Goal: Task Accomplishment & Management: Use online tool/utility

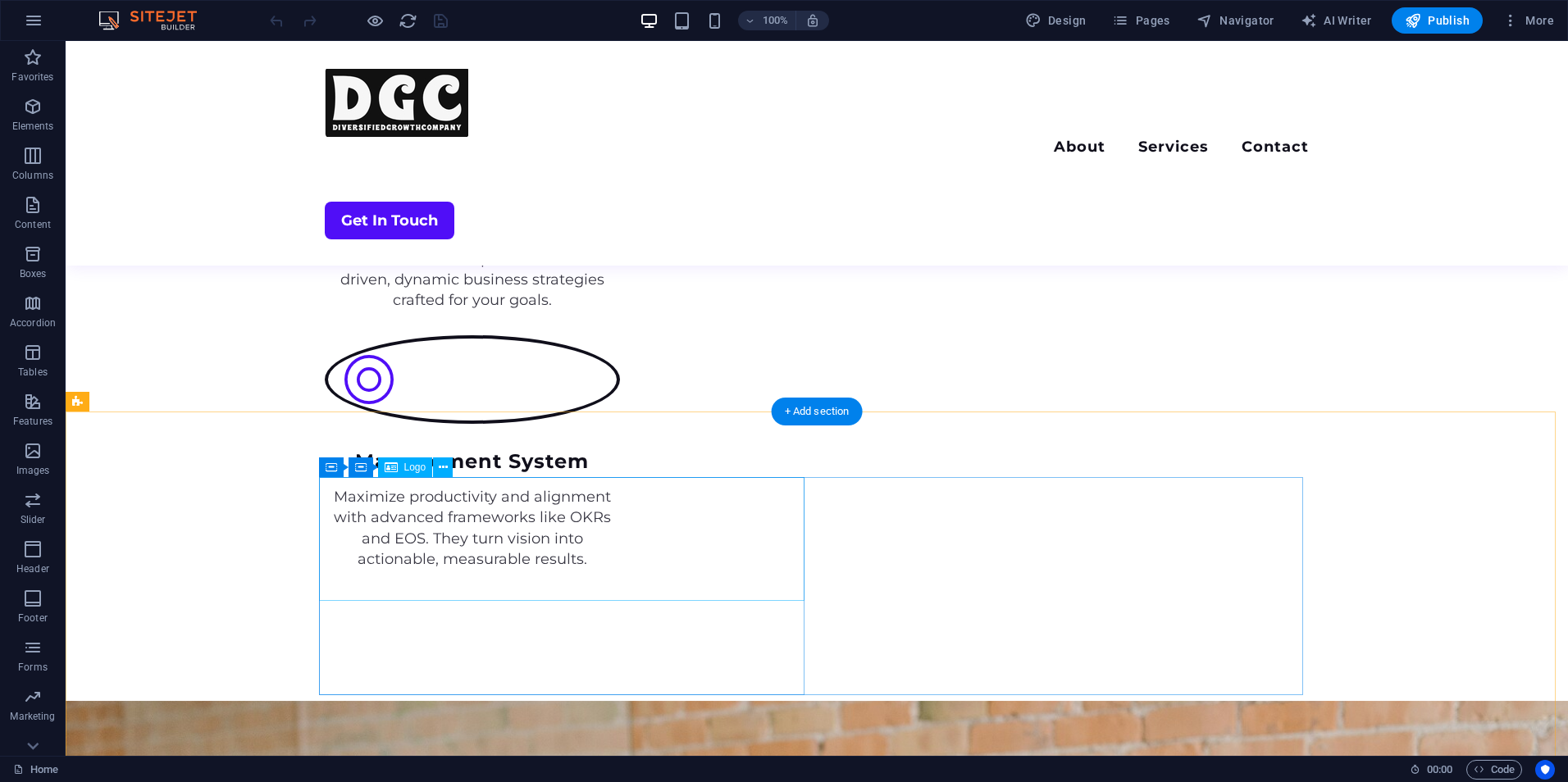
scroll to position [3311, 0]
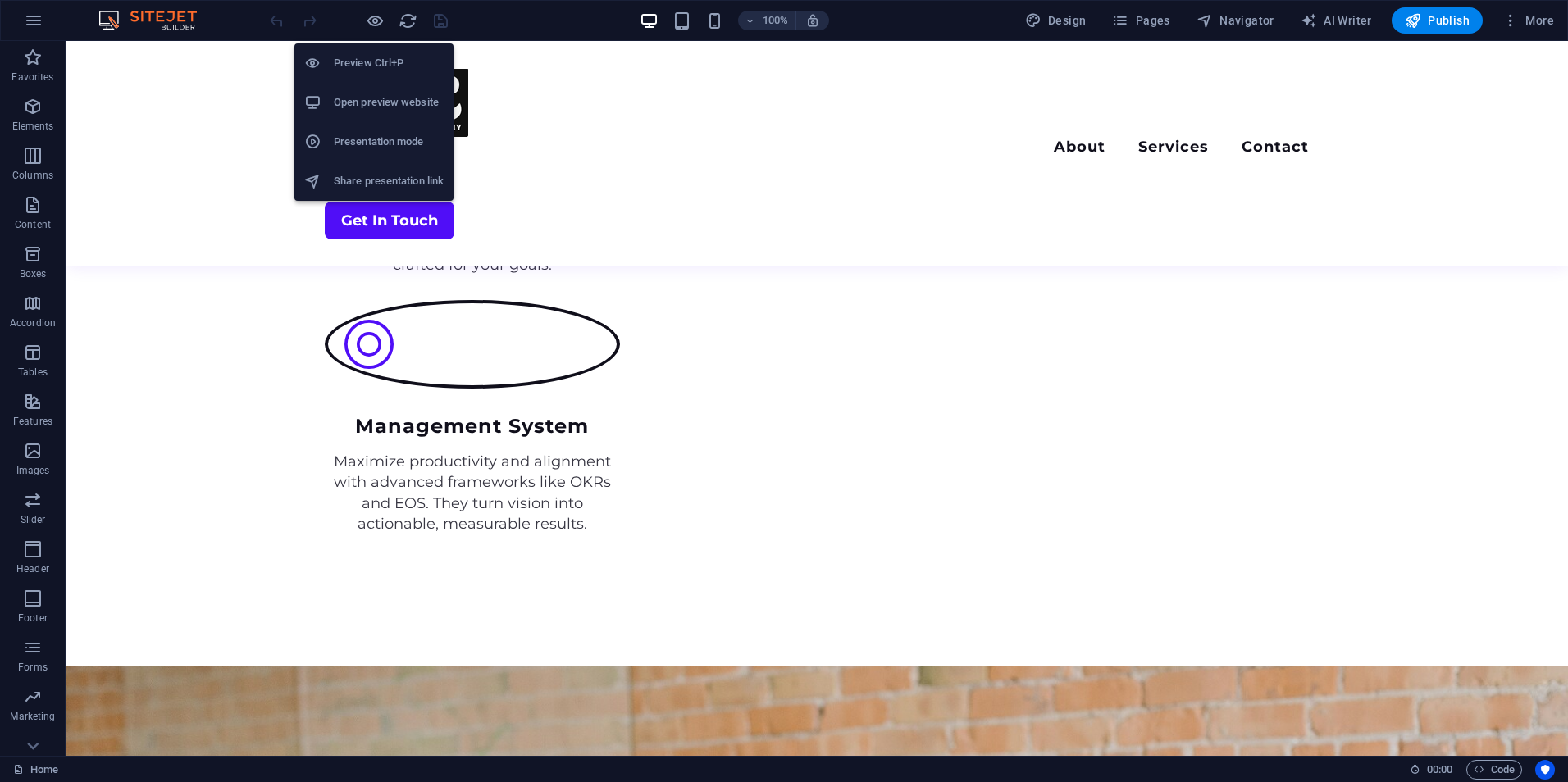
click at [381, 93] on h6 "Open preview website" at bounding box center [388, 103] width 110 height 20
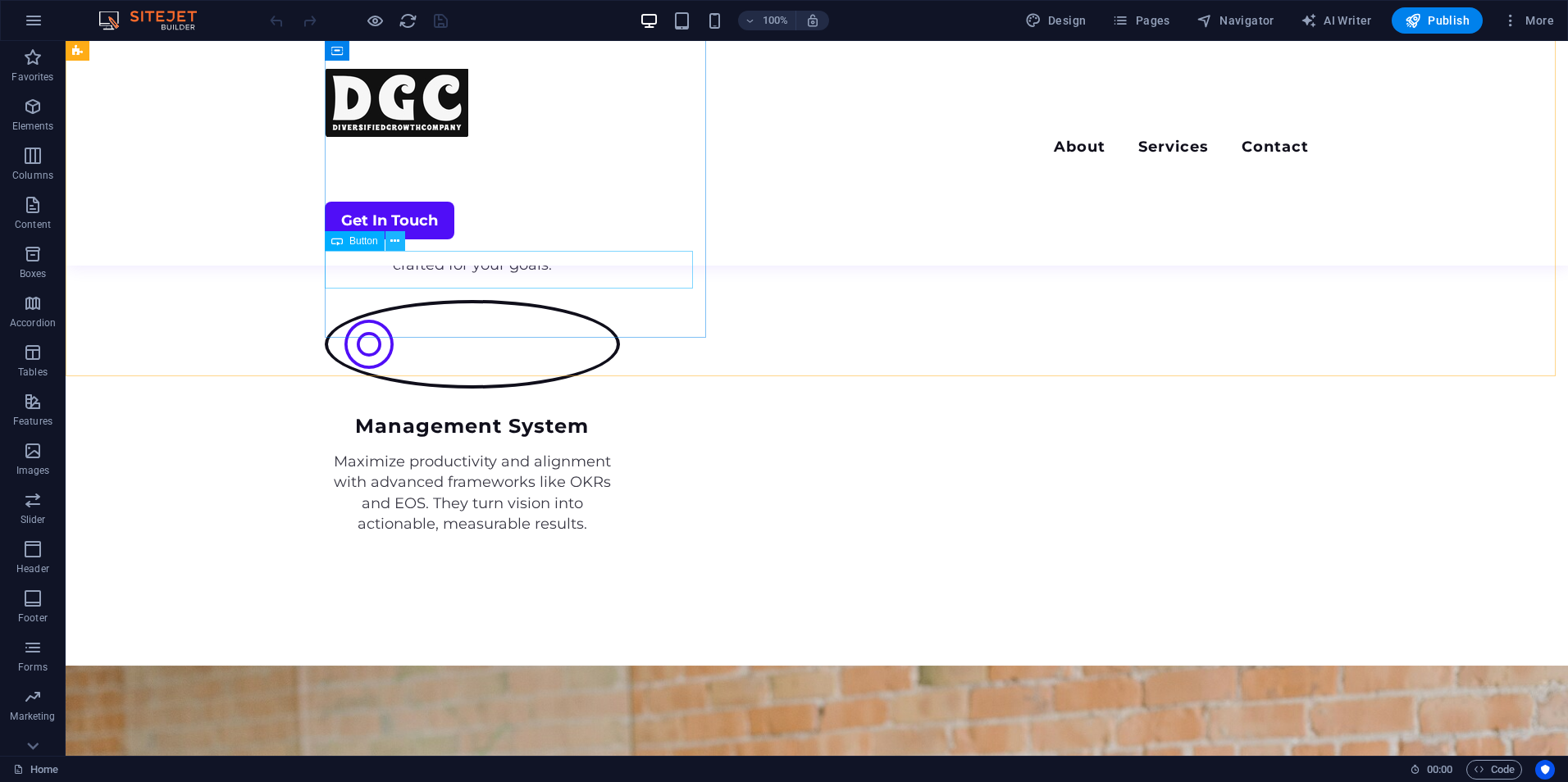
click at [394, 242] on icon at bounding box center [395, 241] width 9 height 18
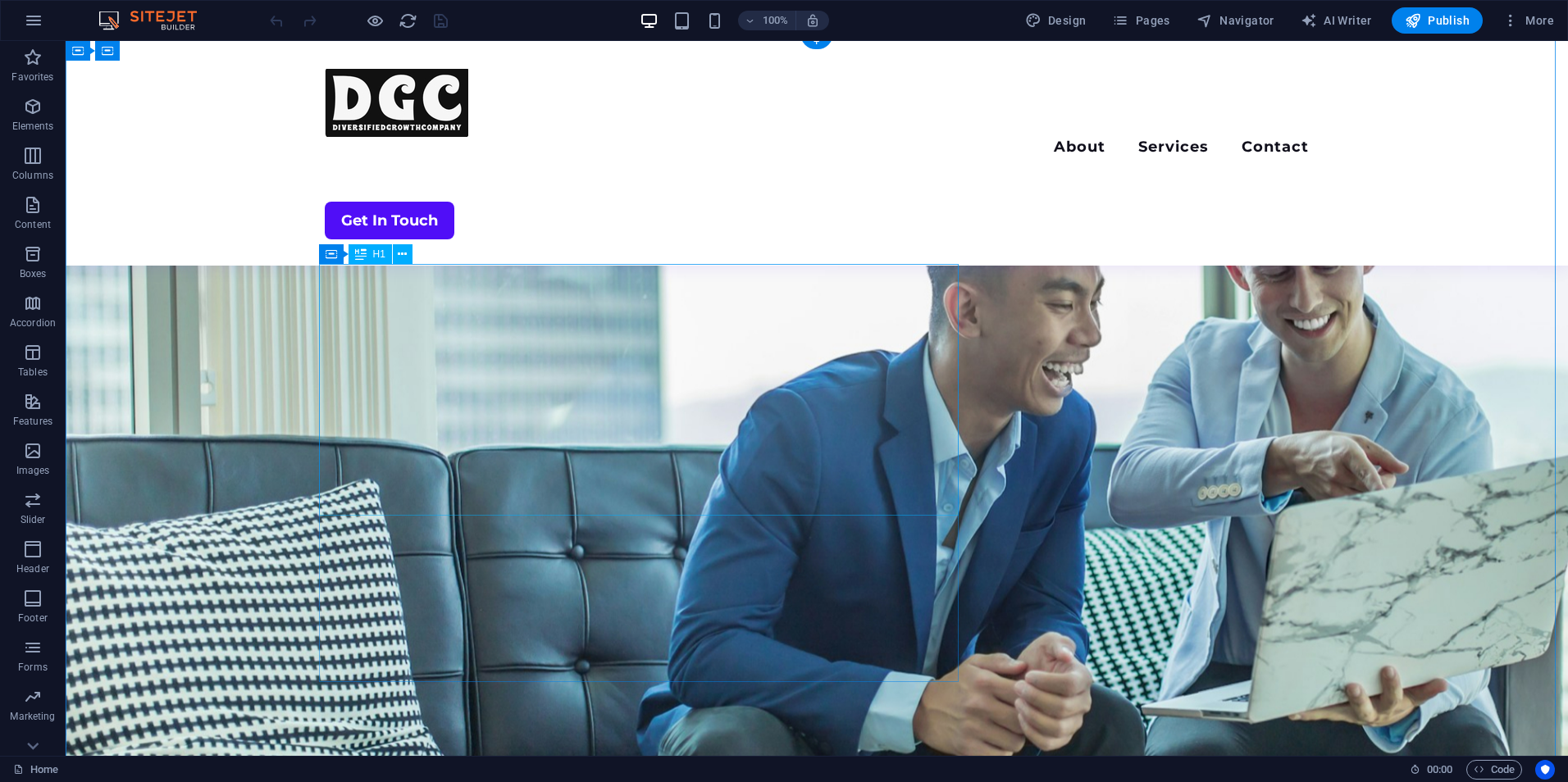
scroll to position [0, 0]
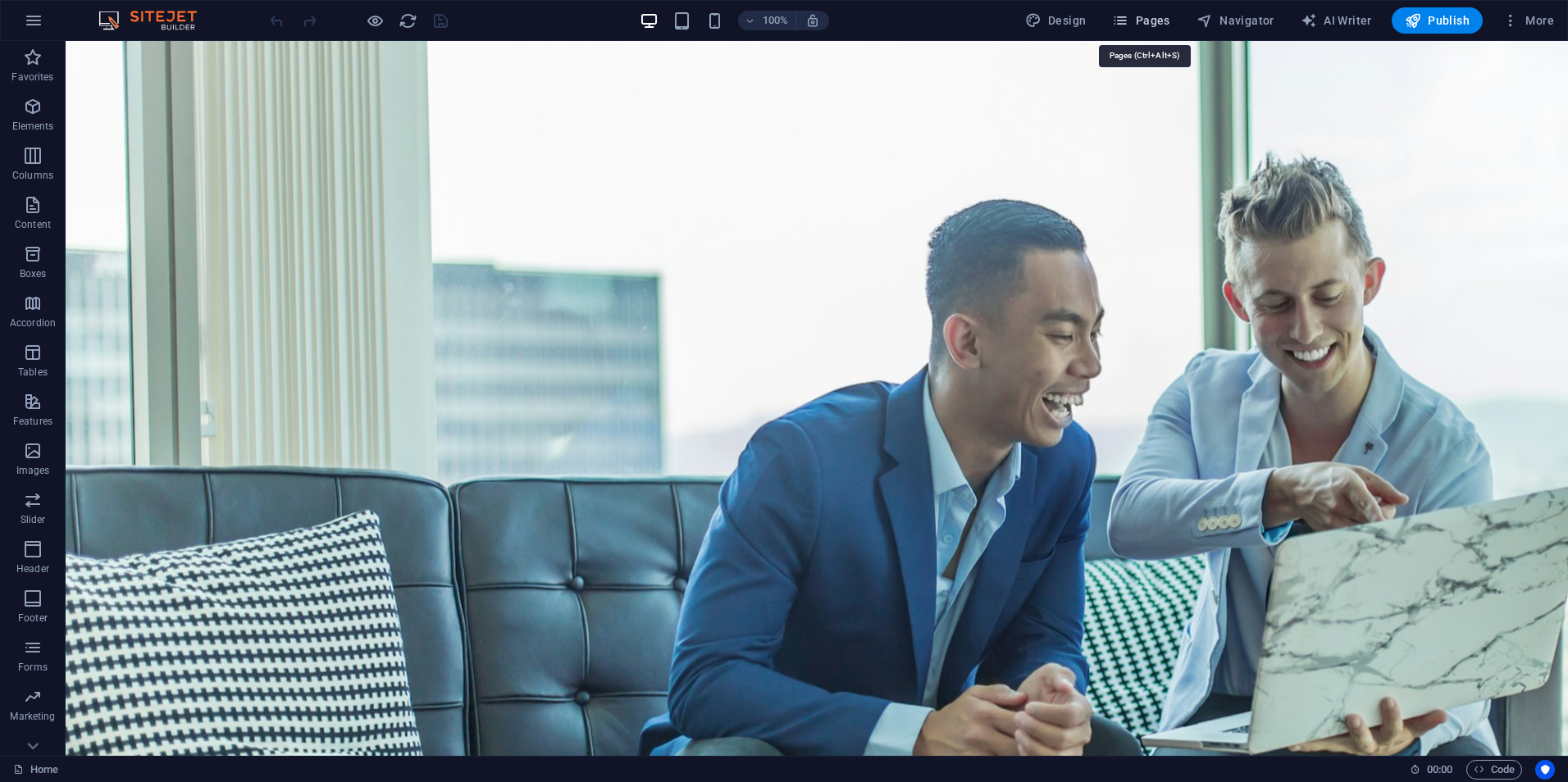
click at [1140, 26] on span "Pages" at bounding box center [1140, 21] width 58 height 17
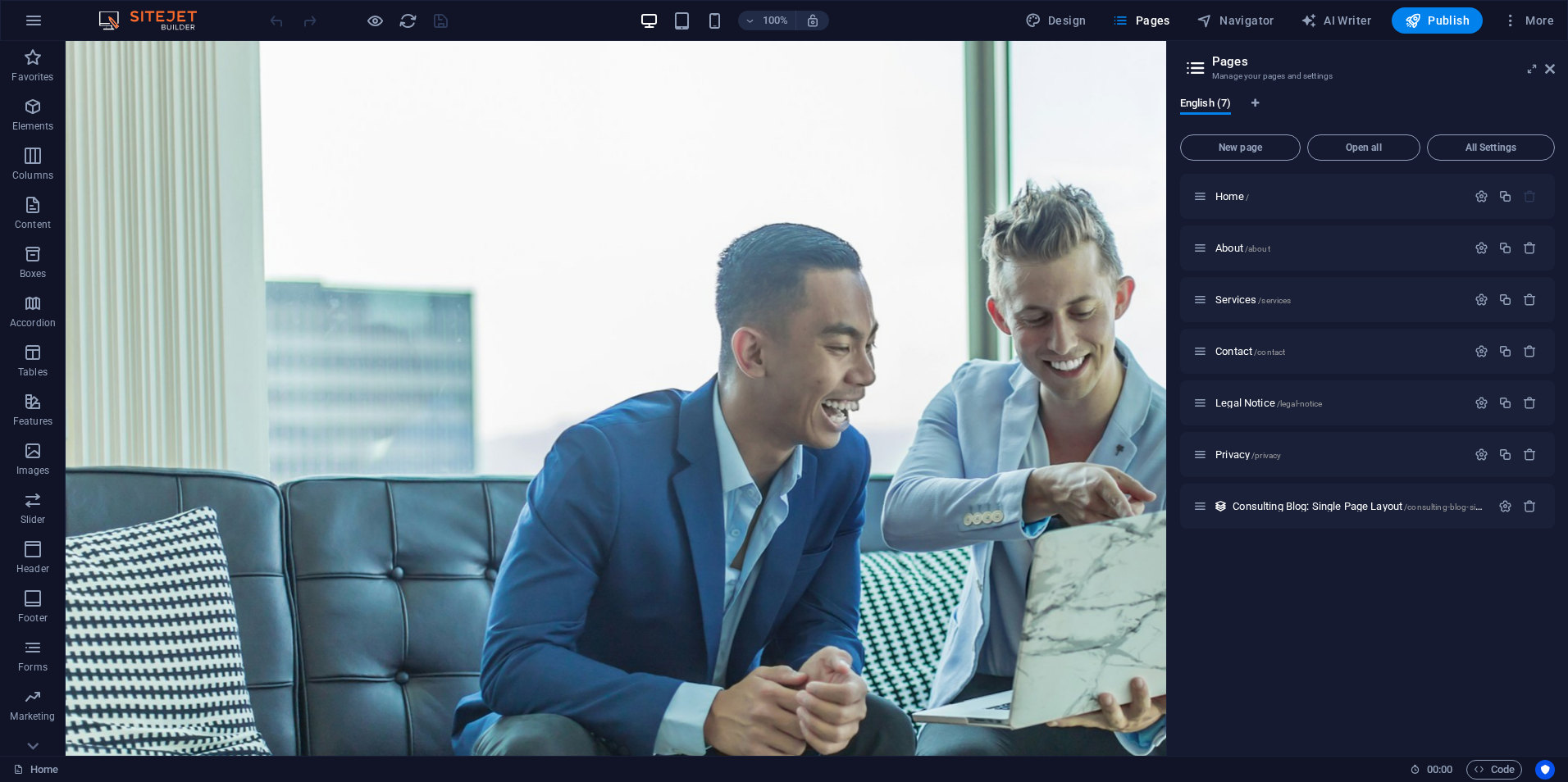
click at [1188, 64] on icon at bounding box center [1196, 68] width 24 height 23
click at [1258, 24] on span "Navigator" at bounding box center [1235, 21] width 78 height 17
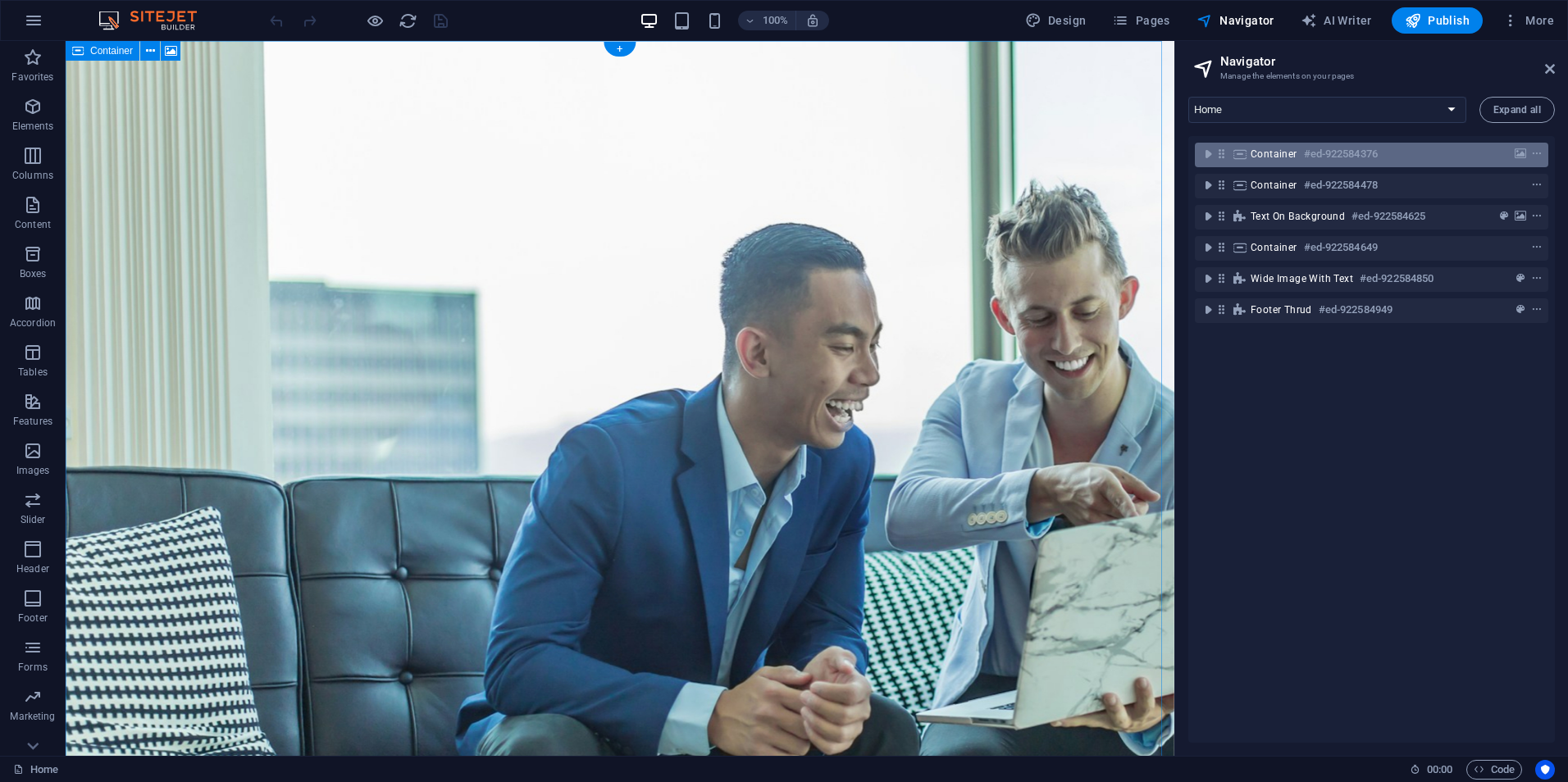
click at [1282, 156] on span "Container" at bounding box center [1274, 154] width 47 height 13
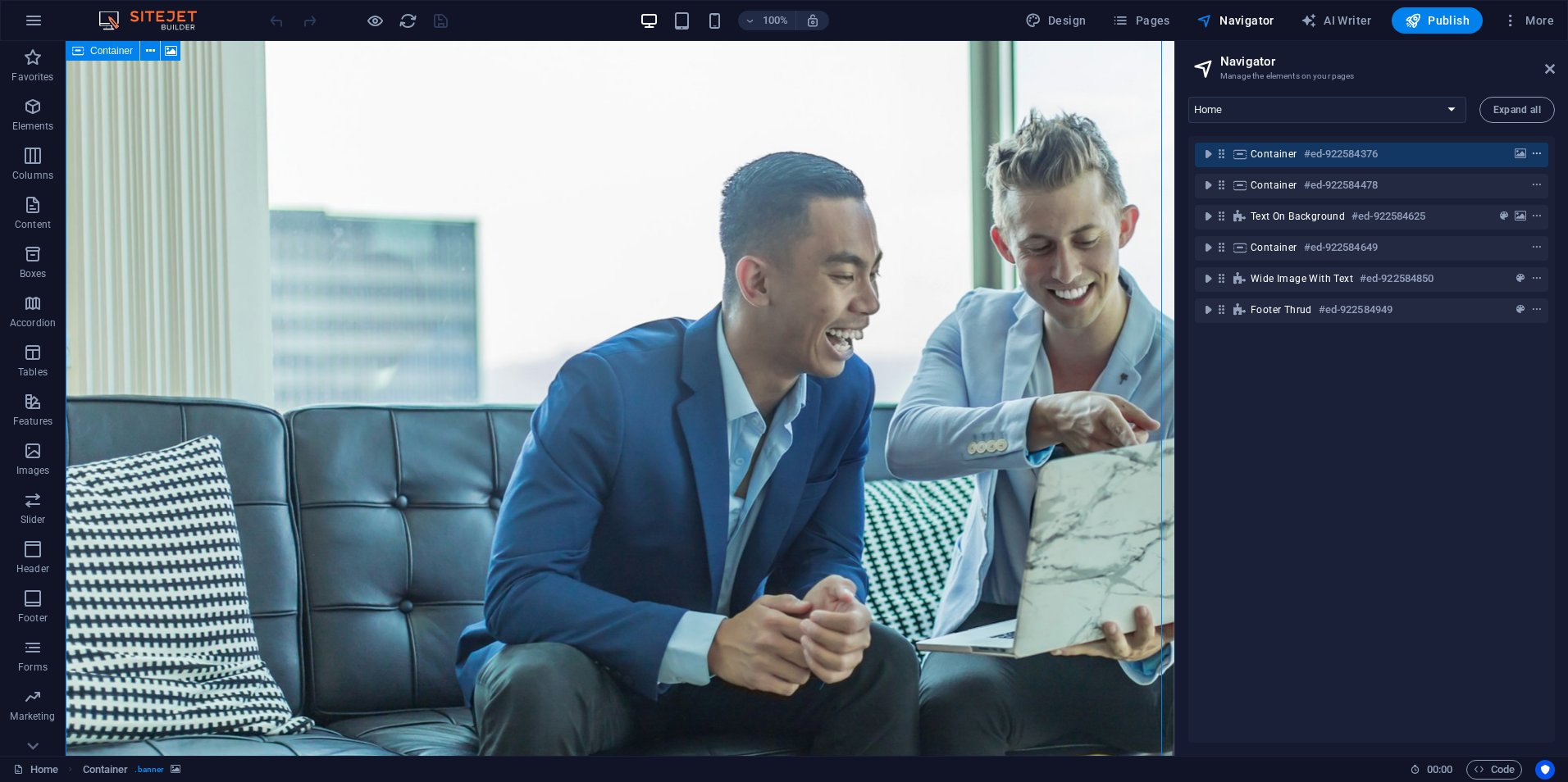
click at [1531, 151] on icon "context-menu" at bounding box center [1537, 154] width 12 height 12
click at [1204, 159] on icon "toggle-expand" at bounding box center [1208, 155] width 17 height 17
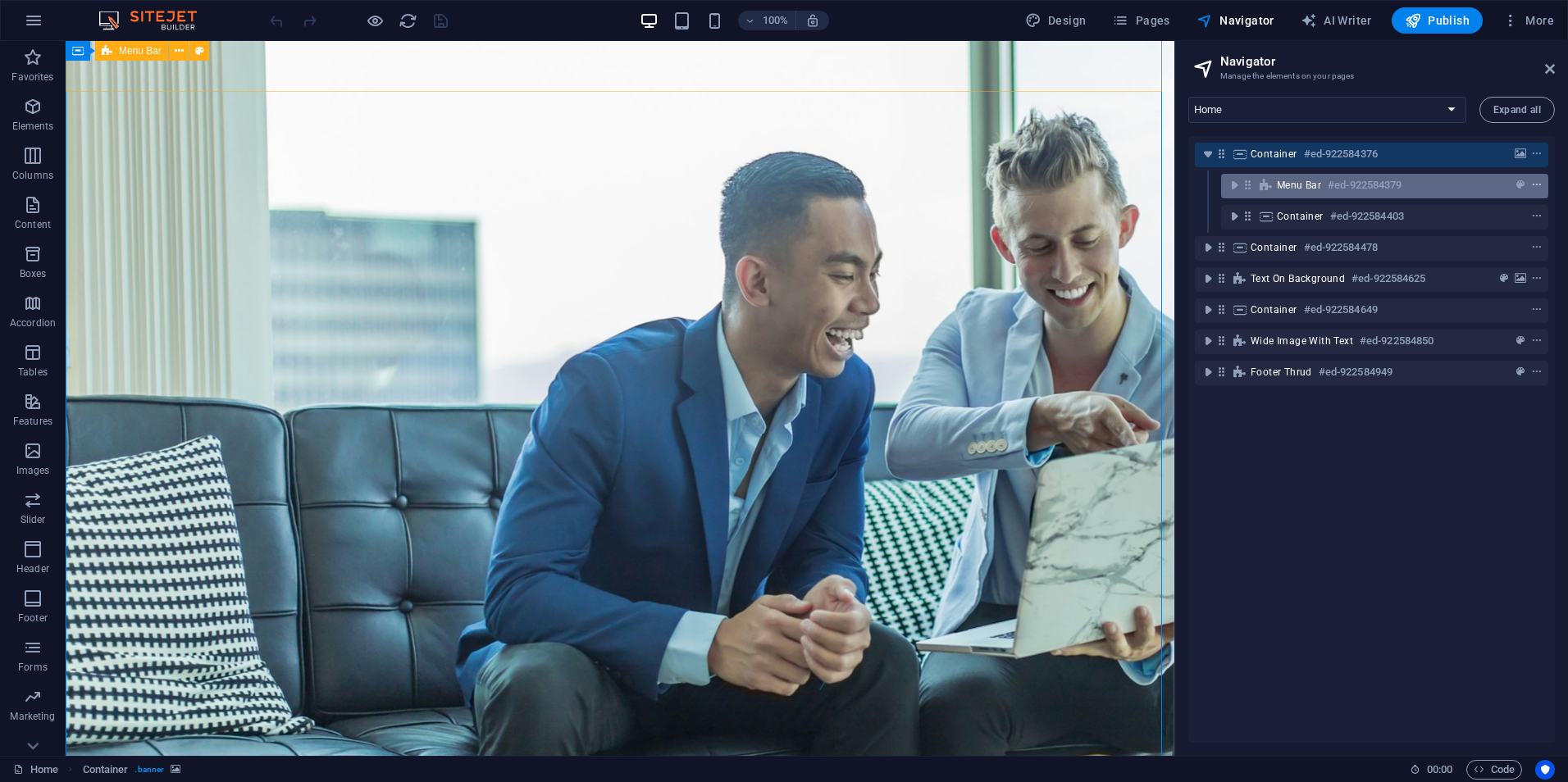
click at [1538, 181] on icon "context-menu" at bounding box center [1537, 186] width 12 height 12
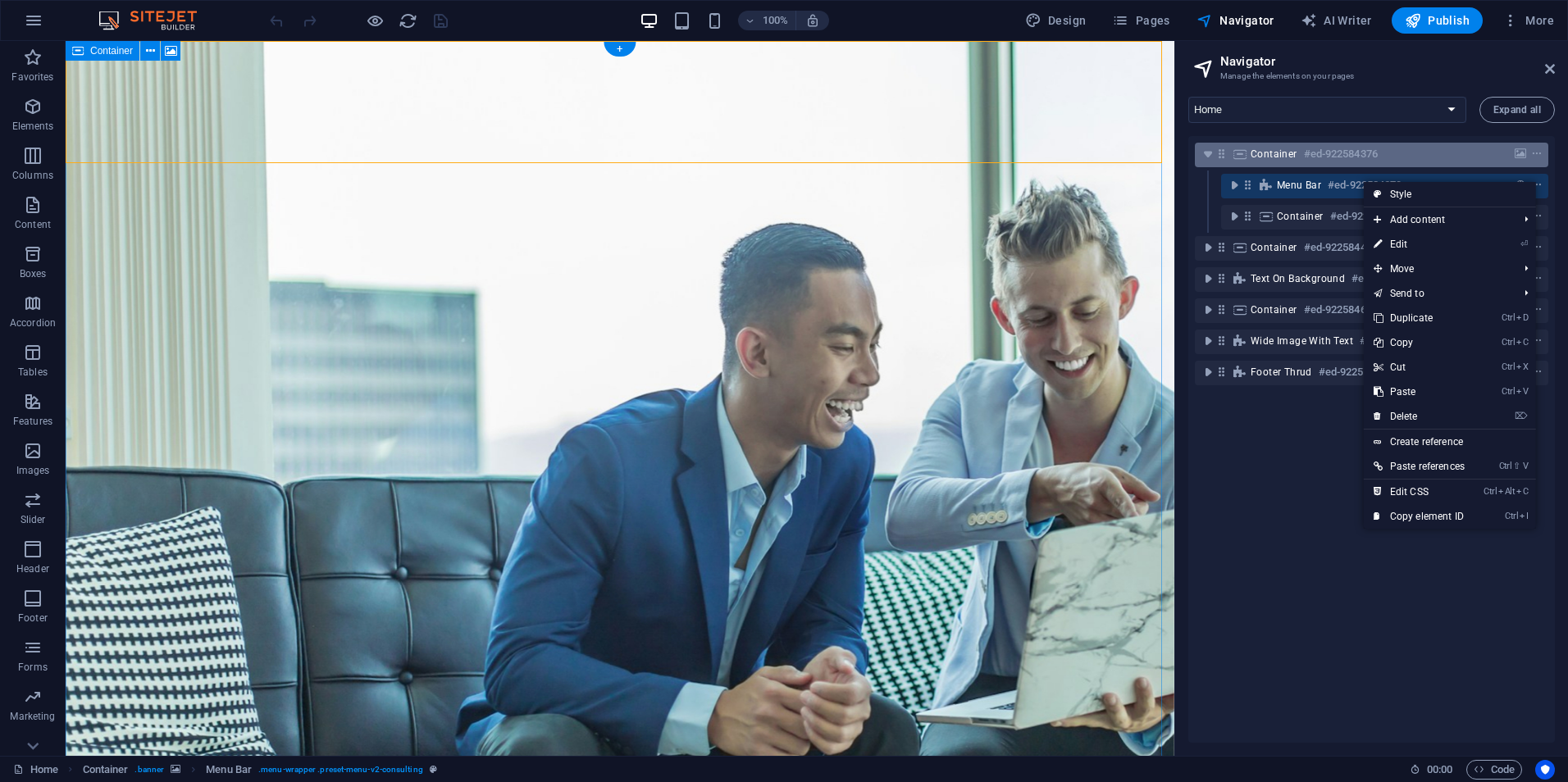
click at [1383, 146] on div "Container #ed-922584376" at bounding box center [1359, 155] width 216 height 20
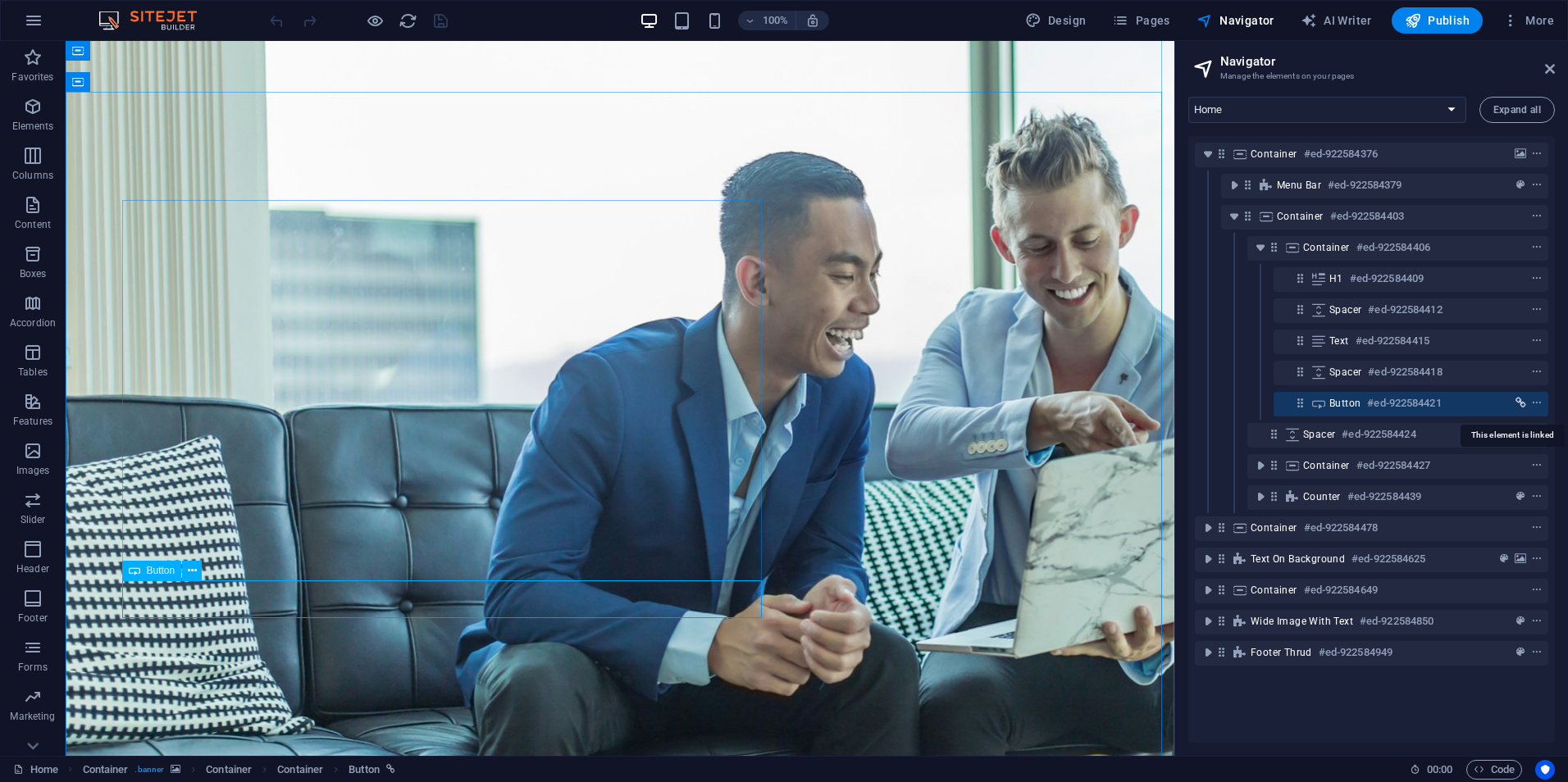
click at [1516, 402] on icon "link" at bounding box center [1521, 403] width 11 height 12
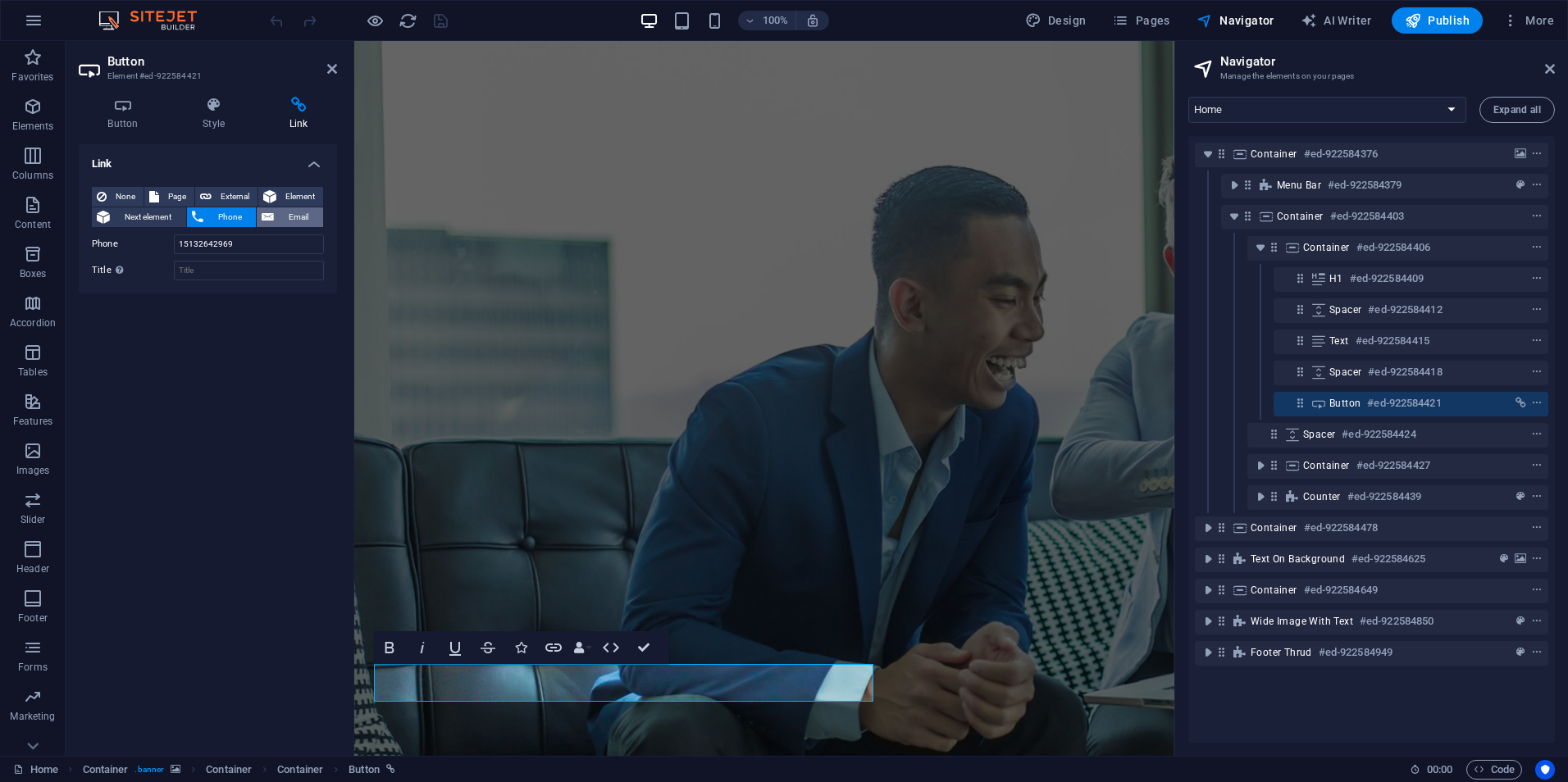
click at [297, 210] on span "Email" at bounding box center [298, 217] width 39 height 20
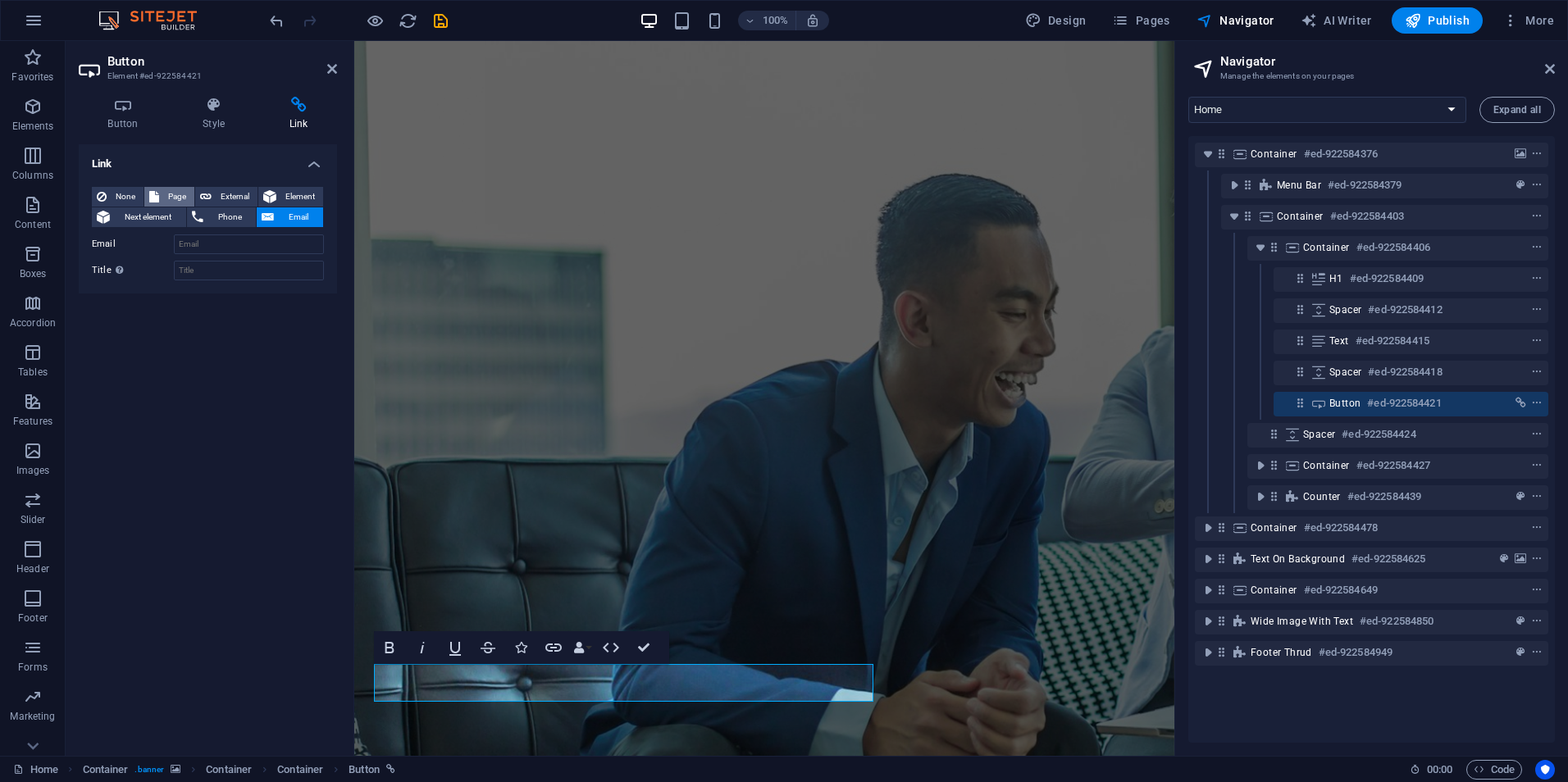
click at [178, 194] on span "Page" at bounding box center [177, 197] width 25 height 20
select select
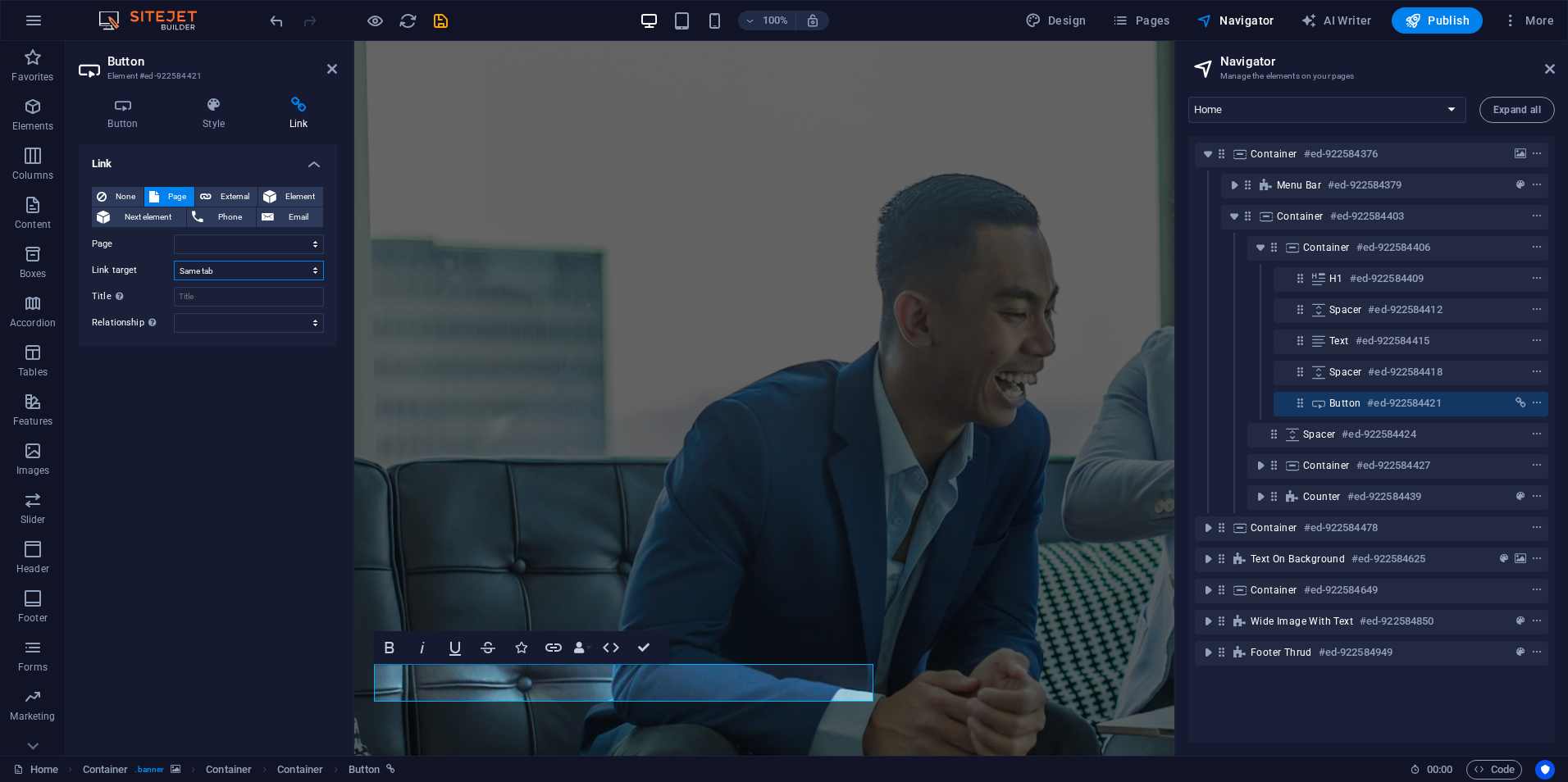
click at [228, 268] on select "New tab Same tab Overlay" at bounding box center [249, 271] width 150 height 20
click at [309, 199] on span "Element" at bounding box center [300, 197] width 37 height 20
click at [293, 211] on span "Email" at bounding box center [298, 217] width 39 height 20
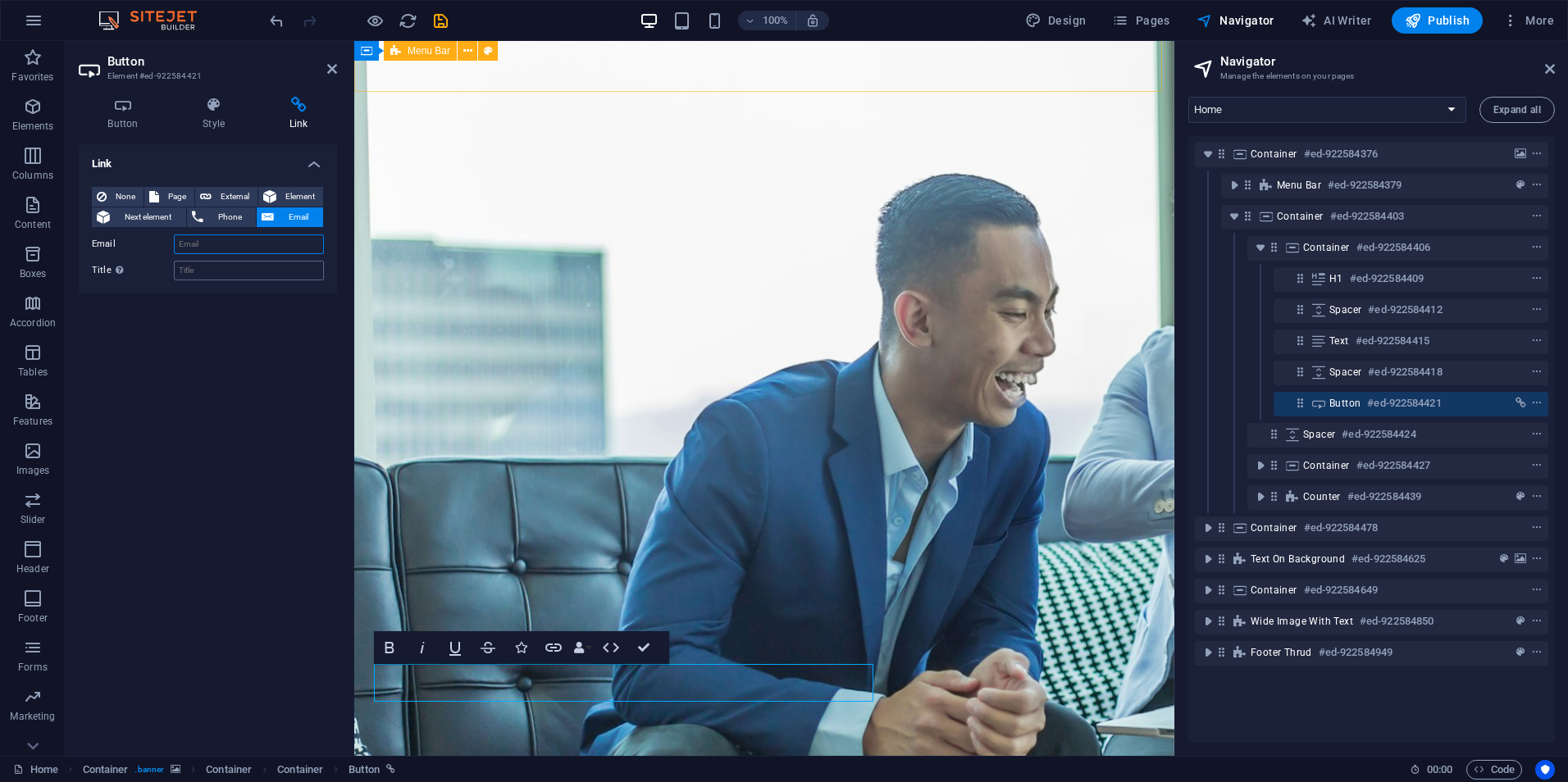
paste input "[EMAIL_ADDRESS][DOMAIN_NAME]"
type input "[EMAIL_ADDRESS][DOMAIN_NAME]"
drag, startPoint x: 314, startPoint y: 244, endPoint x: 136, endPoint y: 245, distance: 178.0
click at [136, 245] on div "Email info@diversifiedgrowthcompany.com" at bounding box center [208, 244] width 232 height 20
click at [174, 194] on span "Page" at bounding box center [177, 197] width 25 height 20
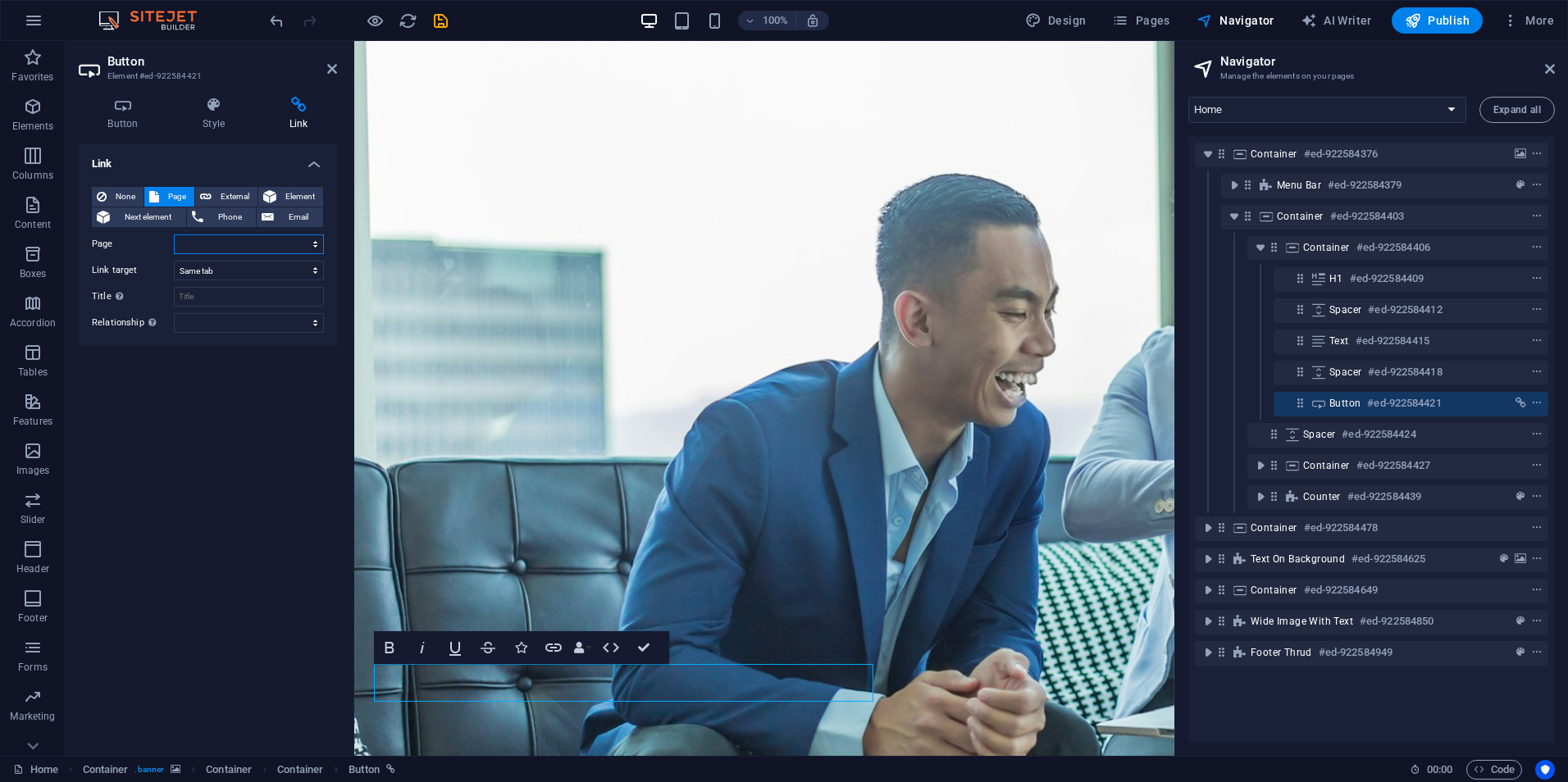
click at [311, 243] on select "Home About Services Contact Legal Notice Privacy" at bounding box center [249, 244] width 150 height 20
select select "2"
click at [174, 234] on select "Home About Services Contact Legal Notice Privacy" at bounding box center [249, 244] width 150 height 20
click at [221, 271] on select "New tab Same tab Overlay" at bounding box center [249, 271] width 150 height 20
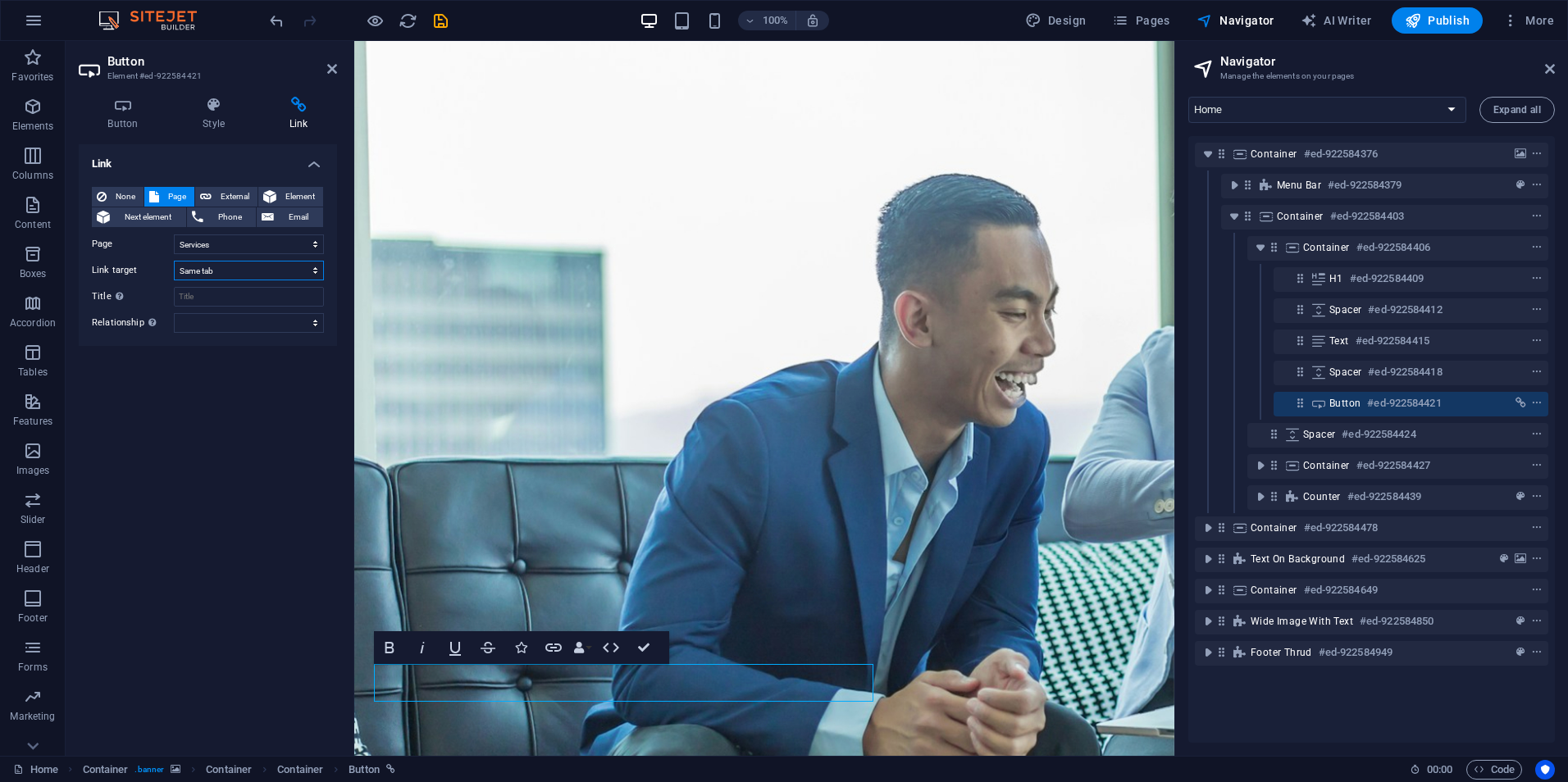
click at [221, 271] on select "New tab Same tab Overlay" at bounding box center [249, 271] width 150 height 20
click at [220, 272] on select "New tab Same tab Overlay" at bounding box center [249, 271] width 150 height 20
click at [438, 21] on icon "save" at bounding box center [441, 21] width 19 height 19
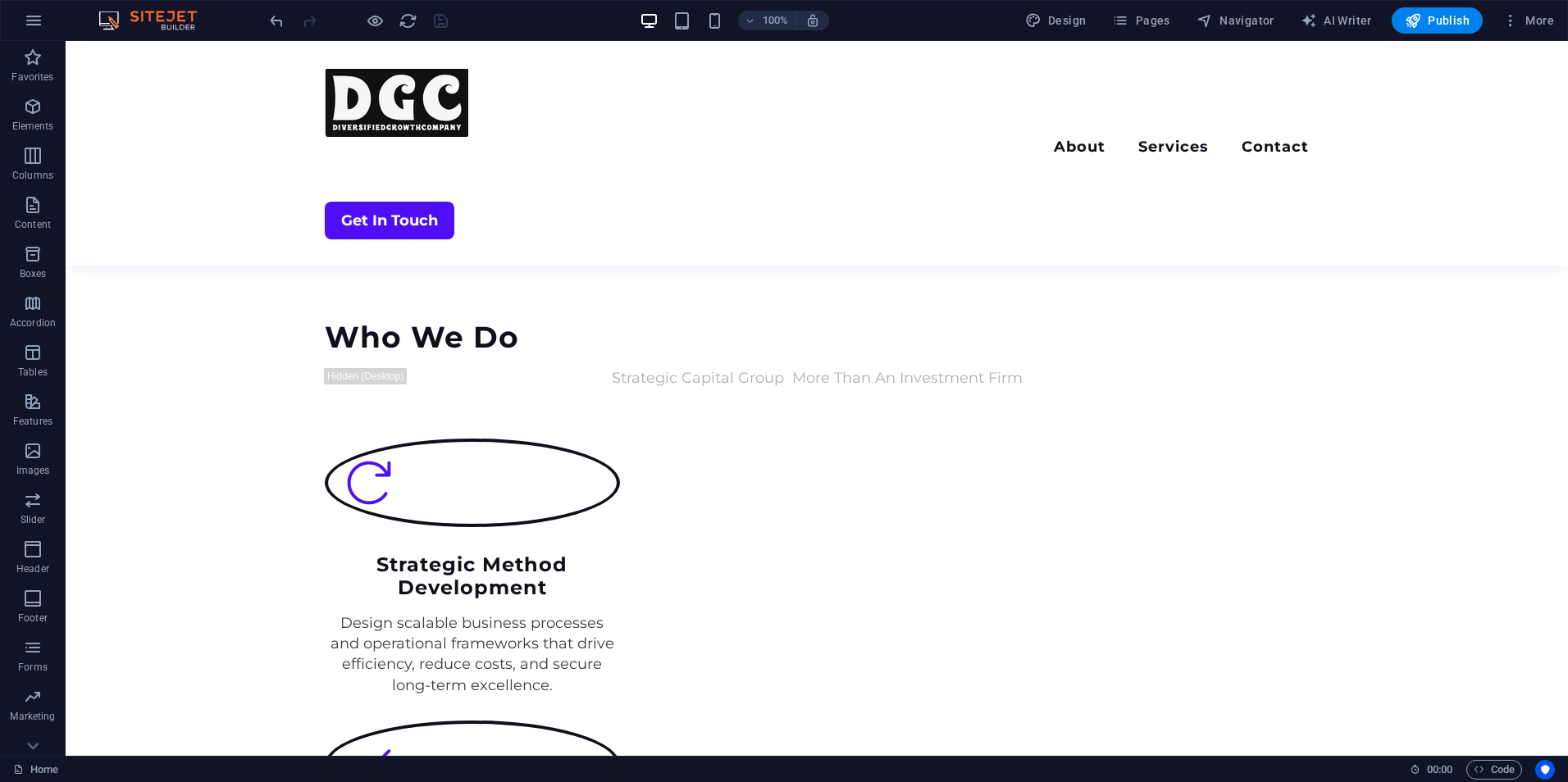
scroll to position [1793, 0]
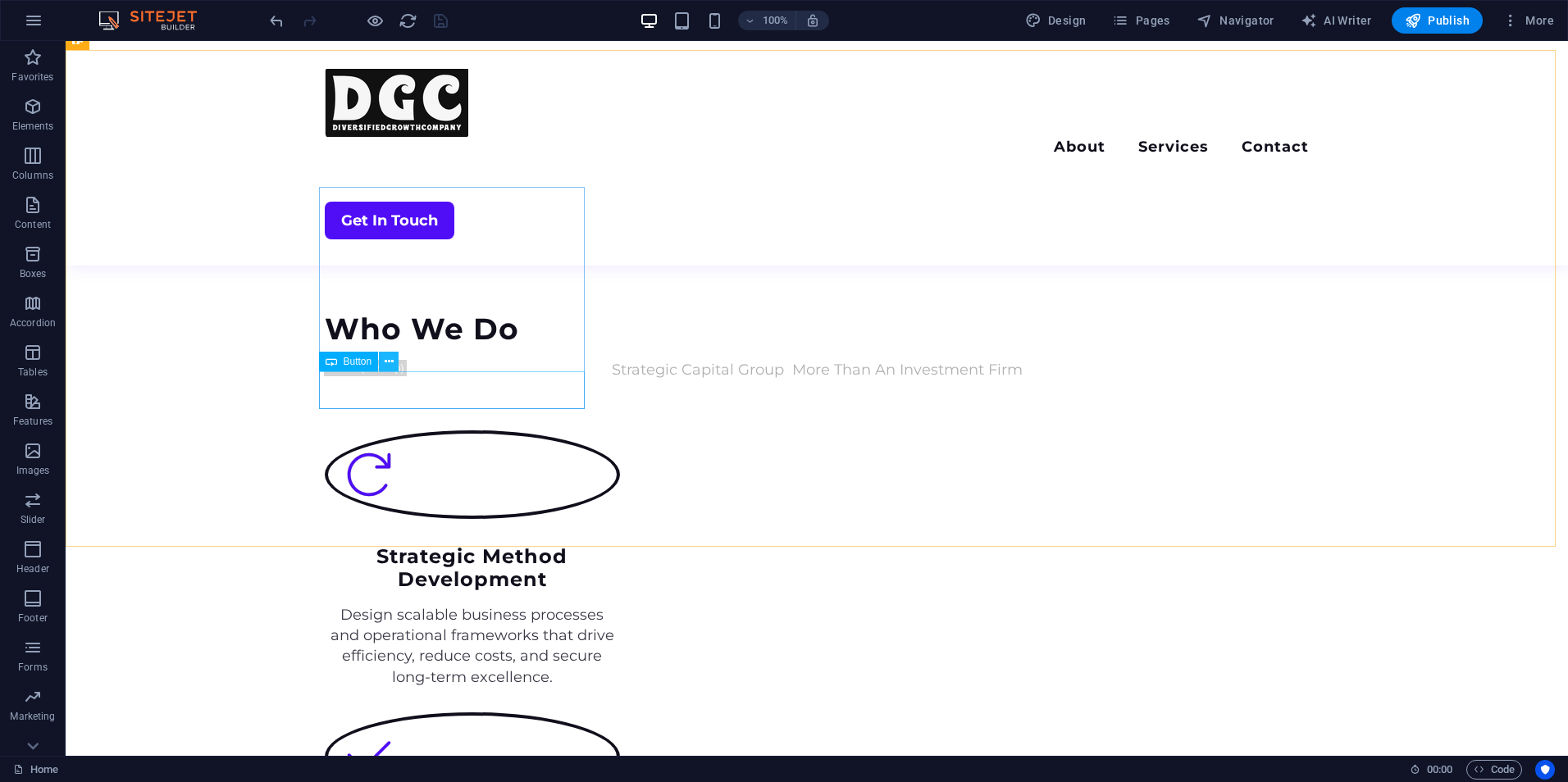
click at [394, 360] on button at bounding box center [389, 362] width 20 height 20
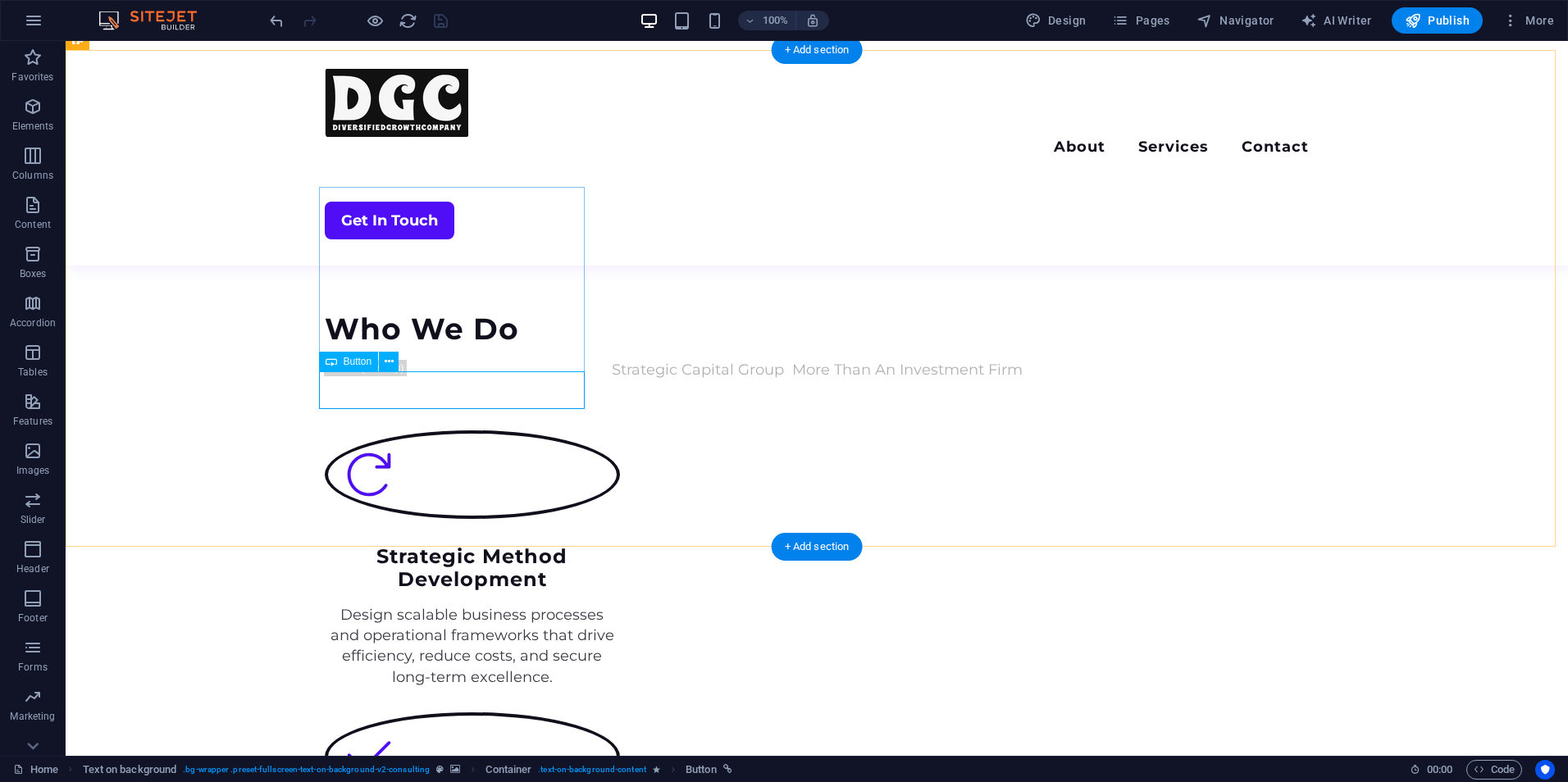
select select "1"
select select
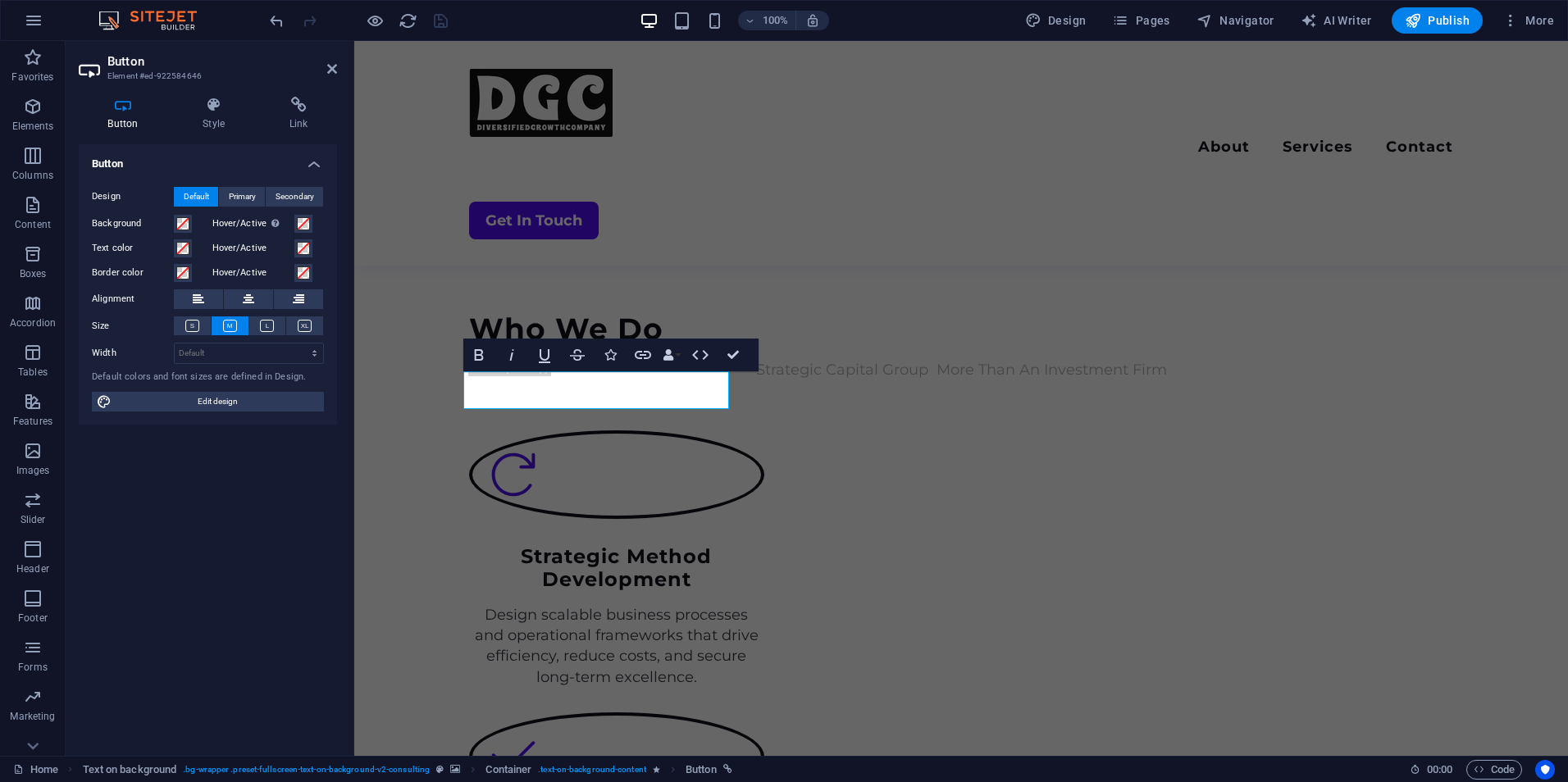
click at [306, 92] on div "Button Style Link Button Design Default Primary Secondary Background Hover/Acti…" at bounding box center [208, 420] width 284 height 672
click at [299, 100] on icon at bounding box center [299, 105] width 77 height 17
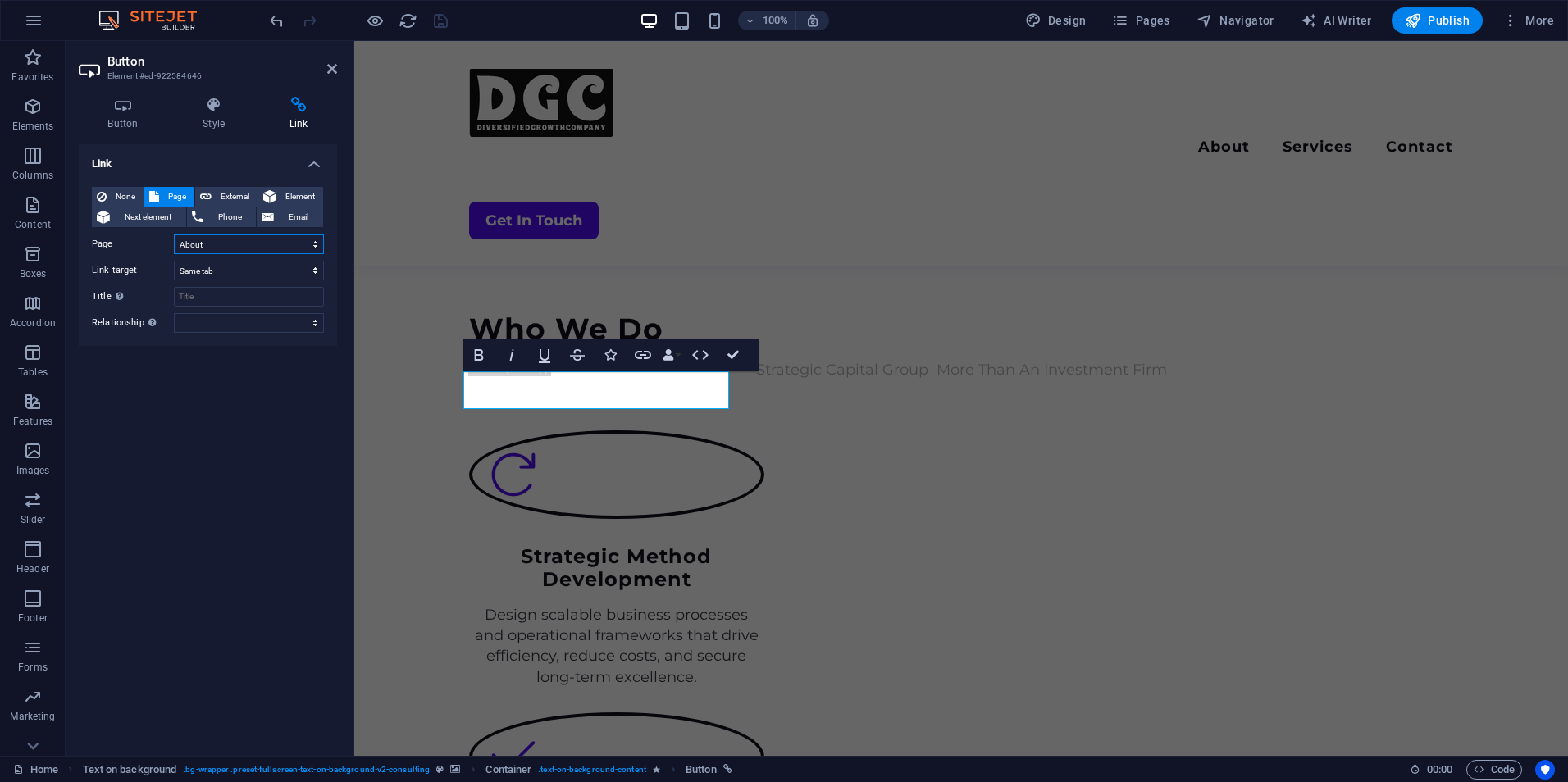
click at [212, 245] on select "Home About Services Contact Legal Notice Privacy" at bounding box center [249, 244] width 150 height 20
click at [212, 244] on select "Home About Services Contact Legal Notice Privacy" at bounding box center [249, 244] width 150 height 20
click at [226, 243] on select "Home About Services Contact Legal Notice Privacy" at bounding box center [249, 244] width 150 height 20
select select "2"
click at [174, 234] on select "Home About Services Contact Legal Notice Privacy" at bounding box center [249, 244] width 150 height 20
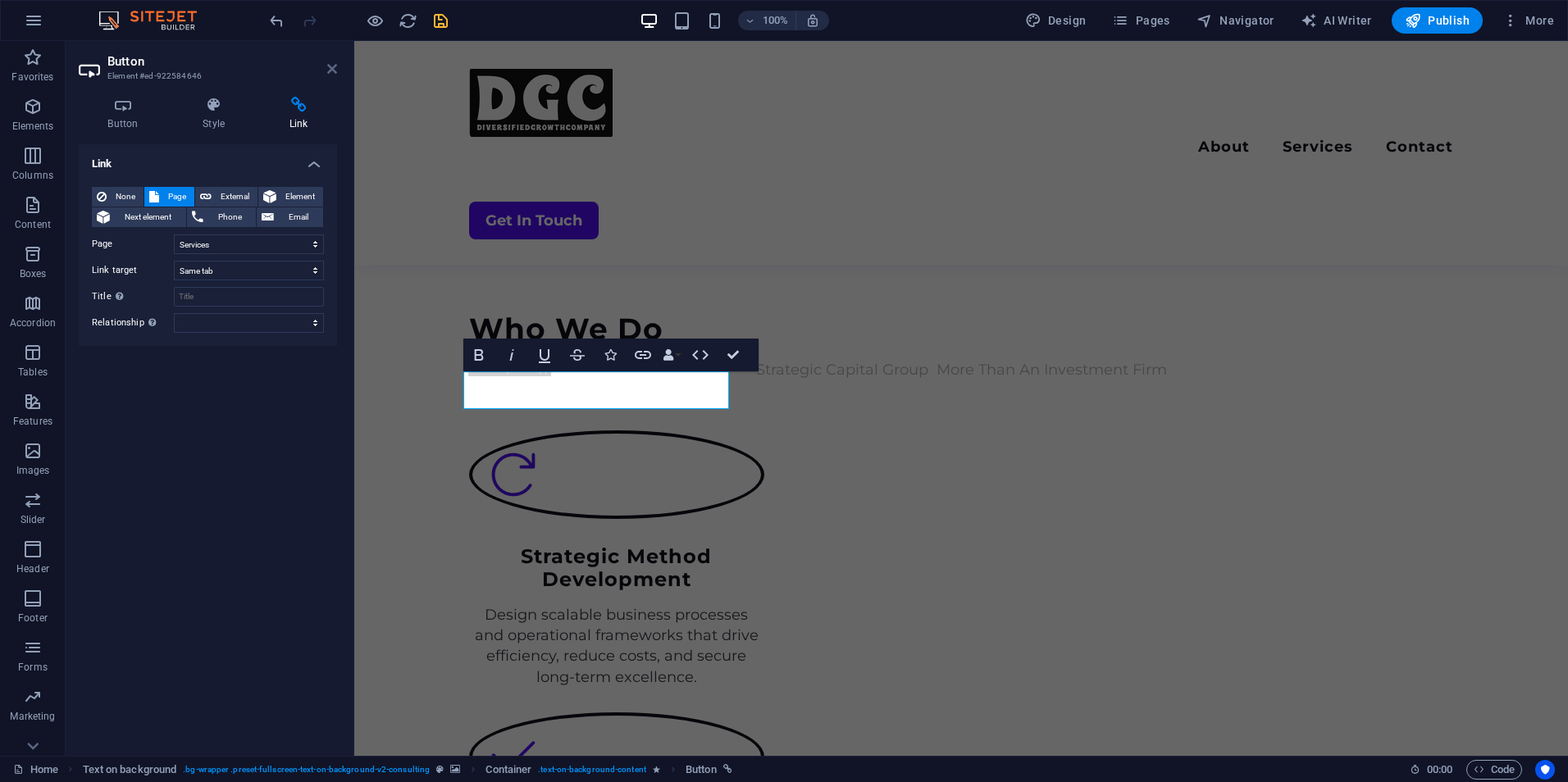
click at [331, 64] on icon at bounding box center [332, 69] width 10 height 13
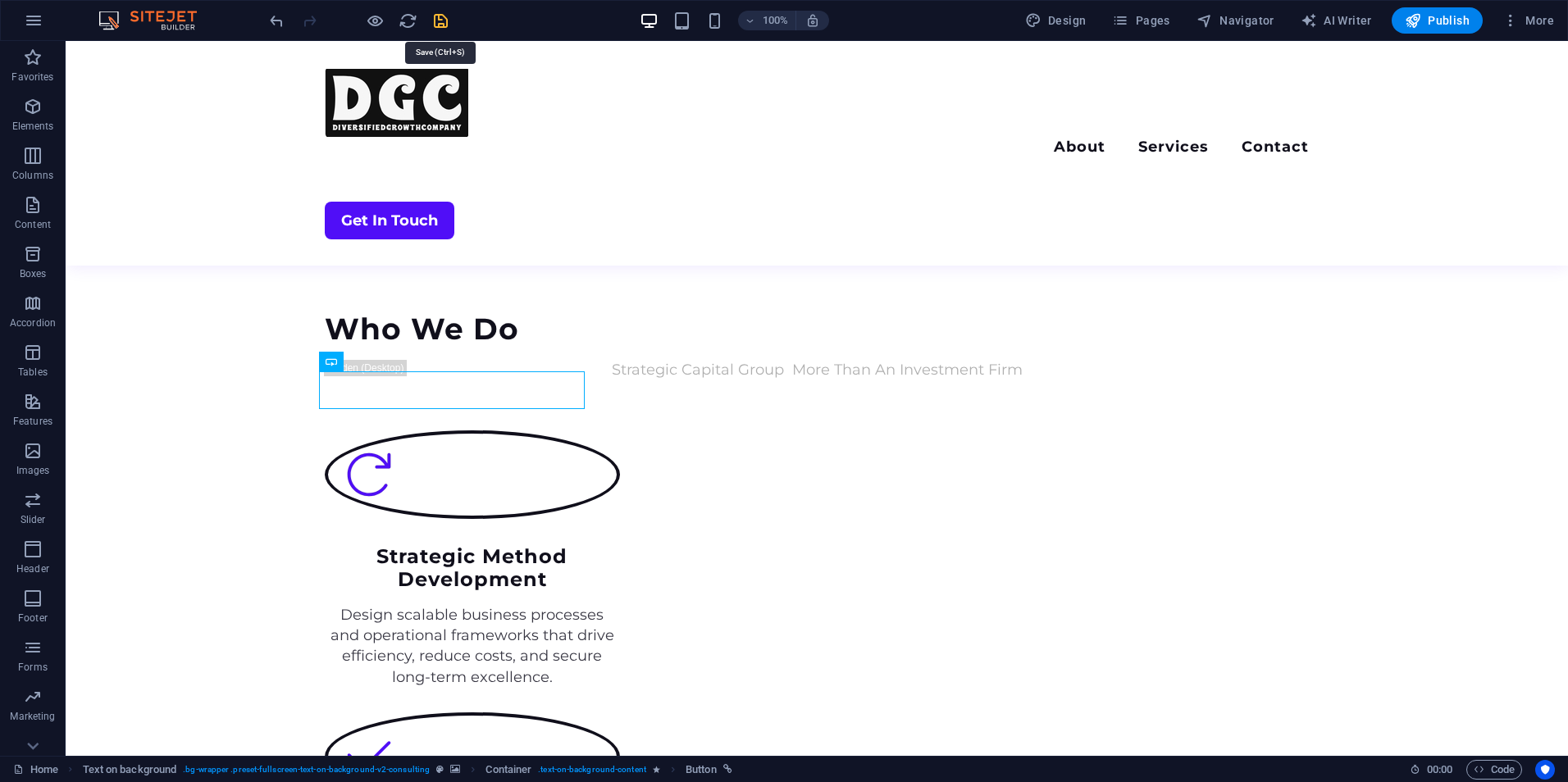
click at [438, 18] on icon "save" at bounding box center [441, 21] width 19 height 19
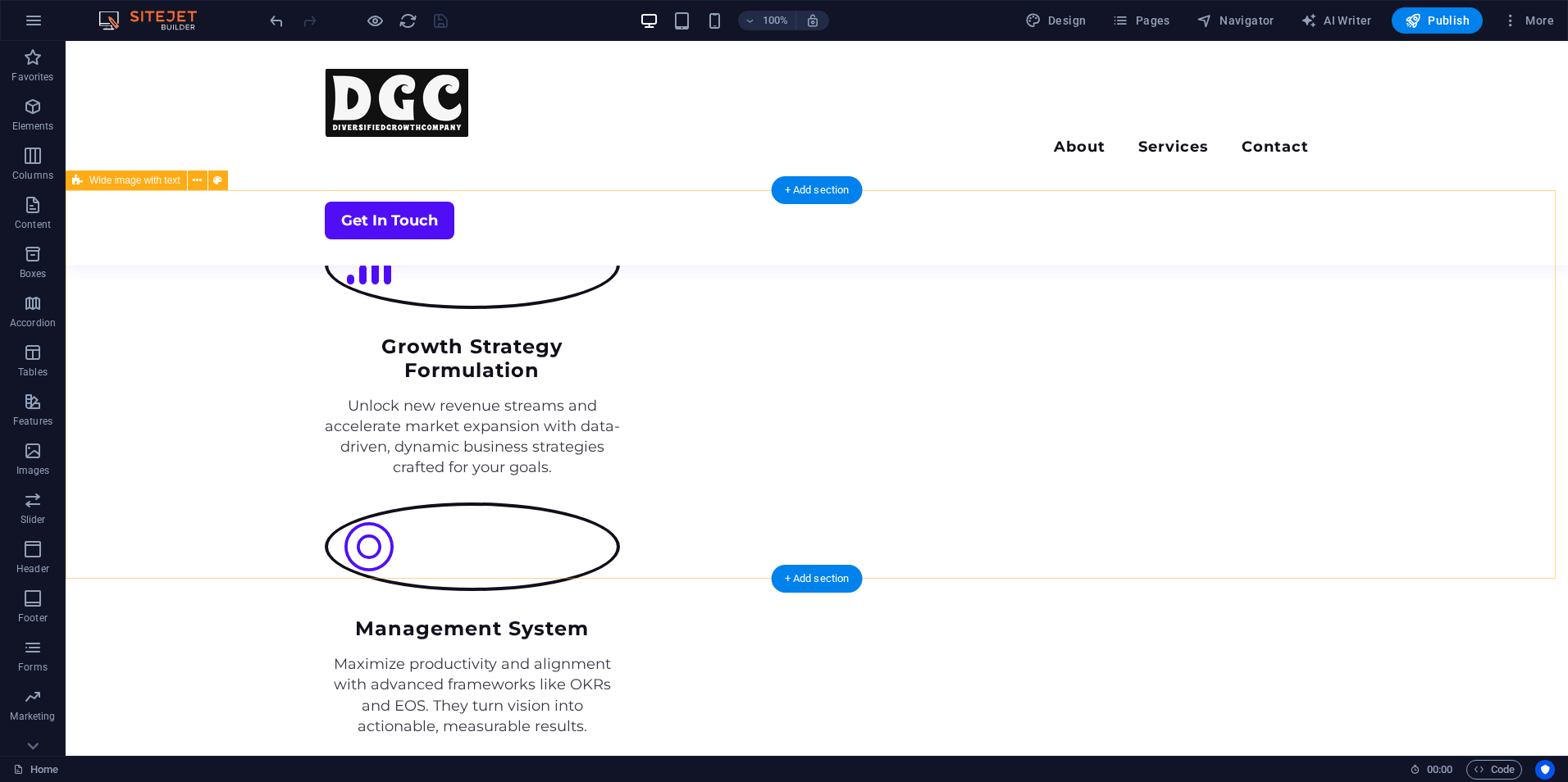
scroll to position [3110, 0]
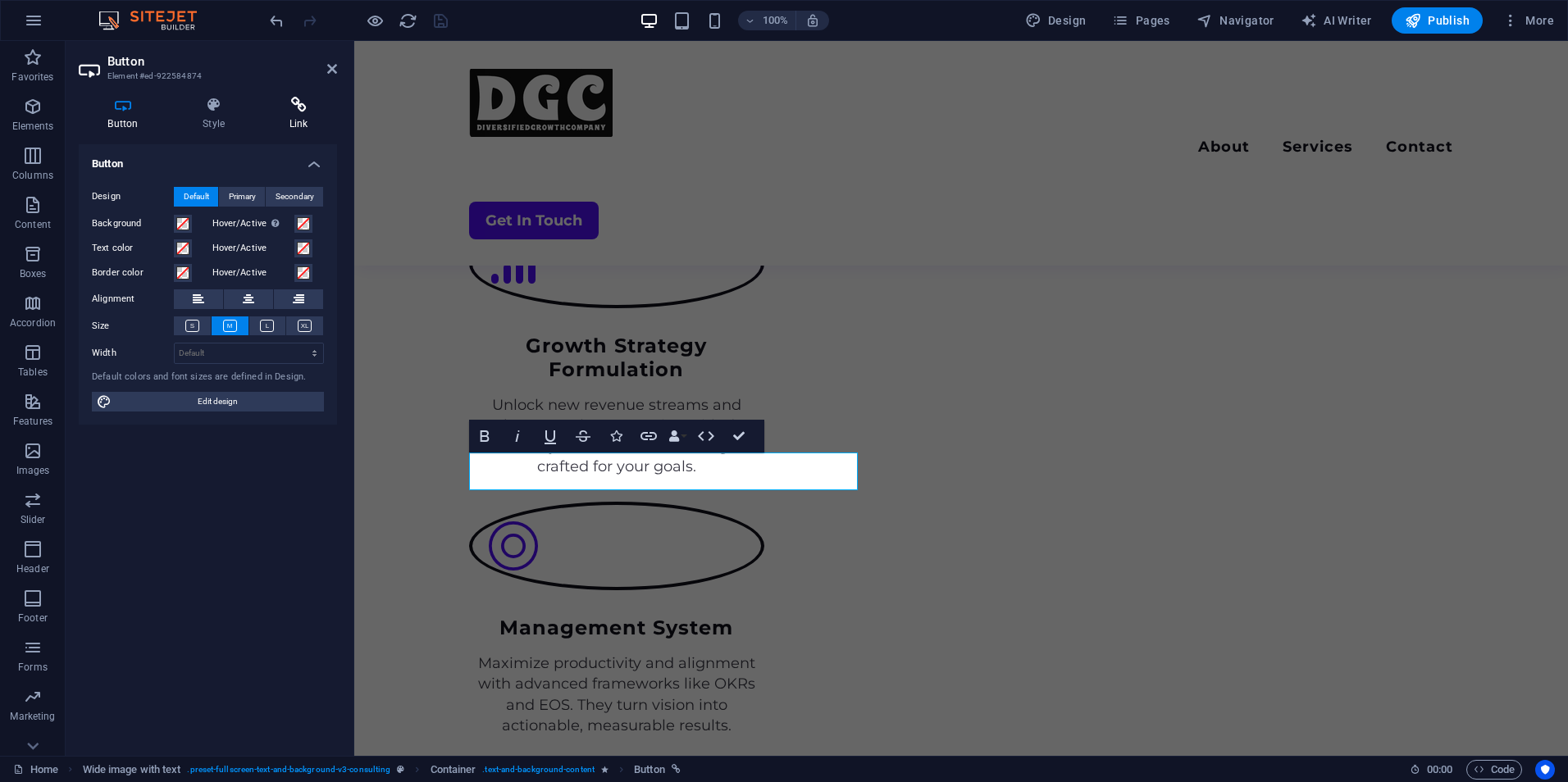
click at [292, 122] on h4 "Link" at bounding box center [299, 114] width 77 height 34
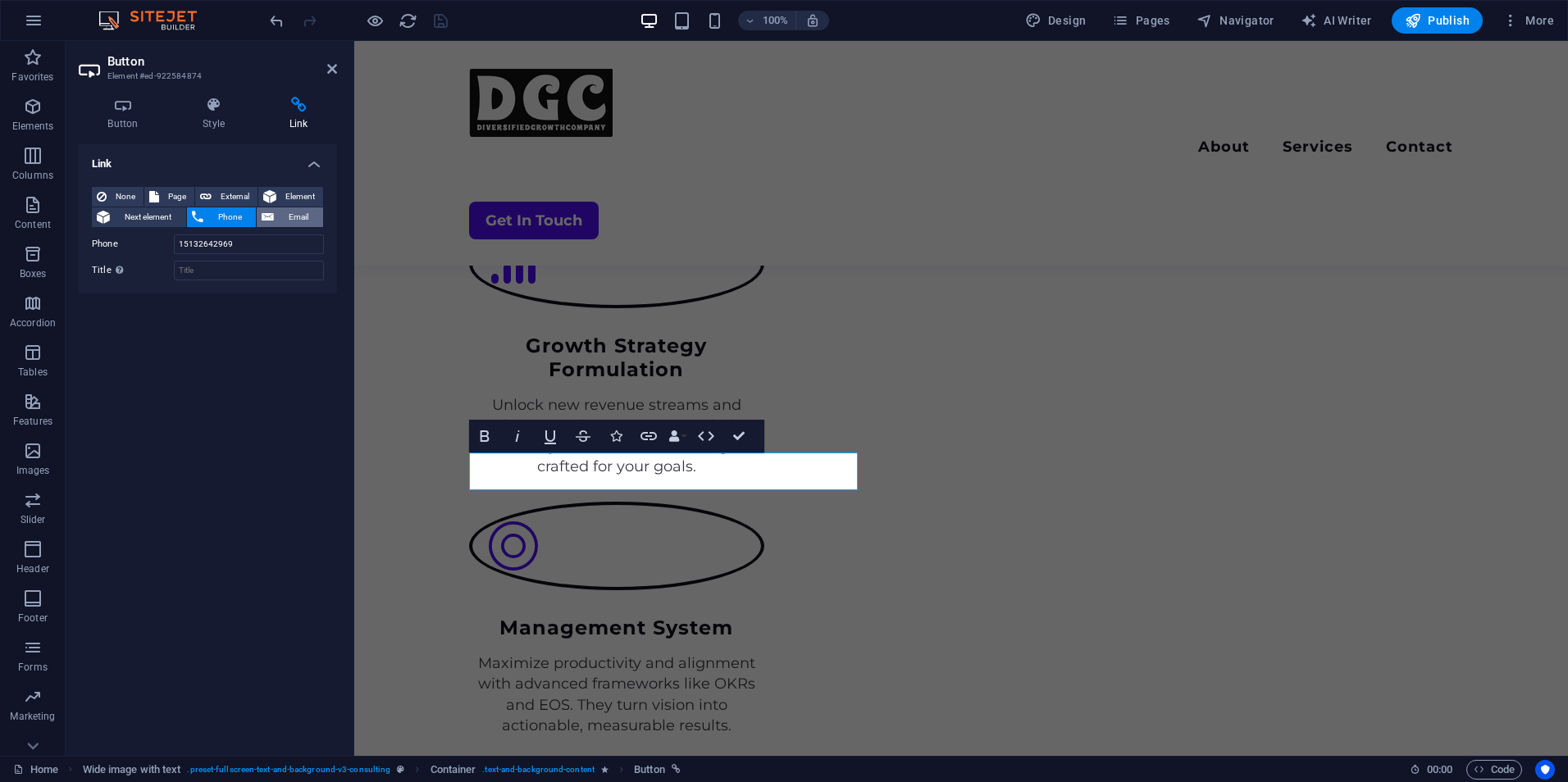
click at [284, 217] on span "Email" at bounding box center [298, 217] width 39 height 20
paste input "[EMAIL_ADDRESS][DOMAIN_NAME]"
type input "[EMAIL_ADDRESS][DOMAIN_NAME]"
click at [235, 268] on input "Title Additional link description, should not be the same as the link text. The…" at bounding box center [249, 271] width 150 height 20
type input "E"
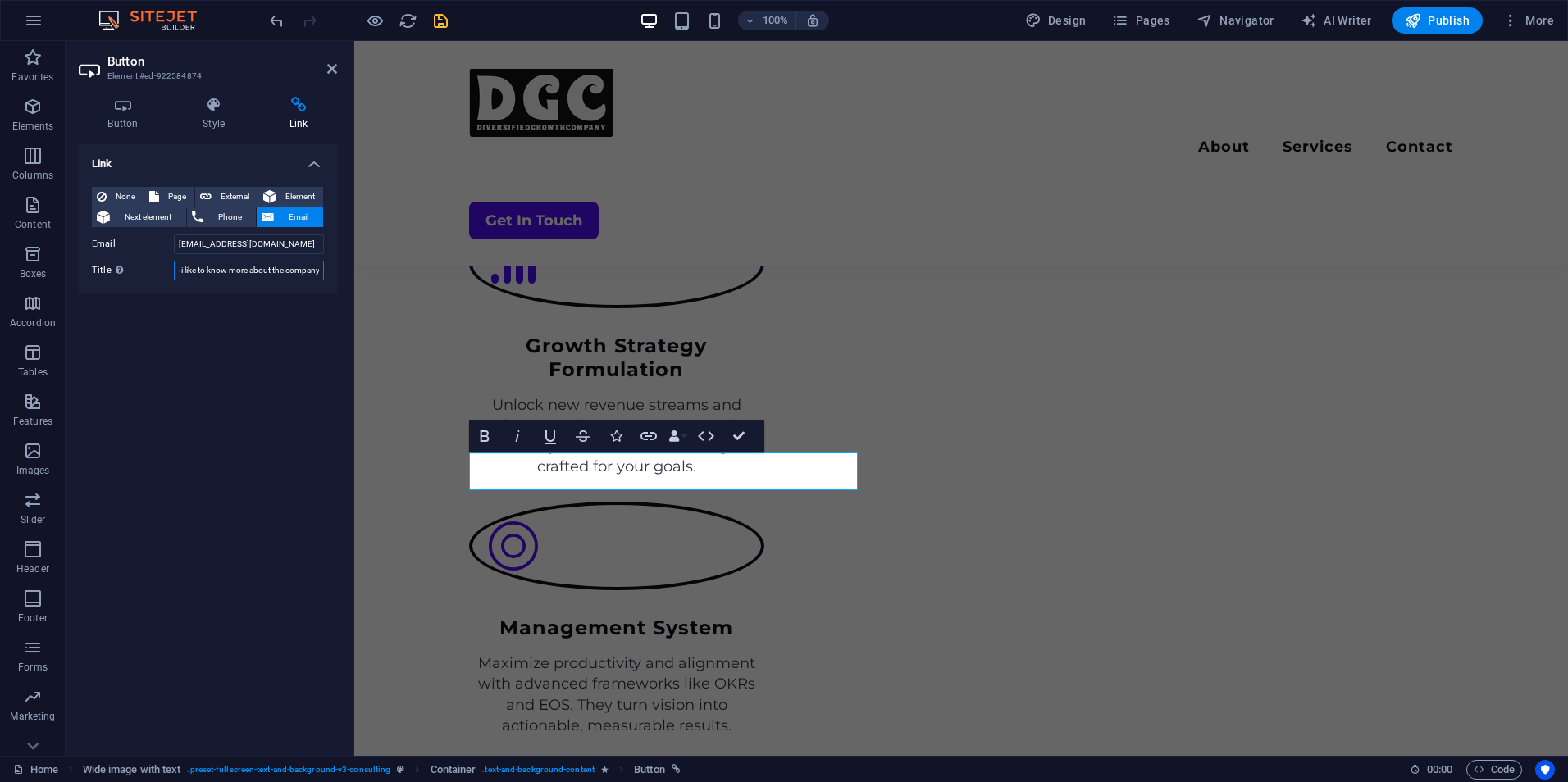
scroll to position [0, 21]
type input "Hello i like to know more about the company"
click at [414, 92] on div "Menu About Services Contact Get In Touch" at bounding box center [961, 153] width 1214 height 225
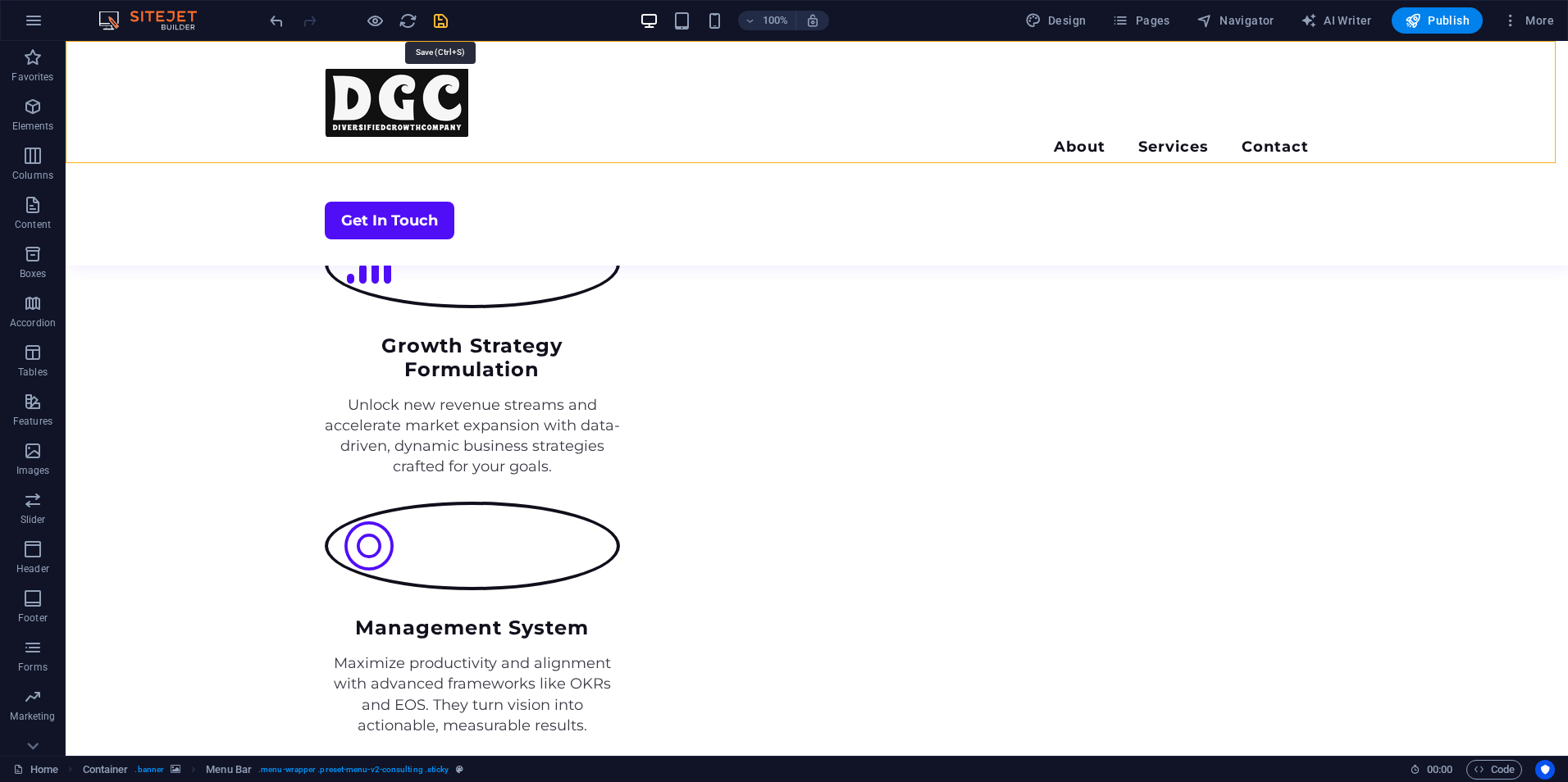
click at [440, 13] on icon "save" at bounding box center [441, 21] width 19 height 19
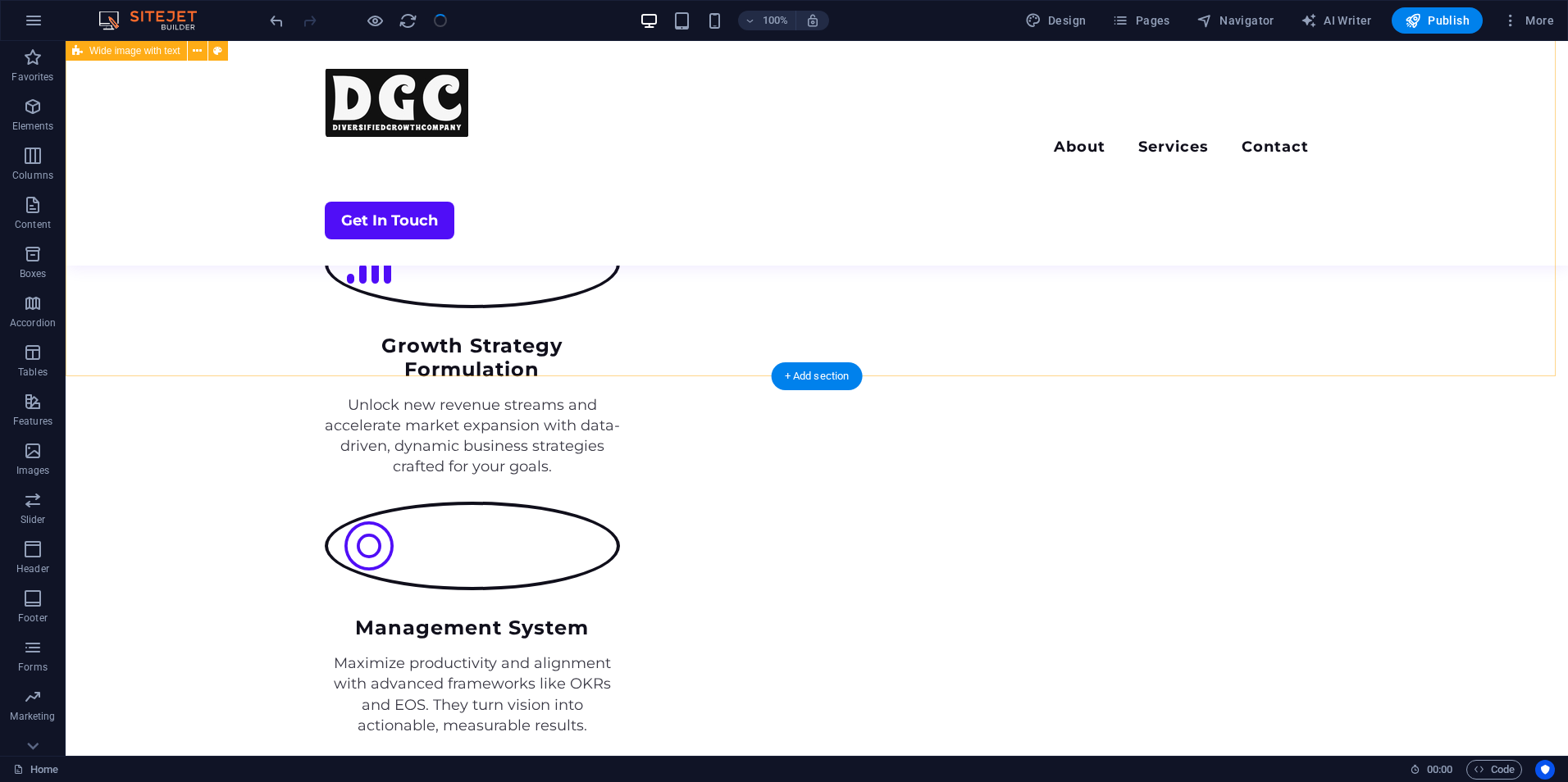
scroll to position [3311, 0]
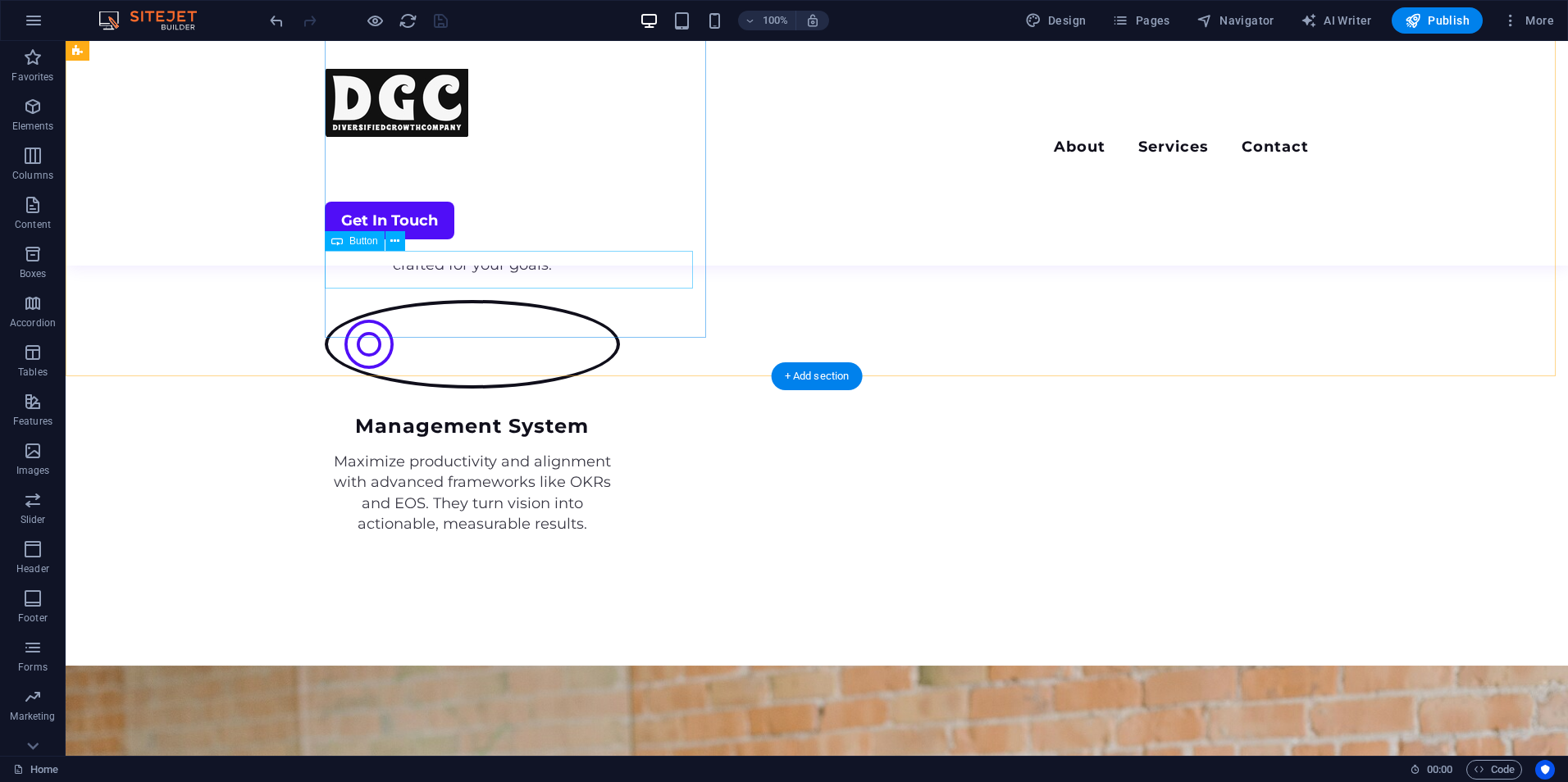
click at [395, 243] on icon at bounding box center [395, 241] width 9 height 18
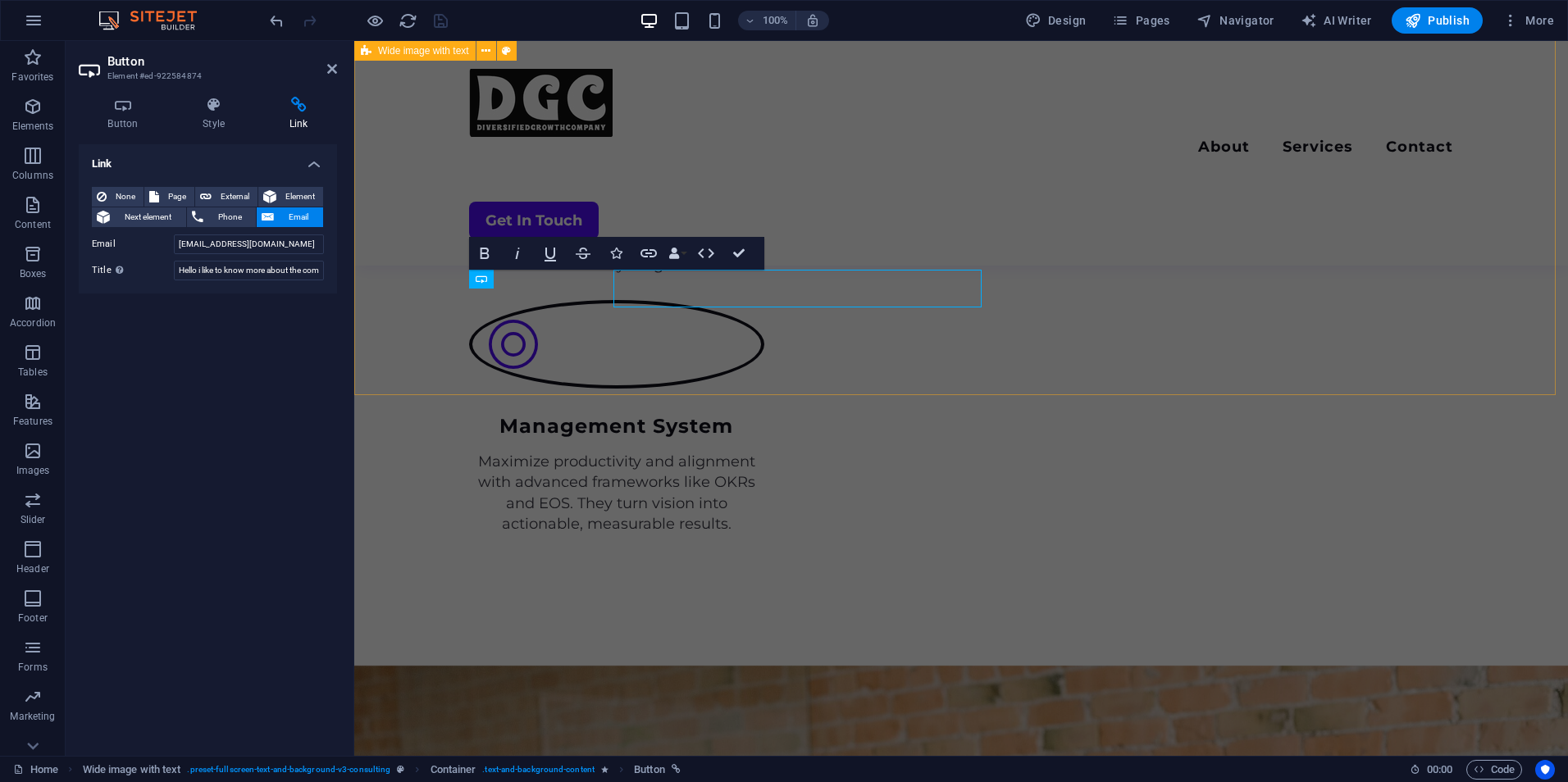
scroll to position [3292, 0]
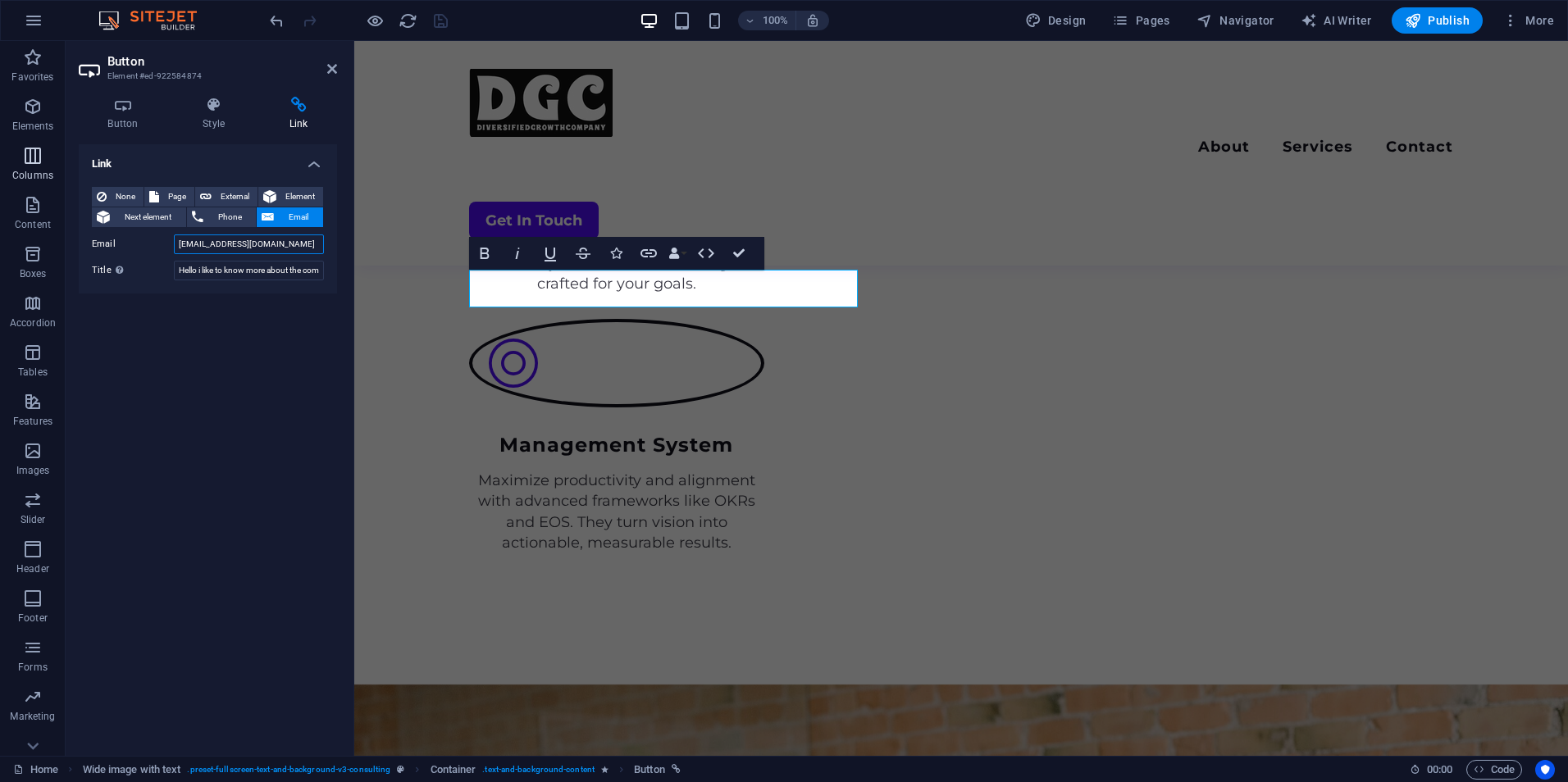
drag, startPoint x: 315, startPoint y: 245, endPoint x: 0, endPoint y: 183, distance: 321.0
click at [0, 183] on html "2009 diversifiedgrowthcompany.com Home Favorites Elements Columns Content Boxes…" at bounding box center [784, 391] width 1568 height 782
drag, startPoint x: 315, startPoint y: 271, endPoint x: 40, endPoint y: 243, distance: 276.4
click at [40, 243] on section "Favorites Elements Columns Content Boxes Accordion Tables Features Images Slide…" at bounding box center [784, 398] width 1568 height 715
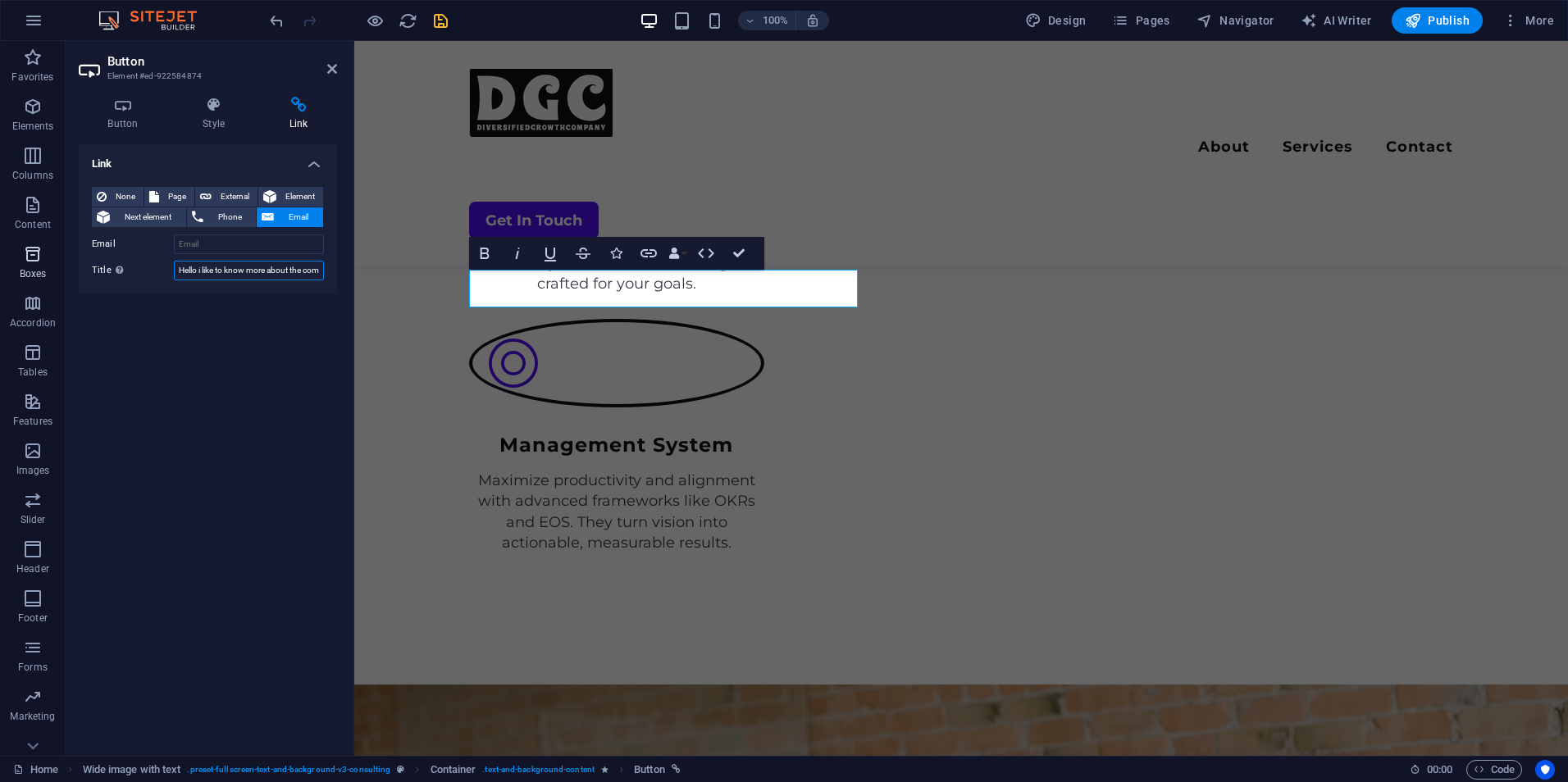
type input "mpany"
drag, startPoint x: 215, startPoint y: 278, endPoint x: 136, endPoint y: 171, distance: 133.0
click at [137, 258] on div "None Page External Element Next element Phone Email Page Home About Services Co…" at bounding box center [208, 234] width 232 height 94
click at [167, 192] on span "Page" at bounding box center [177, 197] width 25 height 20
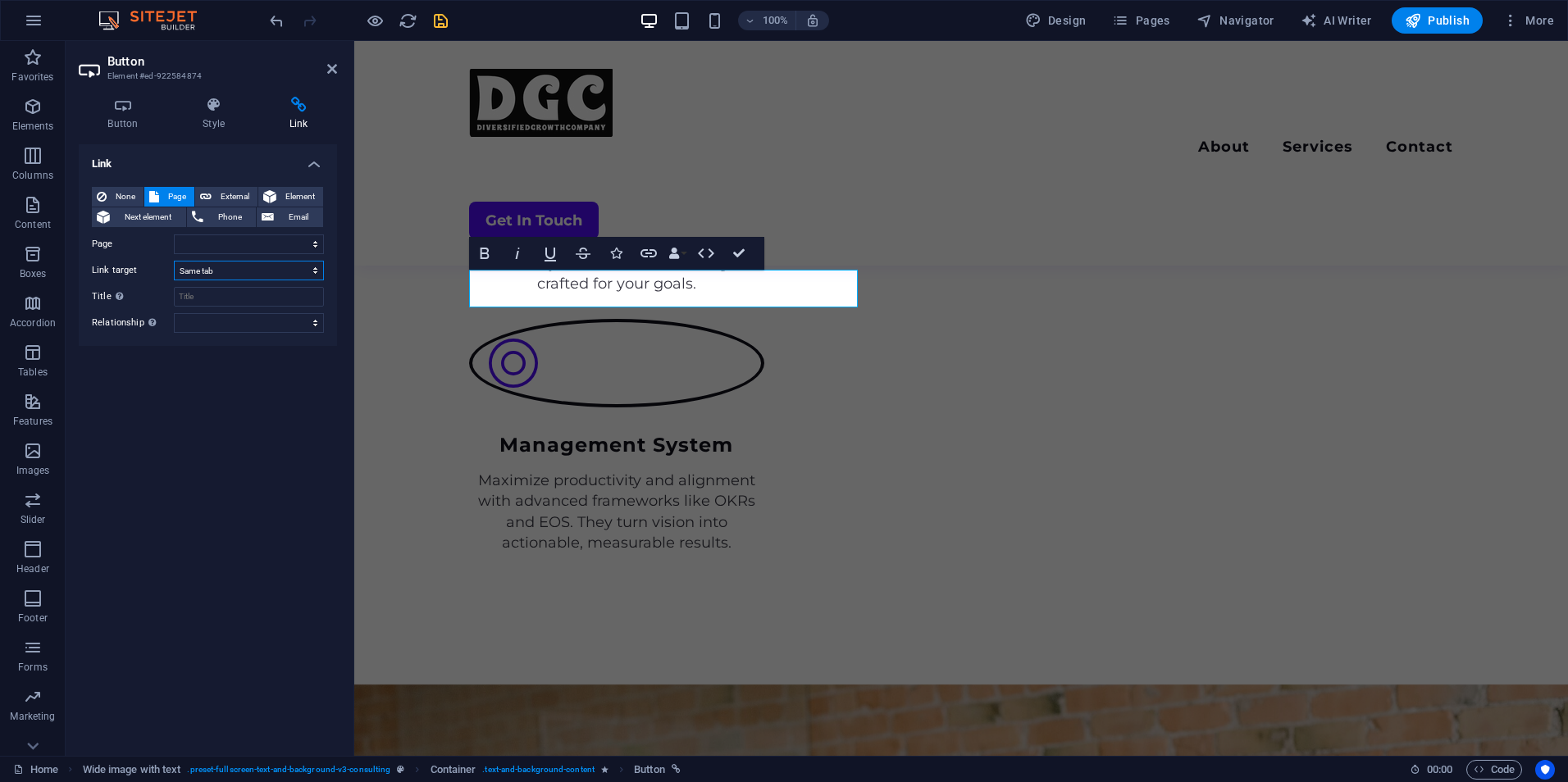
click at [286, 263] on select "New tab Same tab Overlay" at bounding box center [249, 271] width 150 height 20
click at [280, 241] on select "Home About Services Contact Legal Notice Privacy" at bounding box center [249, 244] width 150 height 20
select select "3"
click at [174, 234] on select "Home About Services Contact Legal Notice Privacy" at bounding box center [249, 244] width 150 height 20
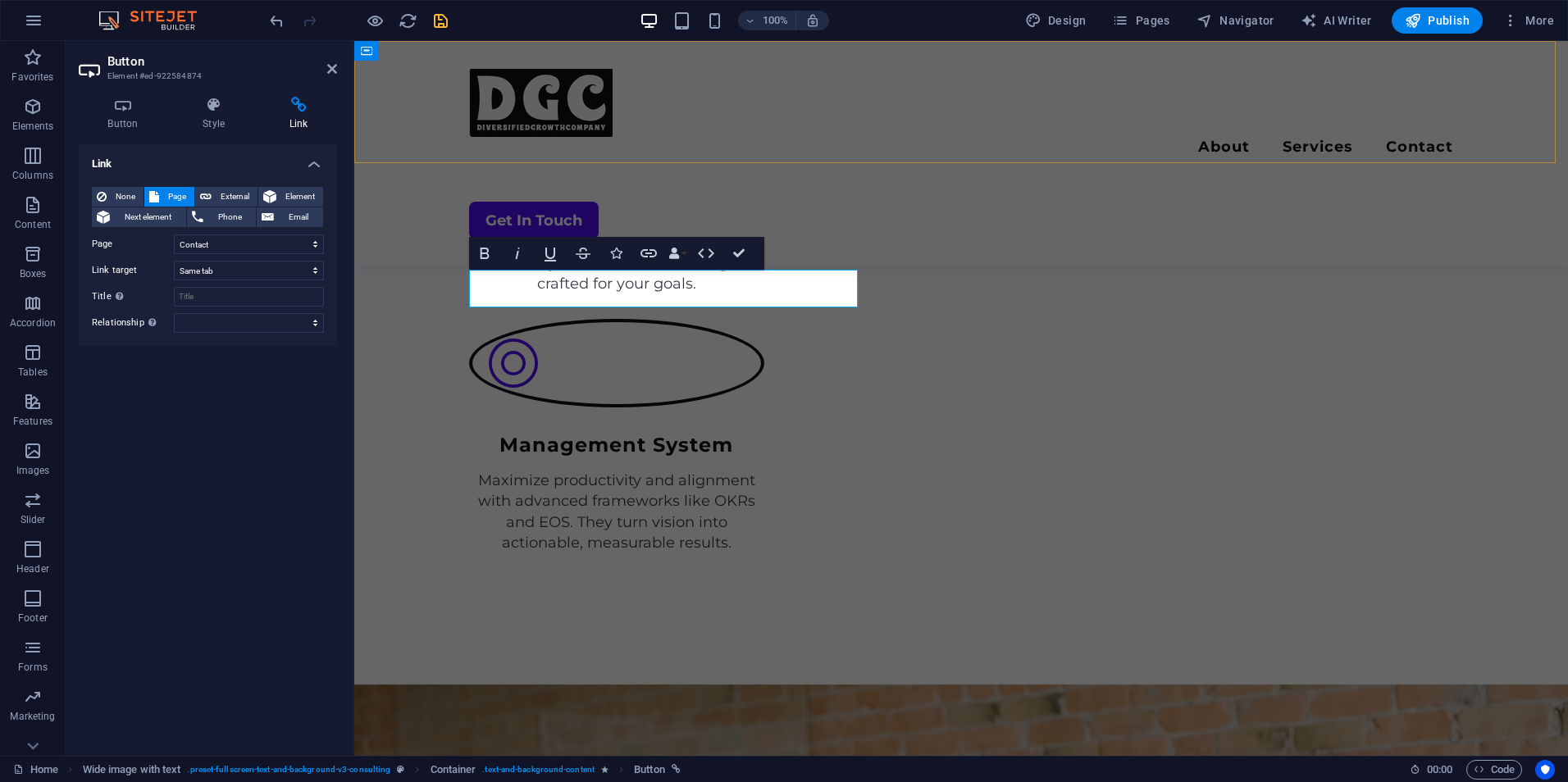
click at [397, 93] on div "Menu About Services Contact Get In Touch" at bounding box center [961, 153] width 1214 height 225
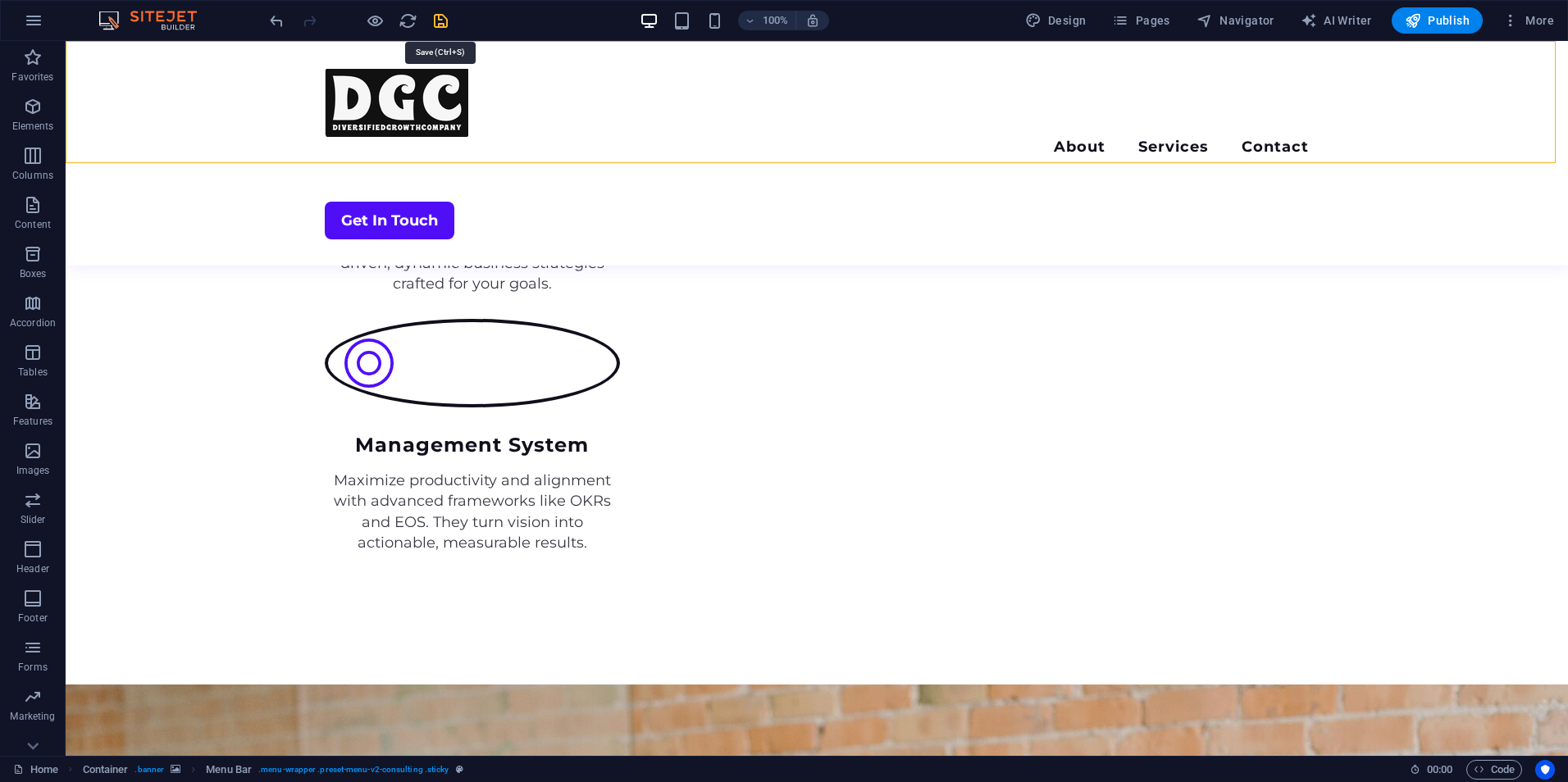
click at [440, 16] on icon "save" at bounding box center [441, 21] width 19 height 19
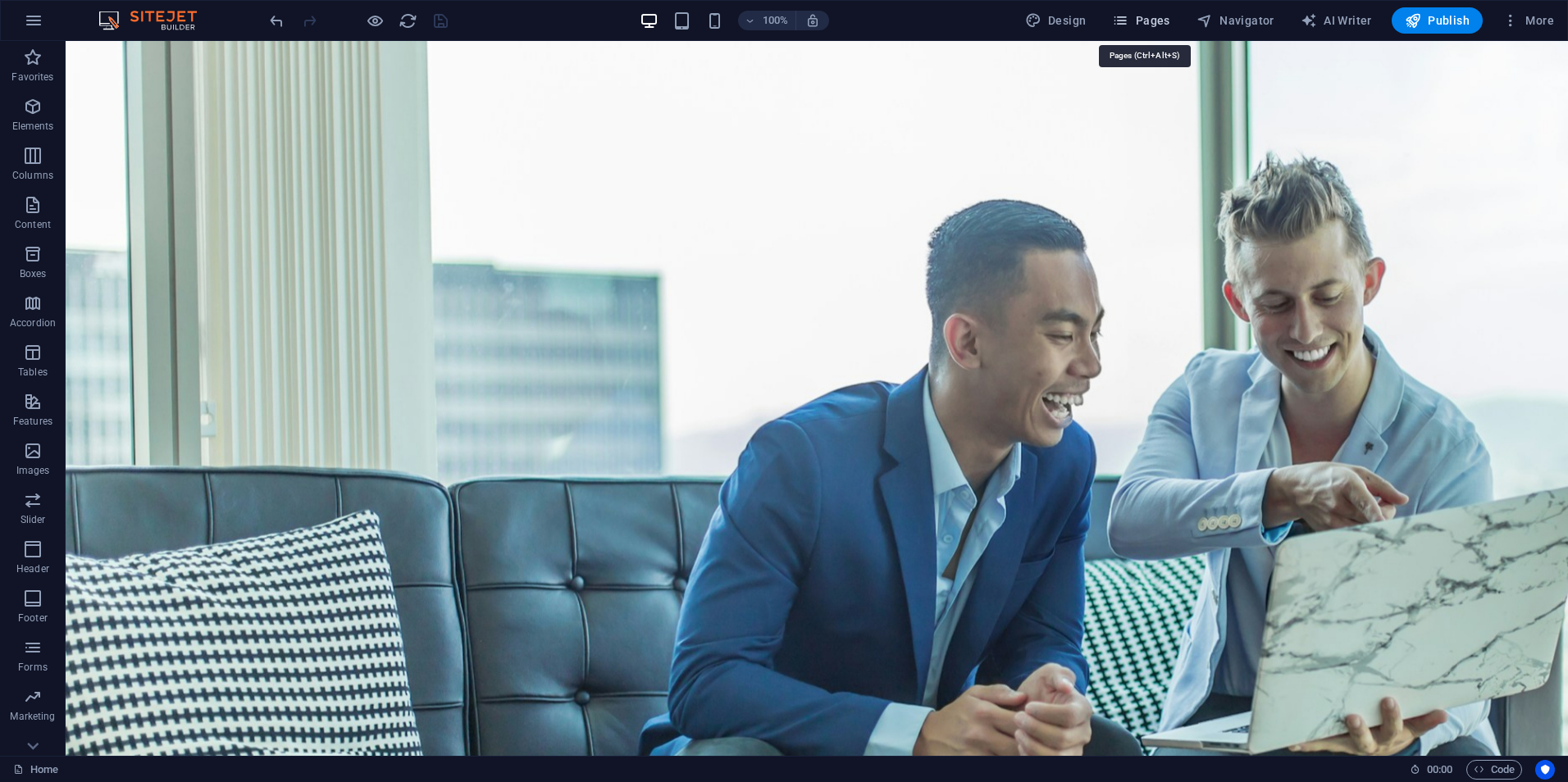
click at [1118, 18] on icon "button" at bounding box center [1120, 21] width 17 height 17
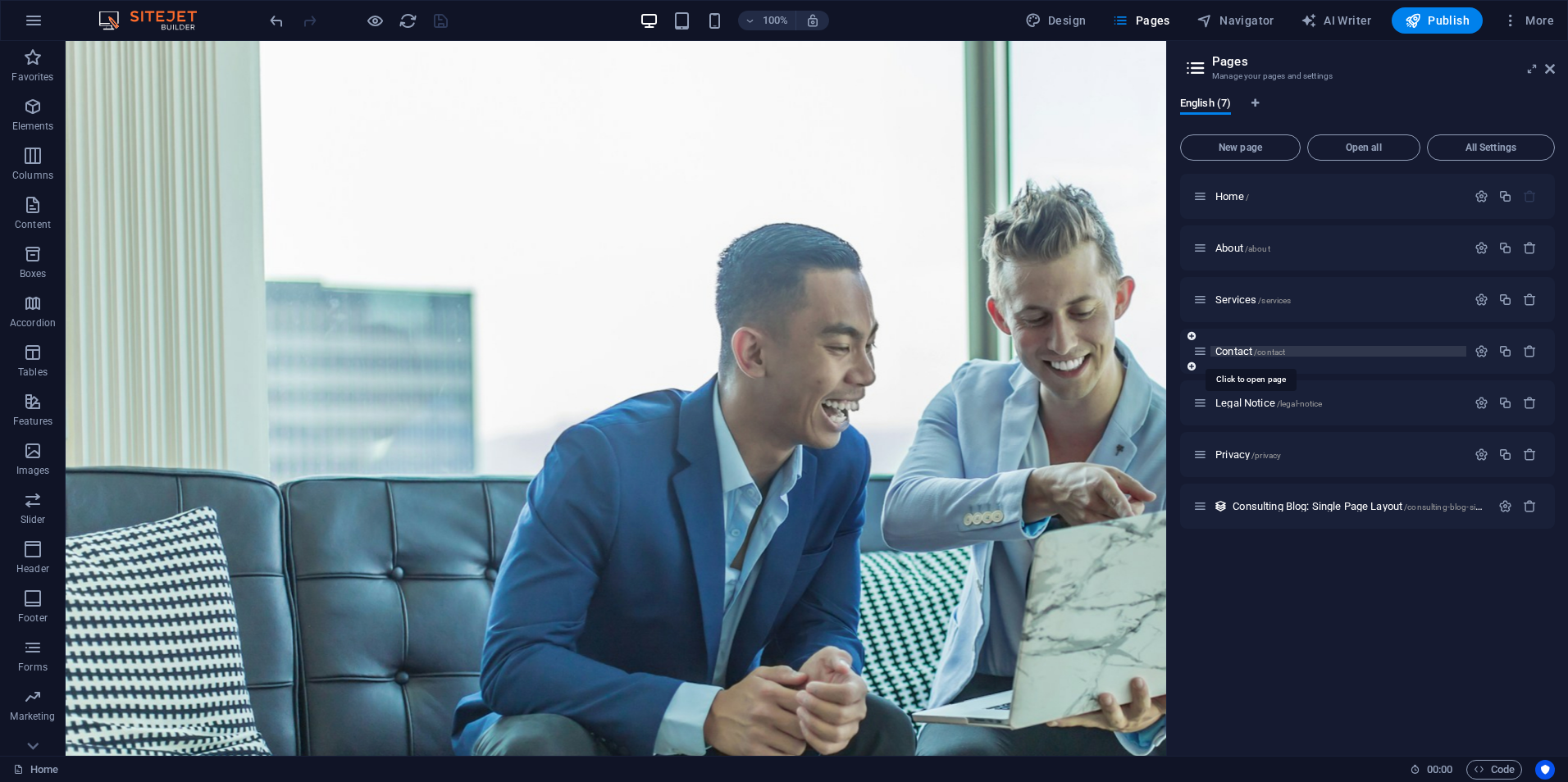
click at [1231, 349] on span "Contact /contact" at bounding box center [1250, 351] width 69 height 13
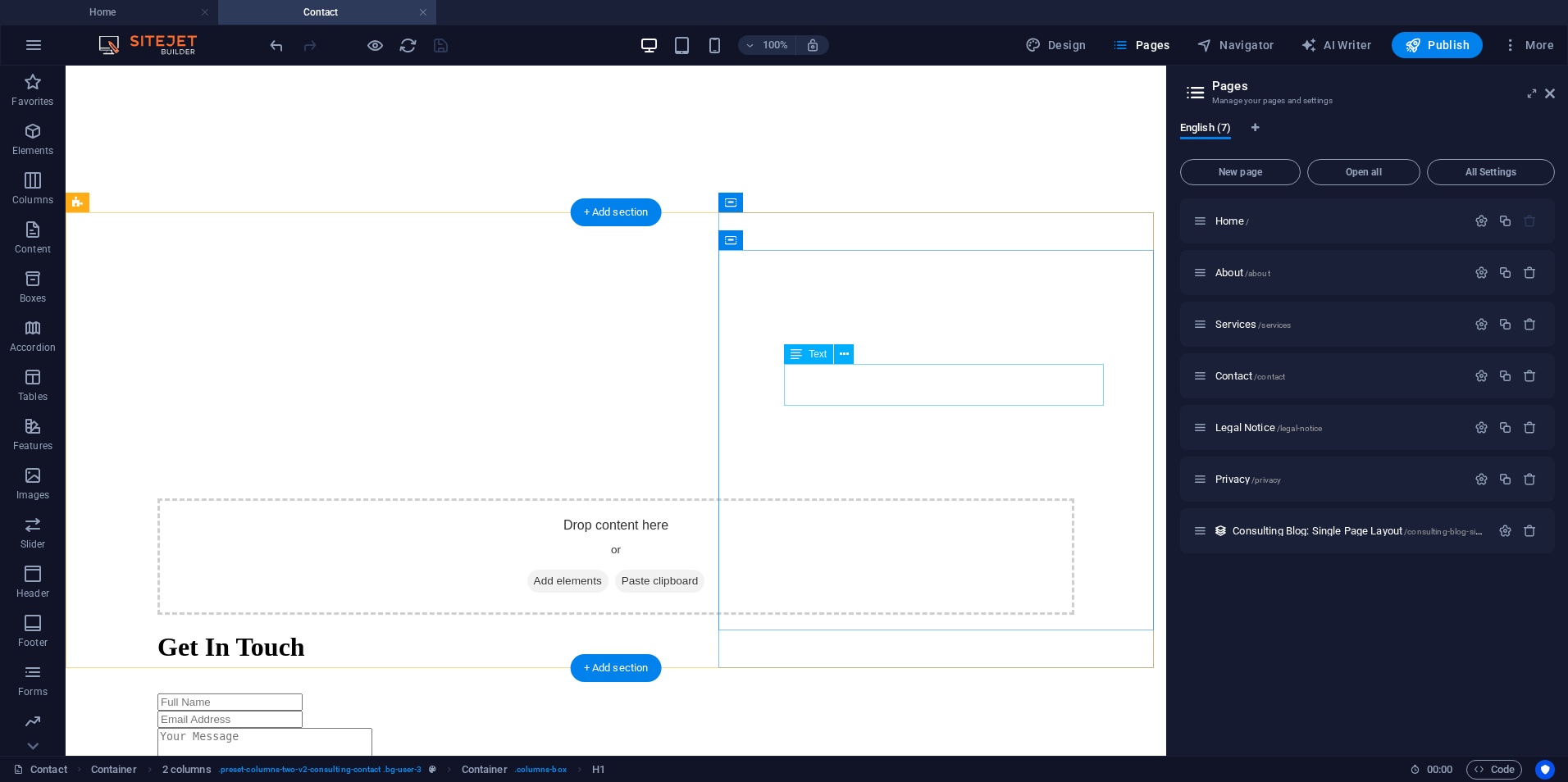
scroll to position [695, 0]
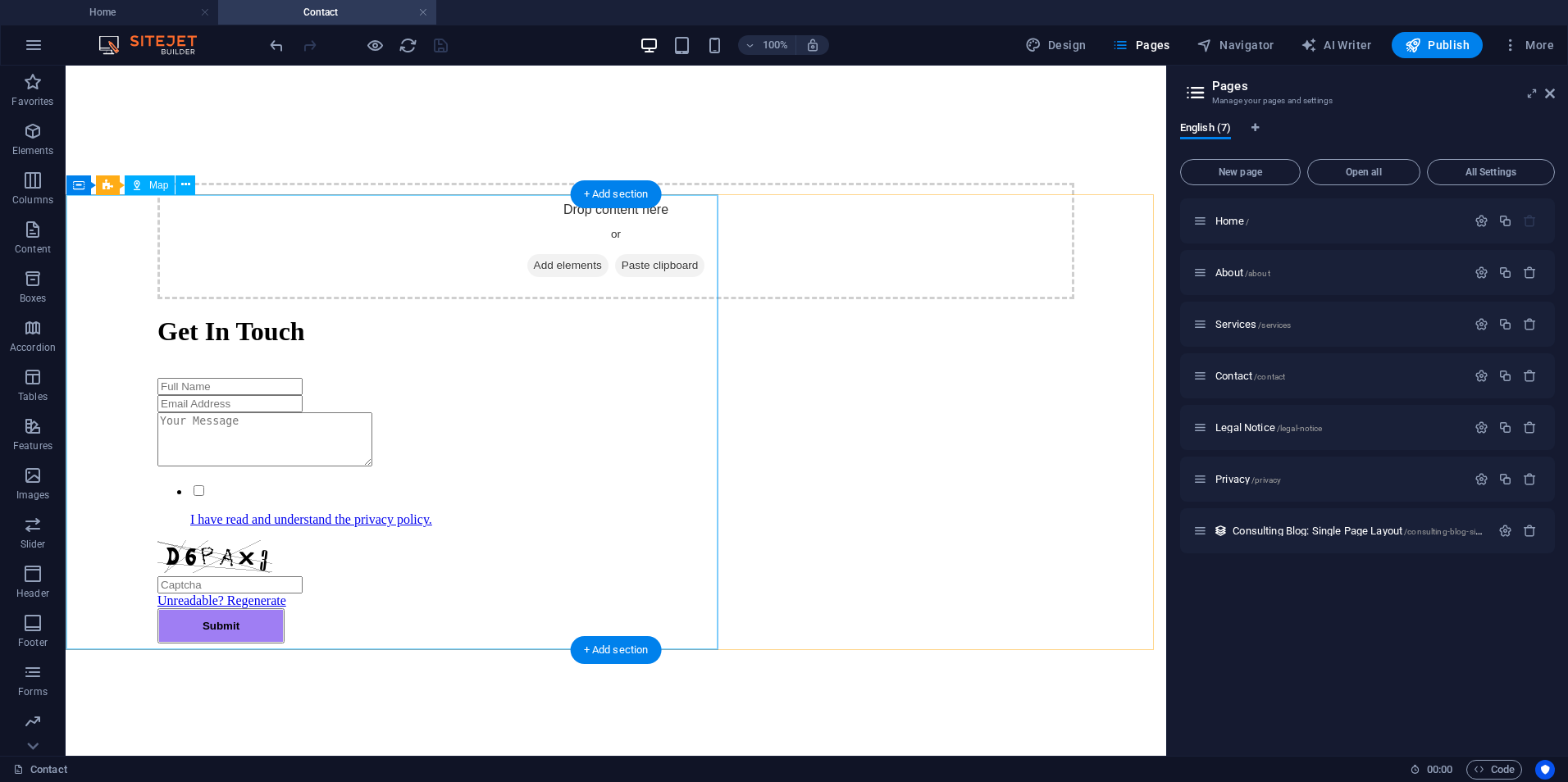
select select "1"
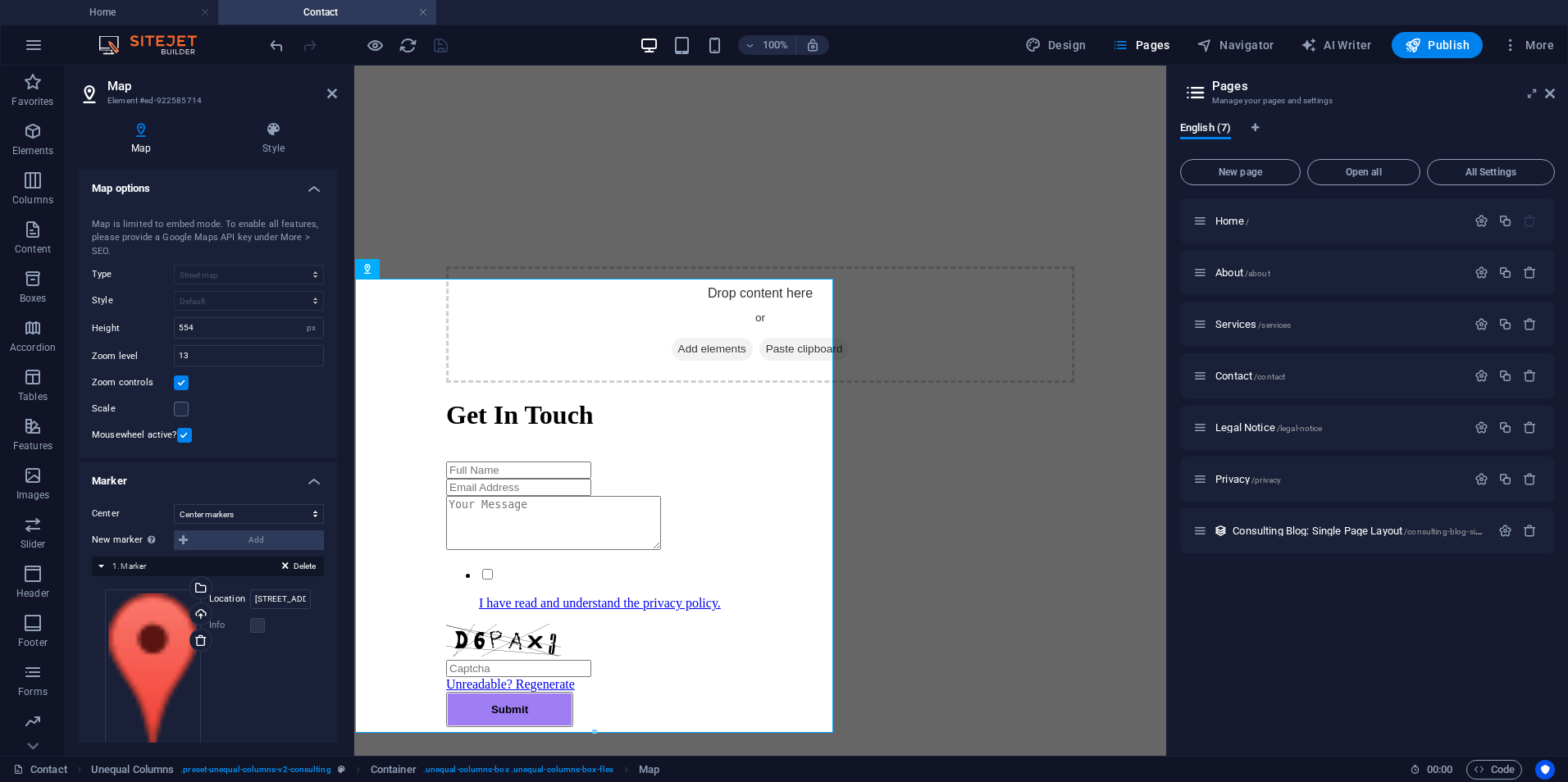
scroll to position [37, 0]
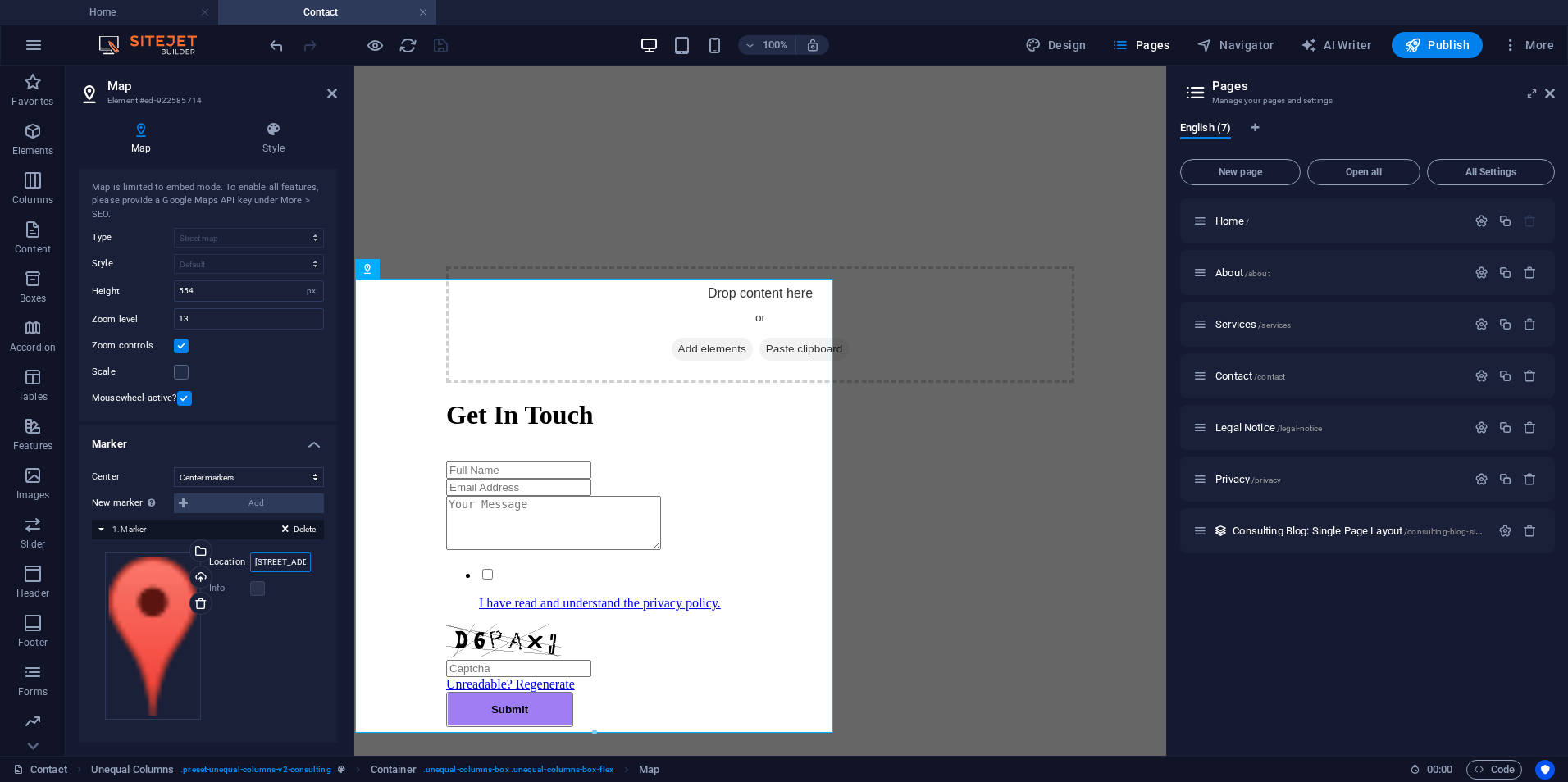
click at [282, 564] on input "100 Summit Dr., MA 01803 Burlington" at bounding box center [280, 563] width 61 height 20
drag, startPoint x: 301, startPoint y: 561, endPoint x: 187, endPoint y: 560, distance: 114.0
click at [187, 560] on div "Drag files here, click to choose files or select files from Files or our free s…" at bounding box center [208, 636] width 206 height 167
click at [286, 631] on div "Drag files here, click to choose files or select files from Files or our free s…" at bounding box center [208, 636] width 206 height 167
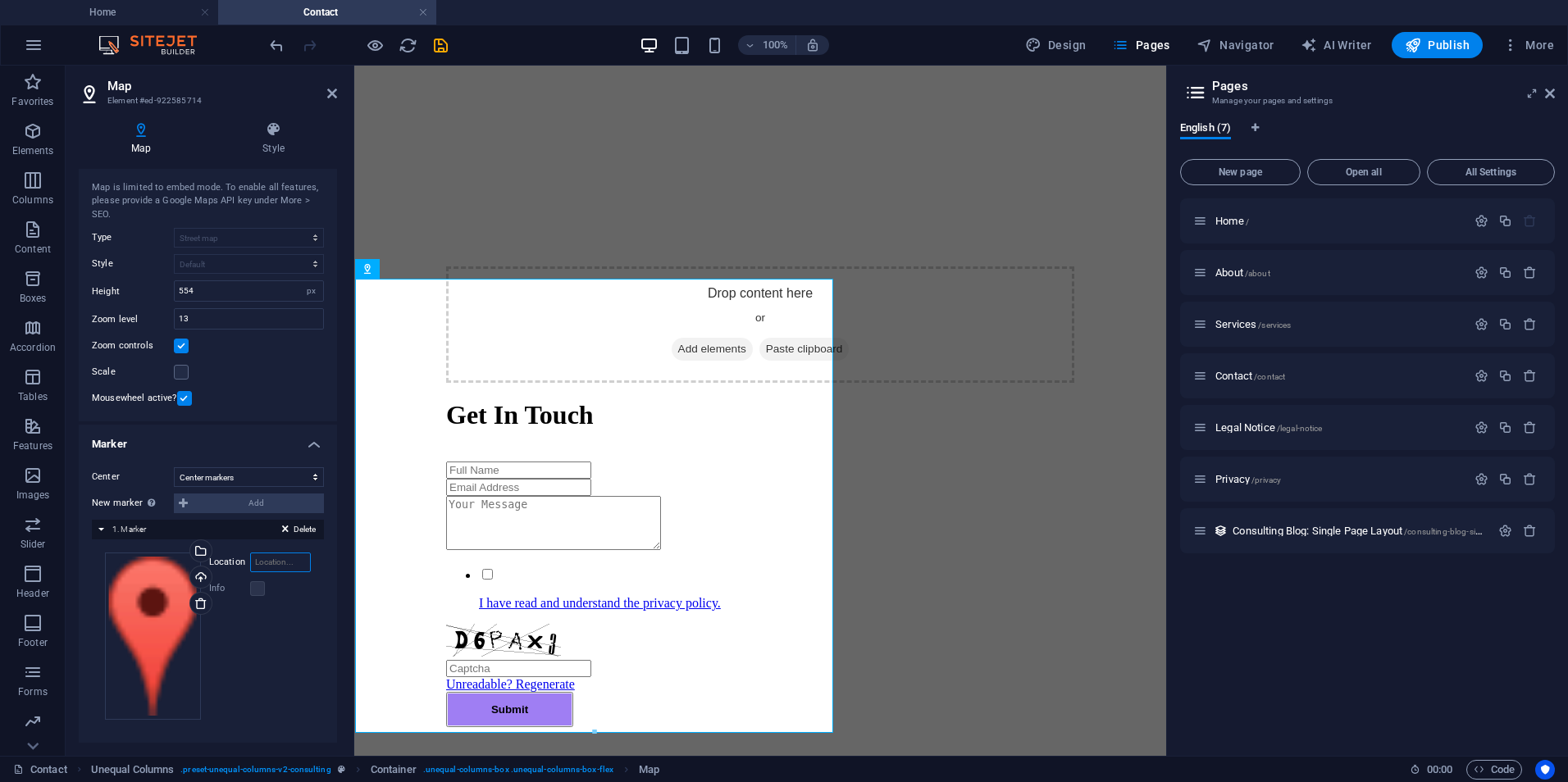
paste input "[STREET_ADDRESS][PERSON_NAME]"
type input "[STREET_ADDRESS][PERSON_NAME]"
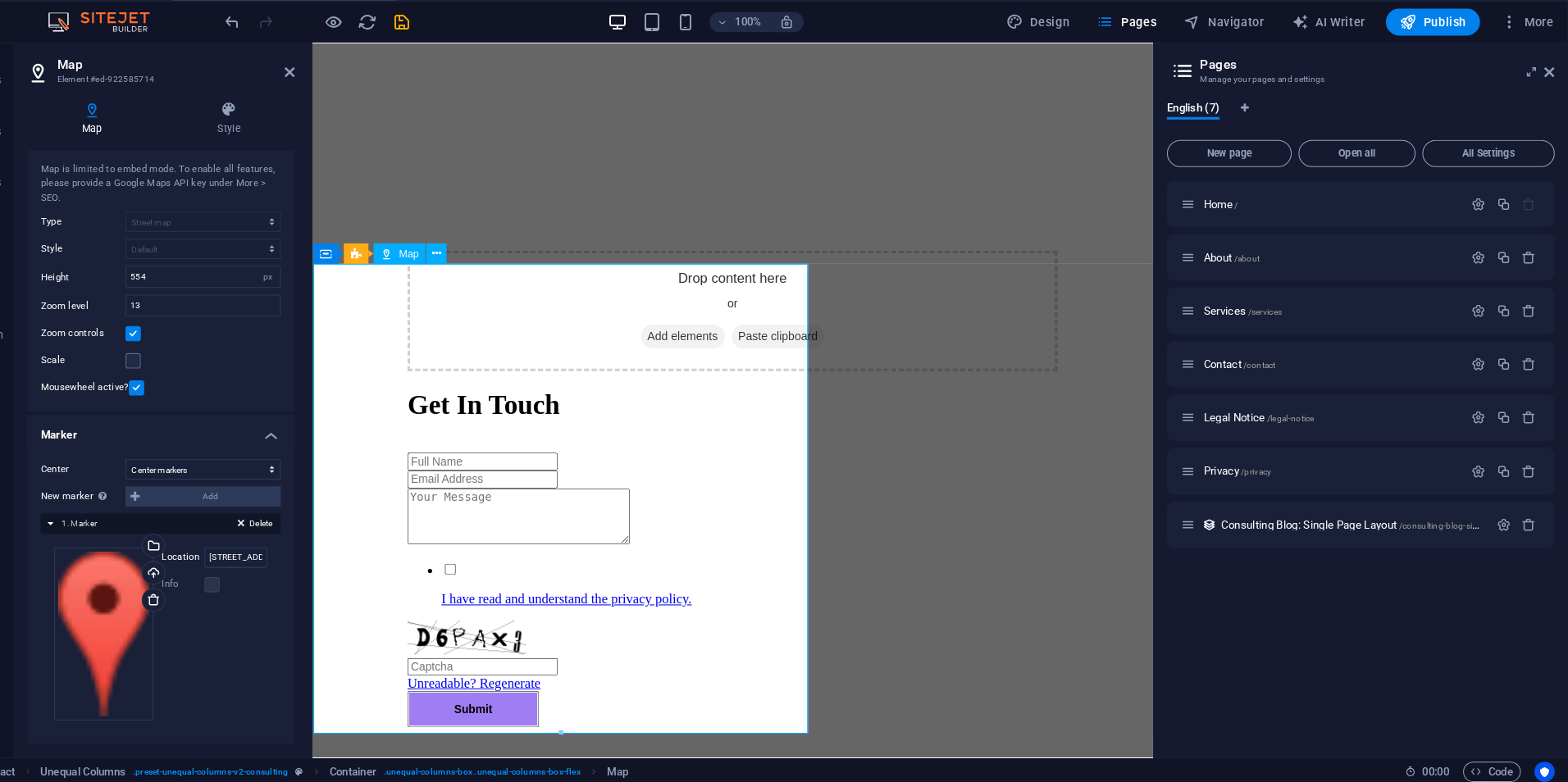
scroll to position [0, 0]
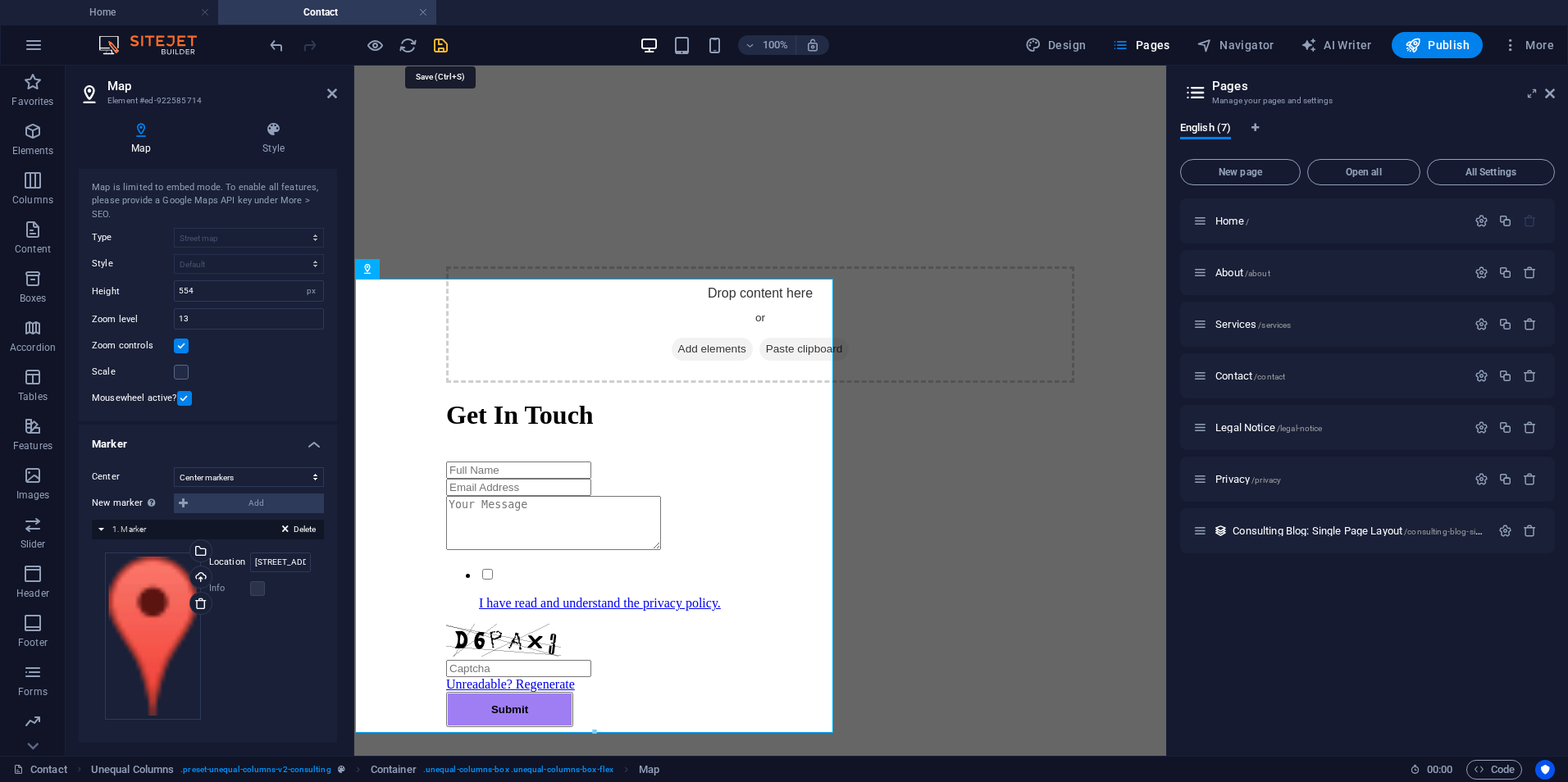
click at [439, 43] on icon "save" at bounding box center [441, 45] width 19 height 19
checkbox input "false"
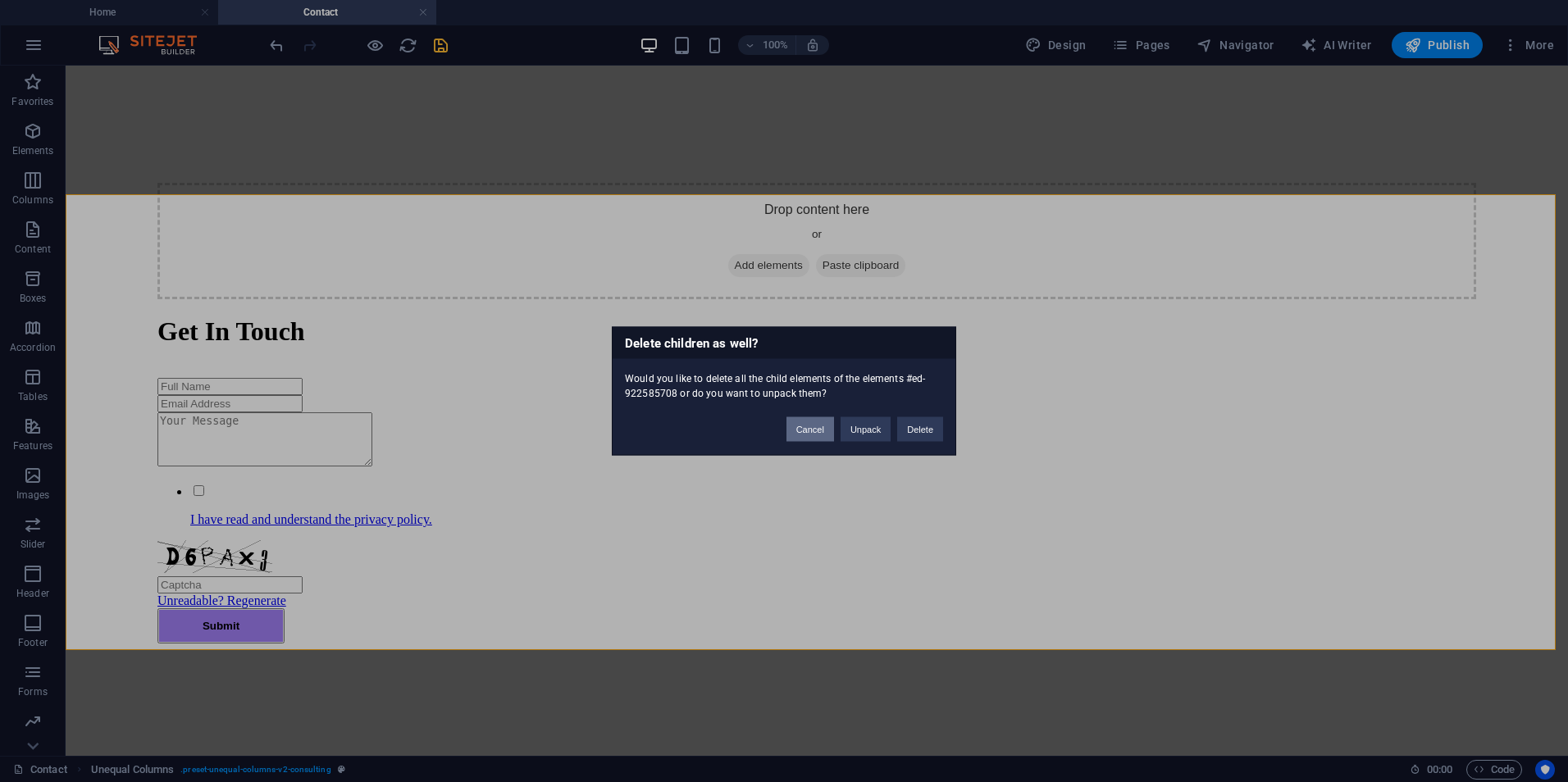
click at [813, 428] on button "Cancel" at bounding box center [810, 429] width 48 height 24
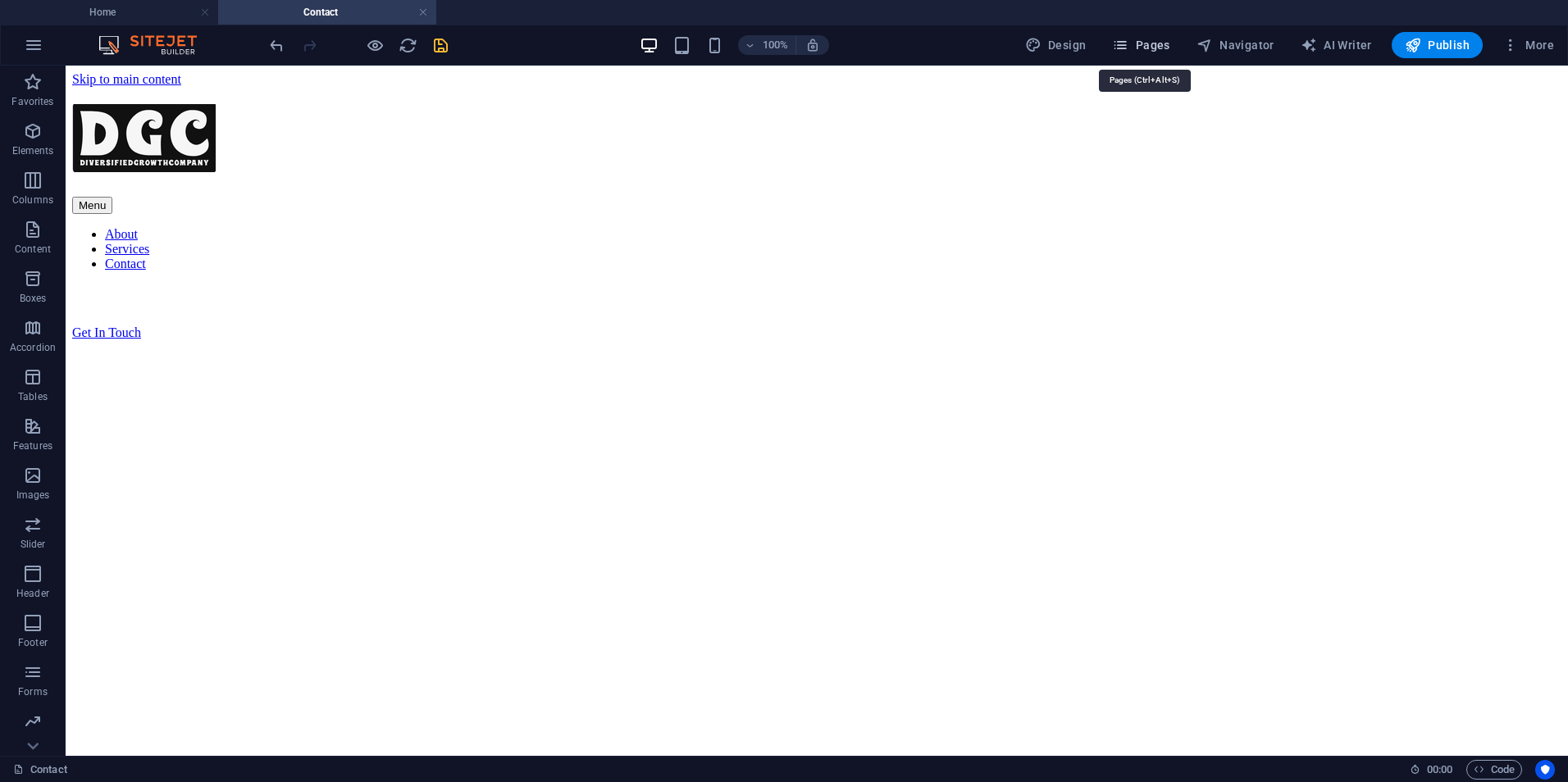
click at [1151, 47] on span "Pages" at bounding box center [1140, 45] width 58 height 17
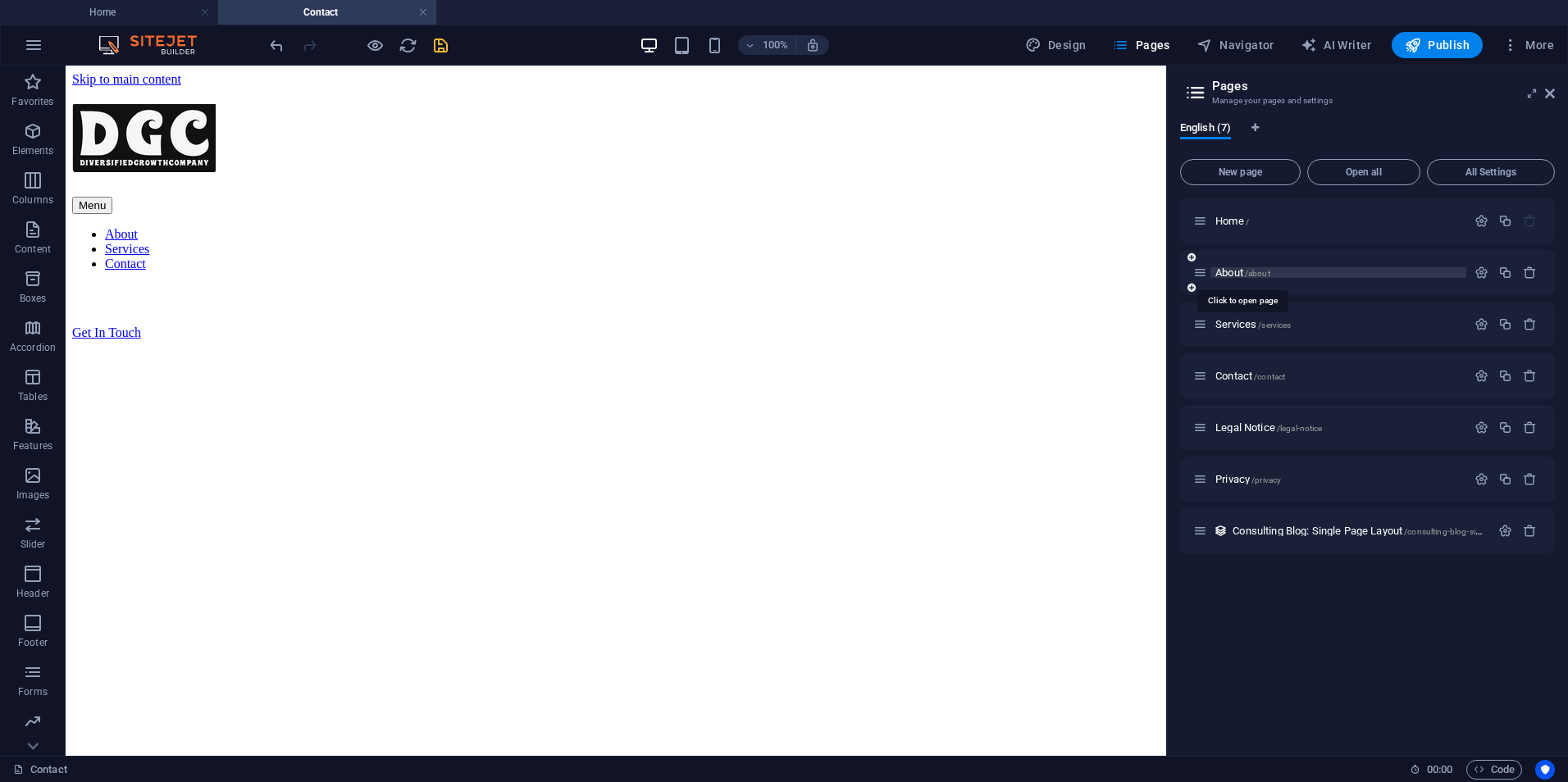
click at [1223, 271] on span "About /about" at bounding box center [1243, 273] width 55 height 13
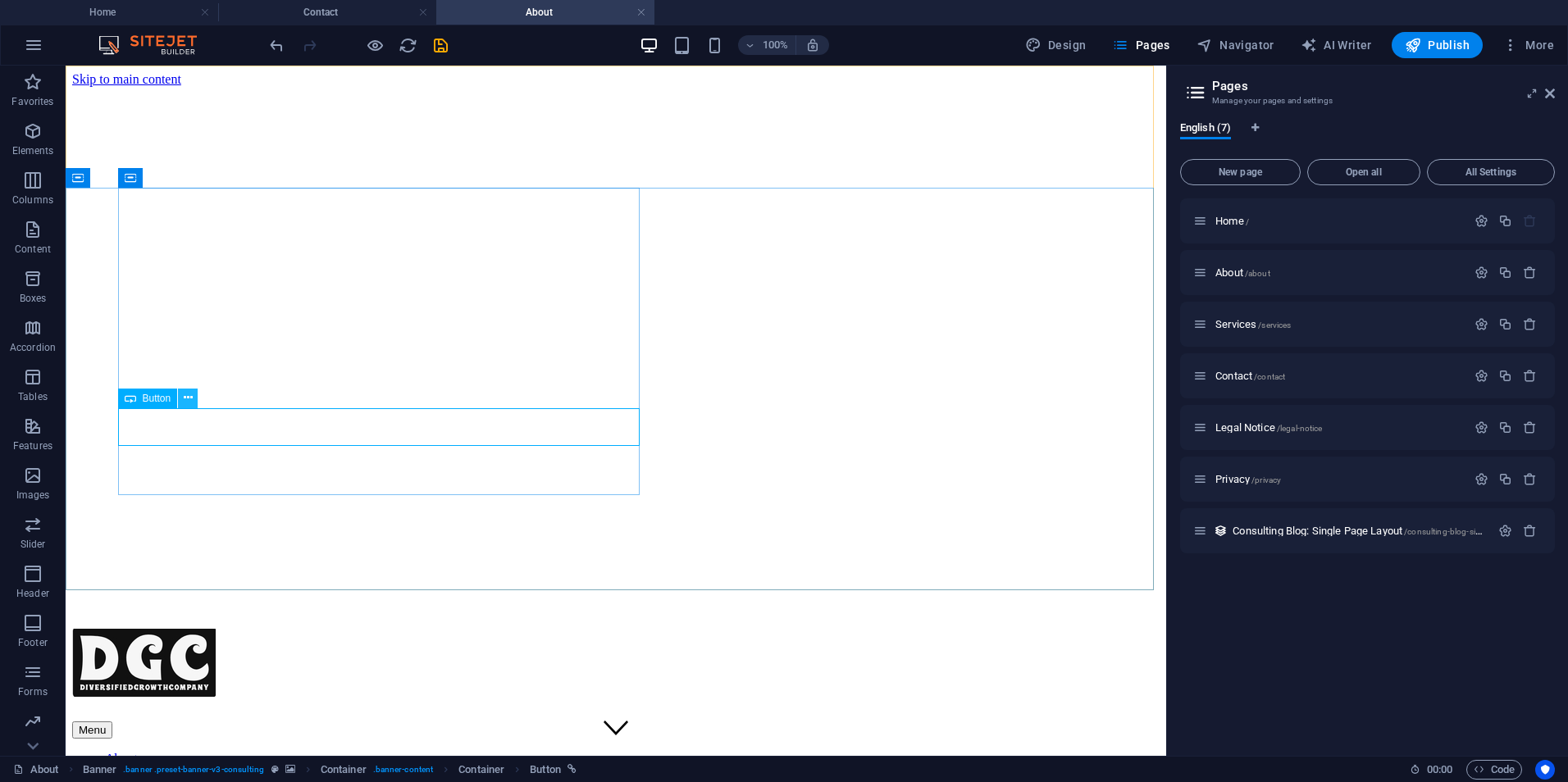
click at [186, 403] on icon at bounding box center [188, 398] width 9 height 18
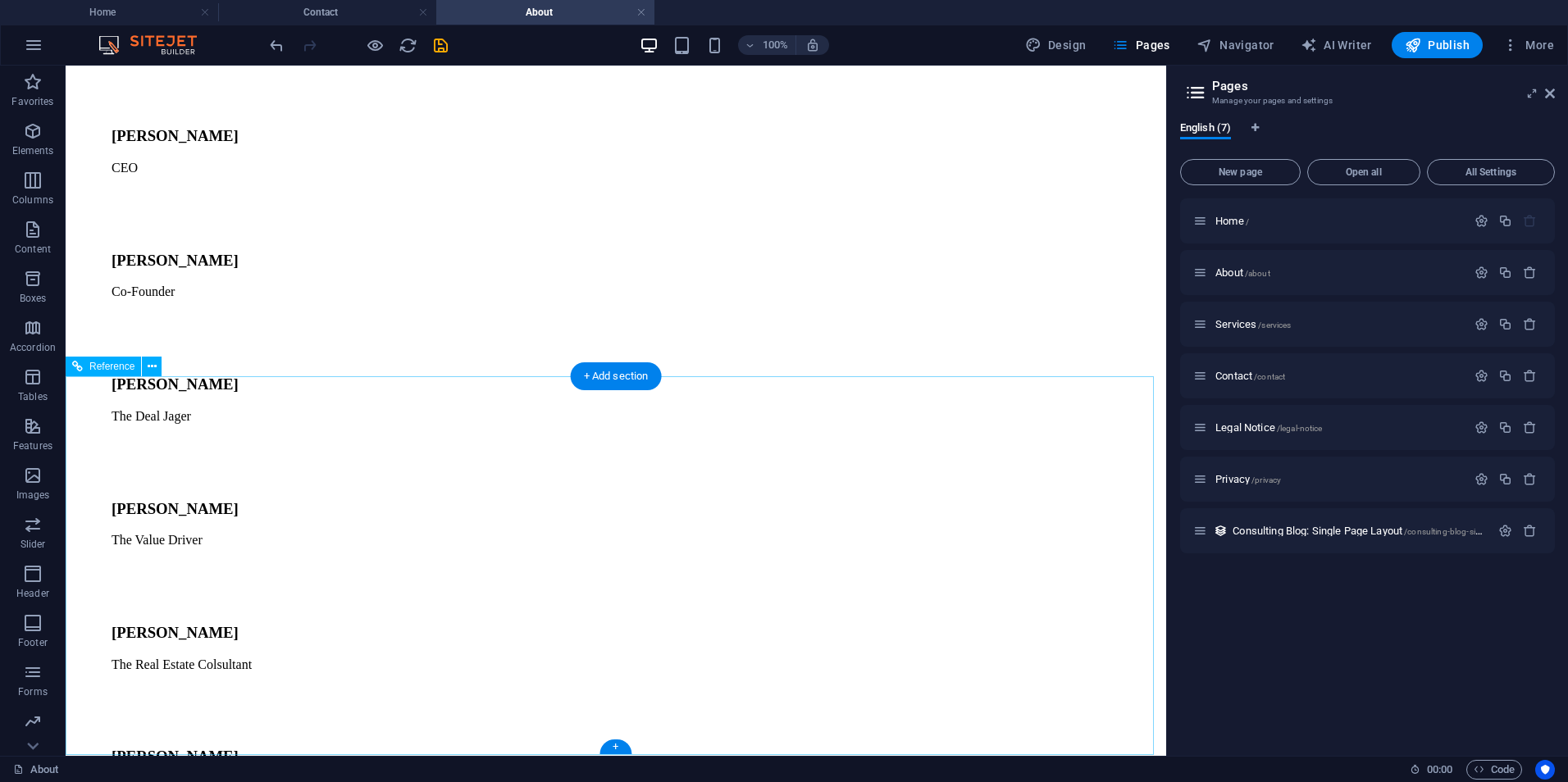
scroll to position [1270, 0]
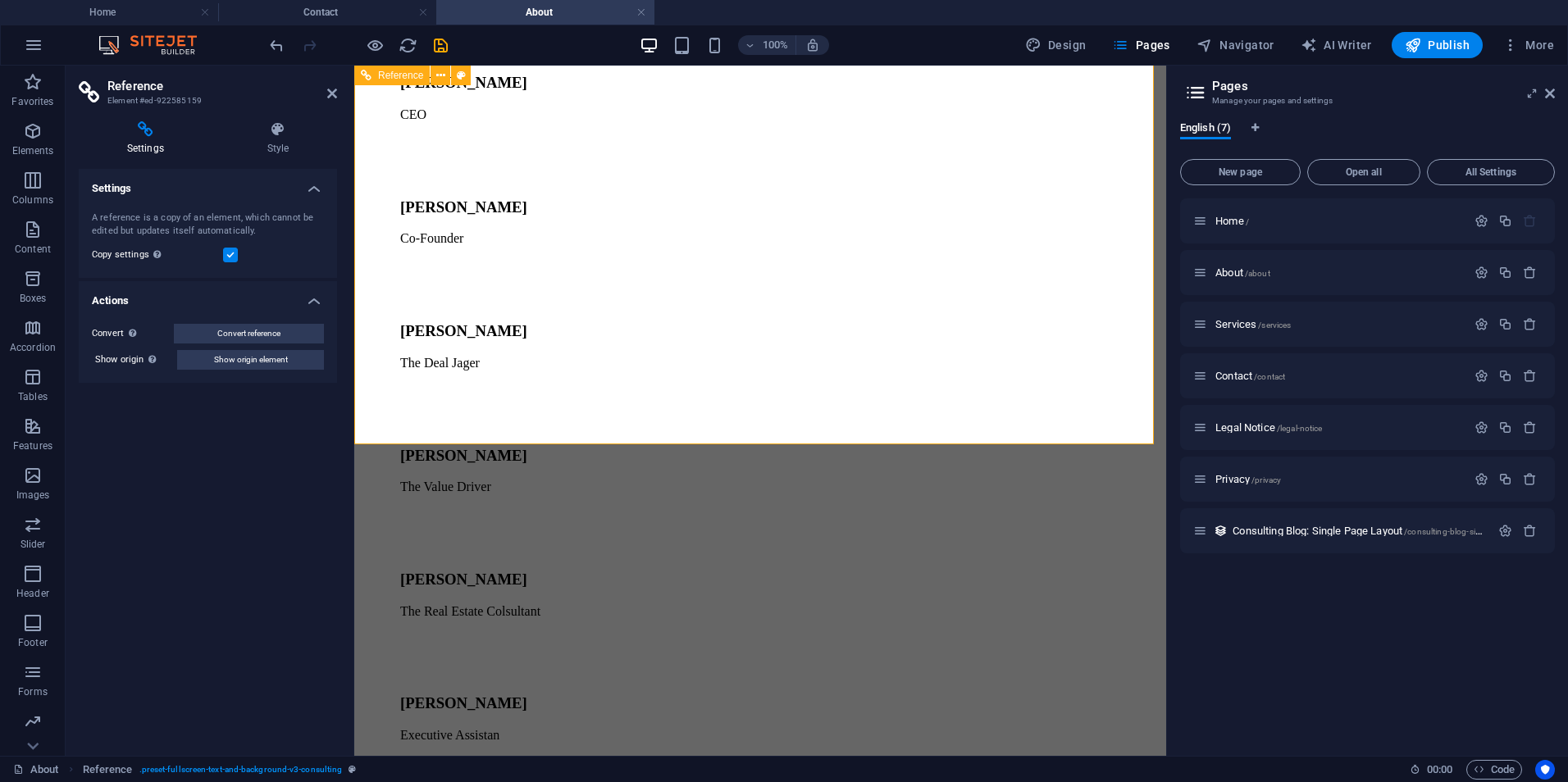
click at [449, 52] on icon "save" at bounding box center [441, 45] width 19 height 19
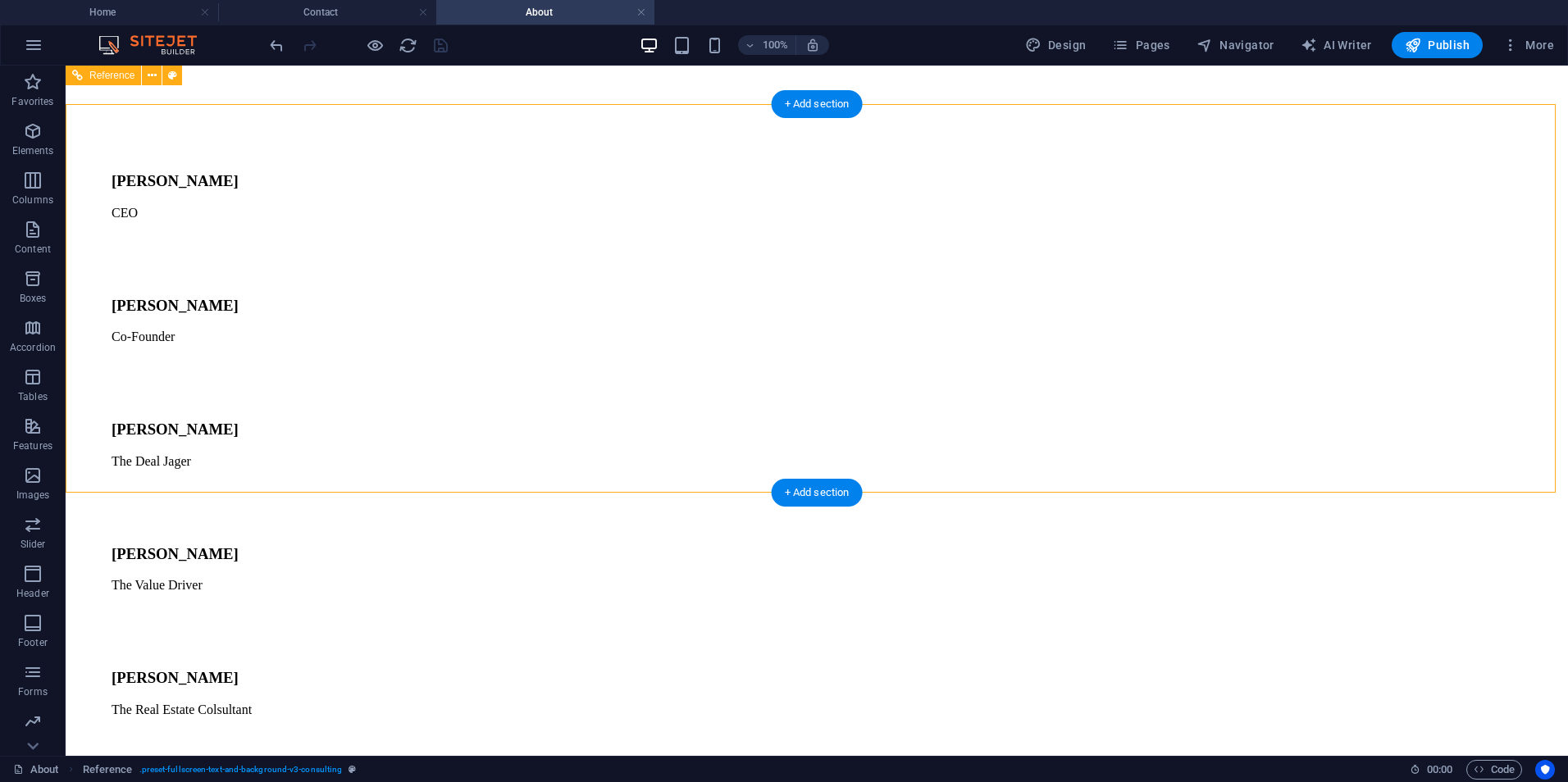
scroll to position [1152, 0]
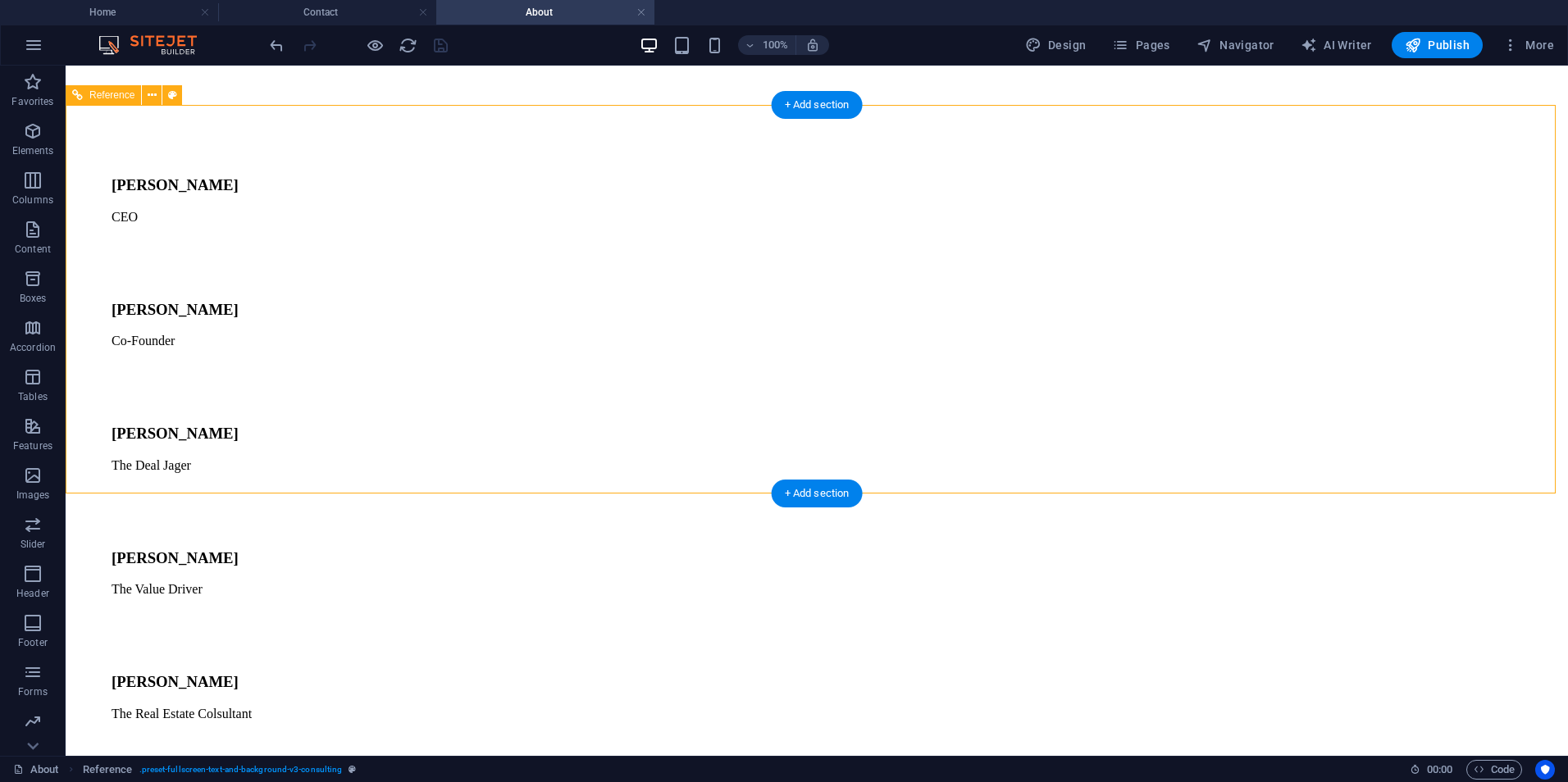
click at [1254, 42] on span "Navigator" at bounding box center [1235, 45] width 78 height 17
select select "17199664-en"
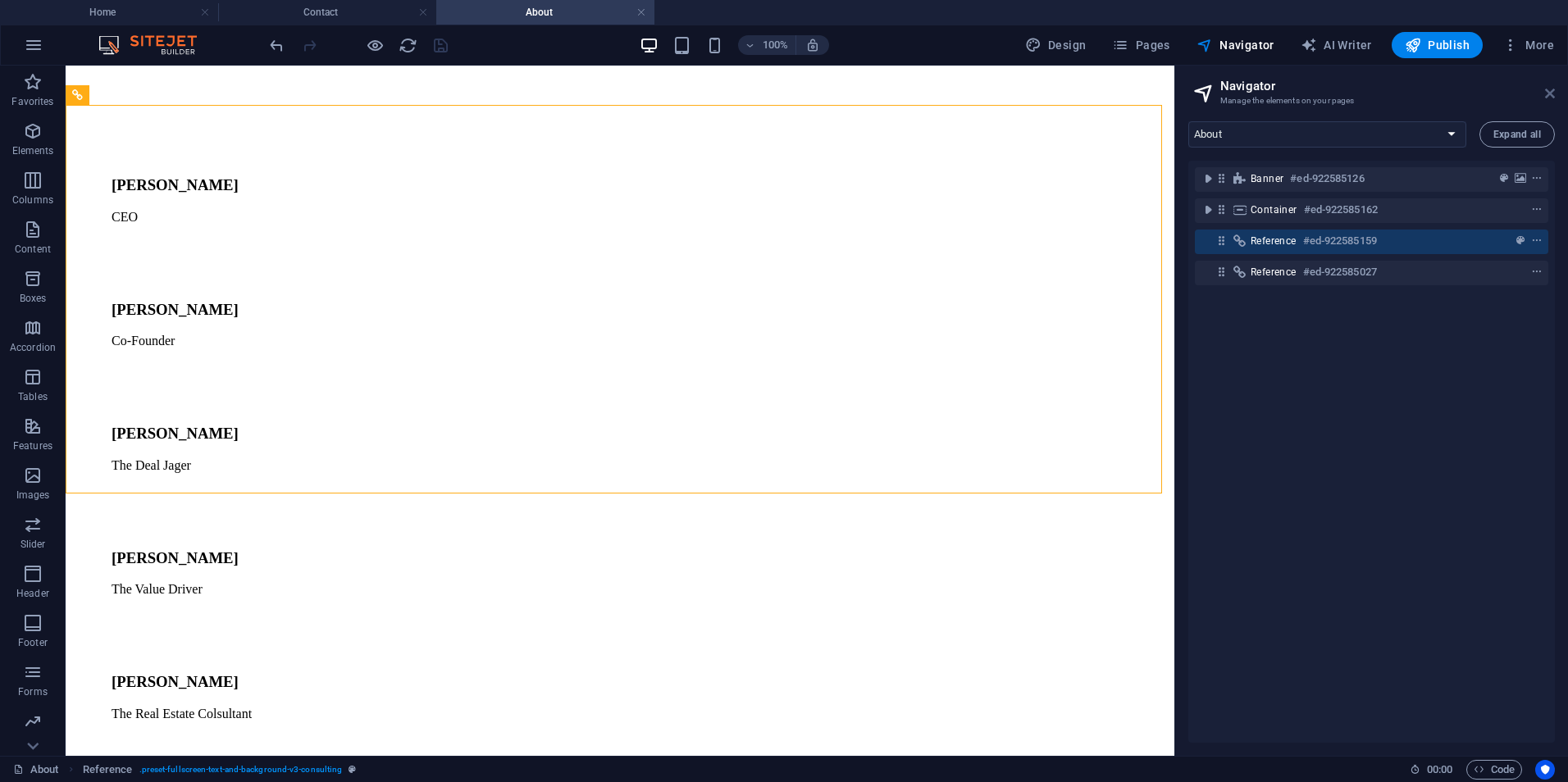
click at [1552, 89] on icon at bounding box center [1550, 94] width 10 height 13
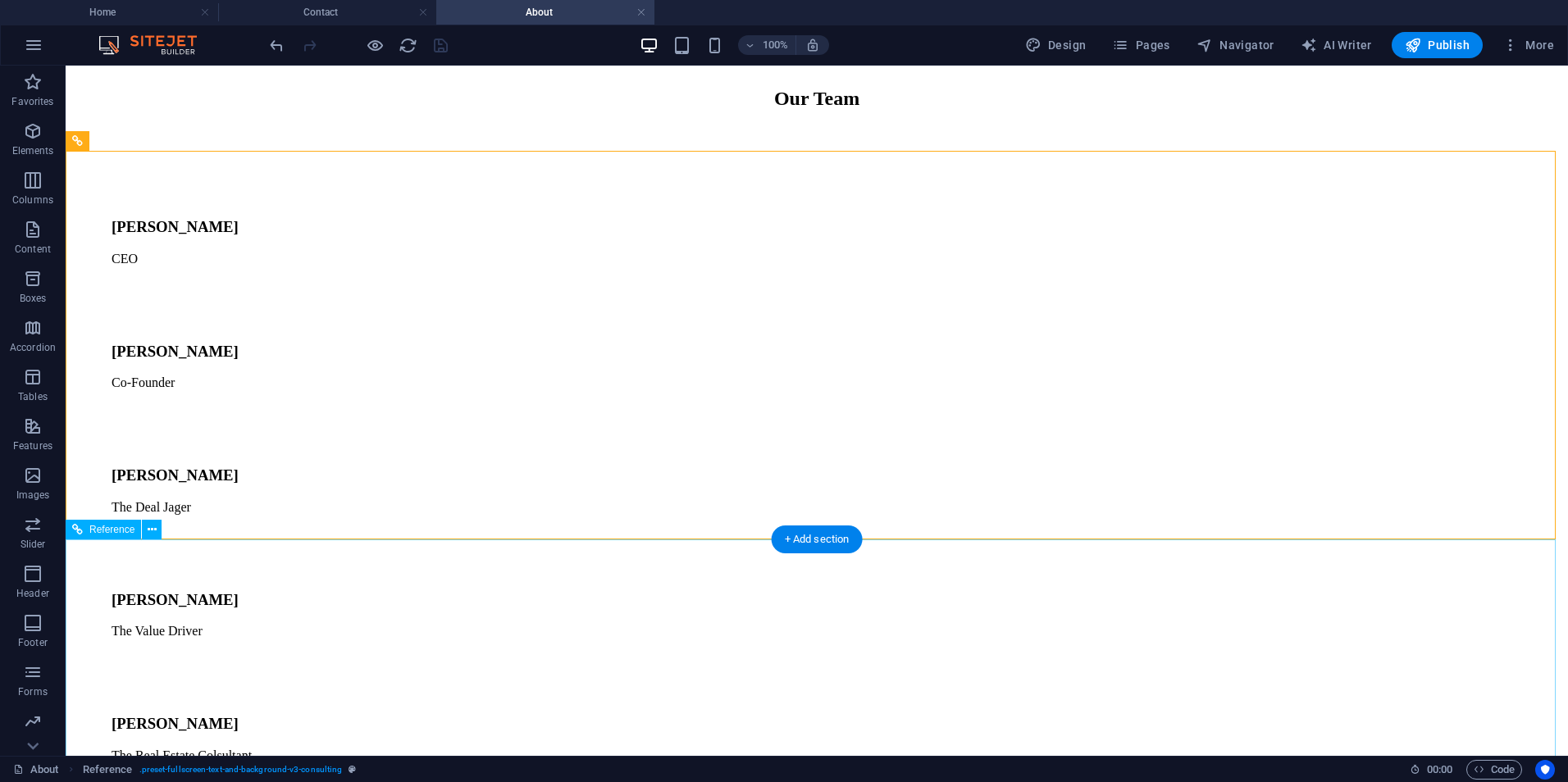
scroll to position [1111, 0]
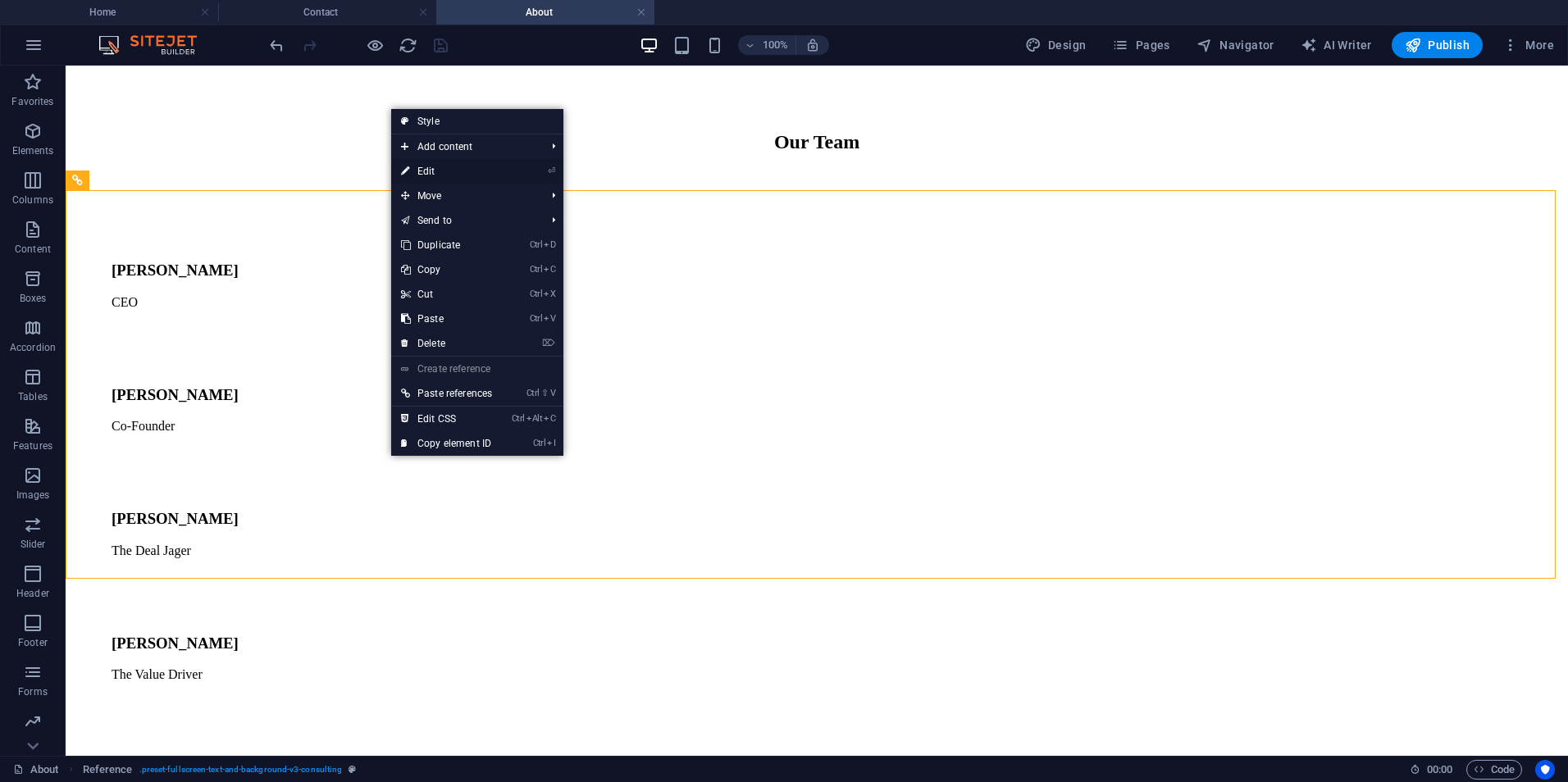
click at [430, 169] on link "⏎ Edit" at bounding box center [447, 171] width 110 height 24
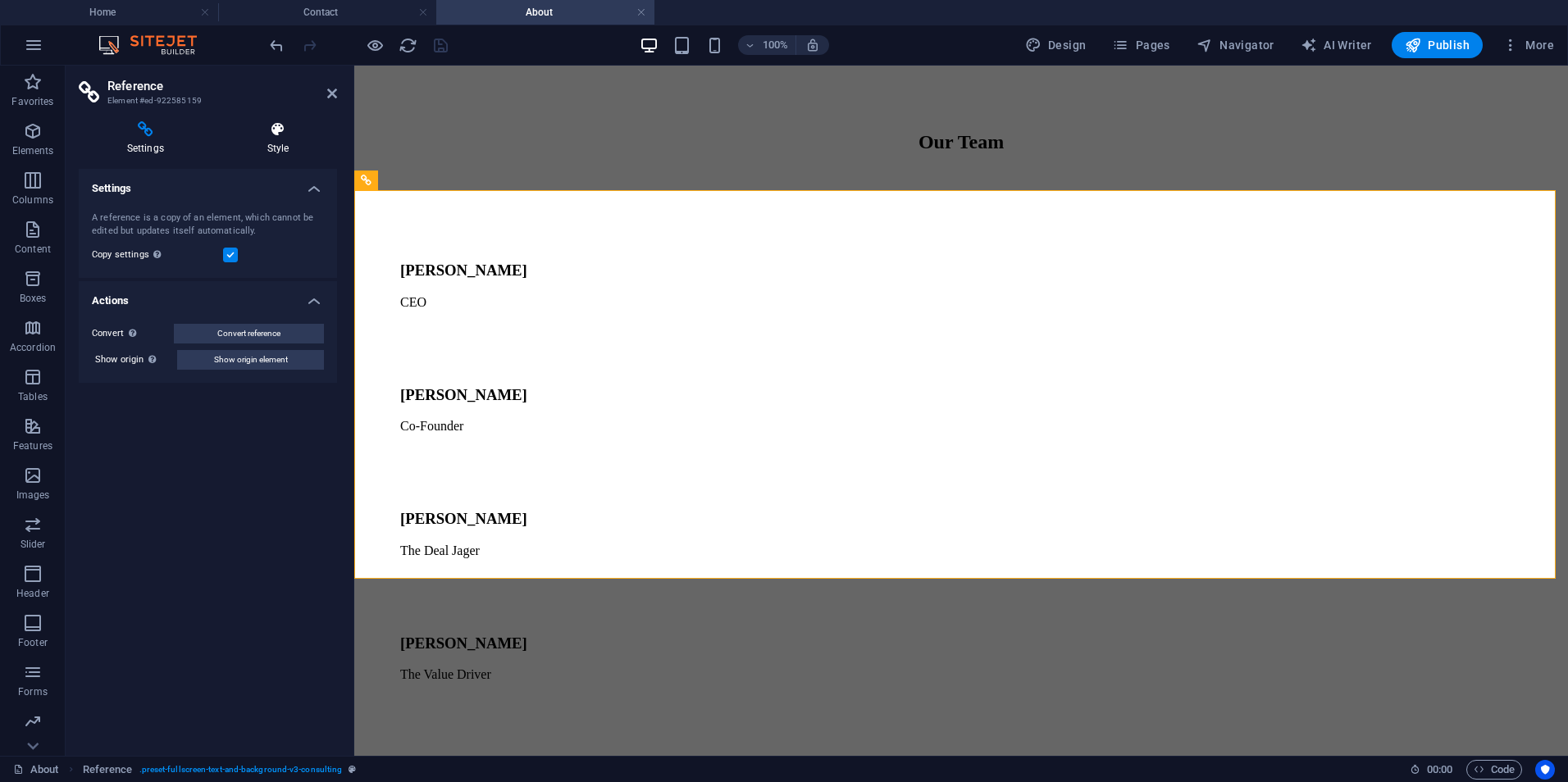
click at [294, 141] on h4 "Style" at bounding box center [278, 138] width 118 height 34
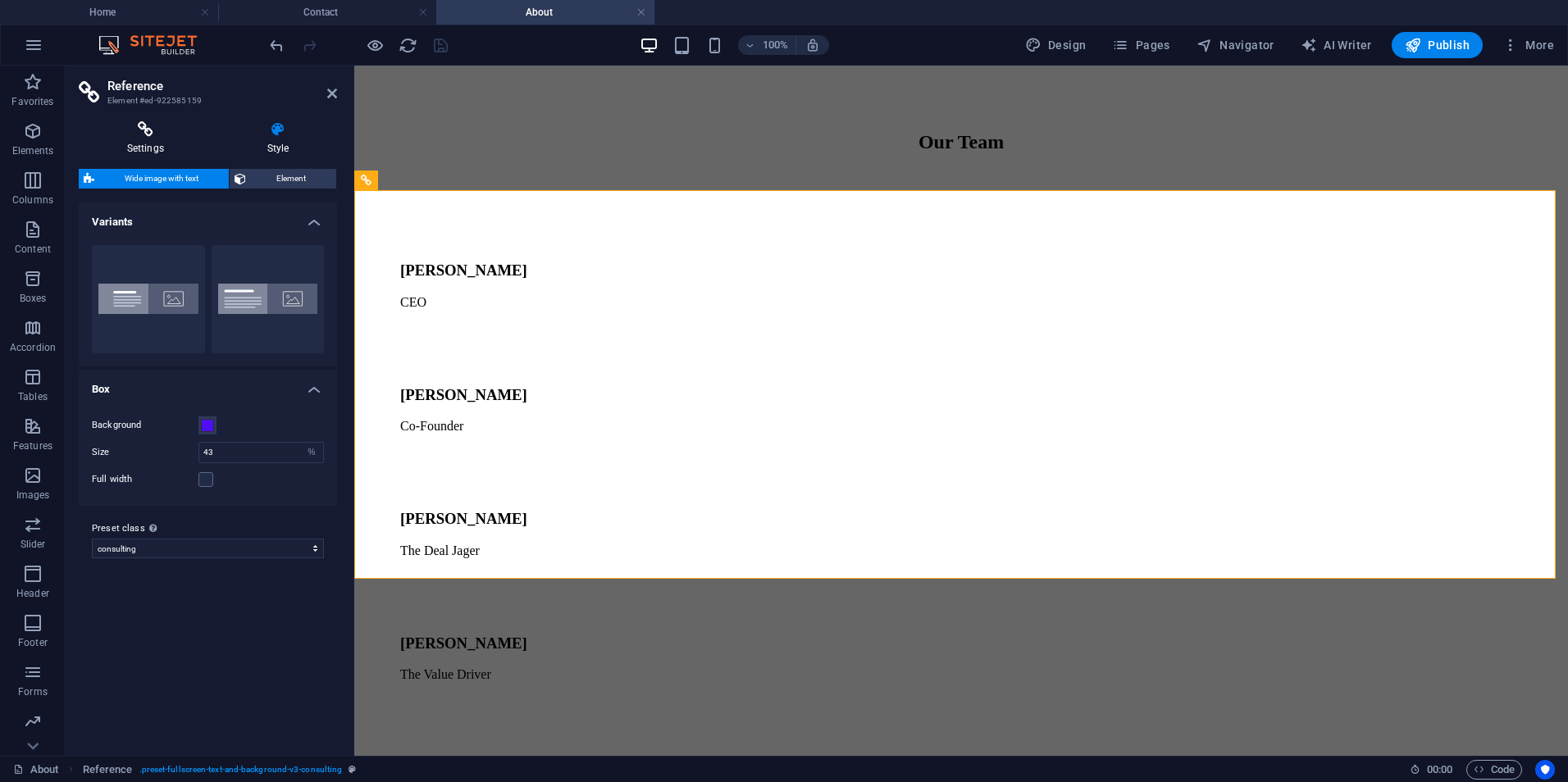
click at [171, 131] on icon at bounding box center [146, 130] width 134 height 17
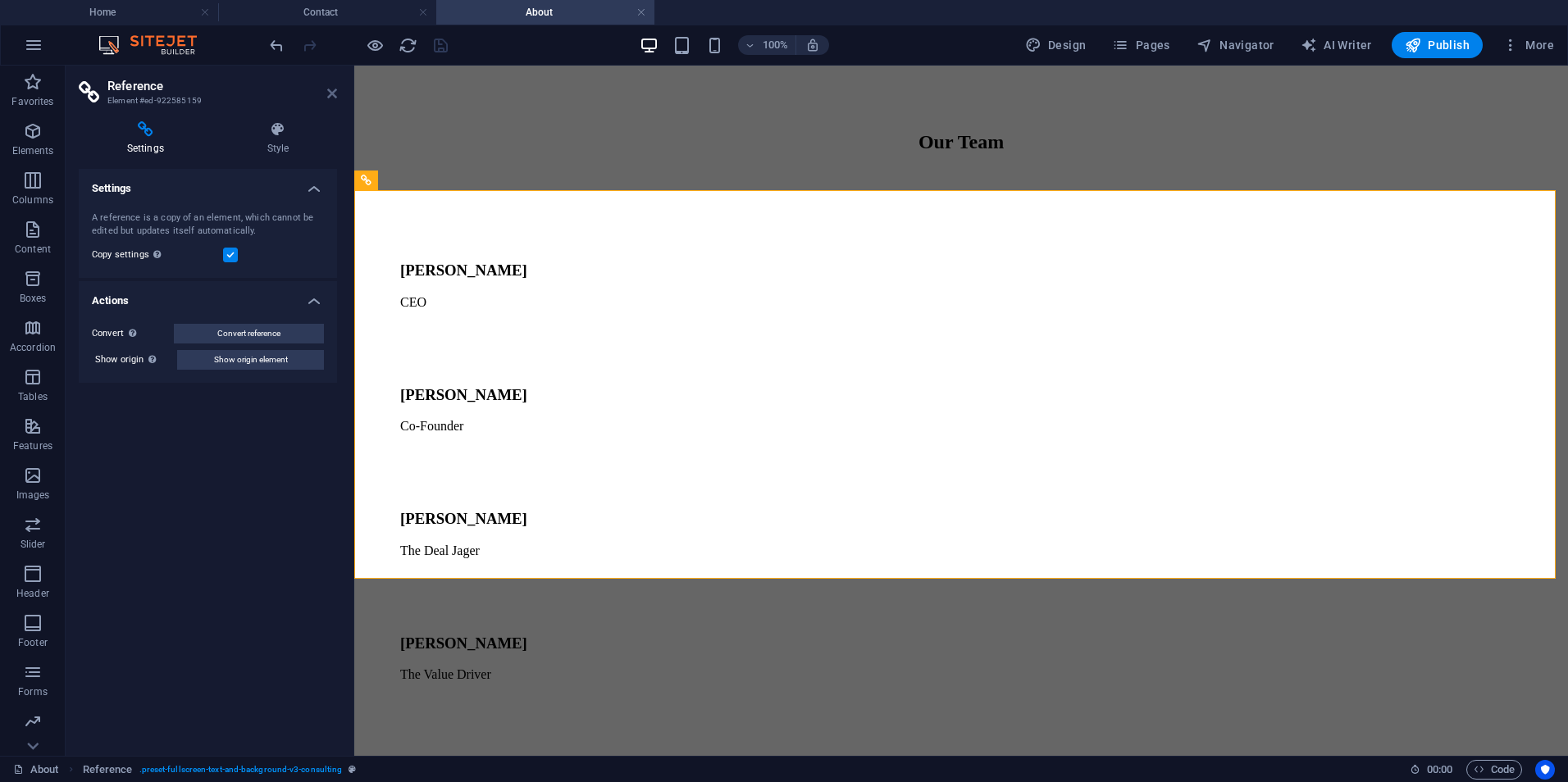
click at [336, 89] on icon at bounding box center [332, 94] width 10 height 13
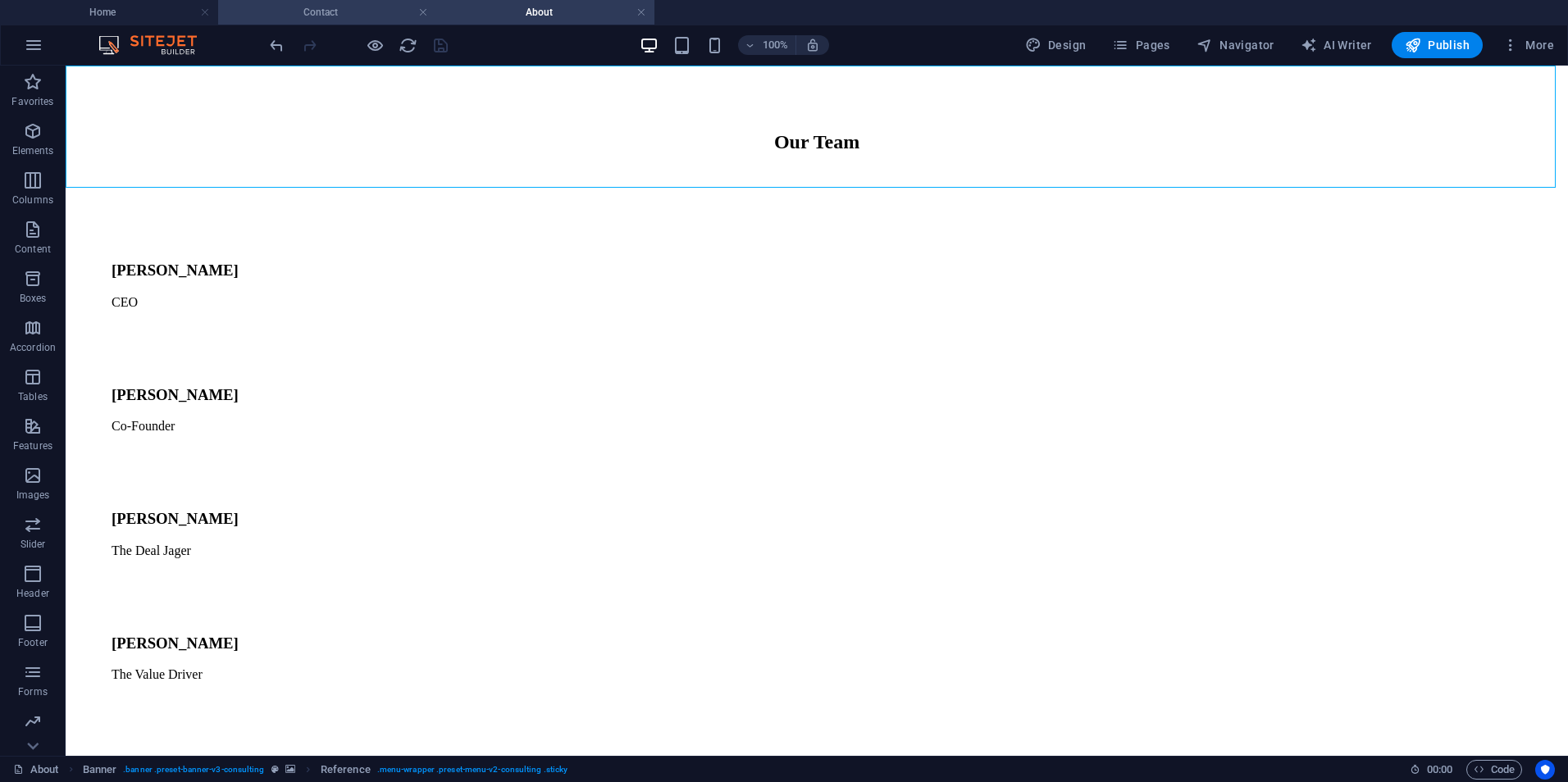
click at [392, 8] on h4 "Contact" at bounding box center [327, 13] width 218 height 18
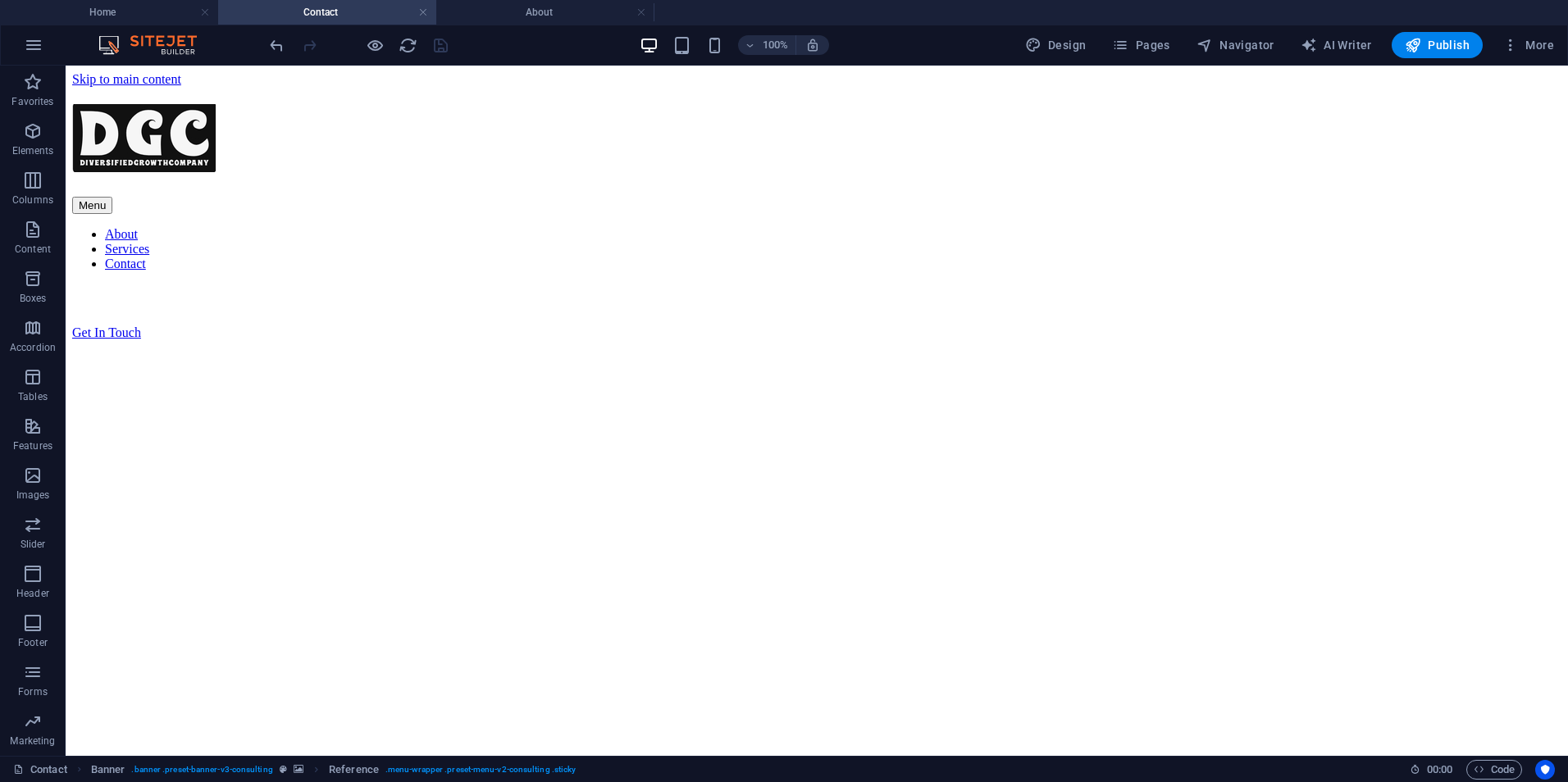
scroll to position [0, 0]
click at [494, 9] on h4 "About" at bounding box center [546, 13] width 218 height 18
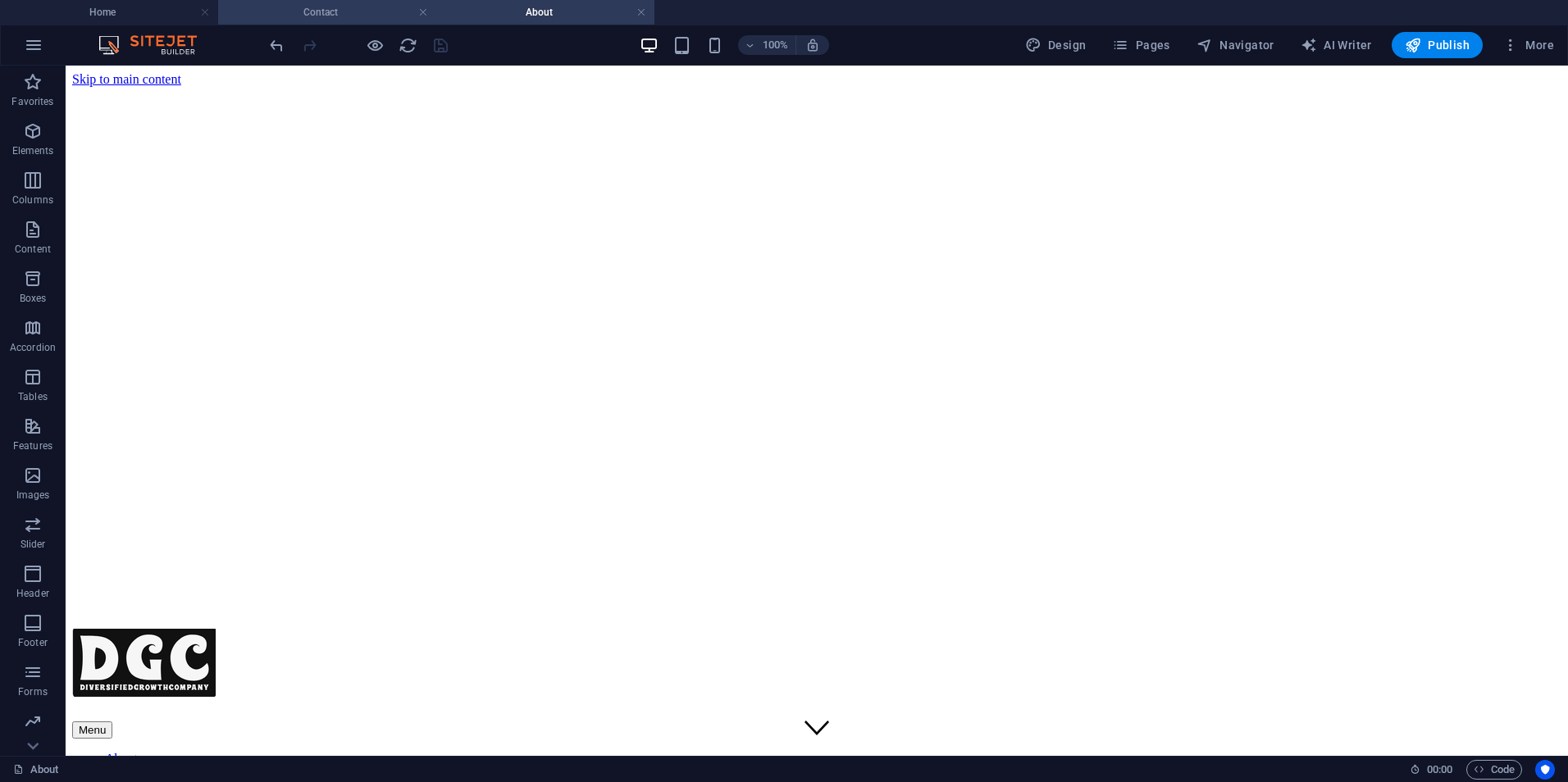
click at [336, 15] on h4 "Contact" at bounding box center [327, 13] width 218 height 18
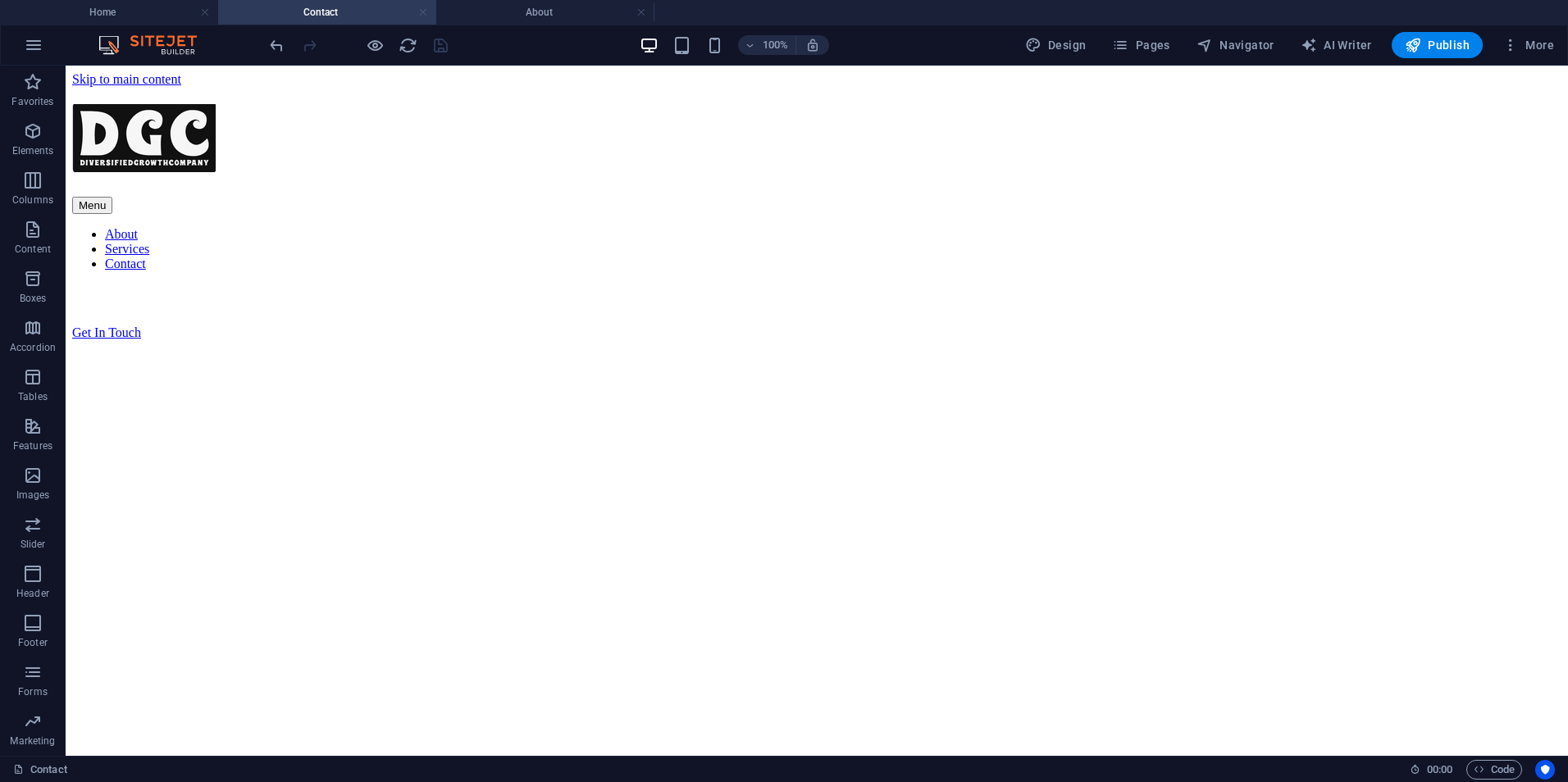
click at [422, 9] on link at bounding box center [423, 13] width 10 height 16
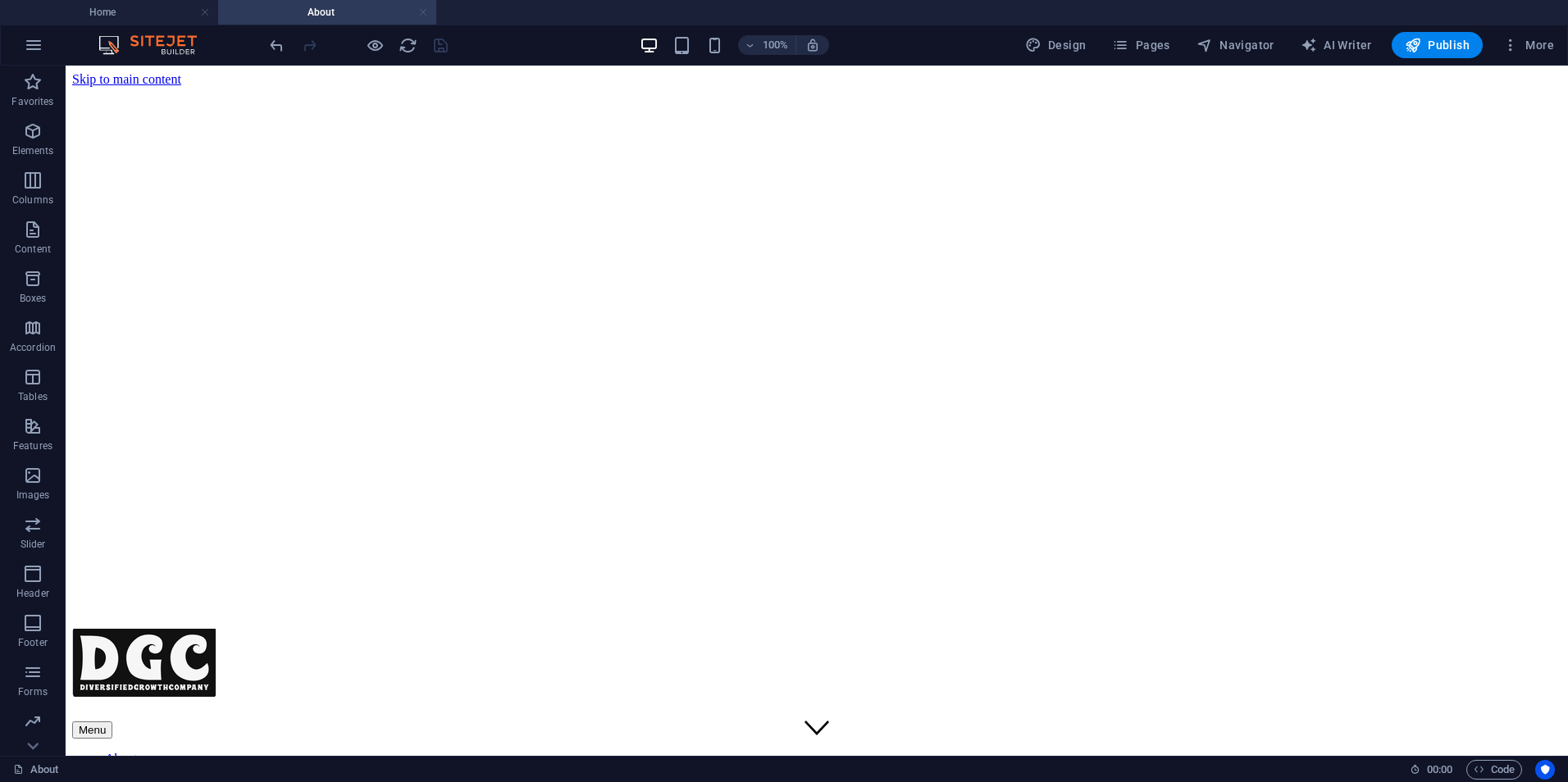
click at [424, 11] on link at bounding box center [423, 13] width 10 height 16
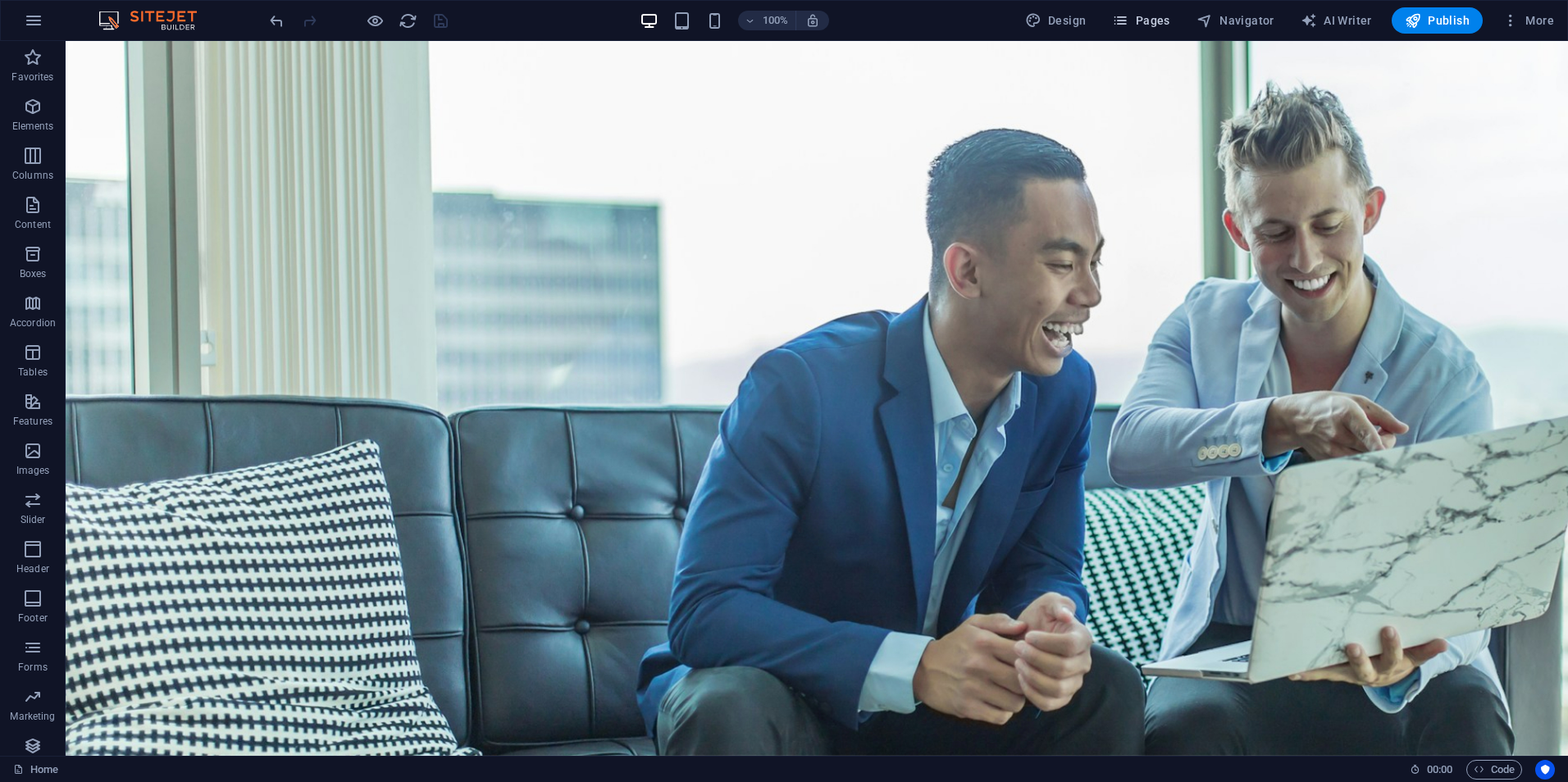
click at [1153, 18] on span "Pages" at bounding box center [1140, 21] width 58 height 17
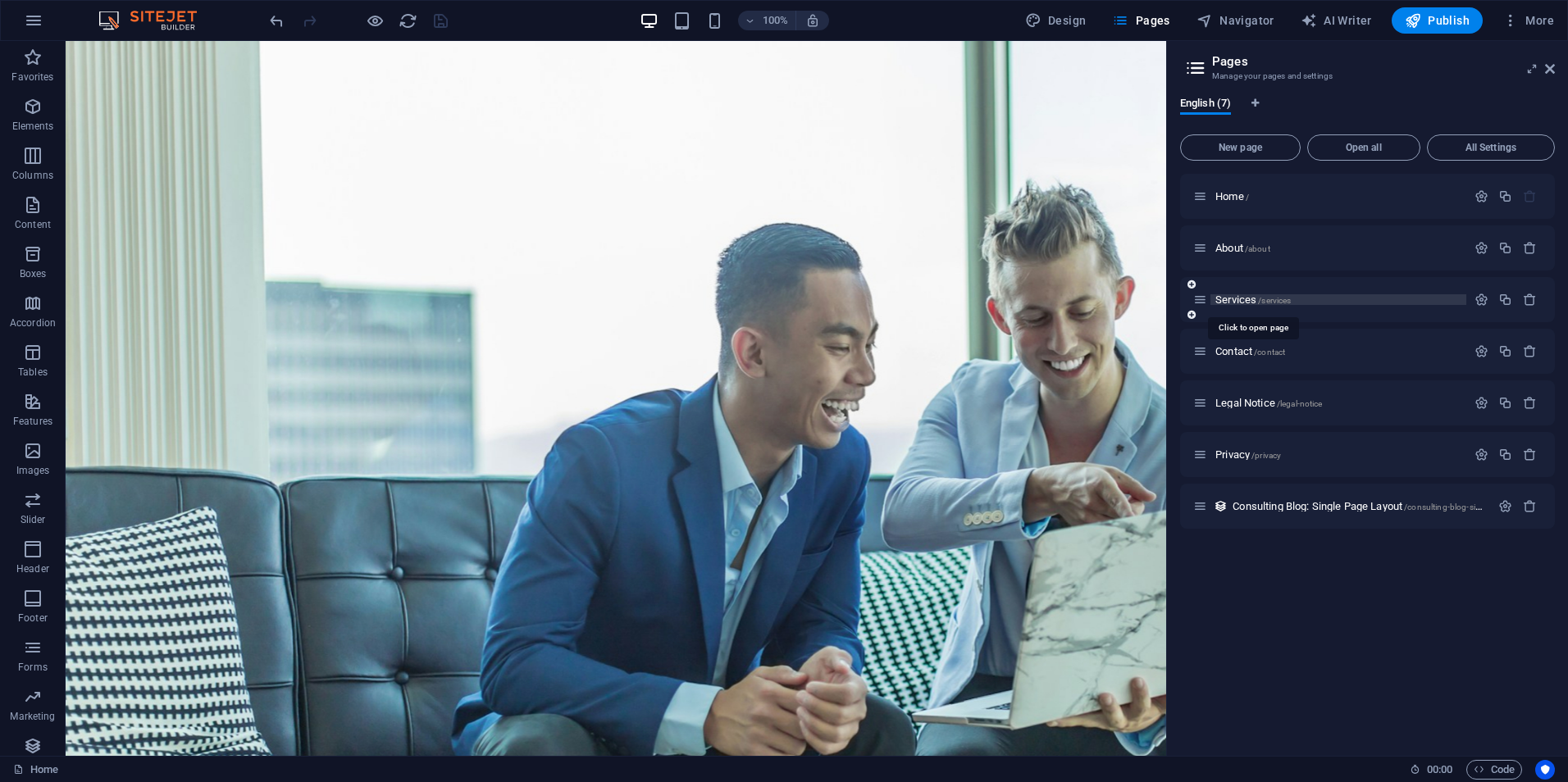
click at [1236, 302] on span "Services /services" at bounding box center [1253, 299] width 75 height 13
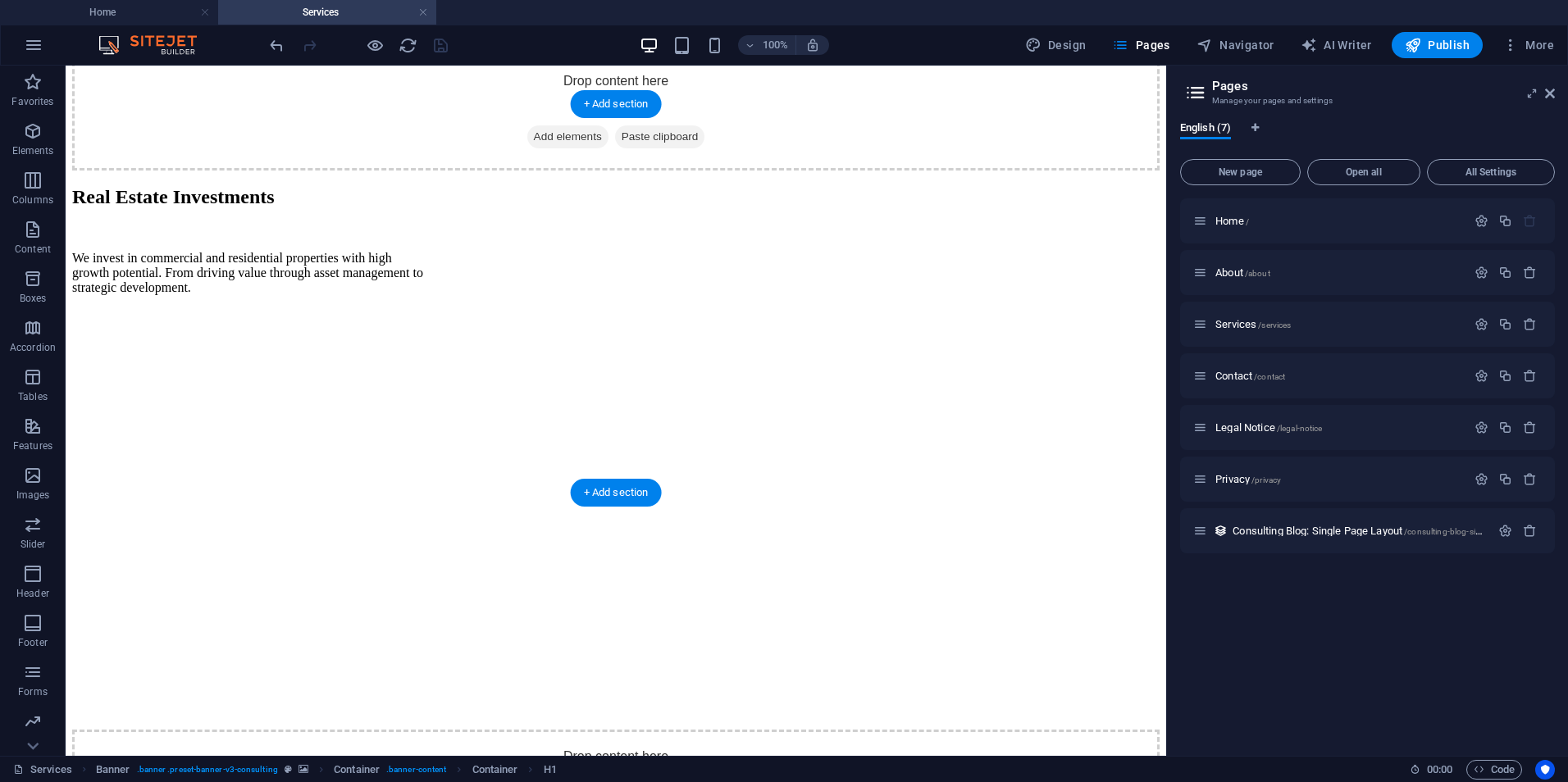
scroll to position [1652, 0]
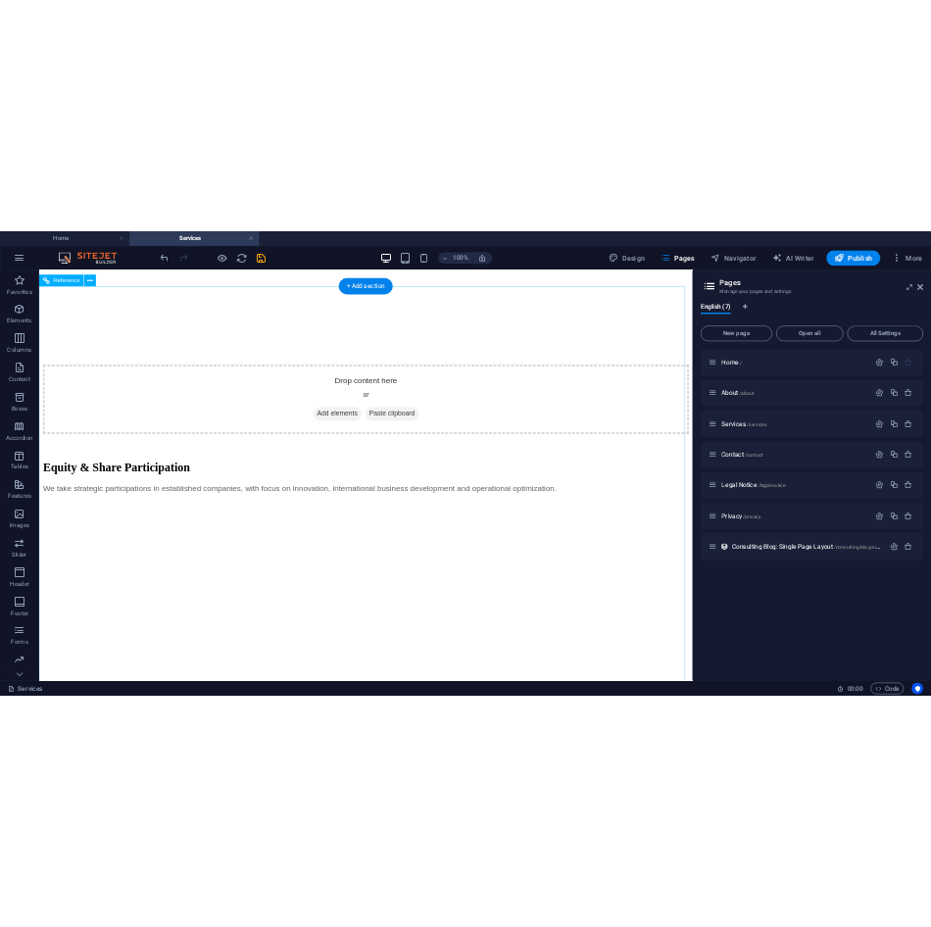
scroll to position [3314, 0]
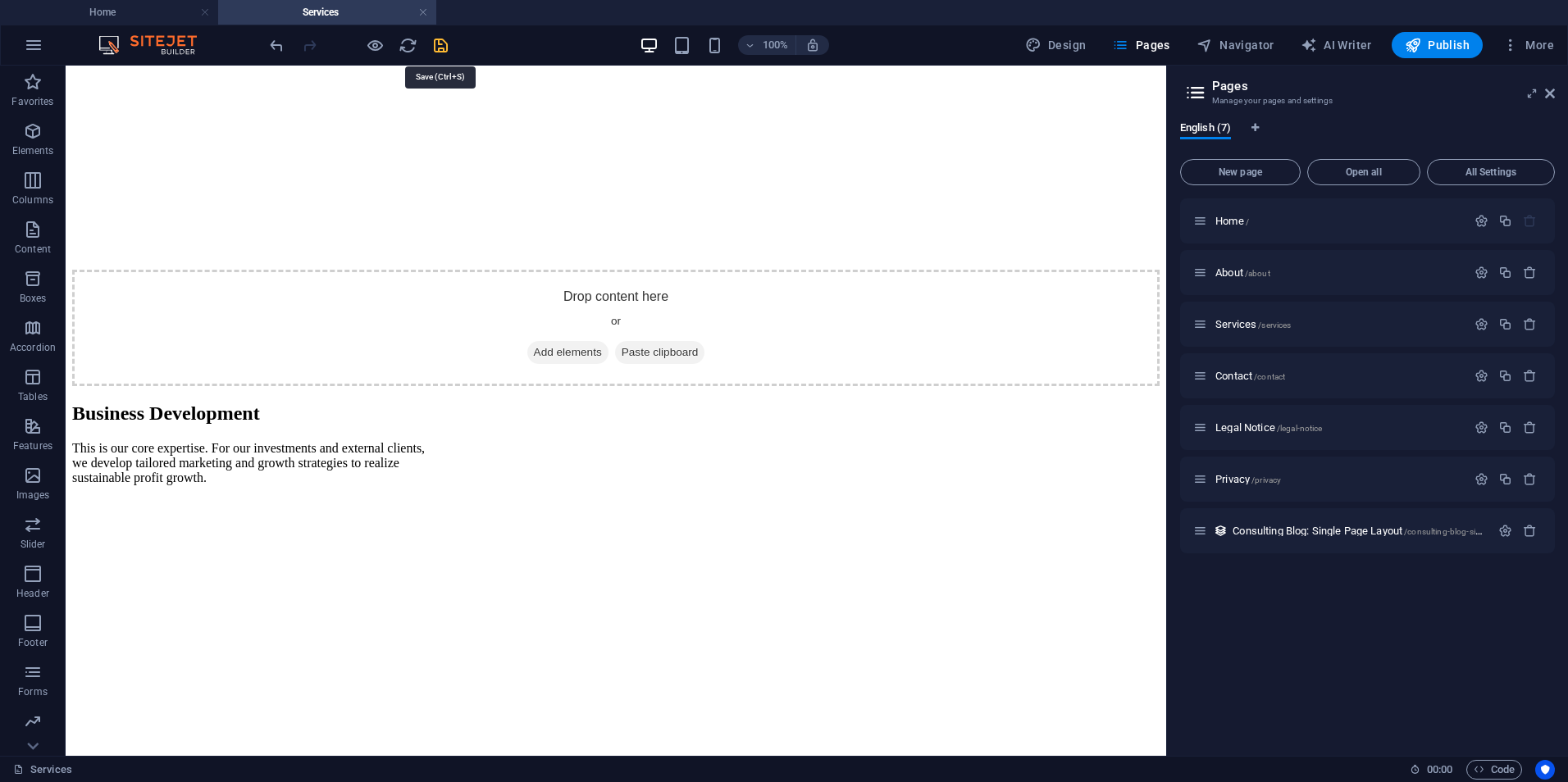
click at [432, 49] on icon "save" at bounding box center [441, 45] width 19 height 19
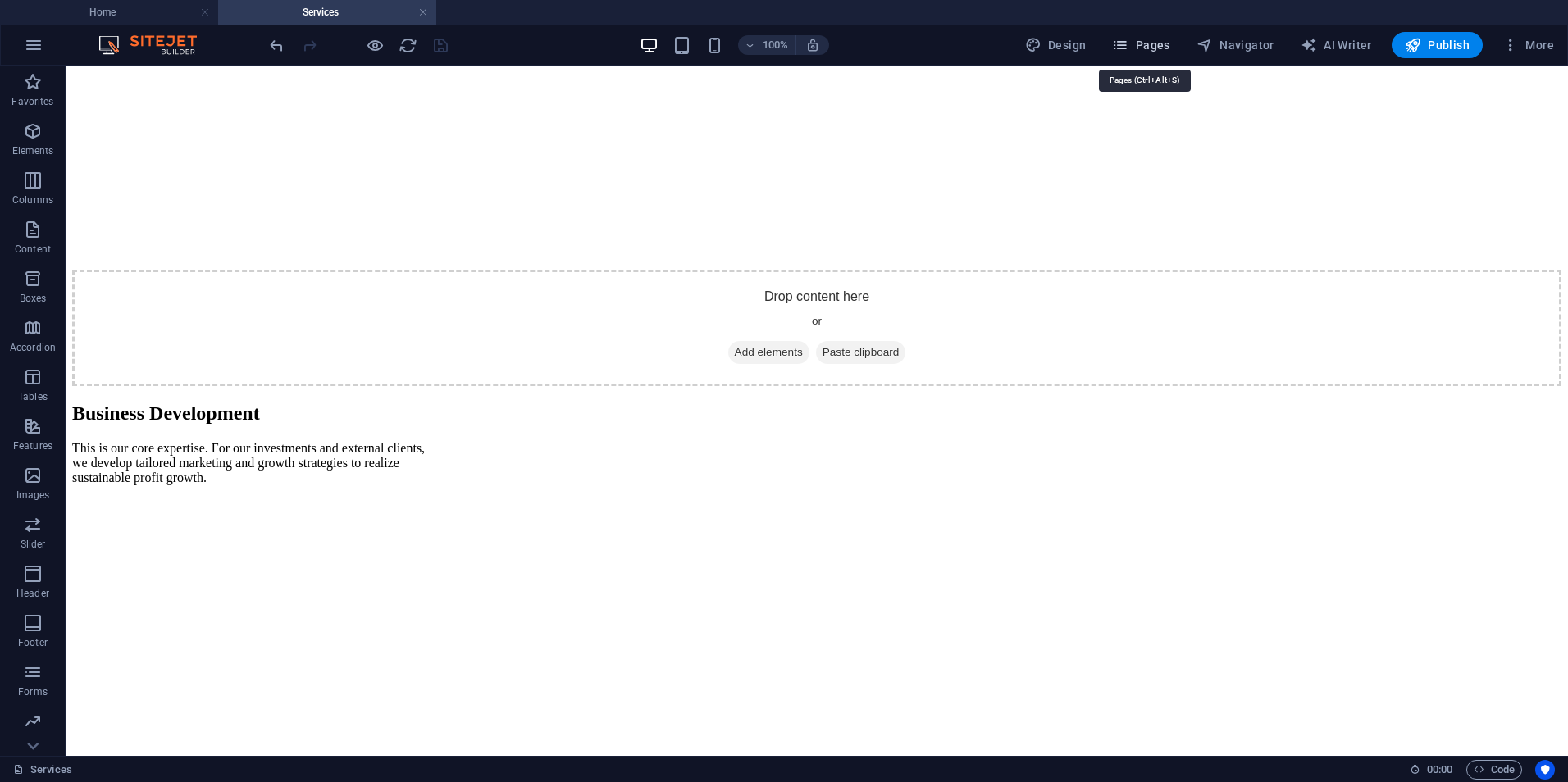
click at [1148, 39] on span "Pages" at bounding box center [1140, 45] width 58 height 17
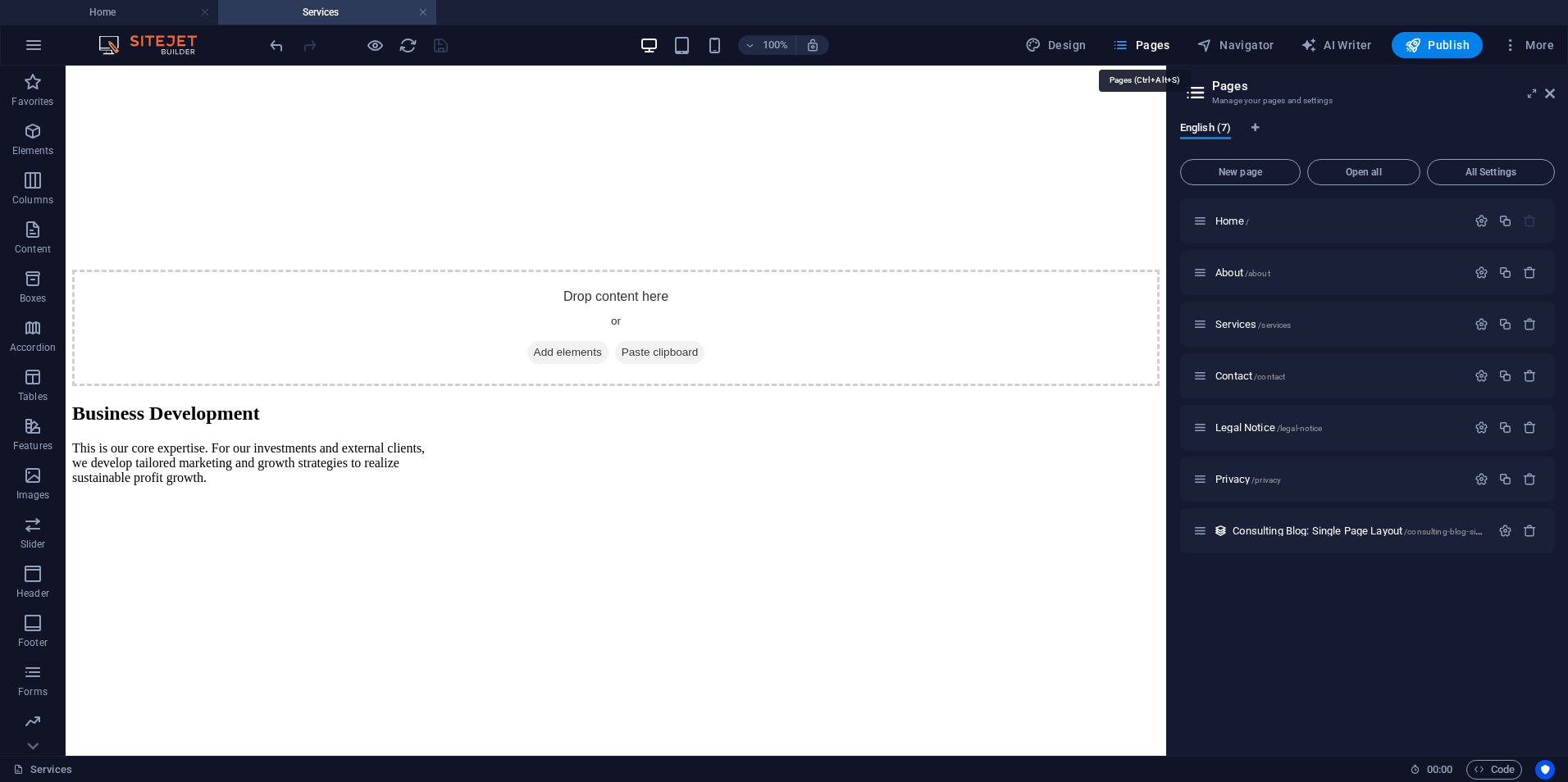
click at [1148, 39] on span "Pages" at bounding box center [1140, 45] width 58 height 17
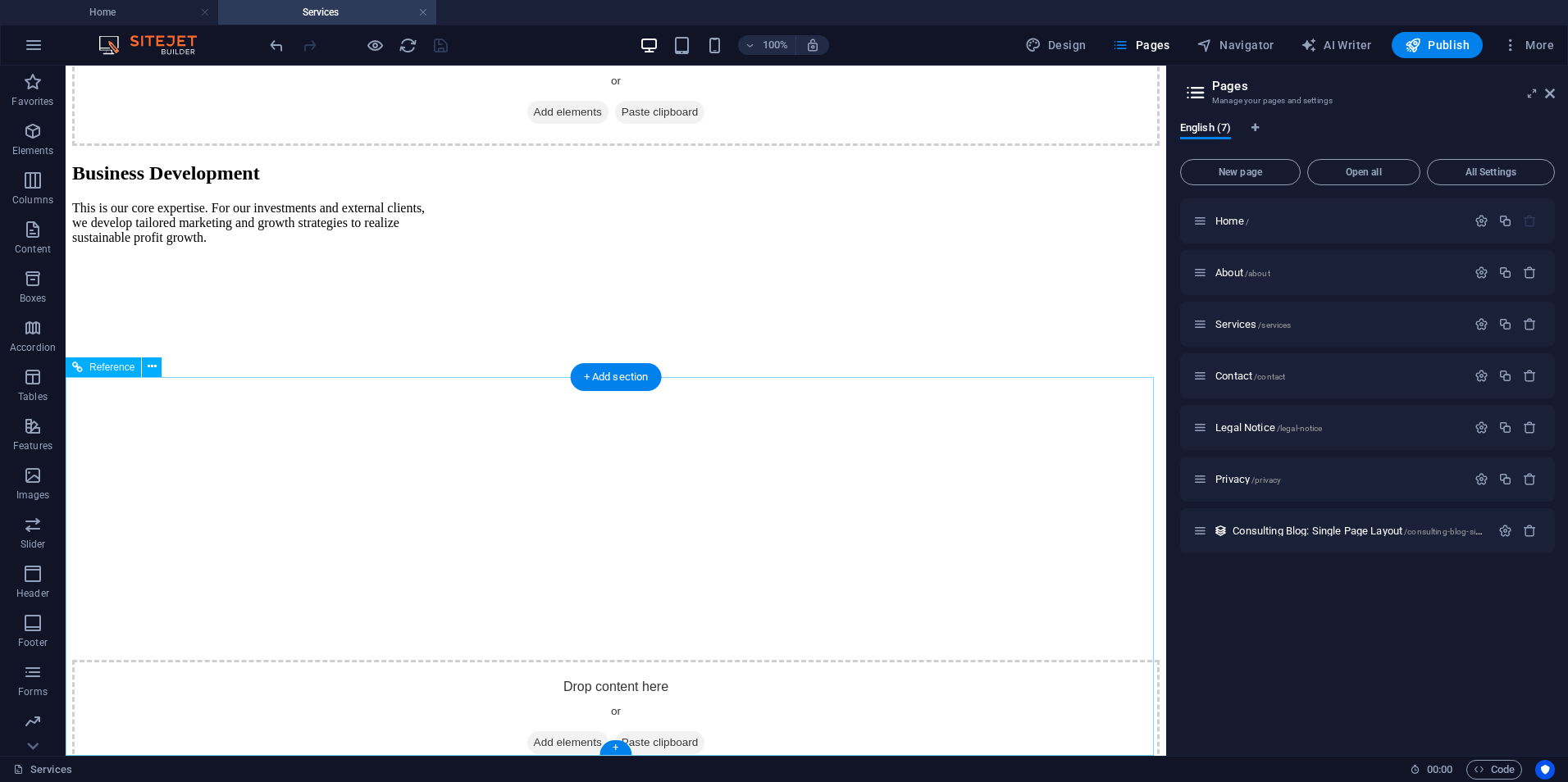
scroll to position [3221, 0]
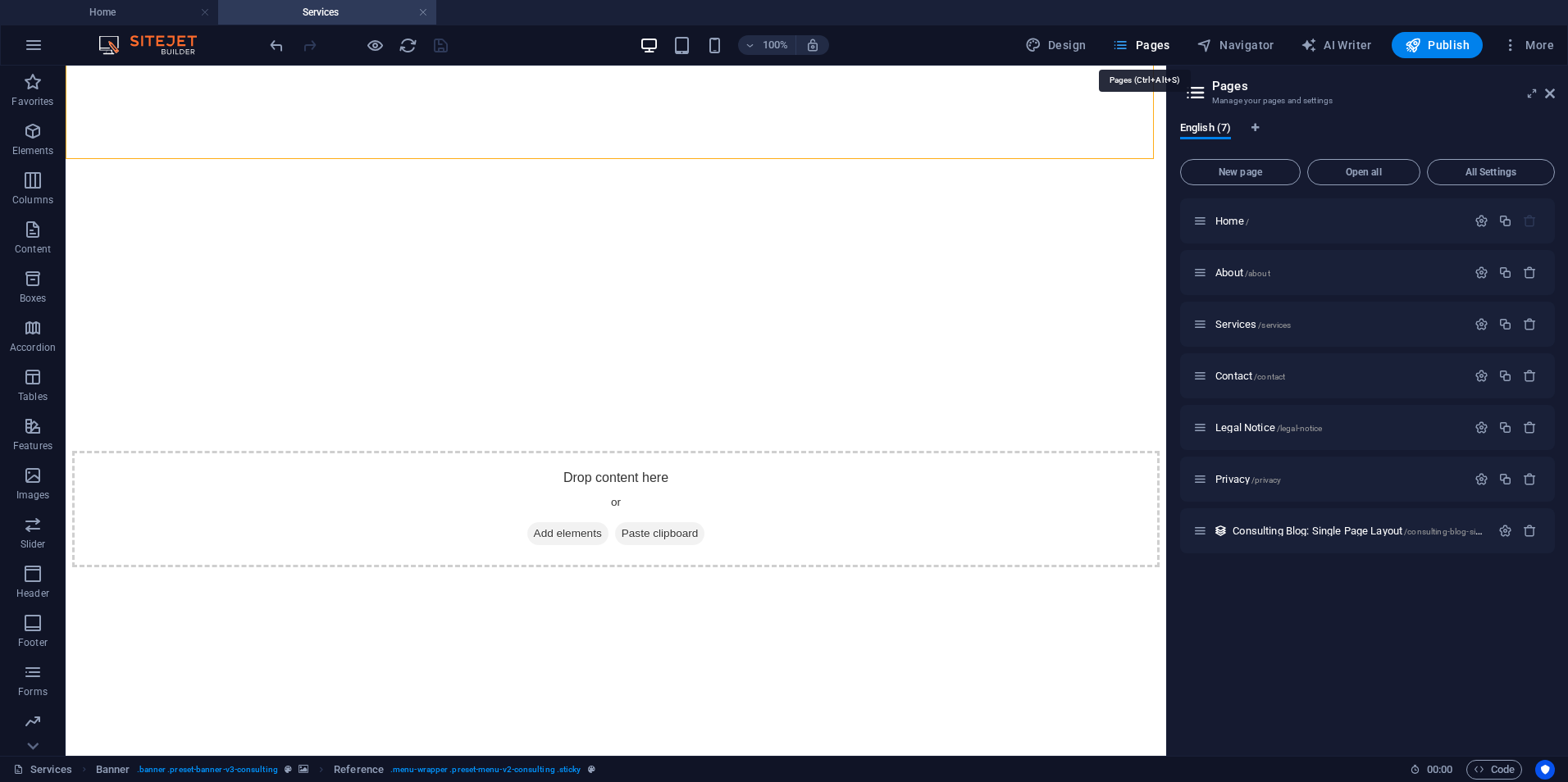
click at [1140, 40] on span "Pages" at bounding box center [1140, 45] width 58 height 17
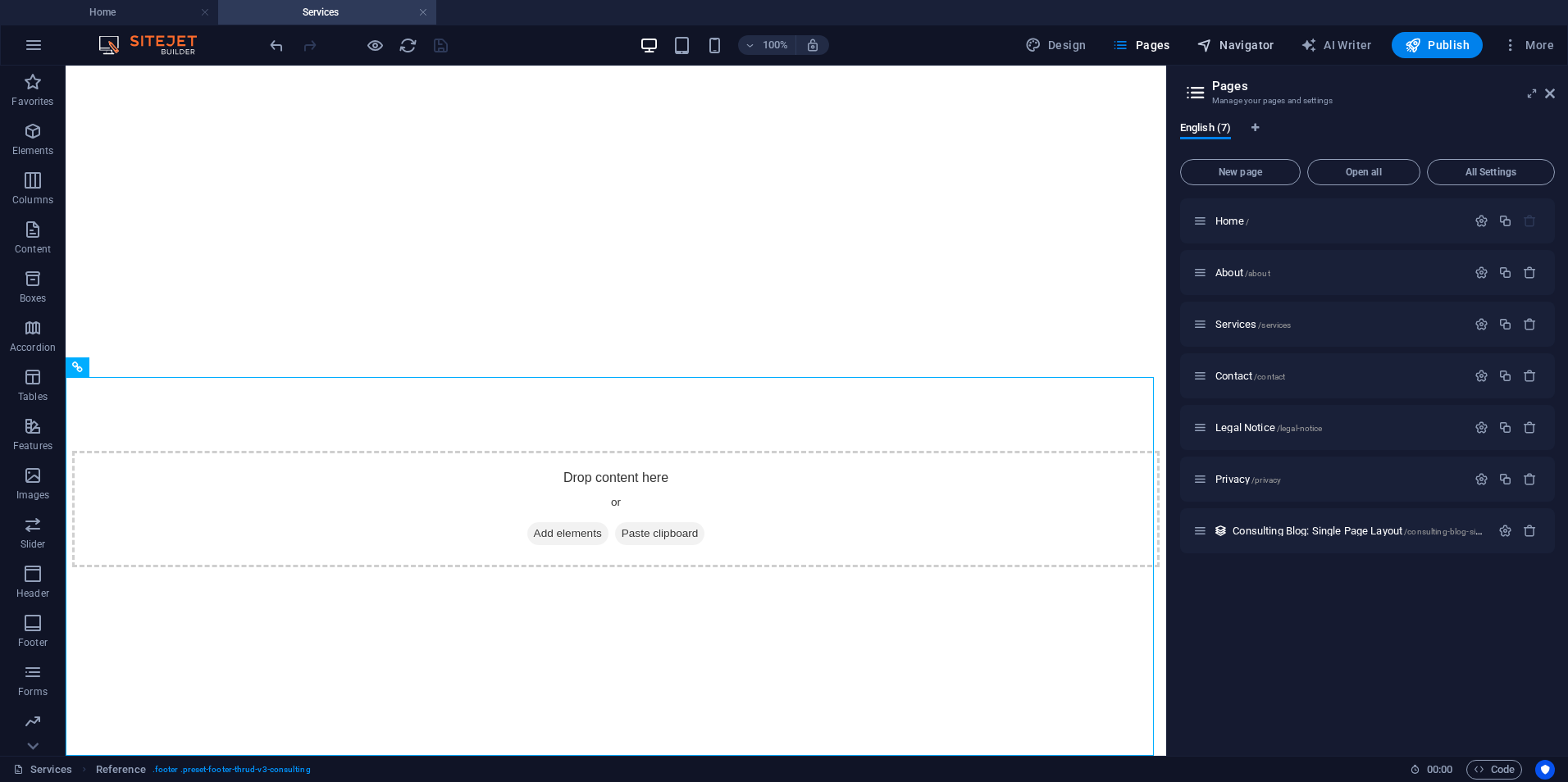
click at [1263, 40] on span "Navigator" at bounding box center [1235, 45] width 78 height 17
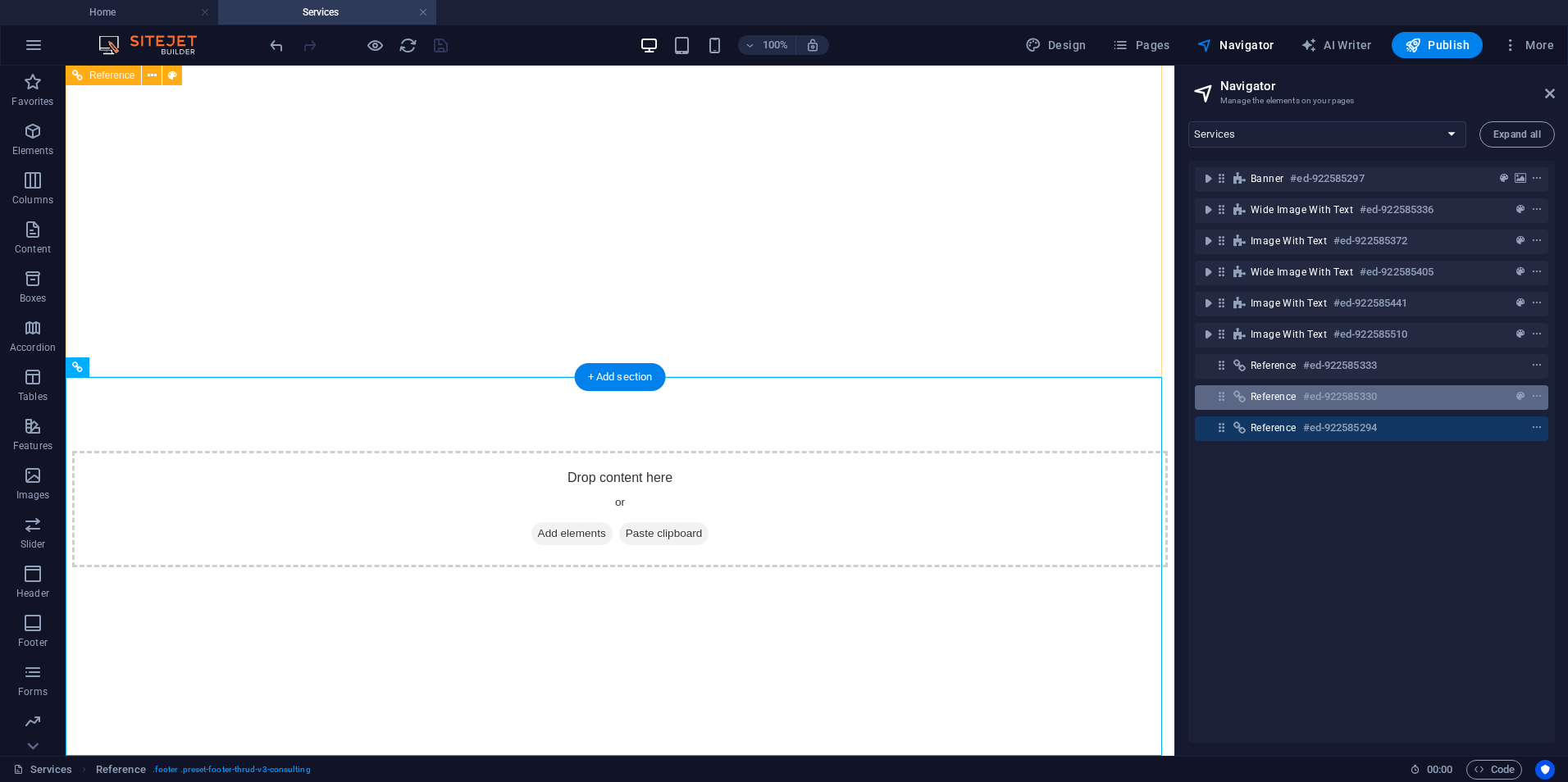
click at [1273, 407] on div "Reference #ed-922585330" at bounding box center [1371, 397] width 354 height 24
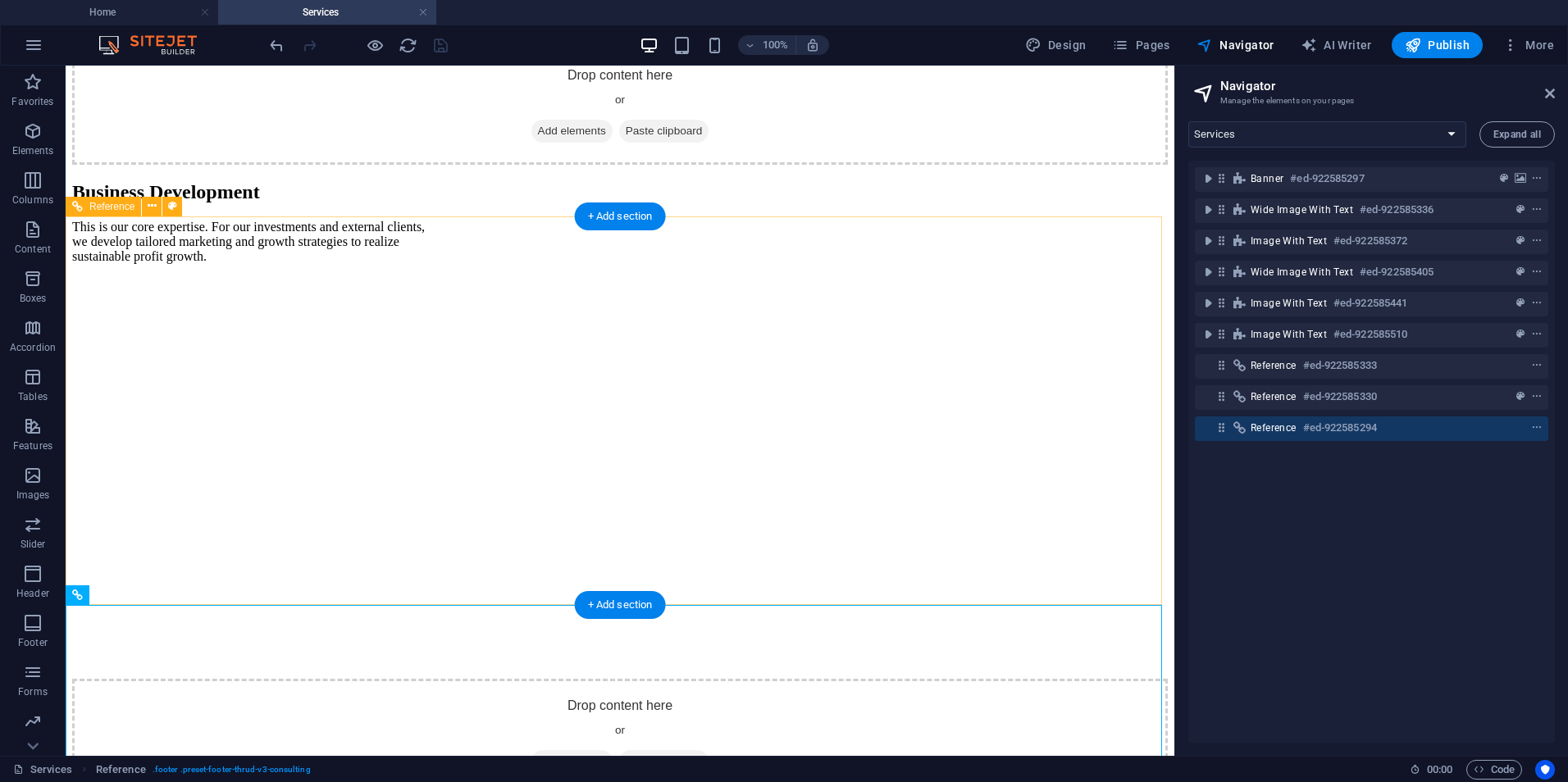
scroll to position [3221, 0]
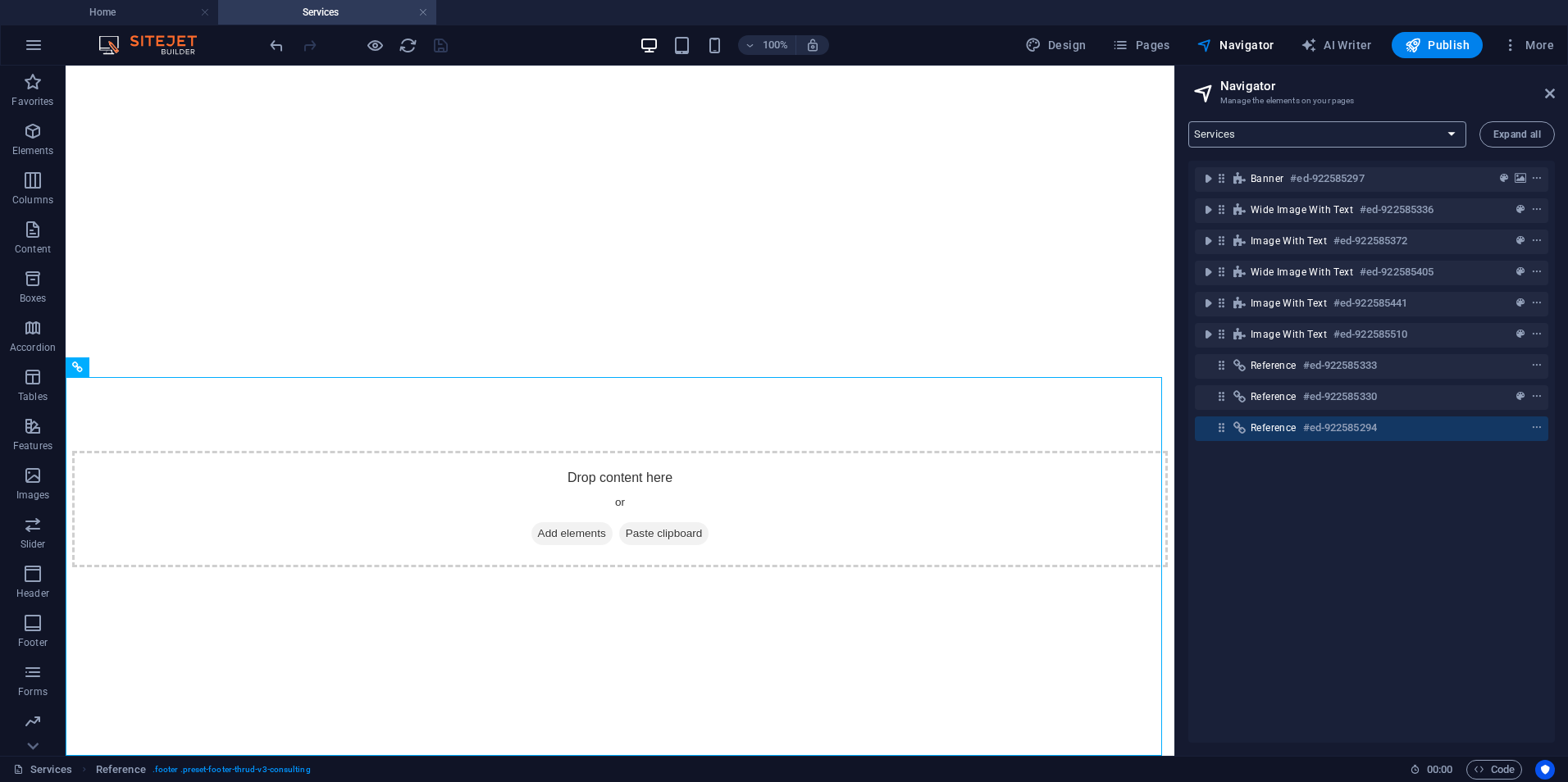
click at [1238, 130] on select "Home About Services Contact Legal Notice Privacy Consulting Blog: Single Page L…" at bounding box center [1328, 134] width 278 height 26
click at [1189, 121] on select "Home About Services Contact Legal Notice Privacy Consulting Blog: Single Page L…" at bounding box center [1328, 134] width 278 height 26
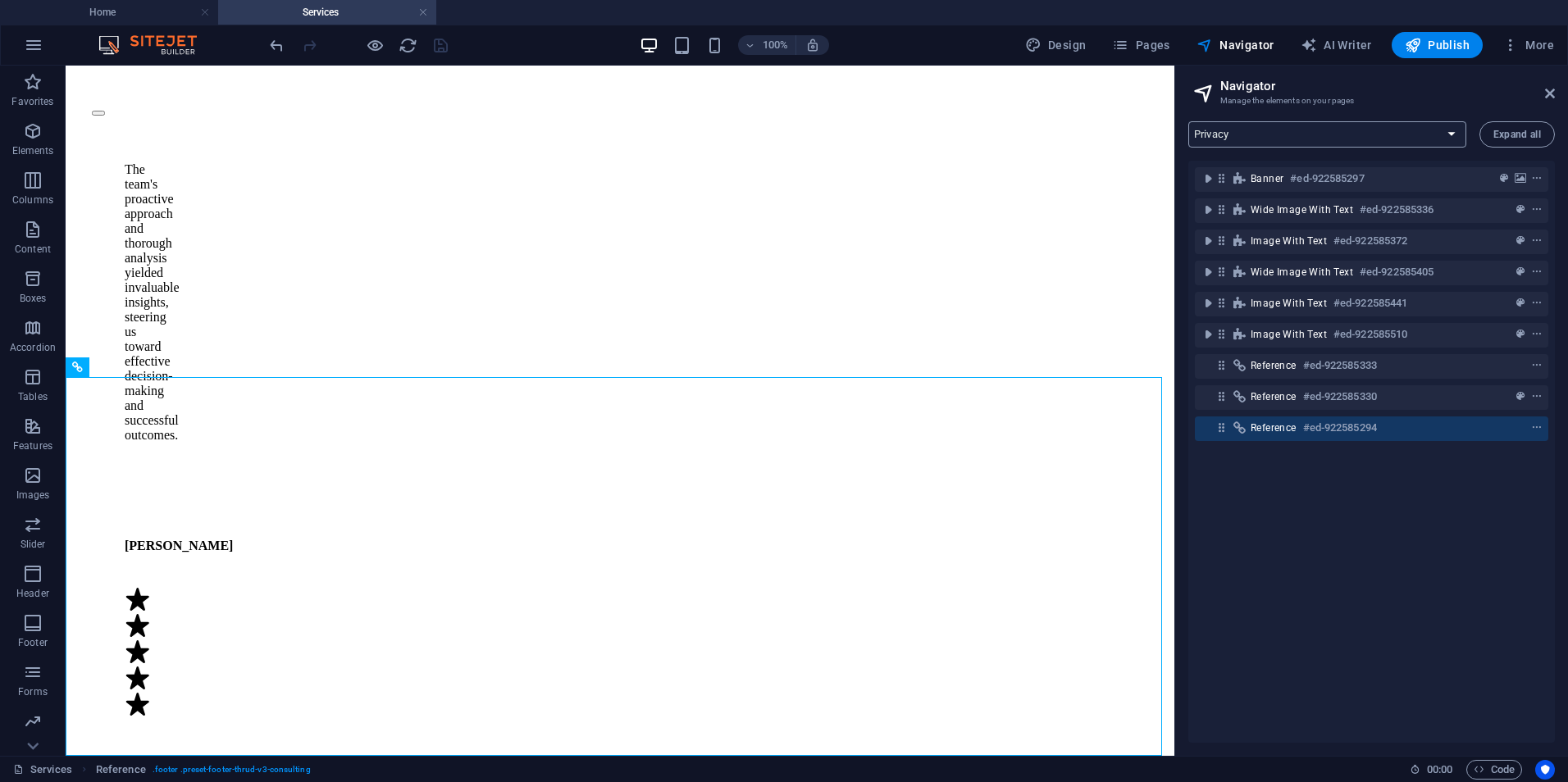
scroll to position [0, 0]
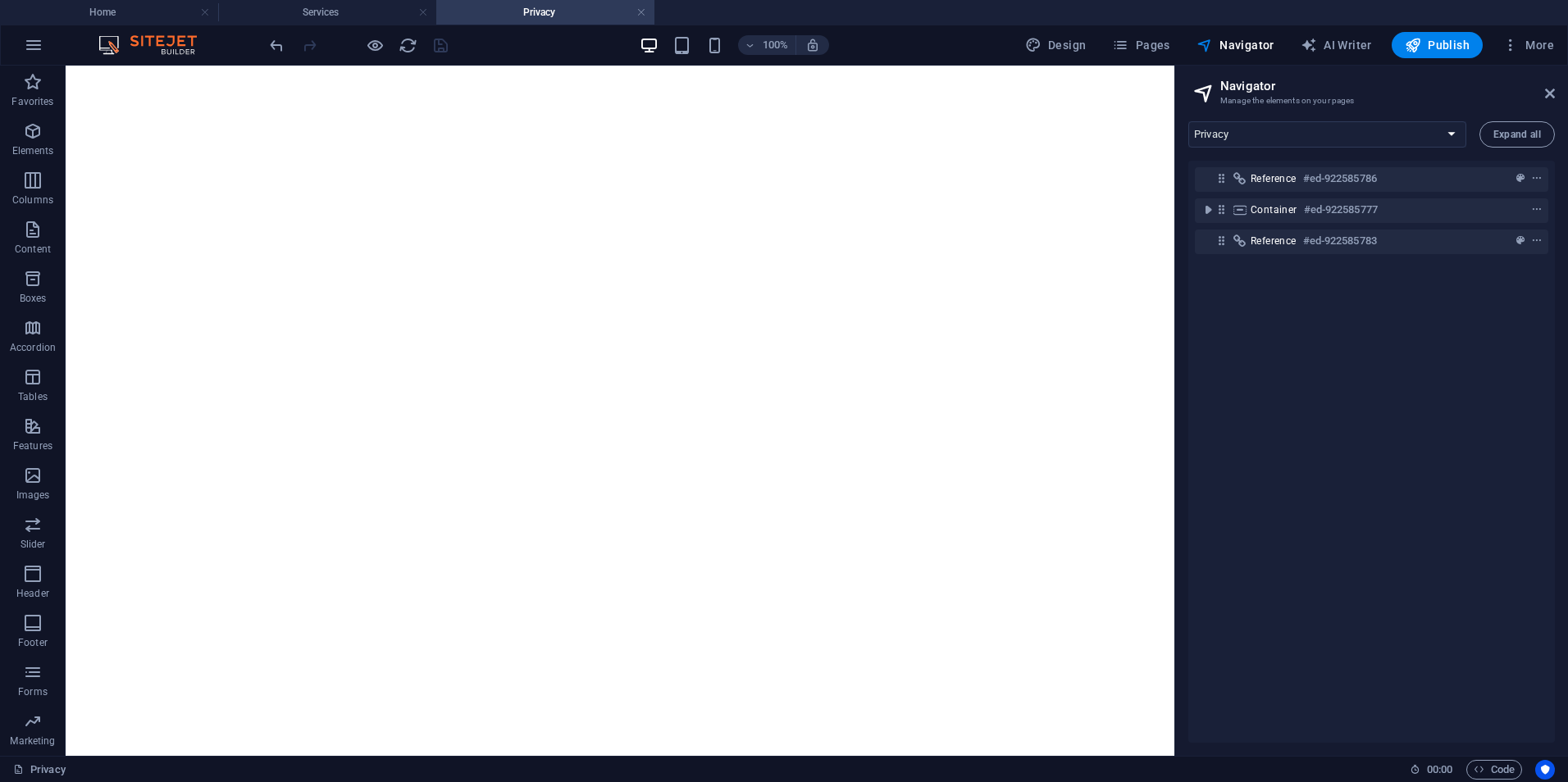
click at [1266, 95] on h3 "Manage the elements on your pages" at bounding box center [1371, 101] width 302 height 15
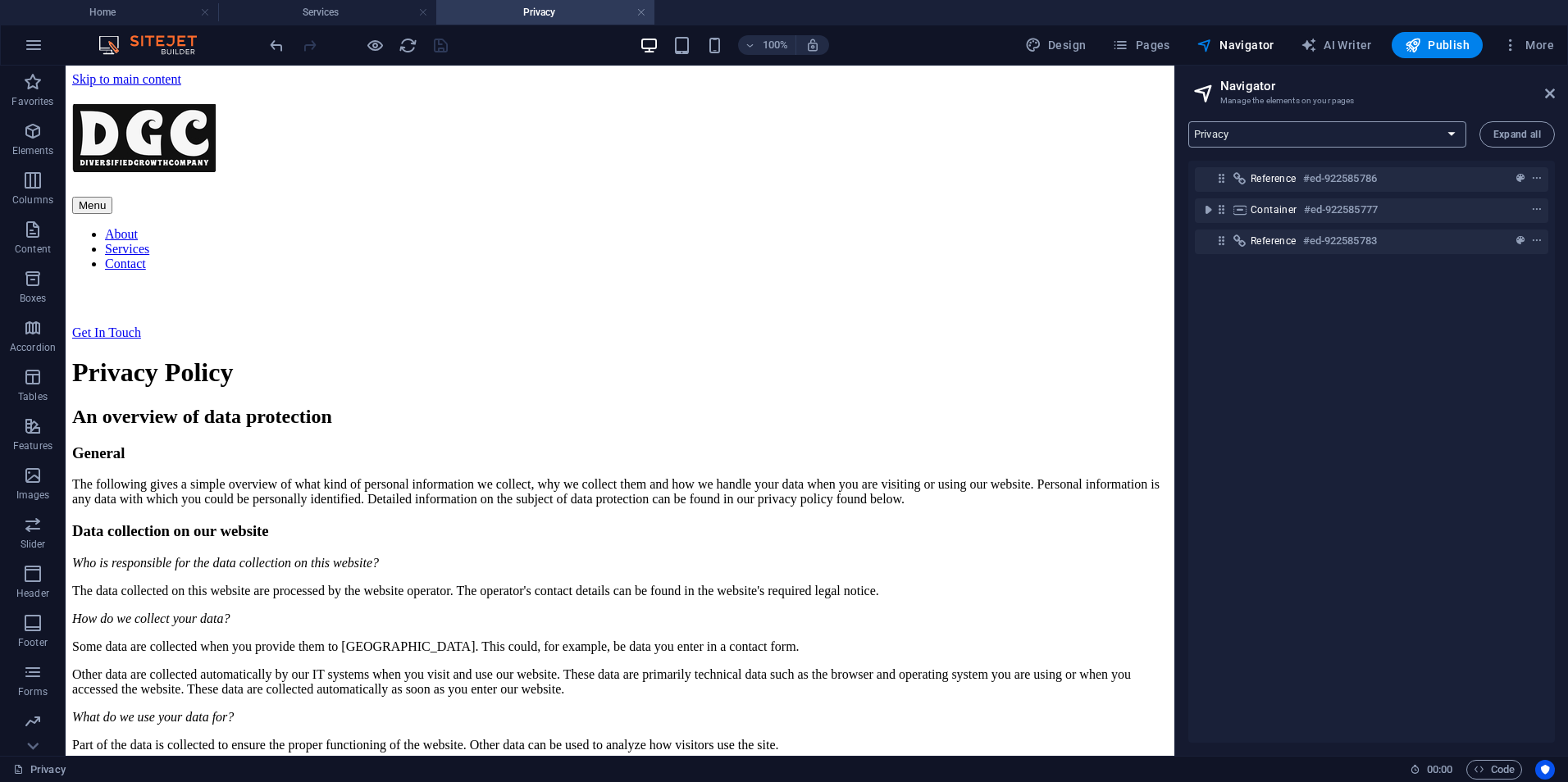
click at [1246, 135] on select "Home About Services Contact Legal Notice Privacy Consulting Blog: Single Page L…" at bounding box center [1328, 134] width 278 height 26
select select "17199676-en"
click at [1189, 121] on select "Home About Services Contact Legal Notice Privacy Consulting Blog: Single Page L…" at bounding box center [1328, 134] width 278 height 26
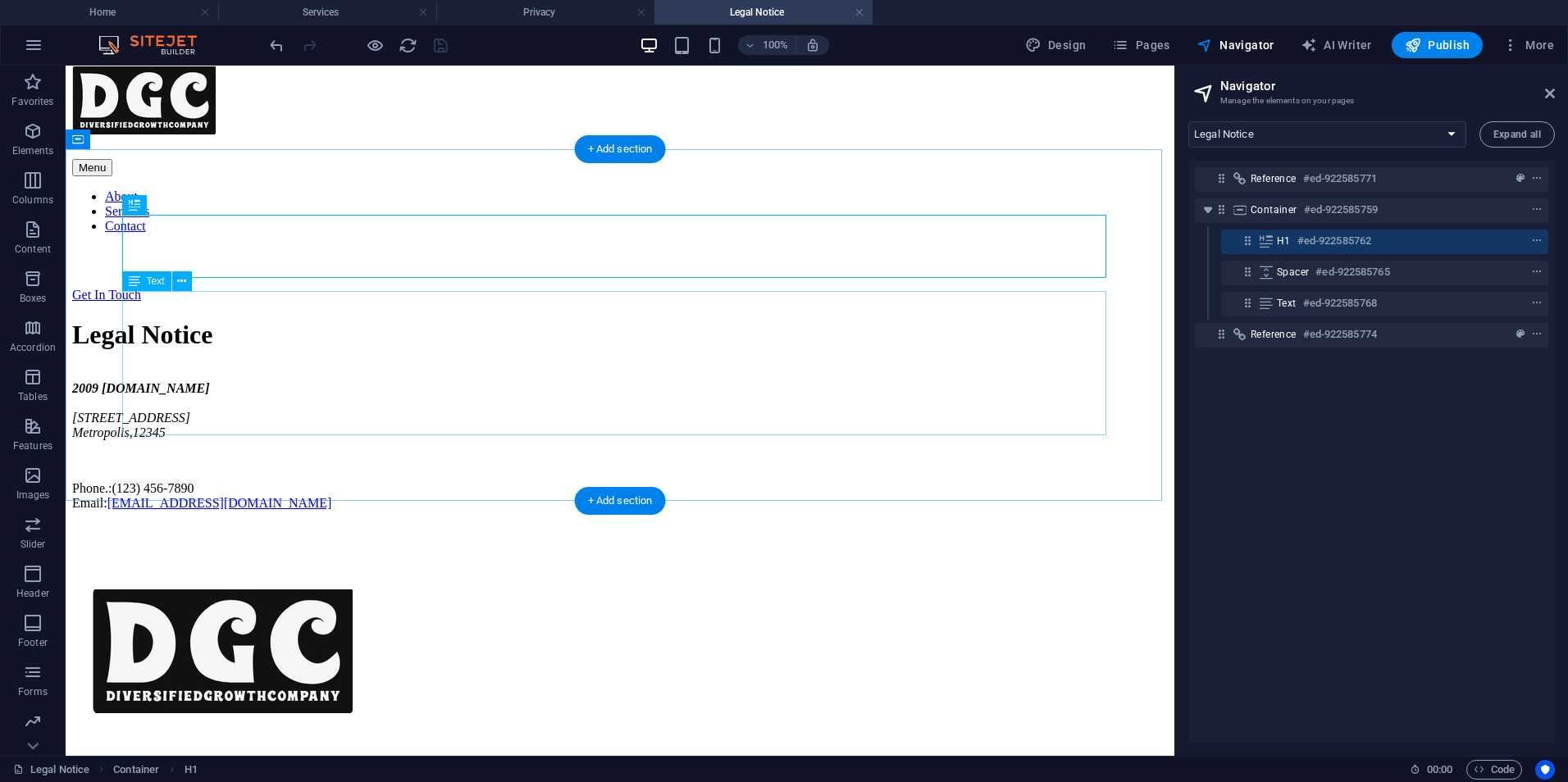
scroll to position [38, 0]
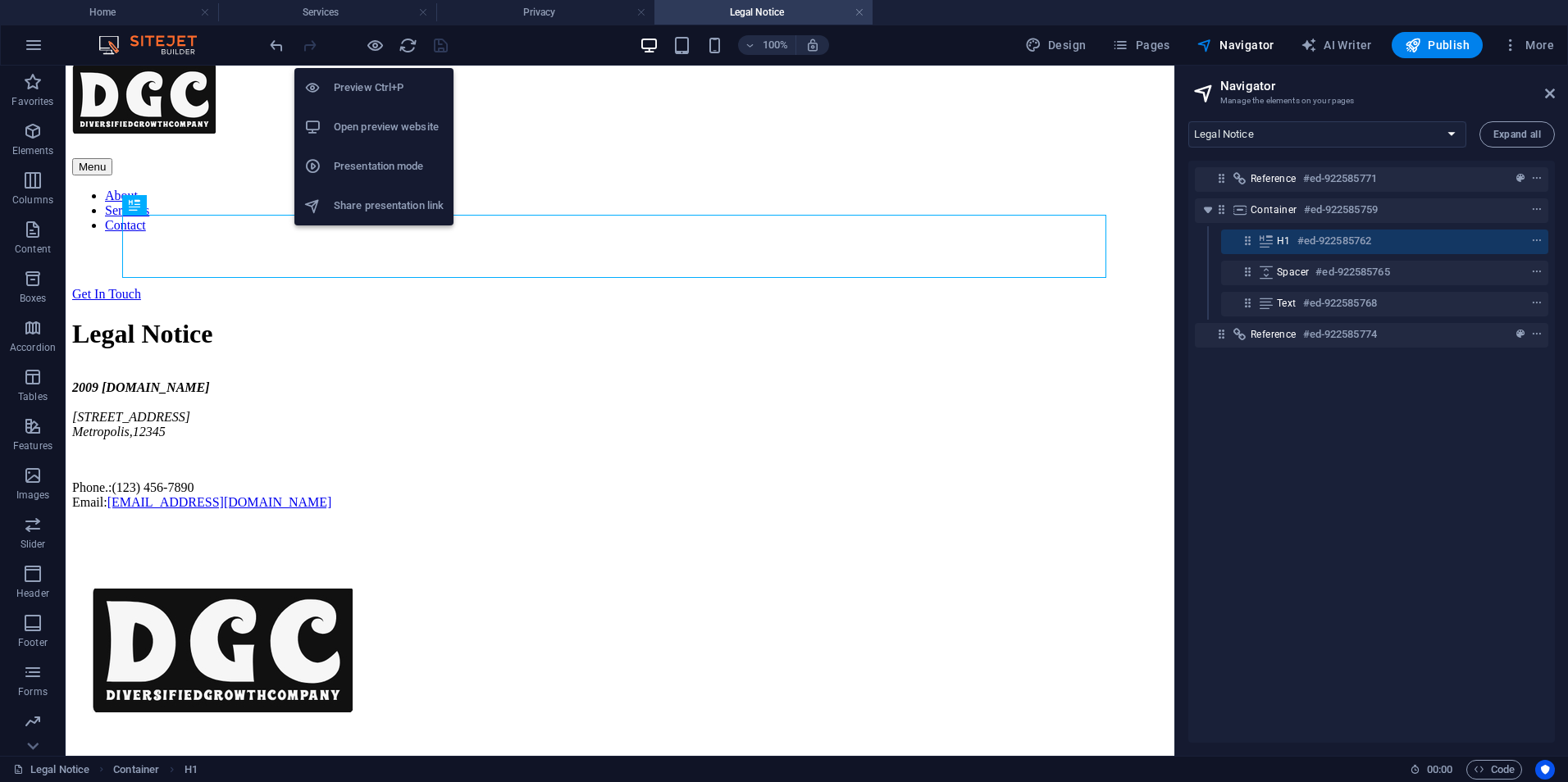
click at [366, 80] on h6 "Preview Ctrl+P" at bounding box center [388, 88] width 110 height 20
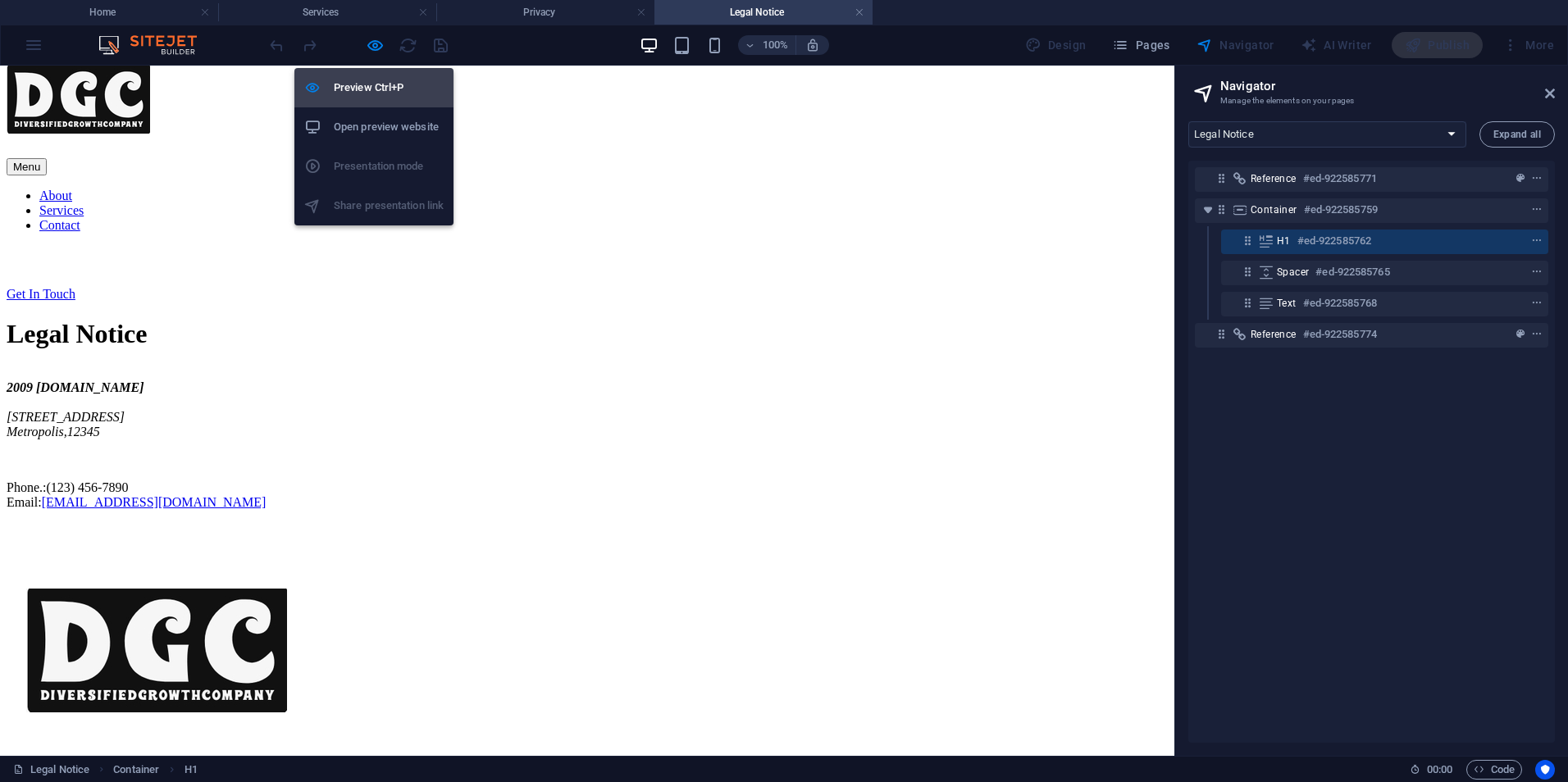
click at [364, 82] on h6 "Preview Ctrl+P" at bounding box center [388, 88] width 110 height 20
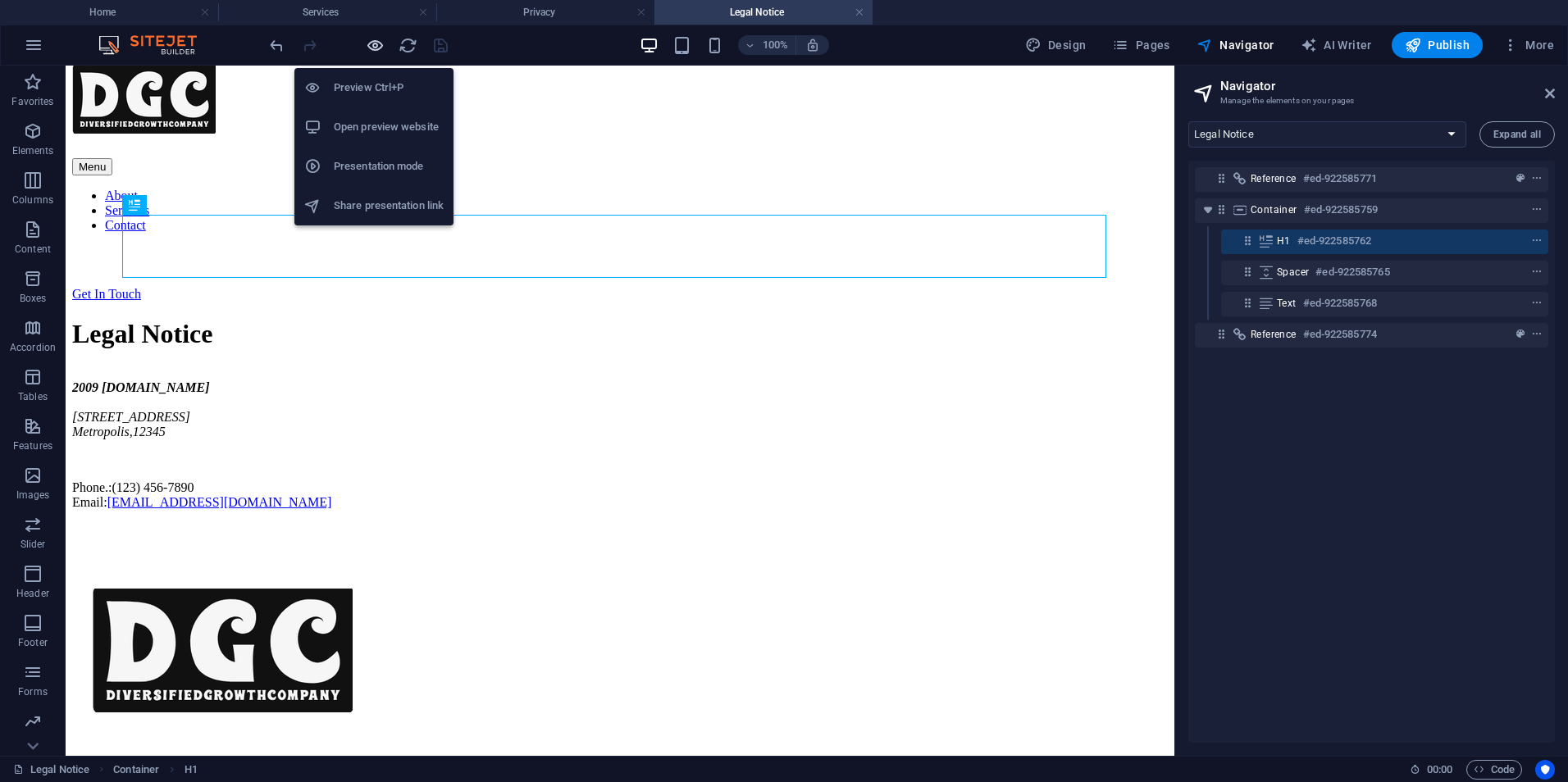
click at [378, 46] on icon "button" at bounding box center [375, 45] width 19 height 19
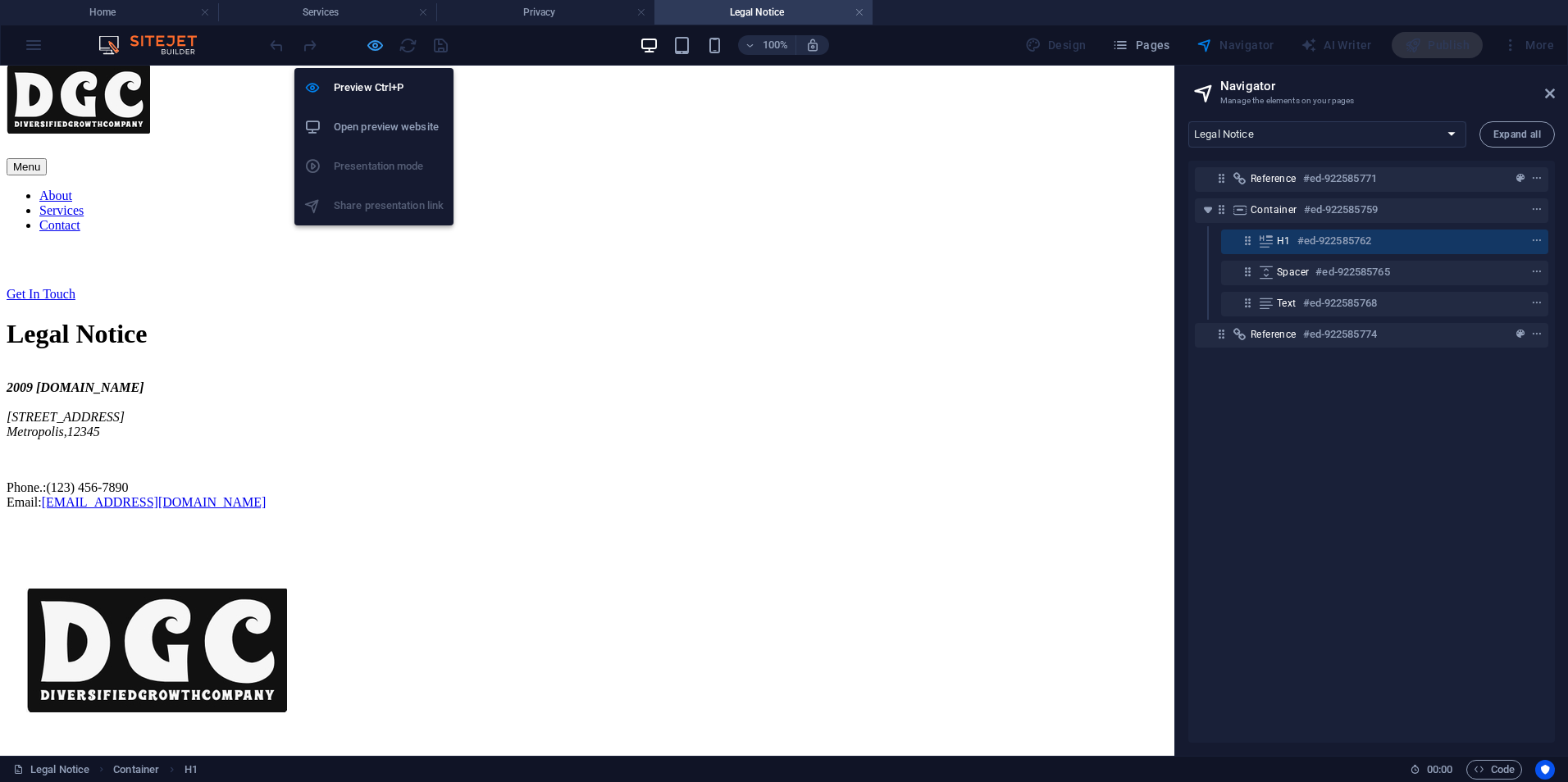
click at [378, 46] on icon "button" at bounding box center [375, 45] width 19 height 19
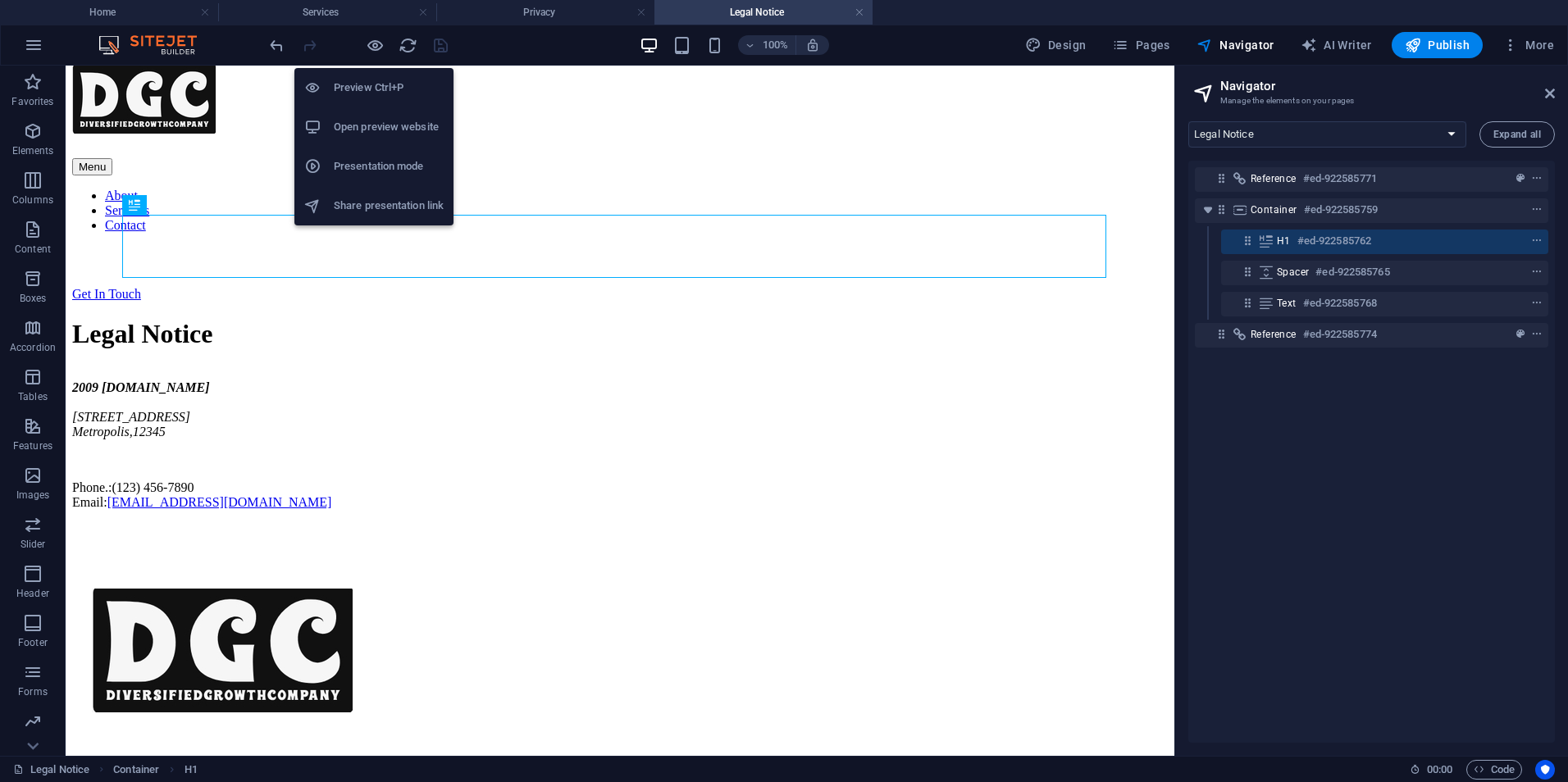
click at [381, 121] on h6 "Open preview website" at bounding box center [388, 127] width 110 height 20
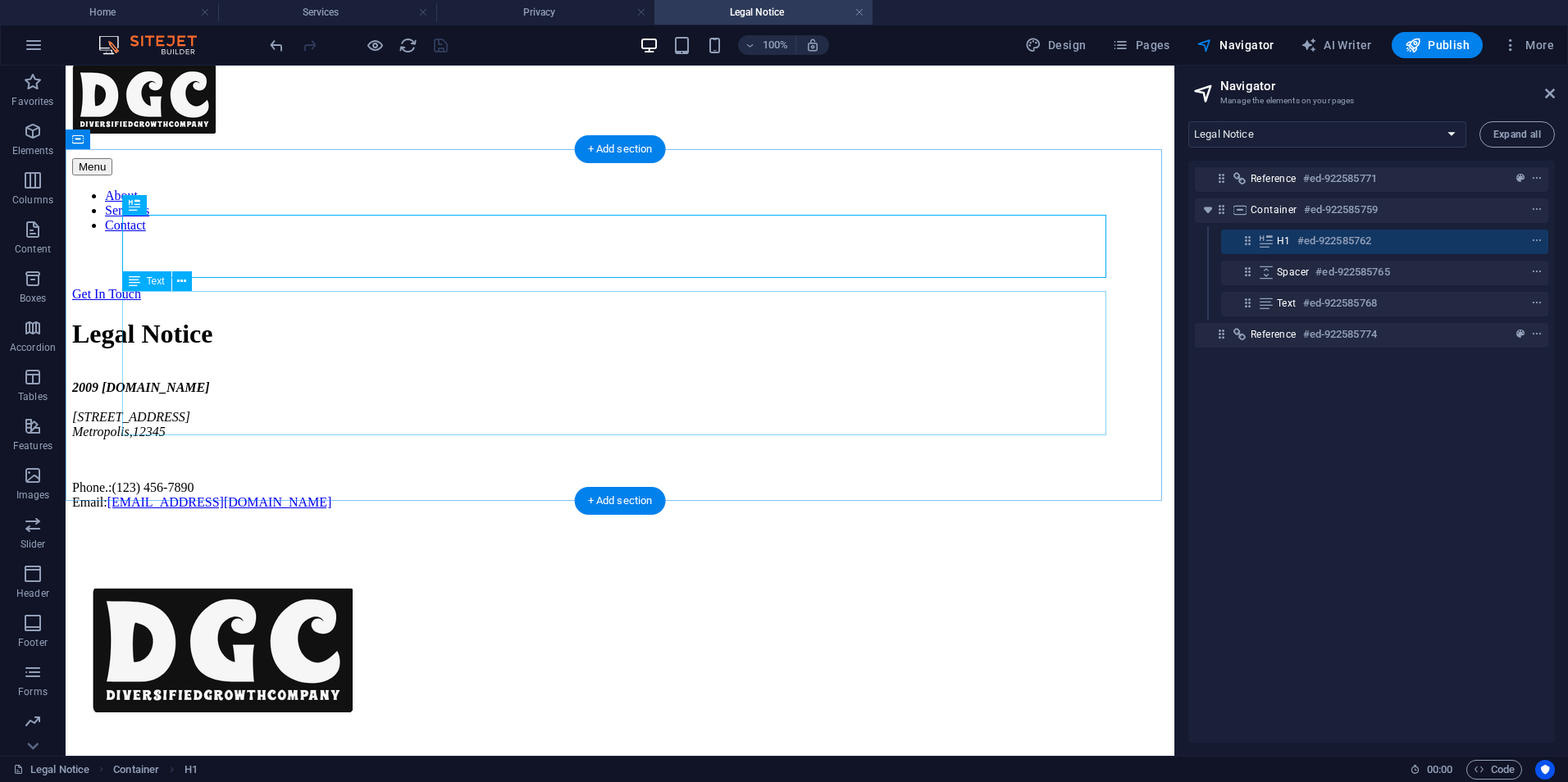
click at [233, 381] on div "2009 diversifiedgrowthcompany.com 123 Business Lane Metropolis , 12345 Phone.: …" at bounding box center [620, 445] width 1096 height 130
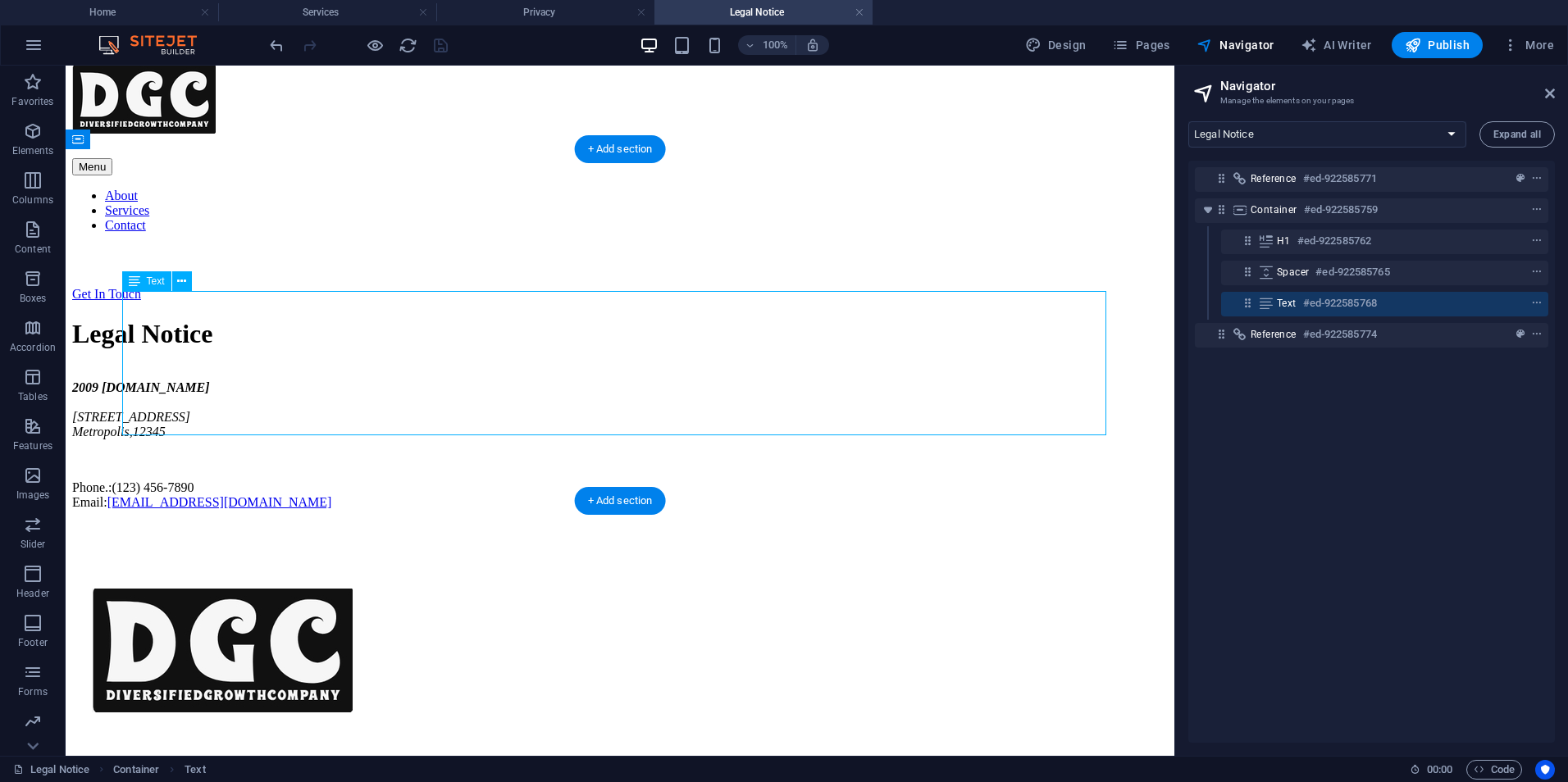
click at [216, 381] on div "2009 diversifiedgrowthcompany.com 123 Business Lane Metropolis , 12345 Phone.: …" at bounding box center [620, 445] width 1096 height 130
click at [215, 381] on div "2009 diversifiedgrowthcompany.com 123 Business Lane Metropolis , 12345 Phone.: …" at bounding box center [620, 445] width 1096 height 130
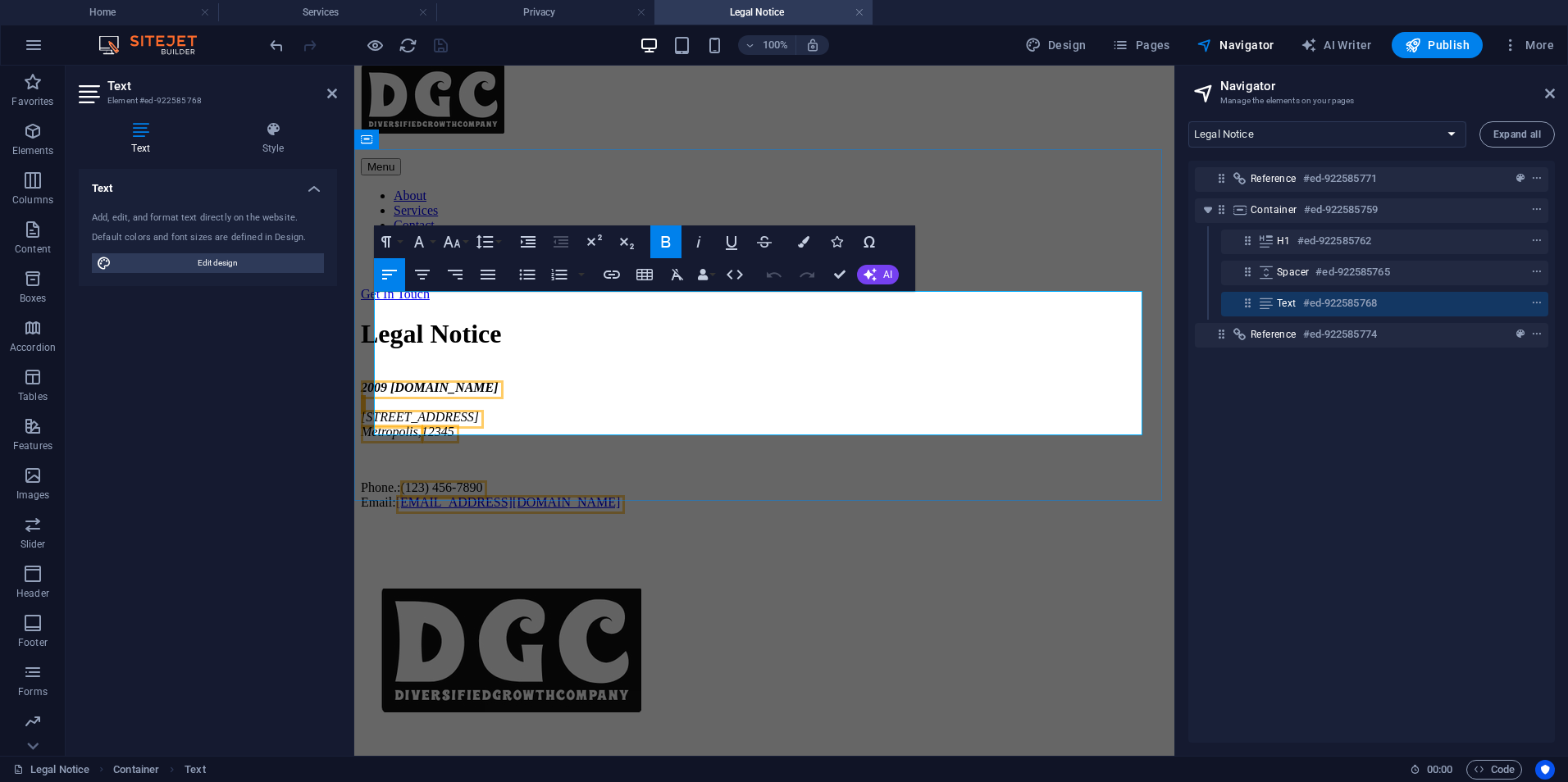
click at [497, 381] on address "2009 diversifiedgrowthcompany.com 123 Business Lane Metropolis , 12345" at bounding box center [764, 410] width 807 height 59
drag, startPoint x: 497, startPoint y: 362, endPoint x: 407, endPoint y: 349, distance: 90.9
click at [407, 381] on address "2009 diversifiedgrowthcompany.com 123 Business Lane Metropolis , 12345" at bounding box center [764, 410] width 807 height 59
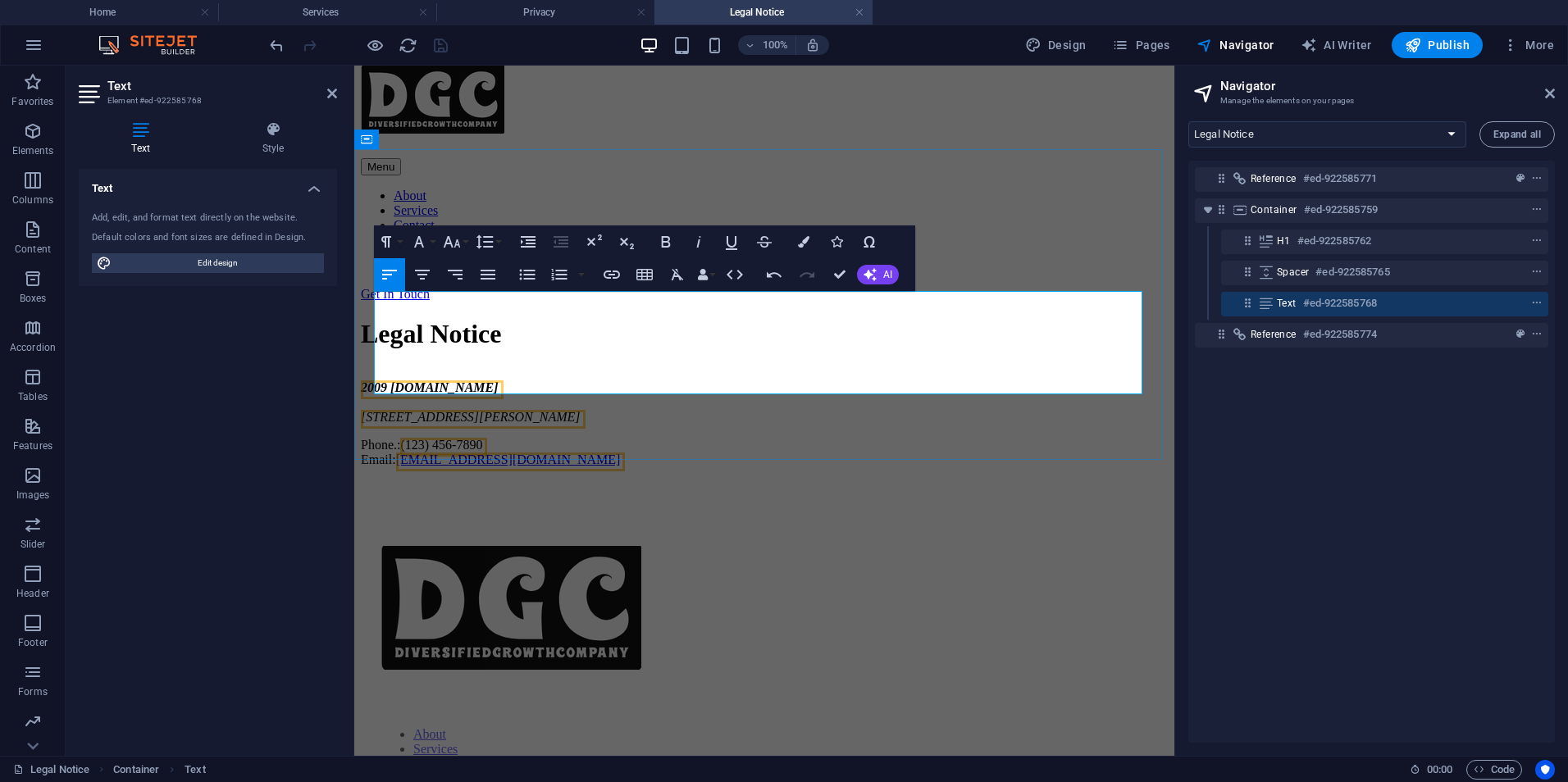
click at [538, 438] on p "Phone.: (123) 456-7890 Email: info@diversifiedgrowthcompany.com" at bounding box center [764, 452] width 807 height 29
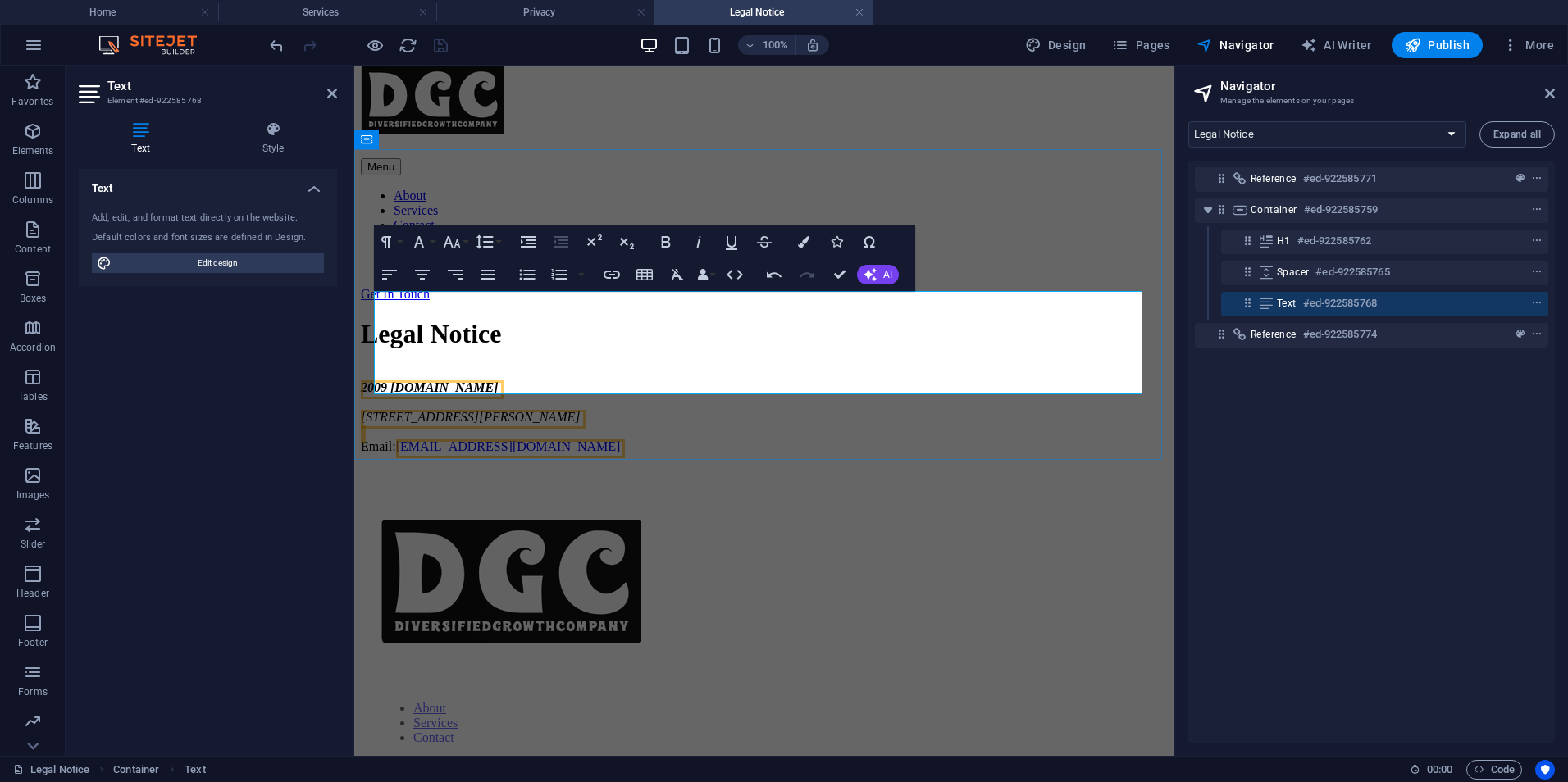
click at [413, 381] on div "2009 diversifiedgrowthcompany.com 3, Rue Gabriel Lipmann, 5365 Munsbach, Luxemb…" at bounding box center [764, 417] width 807 height 74
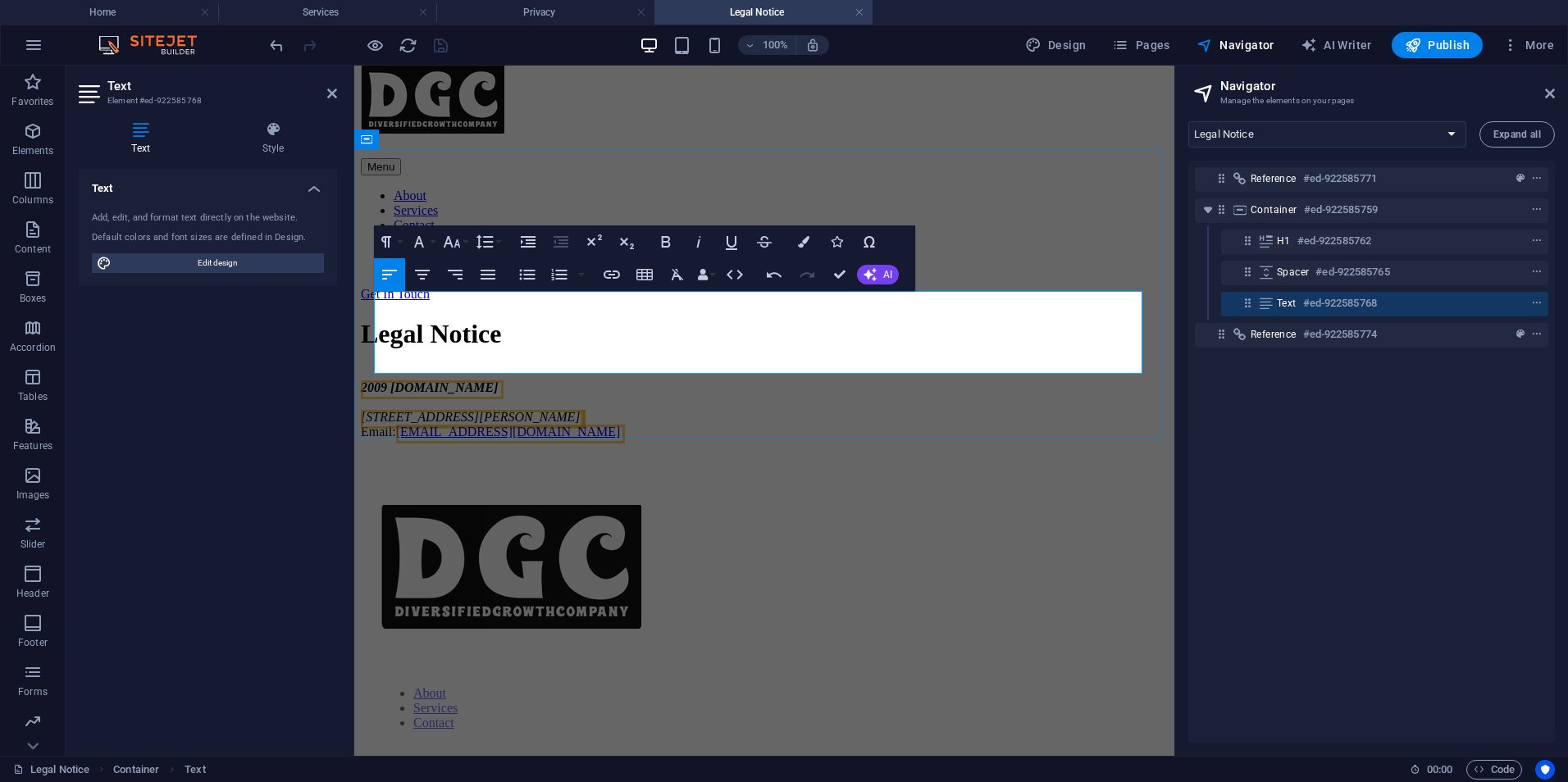
click at [713, 381] on div "2009 diversifiedgrowthcompany.com 3, Rue Gabriel Lipmann, 5365 Munsbach, Luxemb…" at bounding box center [764, 410] width 807 height 59
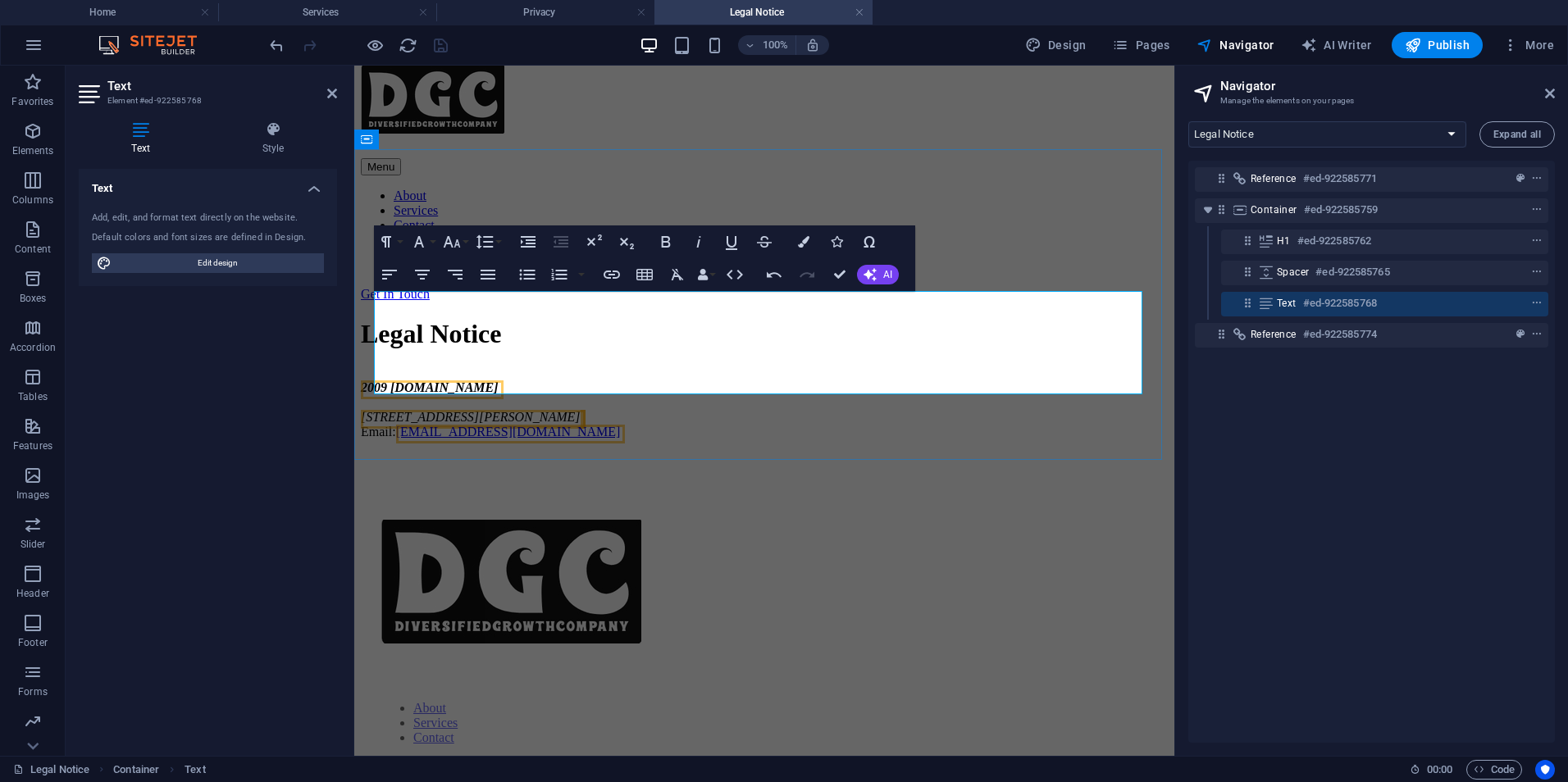
click at [390, 381] on div "2009 diversifiedgrowthcompany.com 3, Rue Gabriel Lipmann, 5365 Munsbach, Luxemb…" at bounding box center [764, 417] width 807 height 74
click at [704, 381] on div "2009 diversifiedgrowthcompany.com 3, Rue Gabriel Lipmann, 5365 Munsbach, Luxemb…" at bounding box center [764, 417] width 807 height 74
click at [707, 381] on div "2009 diversifiedgrowthcompany.com 3, Rue Gabriel Lipmann, 5365 Munsbach, Luxemb…" at bounding box center [764, 417] width 807 height 74
click at [561, 330] on icon "button" at bounding box center [562, 330] width 20 height 20
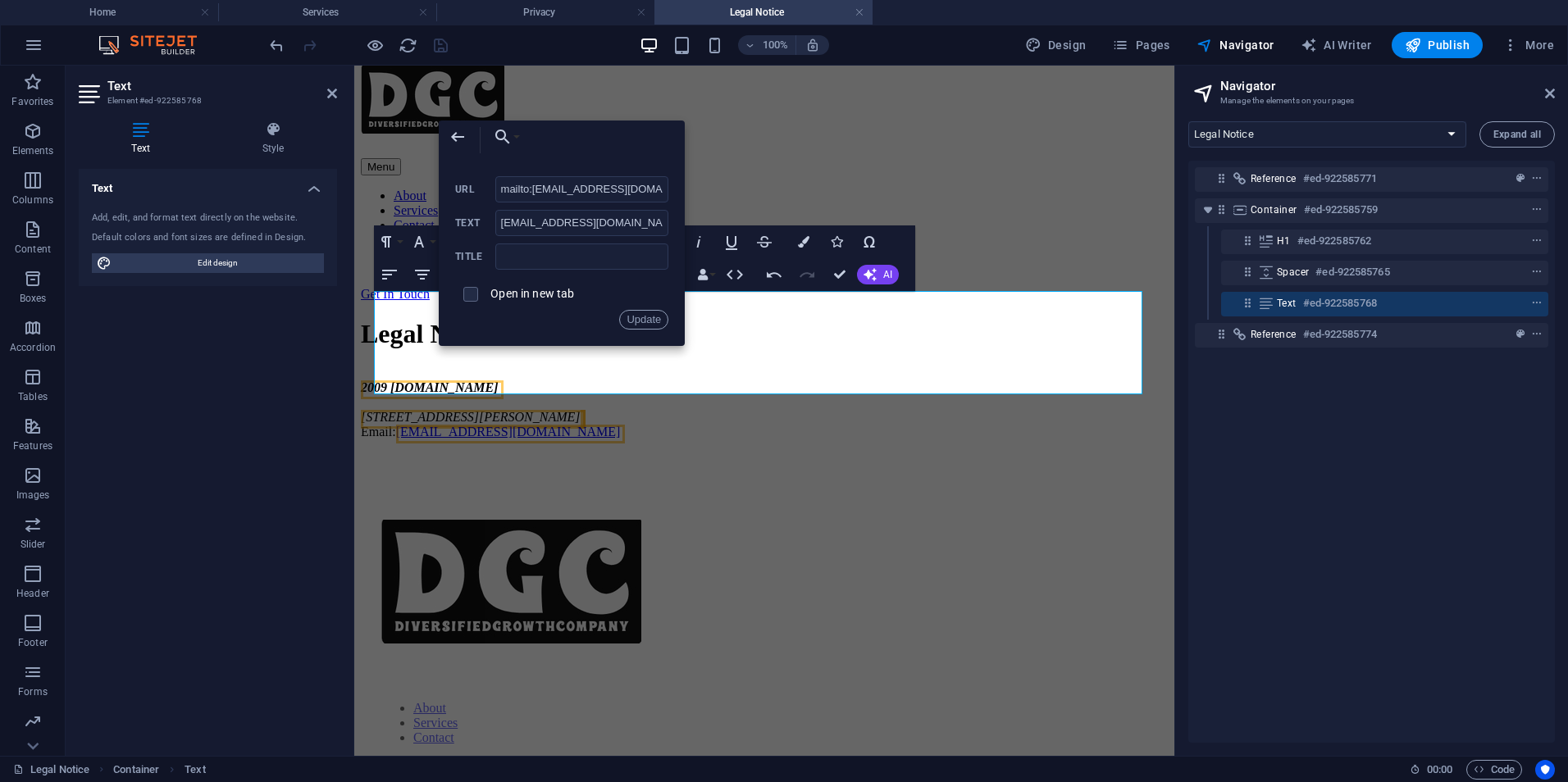
scroll to position [0, 43]
click at [540, 425] on link "info@diversifiedgrowthcompany.com ​ ​" at bounding box center [509, 432] width 225 height 14
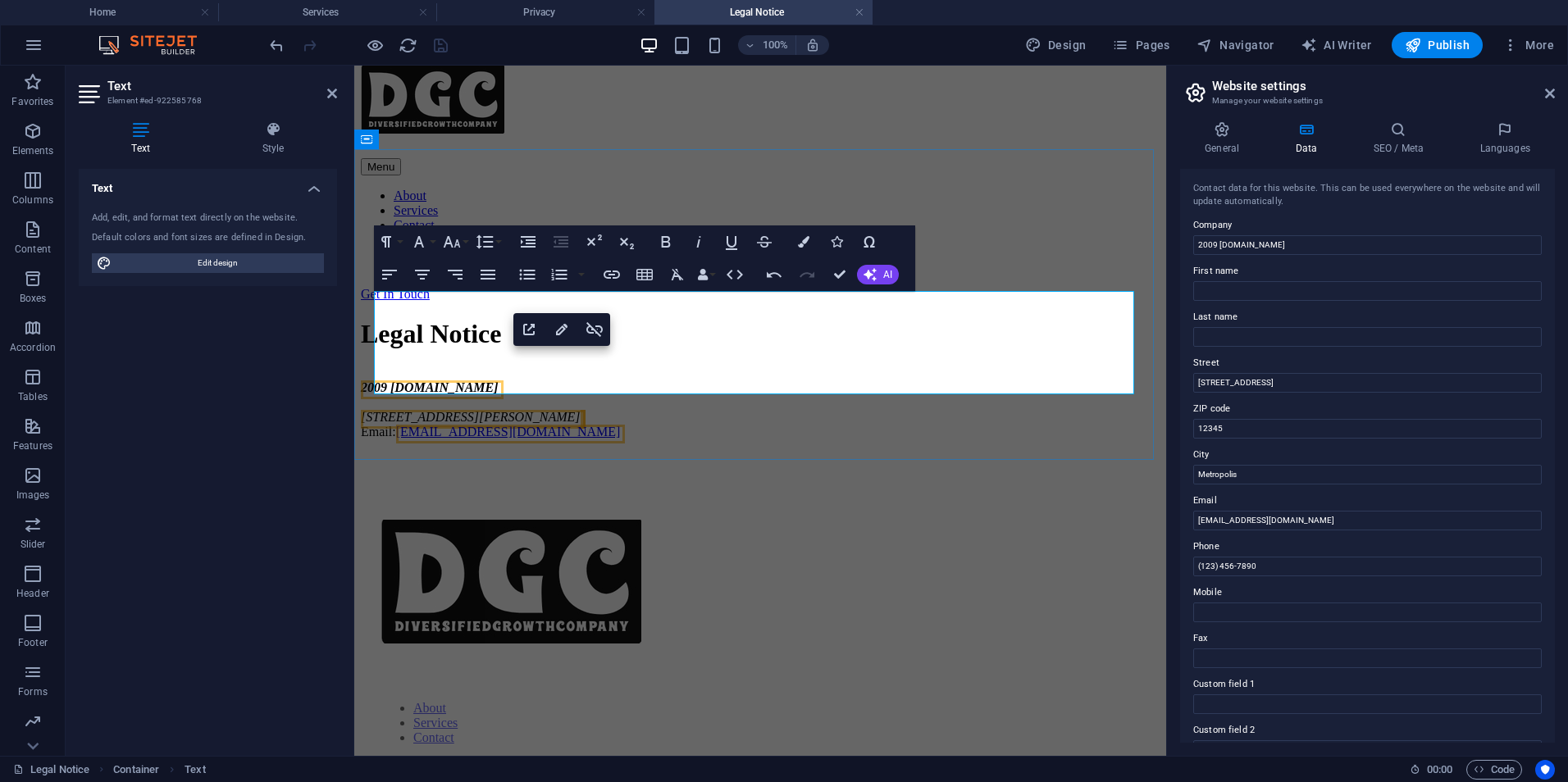
click at [705, 381] on div "2009 diversifiedgrowthcompany.com 3, Rue Gabriel Lipmann, 5365 Munsbach, Luxemb…" at bounding box center [760, 417] width 799 height 74
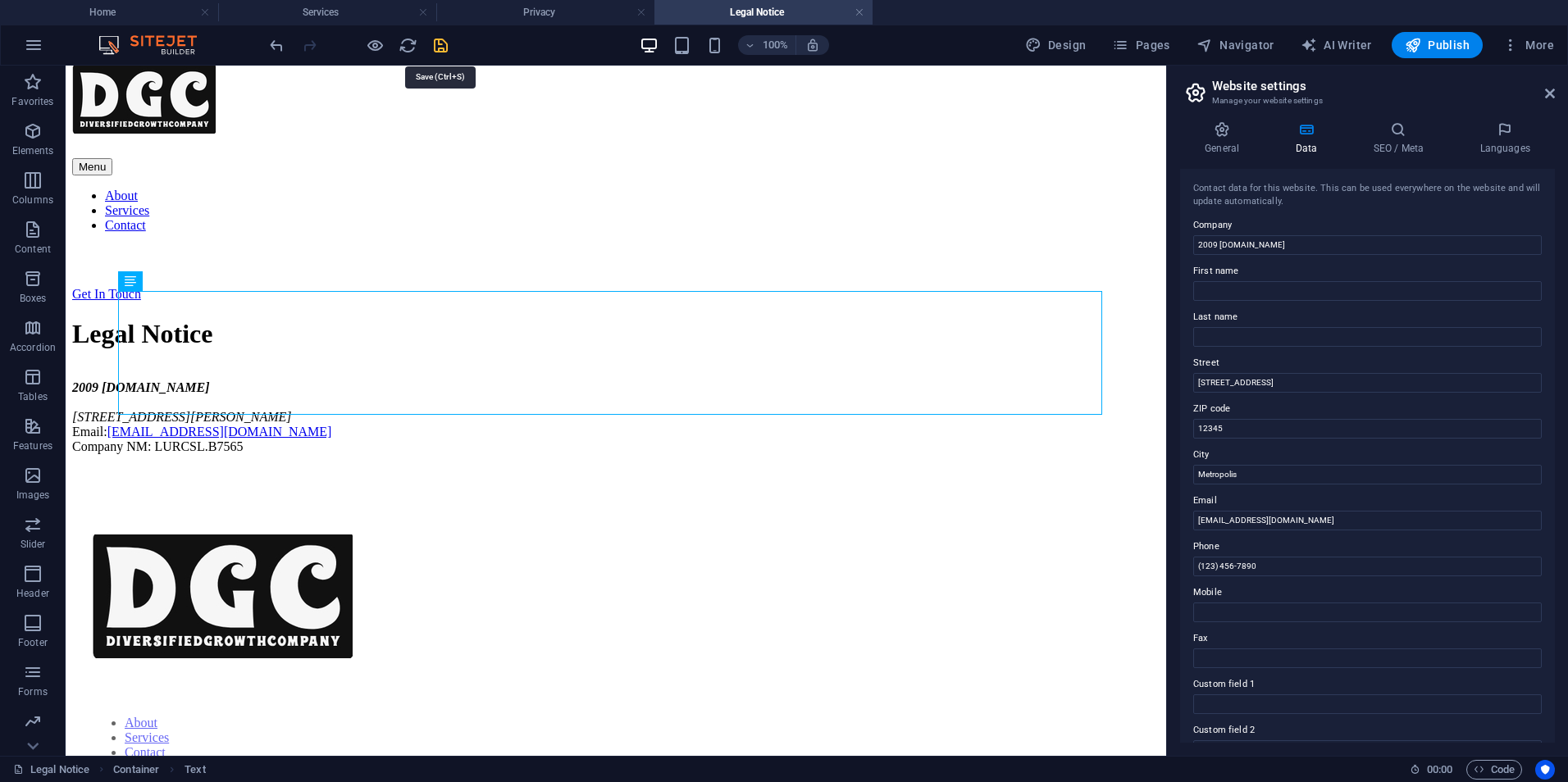
click at [438, 42] on icon "save" at bounding box center [441, 45] width 19 height 19
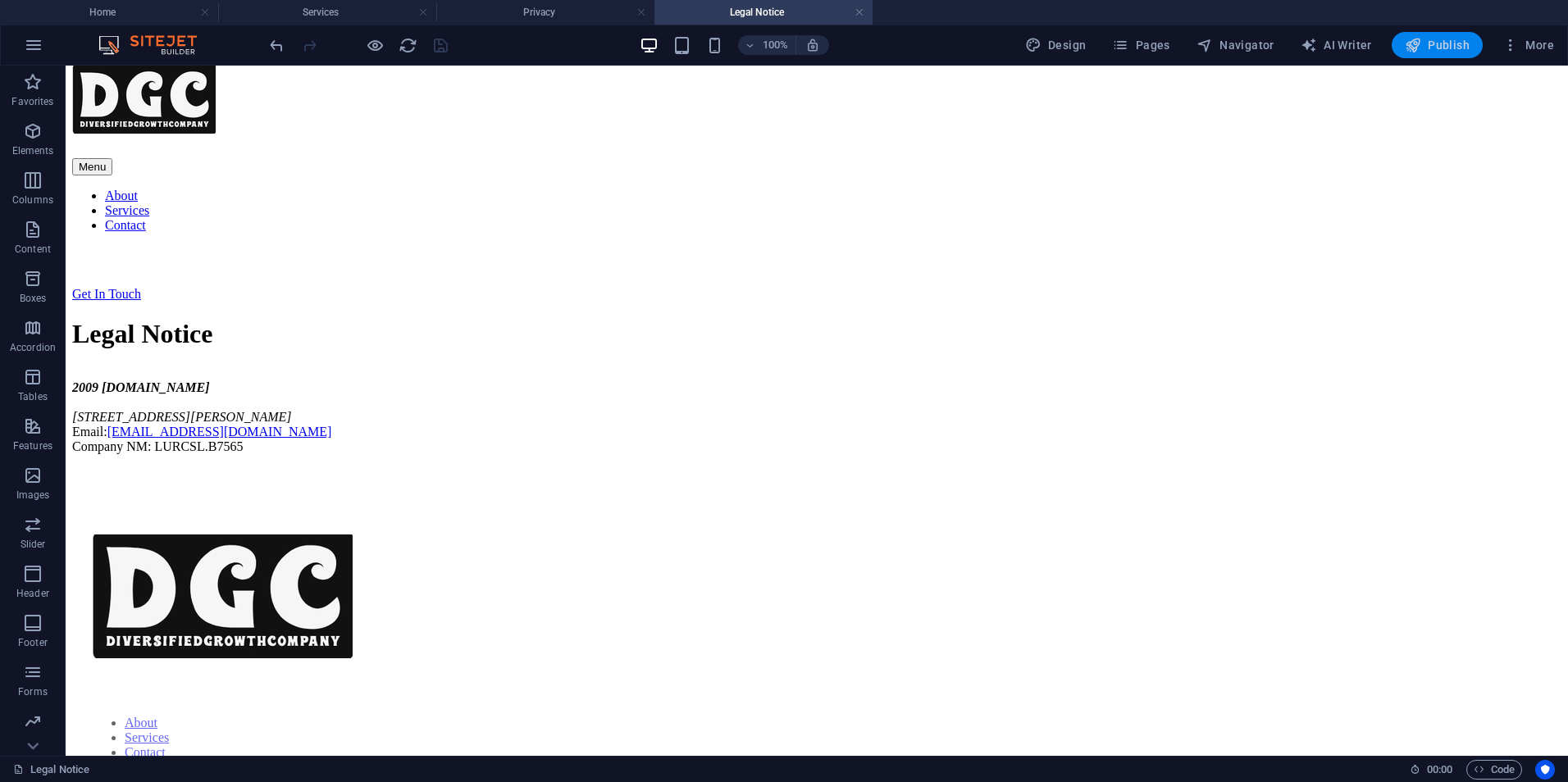
click at [1444, 43] on span "Publish" at bounding box center [1437, 45] width 64 height 17
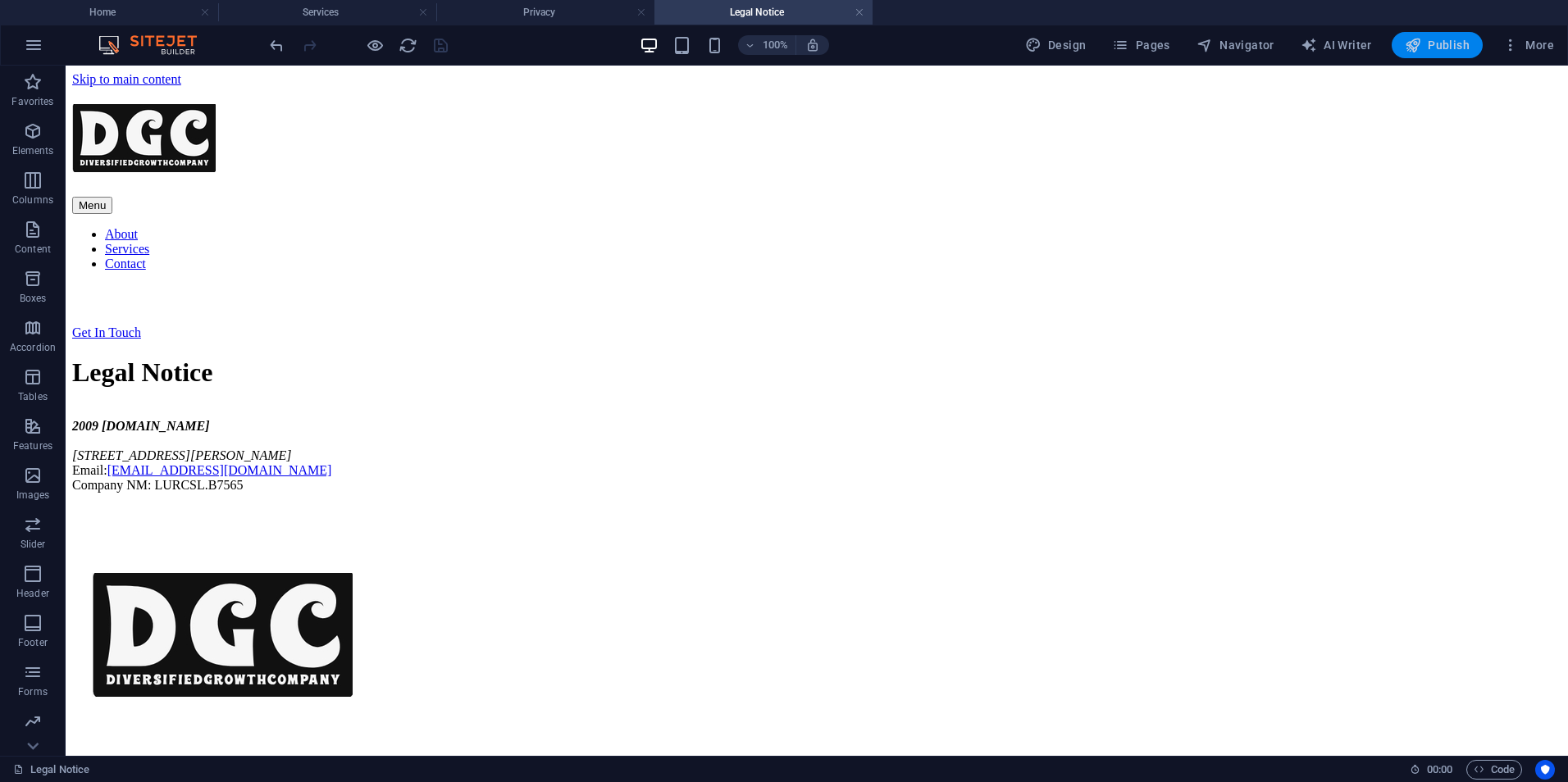
click at [1417, 58] on button "Publish" at bounding box center [1437, 44] width 91 height 26
click at [1428, 45] on span "Publish" at bounding box center [1437, 45] width 64 height 17
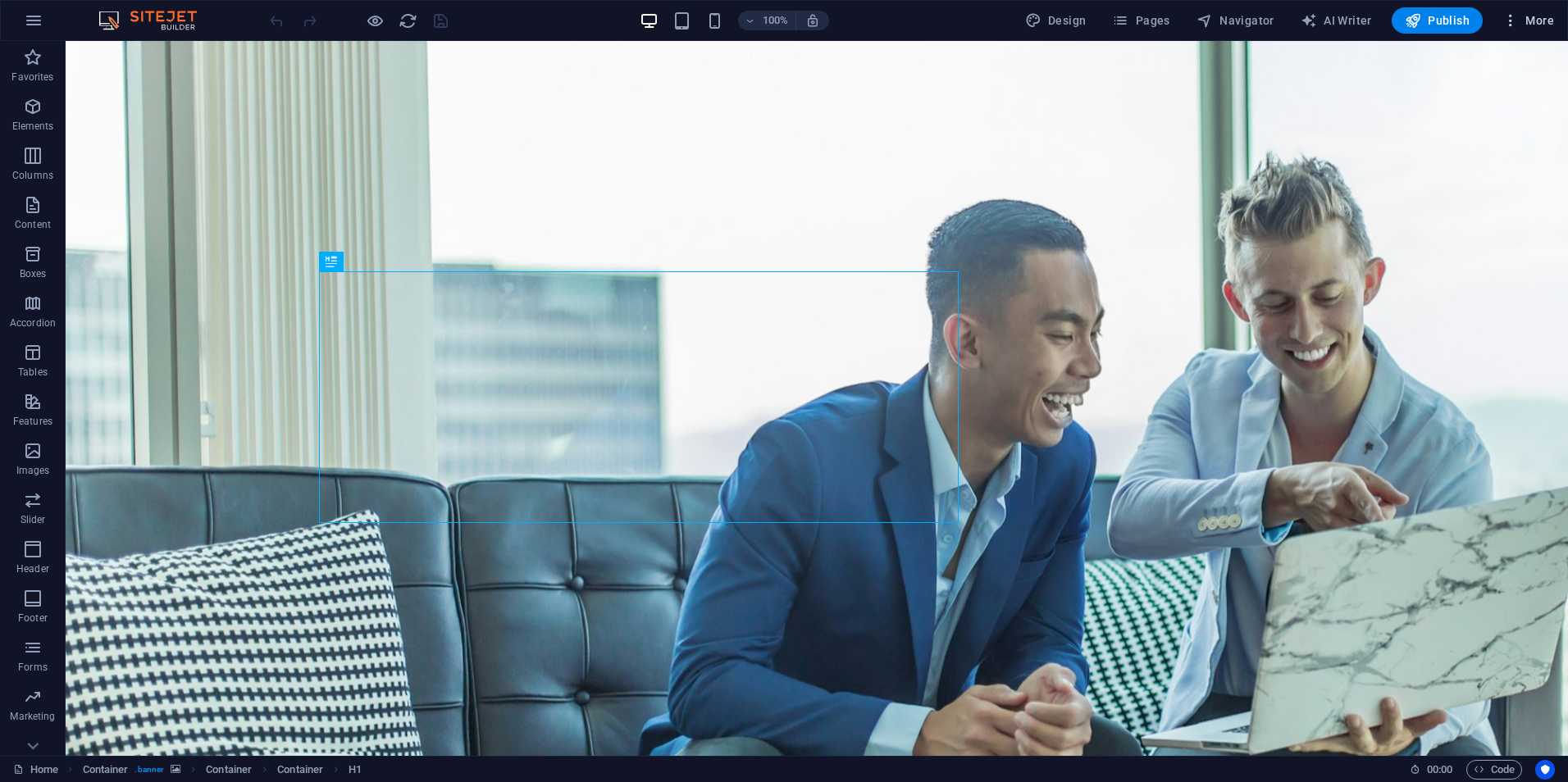
click at [1513, 20] on icon "button" at bounding box center [1511, 21] width 17 height 17
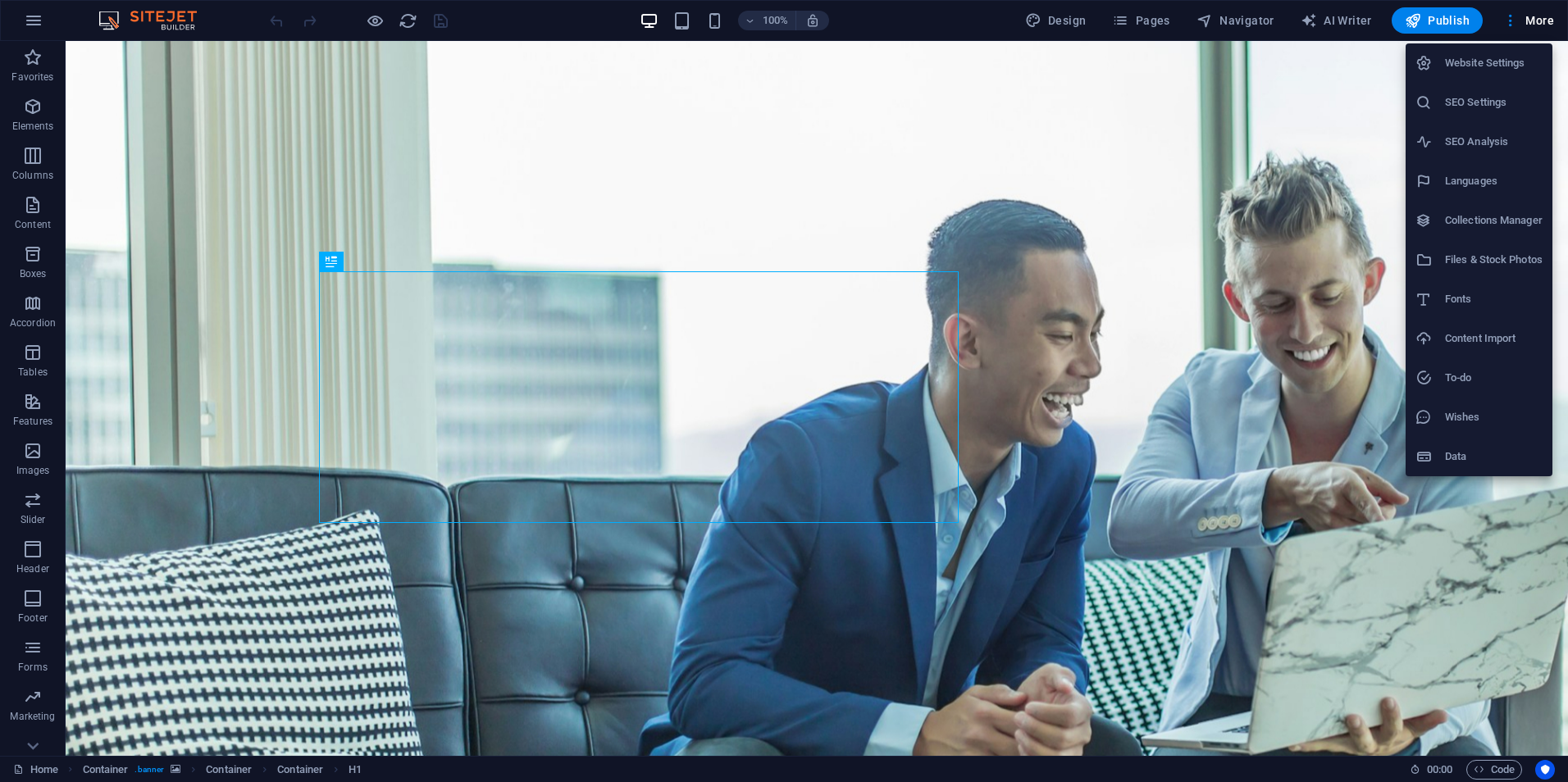
click at [1476, 140] on h6 "SEO Analysis" at bounding box center [1494, 142] width 98 height 20
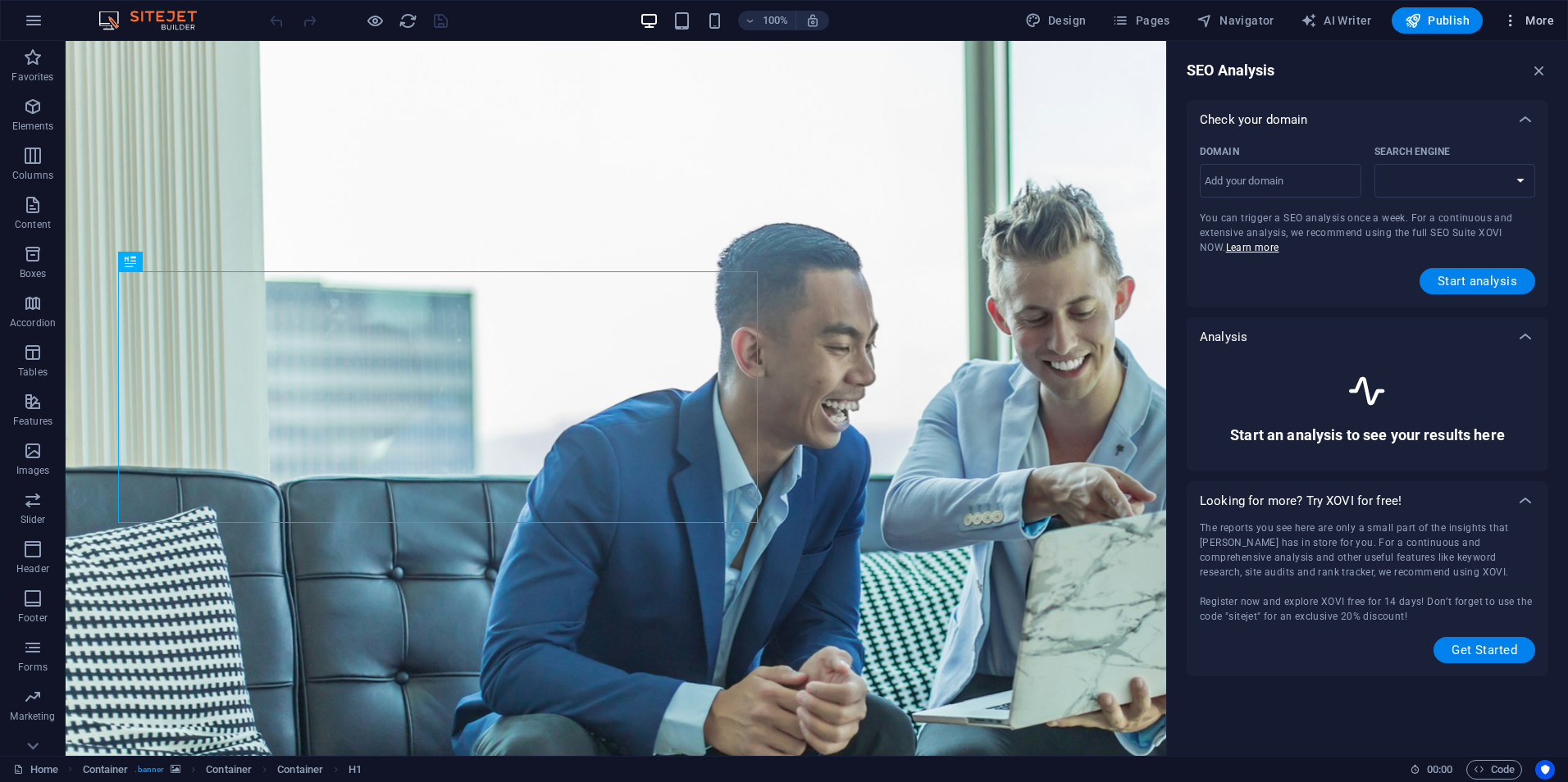
select select "[DOMAIN_NAME]"
click at [1514, 16] on icon "button" at bounding box center [1511, 21] width 17 height 17
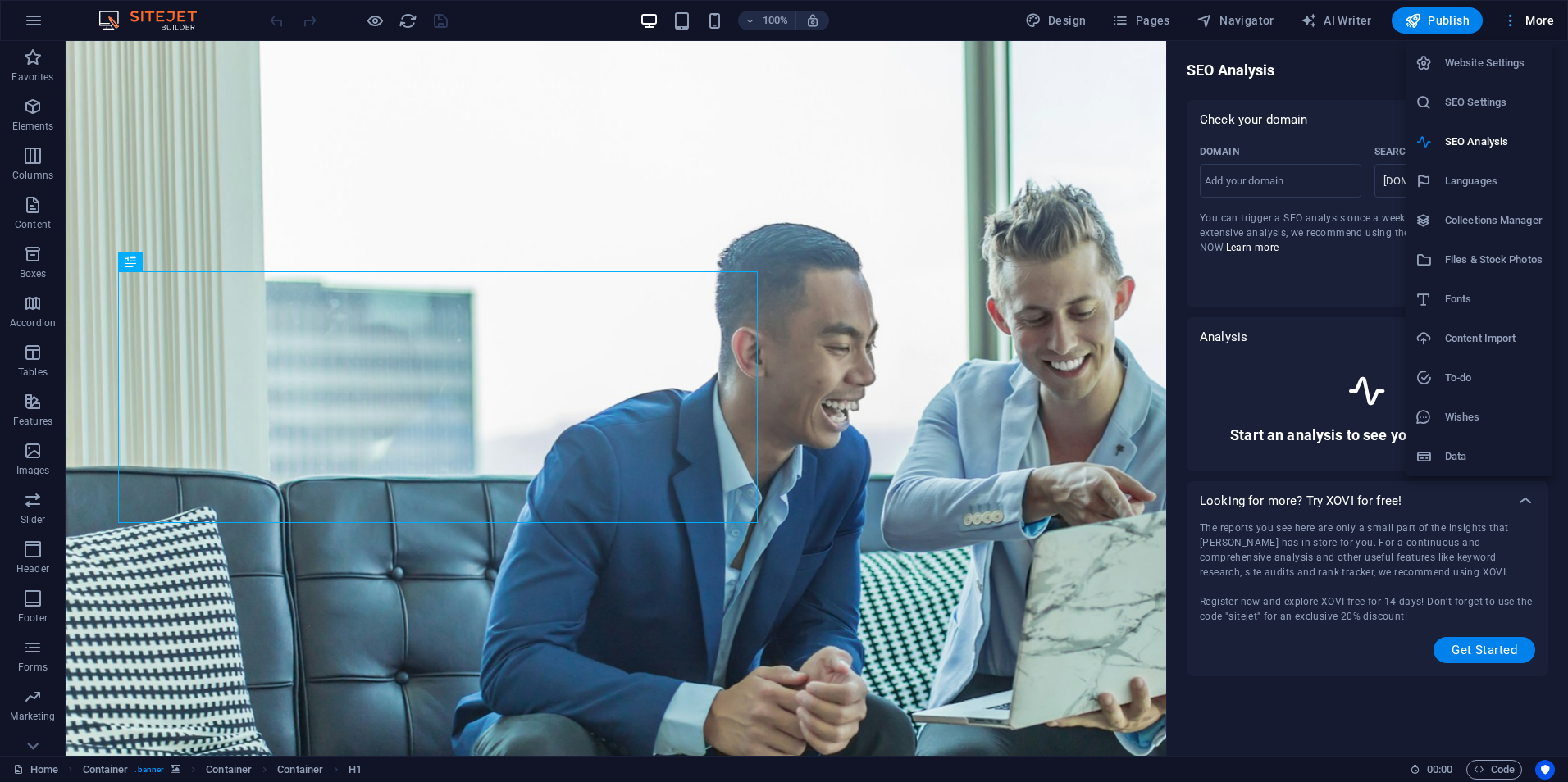
click at [1514, 16] on div at bounding box center [784, 391] width 1568 height 782
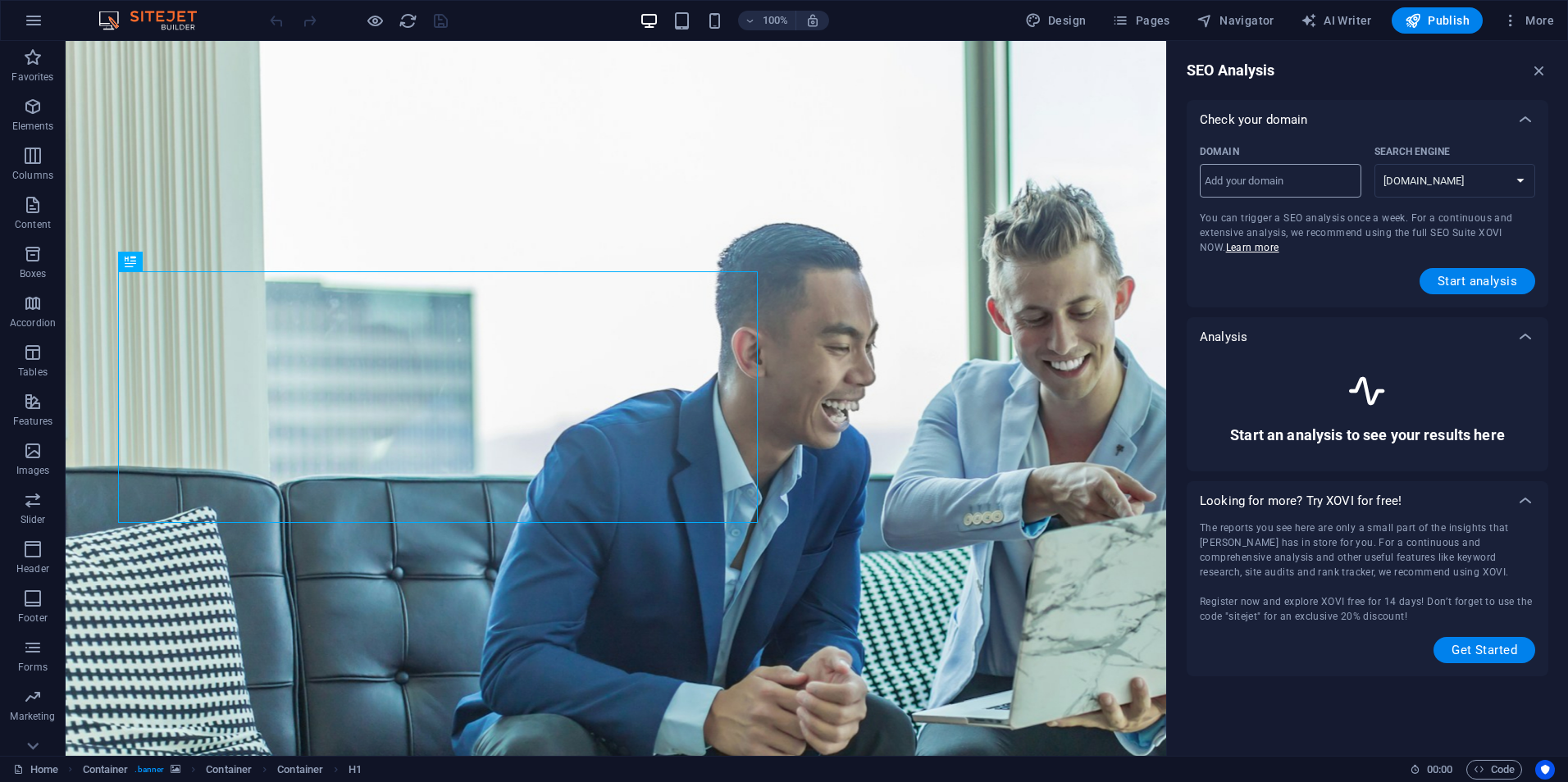
click at [1311, 184] on input "Domain ​" at bounding box center [1280, 181] width 161 height 26
paste input "[DOMAIN_NAME]"
type input "[DOMAIN_NAME]"
drag, startPoint x: 1354, startPoint y: 220, endPoint x: 1161, endPoint y: 169, distance: 199.6
click at [1518, 177] on select "[DOMAIN_NAME] [DOMAIN_NAME] [DOMAIN_NAME] [DOMAIN_NAME] [DOMAIN_NAME] [DOMAIN_N…" at bounding box center [1455, 181] width 161 height 33
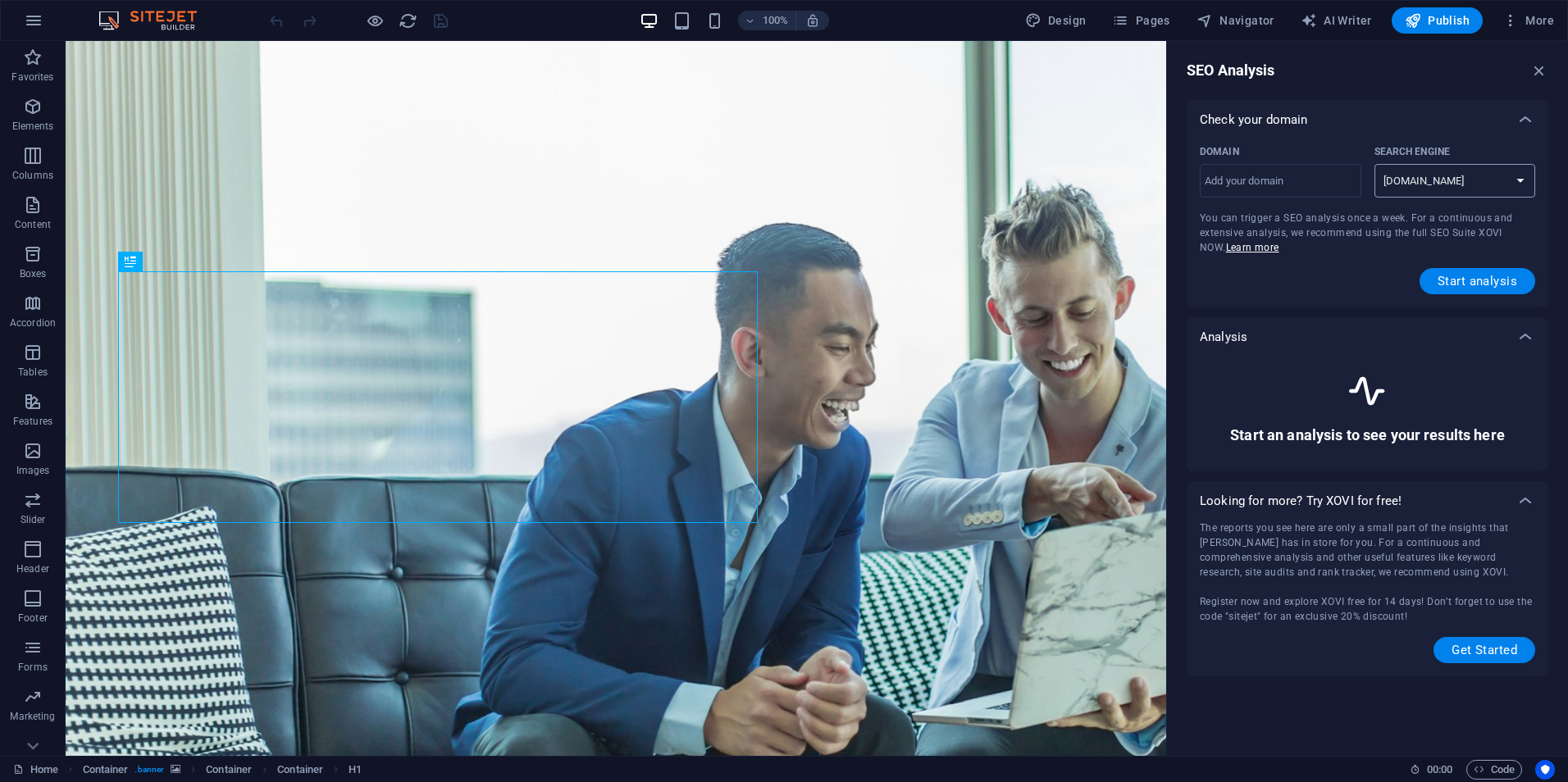
click at [1518, 177] on select "[DOMAIN_NAME] [DOMAIN_NAME] [DOMAIN_NAME] [DOMAIN_NAME] [DOMAIN_NAME] [DOMAIN_N…" at bounding box center [1455, 181] width 161 height 33
click at [1538, 68] on icon "button" at bounding box center [1540, 71] width 18 height 18
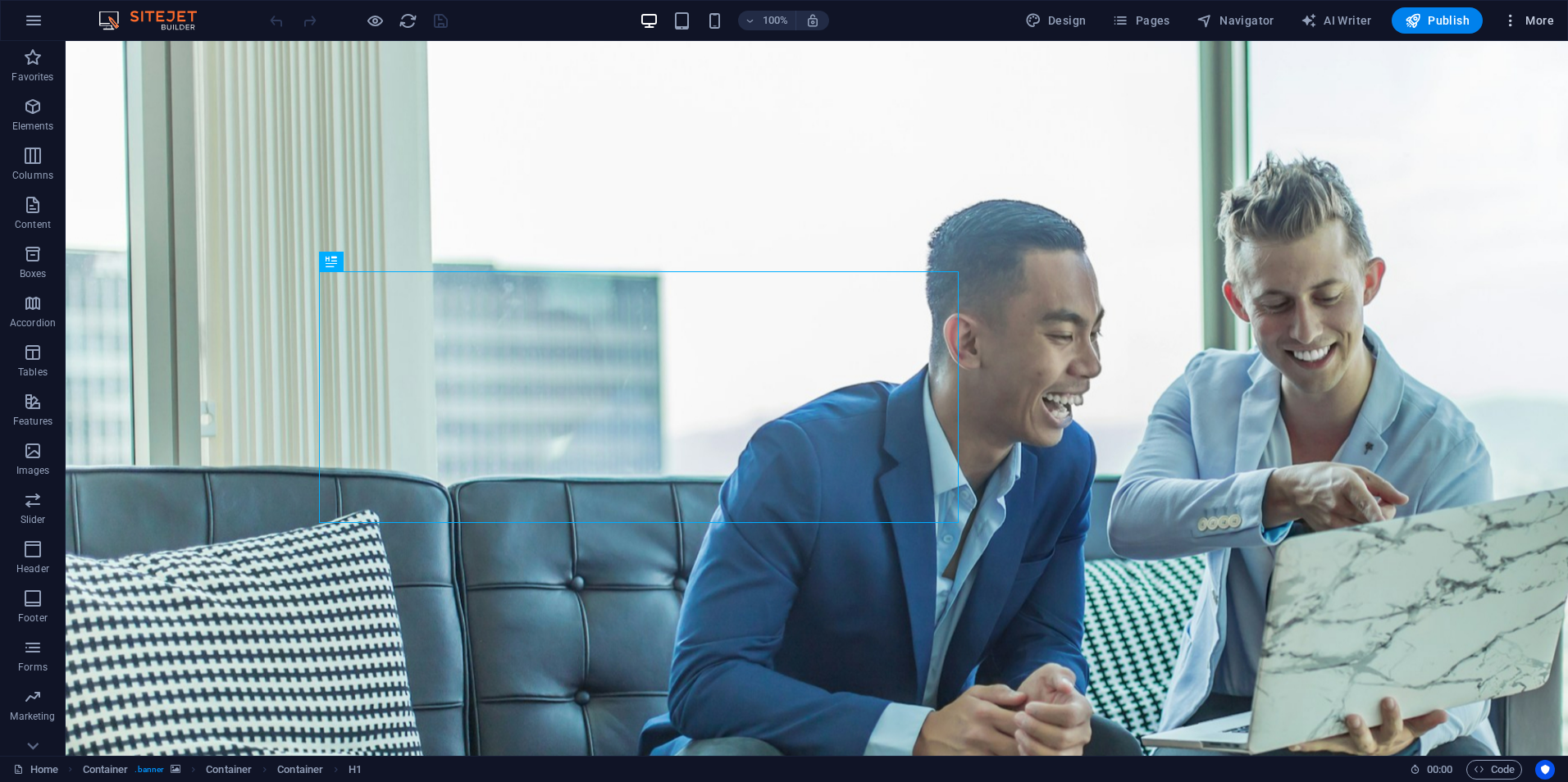
click at [1528, 21] on span "More" at bounding box center [1529, 21] width 52 height 17
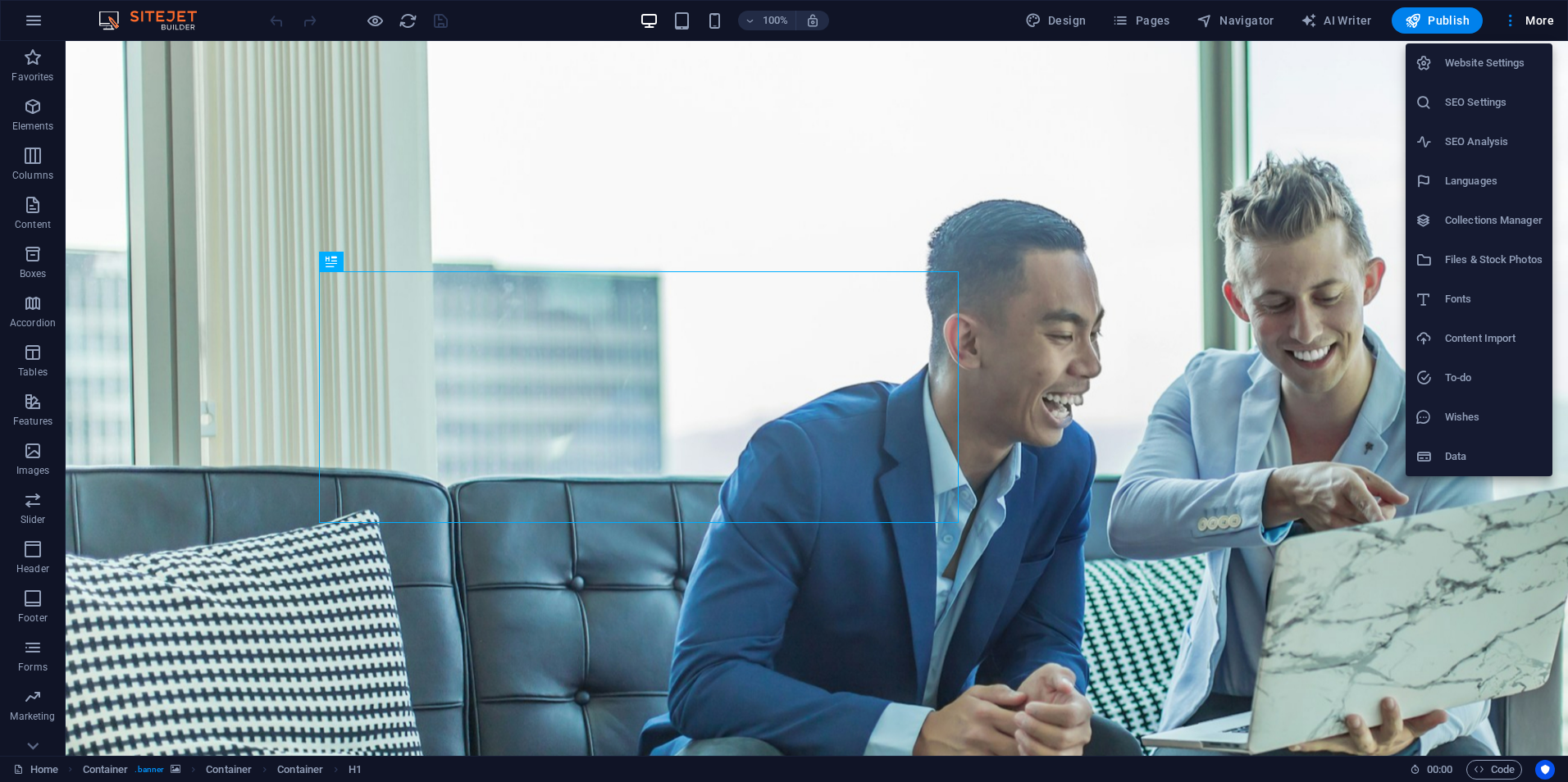
click at [1472, 103] on h6 "SEO Settings" at bounding box center [1494, 103] width 98 height 20
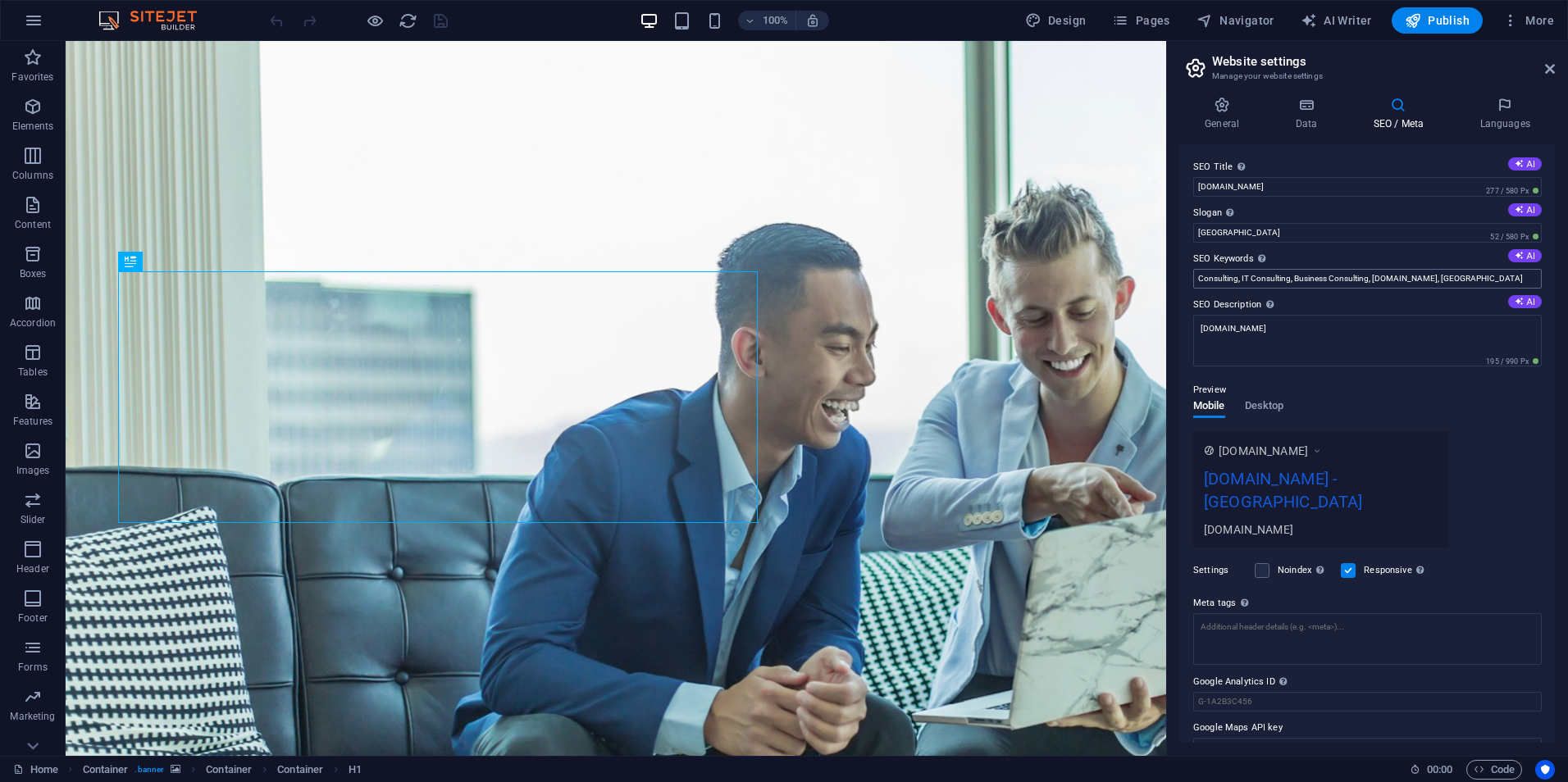
scroll to position [28, 0]
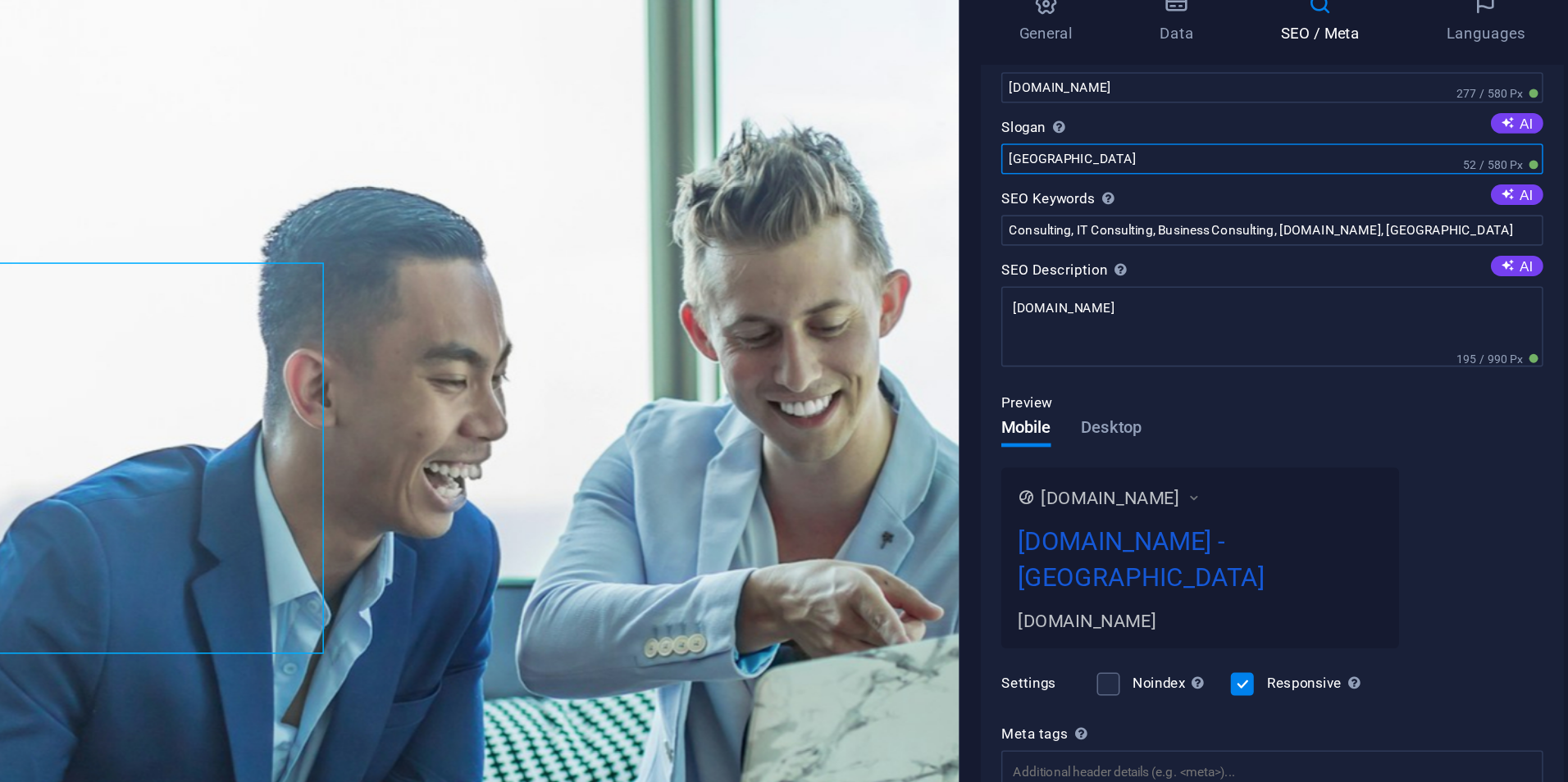
click at [1258, 207] on input "[GEOGRAPHIC_DATA]" at bounding box center [1367, 205] width 349 height 20
drag, startPoint x: 1247, startPoint y: 208, endPoint x: 1221, endPoint y: 205, distance: 26.2
click at [1221, 205] on input "[GEOGRAPHIC_DATA]" at bounding box center [1367, 205] width 349 height 20
drag, startPoint x: 1221, startPoint y: 205, endPoint x: 1192, endPoint y: 202, distance: 29.2
click at [1193, 202] on input "[GEOGRAPHIC_DATA]" at bounding box center [1367, 205] width 349 height 20
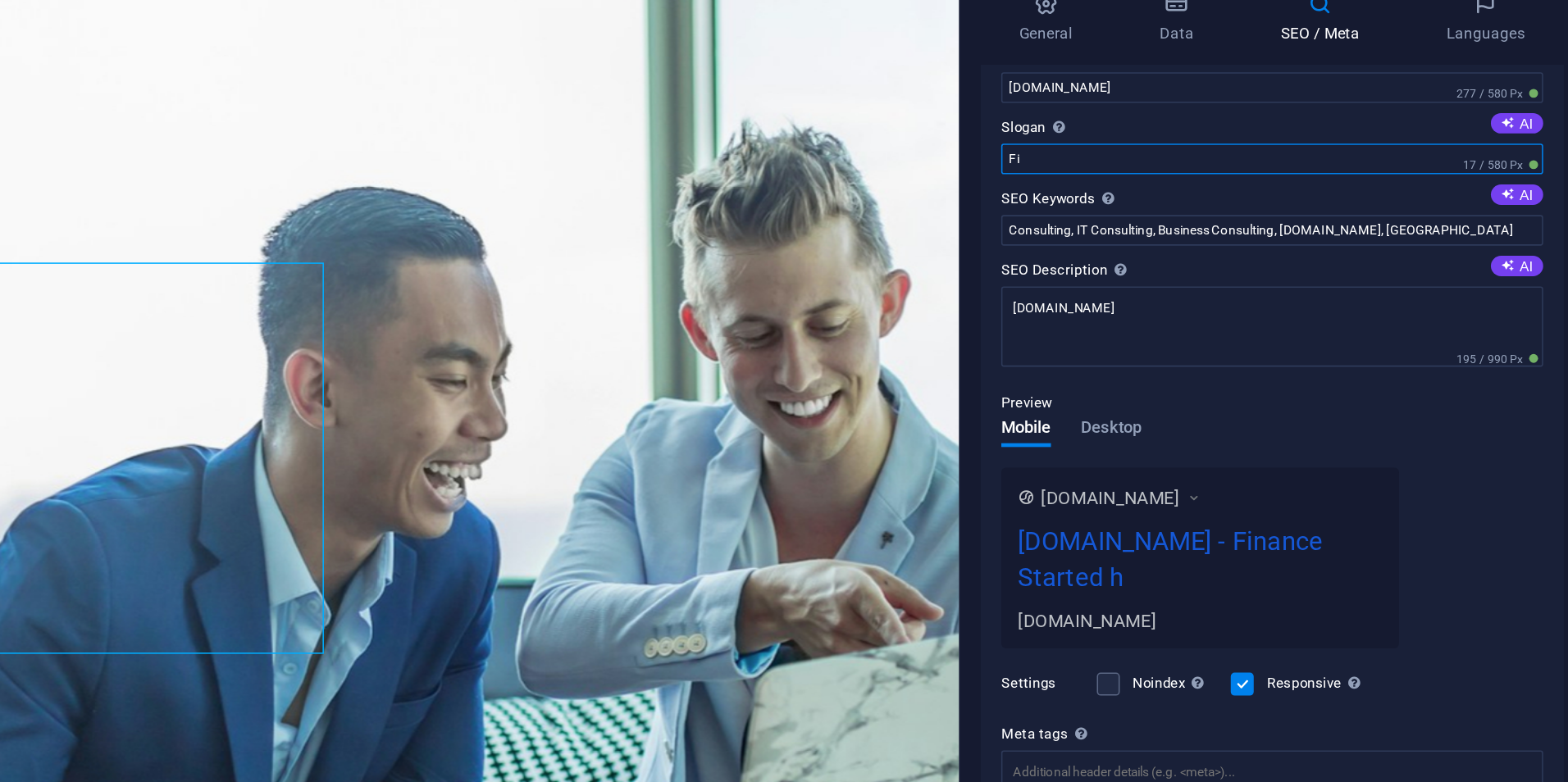
type input "F"
click at [1265, 204] on input "Business Start" at bounding box center [1367, 205] width 349 height 20
type input "Business Start Here"
drag, startPoint x: 1278, startPoint y: 201, endPoint x: 1191, endPoint y: 192, distance: 87.5
click at [1191, 192] on div "SEO Title The title of your website - make it something that stands out in sear…" at bounding box center [1368, 444] width 375 height 599
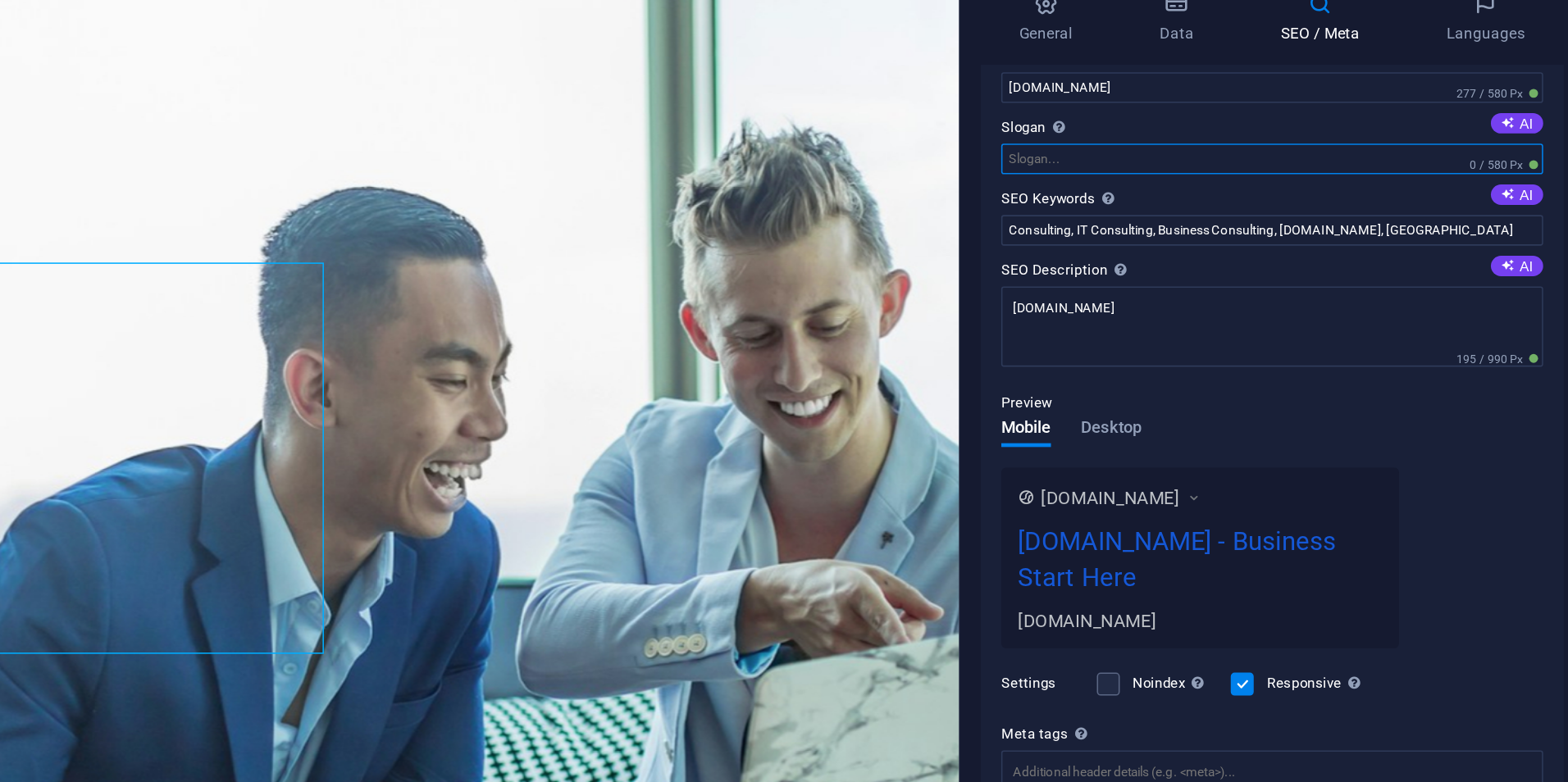
paste input "Higher rankings. Higher profits"
type input "Higher rankings. Higher profits"
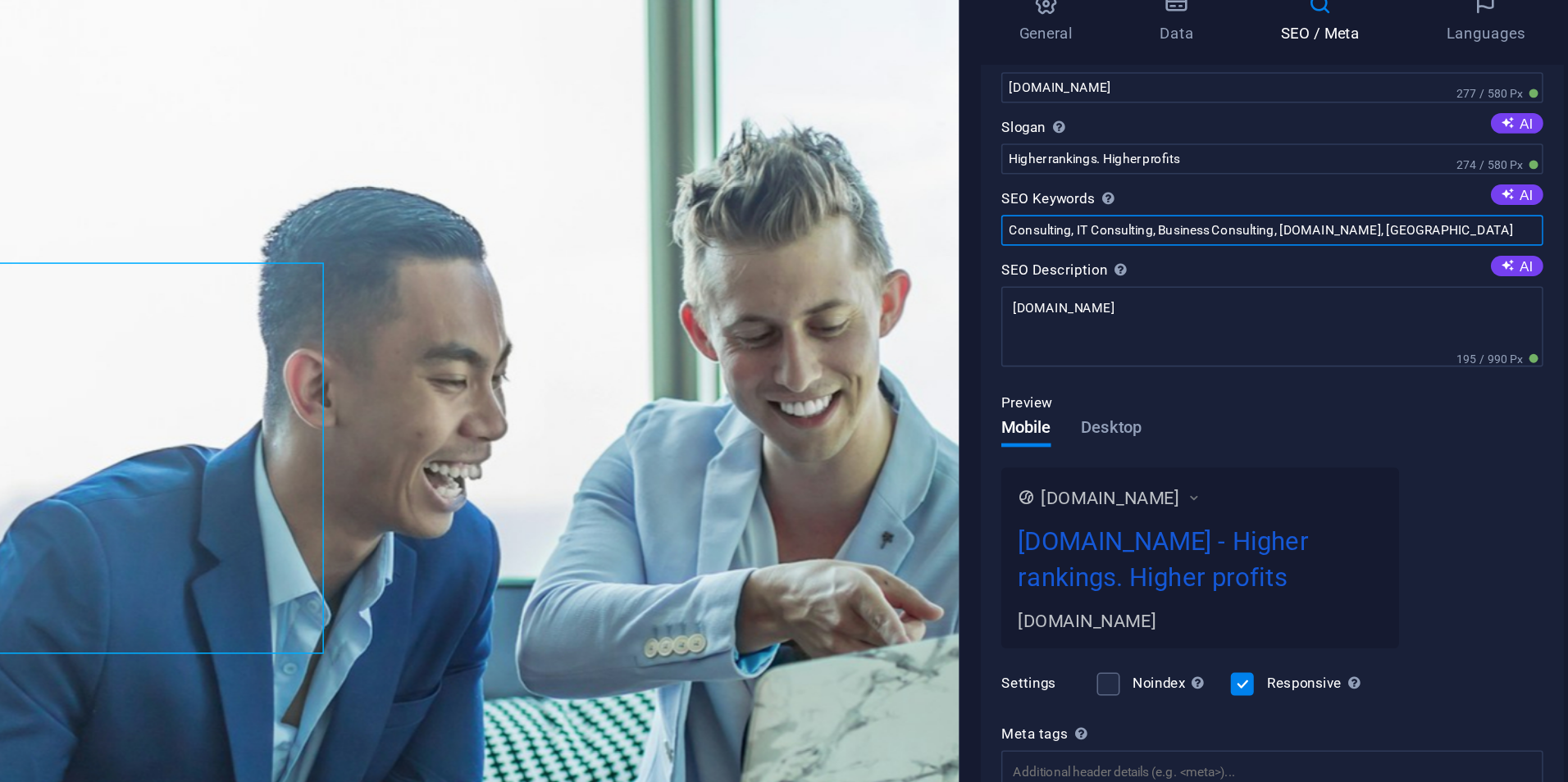
click at [1509, 252] on input "Consulting, IT Consulting, Business Consulting, diversifiedgrowthcompany.com, B…" at bounding box center [1367, 251] width 349 height 20
type input "Consulting, IT Consulting, Business Consulting, [DOMAIN_NAME], [GEOGRAPHIC_DATA]"
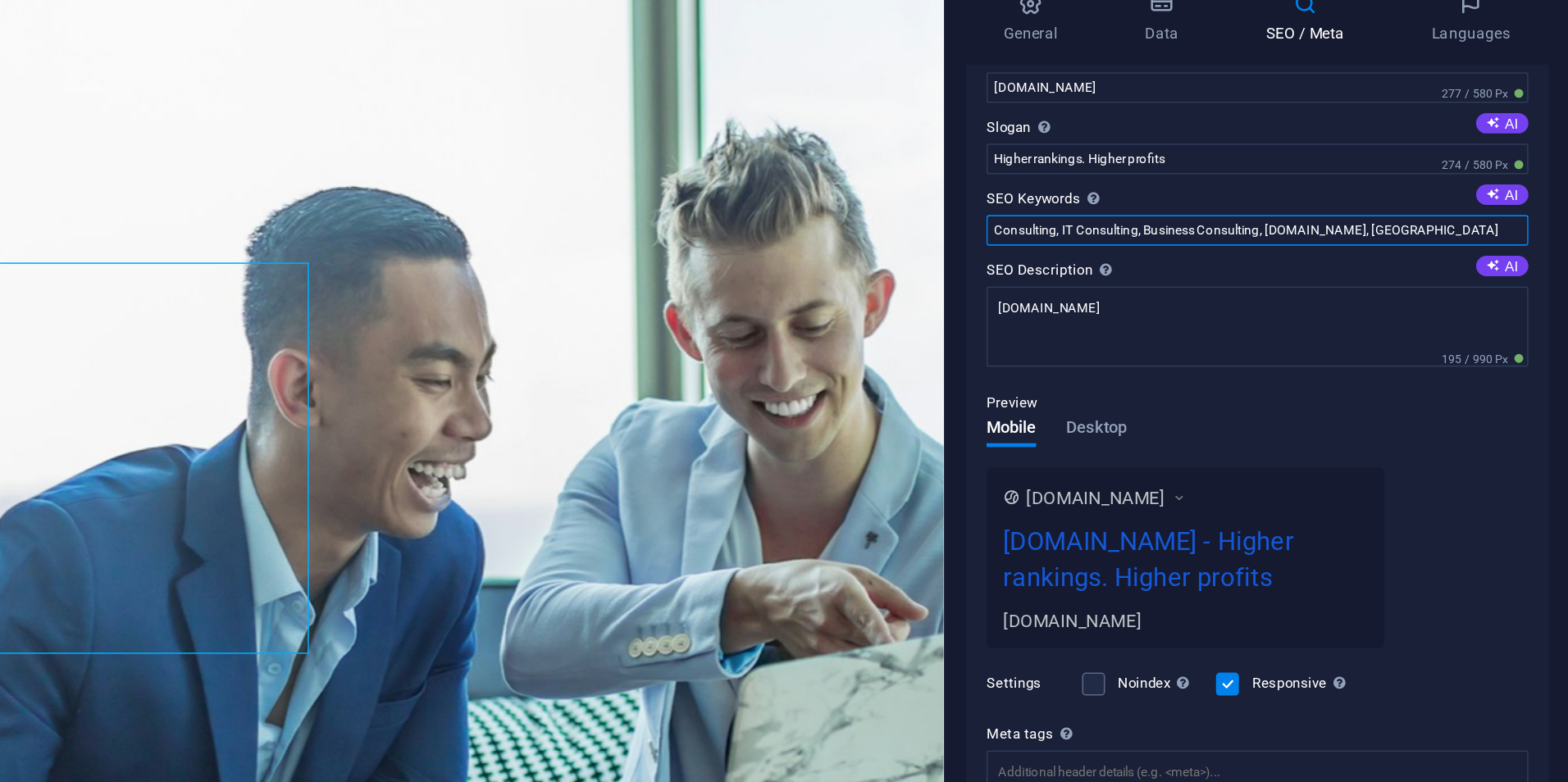
drag, startPoint x: 1196, startPoint y: 249, endPoint x: 1532, endPoint y: 248, distance: 336.0
click at [1532, 248] on input "Consulting, IT Consulting, Business Consulting, [DOMAIN_NAME], [GEOGRAPHIC_DATA]" at bounding box center [1367, 251] width 349 height 20
click at [1510, 271] on button "AI" at bounding box center [1525, 274] width 33 height 13
type textarea "Accelerate your success with strategic investments and tailored growth strategi…"
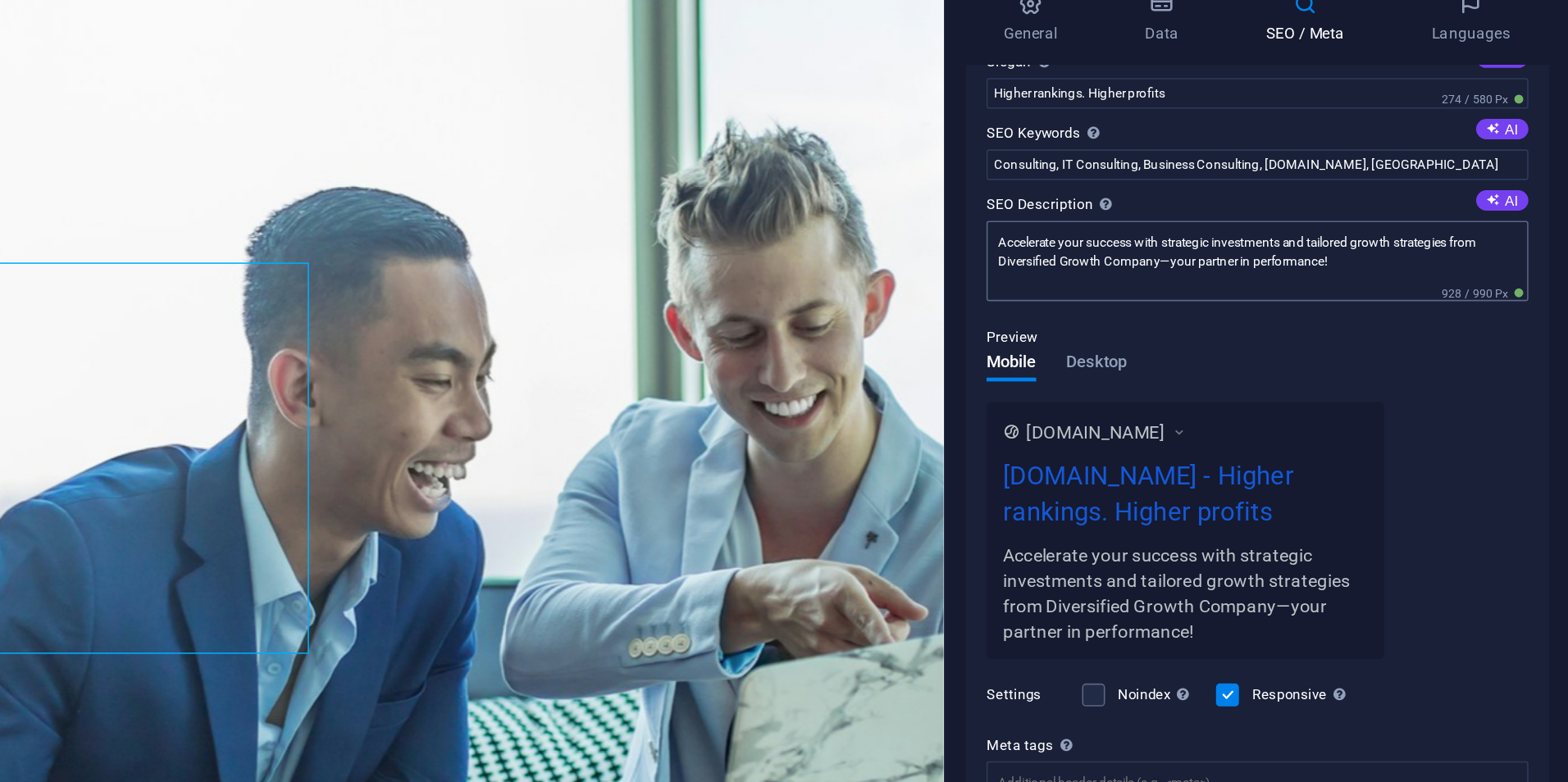
scroll to position [71, 0]
click at [1257, 342] on span "Desktop" at bounding box center [1264, 335] width 39 height 23
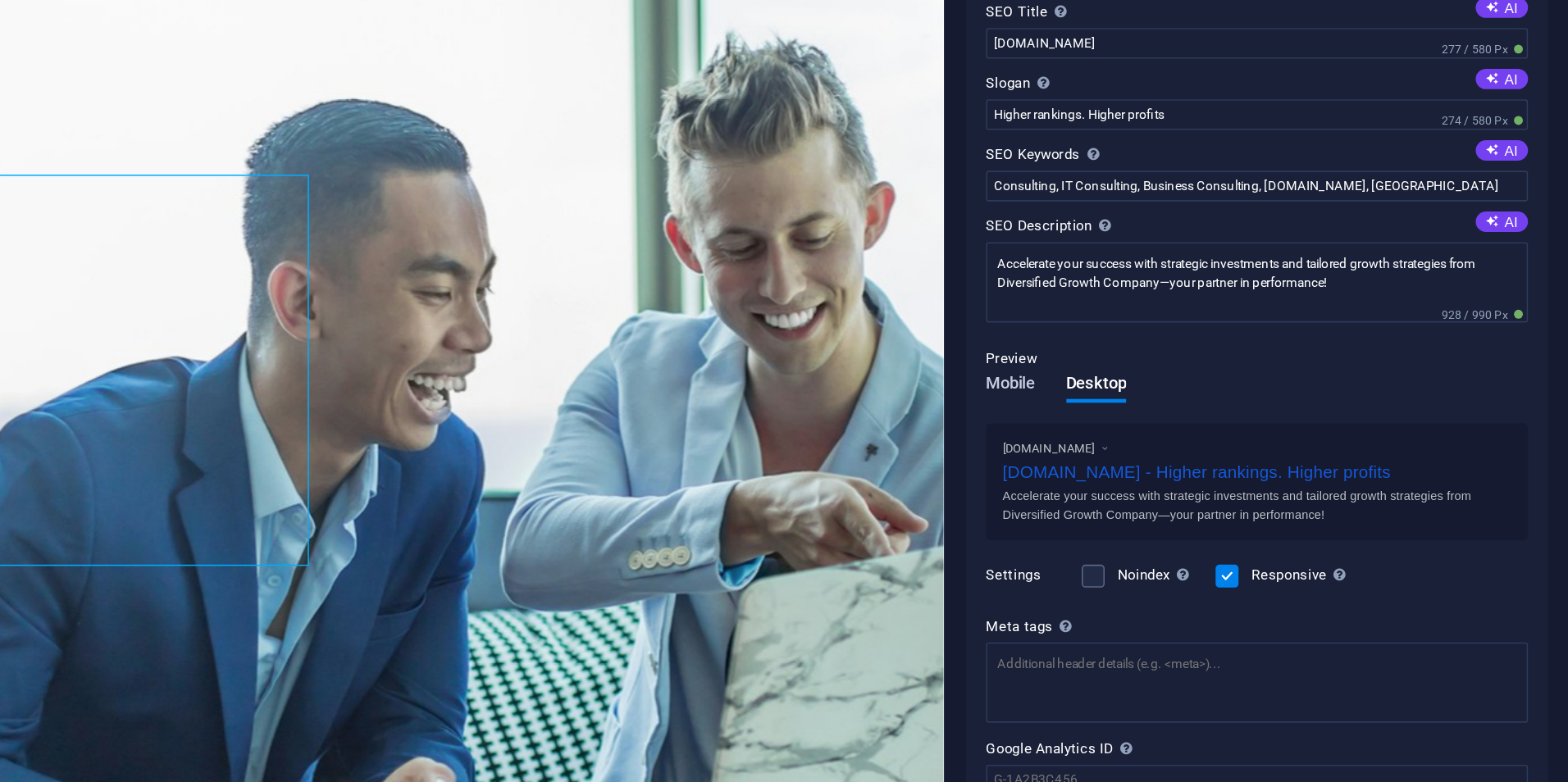
click at [1210, 403] on span "Mobile" at bounding box center [1209, 407] width 32 height 23
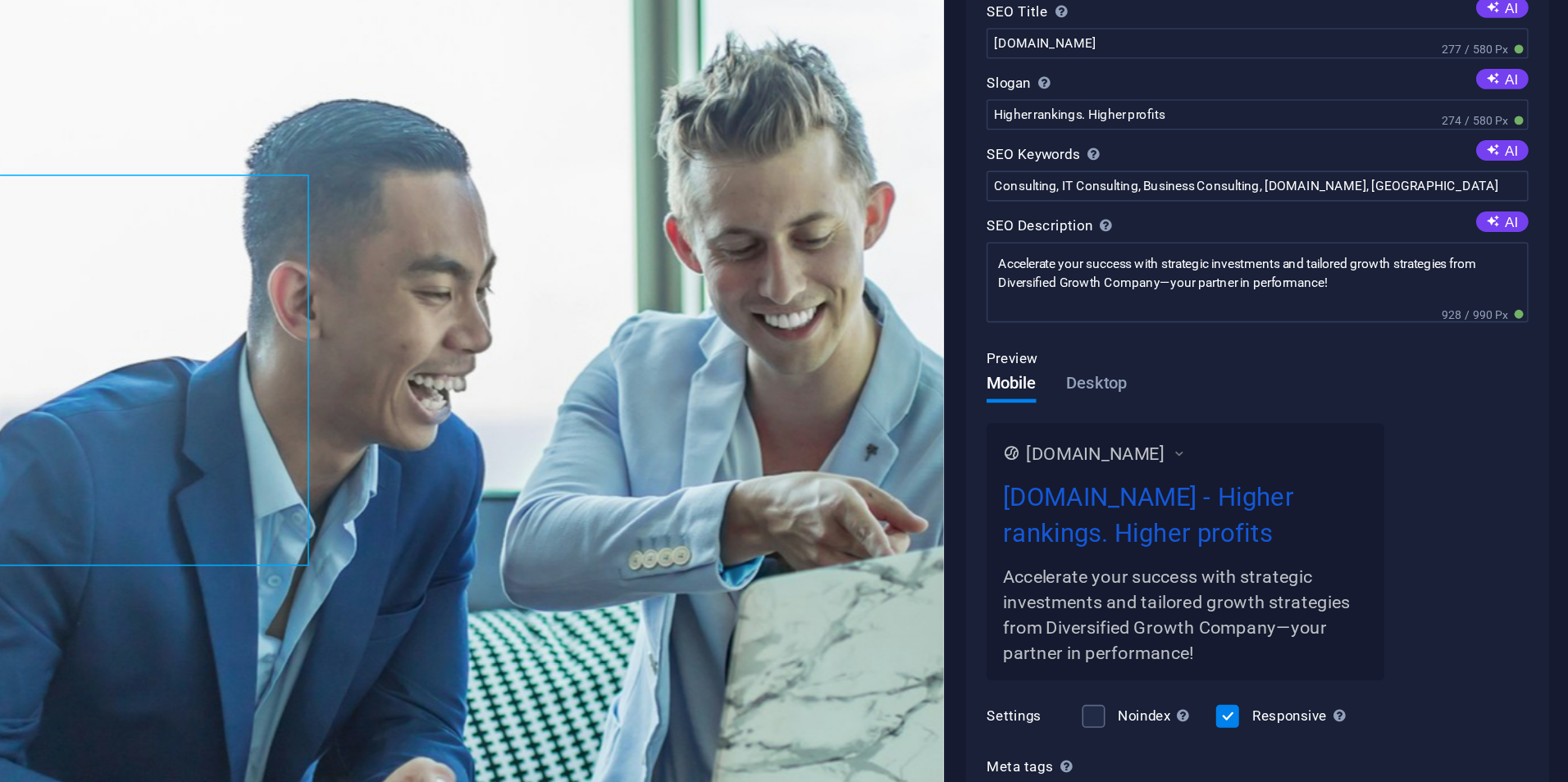
scroll to position [100, 0]
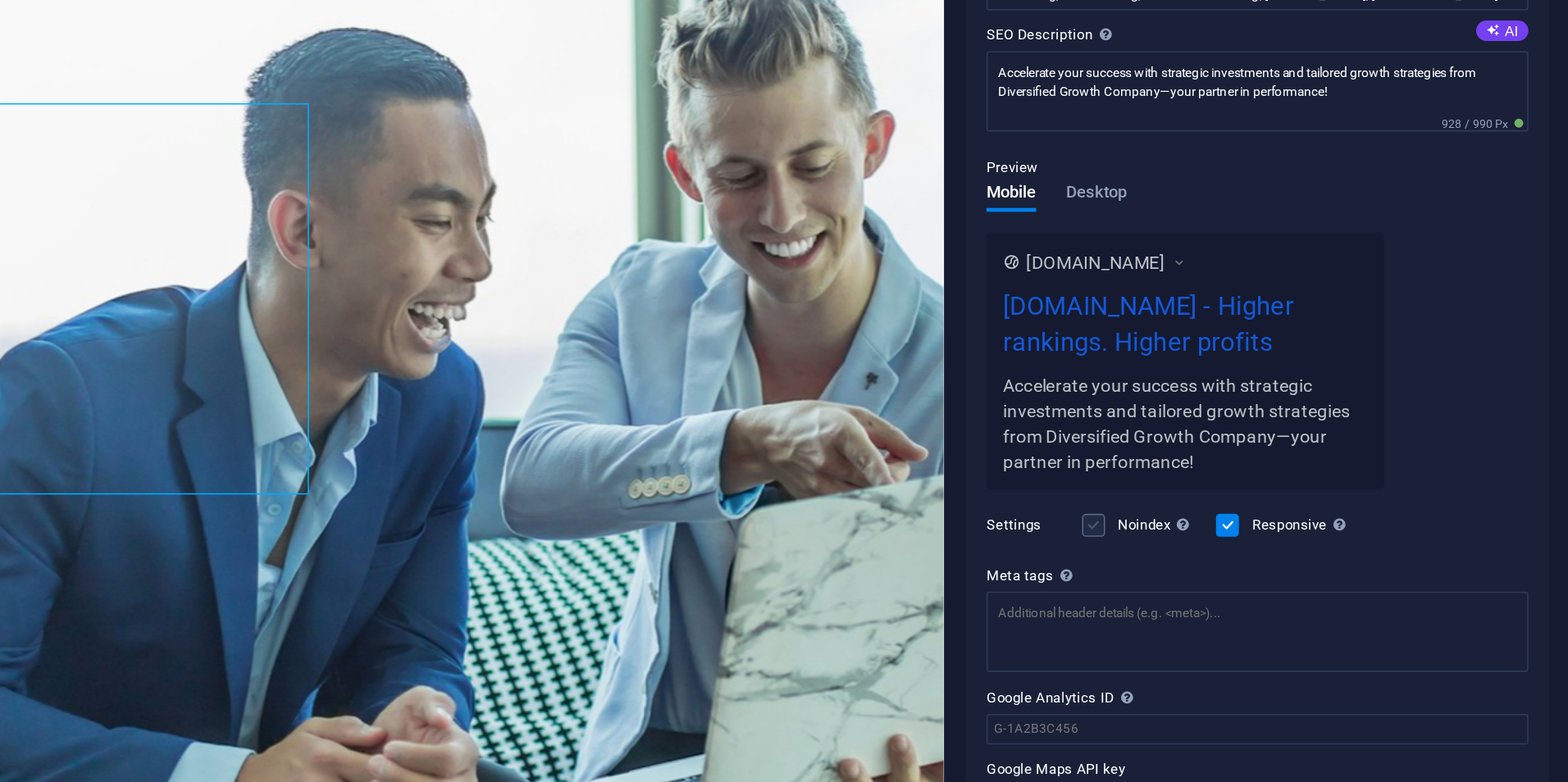
click at [1259, 539] on label at bounding box center [1263, 543] width 15 height 15
click at [0, 0] on input "Noindex Instruct search engines to exclude this website from search results." at bounding box center [0, 0] width 0 height 0
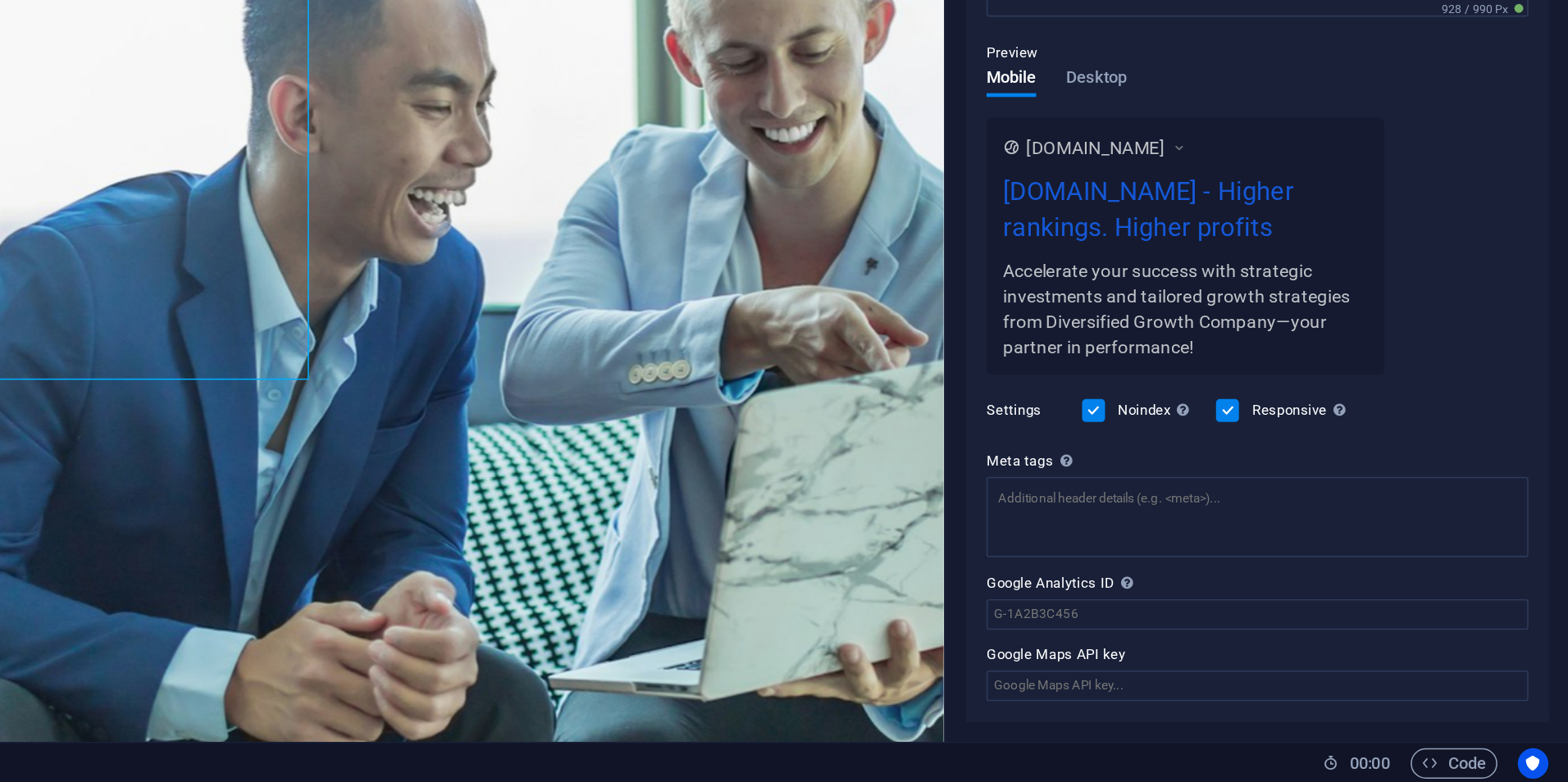
scroll to position [0, 0]
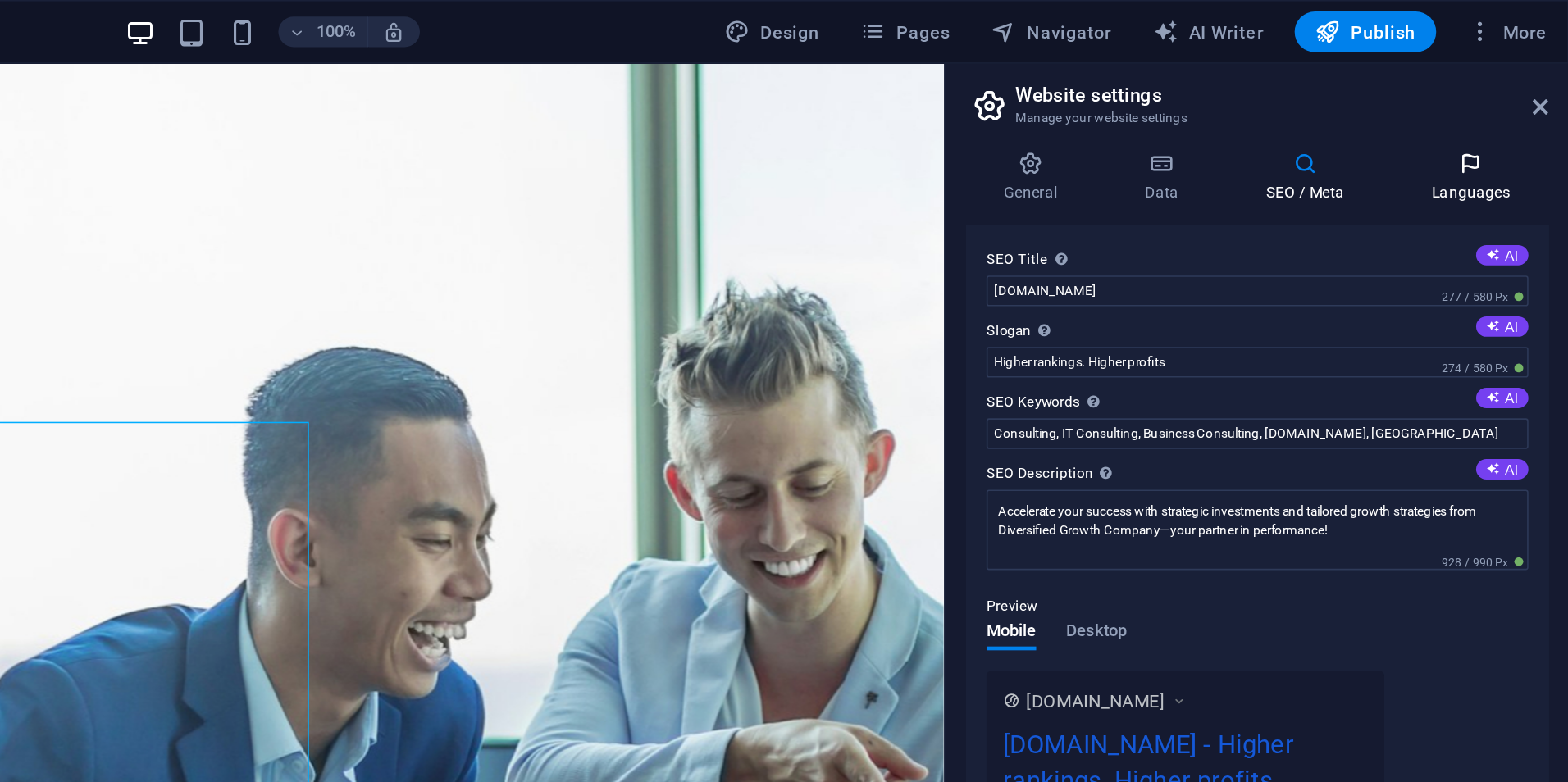
click at [1499, 115] on h4 "Languages" at bounding box center [1505, 114] width 100 height 34
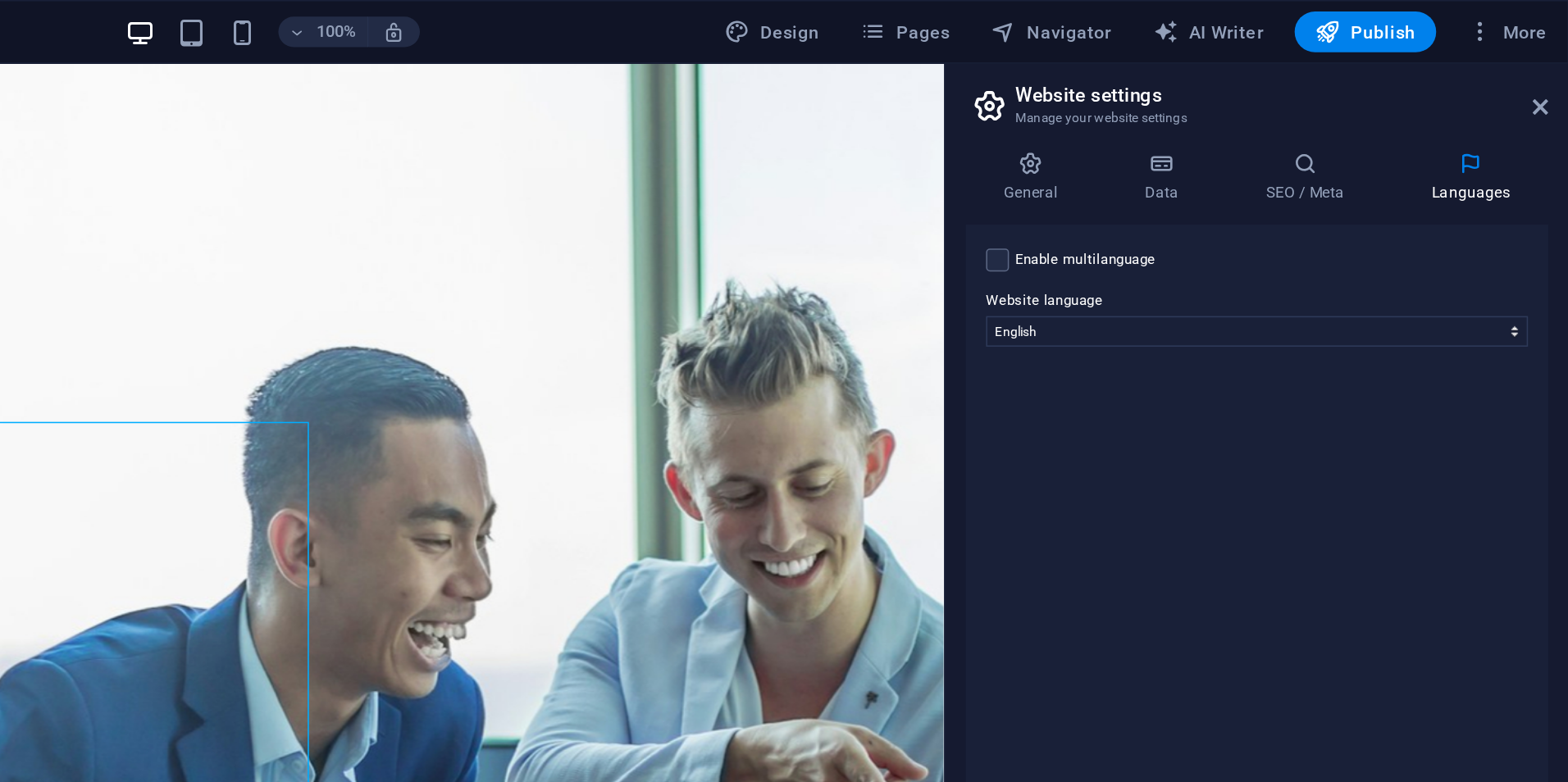
click at [1457, 223] on div "Enable multilanguage To disable multilanguage delete all languages until only o…" at bounding box center [1368, 444] width 375 height 599
click at [1200, 165] on label at bounding box center [1201, 167] width 15 height 15
click at [0, 0] on input "Enable multilanguage To disable multilanguage delete all languages until only o…" at bounding box center [0, 0] width 0 height 0
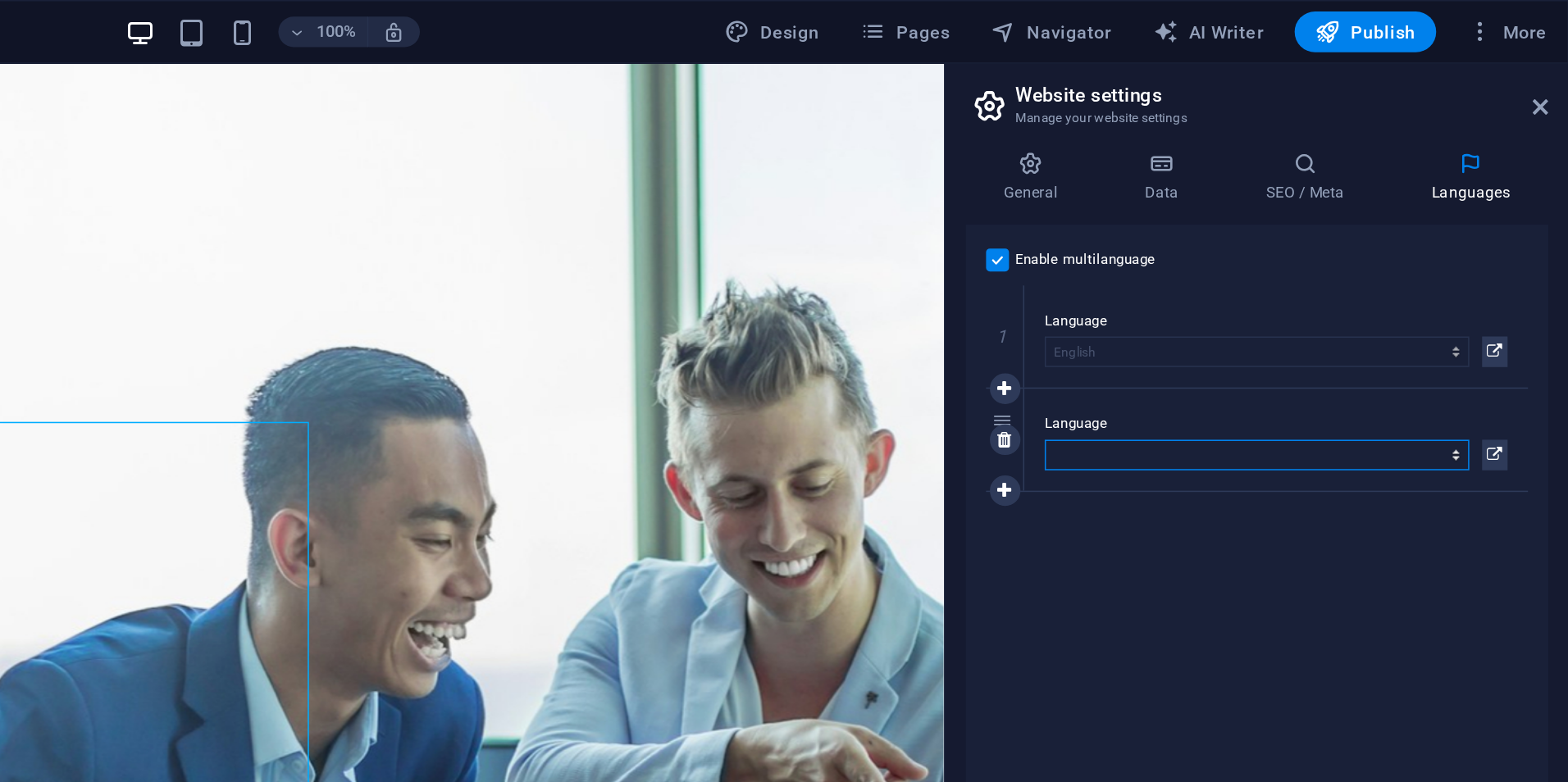
click at [1300, 288] on select "Abkhazian Afar Afrikaans Akan Albanian Amharic Arabic Aragonese Armenian Assame…" at bounding box center [1368, 293] width 273 height 20
click at [1287, 371] on div "Enable multilanguage To disable multilanguage delete all languages until only o…" at bounding box center [1368, 444] width 375 height 599
click at [1425, 290] on select "Abkhazian Afar Afrikaans Akan Albanian Amharic Arabic Aragonese Armenian Assame…" at bounding box center [1368, 293] width 273 height 20
select select "152"
click at [1232, 283] on select "Abkhazian Afar Afrikaans Akan Albanian Amharic Arabic Aragonese Armenian Assame…" at bounding box center [1368, 293] width 273 height 20
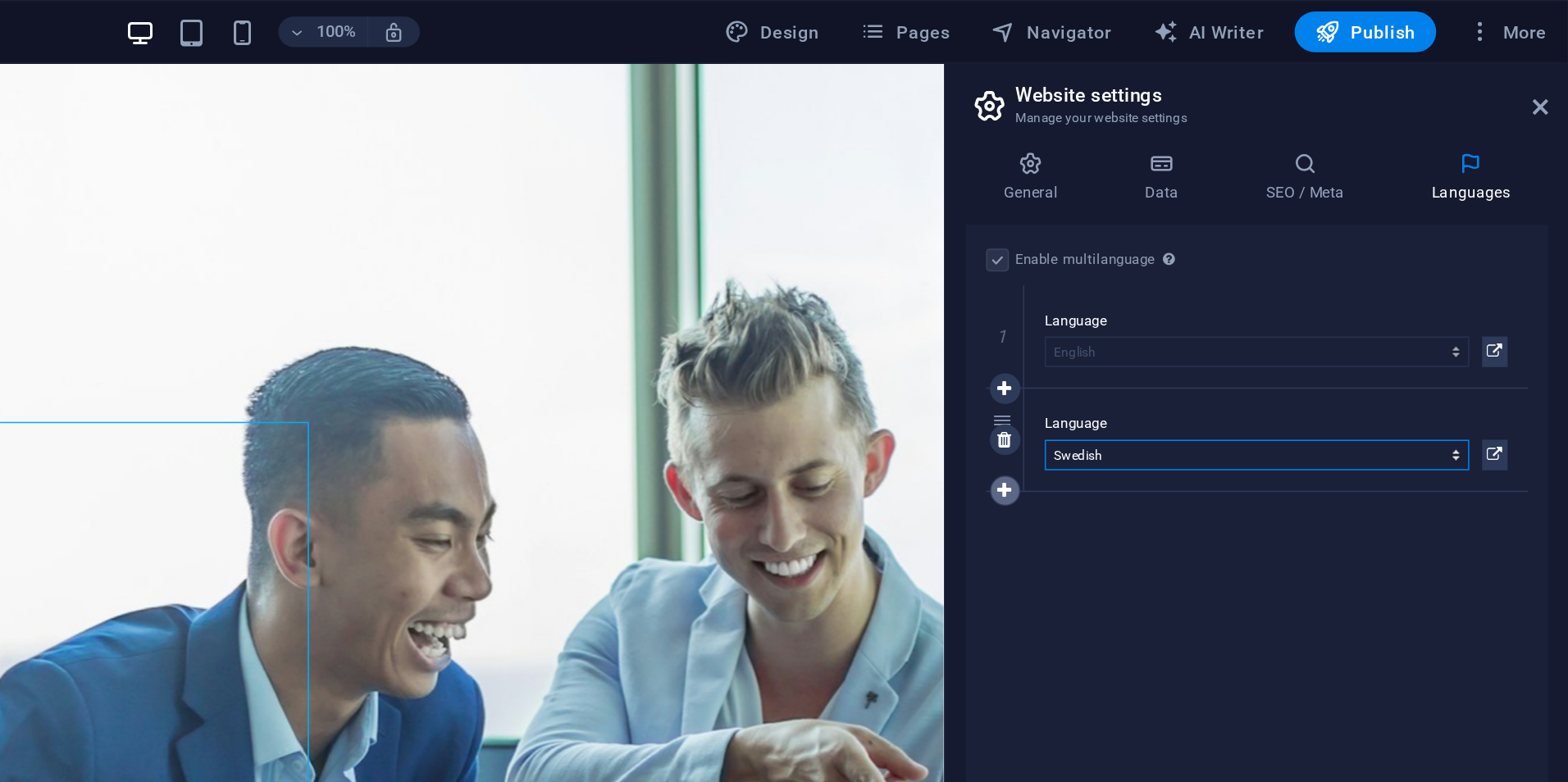
click at [1202, 316] on icon at bounding box center [1205, 316] width 9 height 12
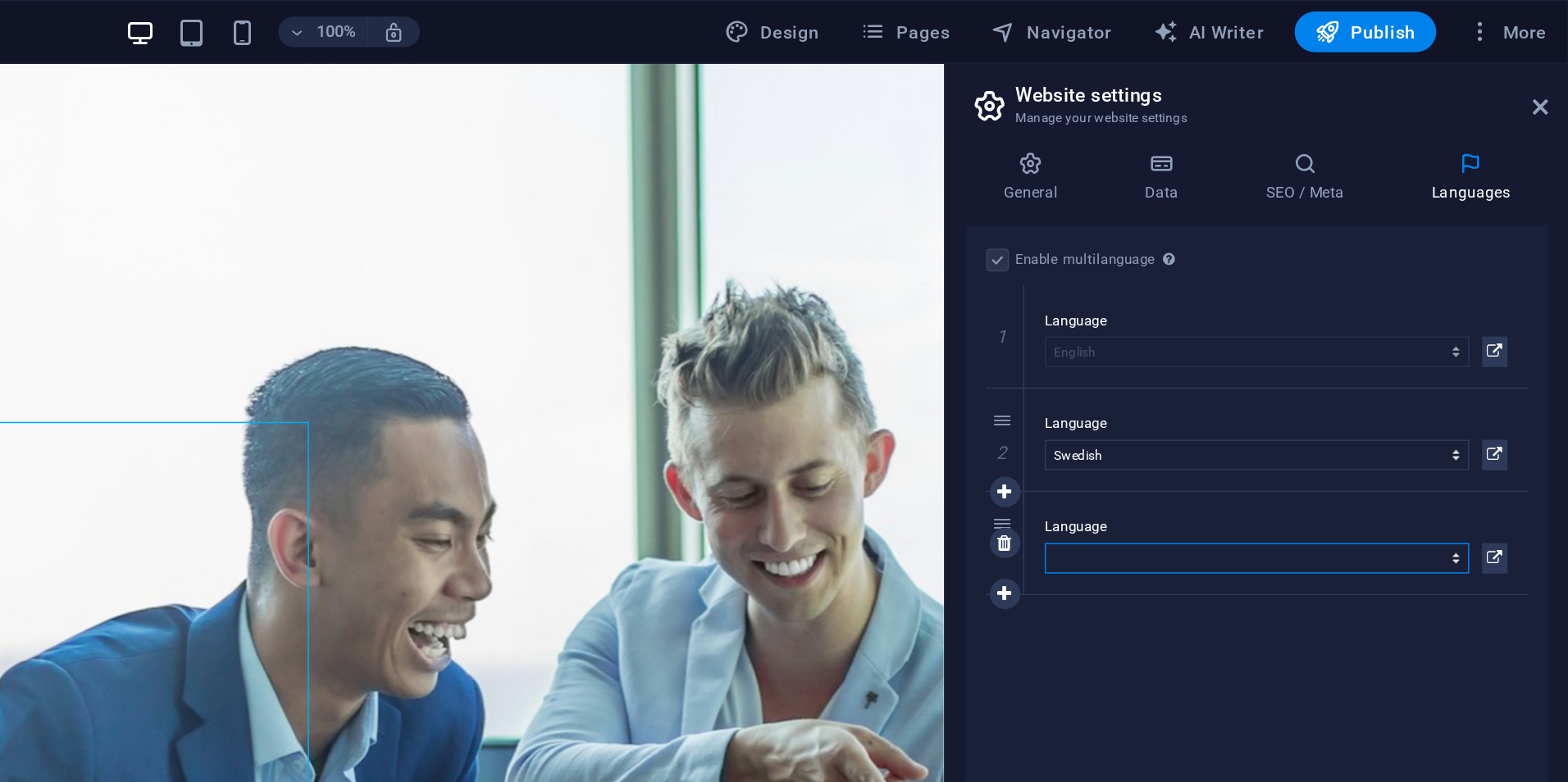
click at [1247, 351] on select "Abkhazian Afar Afrikaans Akan Albanian Amharic Arabic Aragonese Armenian Assame…" at bounding box center [1368, 360] width 273 height 20
select select "87"
click at [1232, 350] on select "Abkhazian Afar Afrikaans Akan Albanian Amharic Arabic Aragonese Armenian Assame…" at bounding box center [1368, 360] width 273 height 20
click at [1207, 313] on icon at bounding box center [1205, 316] width 9 height 12
select select
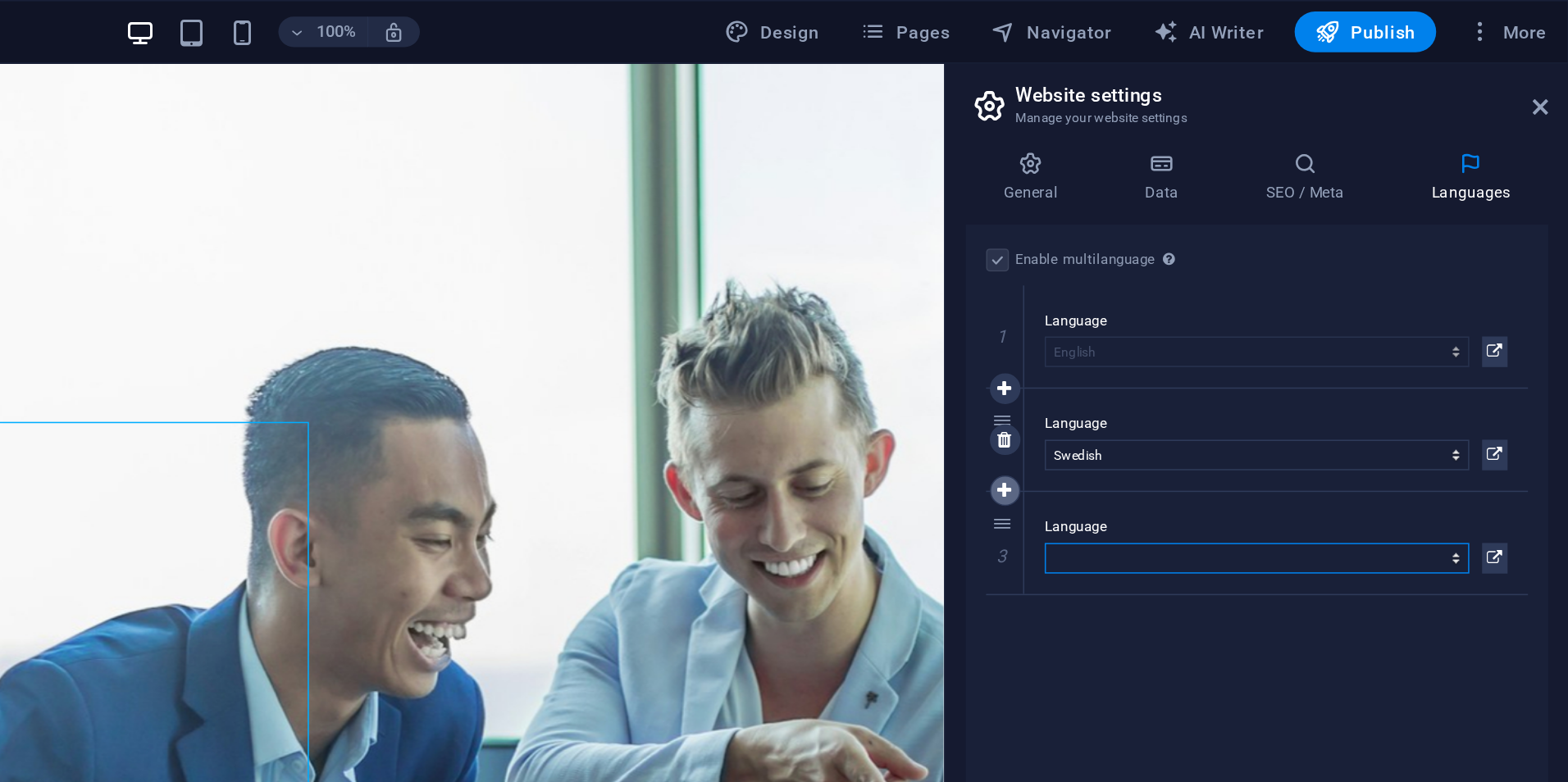
select select "87"
click at [1261, 355] on select "Abkhazian Afar Afrikaans Akan Albanian Amharic Arabic Aragonese Armenian Assame…" at bounding box center [1368, 360] width 273 height 20
select select "6"
click at [1232, 350] on select "Abkhazian Afar Afrikaans Akan Albanian Amharic Arabic Aragonese Armenian Assame…" at bounding box center [1368, 360] width 273 height 20
click at [1204, 455] on link at bounding box center [1206, 448] width 20 height 20
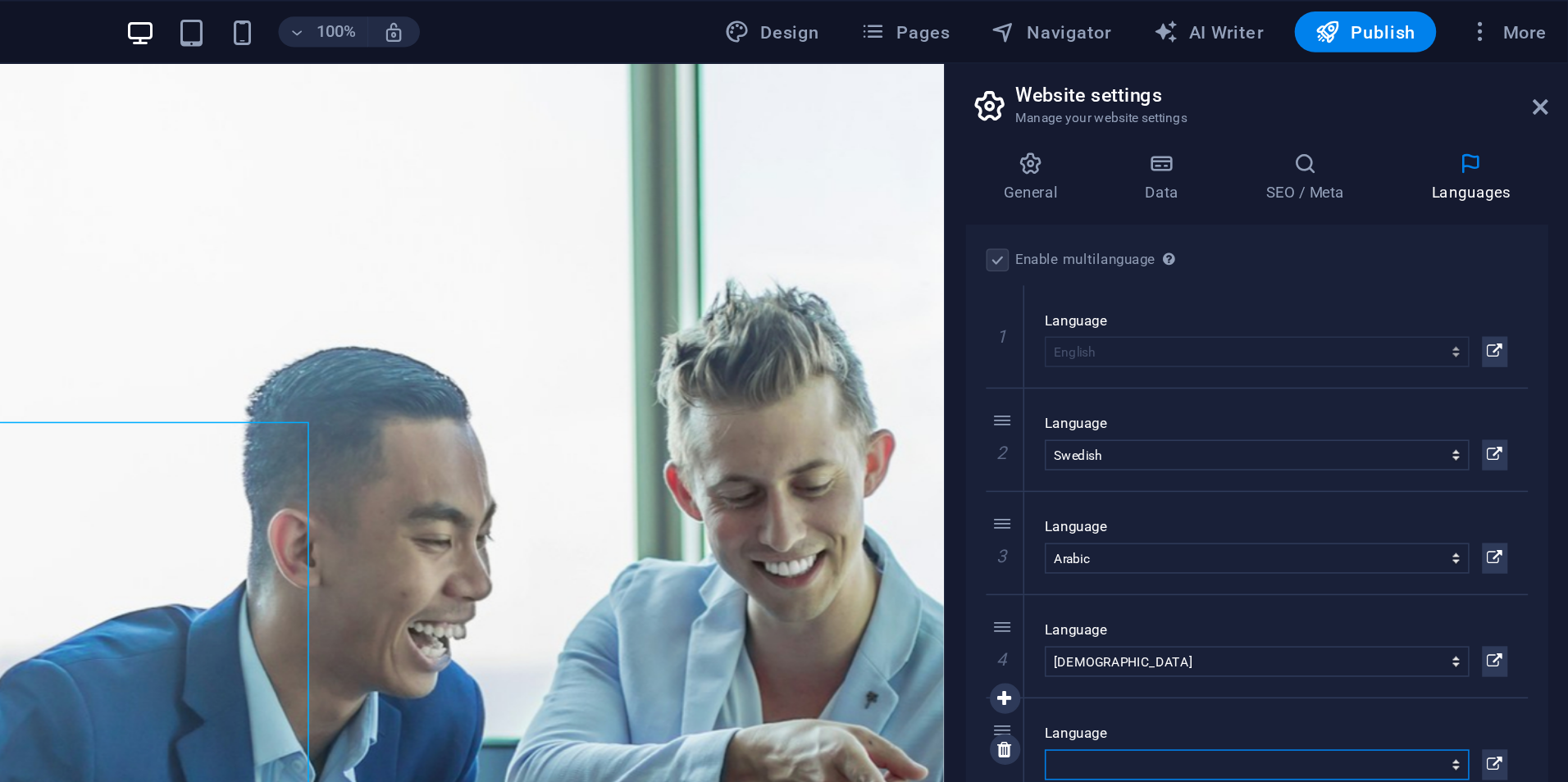
click at [1239, 485] on select "Abkhazian Afar Afrikaans Akan Albanian Amharic Arabic Aragonese Armenian Assame…" at bounding box center [1368, 492] width 273 height 20
select select "39"
click at [1232, 482] on select "Abkhazian Afar Afrikaans Akan Albanian Amharic Arabic Aragonese Armenian Assame…" at bounding box center [1368, 492] width 273 height 20
click at [1208, 451] on icon at bounding box center [1205, 449] width 9 height 12
select select
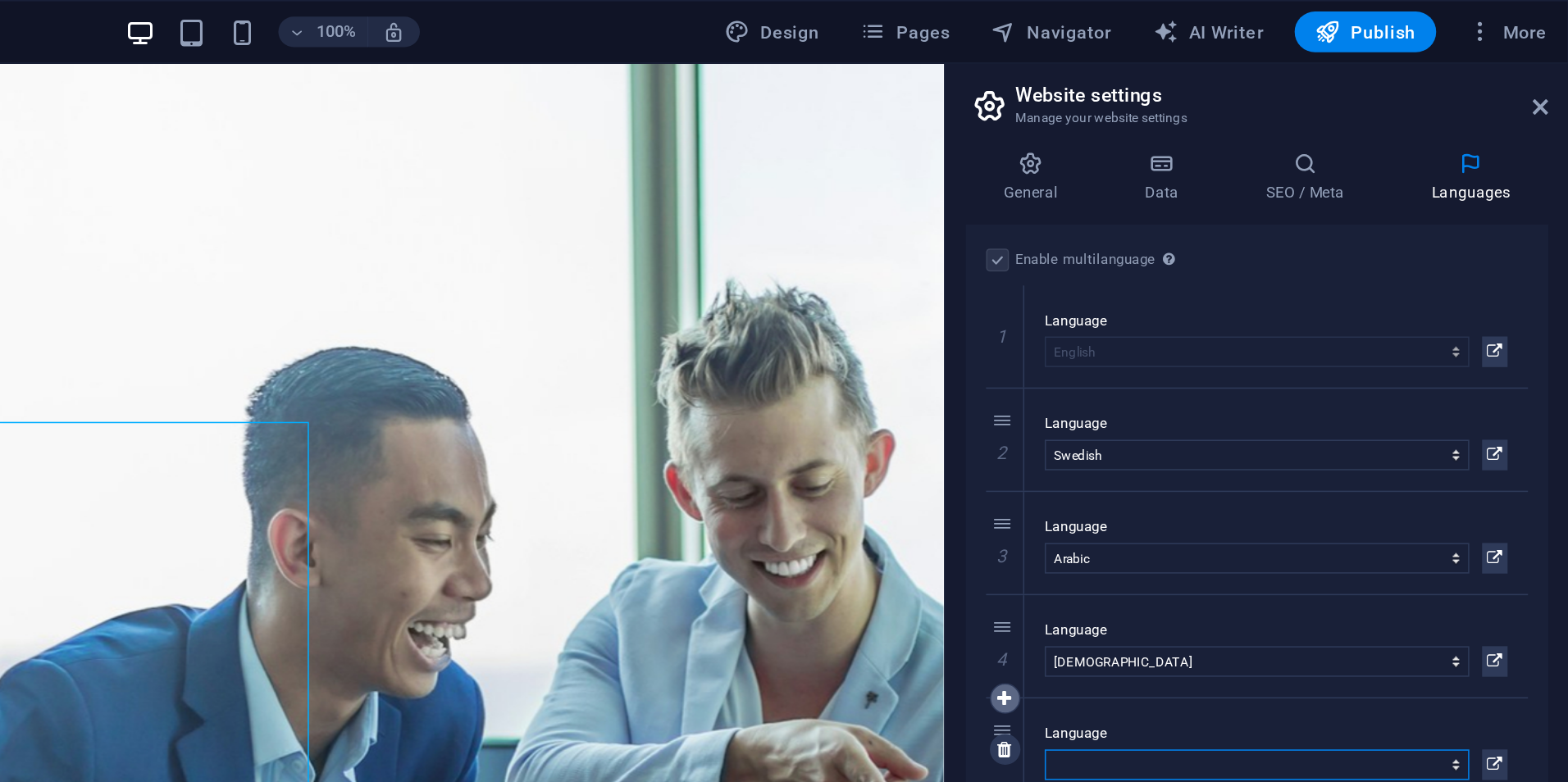
select select "39"
click at [1263, 483] on select "Abkhazian Afar Afrikaans Akan Albanian Amharic Arabic Aragonese Armenian Assame…" at bounding box center [1368, 492] width 273 height 20
select select "49"
click at [1232, 482] on select "Abkhazian Afar Afrikaans Akan Albanian Amharic Arabic Aragonese Armenian Assame…" at bounding box center [1368, 492] width 273 height 20
drag, startPoint x: 1239, startPoint y: 465, endPoint x: 1236, endPoint y: 436, distance: 29.2
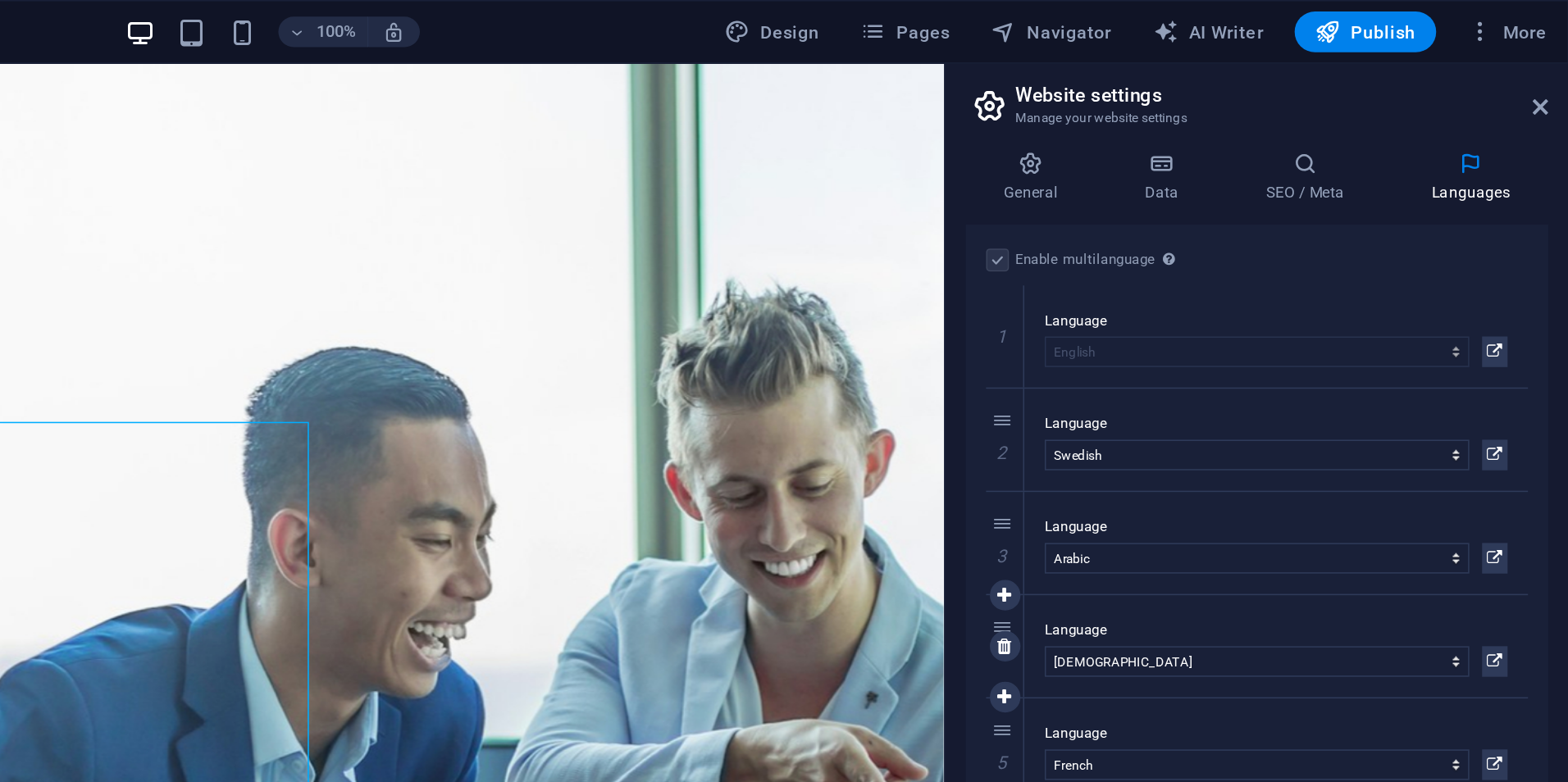
click at [1236, 436] on div "1 Language Abkhazian Afar Afrikaans Akan Albanian Amharic Arabic Aragonese Arme…" at bounding box center [1367, 383] width 349 height 398
click at [1281, 361] on select "Abkhazian Afar Afrikaans Akan Albanian Amharic Arabic Aragonese Armenian Assame…" at bounding box center [1368, 360] width 273 height 20
click at [1280, 360] on select "Abkhazian Afar Afrikaans Akan Albanian Amharic Arabic Aragonese Armenian Assame…" at bounding box center [1368, 360] width 273 height 20
click at [1523, 355] on icon at bounding box center [1521, 360] width 10 height 20
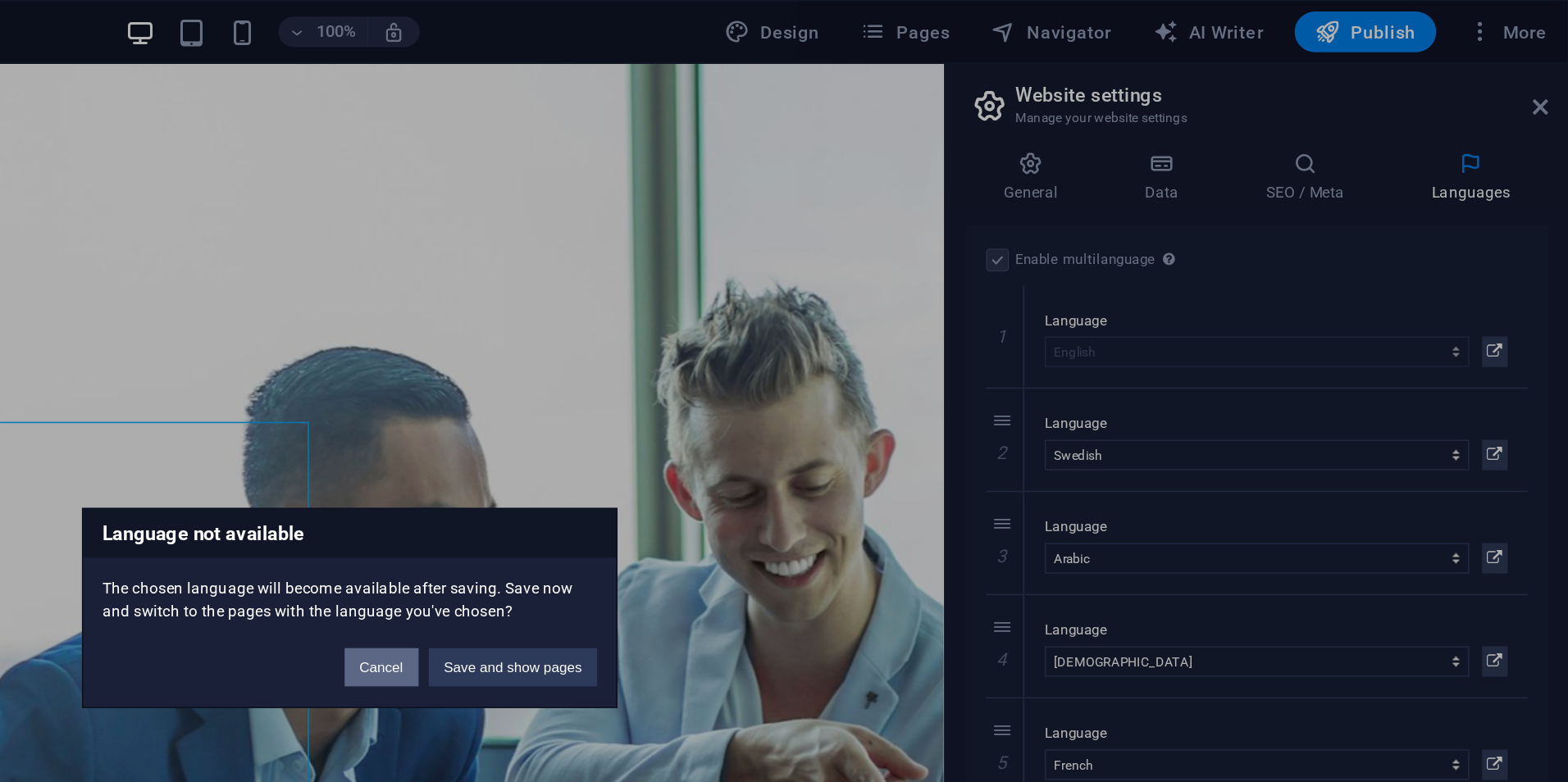
click at [795, 426] on button "Cancel" at bounding box center [804, 429] width 48 height 24
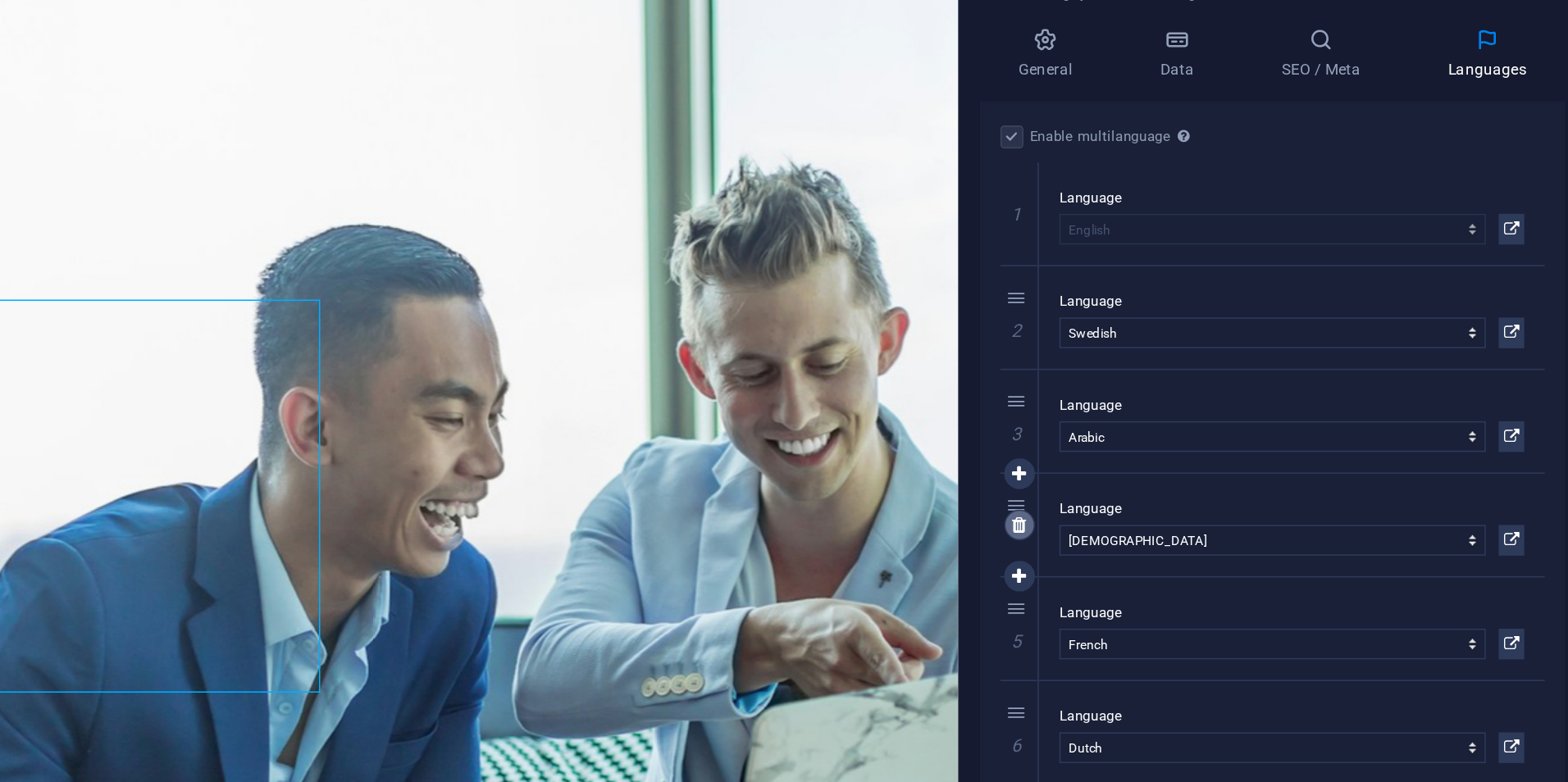
click at [1205, 417] on icon at bounding box center [1205, 416] width 9 height 12
select select "49"
select select "39"
click at [1201, 353] on icon at bounding box center [1205, 350] width 9 height 12
select select "49"
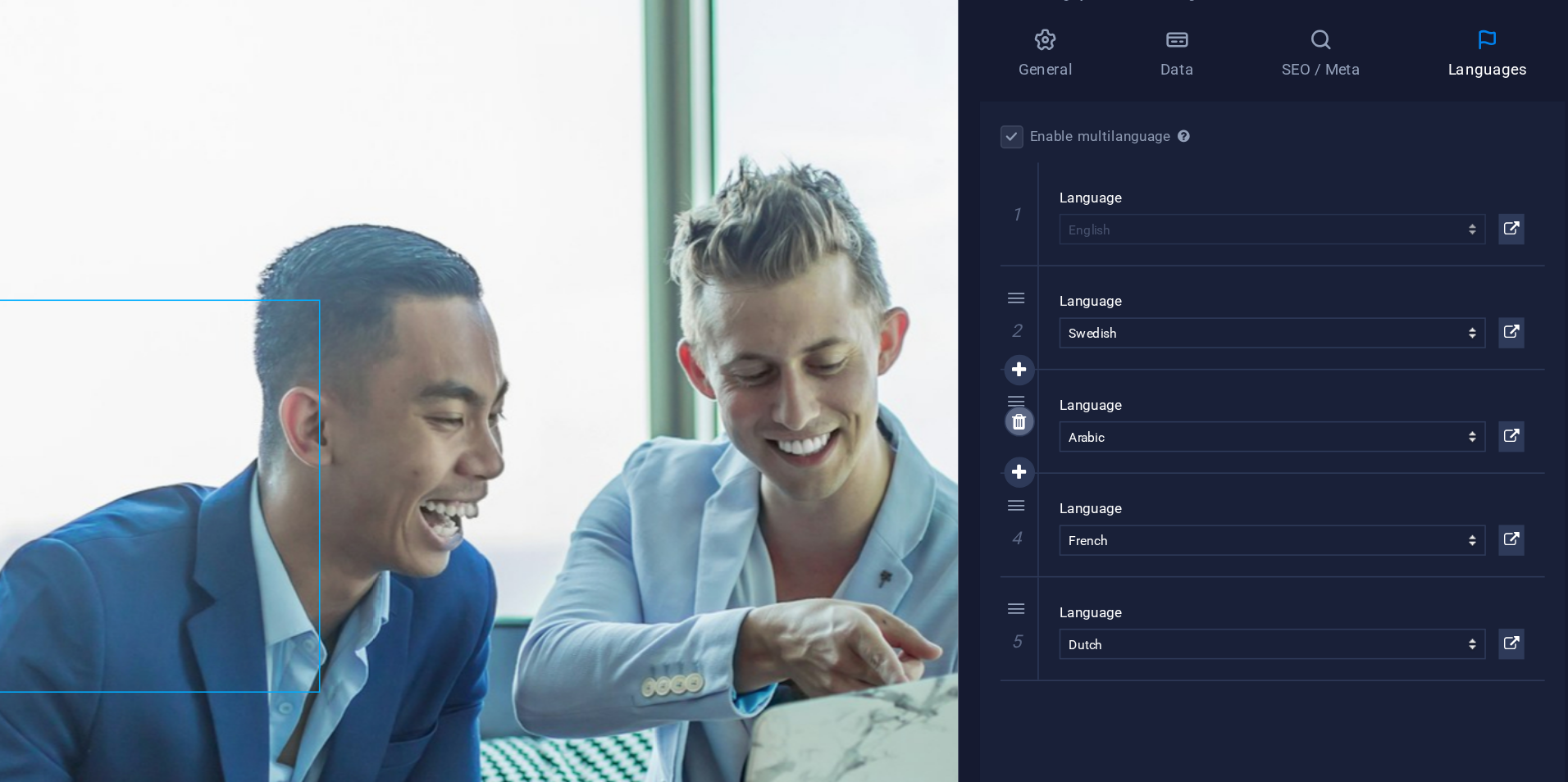
select select "39"
click at [1199, 278] on link at bounding box center [1206, 283] width 20 height 20
select select "49"
select select "39"
click at [1205, 355] on link at bounding box center [1206, 350] width 20 height 20
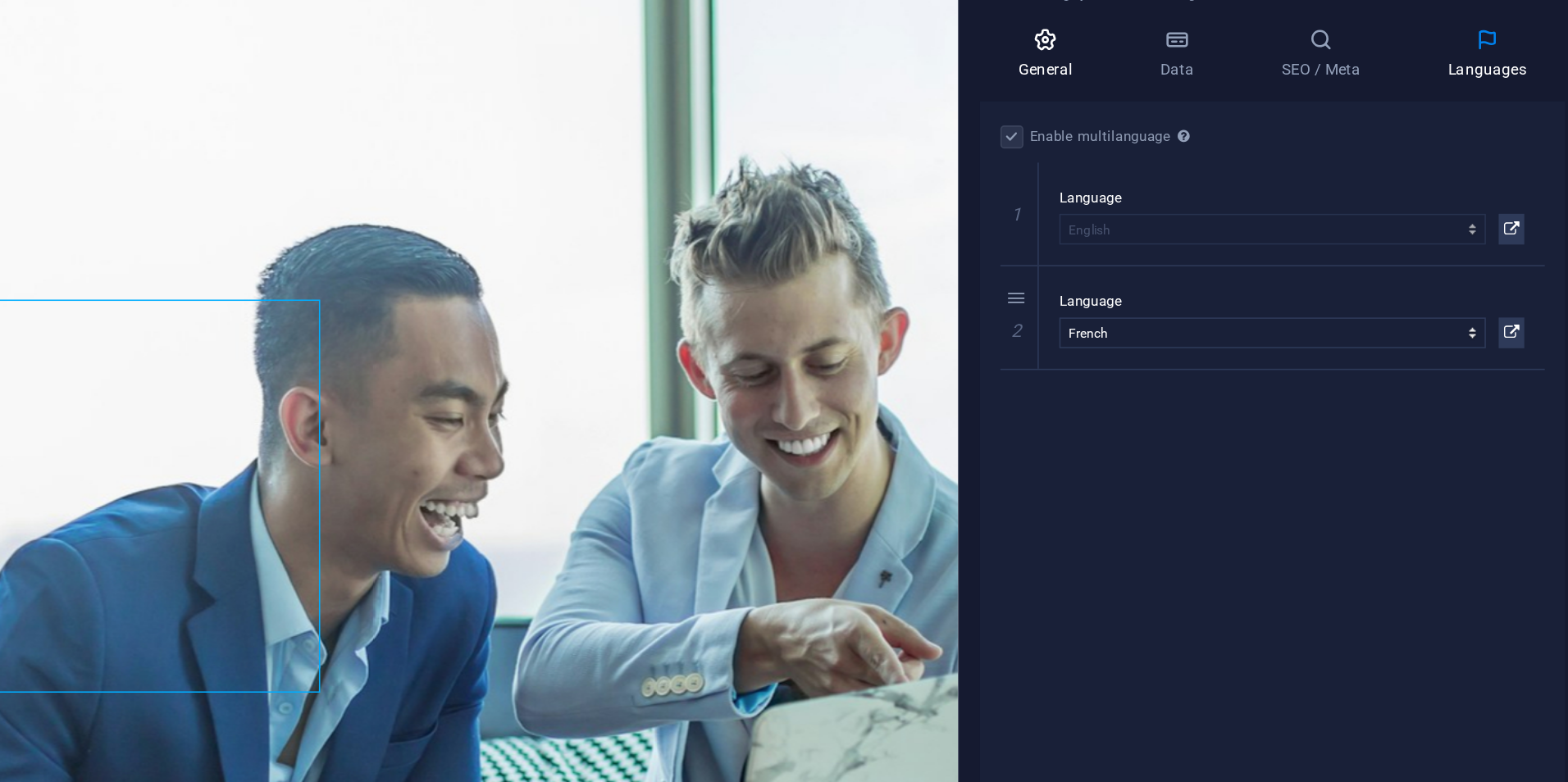
click at [1236, 106] on icon at bounding box center [1222, 105] width 84 height 17
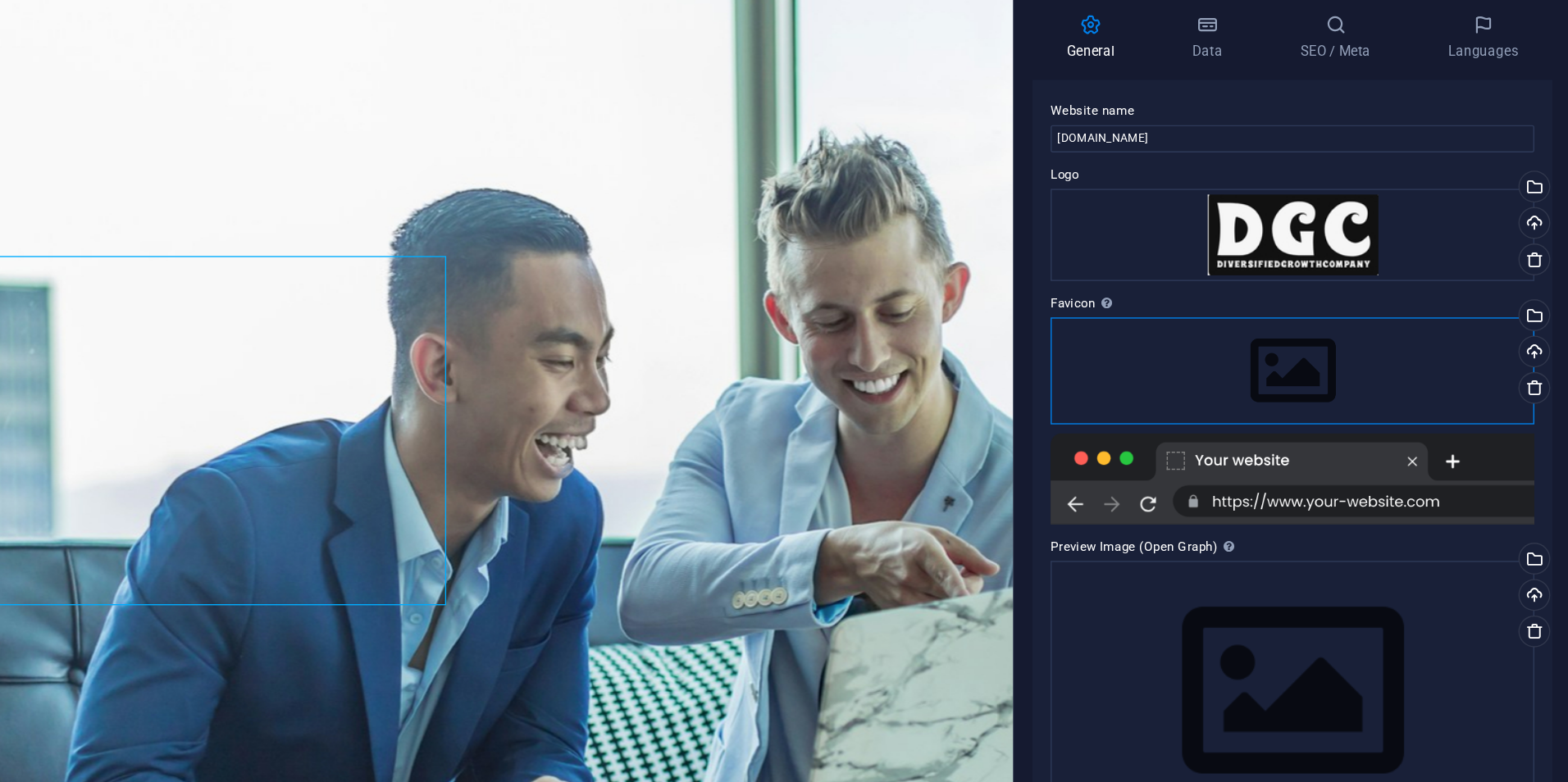
click at [1366, 347] on div "Drag files here, click to choose files or select files from Files or our free s…" at bounding box center [1367, 354] width 349 height 77
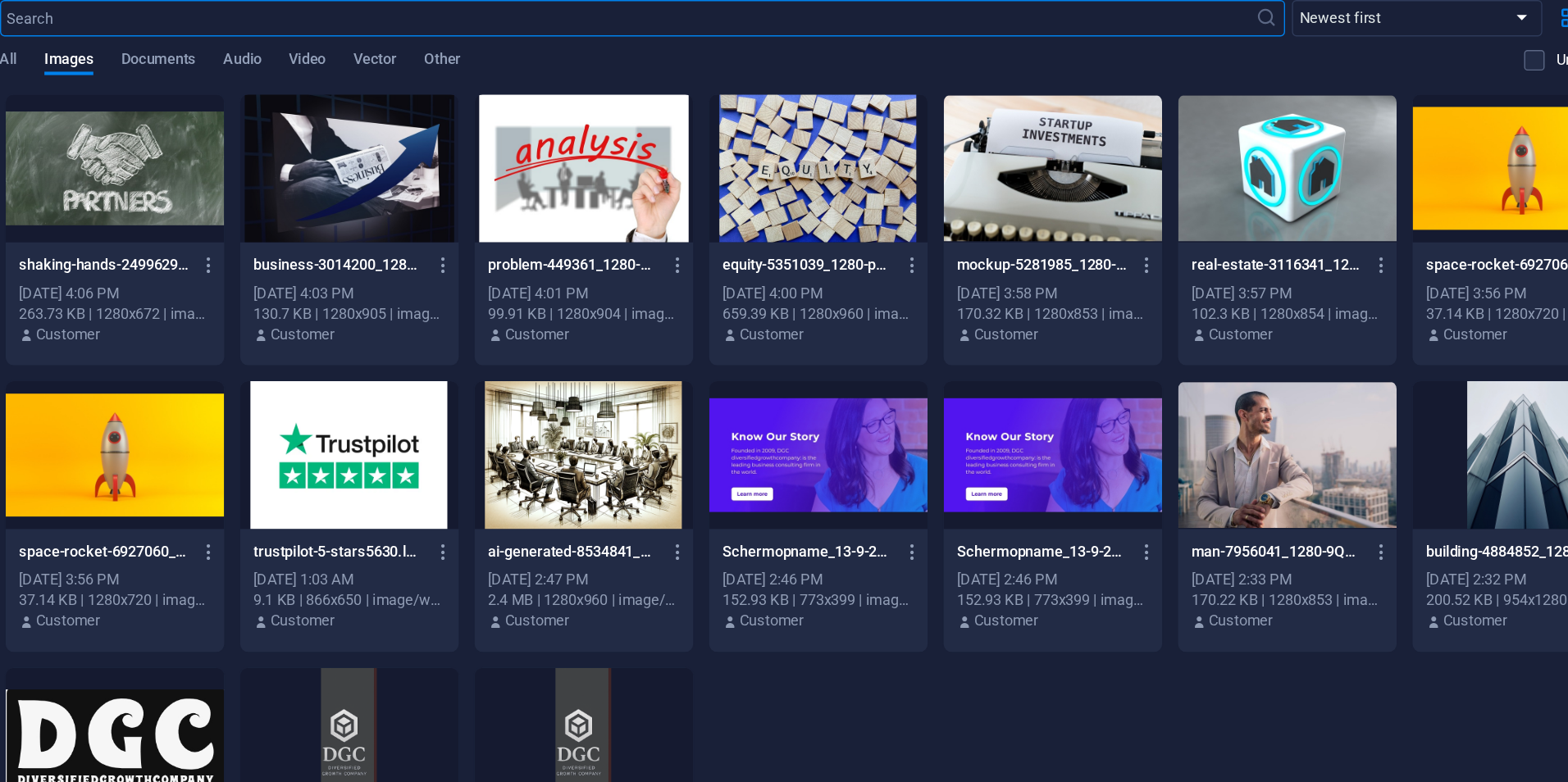
scroll to position [56, 0]
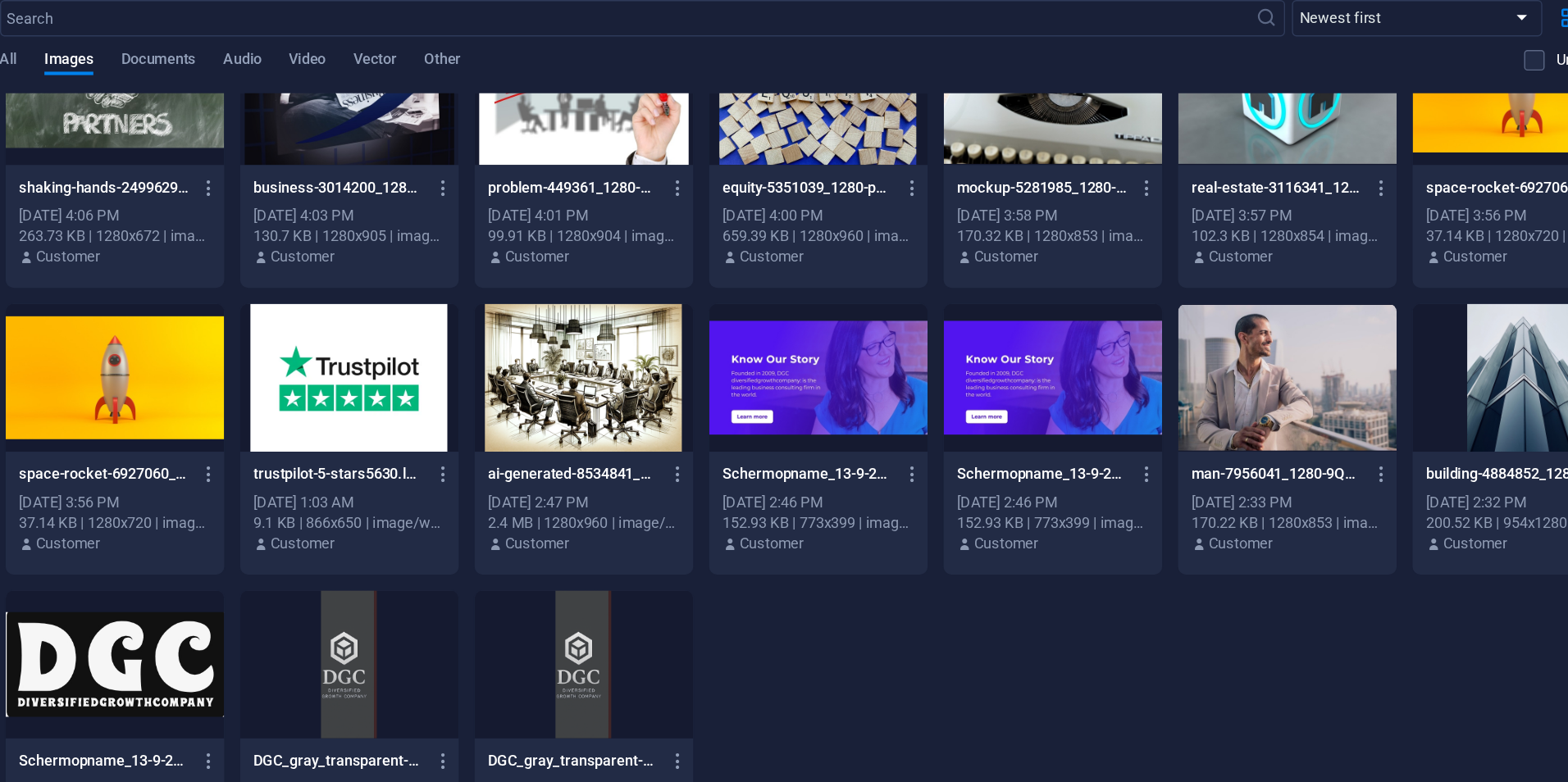
click at [453, 524] on div at bounding box center [429, 554] width 157 height 106
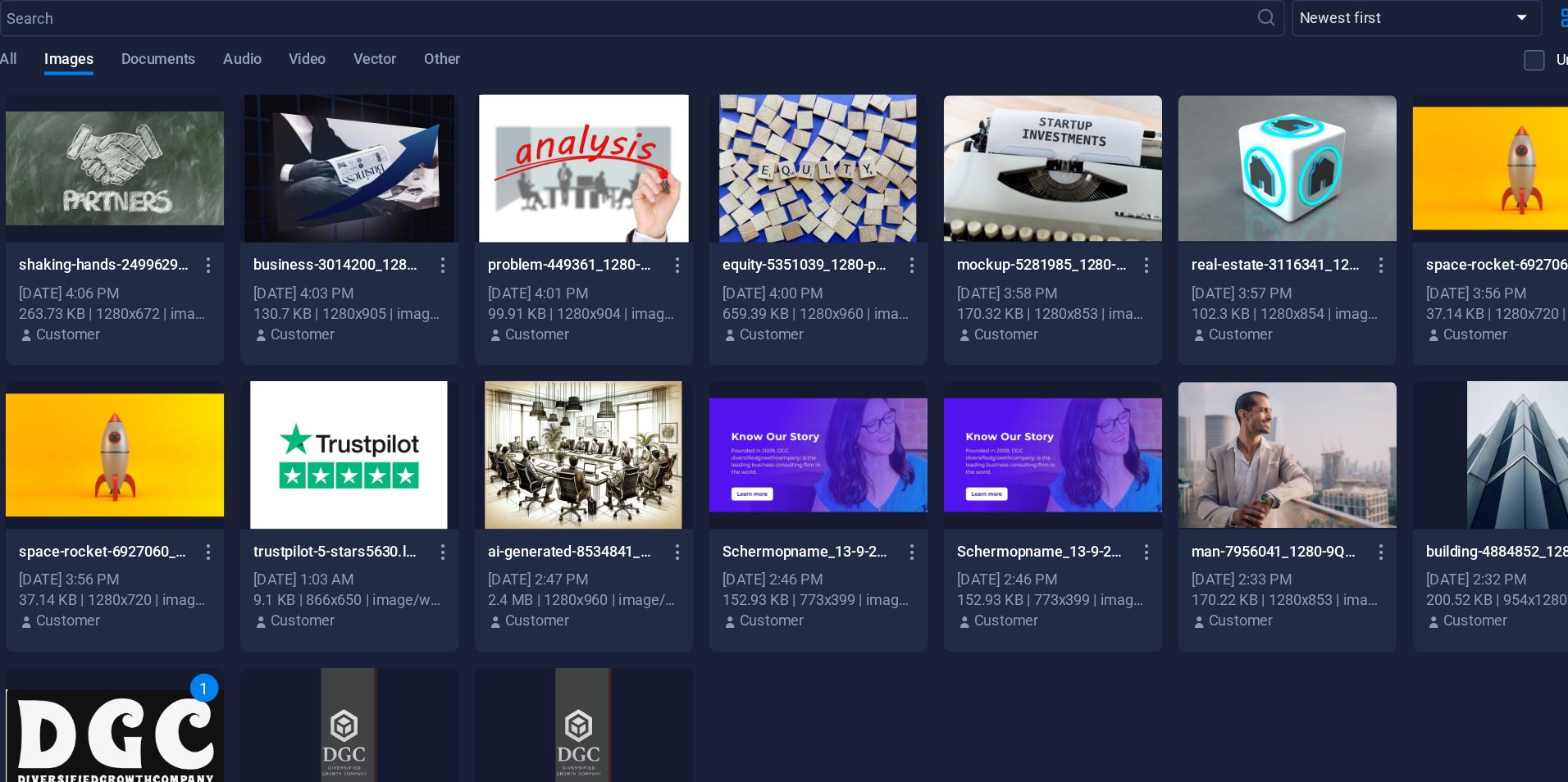
scroll to position [0, 0]
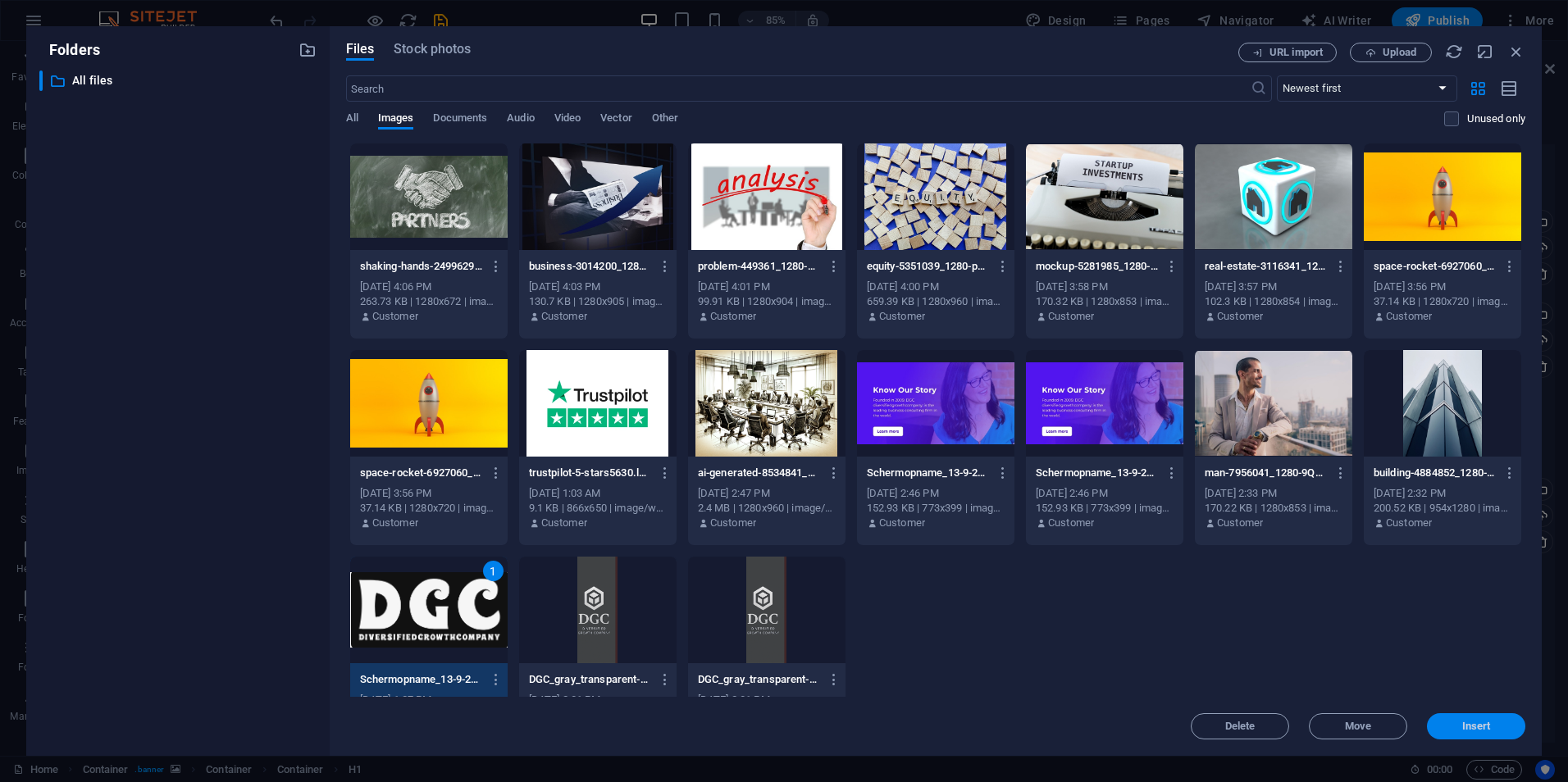
click at [1494, 722] on span "Insert" at bounding box center [1477, 727] width 85 height 10
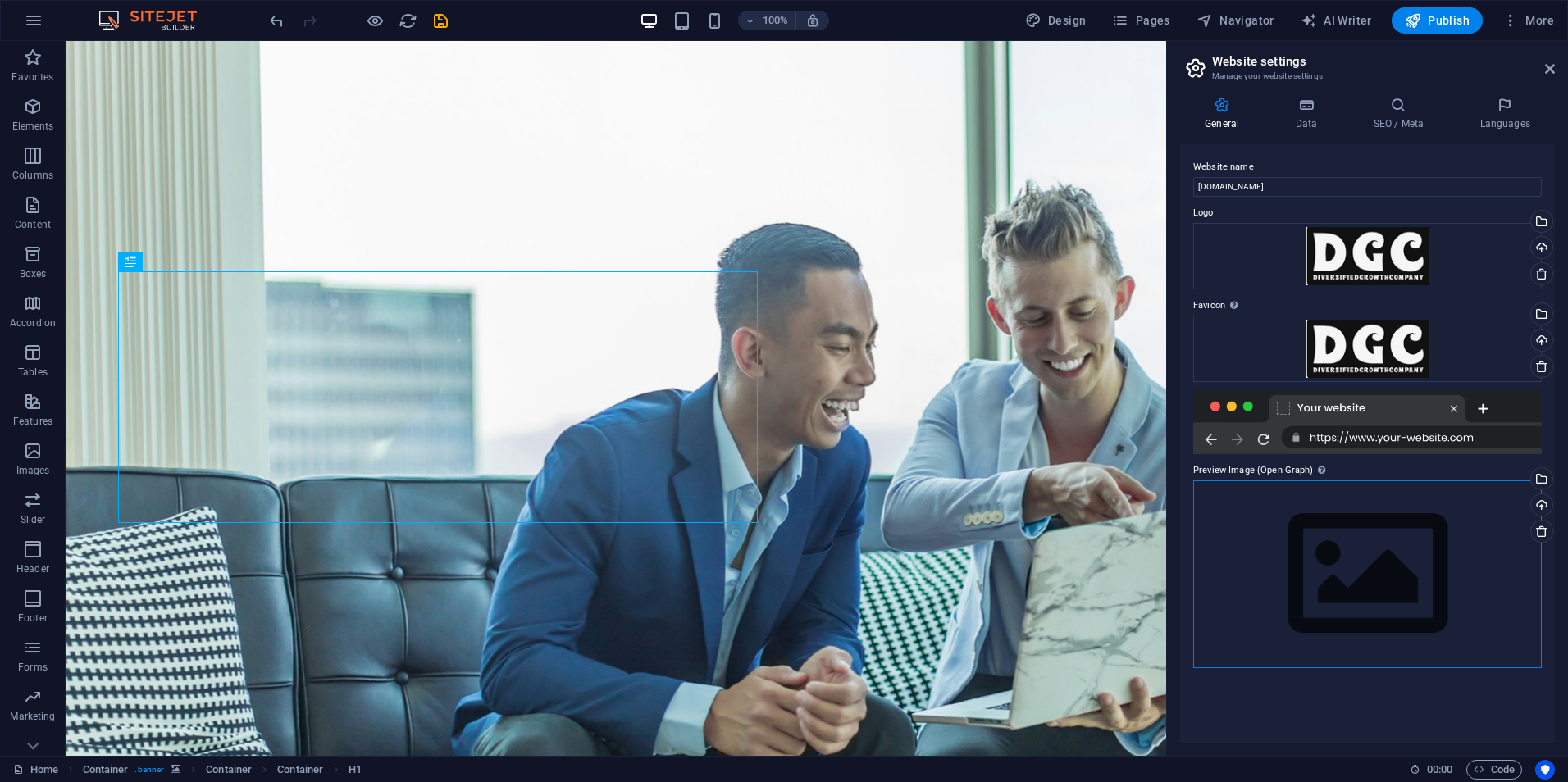
click at [1335, 504] on div "Drag files here, click to choose files or select files from Files or our free s…" at bounding box center [1367, 574] width 349 height 188
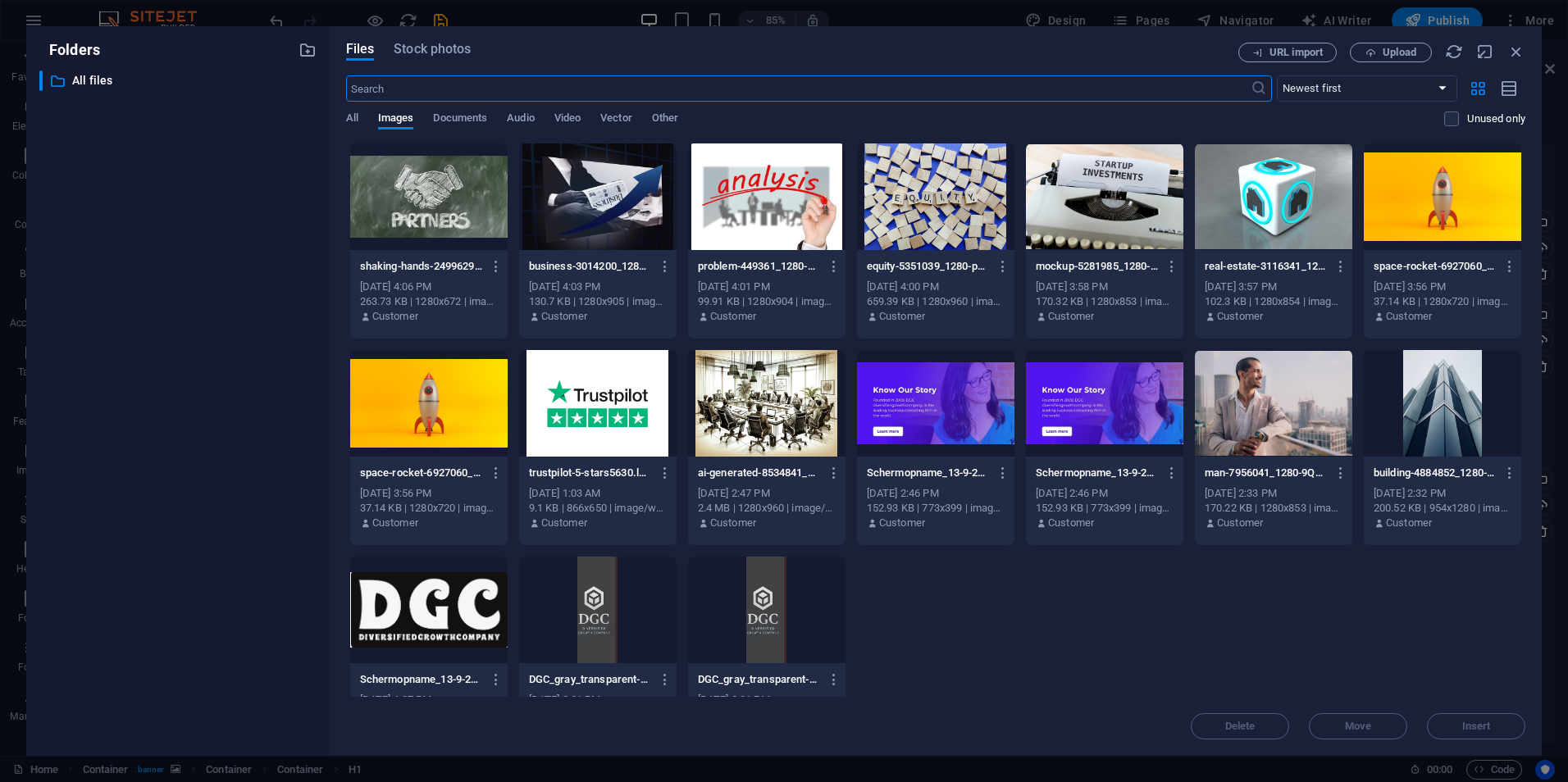
click at [403, 578] on div at bounding box center [429, 610] width 157 height 106
click at [1483, 722] on span "Insert" at bounding box center [1477, 727] width 28 height 10
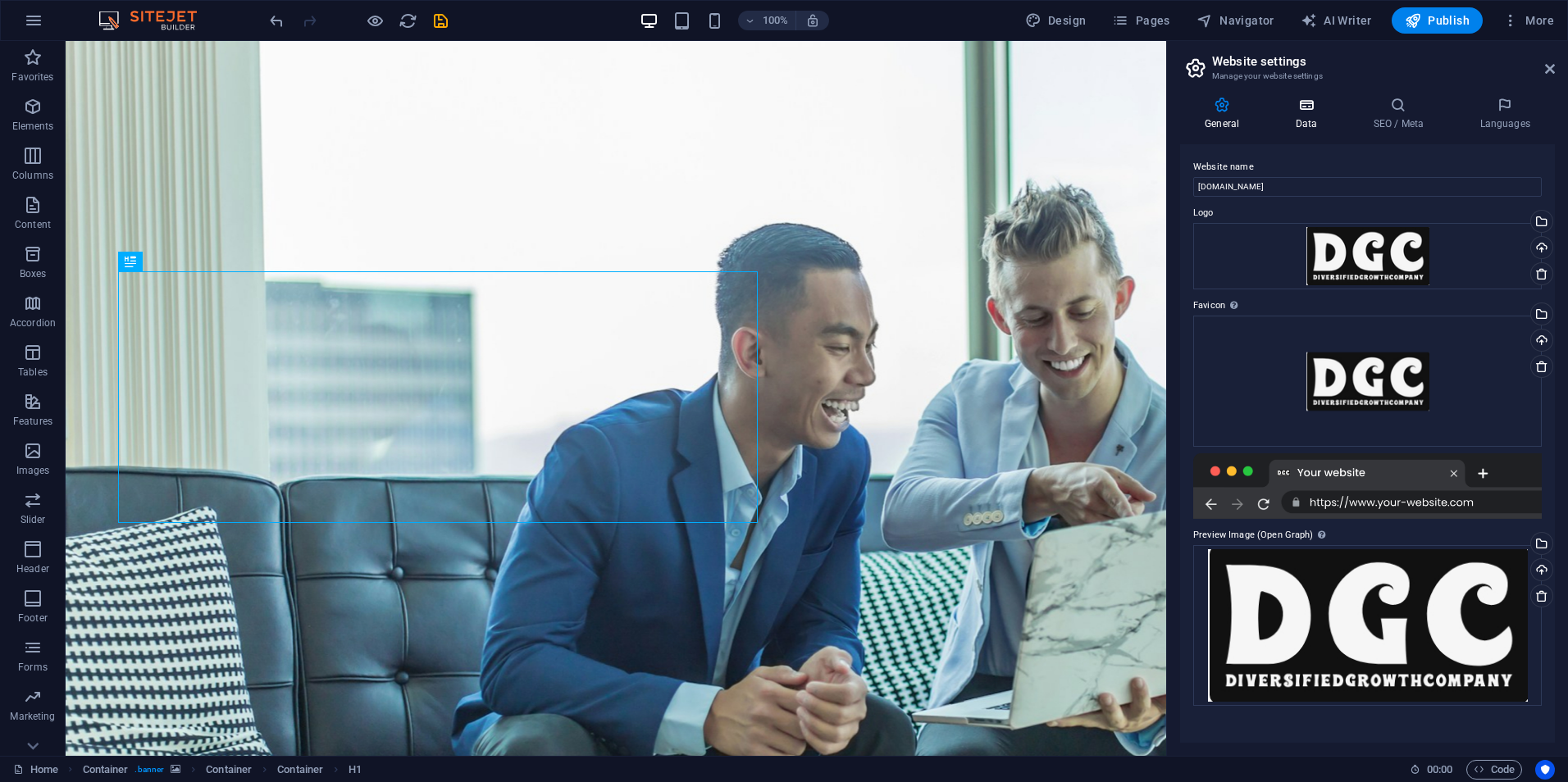
click at [1308, 110] on icon at bounding box center [1306, 105] width 71 height 17
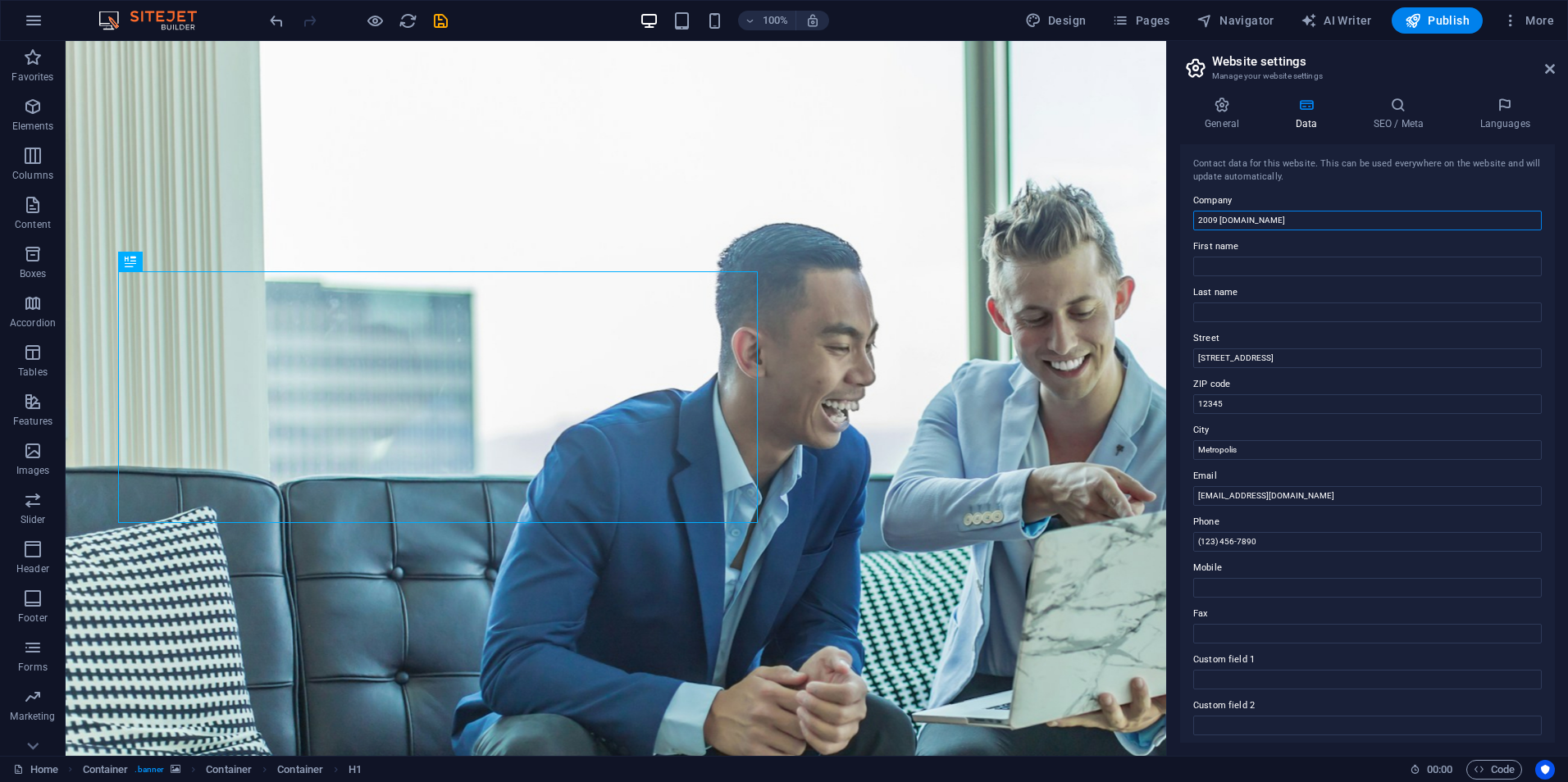
click at [1366, 223] on input "2009 diversifiedgrowthcompany.com" at bounding box center [1367, 221] width 349 height 20
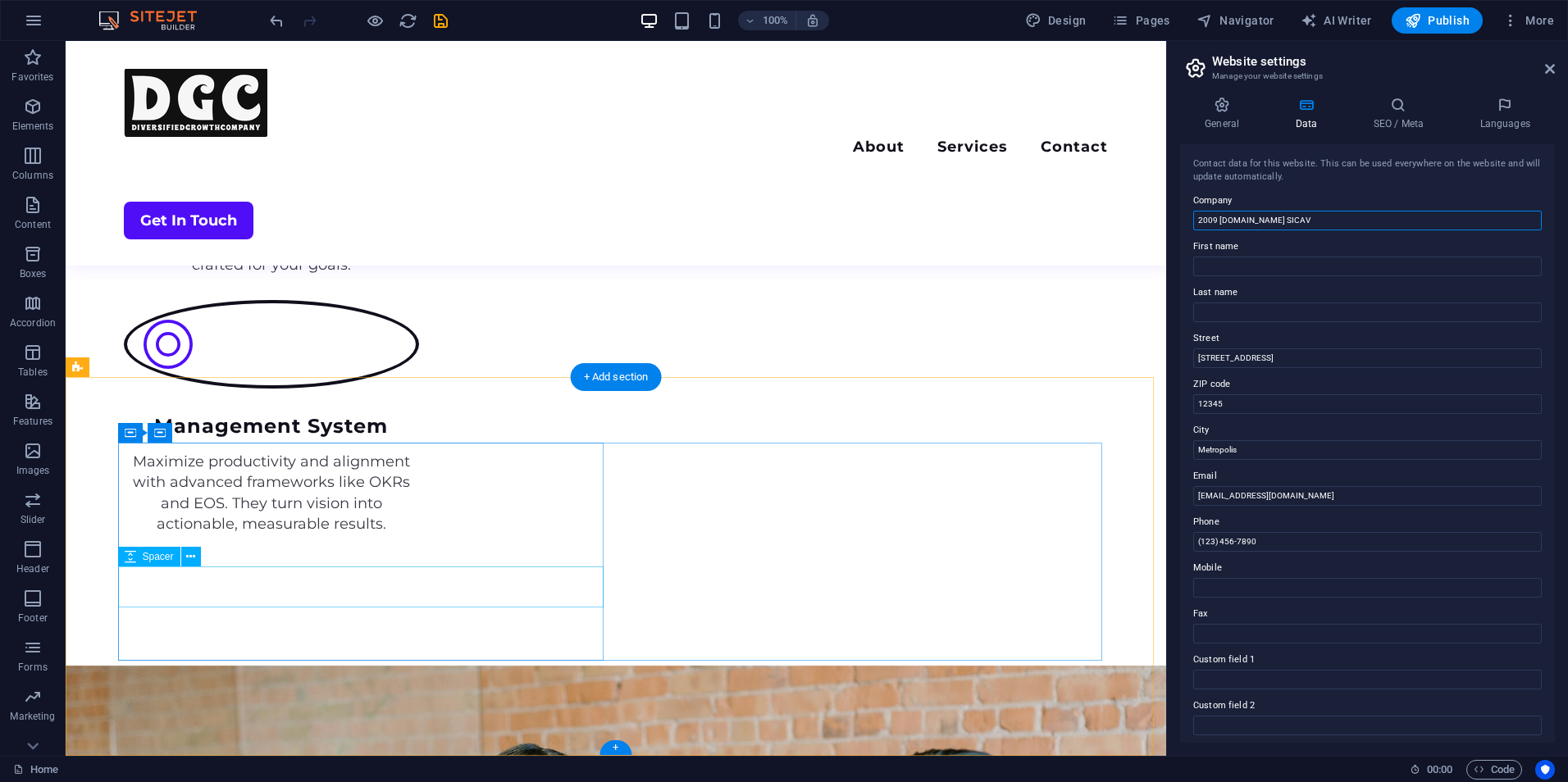
scroll to position [3310, 0]
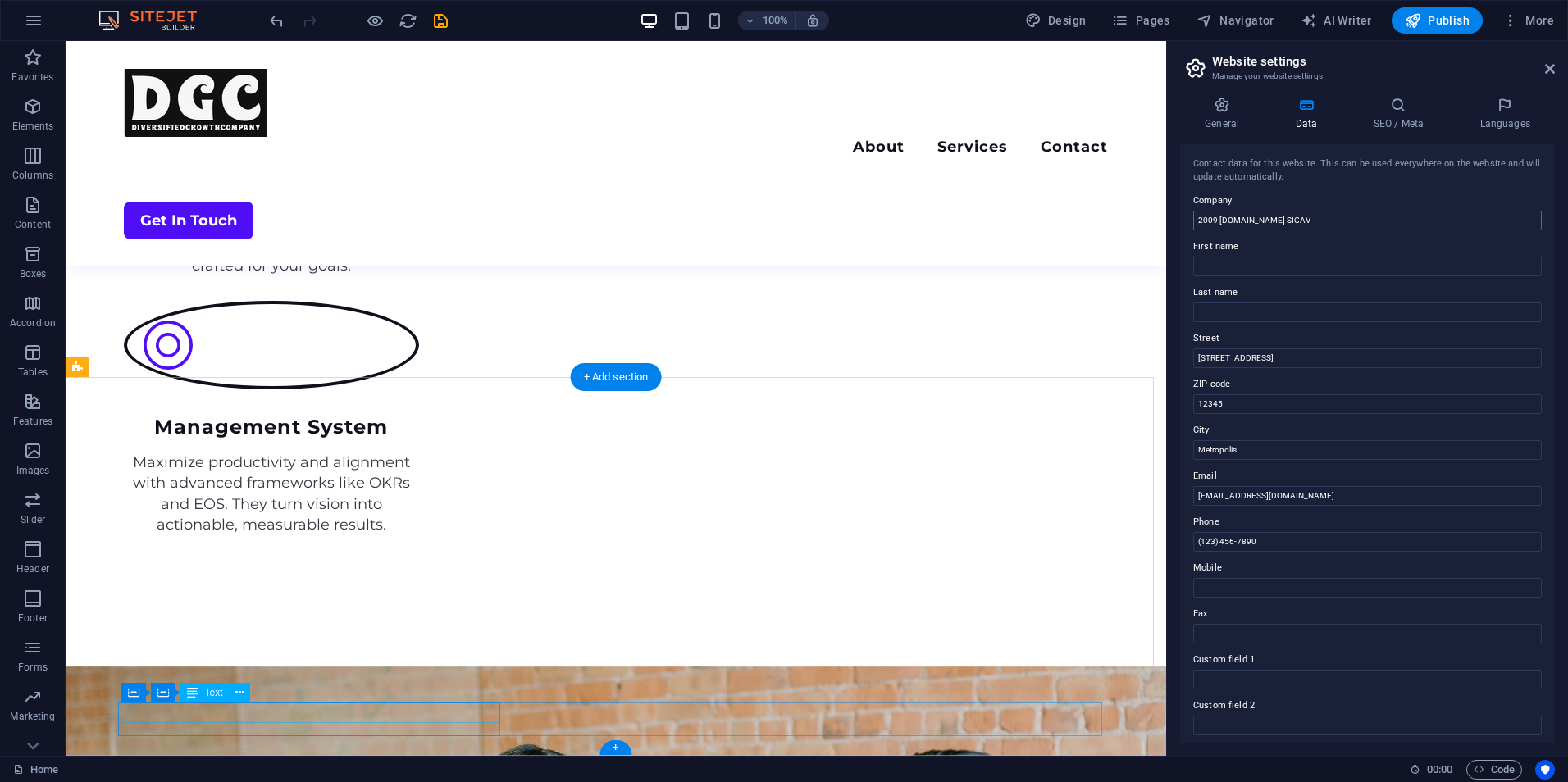
type input "2009 [DOMAIN_NAME] SICAV"
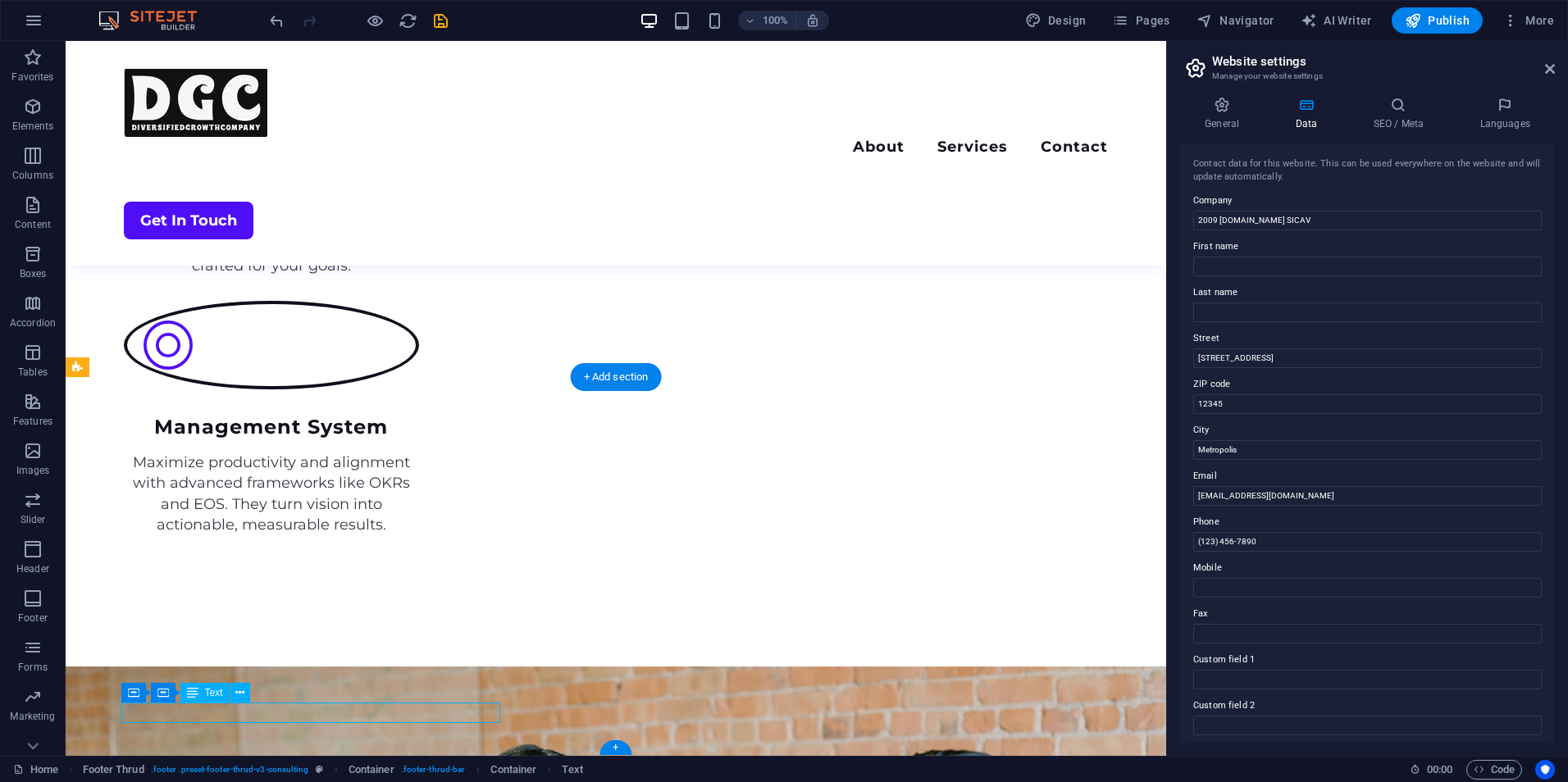
click at [129, 713] on div "Drag here to replace the existing content. Press “Ctrl” if you want to create a…" at bounding box center [616, 398] width 1101 height 715
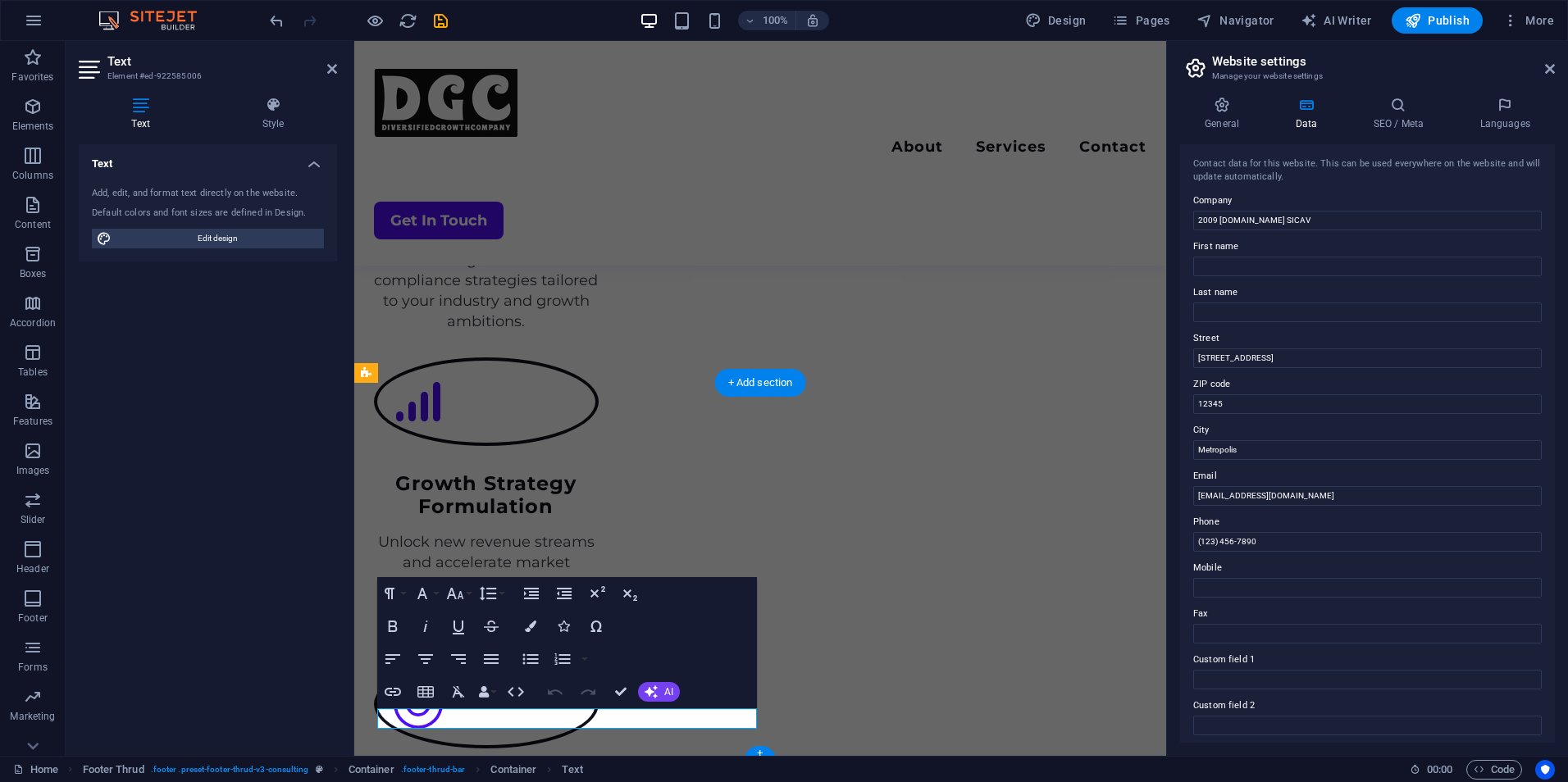
scroll to position [3535, 0]
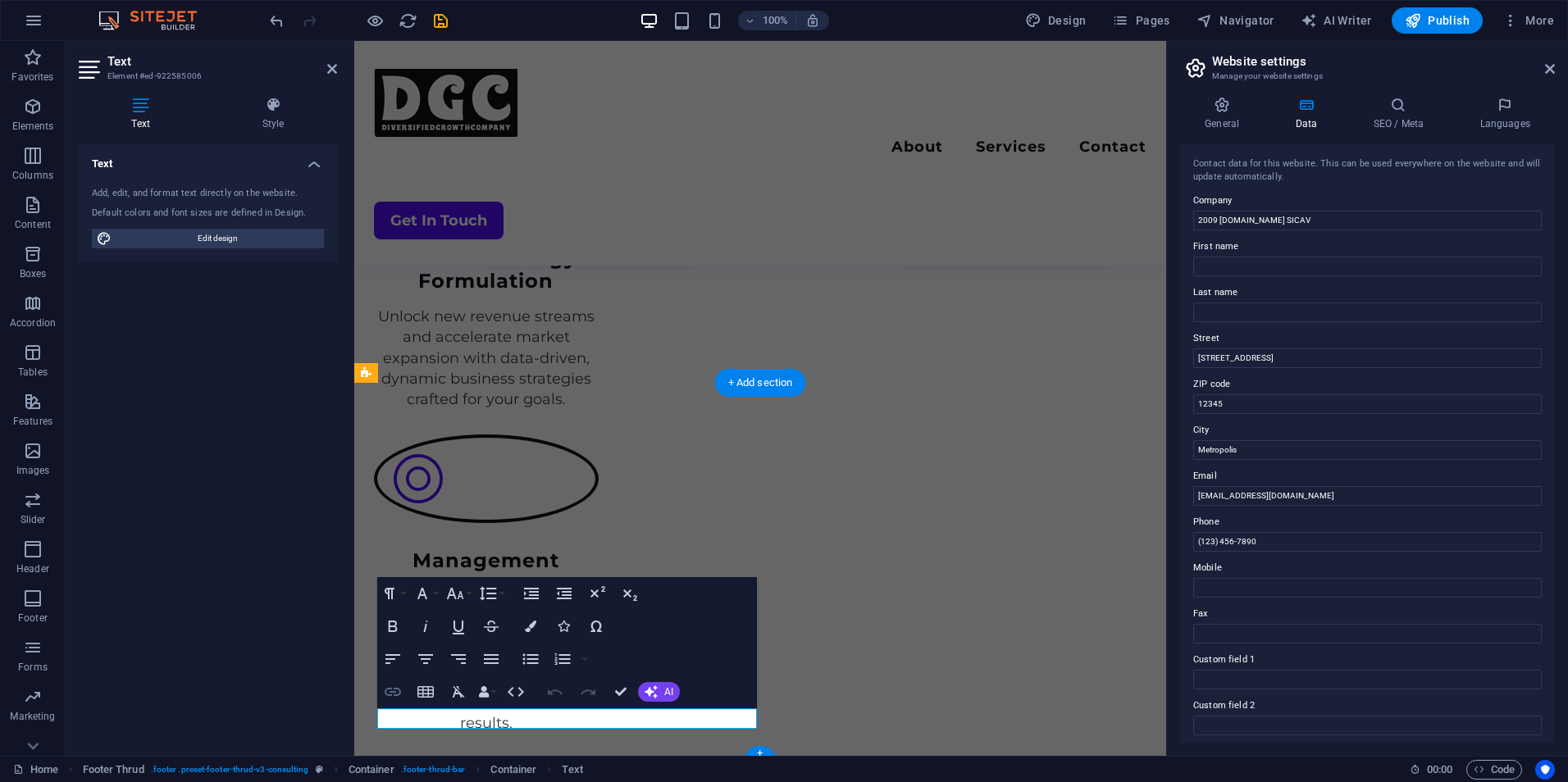
click at [388, 704] on button "Insert Link" at bounding box center [392, 692] width 31 height 33
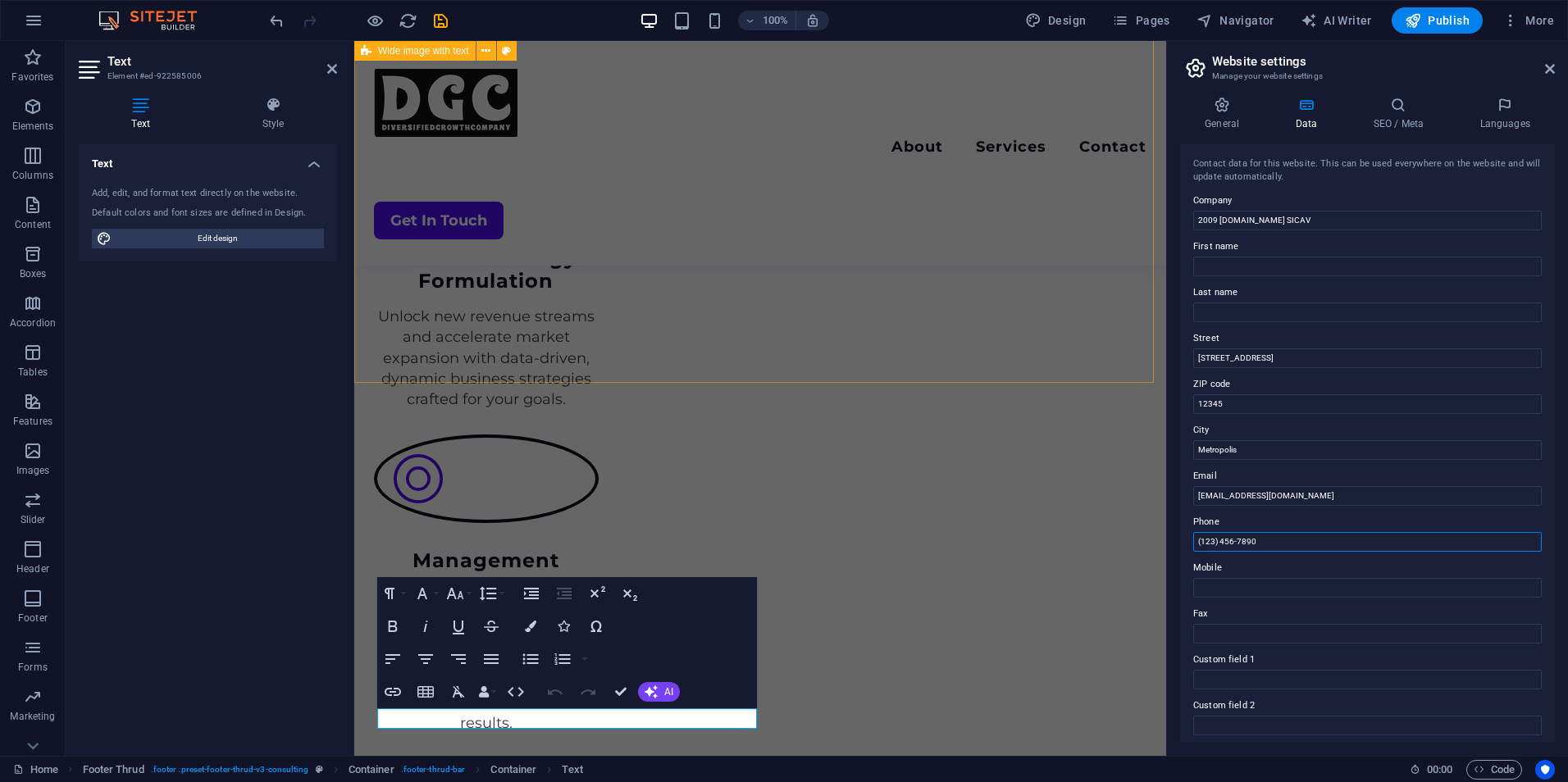
drag, startPoint x: 1278, startPoint y: 534, endPoint x: 1221, endPoint y: 535, distance: 57.0
click at [1221, 535] on input "(123) 456-7890" at bounding box center [1367, 542] width 349 height 20
type input "("
click at [291, 422] on div "Text Add, edit, and format text directly on the website. Default colors and fon…" at bounding box center [208, 444] width 259 height 599
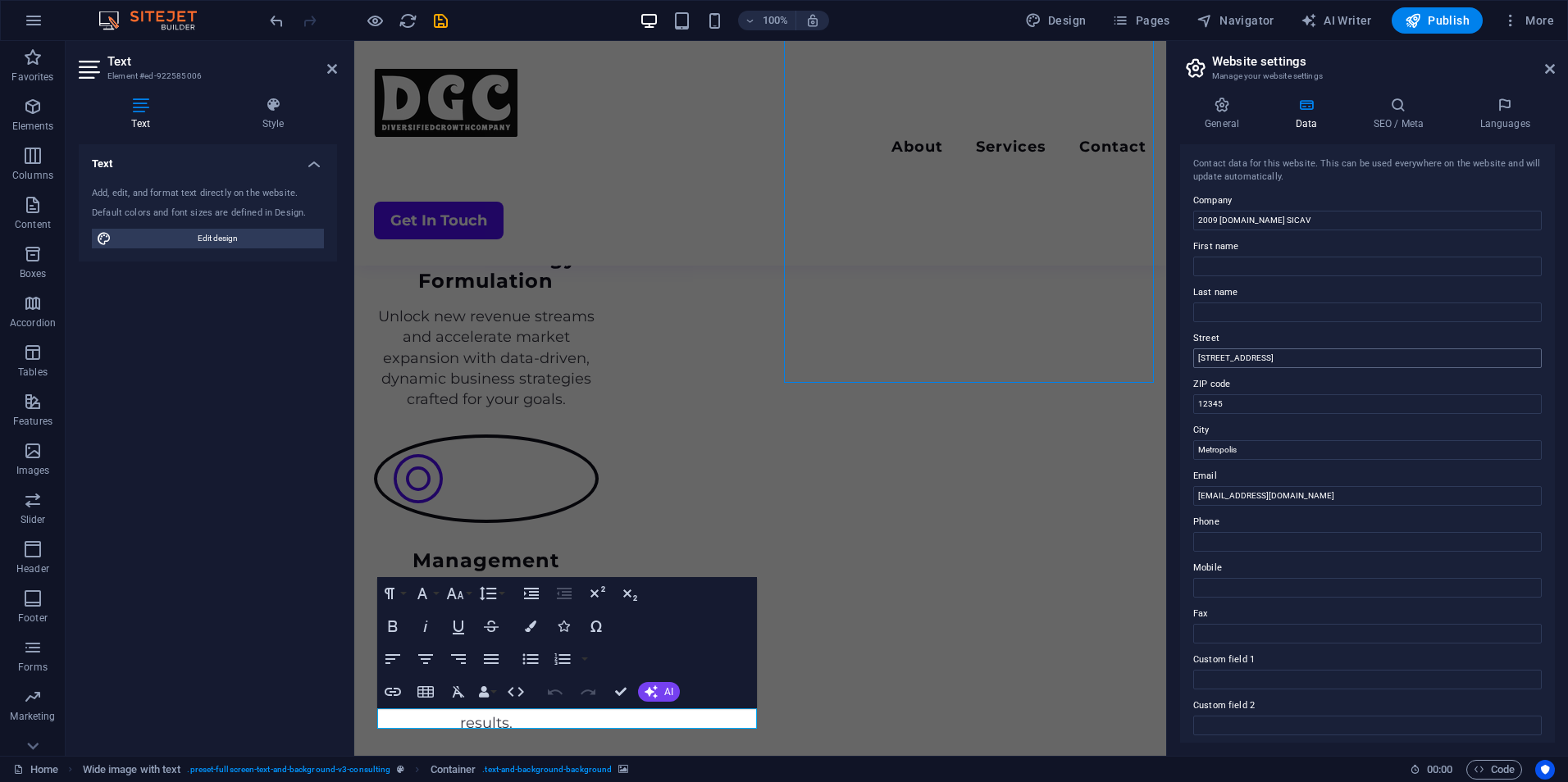
scroll to position [3311, 0]
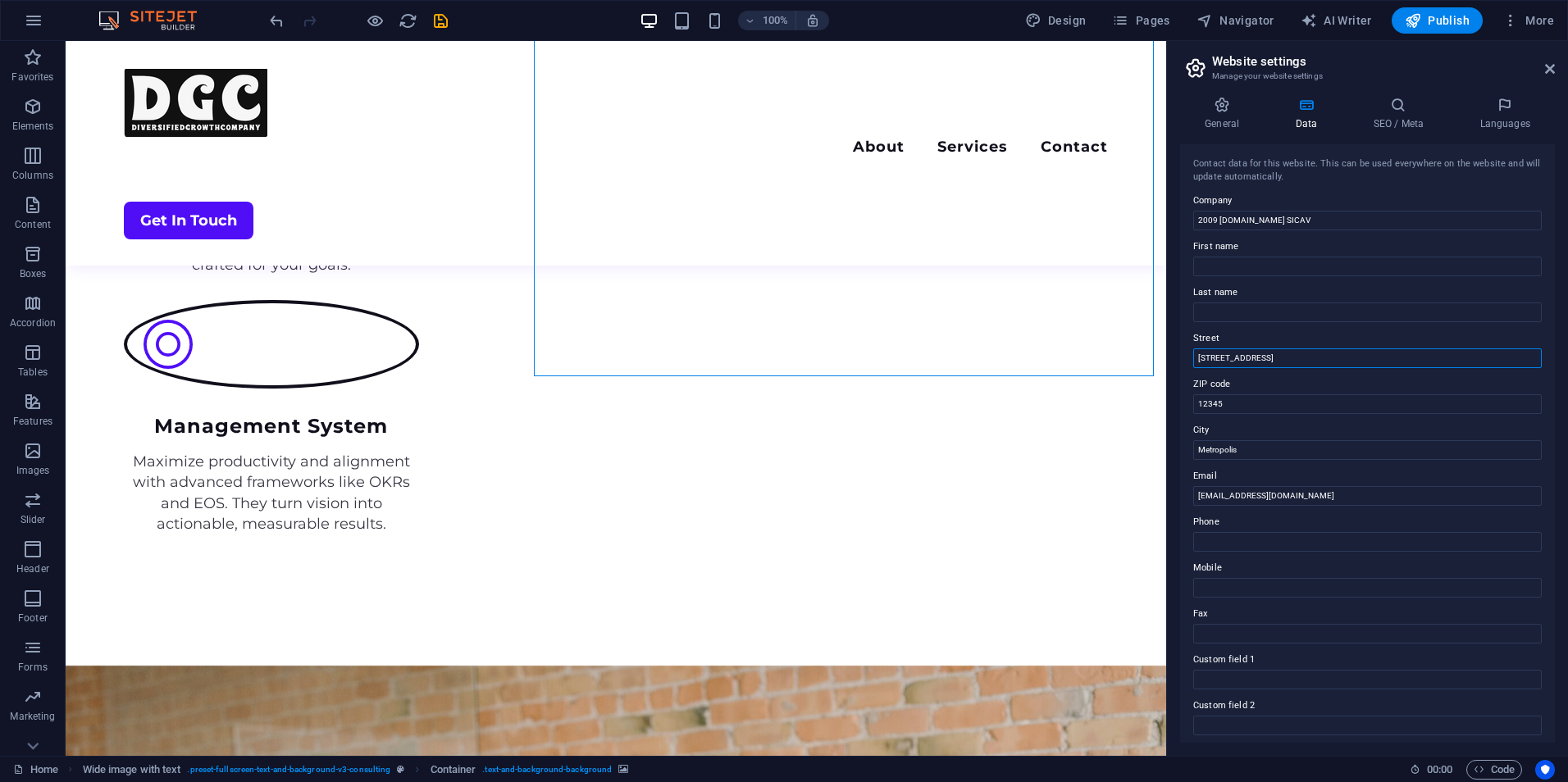
drag, startPoint x: 1273, startPoint y: 355, endPoint x: 1212, endPoint y: 350, distance: 61.2
click at [1212, 350] on input "123 Business Lane" at bounding box center [1367, 359] width 349 height 20
type input "1"
paste input "[STREET_ADDRESS][PERSON_NAME]"
drag, startPoint x: 1305, startPoint y: 356, endPoint x: 1286, endPoint y: 357, distance: 19.0
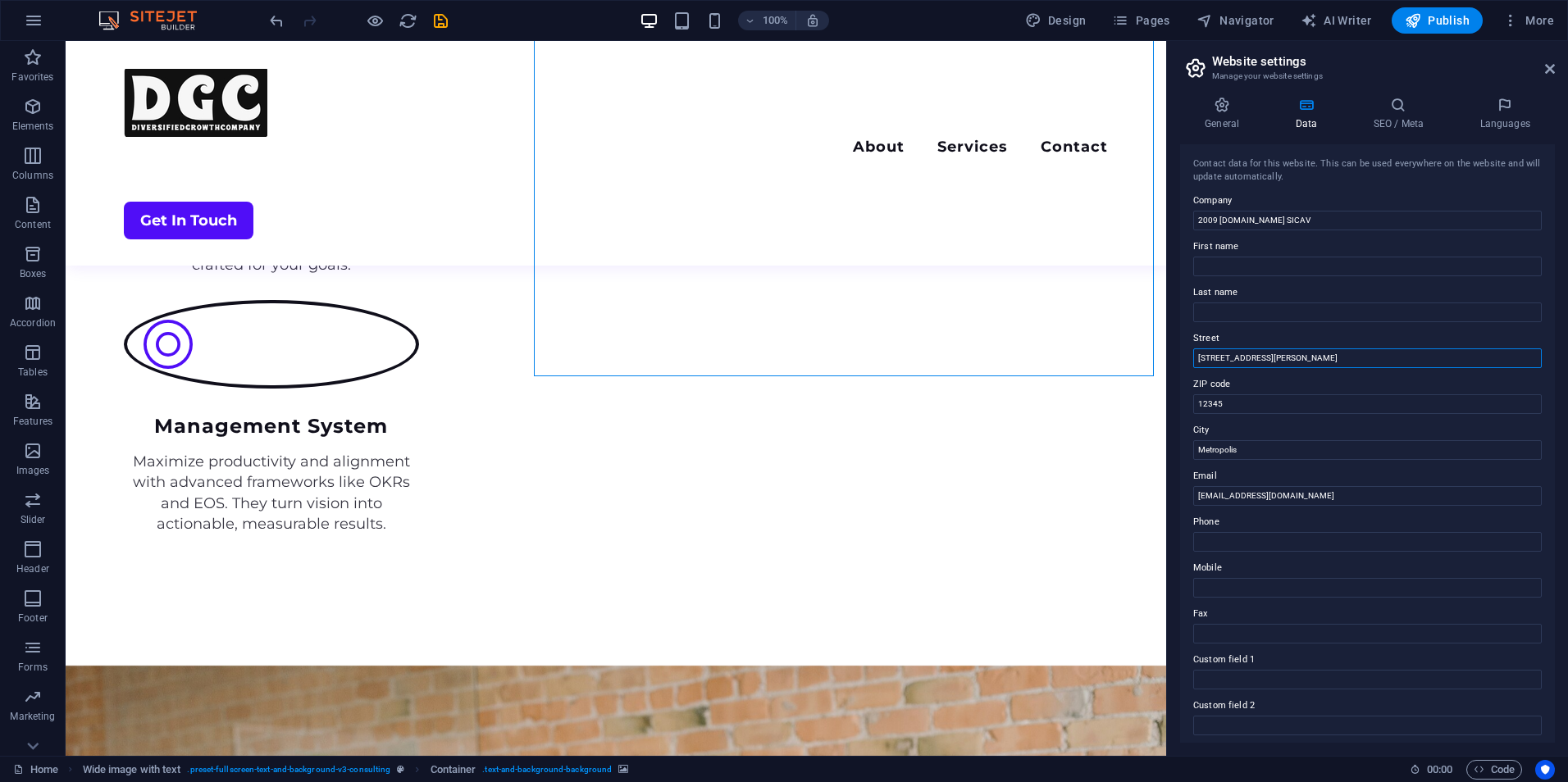
click at [1286, 357] on input "[STREET_ADDRESS][PERSON_NAME]" at bounding box center [1367, 359] width 349 height 20
type input "[STREET_ADDRESS][PERSON_NAME]"
click at [1243, 402] on input "12345" at bounding box center [1367, 405] width 349 height 20
type input "1"
paste input "5365"
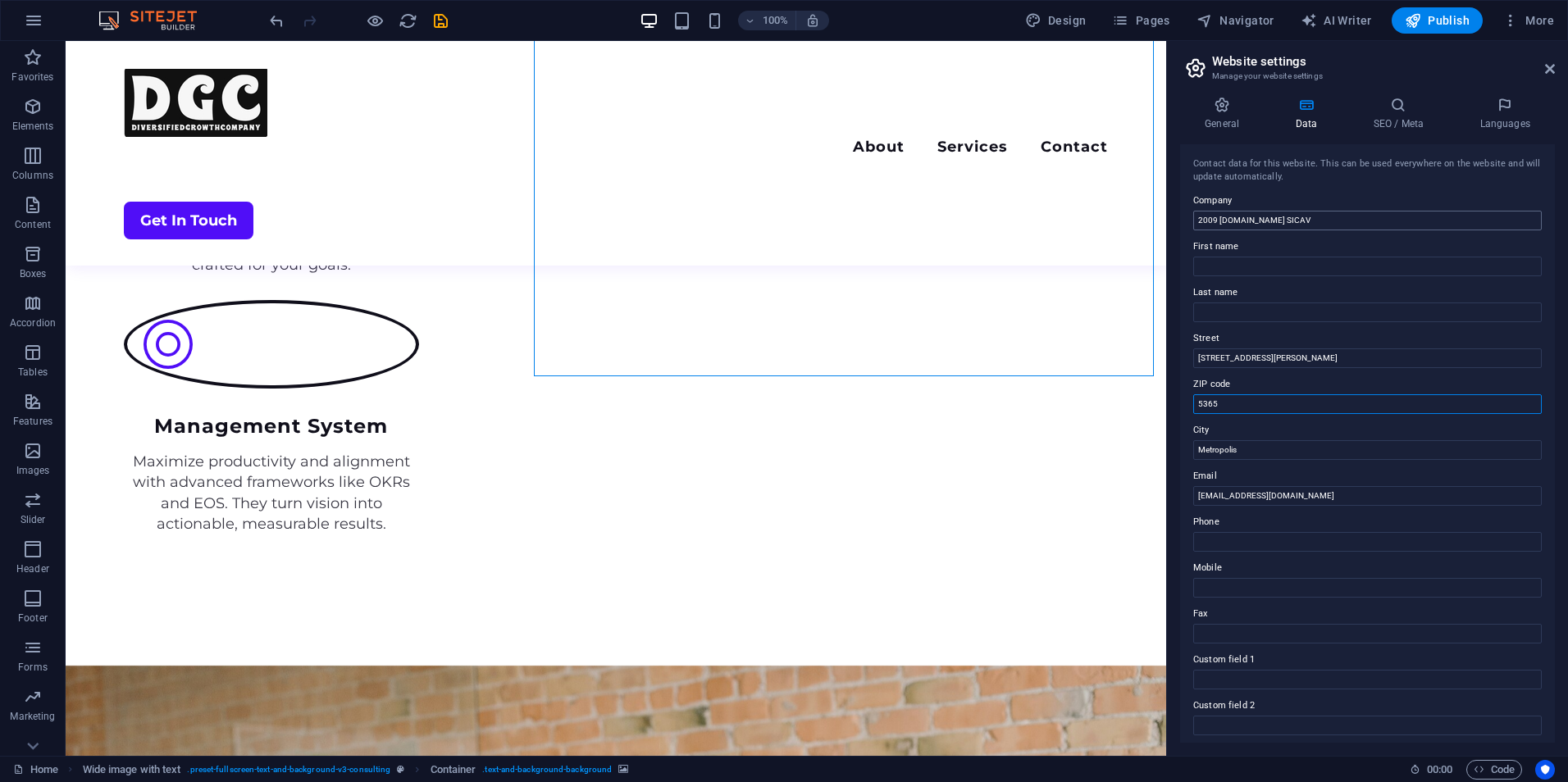
type input "5365"
drag, startPoint x: 1217, startPoint y: 219, endPoint x: 1202, endPoint y: 217, distance: 15.1
click at [1202, 217] on input "2009 [DOMAIN_NAME] SICAV" at bounding box center [1367, 221] width 349 height 20
click at [1401, 197] on label "Company" at bounding box center [1367, 201] width 349 height 20
click at [1401, 211] on input "2009 [DOMAIN_NAME] SICAV" at bounding box center [1367, 221] width 349 height 20
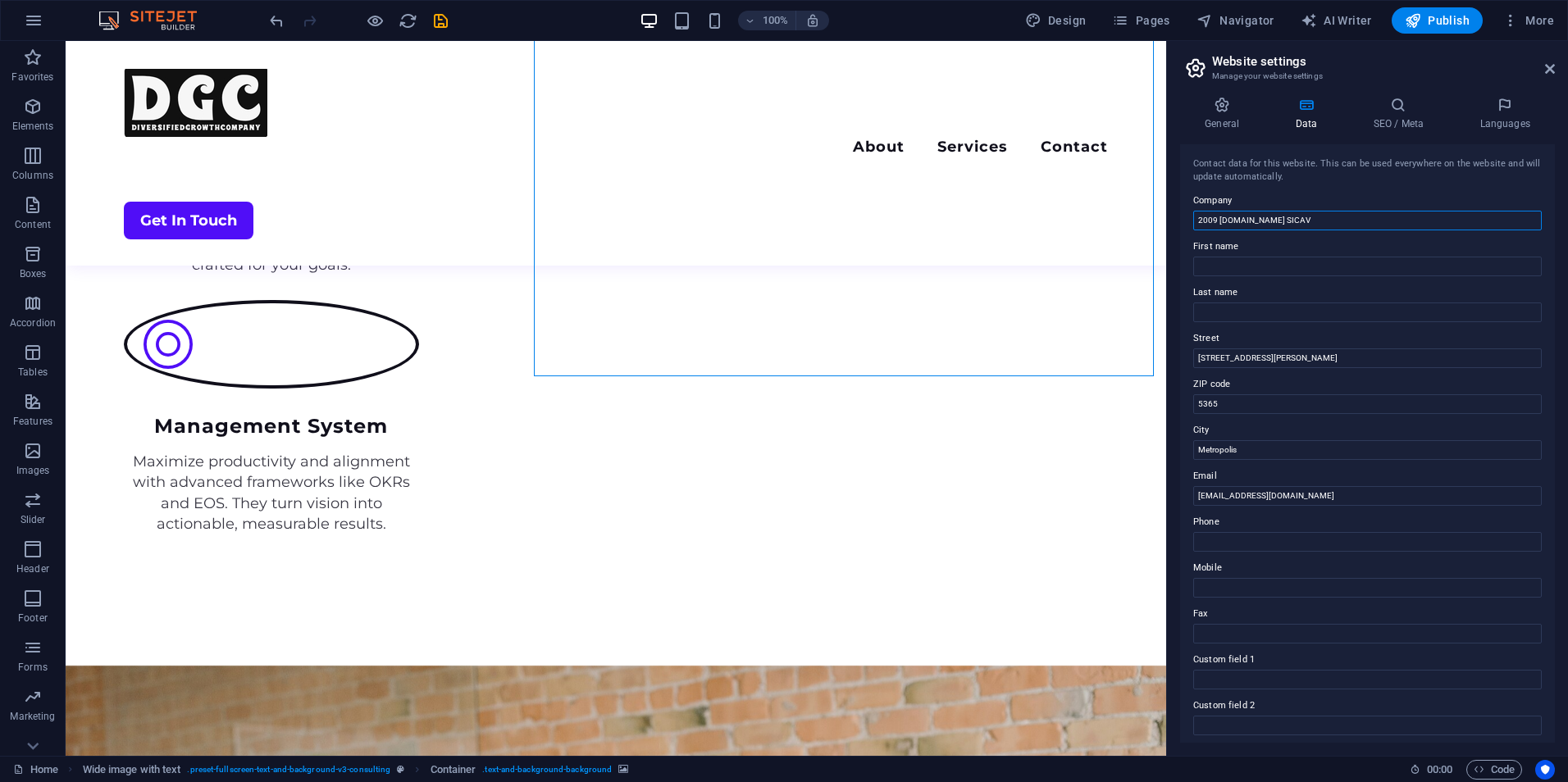
scroll to position [189, 0]
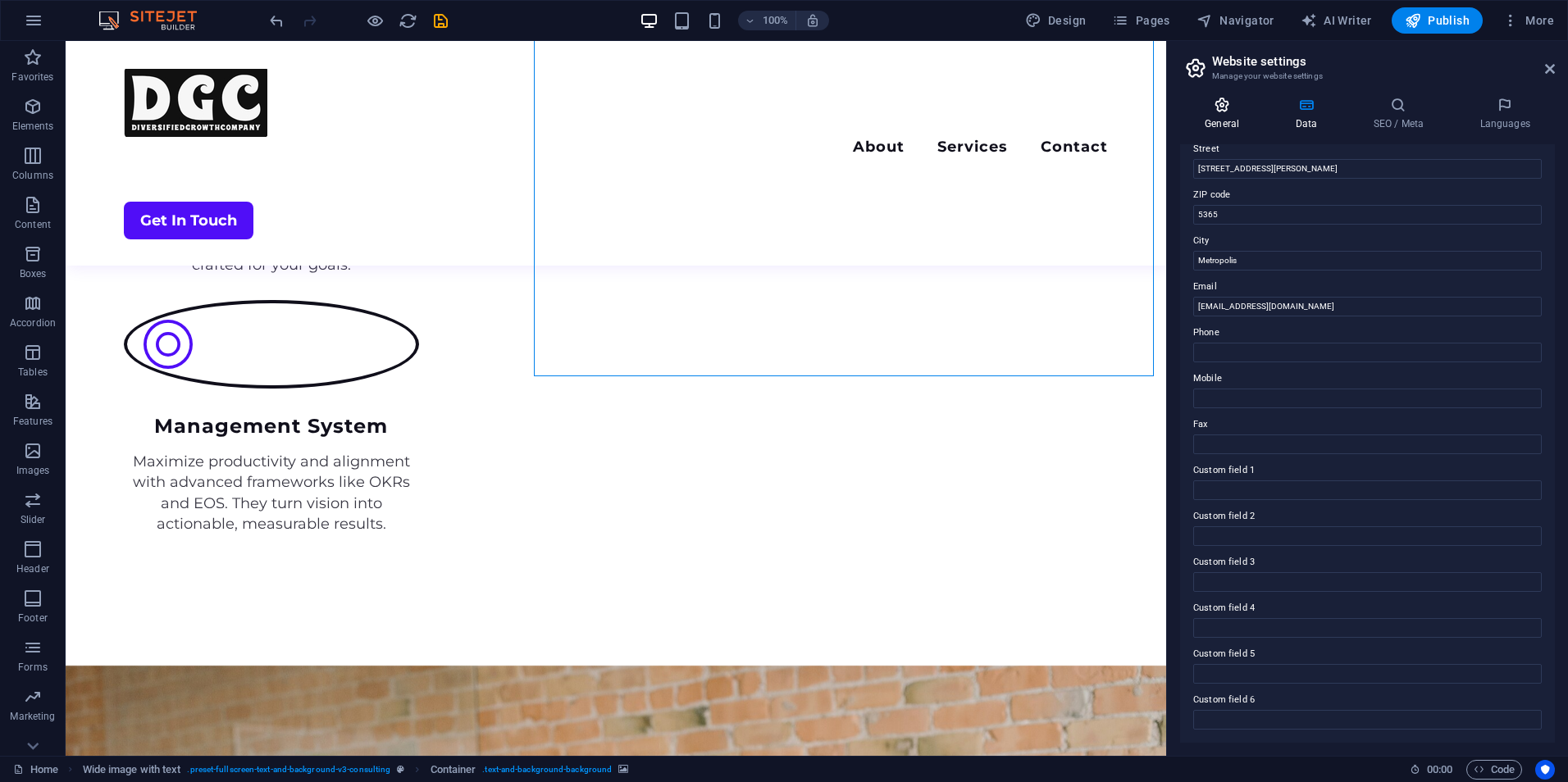
click at [1227, 112] on icon at bounding box center [1222, 105] width 84 height 17
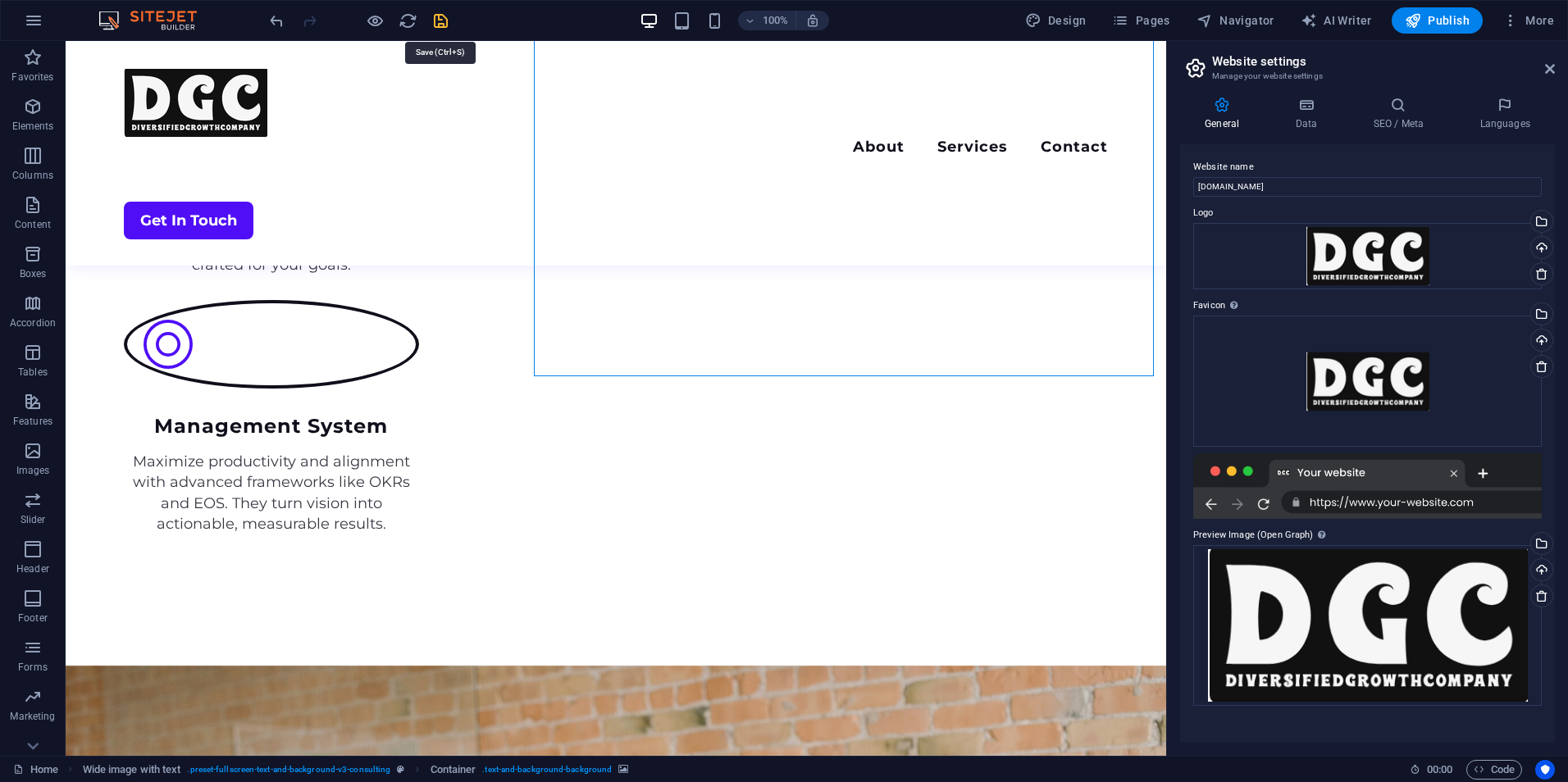
click at [434, 16] on icon "save" at bounding box center [441, 21] width 19 height 19
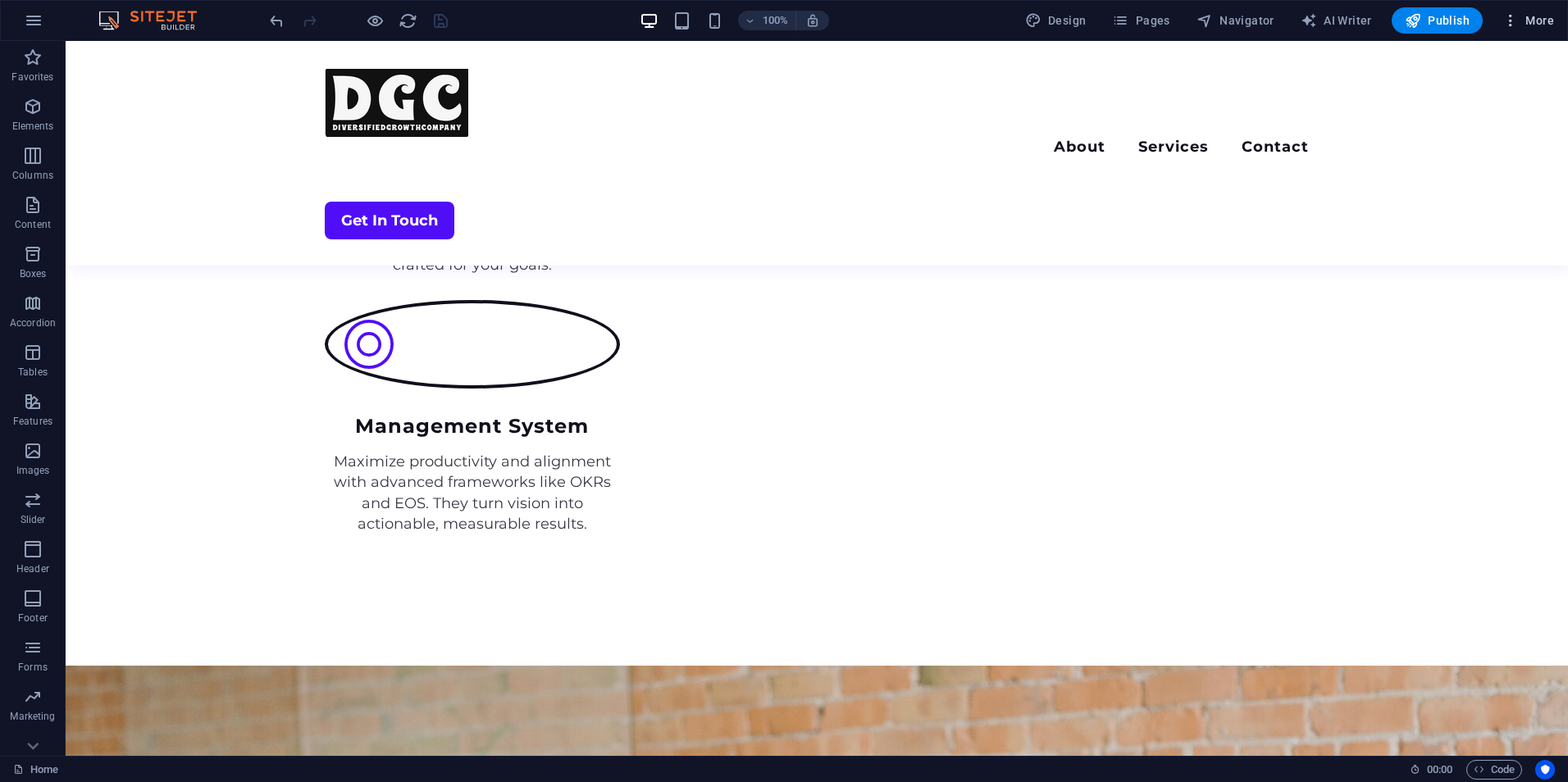
click at [1523, 16] on span "More" at bounding box center [1529, 21] width 52 height 17
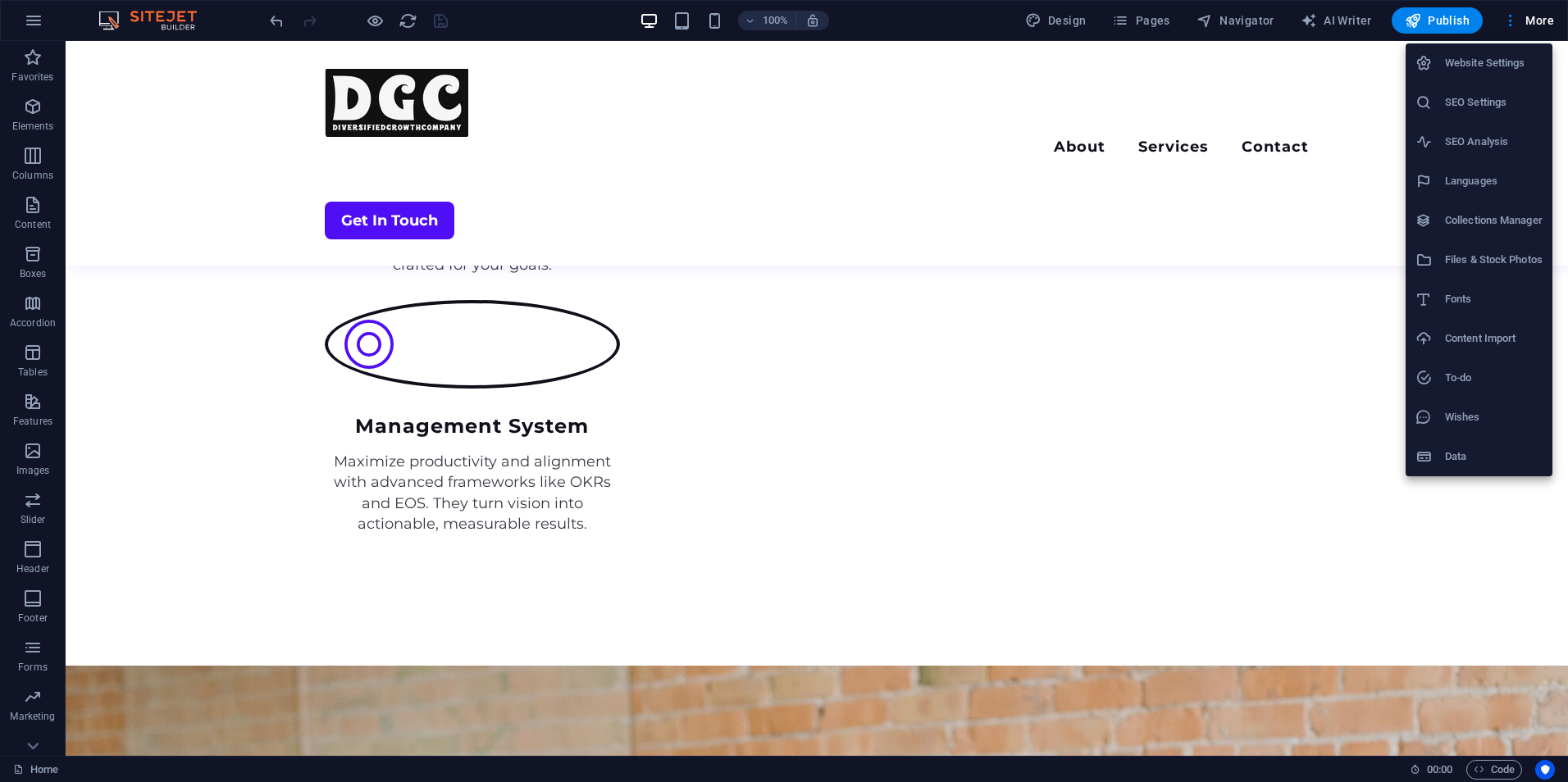
click at [1475, 108] on h6 "SEO Settings" at bounding box center [1494, 103] width 98 height 20
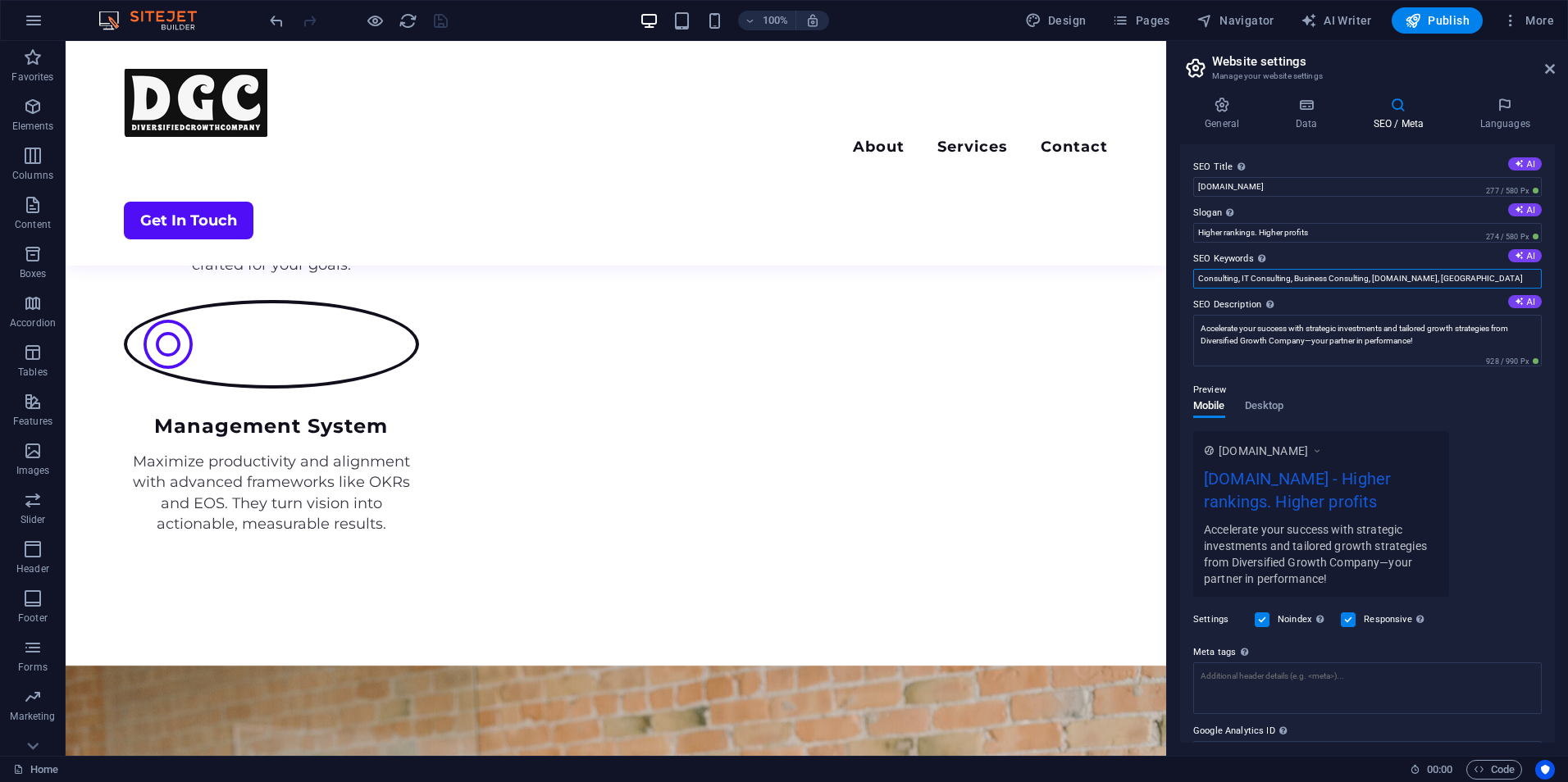
click at [1337, 278] on input "Consulting, IT Consulting, Business Consulting, [DOMAIN_NAME], [GEOGRAPHIC_DATA]" at bounding box center [1367, 279] width 349 height 20
drag, startPoint x: 1197, startPoint y: 275, endPoint x: 1487, endPoint y: 284, distance: 290.1
click at [1487, 284] on input "Consulting, IT Consulting, Business Consulting, [DOMAIN_NAME], [GEOGRAPHIC_DATA]" at bounding box center [1367, 279] width 349 height 20
click at [1403, 21] on button "Publish" at bounding box center [1437, 20] width 91 height 26
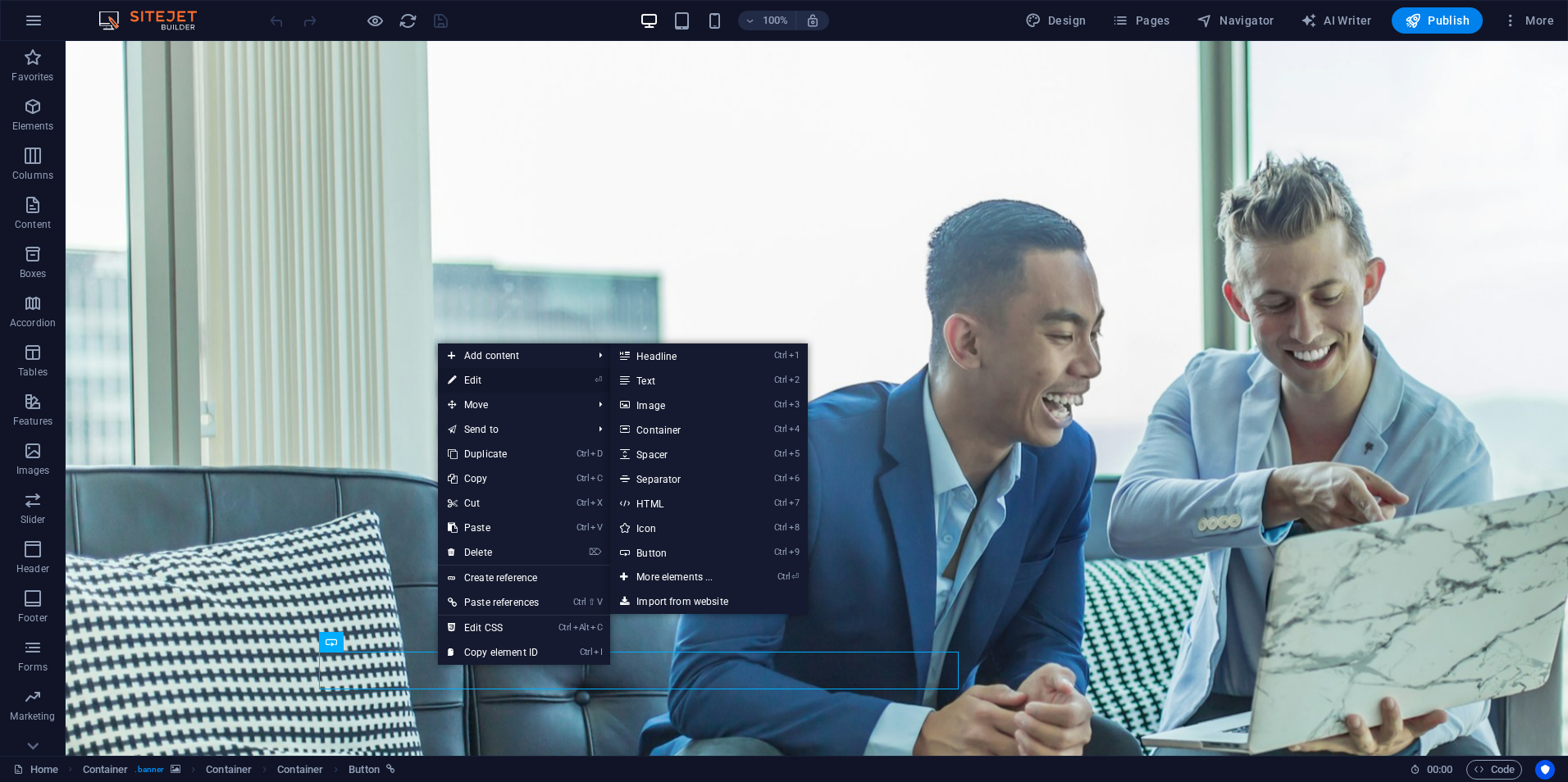
click at [490, 378] on link "⏎ Edit" at bounding box center [494, 380] width 110 height 24
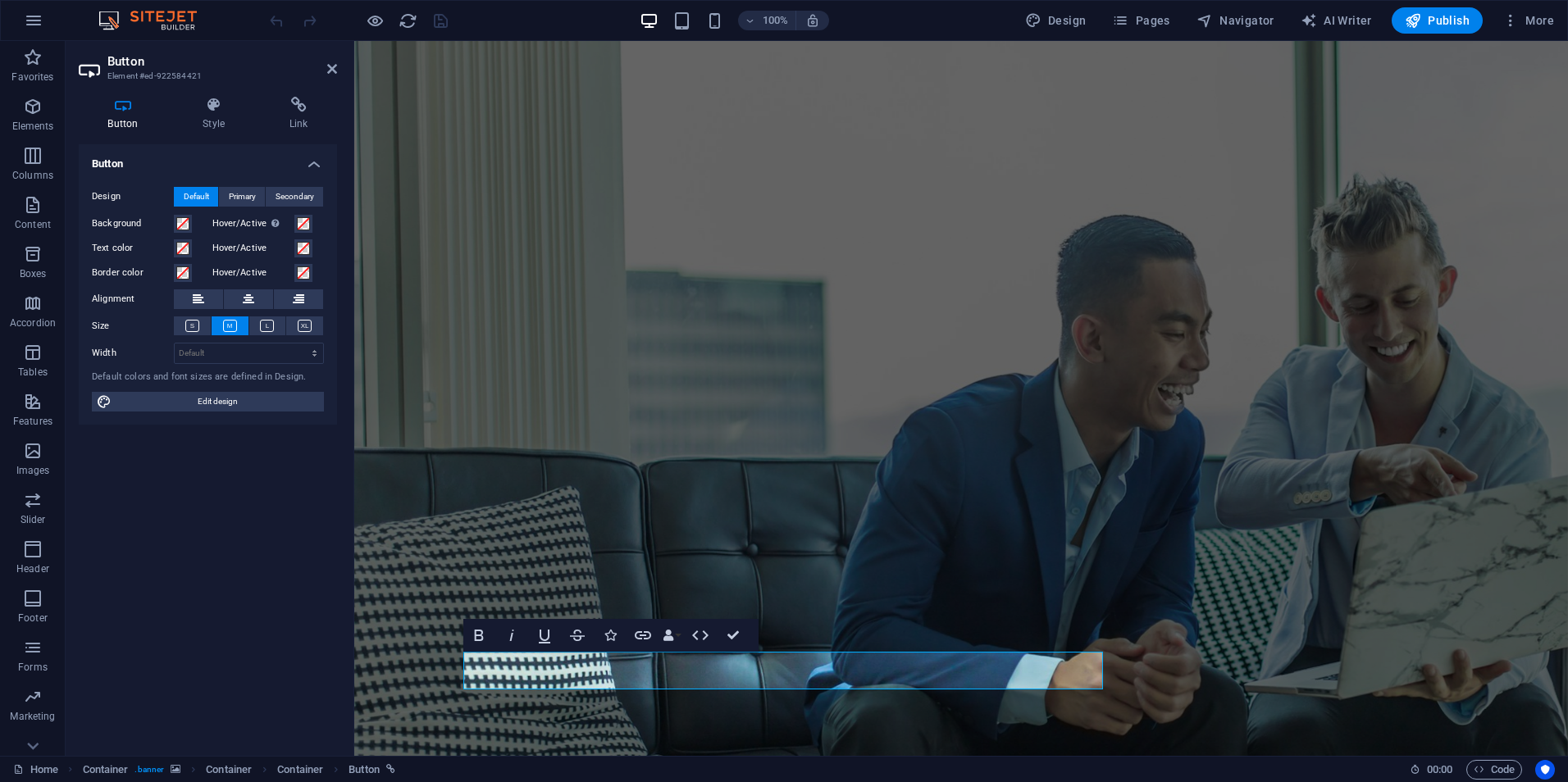
click at [309, 96] on div "Button Style Link Button Design Default Primary Secondary Background Hover/Acti…" at bounding box center [208, 420] width 284 height 672
click at [280, 113] on h4 "Link" at bounding box center [299, 114] width 77 height 34
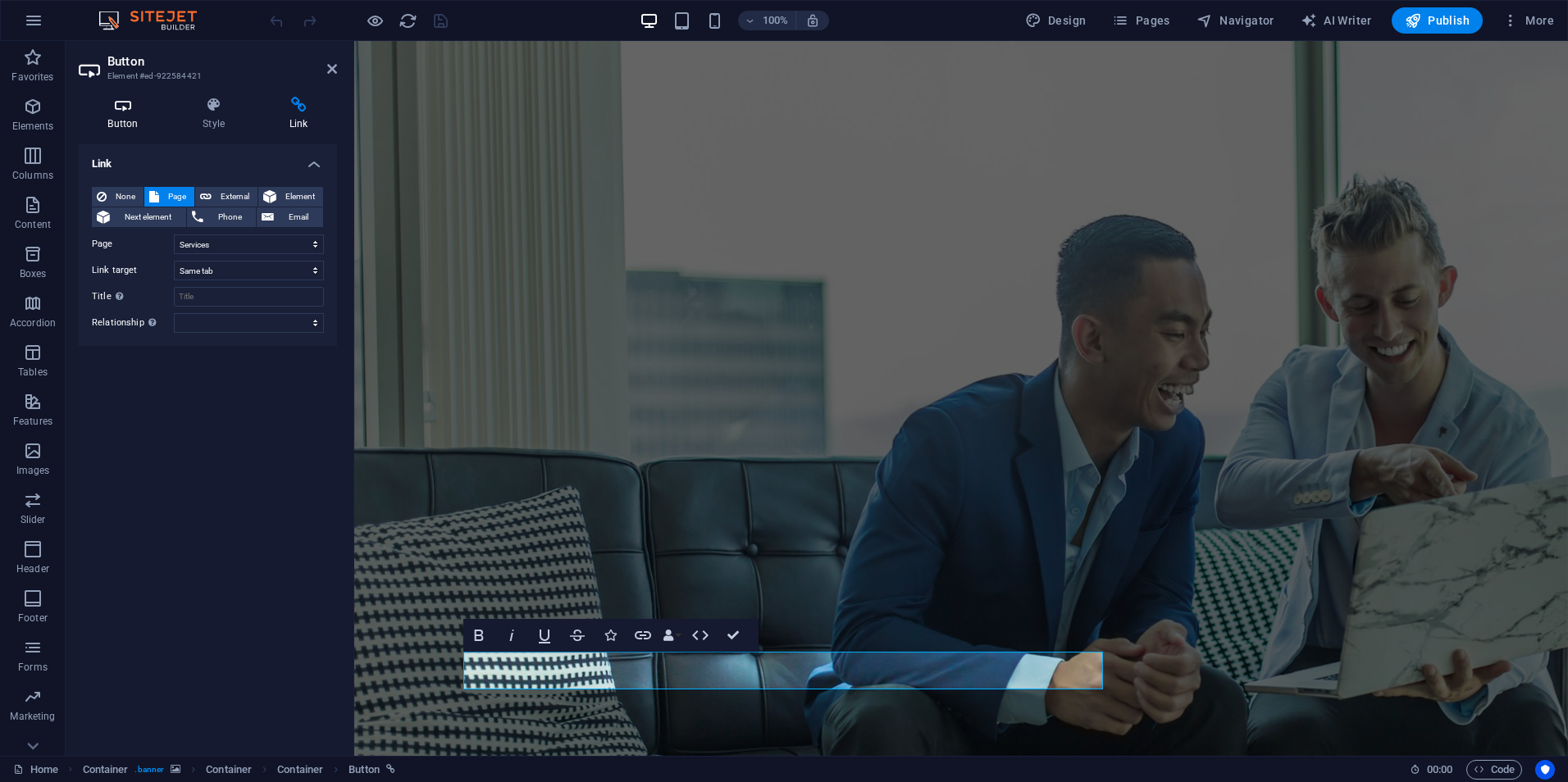
click at [123, 110] on icon at bounding box center [123, 105] width 89 height 17
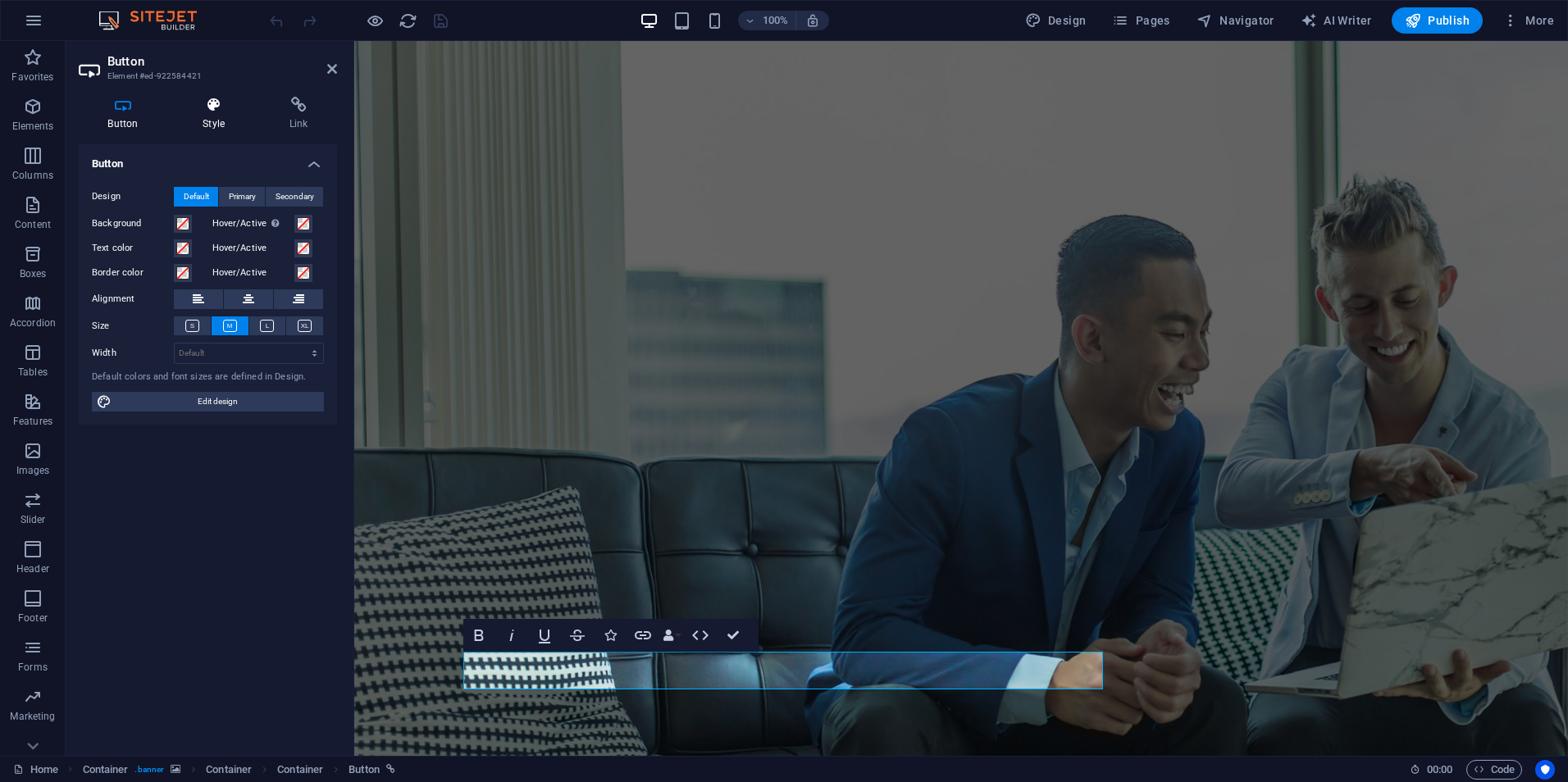
click at [206, 106] on icon at bounding box center [214, 105] width 80 height 17
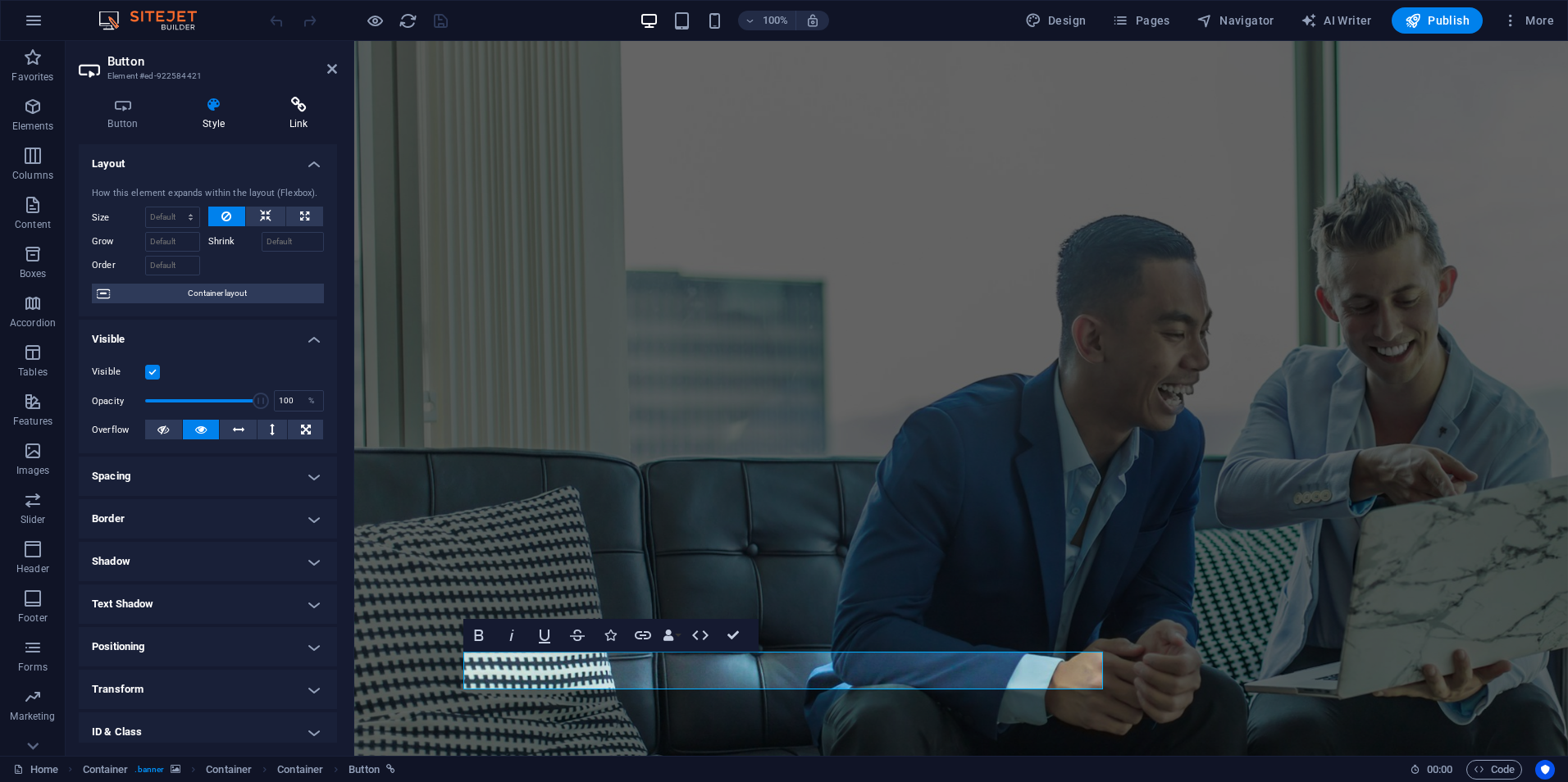
click at [291, 120] on h4 "Link" at bounding box center [299, 114] width 77 height 34
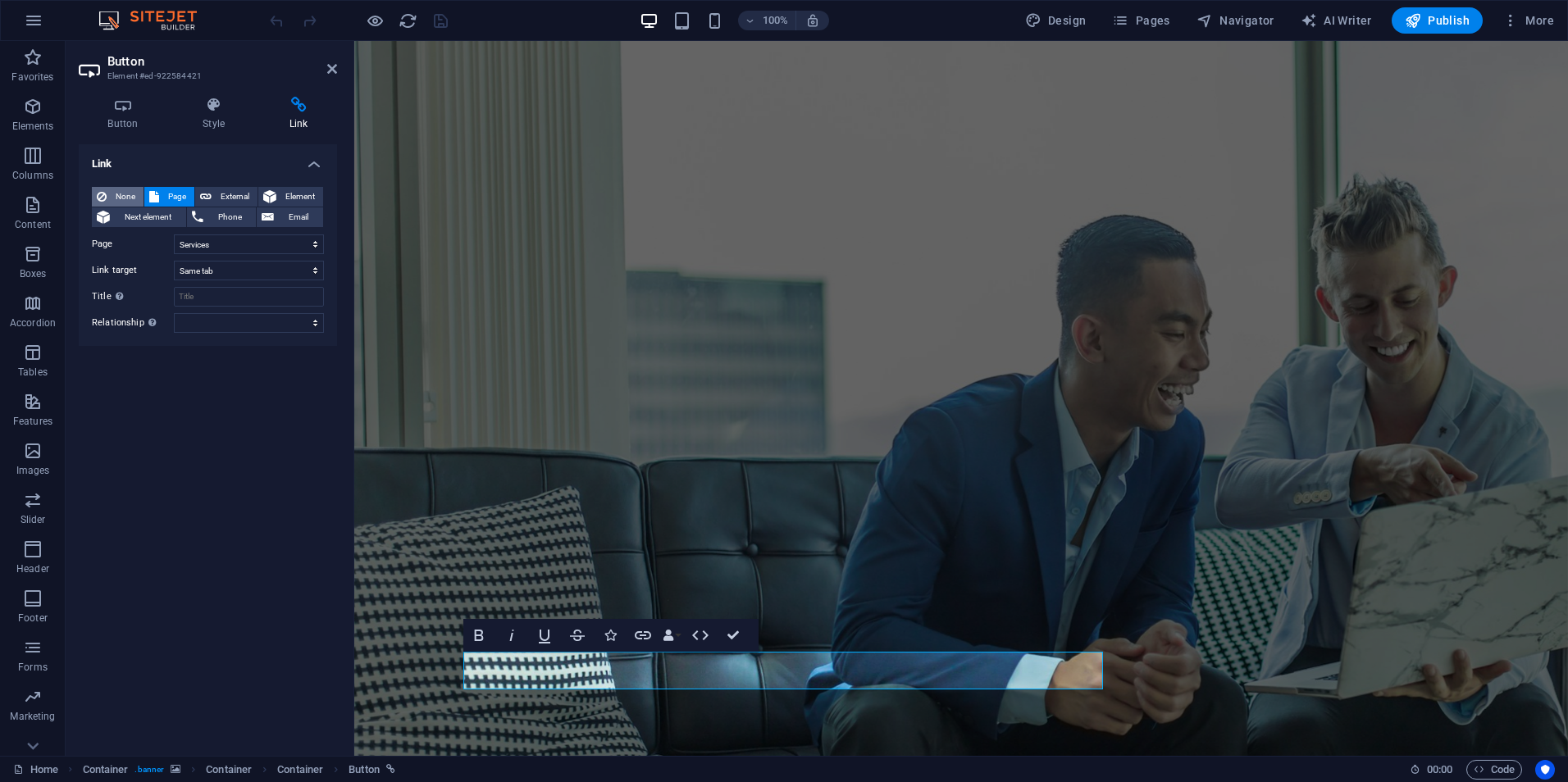
click at [115, 192] on span "None" at bounding box center [125, 197] width 27 height 20
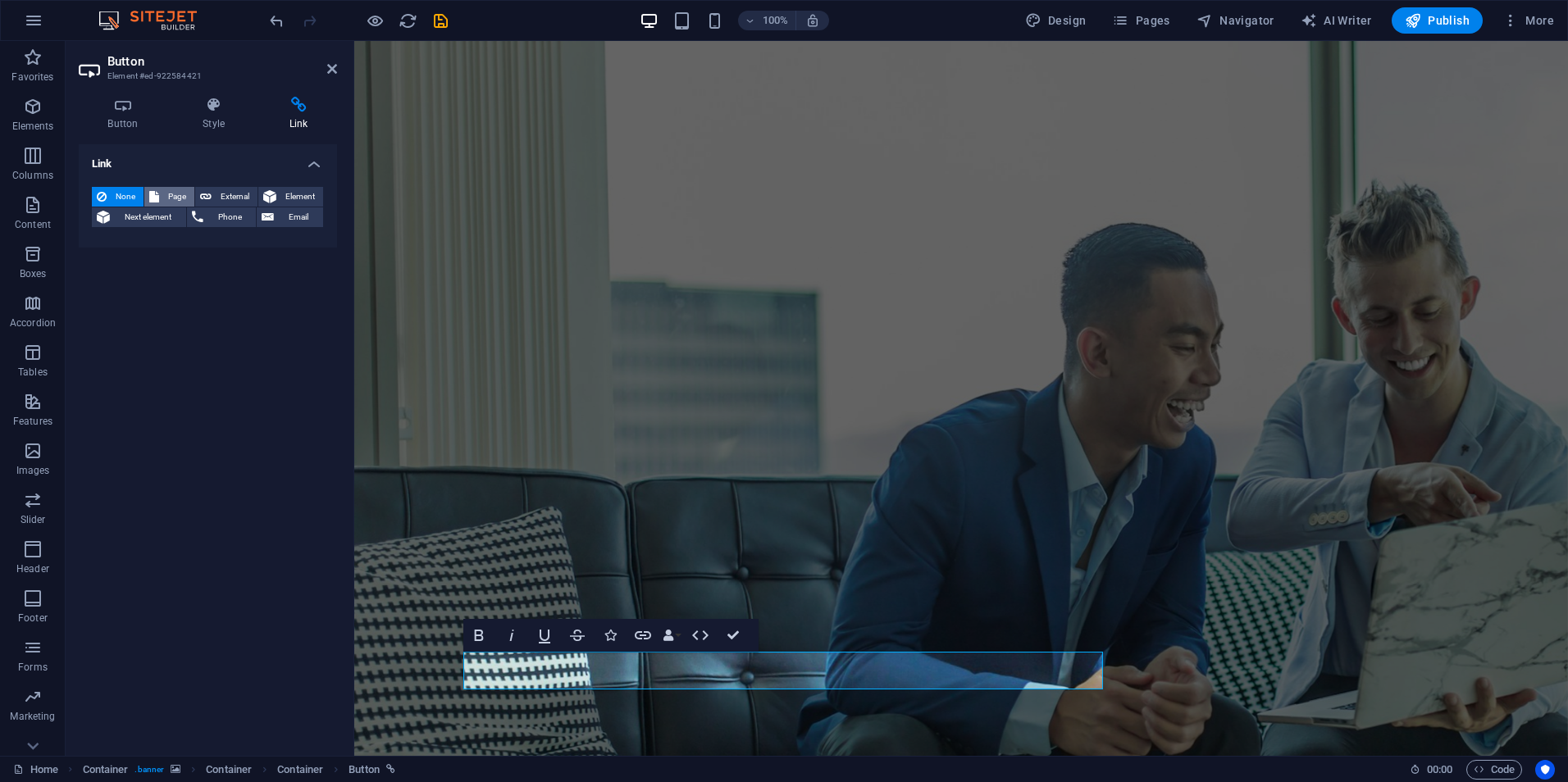
click at [180, 189] on span "Page" at bounding box center [177, 197] width 25 height 20
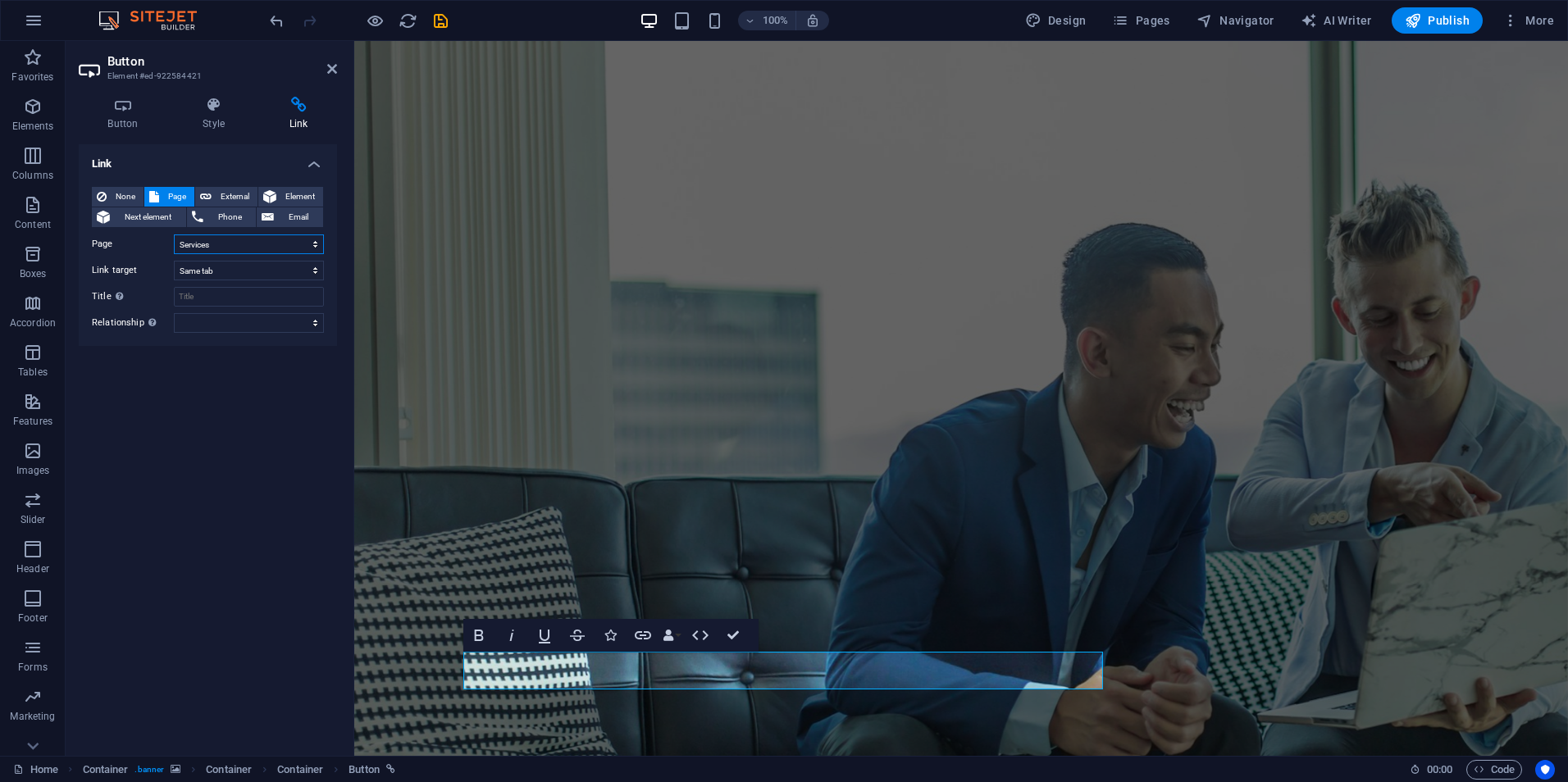
click at [214, 249] on select "Home About Services Contact Legal Notice Privacy Home" at bounding box center [249, 244] width 150 height 20
click at [213, 265] on select "New tab Same tab Overlay" at bounding box center [249, 271] width 150 height 20
click at [439, 15] on icon "save" at bounding box center [441, 21] width 19 height 19
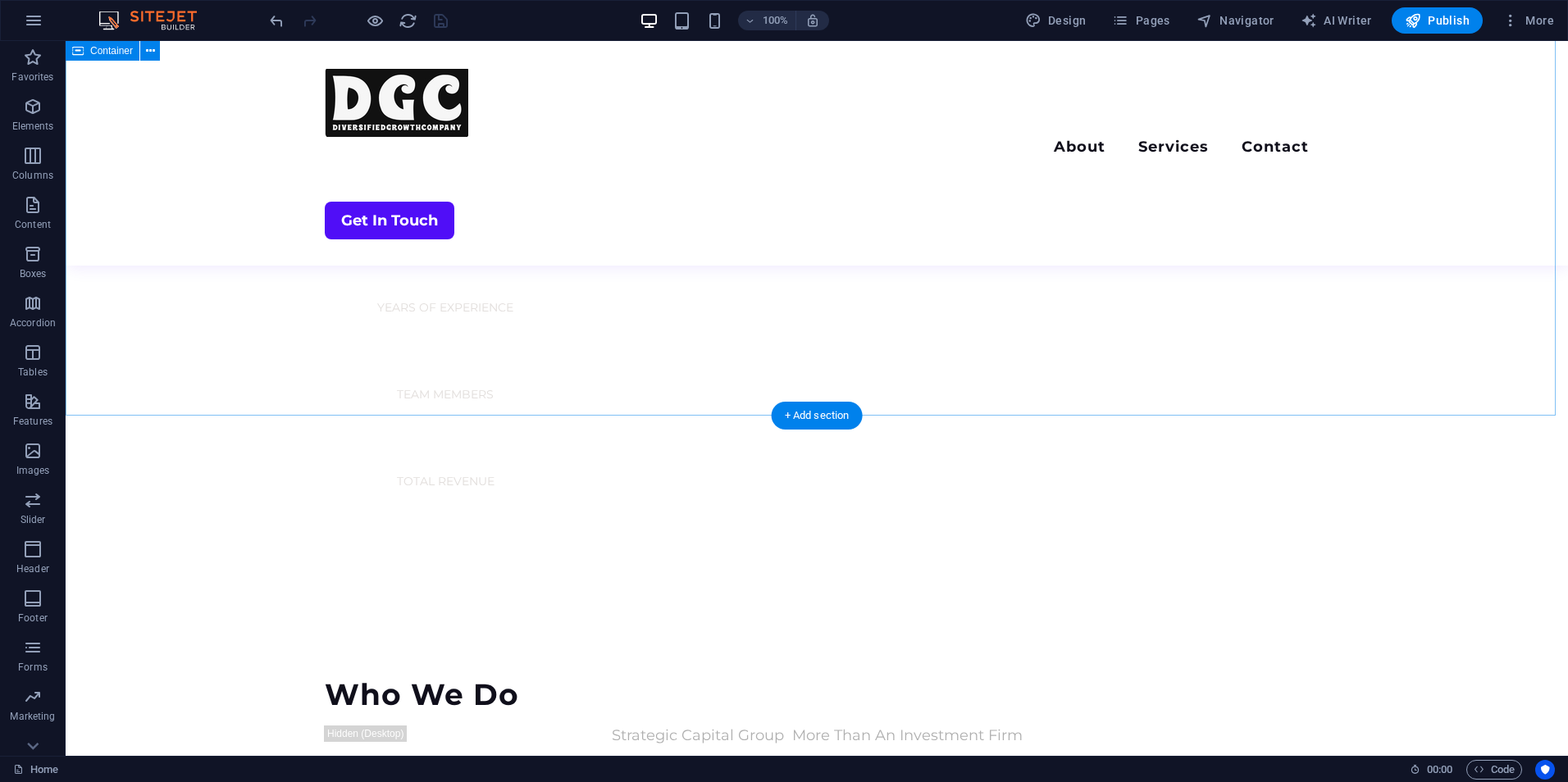
scroll to position [1741, 0]
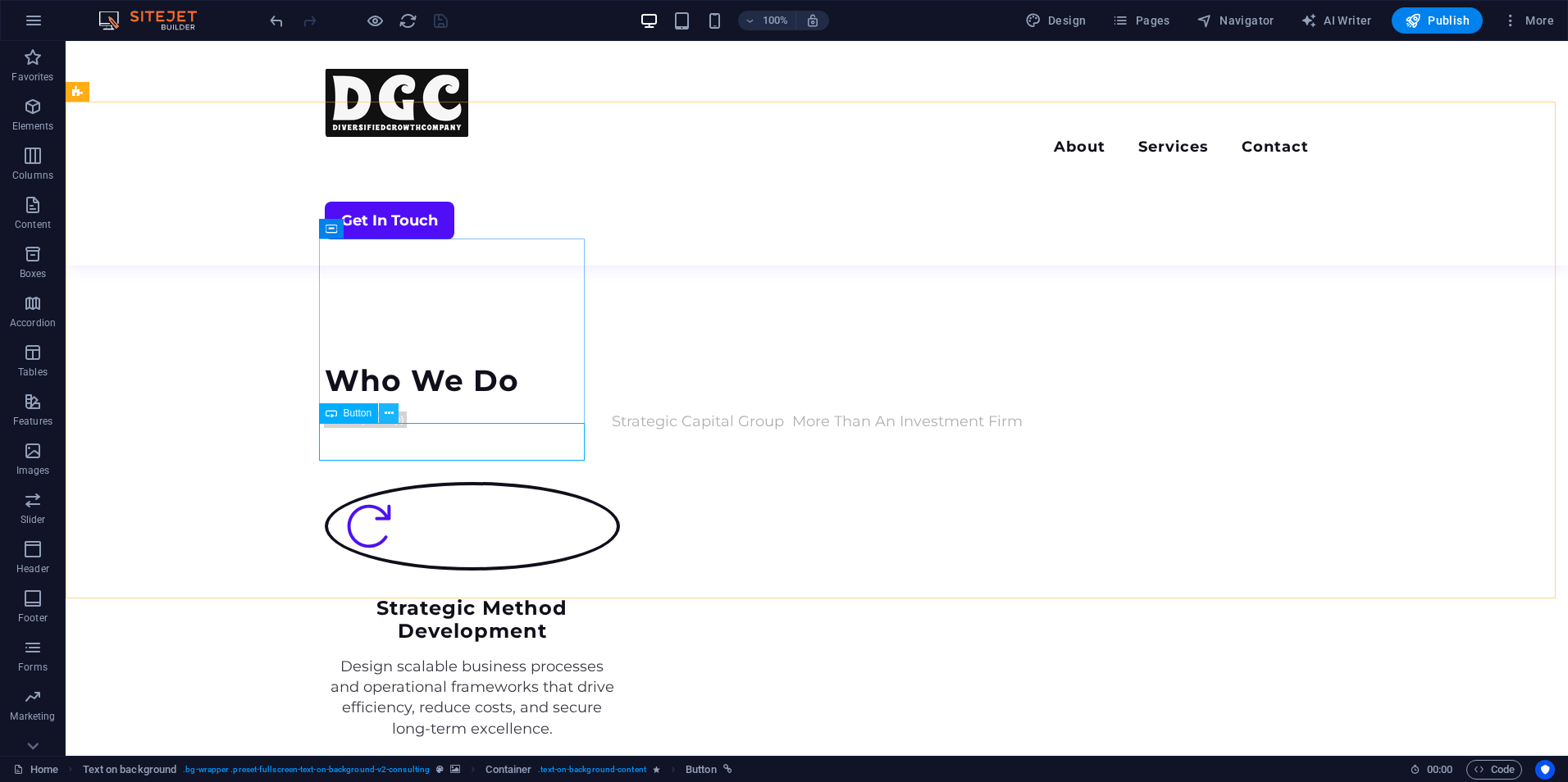
click at [392, 417] on icon at bounding box center [389, 413] width 9 height 18
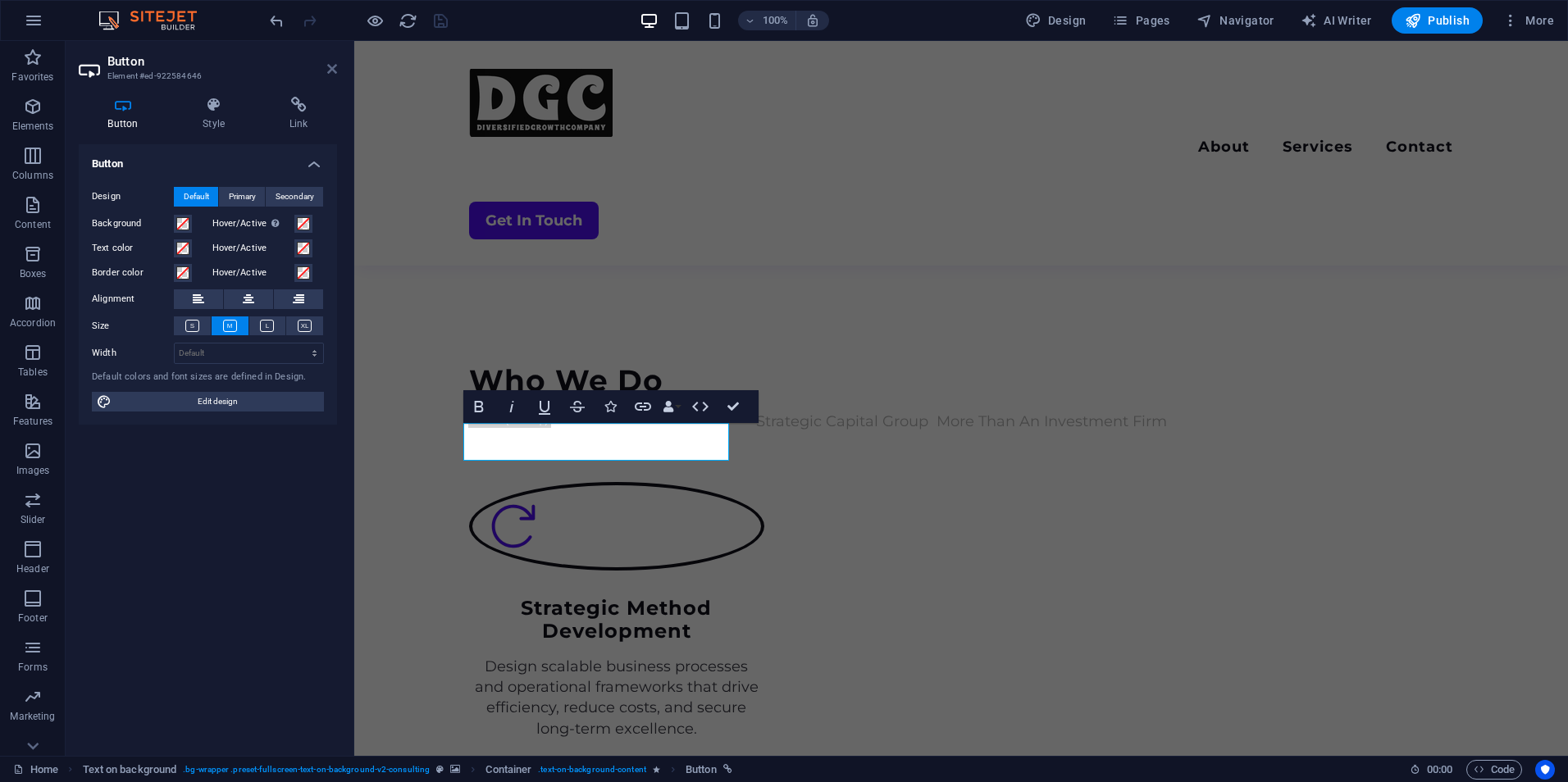
click at [332, 64] on icon at bounding box center [332, 69] width 10 height 13
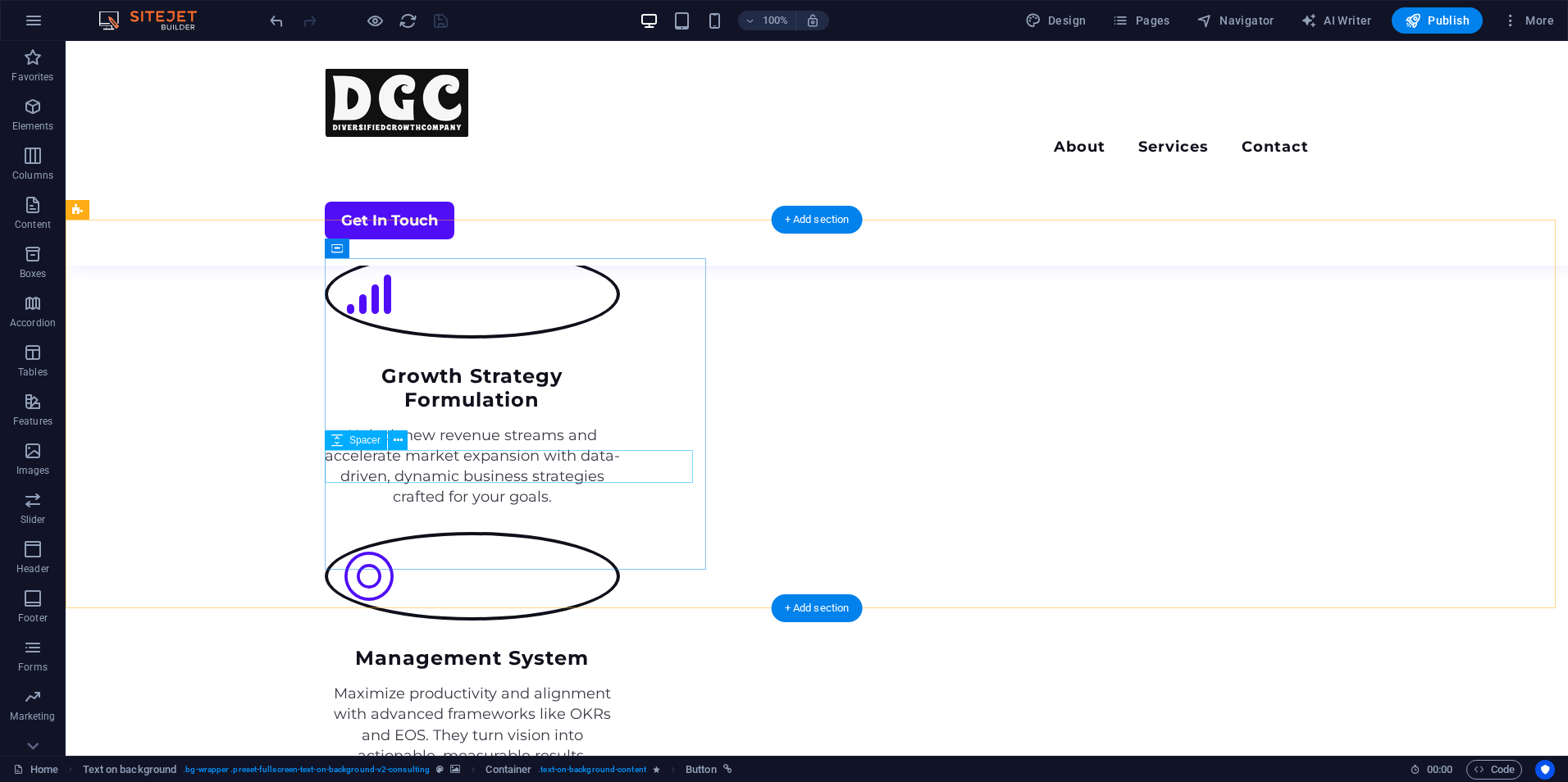
scroll to position [3079, 0]
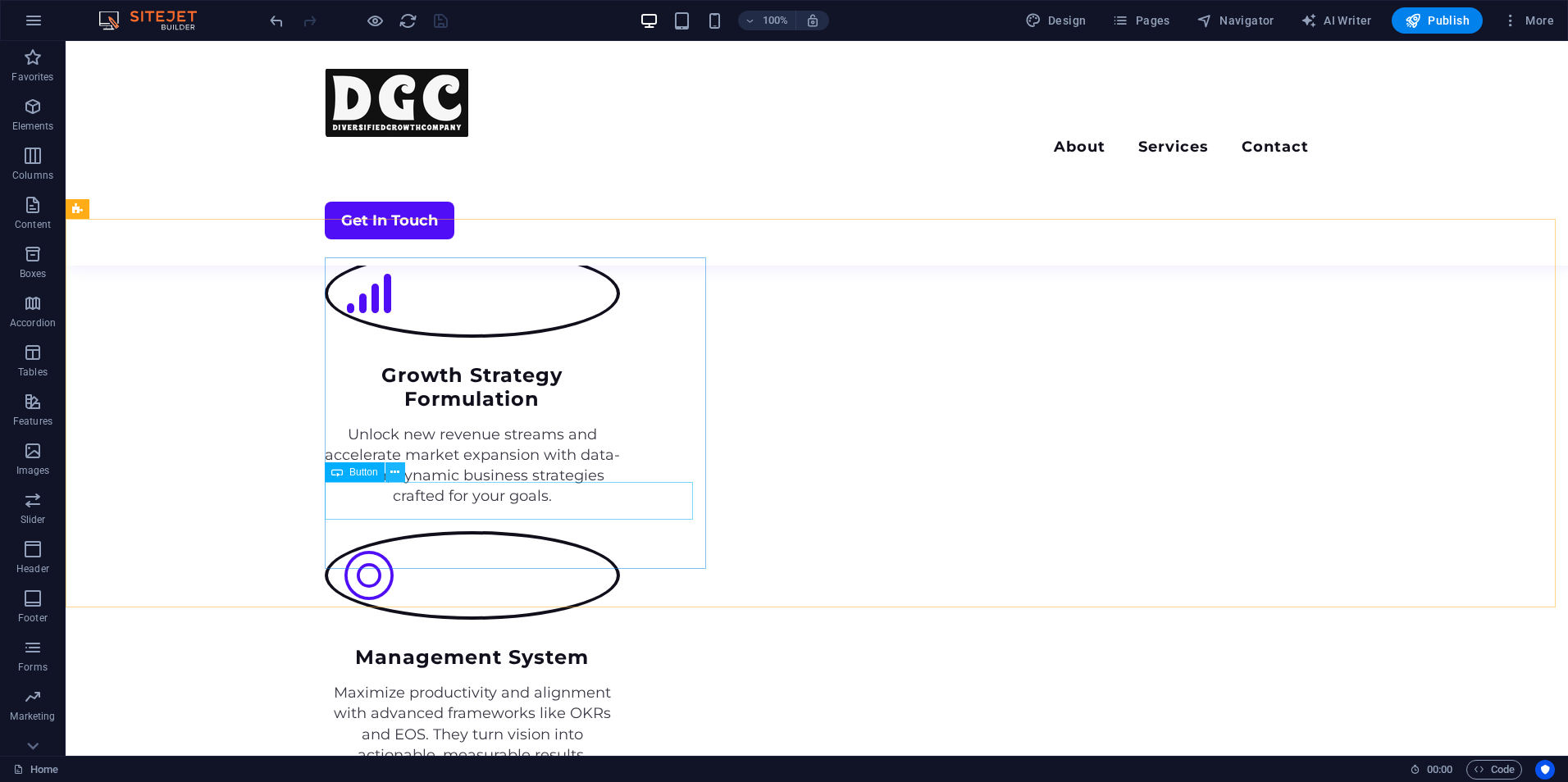
click at [397, 473] on icon at bounding box center [395, 473] width 9 height 18
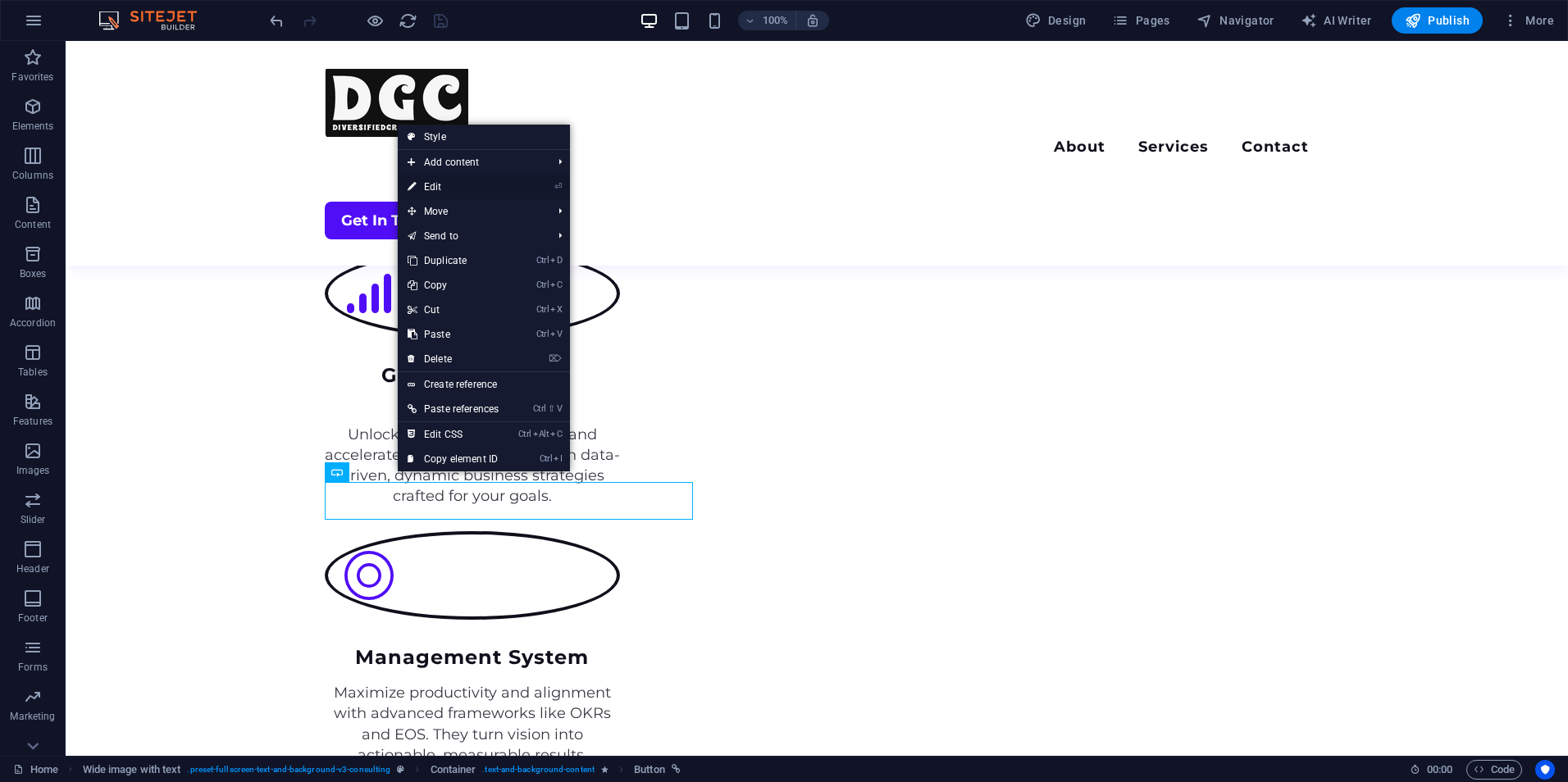
click at [432, 188] on link "⏎ Edit" at bounding box center [453, 187] width 110 height 24
select select "3"
select select
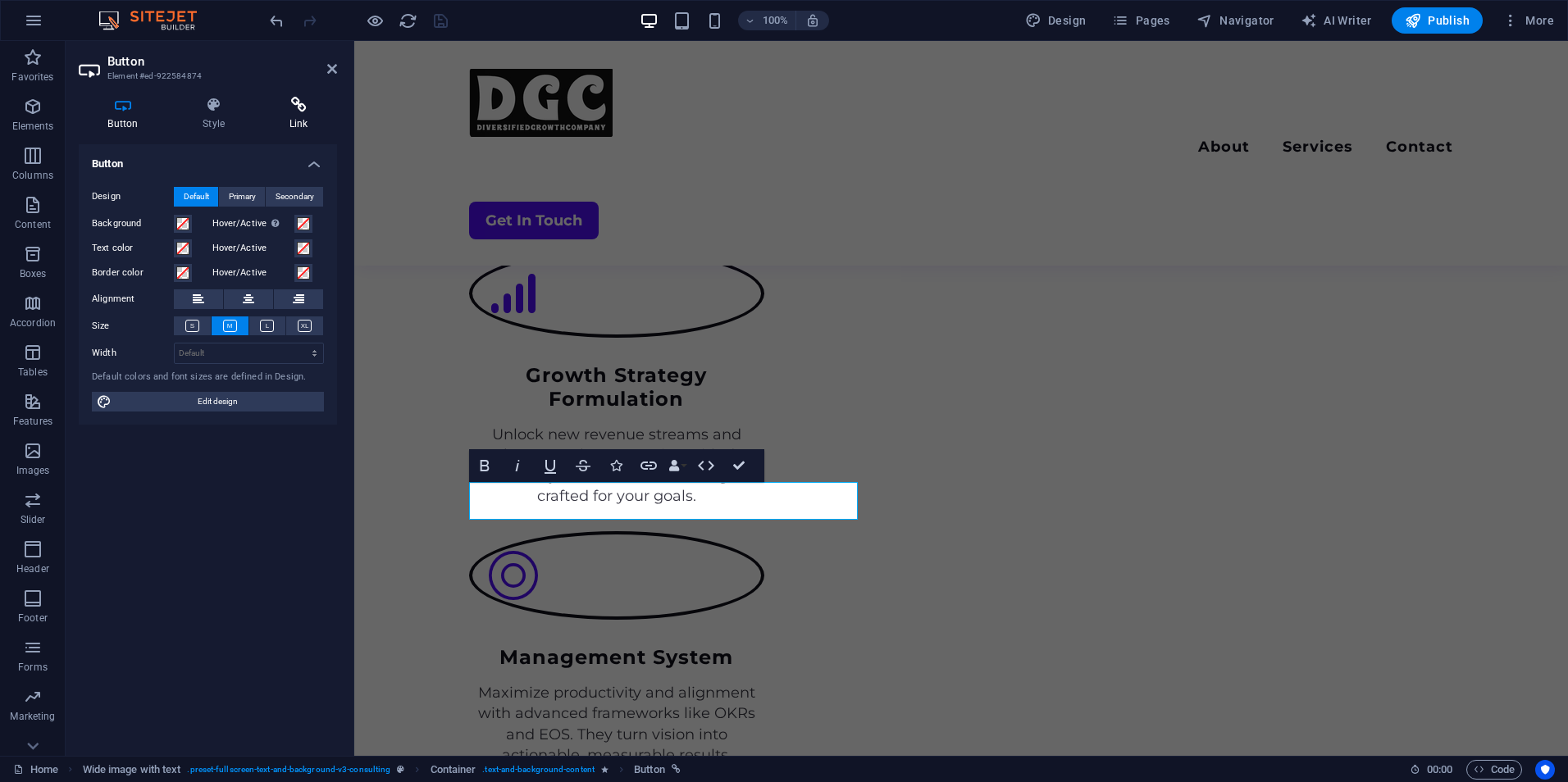
click at [306, 118] on h4 "Link" at bounding box center [299, 114] width 77 height 34
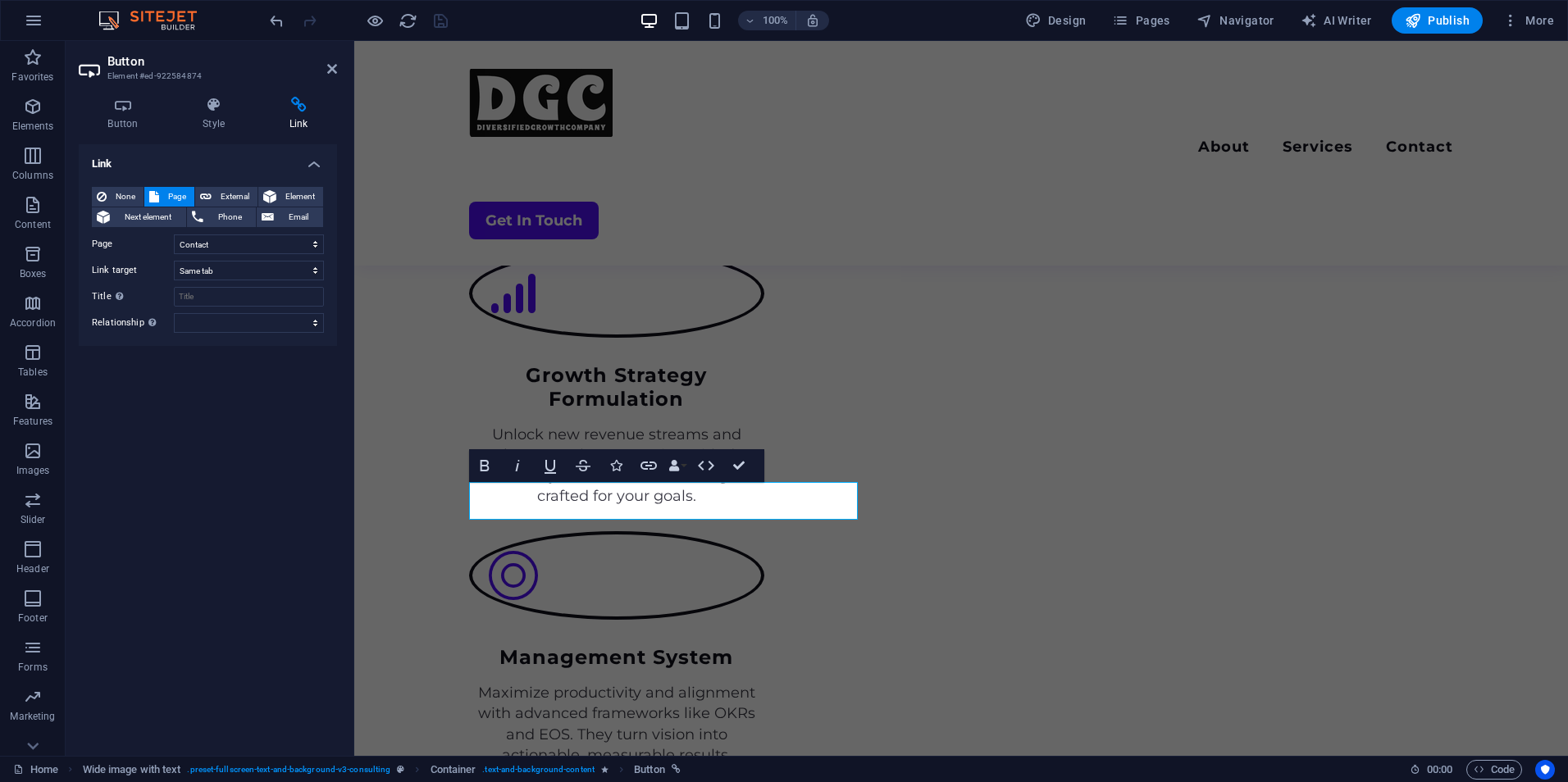
click at [259, 254] on div "None Page External Element Next element Phone Email Page Home About Services Co…" at bounding box center [208, 260] width 232 height 146
click at [251, 239] on select "Home About Services Contact Legal Notice Privacy Home" at bounding box center [249, 244] width 150 height 20
click at [174, 234] on select "Home About Services Contact Legal Notice Privacy Home" at bounding box center [249, 244] width 150 height 20
click at [208, 237] on select "Home About Services Contact Legal Notice Privacy Home" at bounding box center [249, 244] width 150 height 20
select select "3"
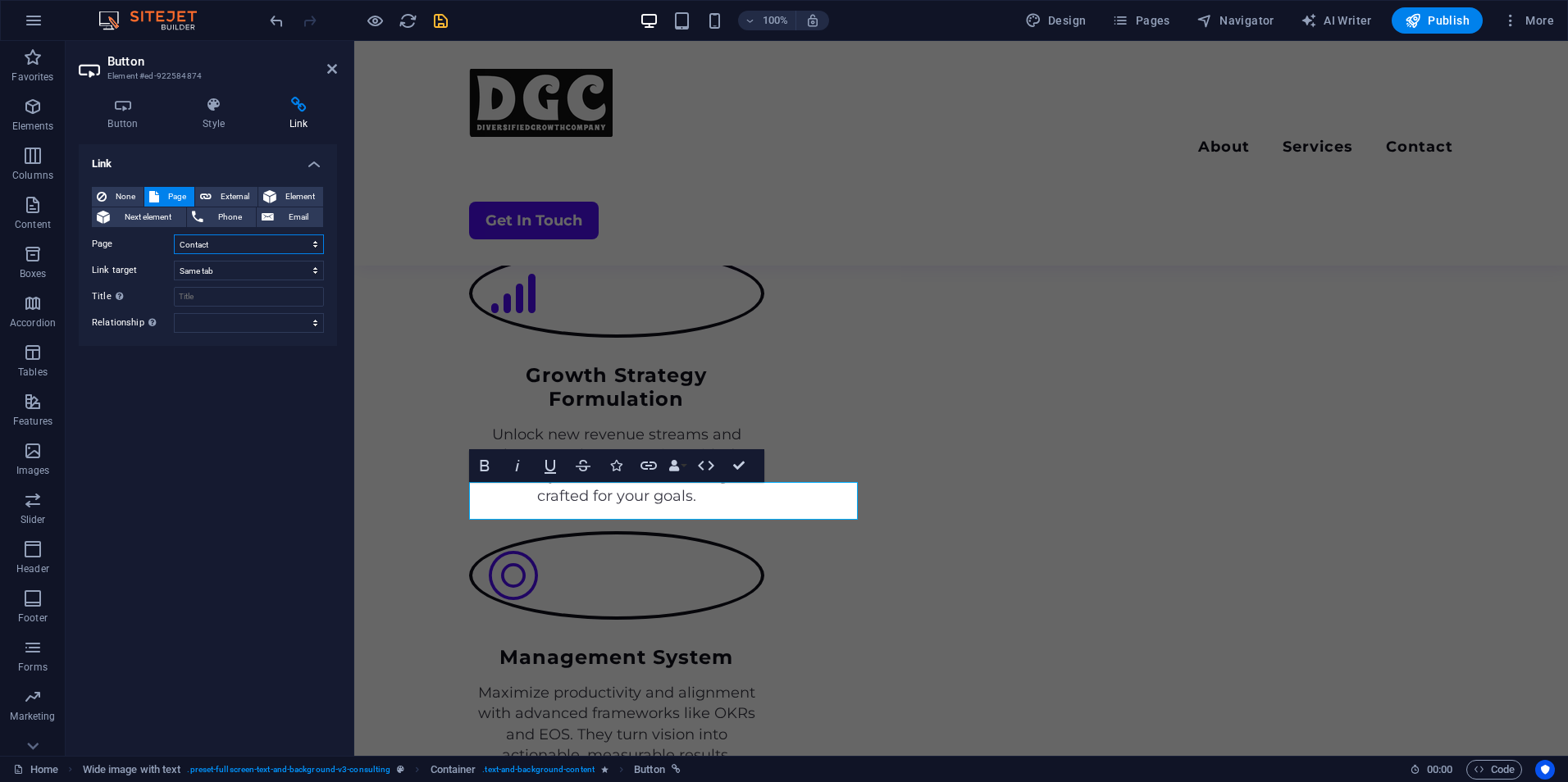
click at [174, 234] on select "Home About Services Contact Legal Notice Privacy Home" at bounding box center [249, 244] width 150 height 20
click at [436, 21] on icon "save" at bounding box center [441, 21] width 19 height 19
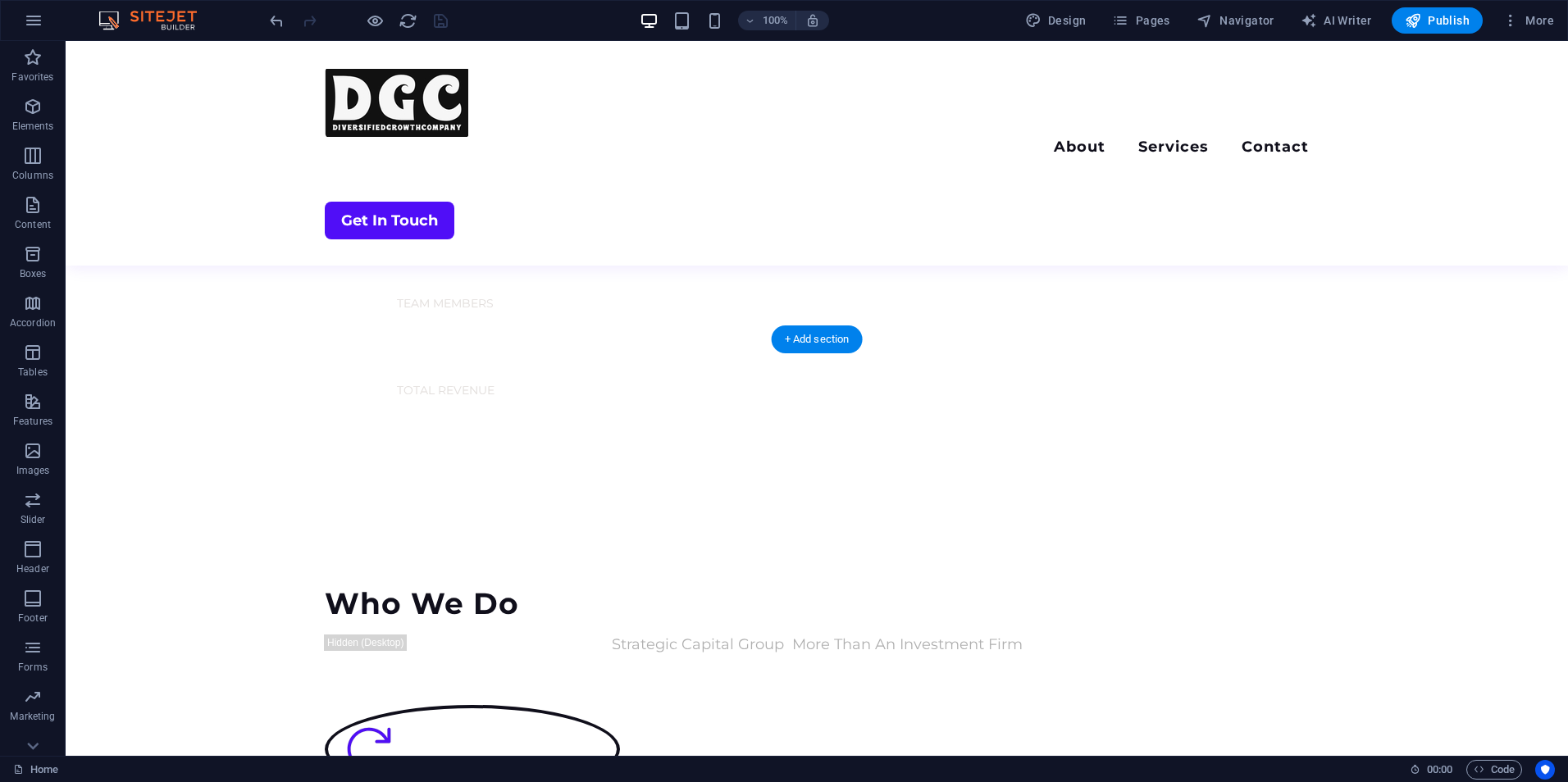
scroll to position [1520, 0]
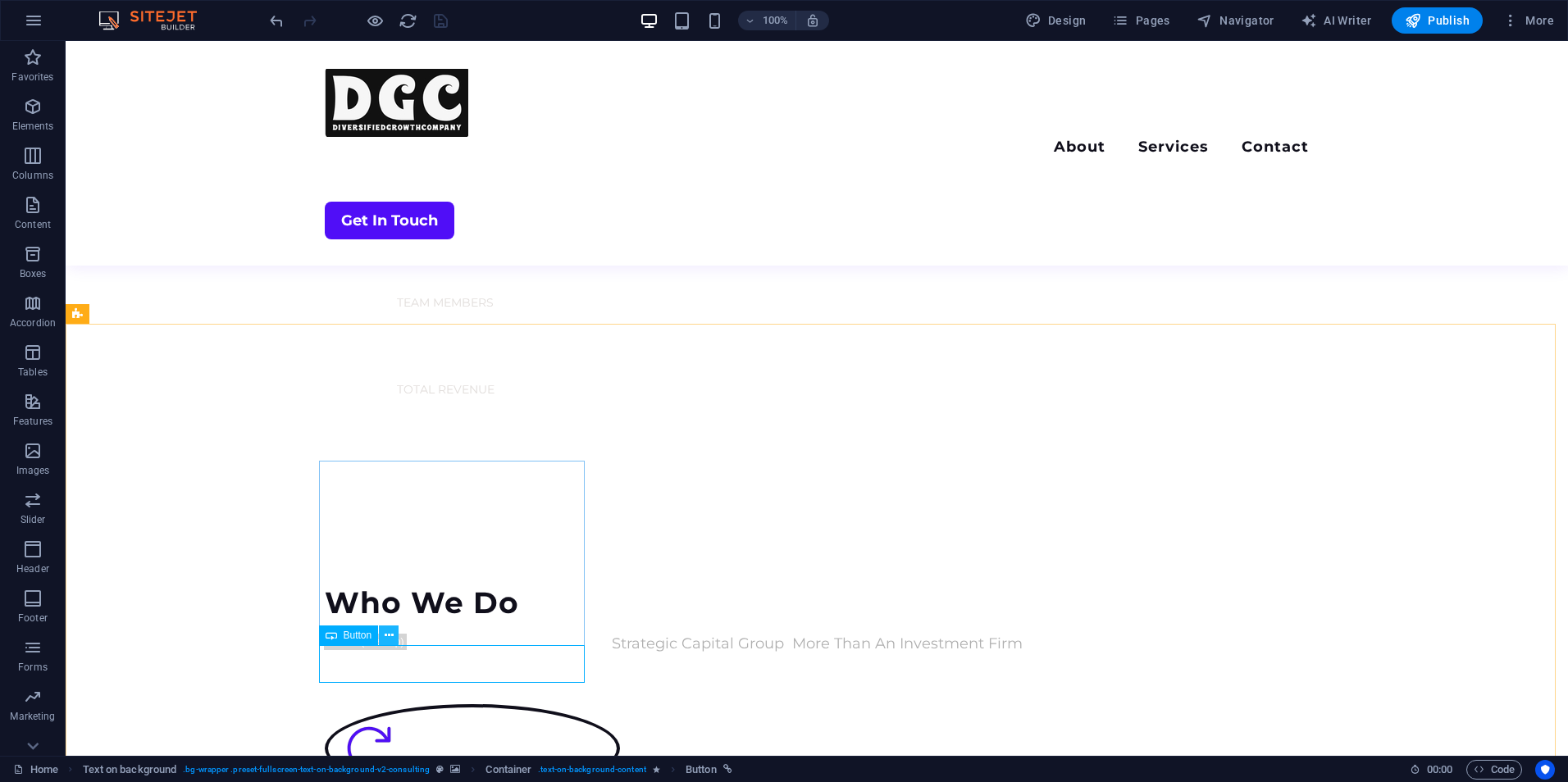
click at [386, 627] on icon at bounding box center [389, 636] width 9 height 18
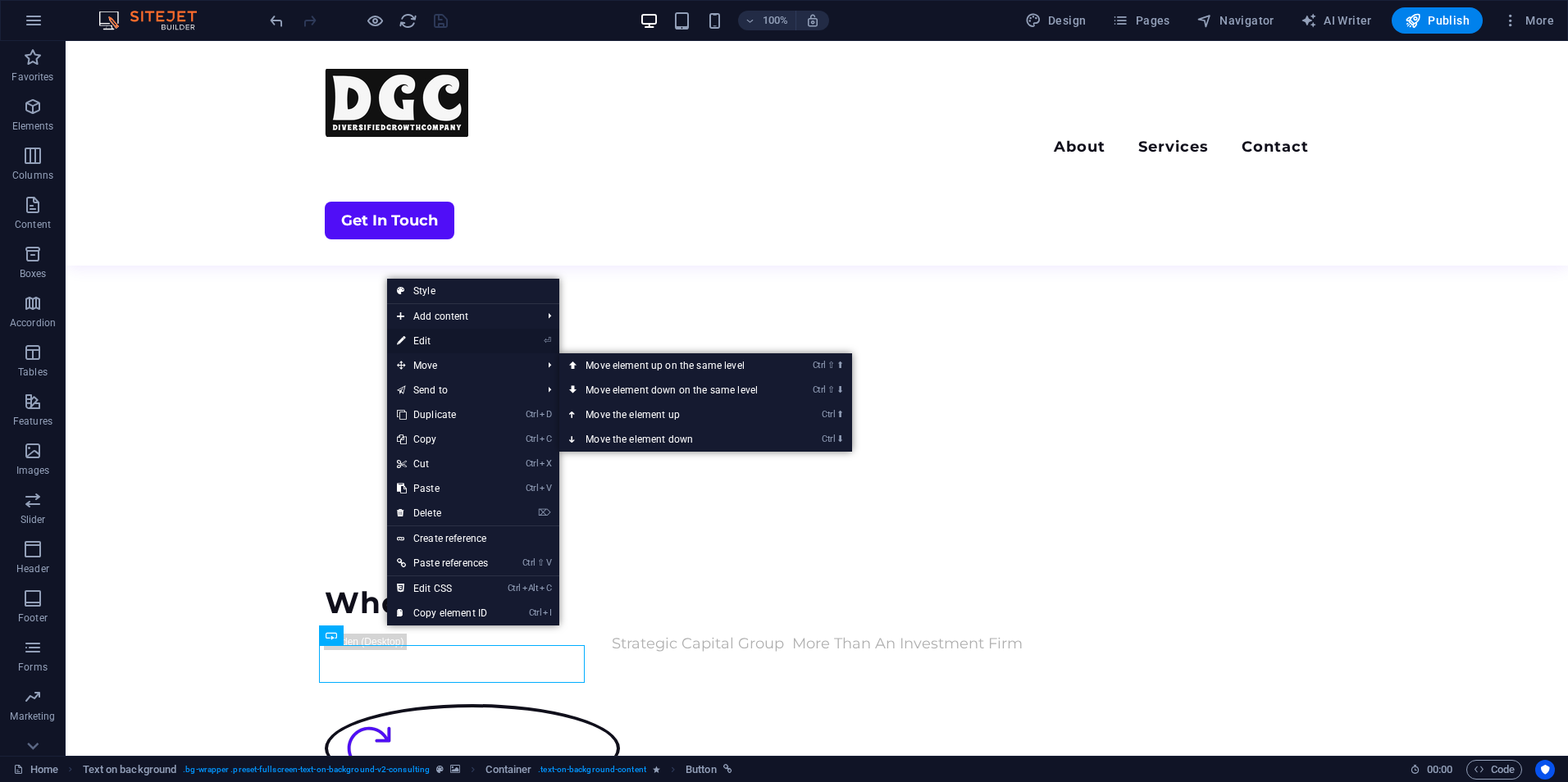
click at [433, 340] on link "⏎ Edit" at bounding box center [443, 340] width 110 height 24
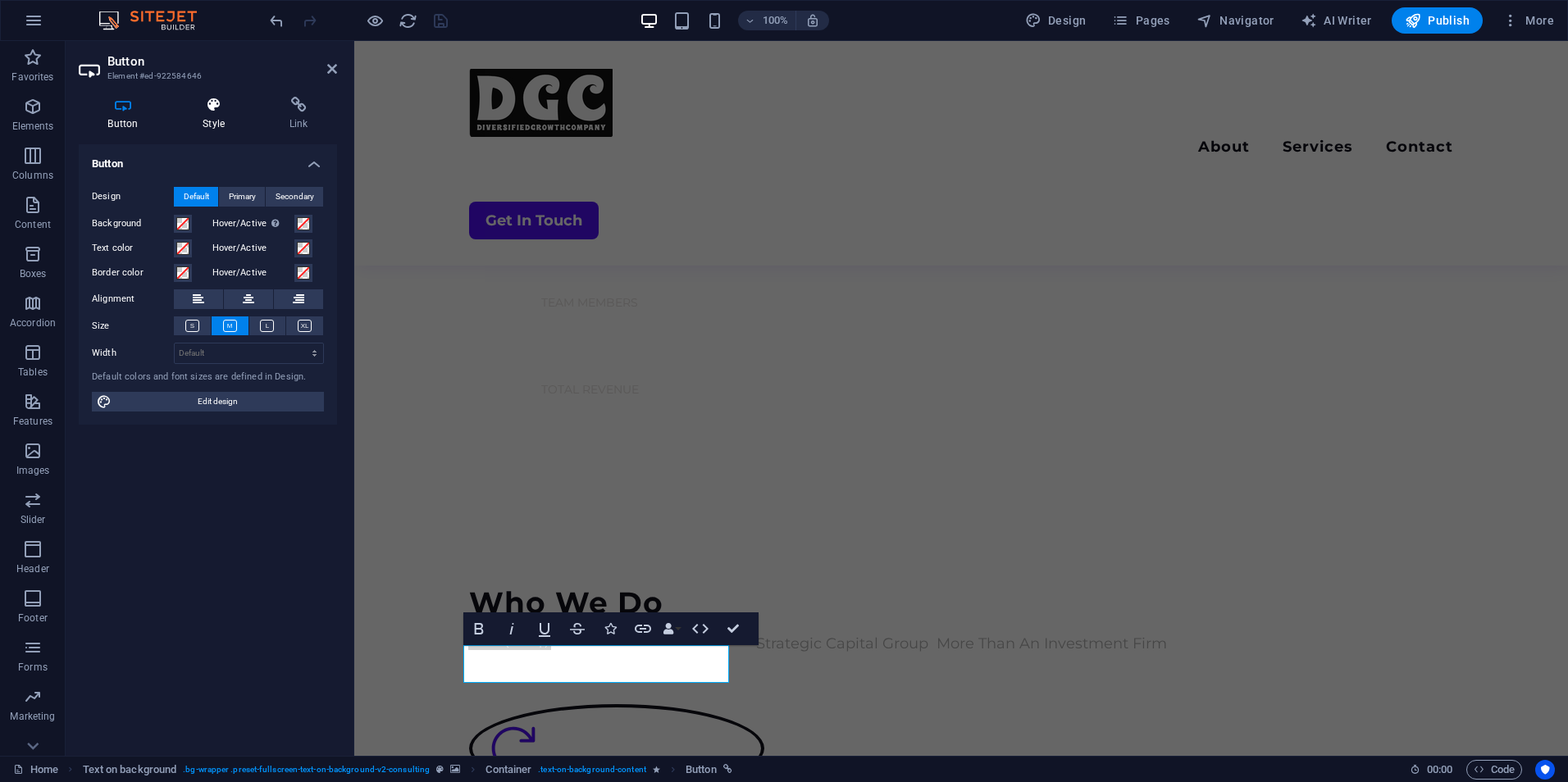
click at [224, 120] on h4 "Style" at bounding box center [218, 114] width 87 height 34
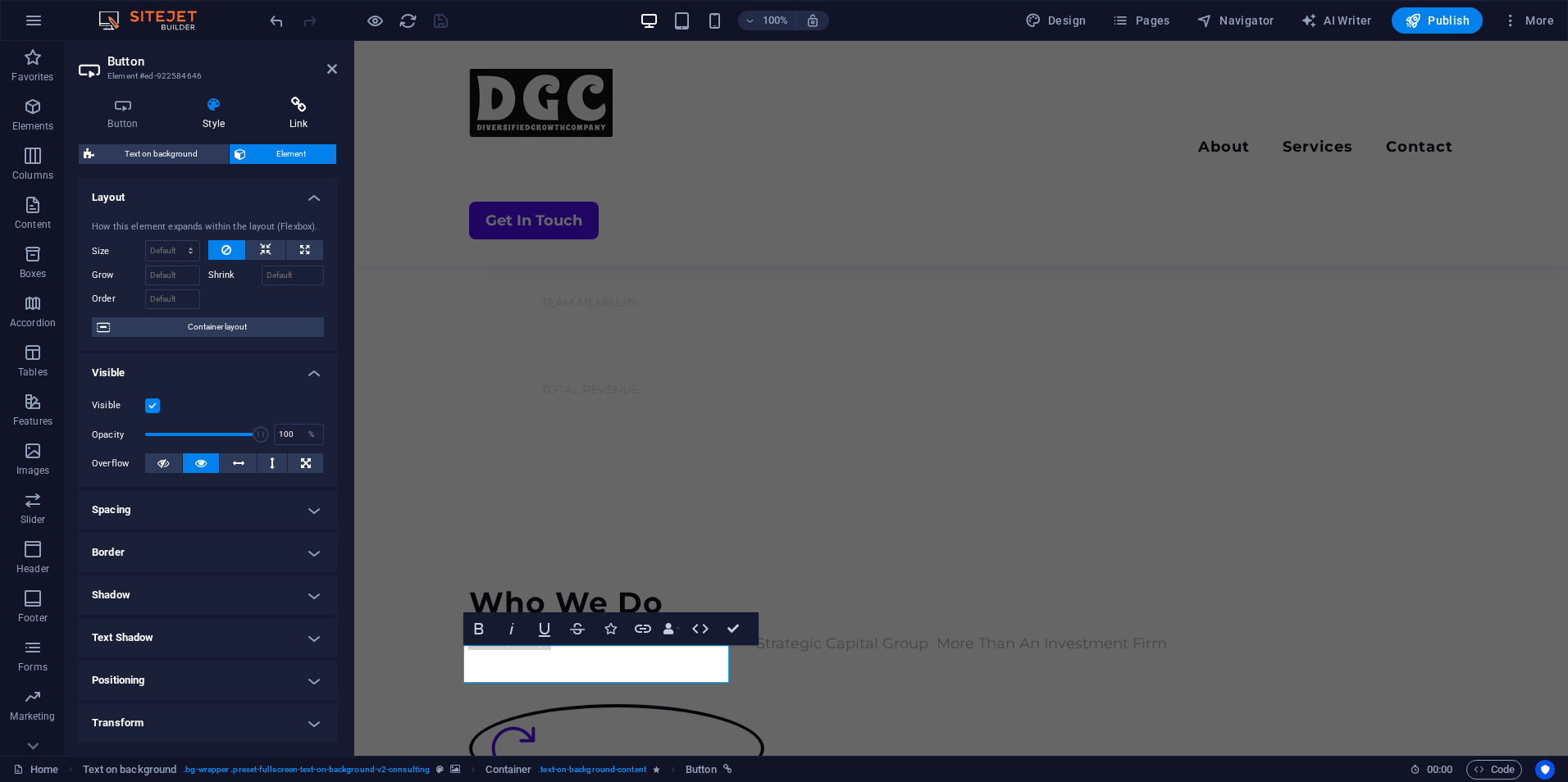
click at [282, 114] on h4 "Link" at bounding box center [299, 114] width 77 height 34
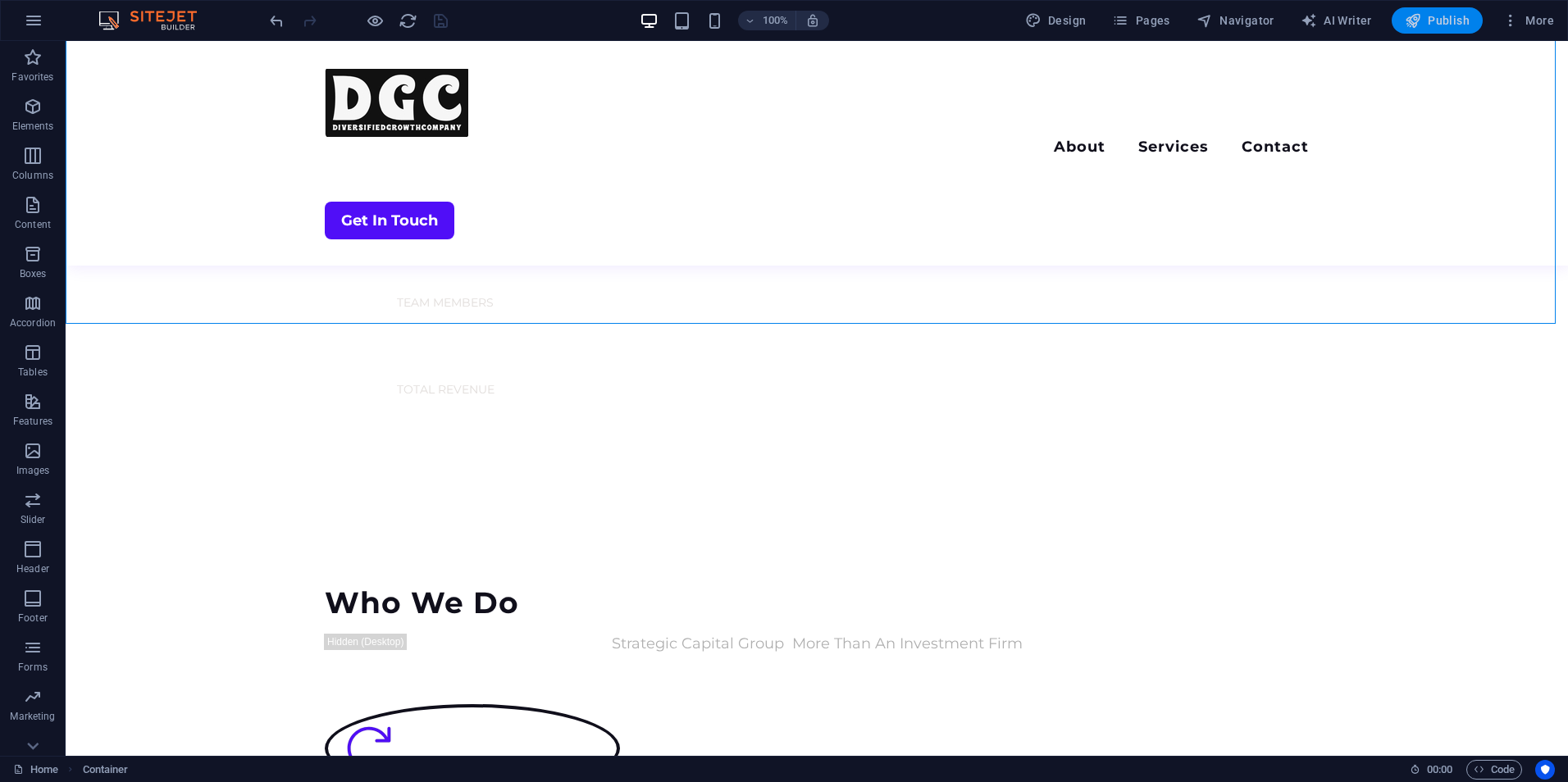
click at [1456, 26] on span "Publish" at bounding box center [1437, 21] width 64 height 17
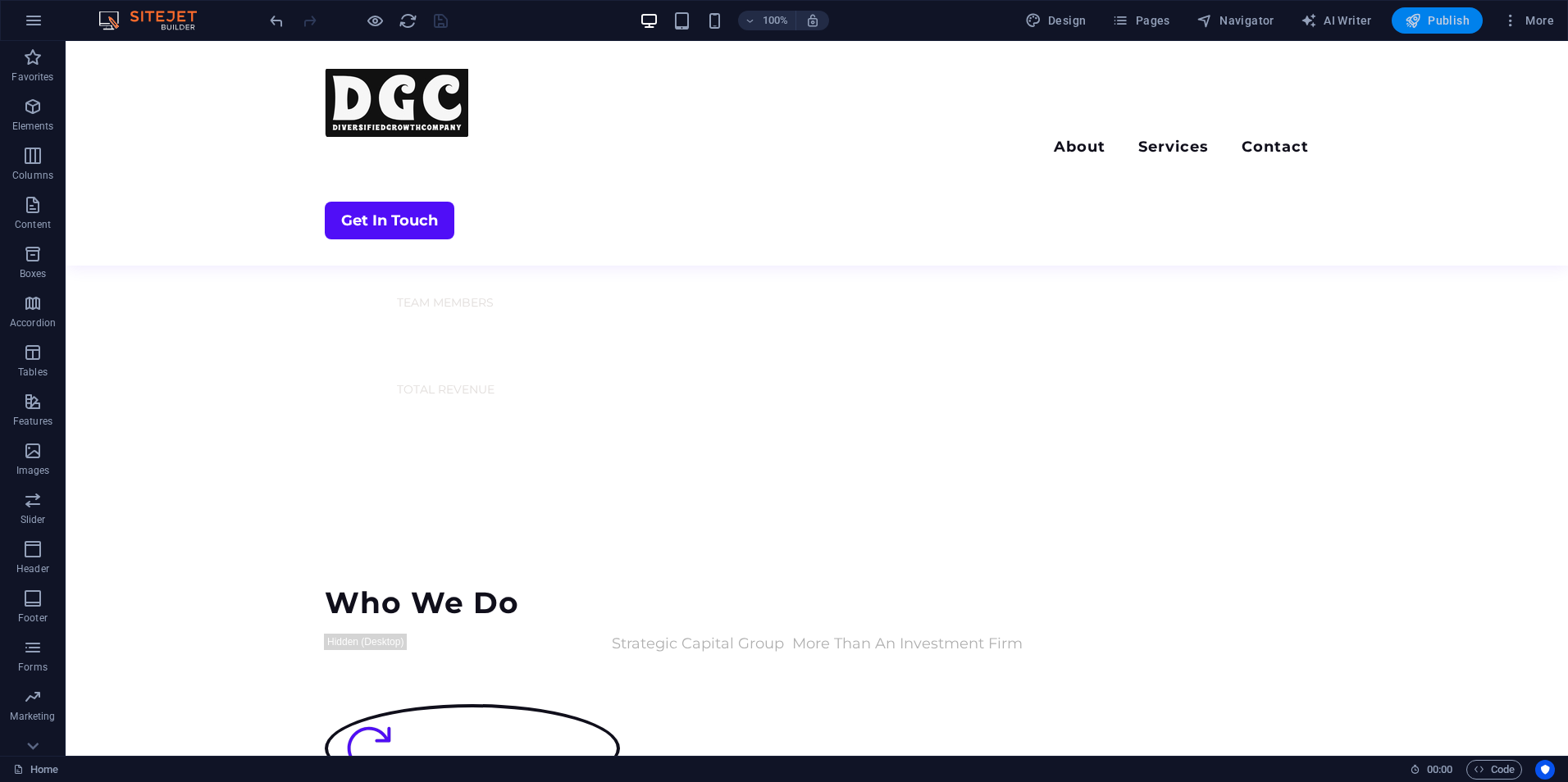
click at [1443, 24] on span "Publish" at bounding box center [1437, 21] width 64 height 17
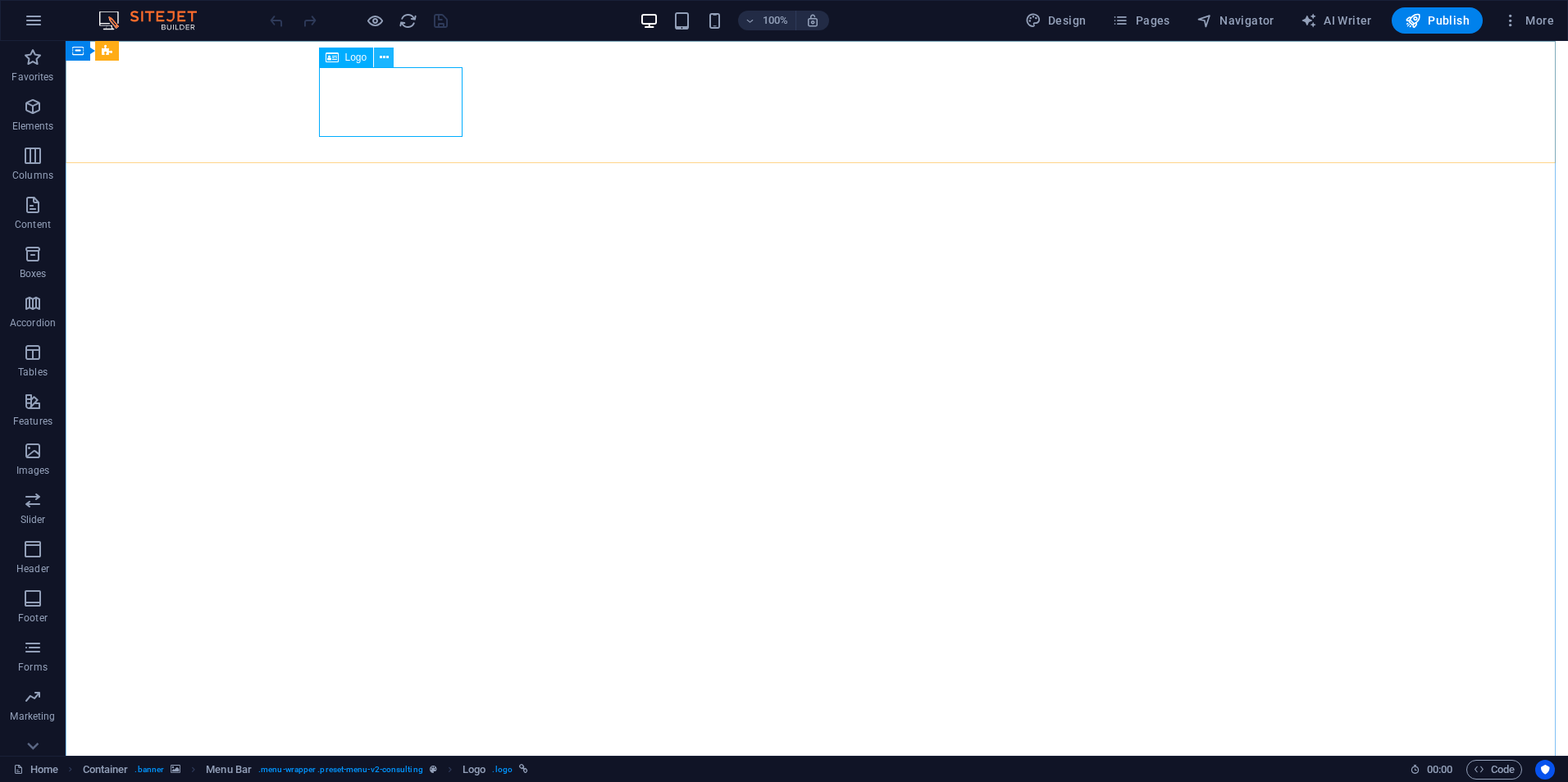
click at [377, 56] on button at bounding box center [384, 58] width 20 height 20
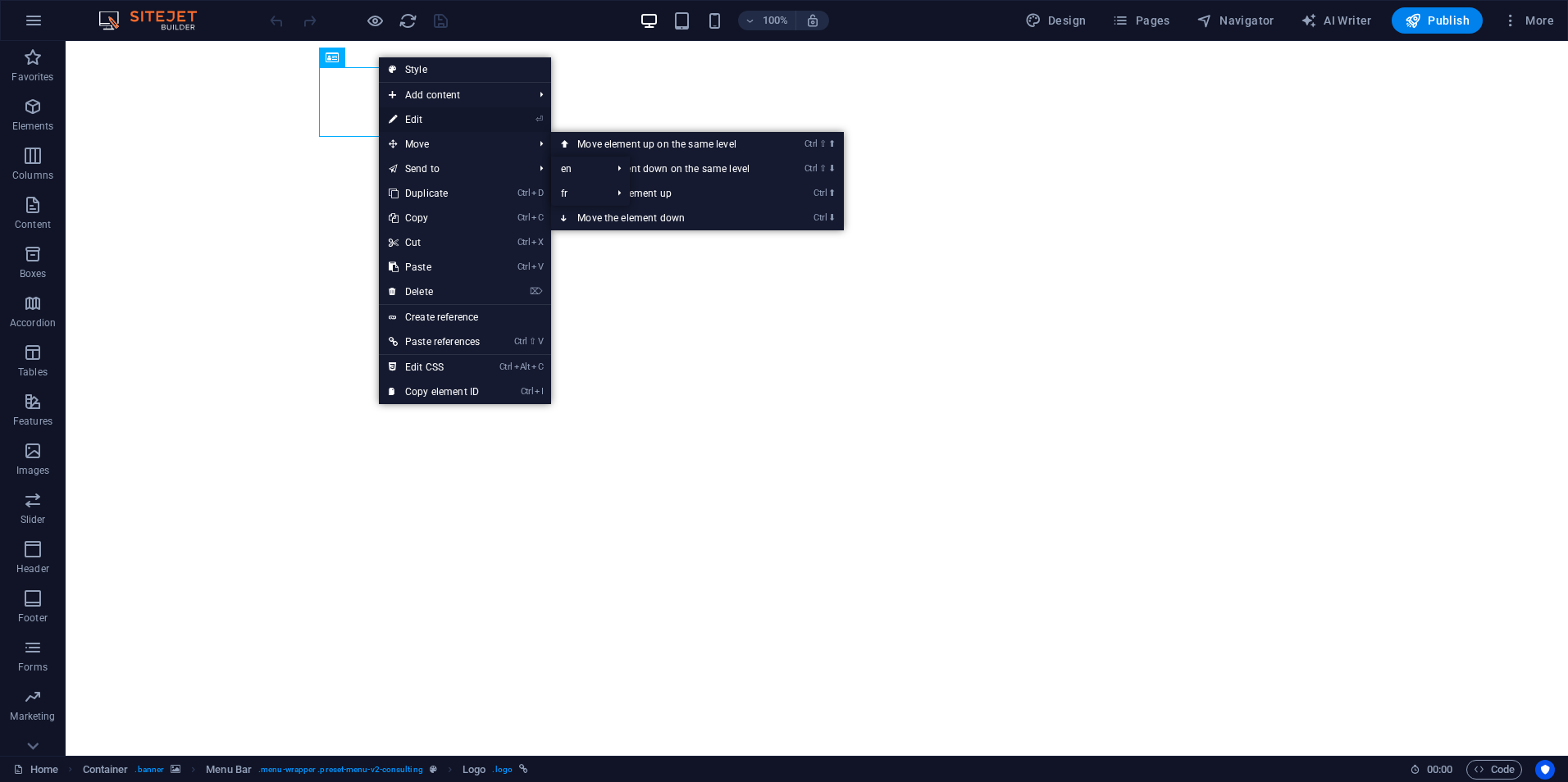
click at [440, 122] on link "⏎ Edit" at bounding box center [434, 119] width 110 height 24
select select "px"
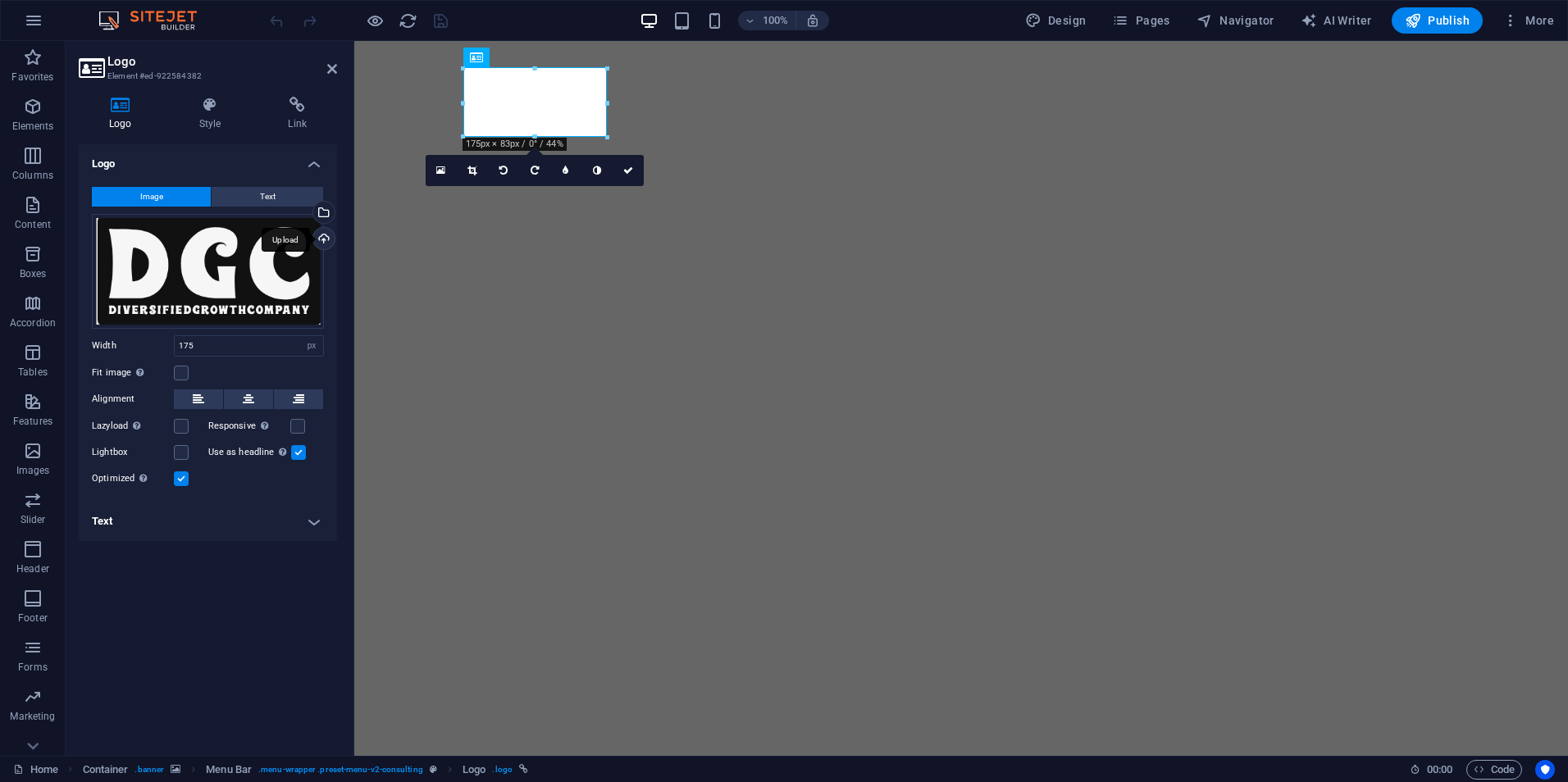
click at [319, 242] on div "Upload" at bounding box center [322, 240] width 24 height 24
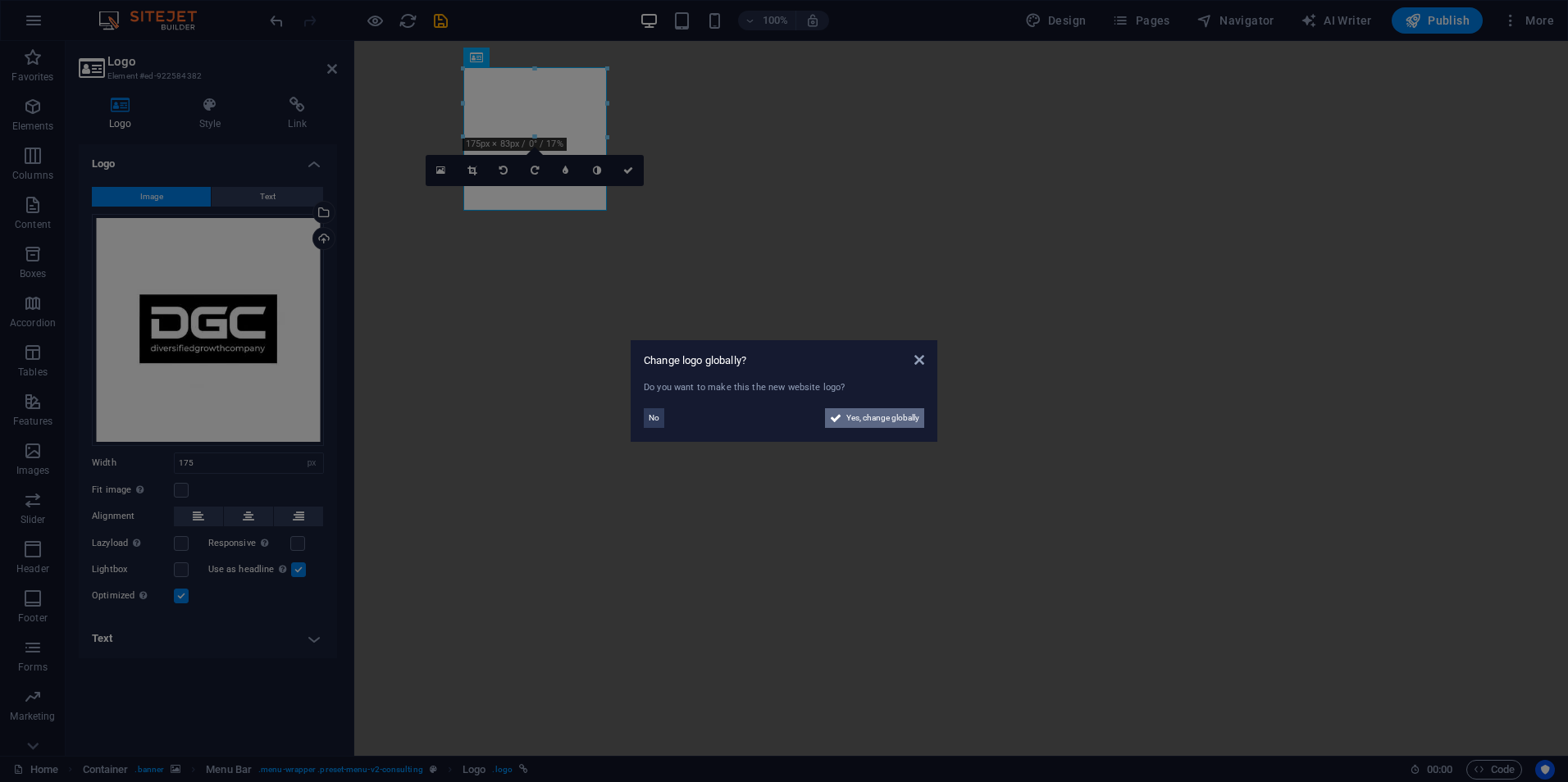
click at [904, 422] on span "Yes, change globally" at bounding box center [883, 418] width 73 height 20
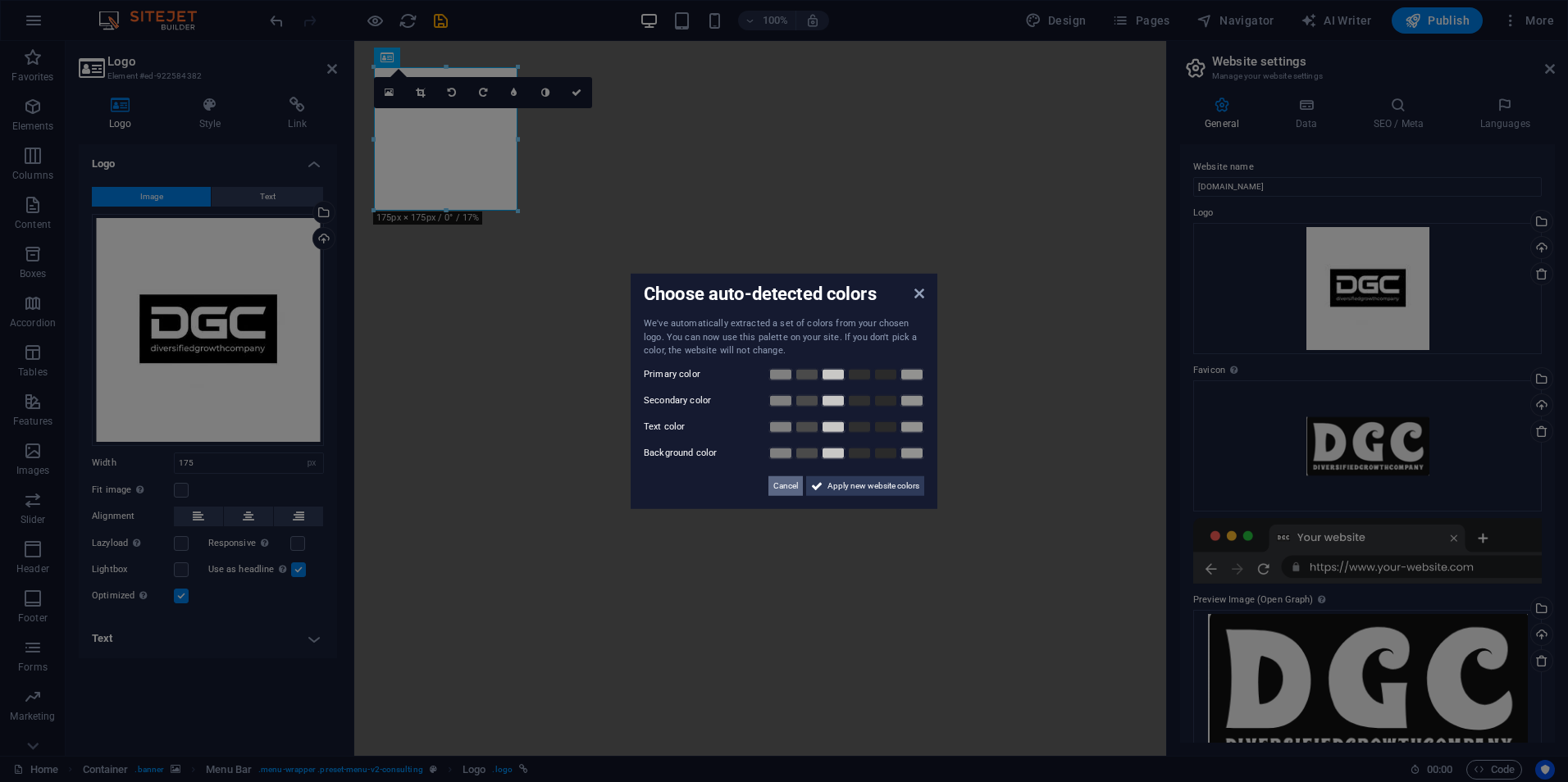
click at [784, 483] on span "Cancel" at bounding box center [785, 486] width 24 height 20
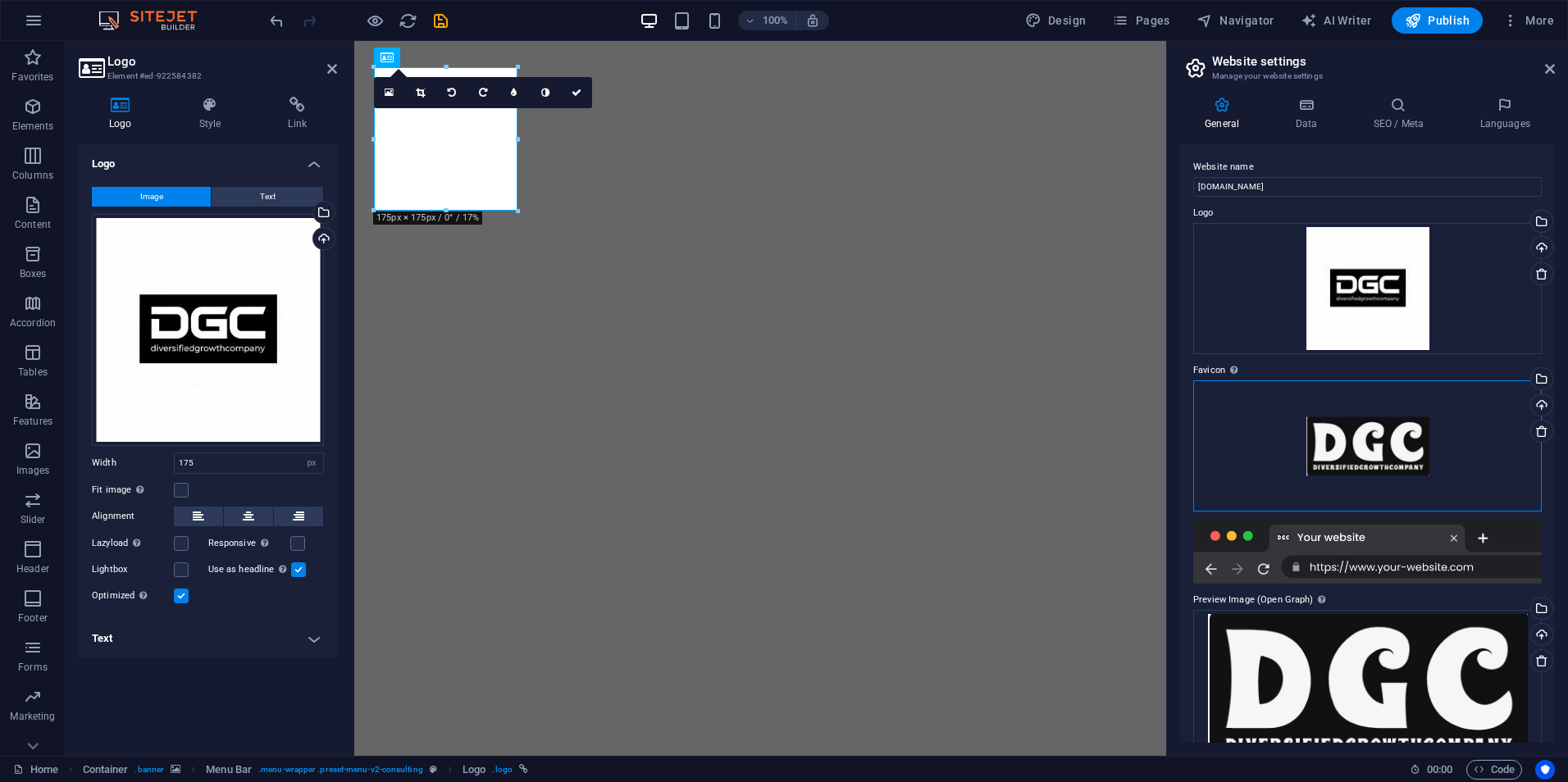
click at [1371, 437] on div "Drag files here, click to choose files or select files from Files or our free s…" at bounding box center [1367, 446] width 349 height 131
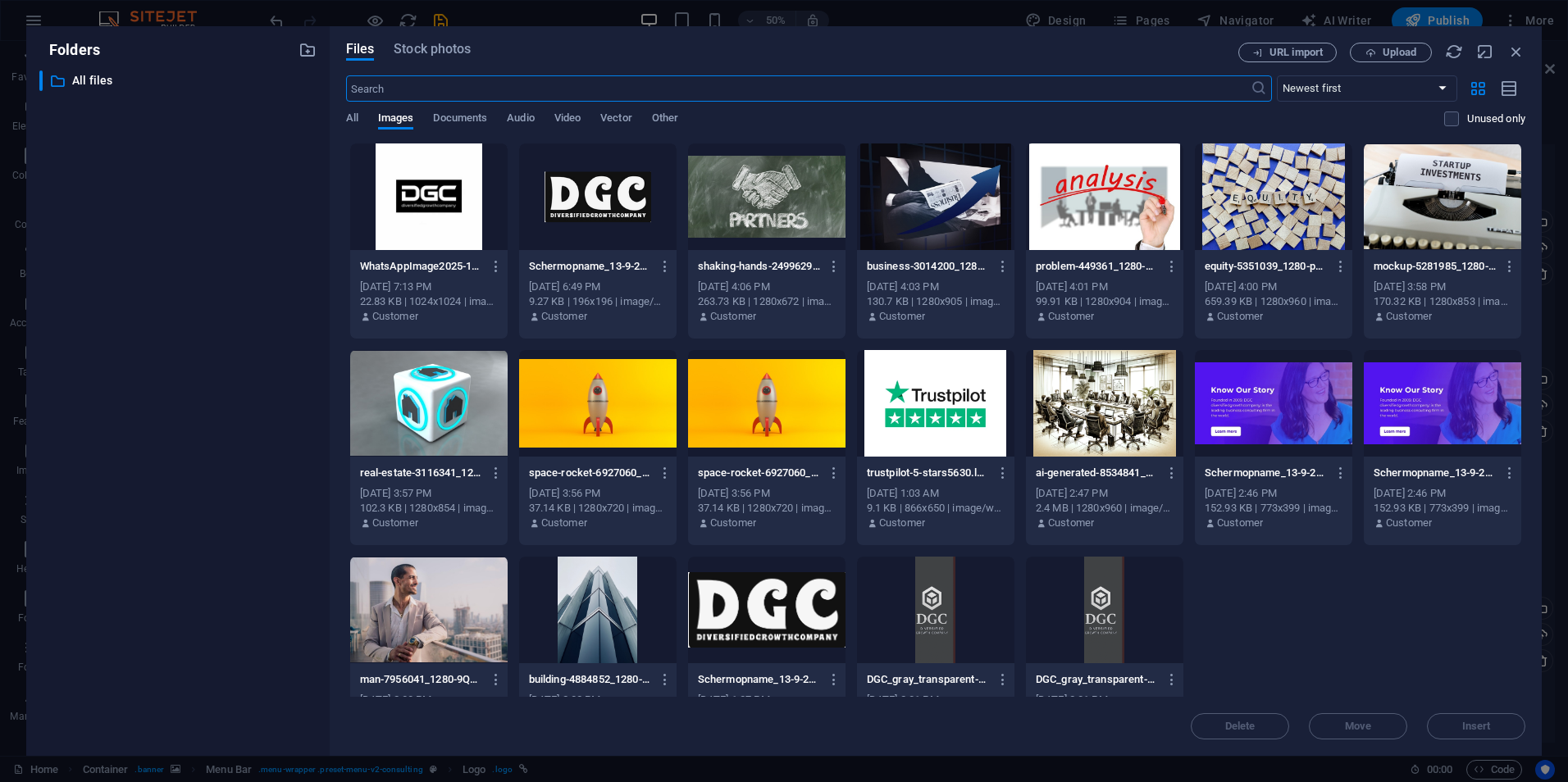
click at [449, 186] on div at bounding box center [429, 197] width 157 height 106
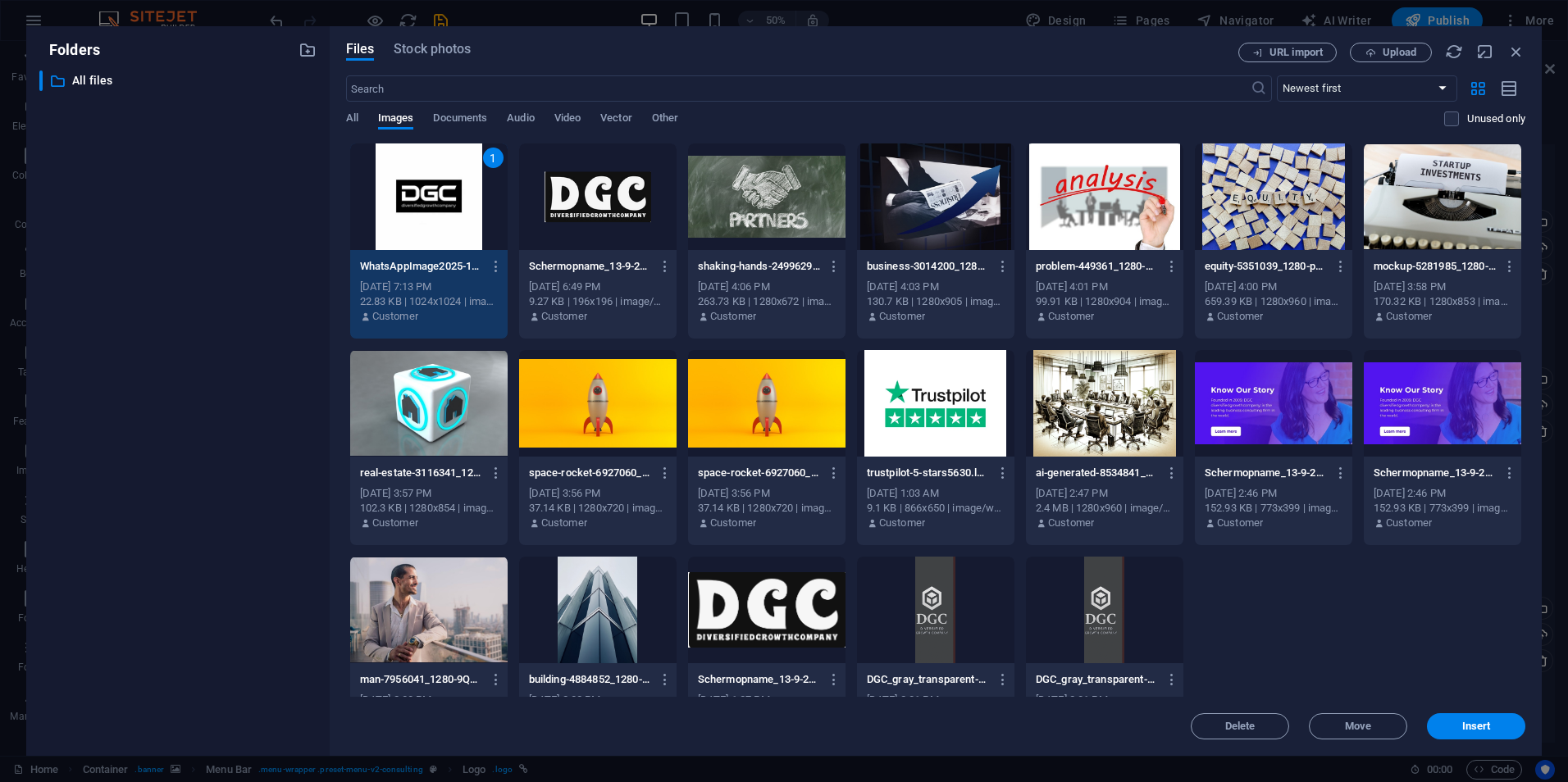
click at [1458, 722] on span "Insert" at bounding box center [1477, 727] width 85 height 10
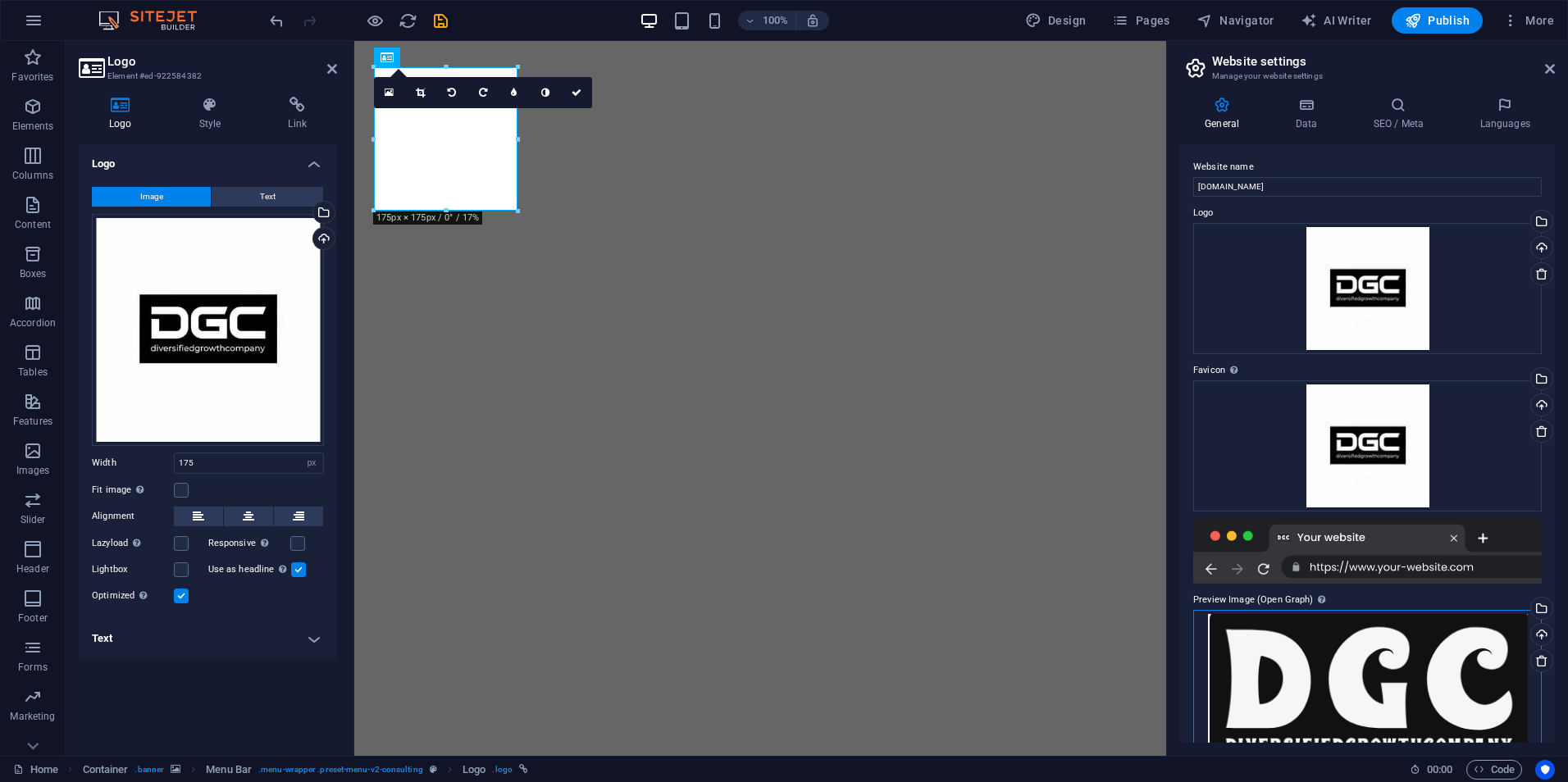
click at [1392, 647] on div "Drag files here, click to choose files or select files from Files or our free s…" at bounding box center [1367, 690] width 349 height 161
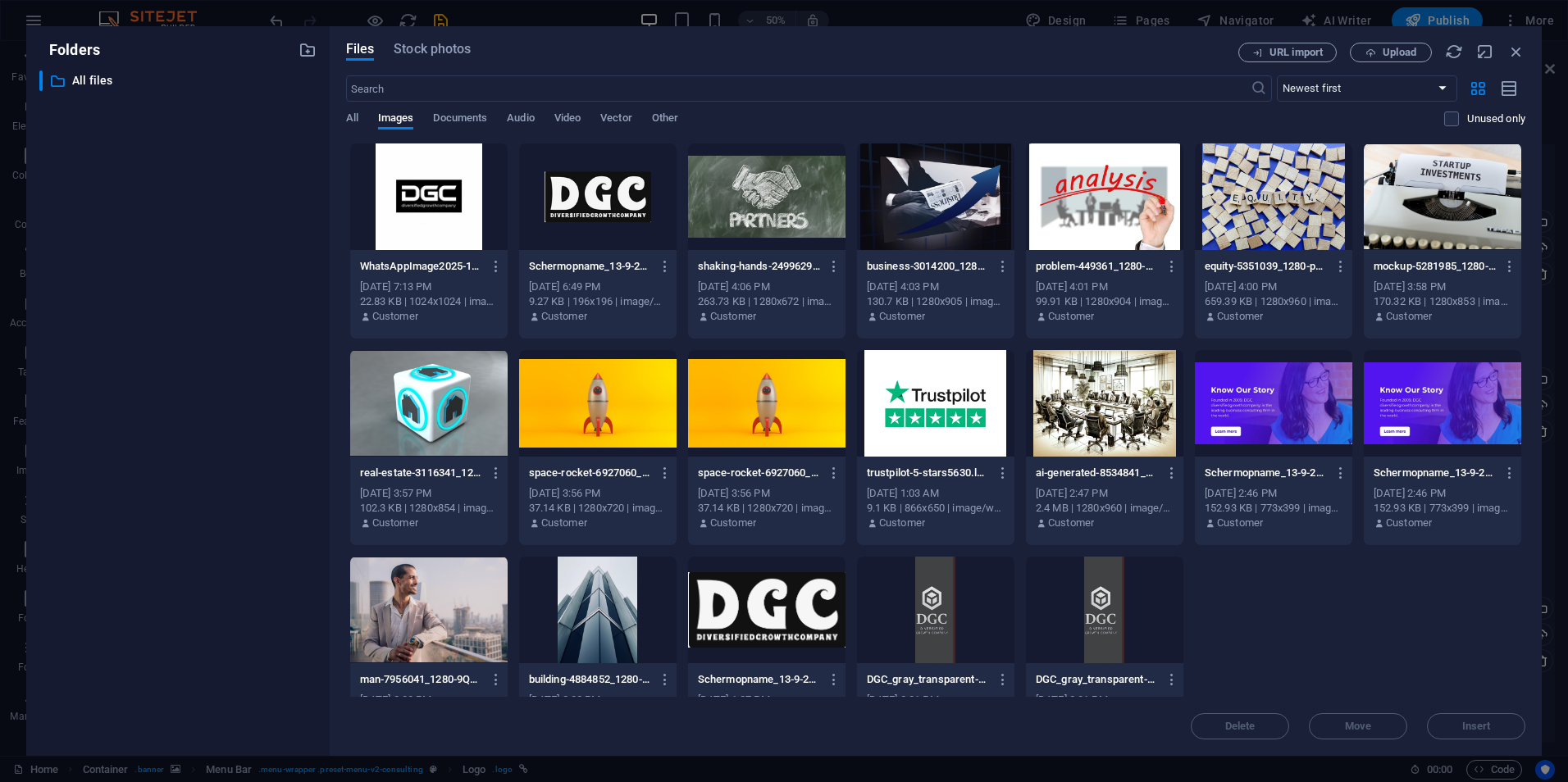
click at [414, 173] on div at bounding box center [429, 197] width 157 height 106
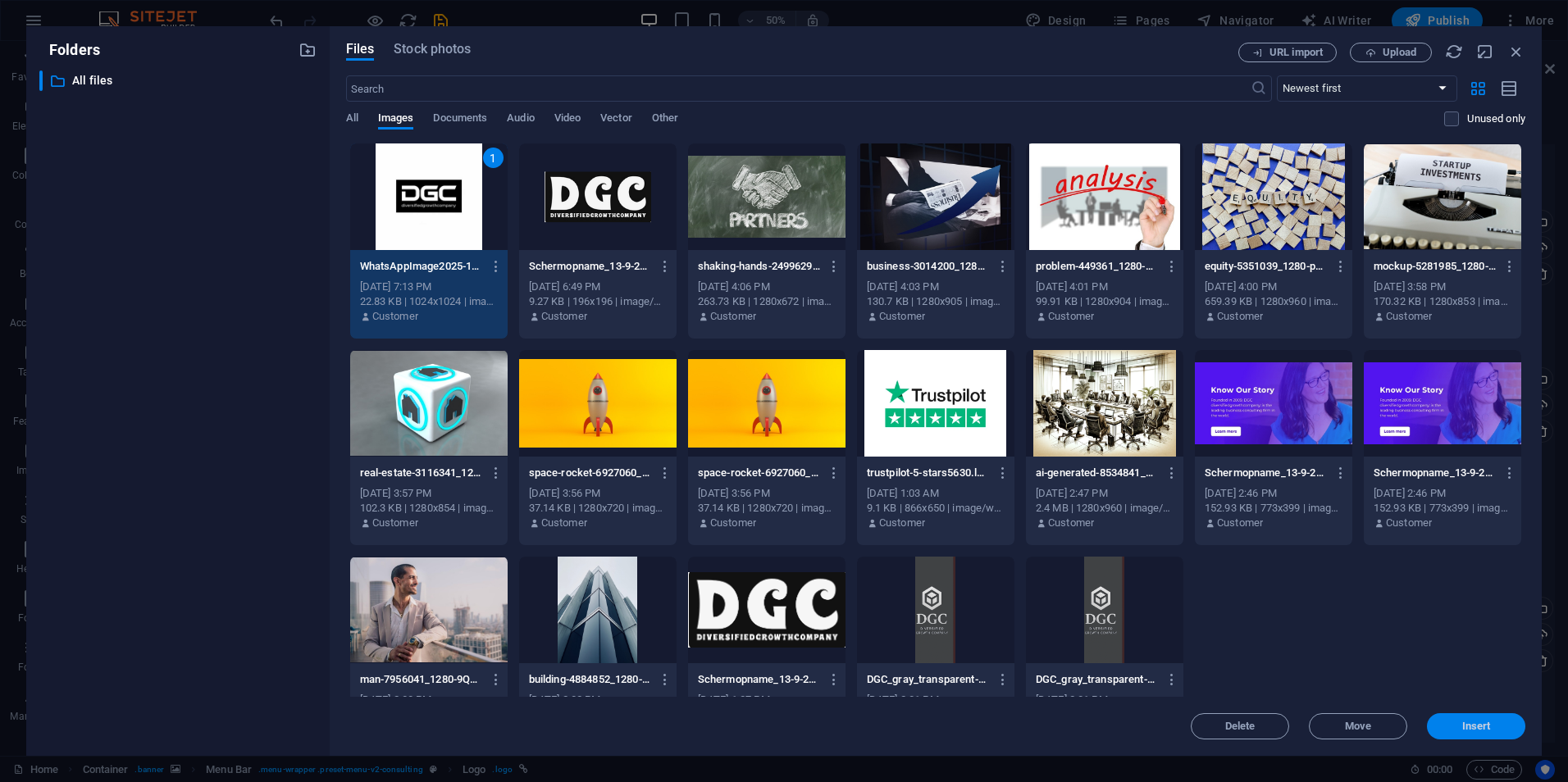
click at [1446, 714] on button "Insert" at bounding box center [1477, 726] width 99 height 26
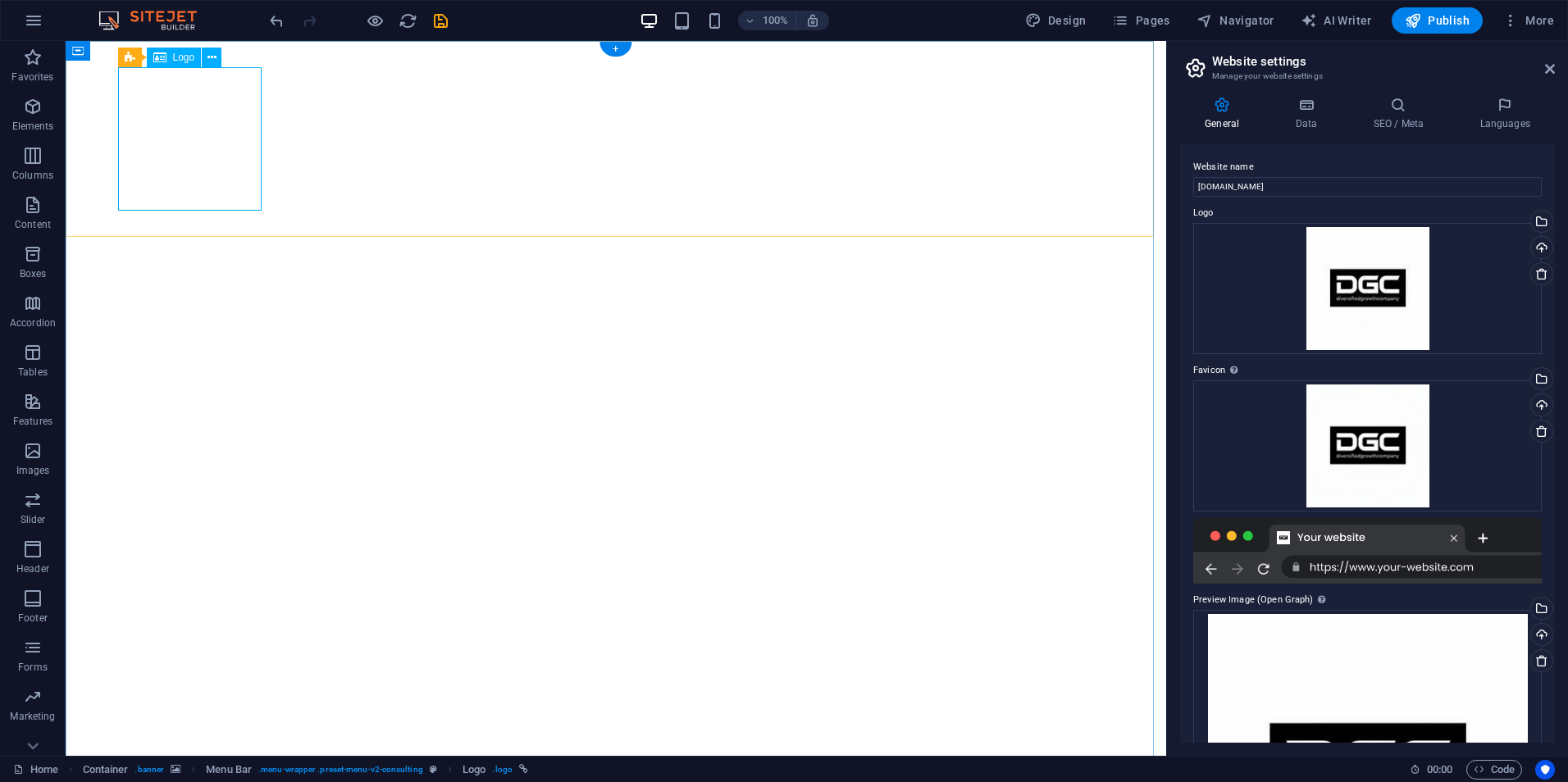
select select "px"
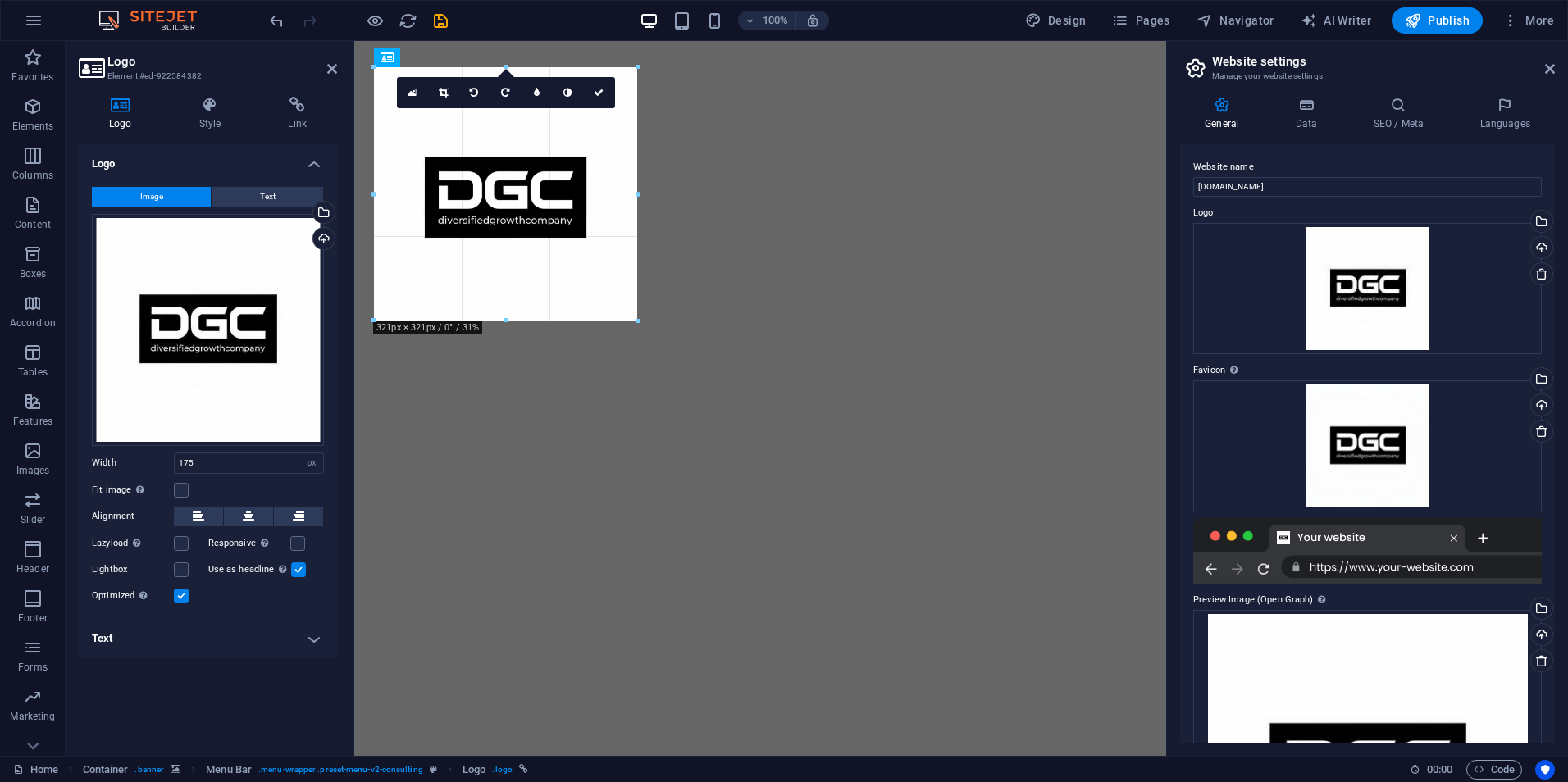
drag, startPoint x: 521, startPoint y: 141, endPoint x: 630, endPoint y: 159, distance: 110.5
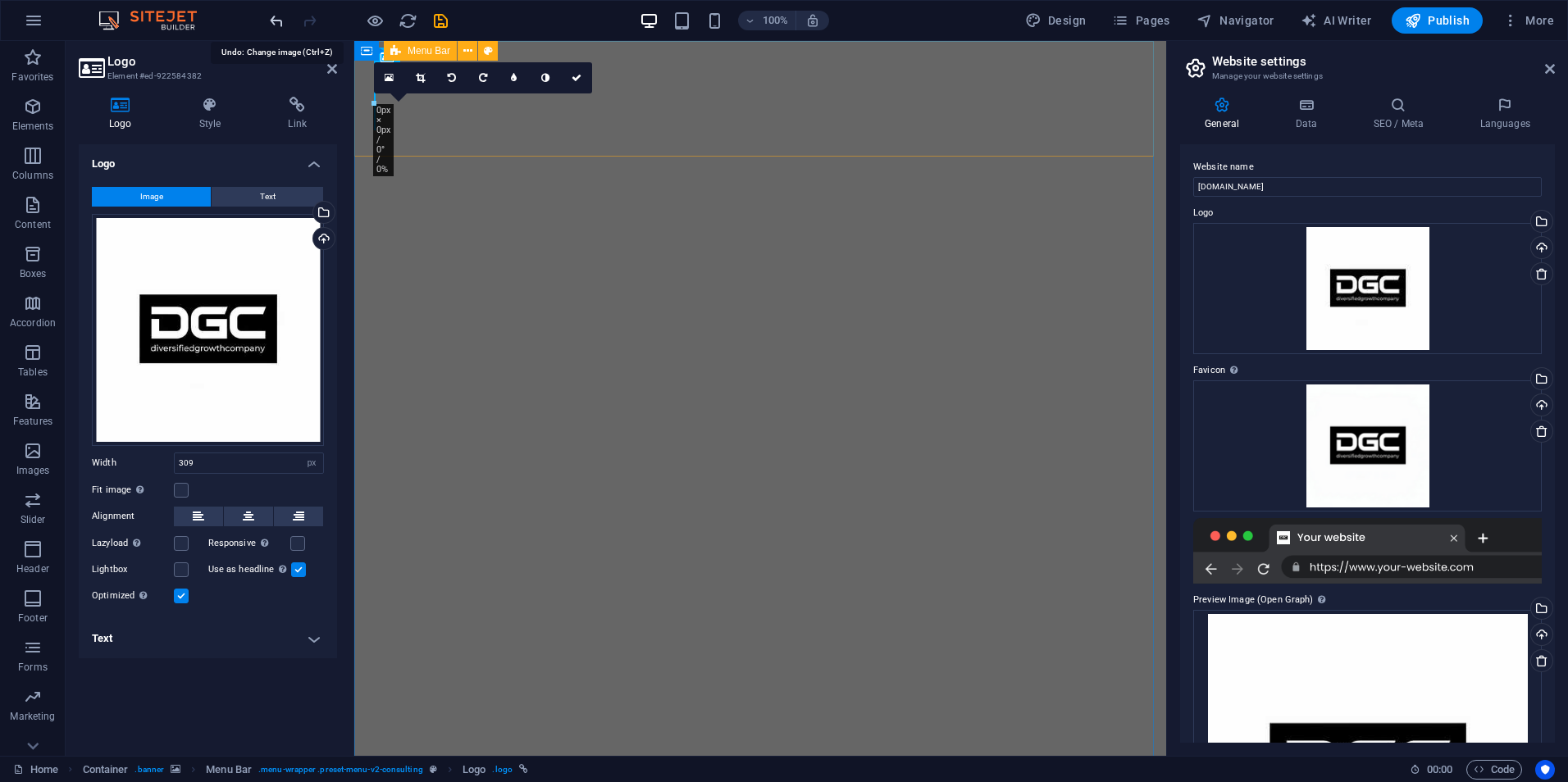
click at [276, 20] on icon "undo" at bounding box center [277, 21] width 19 height 19
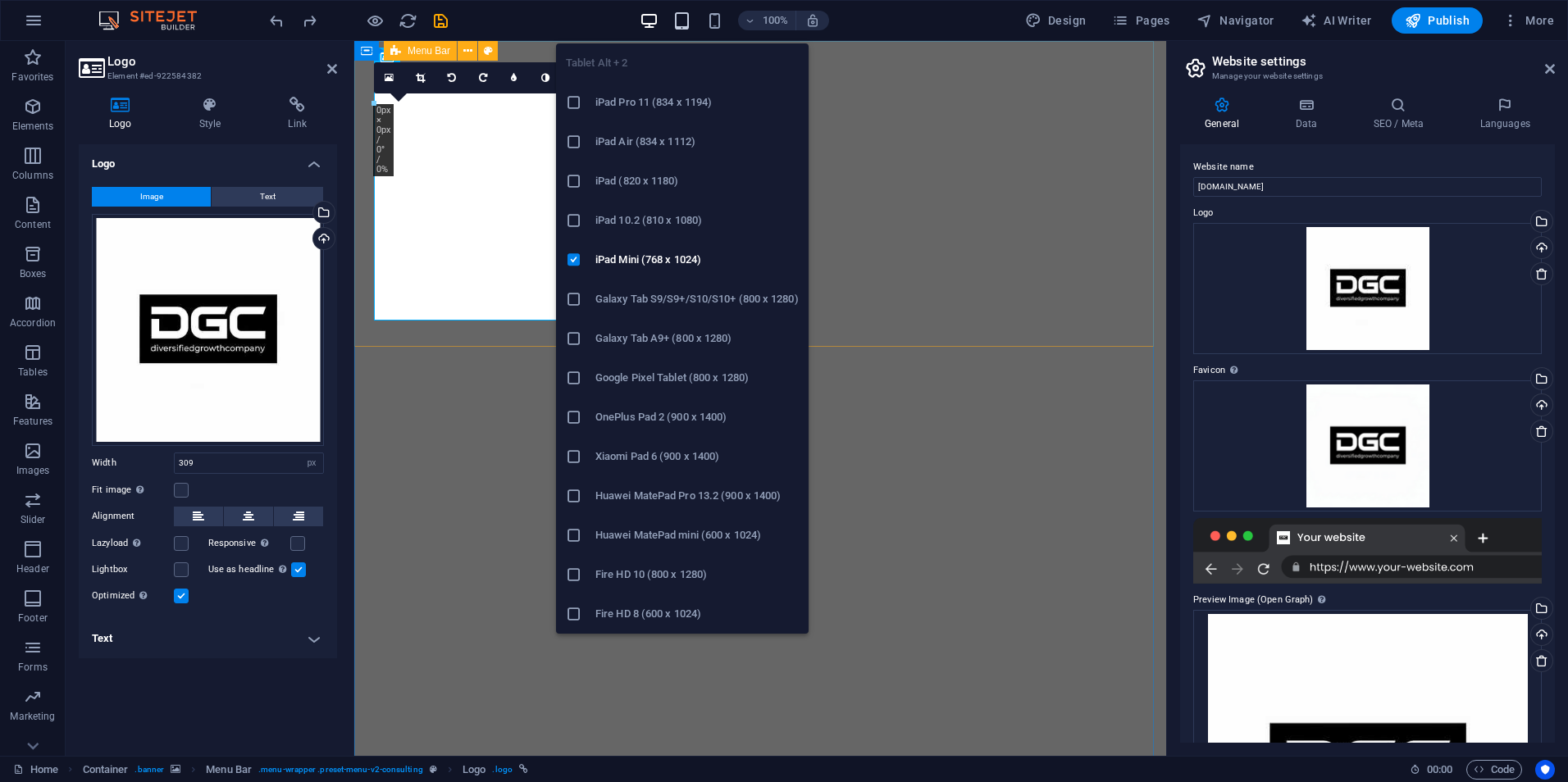
click at [685, 23] on icon "button" at bounding box center [682, 21] width 19 height 19
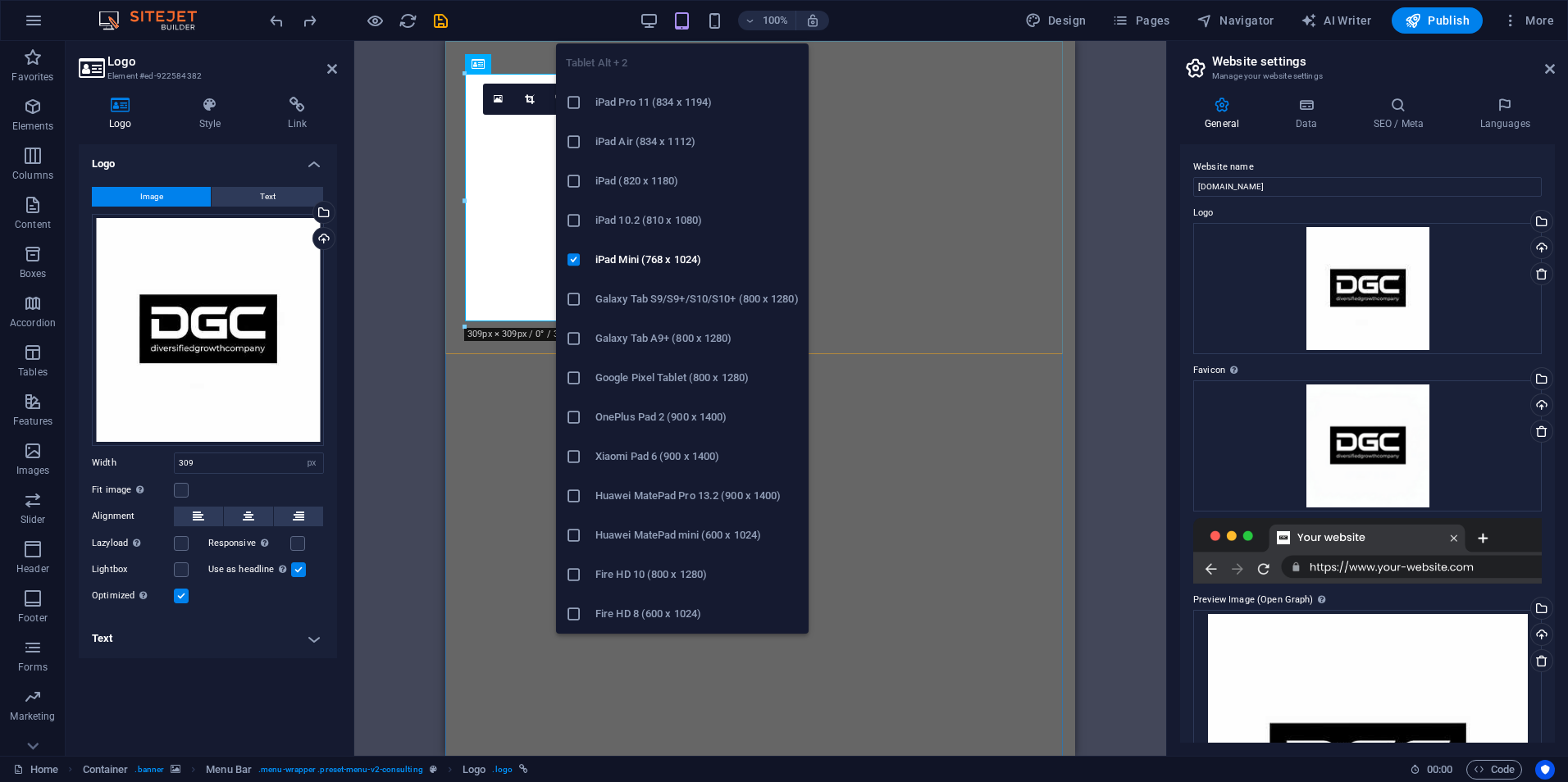
type input "240"
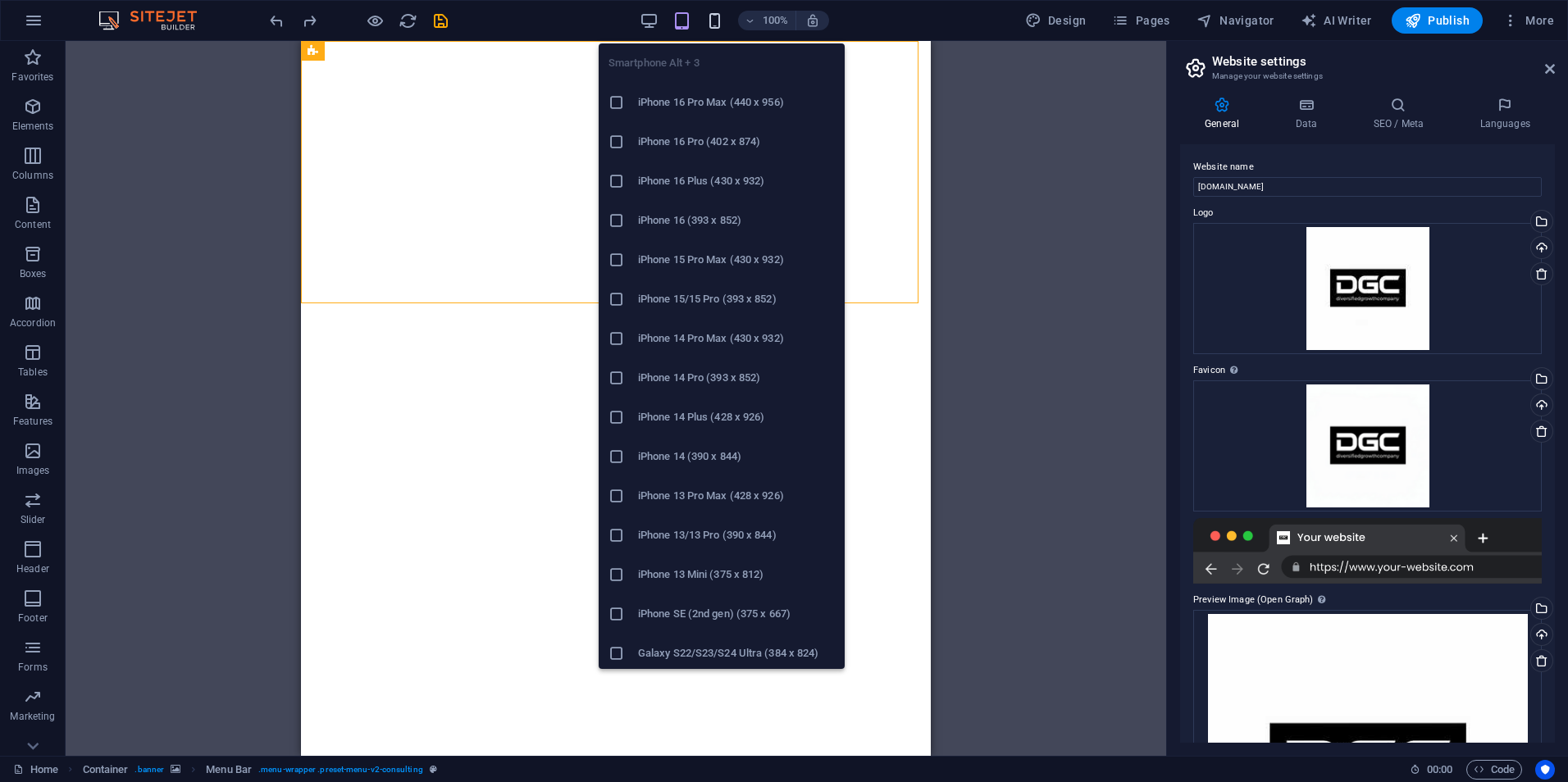
click at [722, 23] on icon "button" at bounding box center [715, 21] width 19 height 19
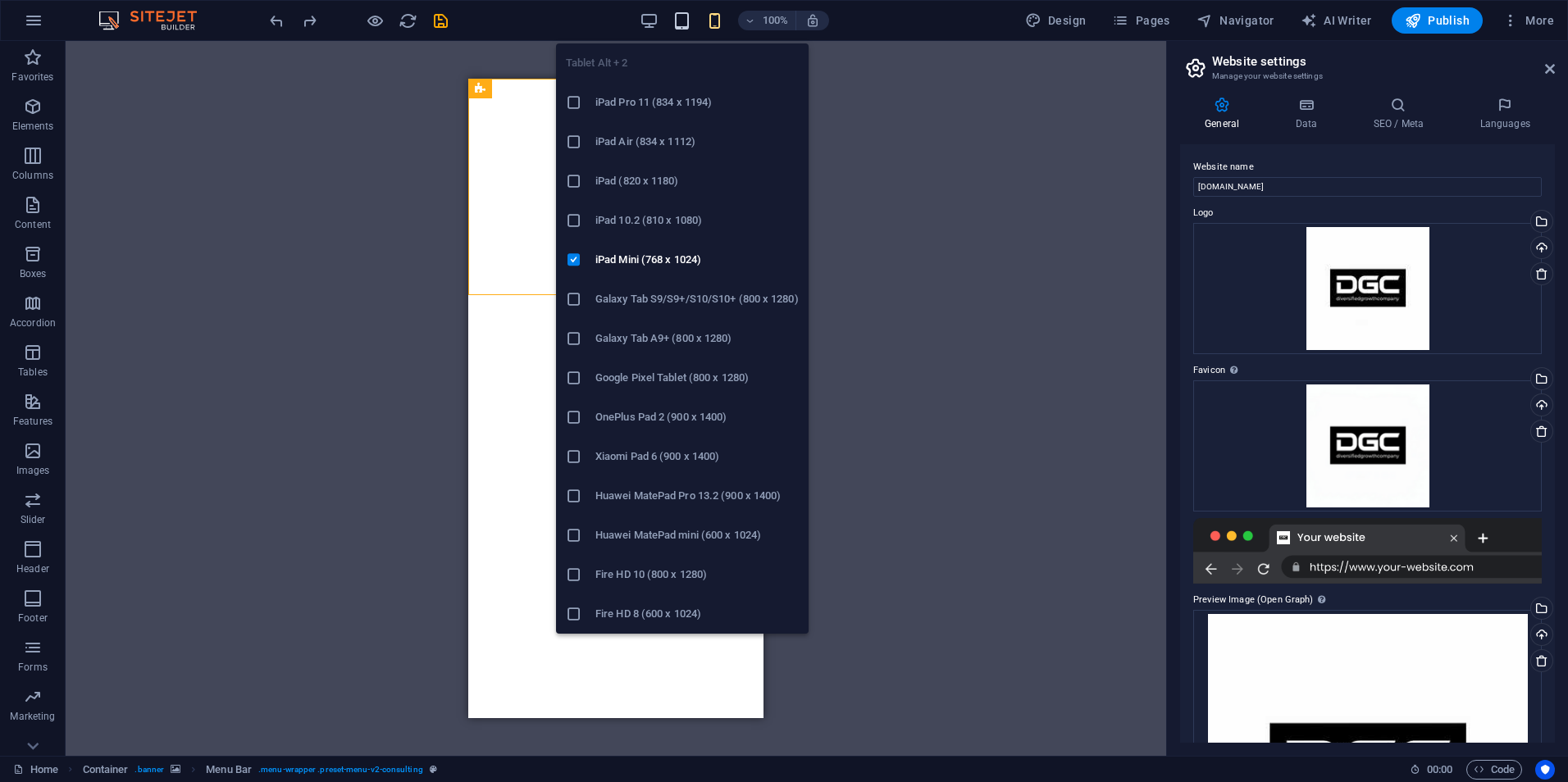
click at [682, 22] on icon "button" at bounding box center [682, 21] width 19 height 19
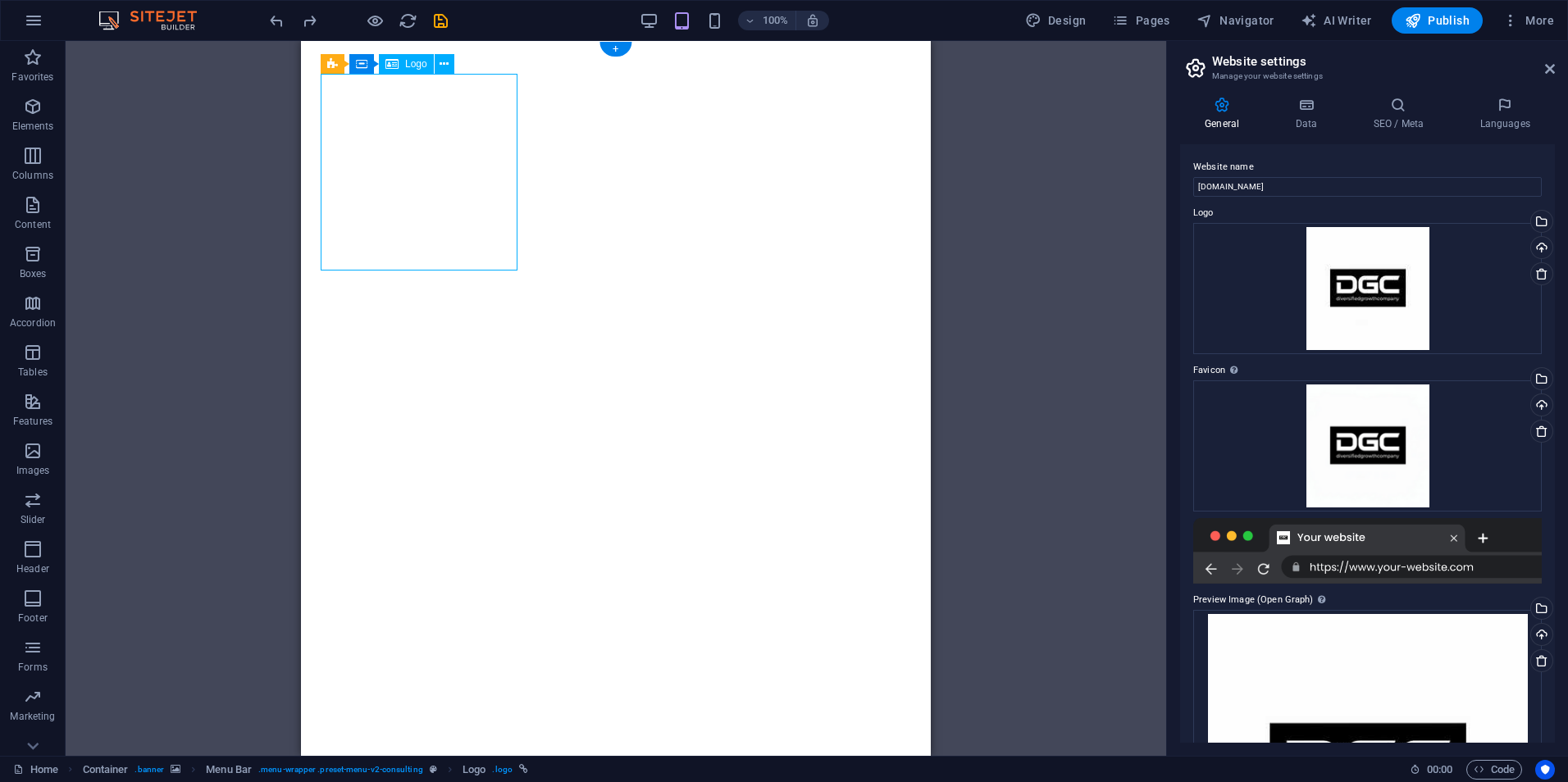
select select "px"
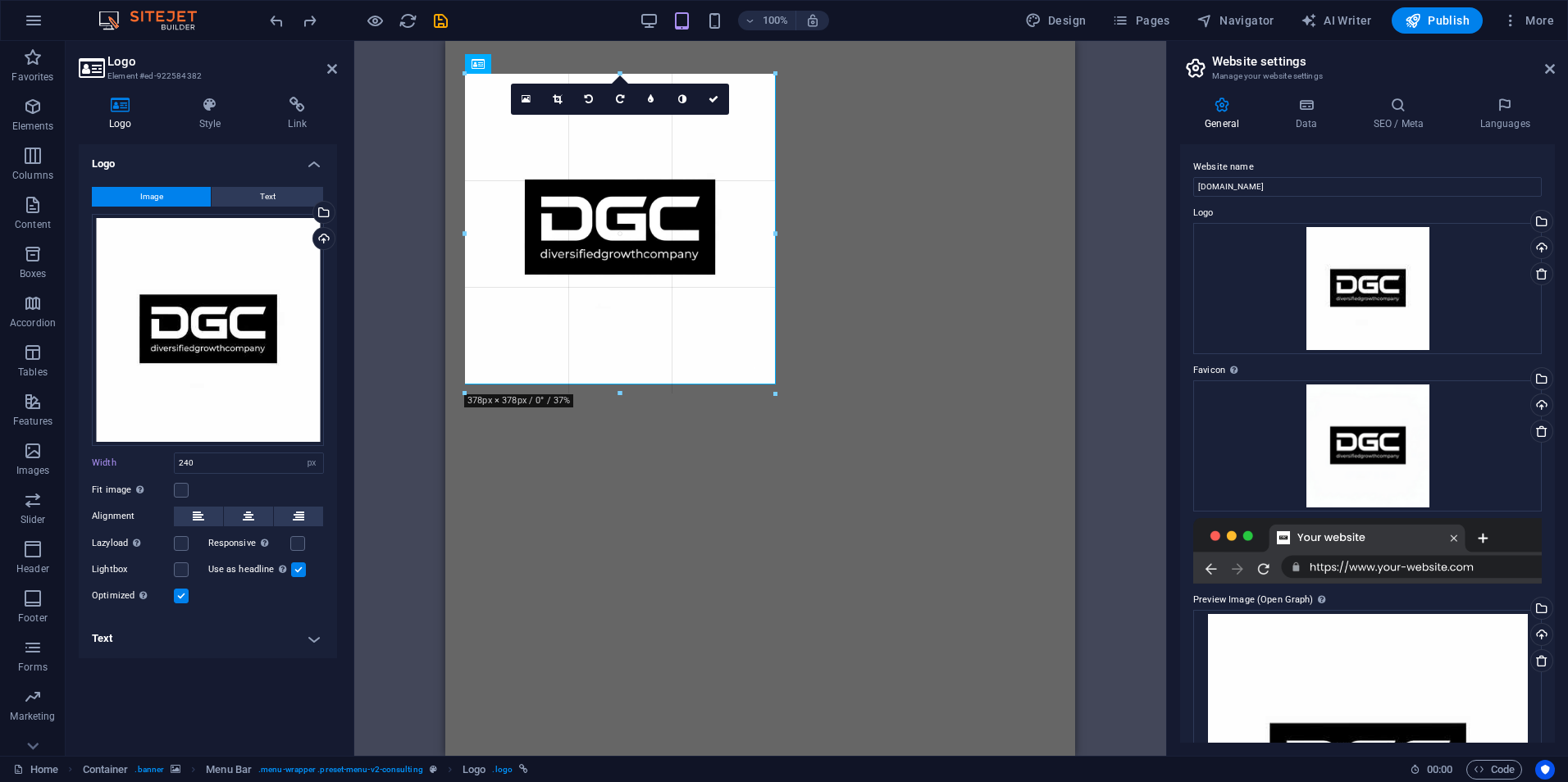
drag, startPoint x: 664, startPoint y: 174, endPoint x: 787, endPoint y: 197, distance: 125.1
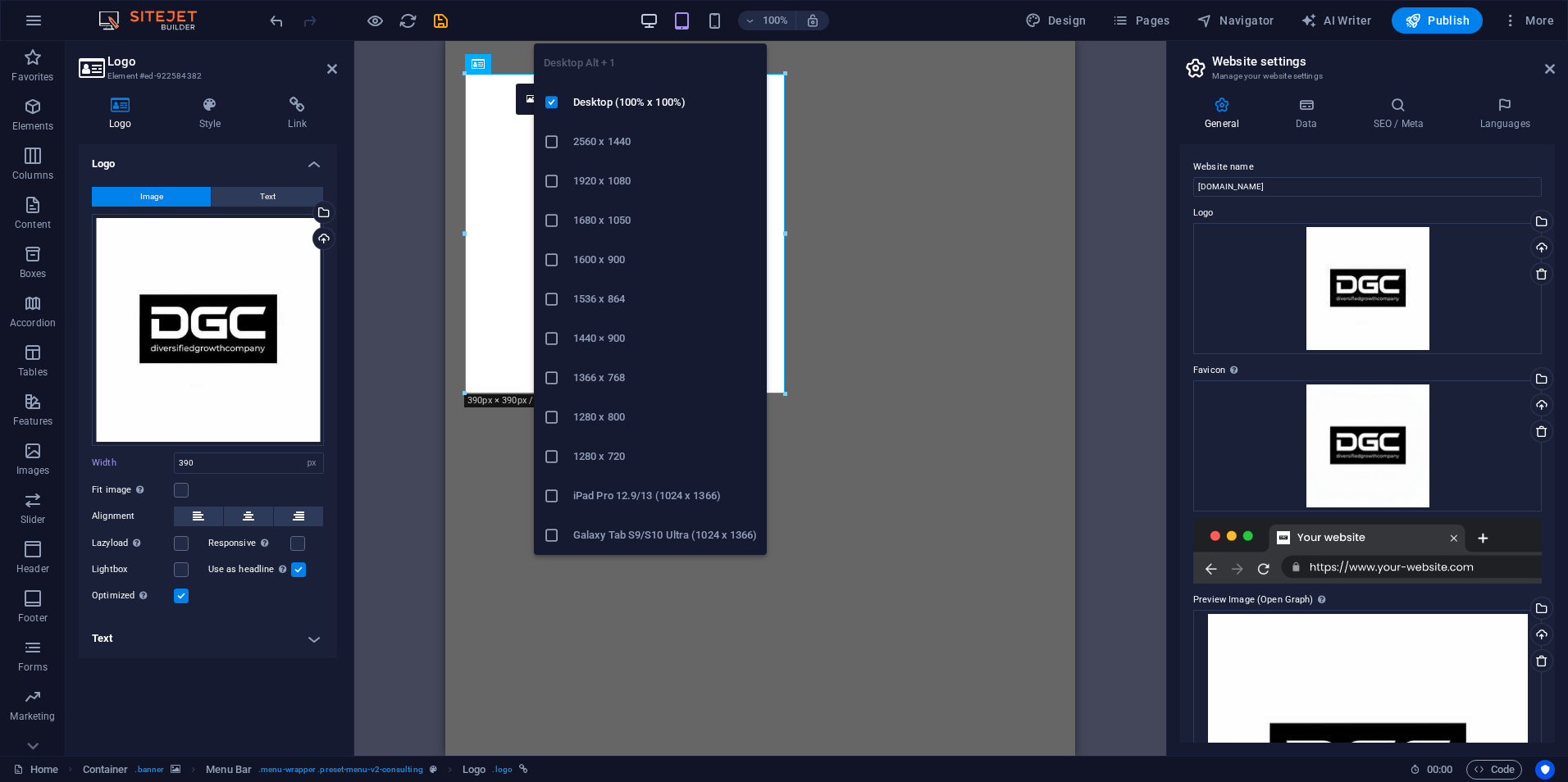
click at [652, 21] on icon "button" at bounding box center [649, 21] width 19 height 19
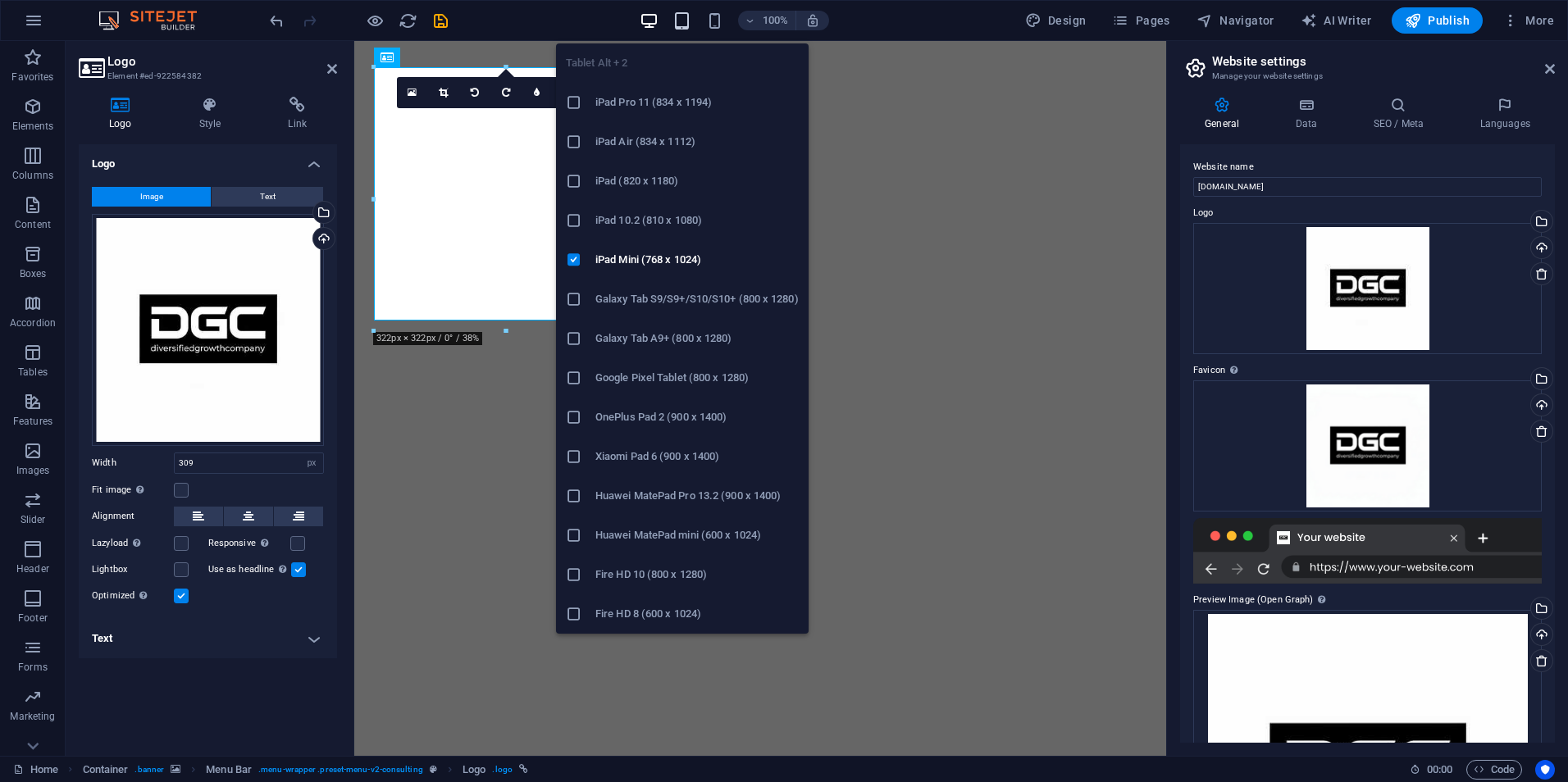
click at [682, 28] on icon "button" at bounding box center [682, 21] width 19 height 19
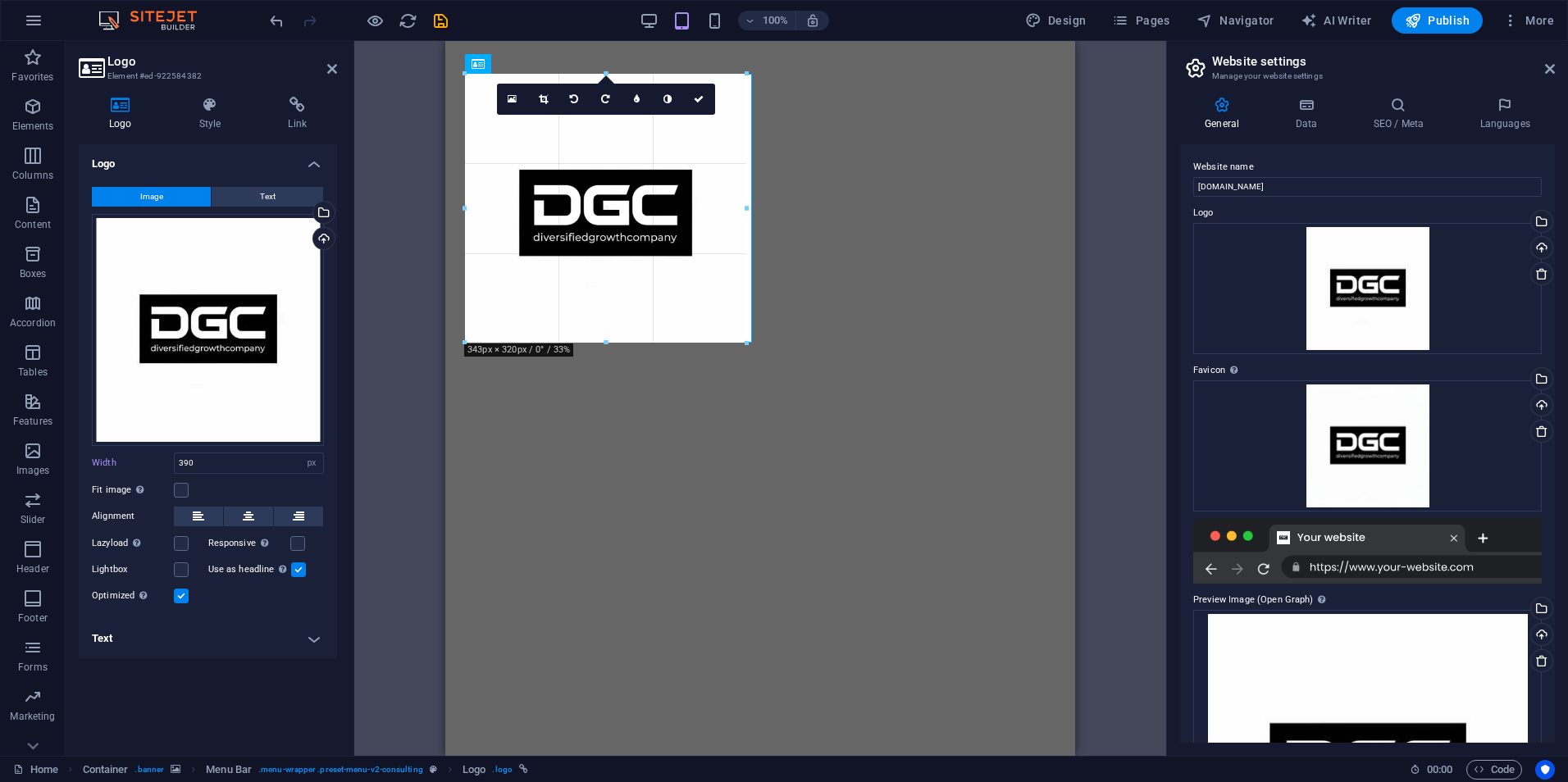
drag, startPoint x: 769, startPoint y: 382, endPoint x: 751, endPoint y: 329, distance: 56.0
type input "350"
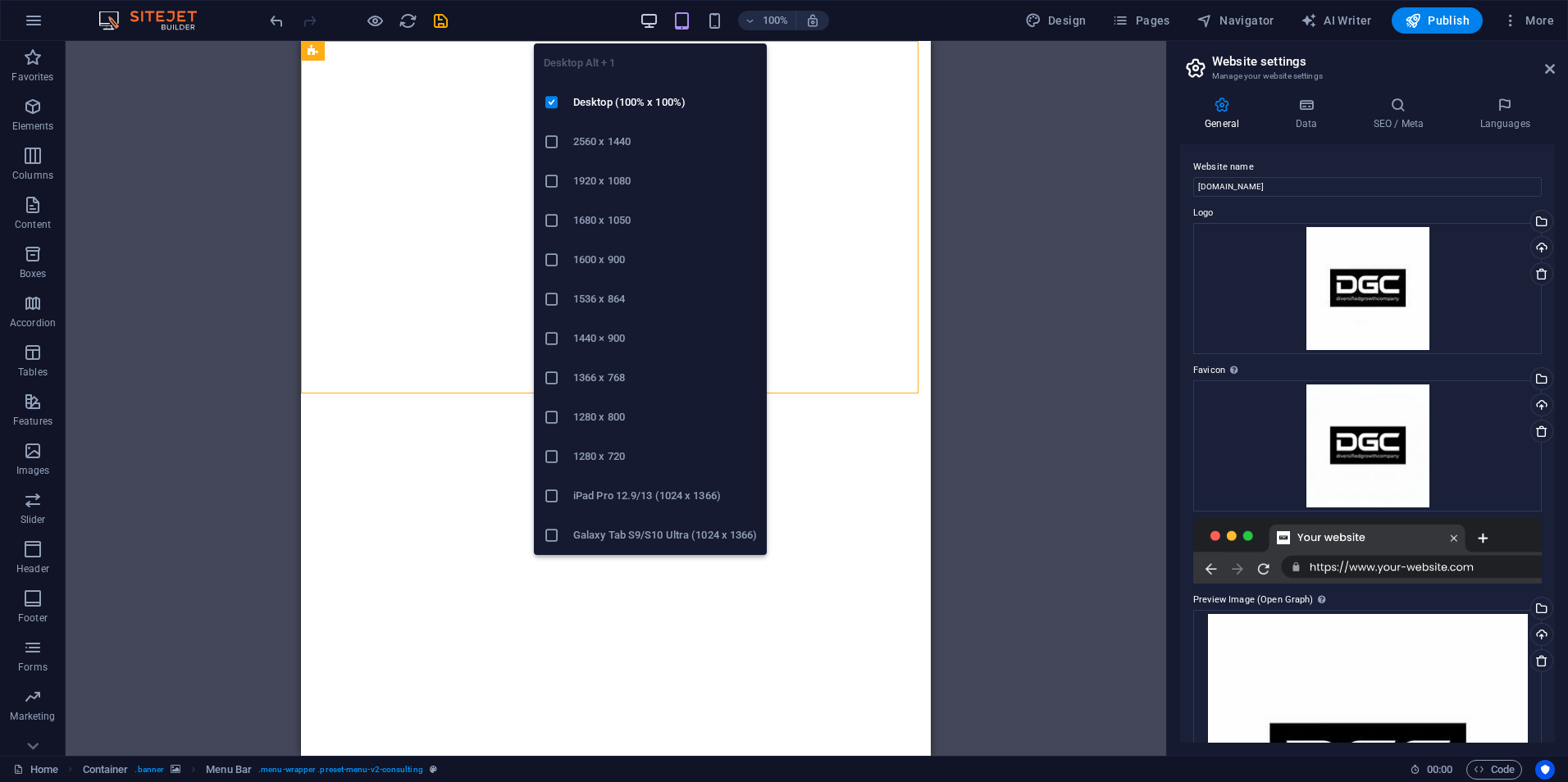
click at [656, 23] on icon "button" at bounding box center [649, 21] width 19 height 19
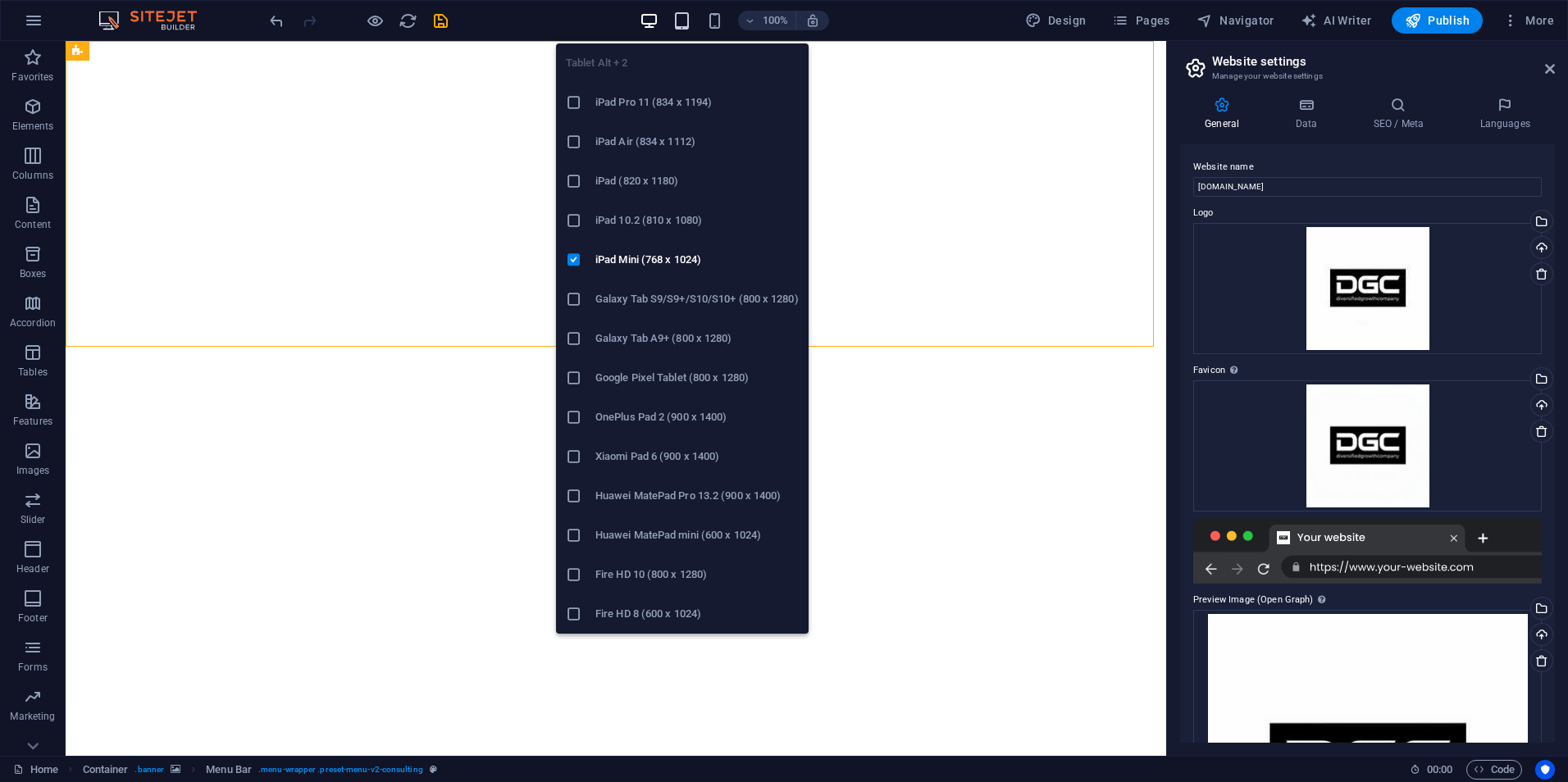
click at [684, 20] on icon "button" at bounding box center [682, 21] width 19 height 19
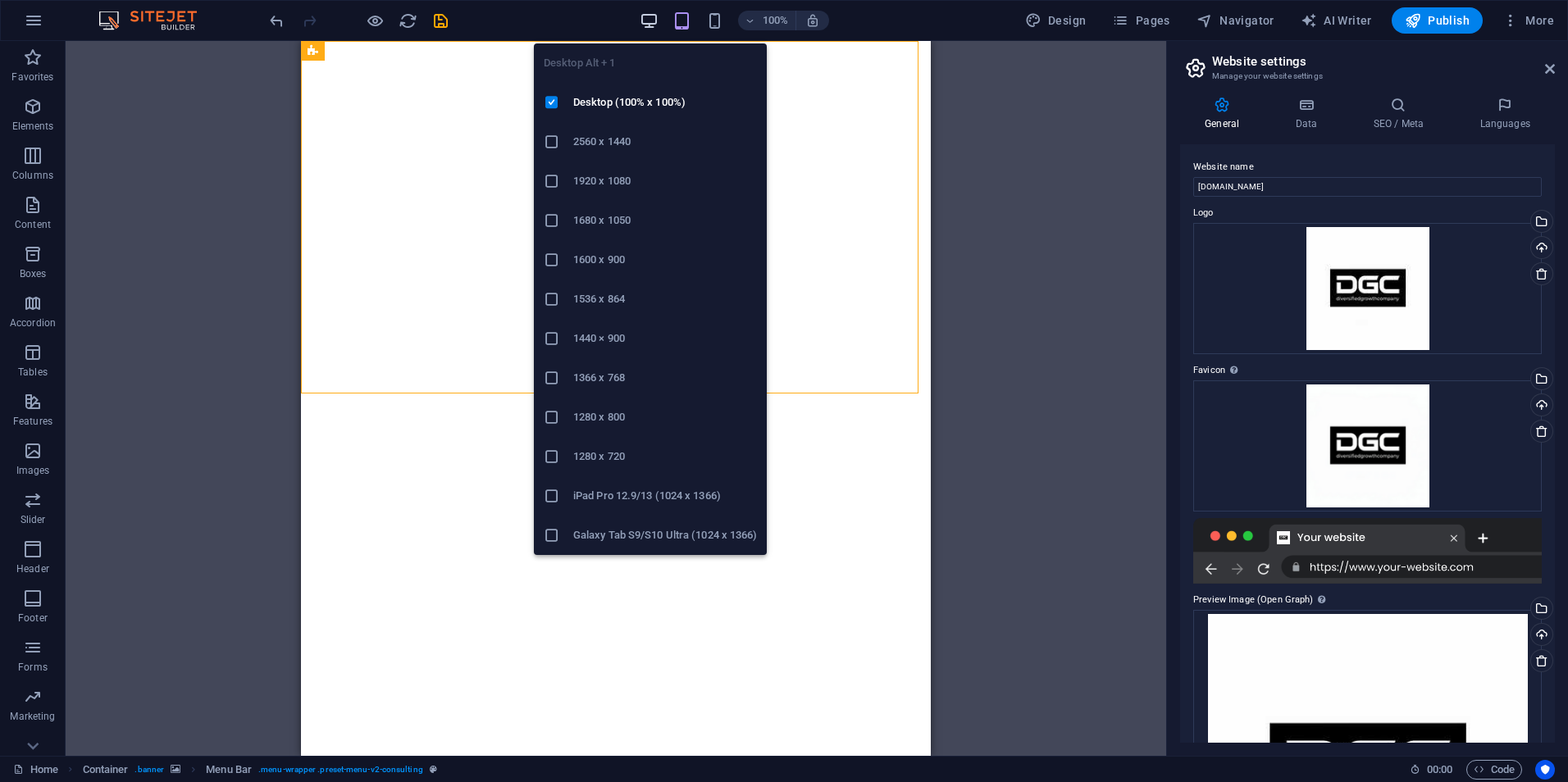
click at [651, 17] on icon "button" at bounding box center [649, 21] width 19 height 19
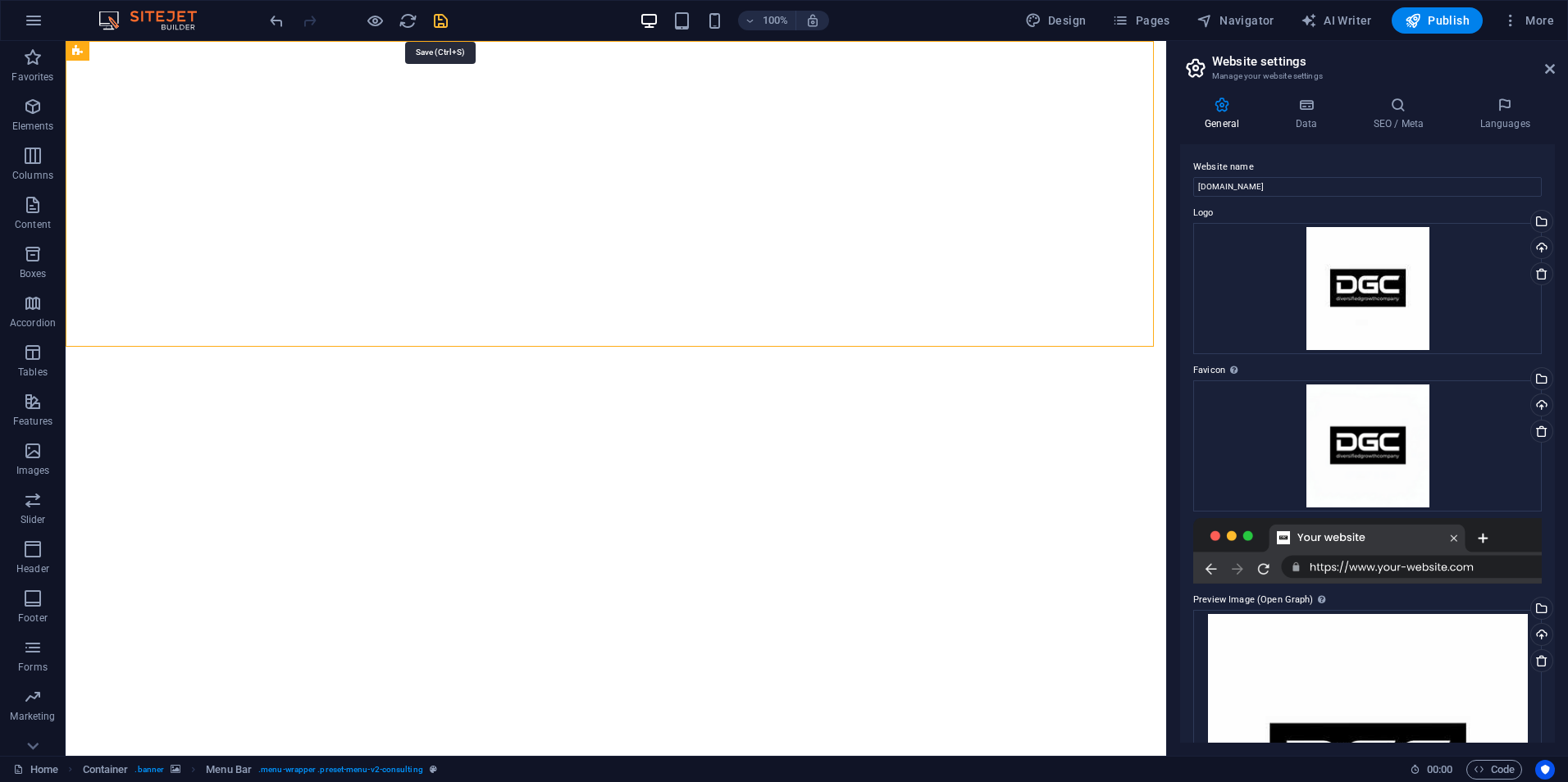
click at [438, 20] on icon "save" at bounding box center [441, 21] width 19 height 19
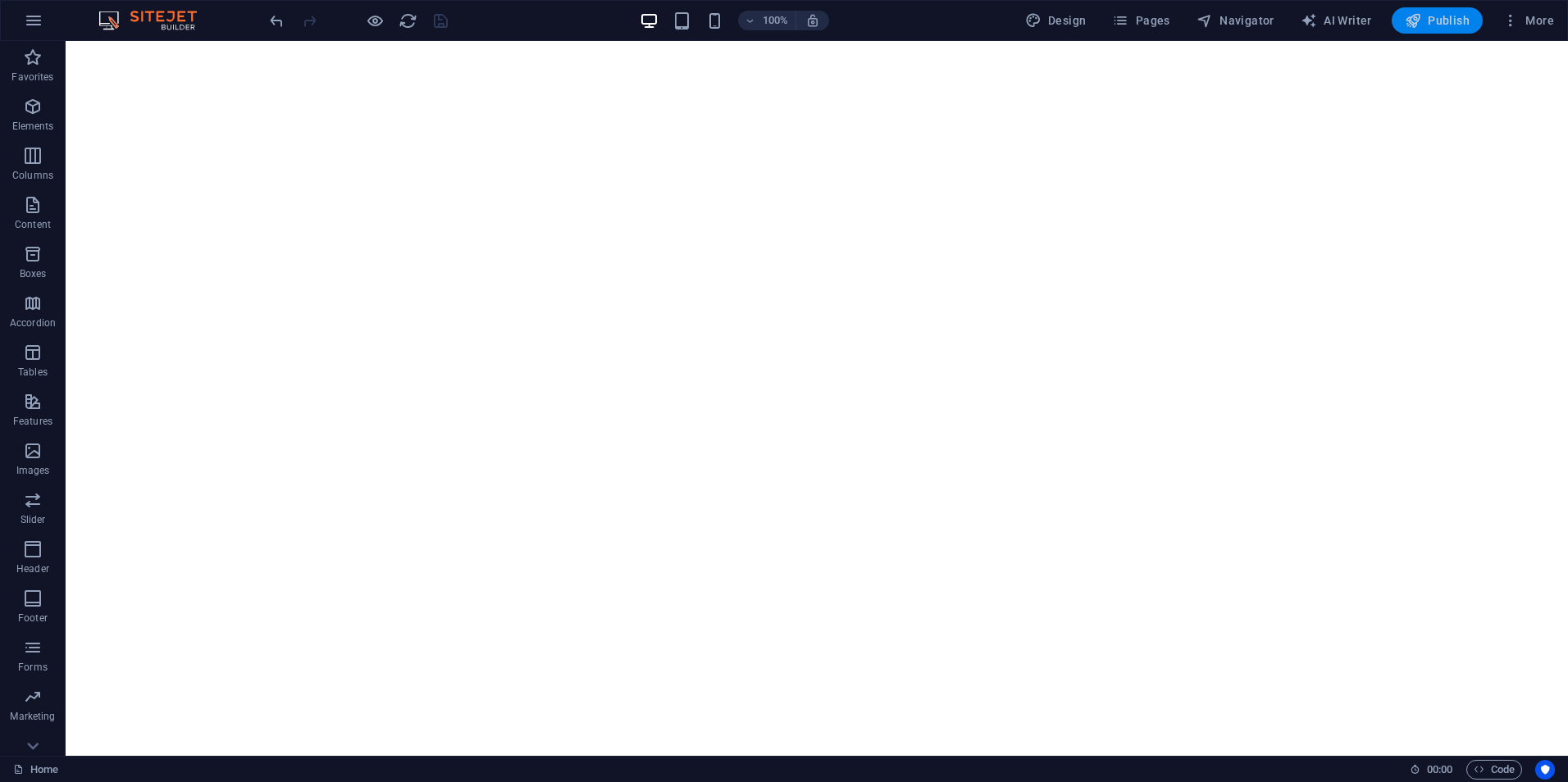
click at [1409, 20] on icon "button" at bounding box center [1413, 21] width 17 height 17
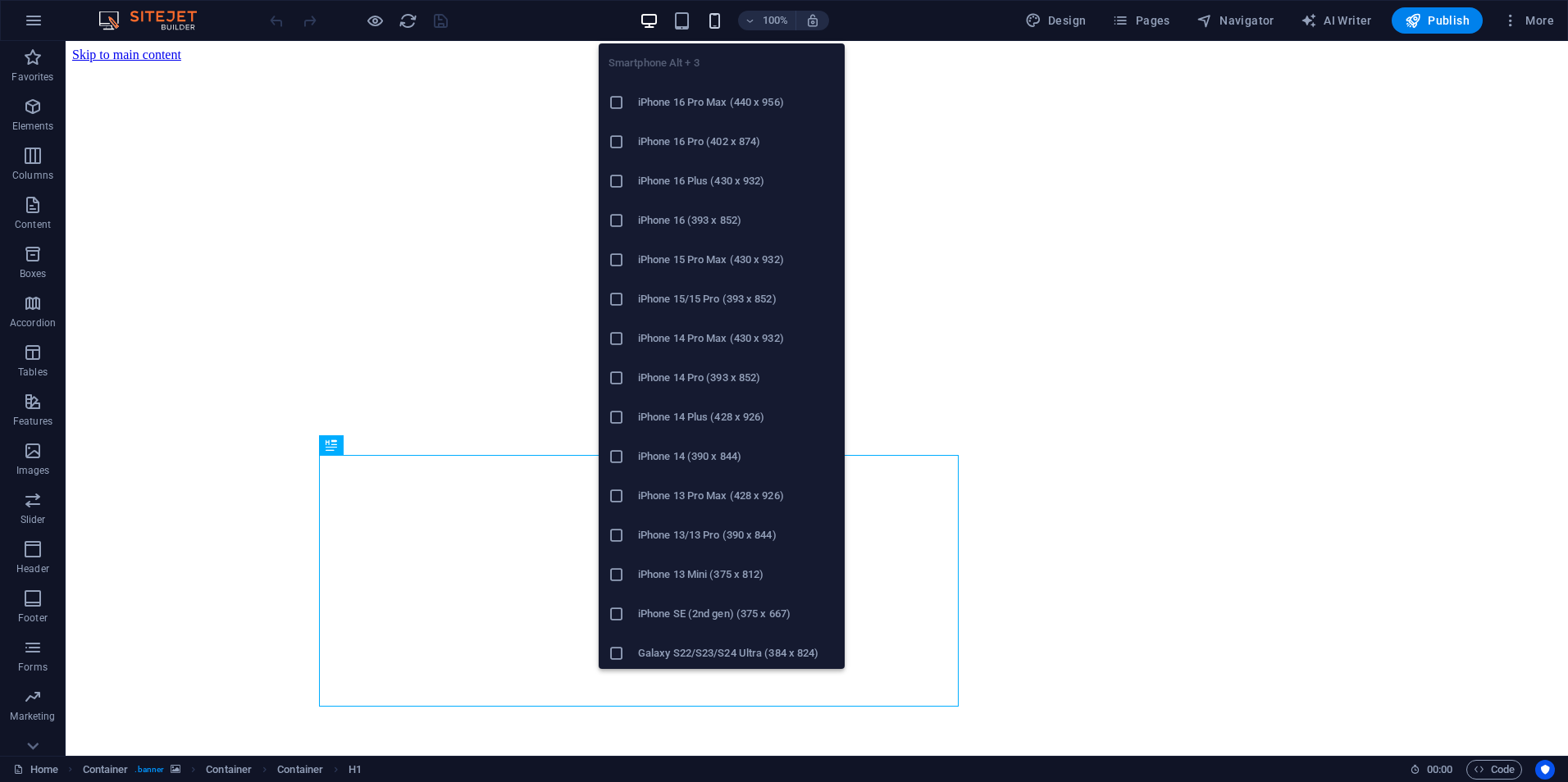
click at [716, 28] on icon "button" at bounding box center [715, 21] width 19 height 19
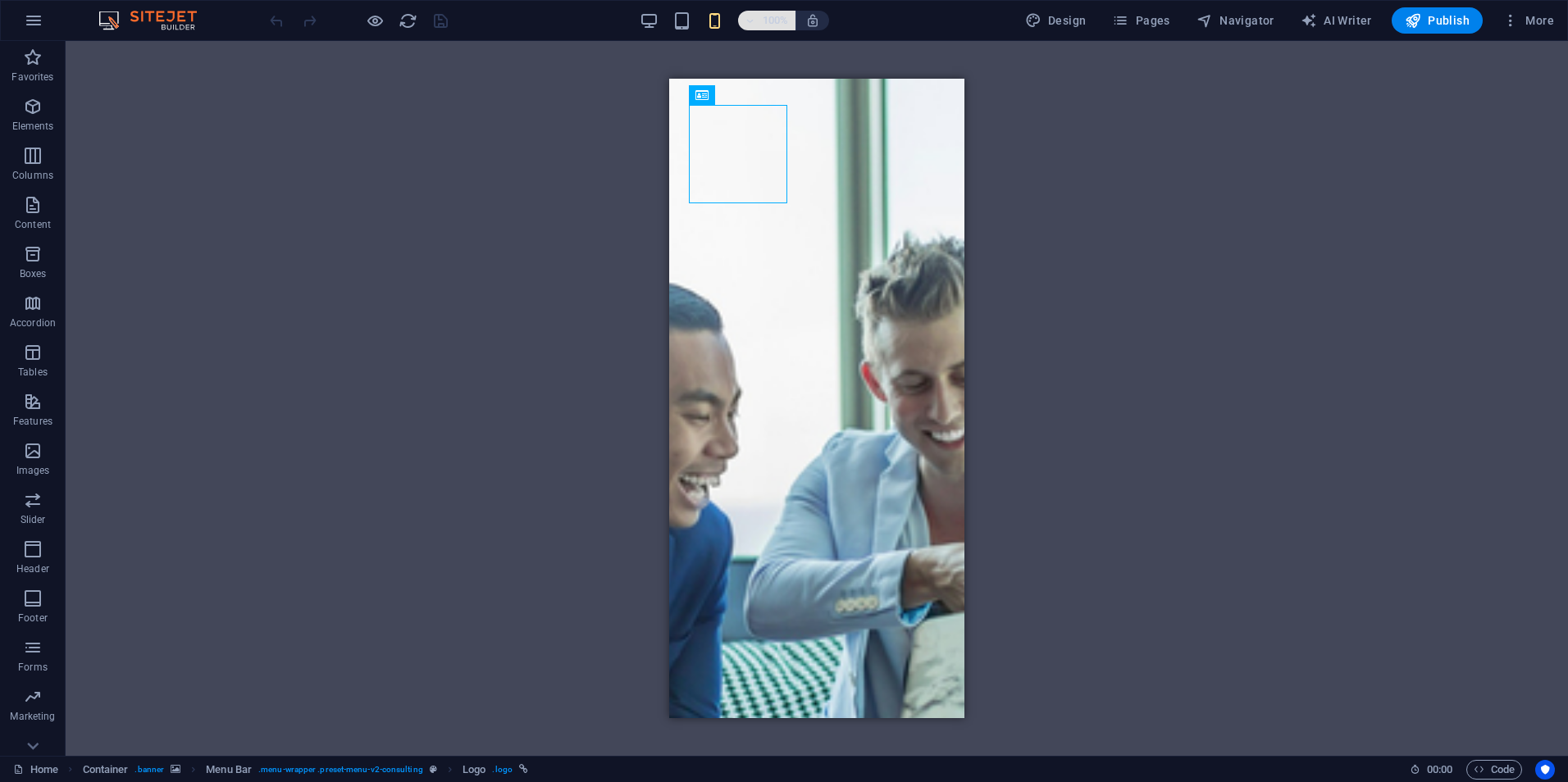
click at [746, 21] on icon "button" at bounding box center [751, 21] width 12 height 11
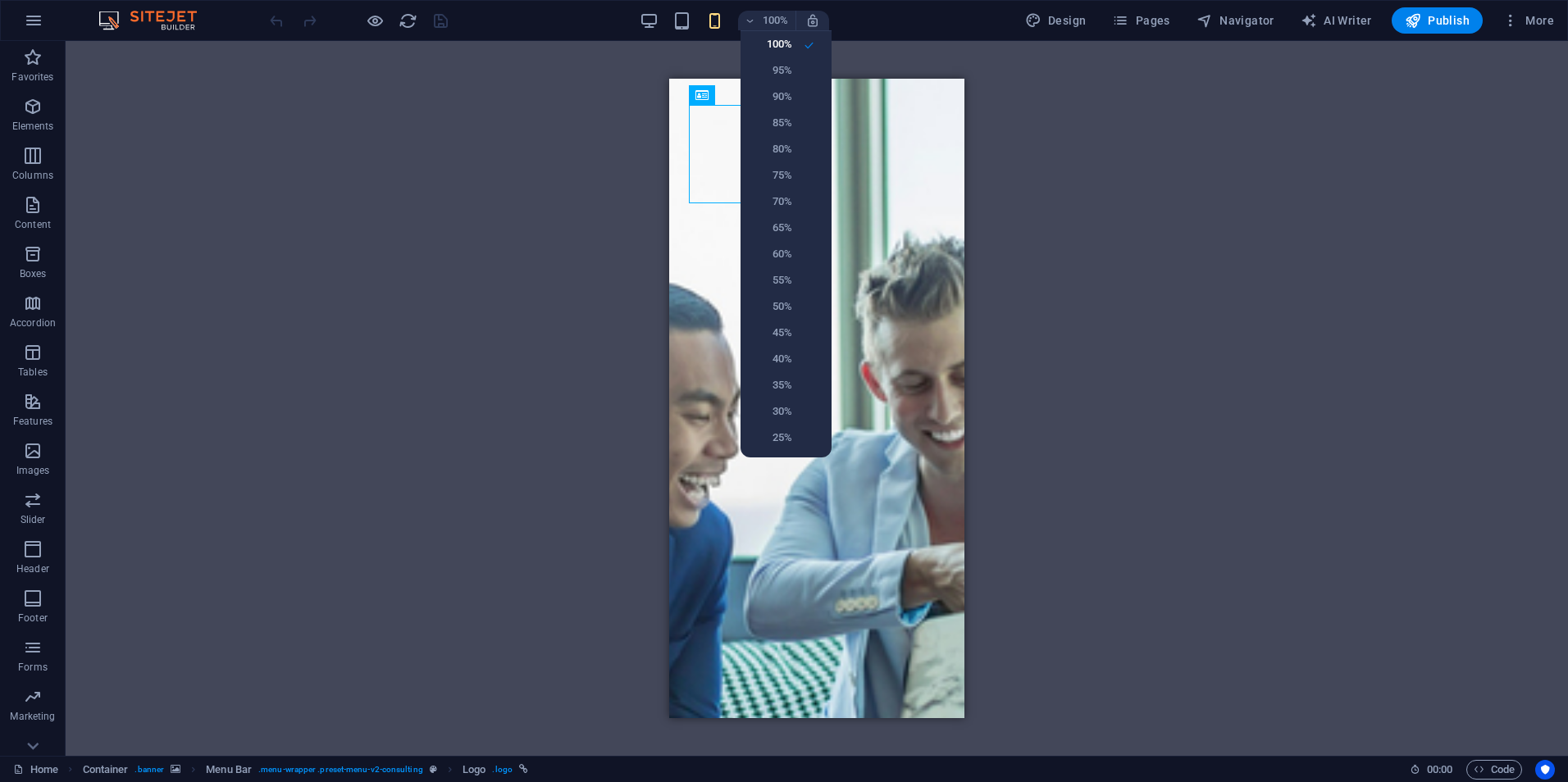
click at [878, 54] on div at bounding box center [784, 391] width 1568 height 782
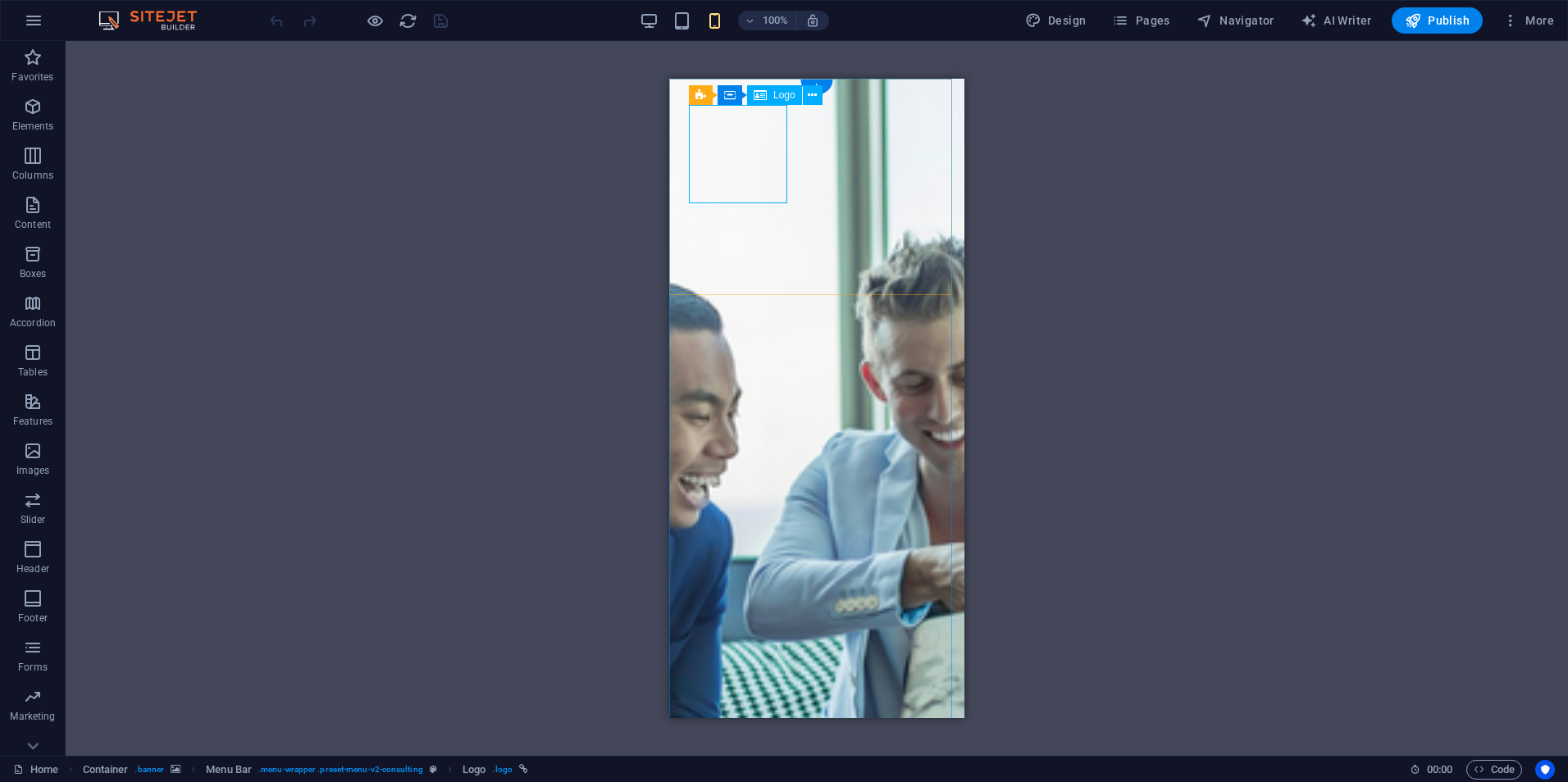
click at [771, 146] on div "Drag here to replace the existing content. Press “Ctrl” if you want to create a…" at bounding box center [817, 398] width 1503 height 715
select select "px"
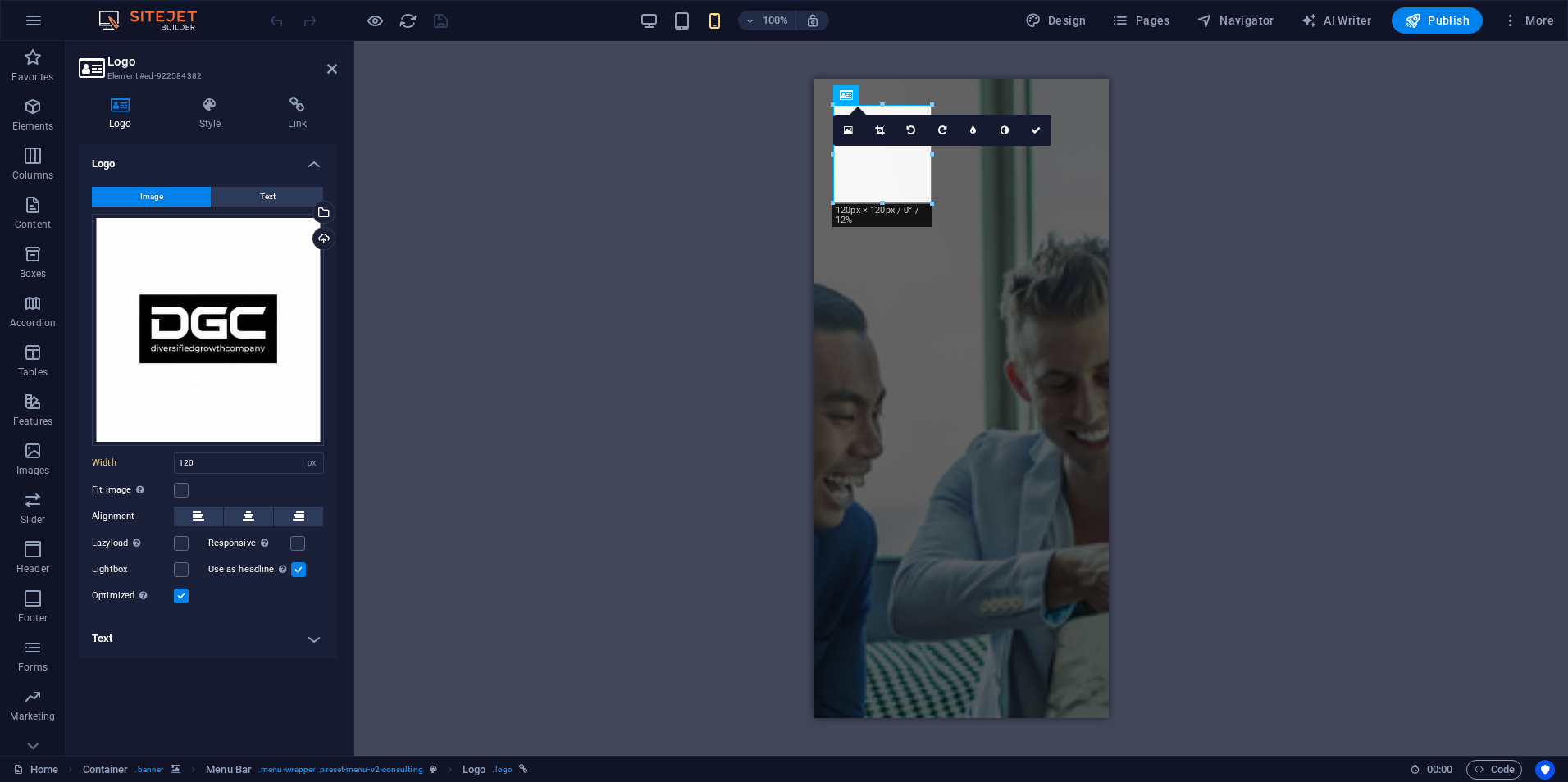
drag, startPoint x: 102, startPoint y: 67, endPoint x: 933, endPoint y: 201, distance: 841.7
click at [933, 201] on div at bounding box center [933, 204] width 10 height 10
drag, startPoint x: 951, startPoint y: 216, endPoint x: 965, endPoint y: 233, distance: 22.0
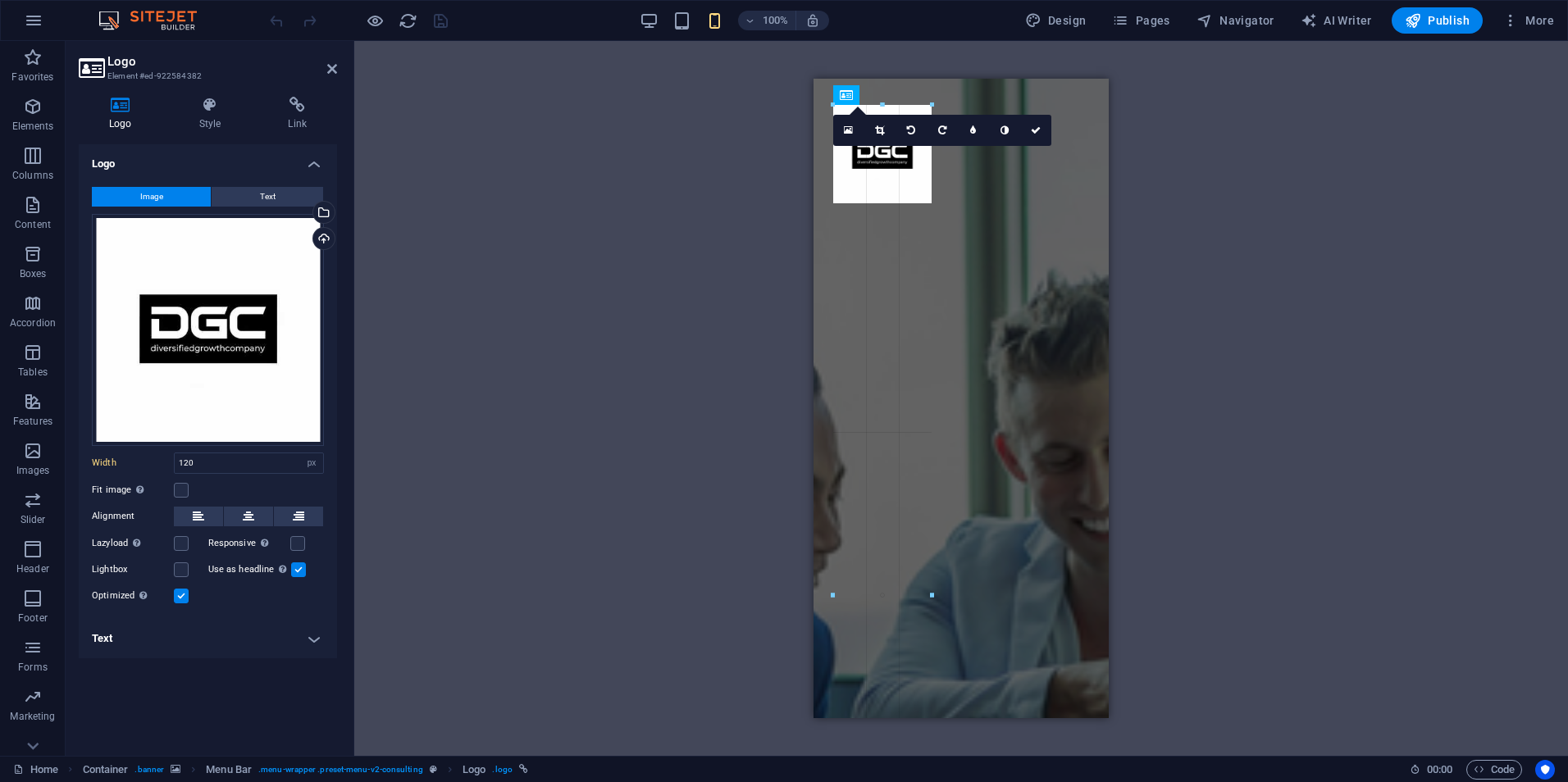
click at [1192, 227] on div "Container Container H1 Container Container Container Container Menu Bar Contain…" at bounding box center [961, 398] width 1214 height 715
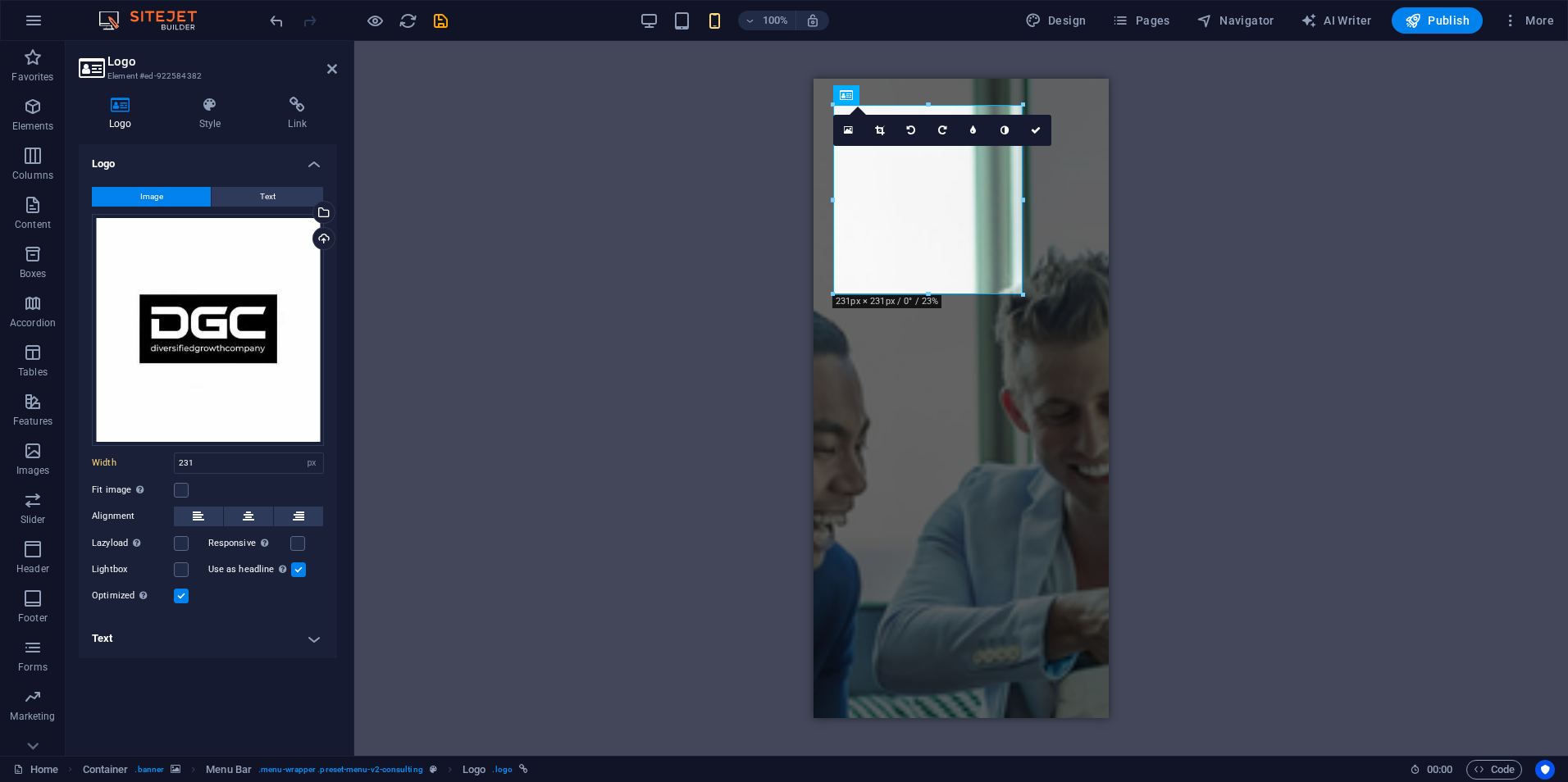
click at [699, 209] on div "Container Container H1 Container Container Container Container Menu Bar Menu Ba…" at bounding box center [961, 398] width 1214 height 715
click at [1269, 283] on div "Container Container H1 Container Container Container Container Menu Bar Contain…" at bounding box center [961, 398] width 1214 height 715
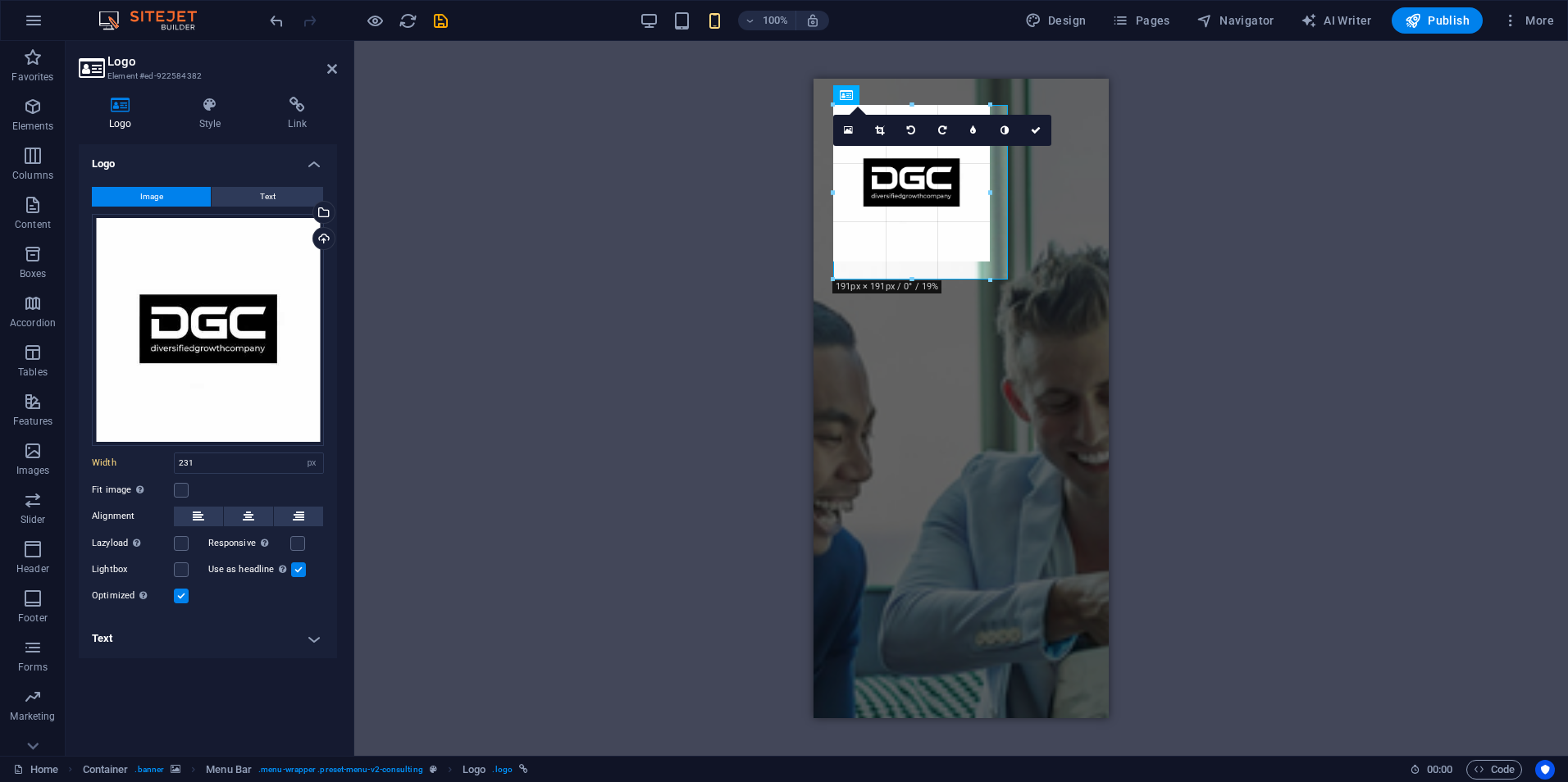
drag, startPoint x: 1022, startPoint y: 291, endPoint x: 1007, endPoint y: 248, distance: 45.5
type input "213"
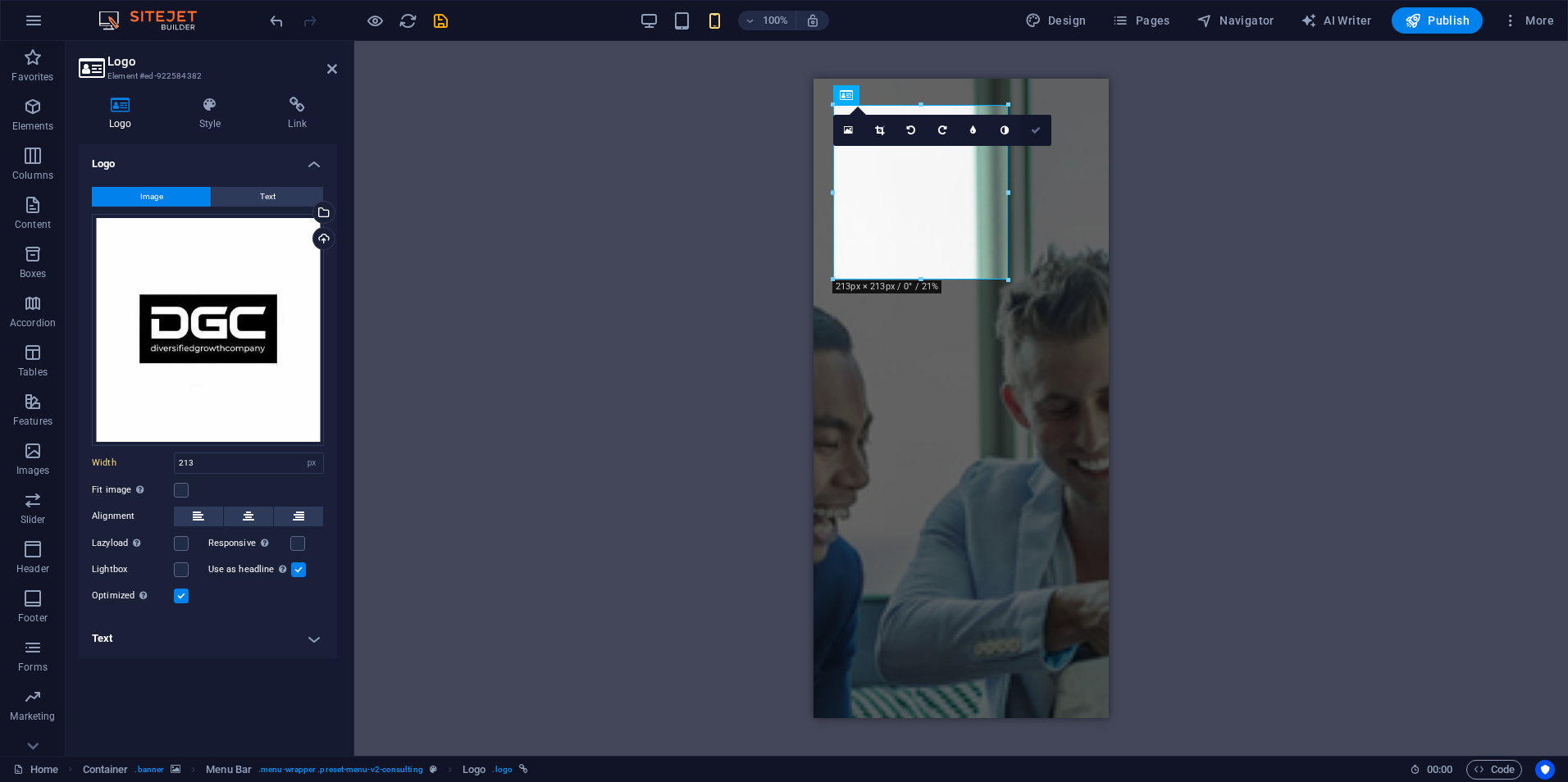
click at [1031, 131] on icon at bounding box center [1036, 130] width 10 height 10
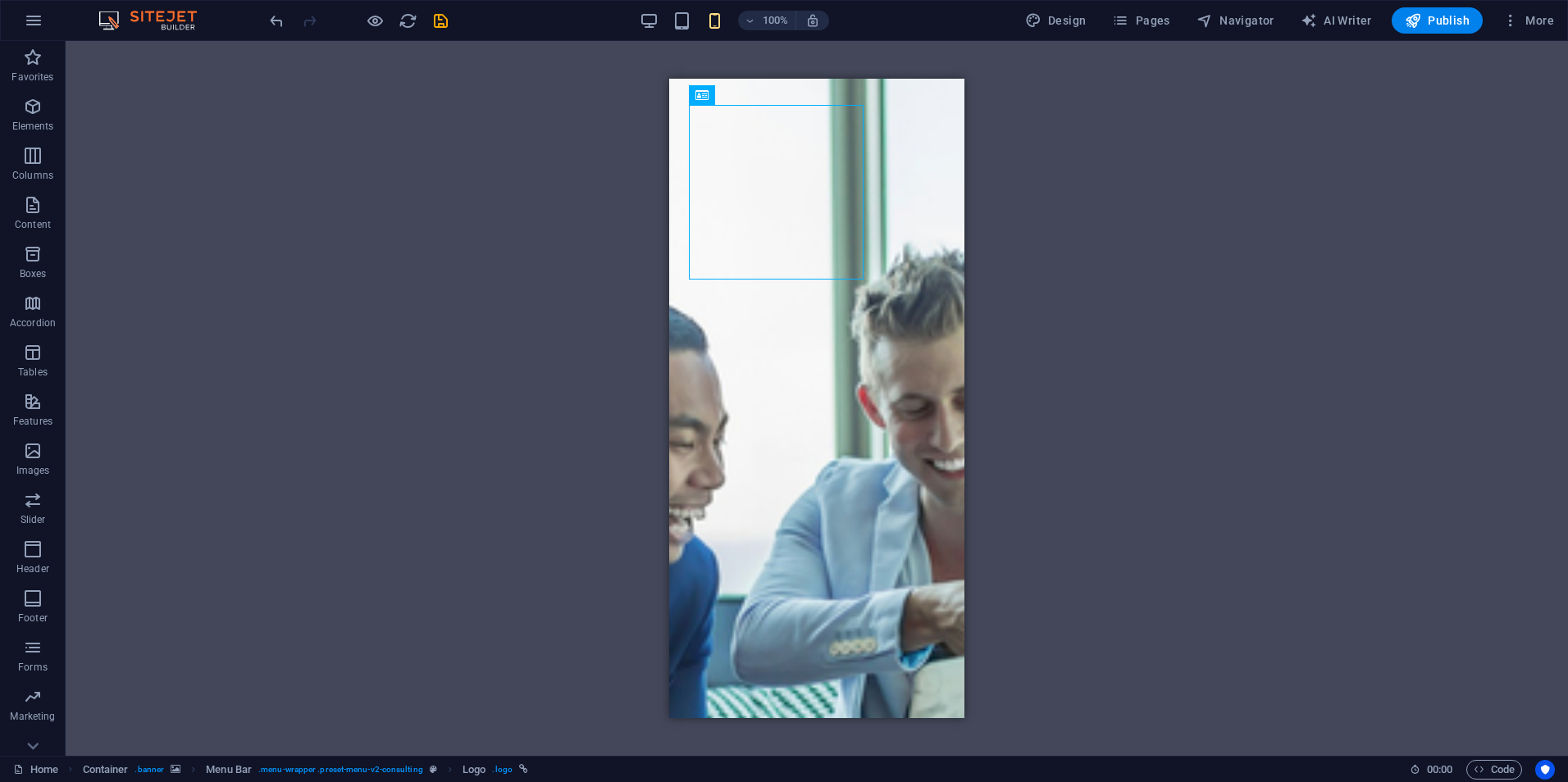
click at [1068, 237] on div "Container Container H1 Container Container Container Container Menu Bar Contain…" at bounding box center [817, 398] width 1503 height 715
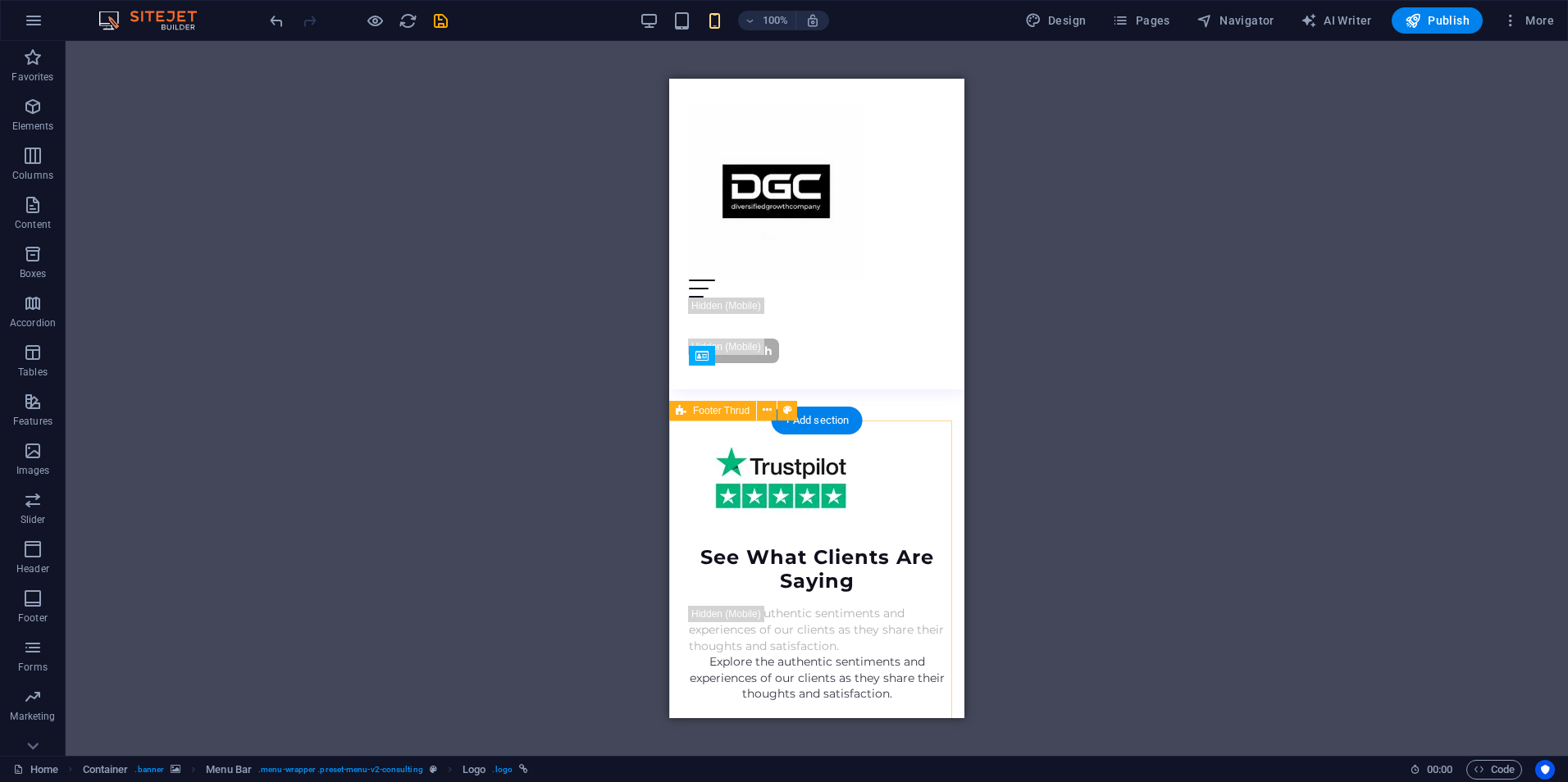
scroll to position [3969, 0]
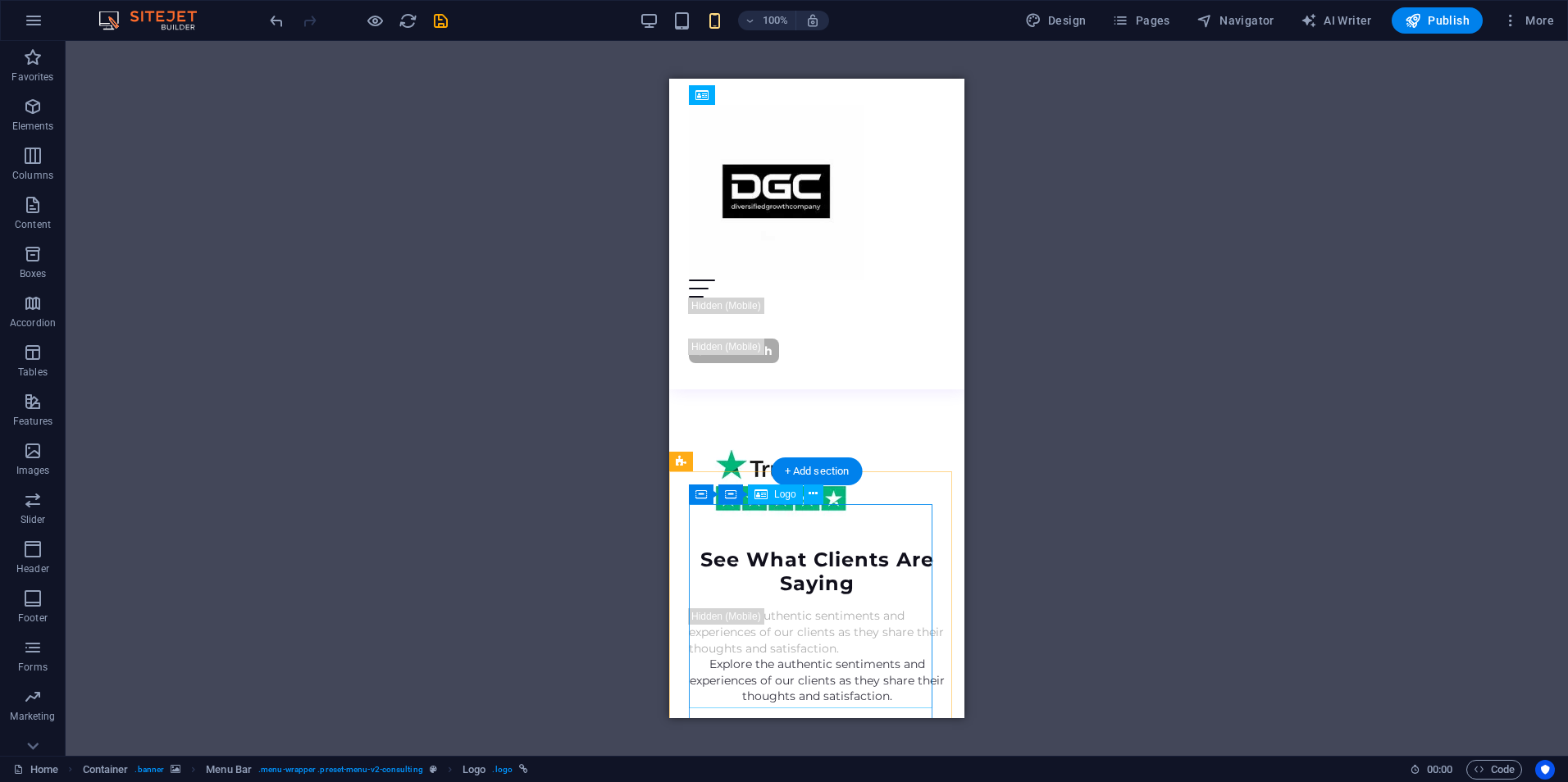
select select "px"
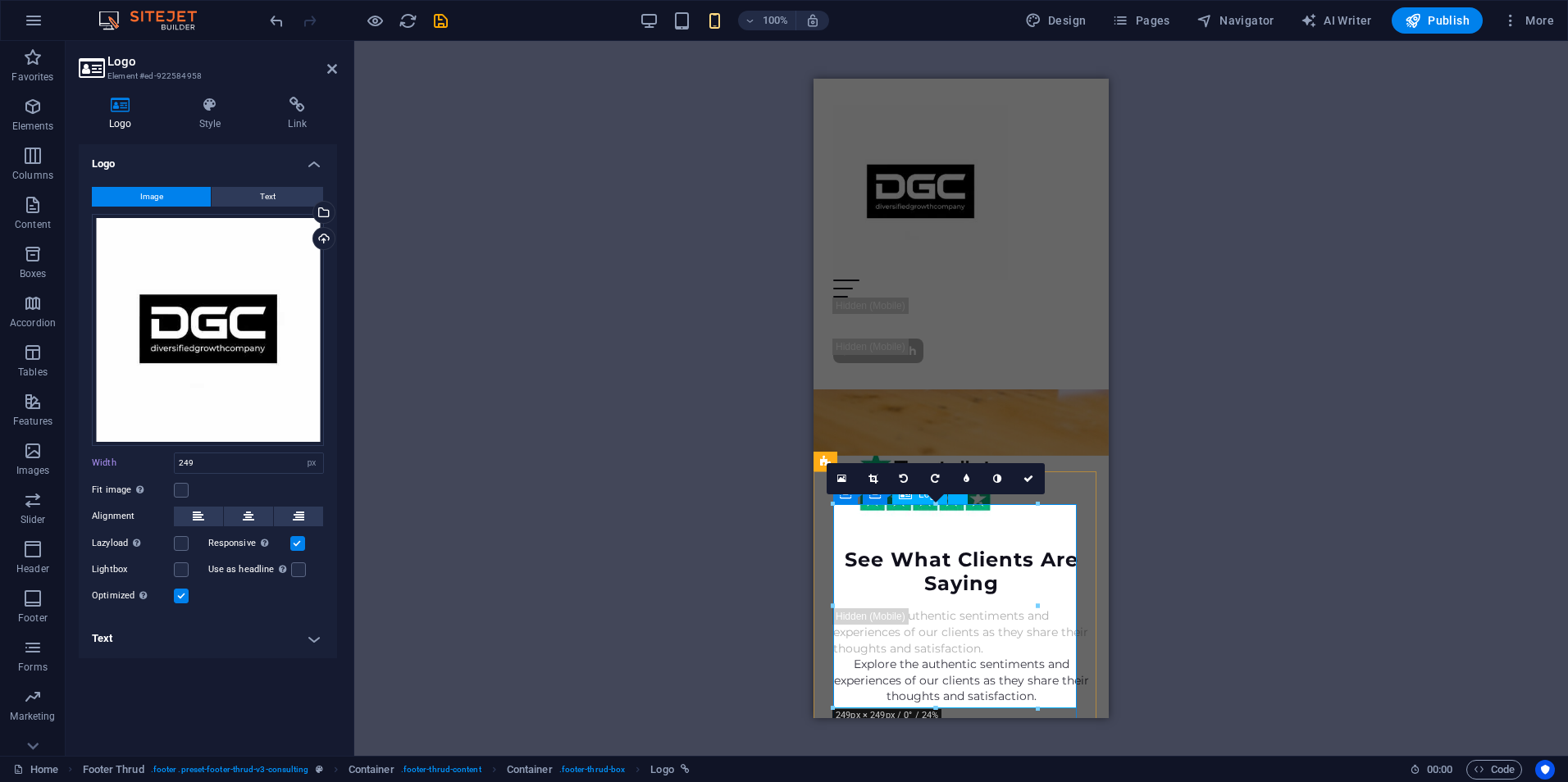
scroll to position [4034, 0]
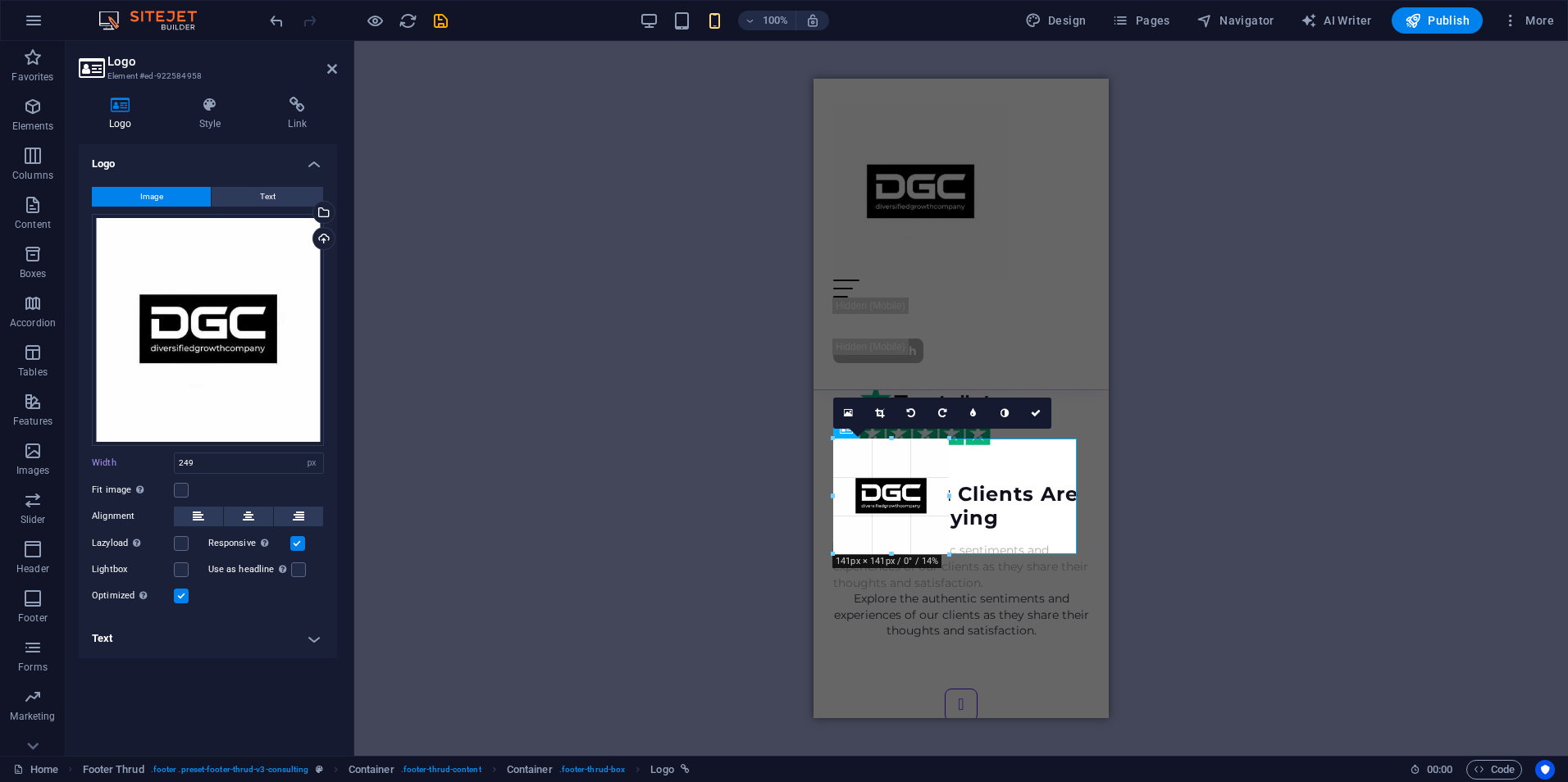
drag, startPoint x: 1037, startPoint y: 643, endPoint x: 131, endPoint y: 449, distance: 926.5
type input "141"
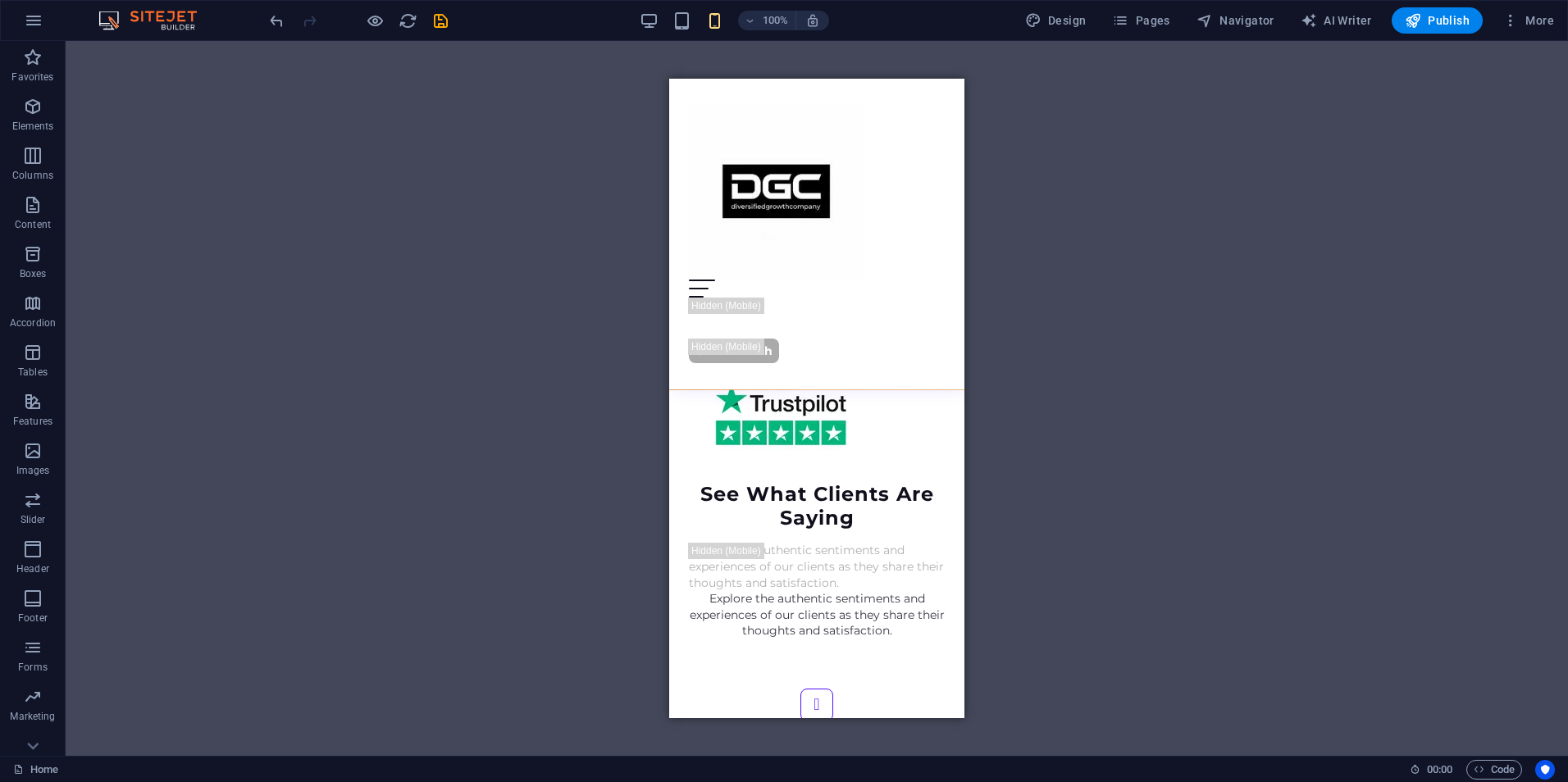
click at [1039, 444] on div "Container Container H1 Container Container Container Container Menu Bar Logo Bu…" at bounding box center [817, 398] width 1503 height 715
click at [440, 26] on icon "save" at bounding box center [441, 21] width 19 height 19
click at [1240, 222] on div "Container Container H1 Container Container Container Menu Bar Logo Button Conta…" at bounding box center [817, 398] width 1503 height 715
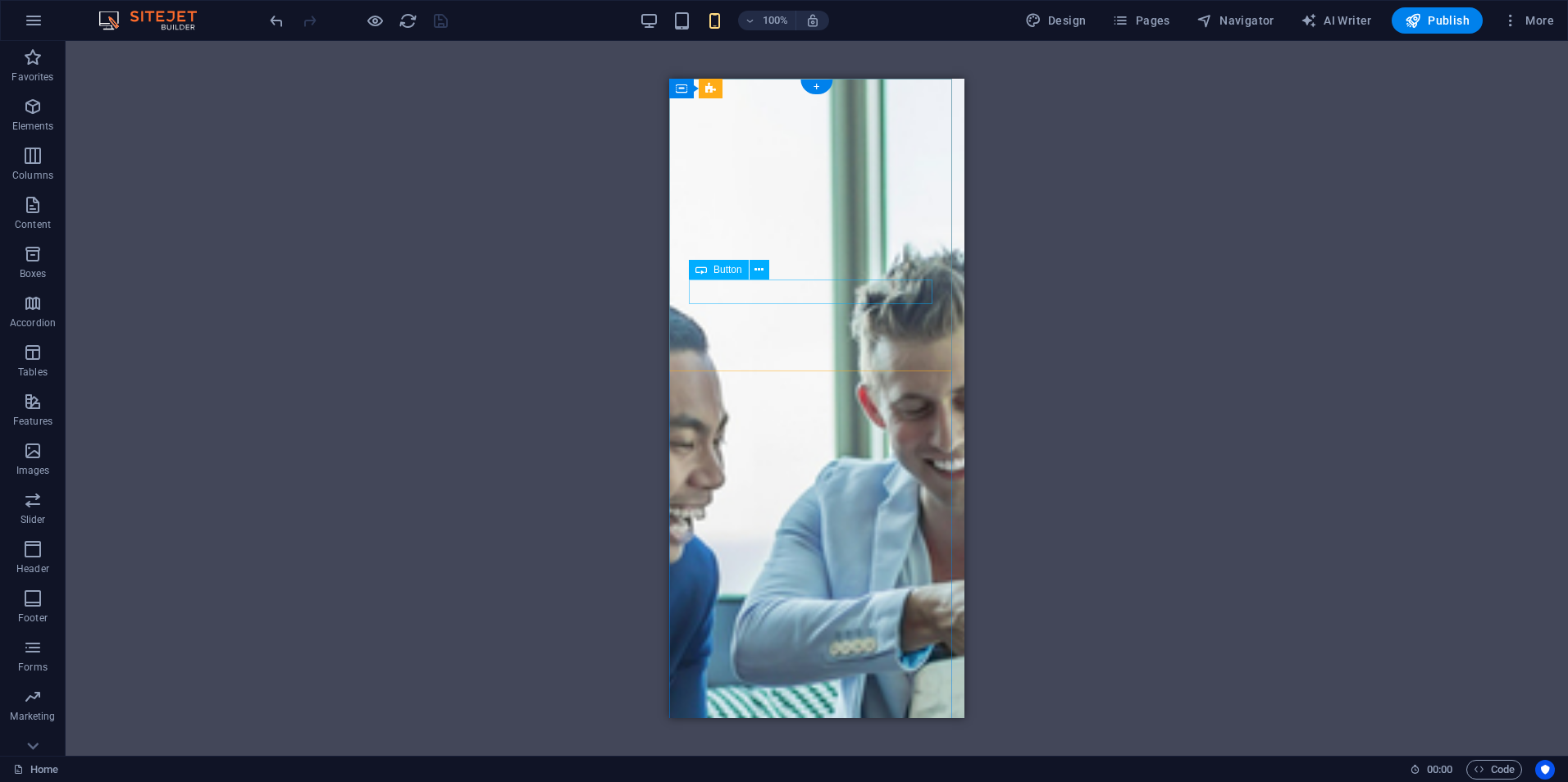
scroll to position [1, 0]
click at [643, 21] on icon "button" at bounding box center [649, 21] width 19 height 19
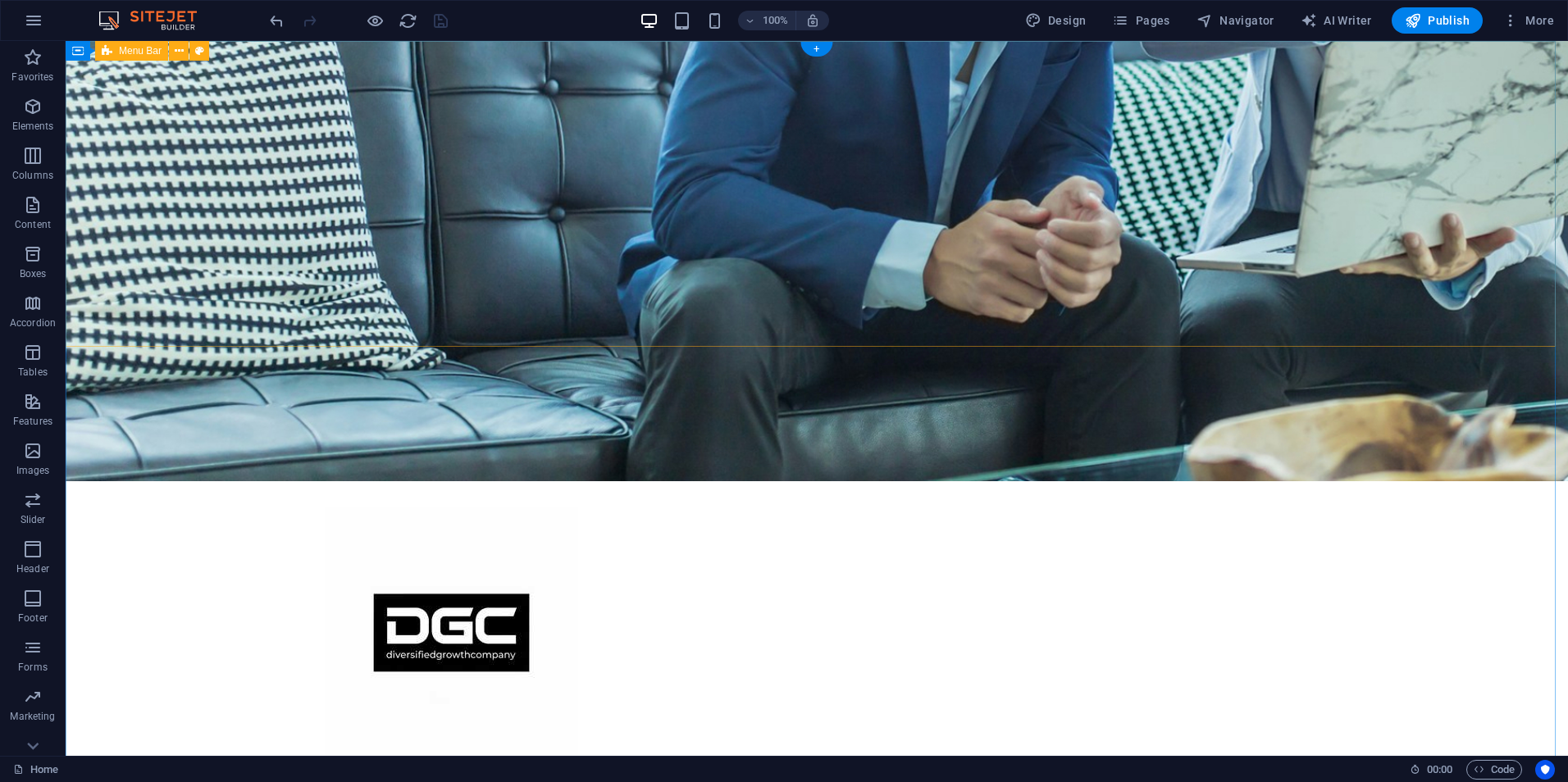
scroll to position [0, 0]
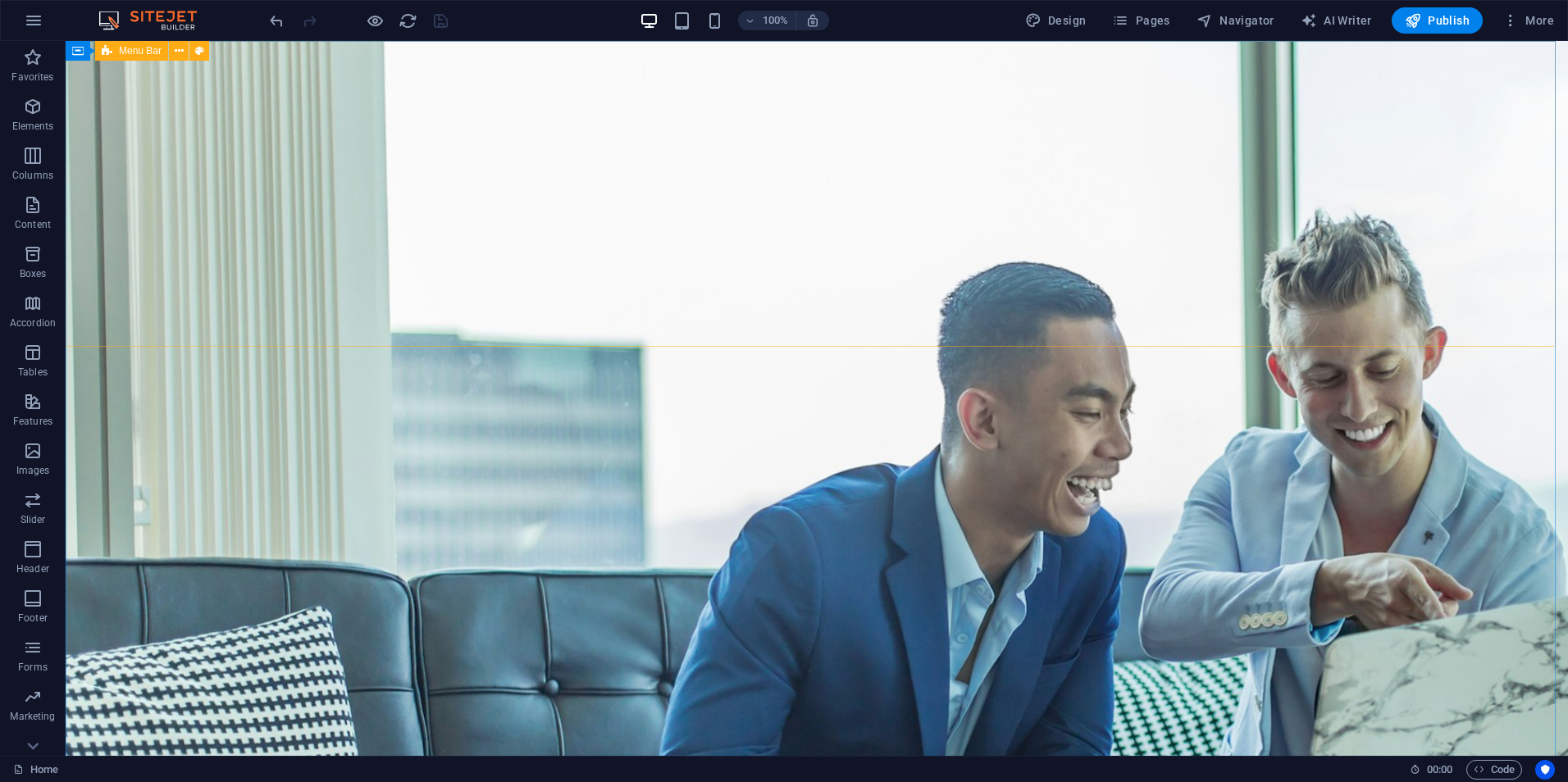
click at [146, 43] on div "Menu Bar" at bounding box center [131, 51] width 73 height 20
click at [146, 56] on span "Menu Bar" at bounding box center [140, 51] width 43 height 10
click at [176, 56] on icon at bounding box center [179, 51] width 9 height 18
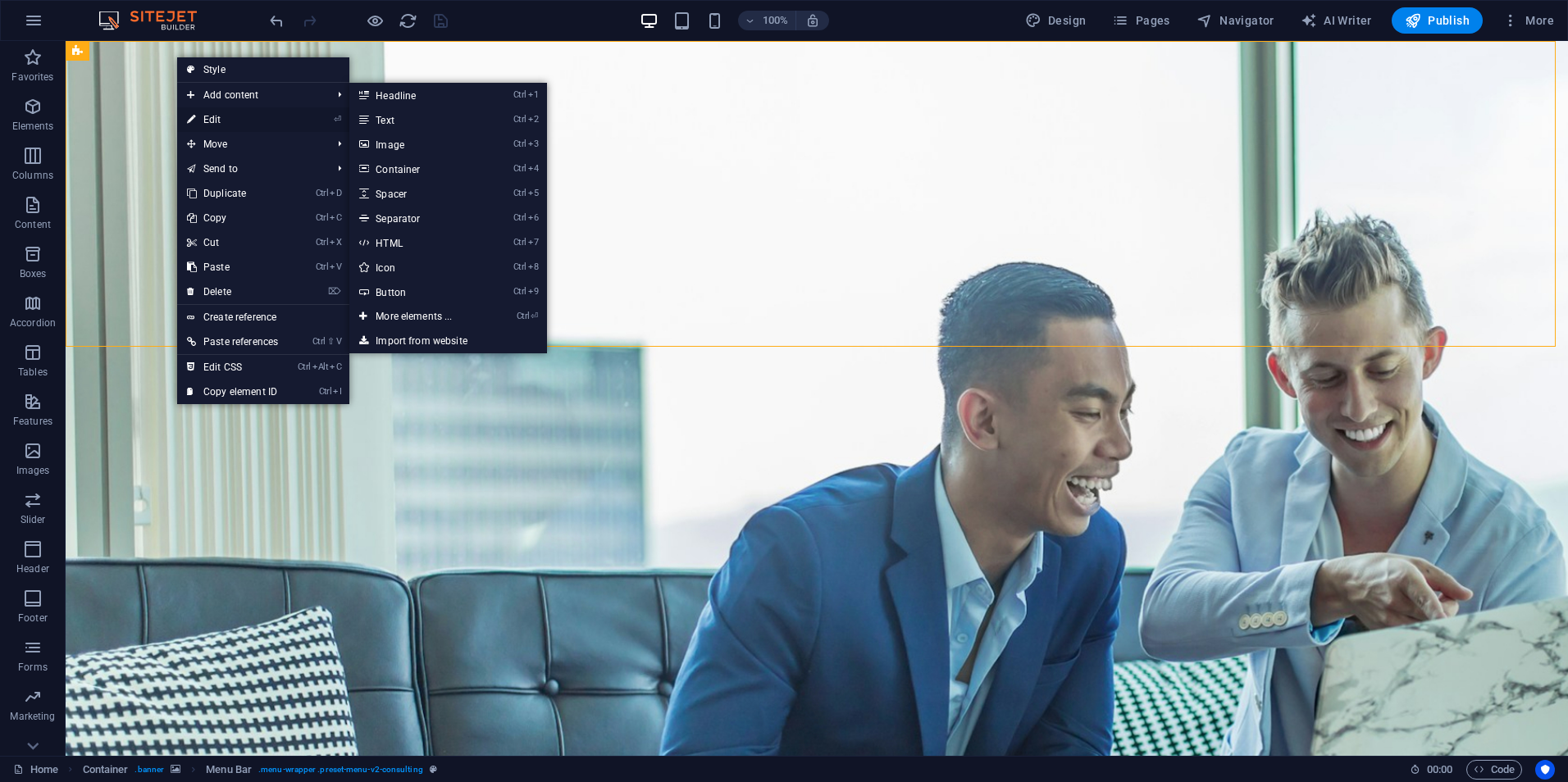
click at [205, 126] on link "⏎ Edit" at bounding box center [233, 119] width 110 height 24
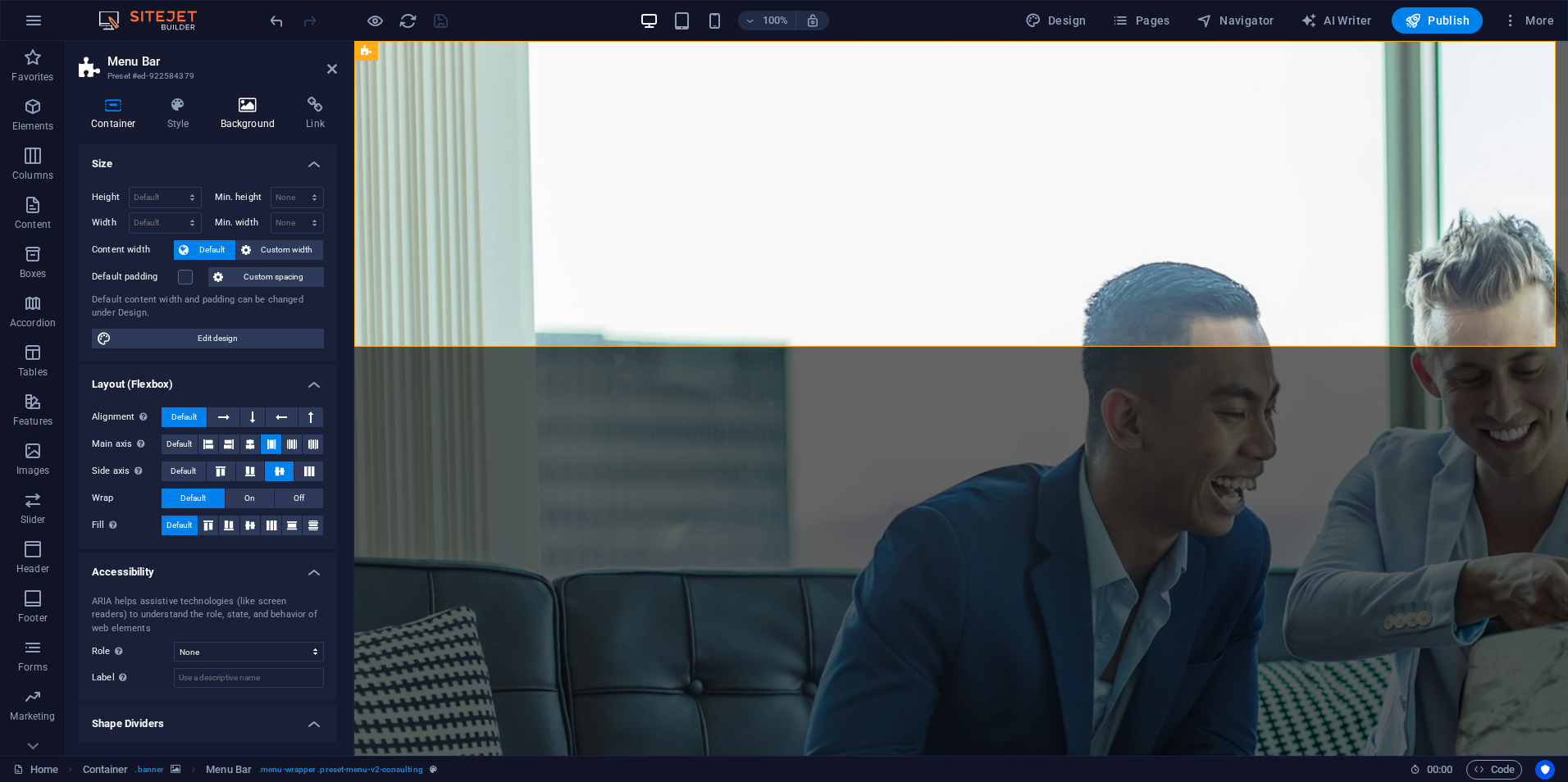
click at [247, 115] on h4 "Background" at bounding box center [251, 114] width 86 height 34
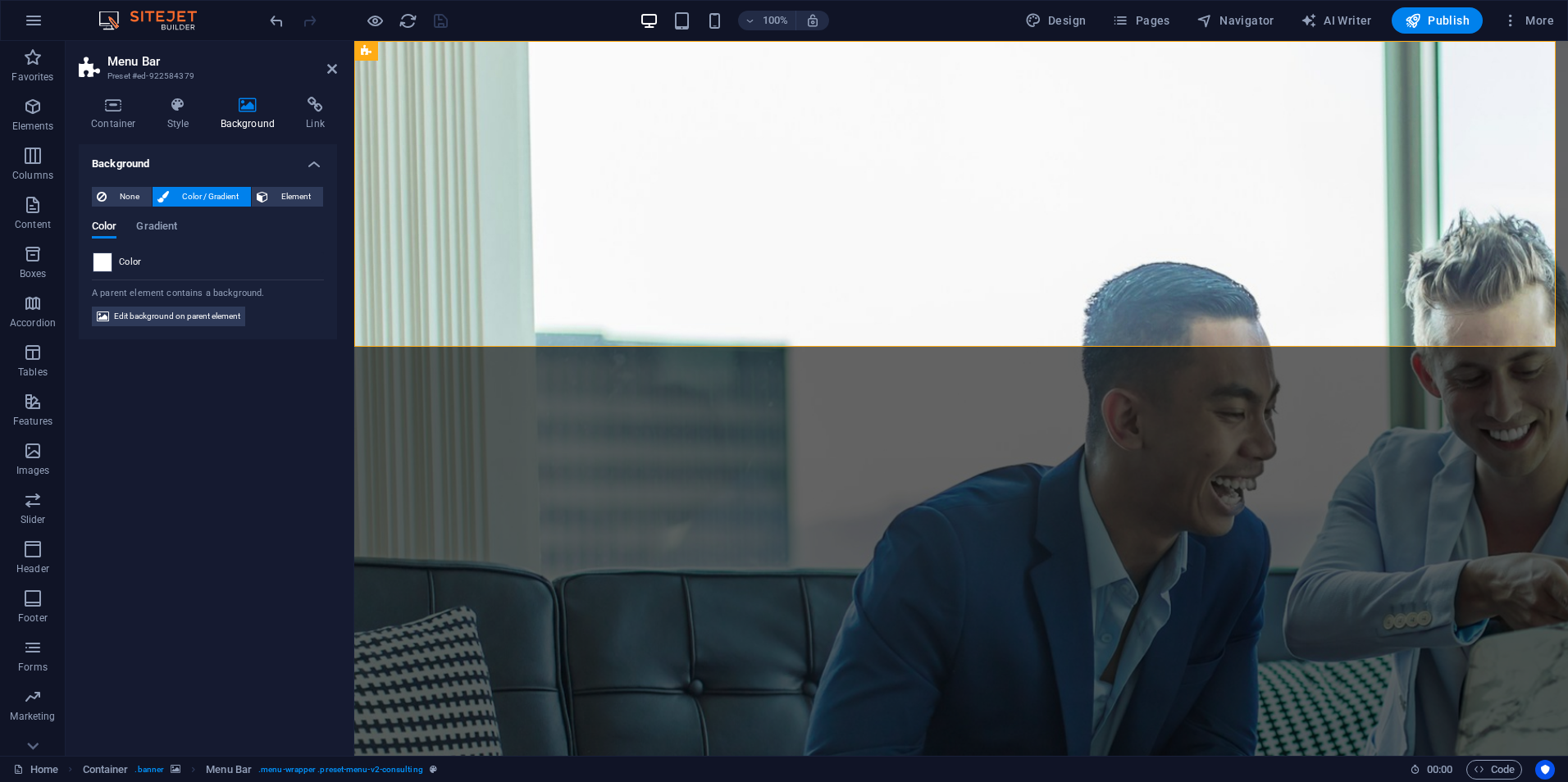
click at [105, 266] on span at bounding box center [103, 263] width 18 height 18
type input "#ffffff"
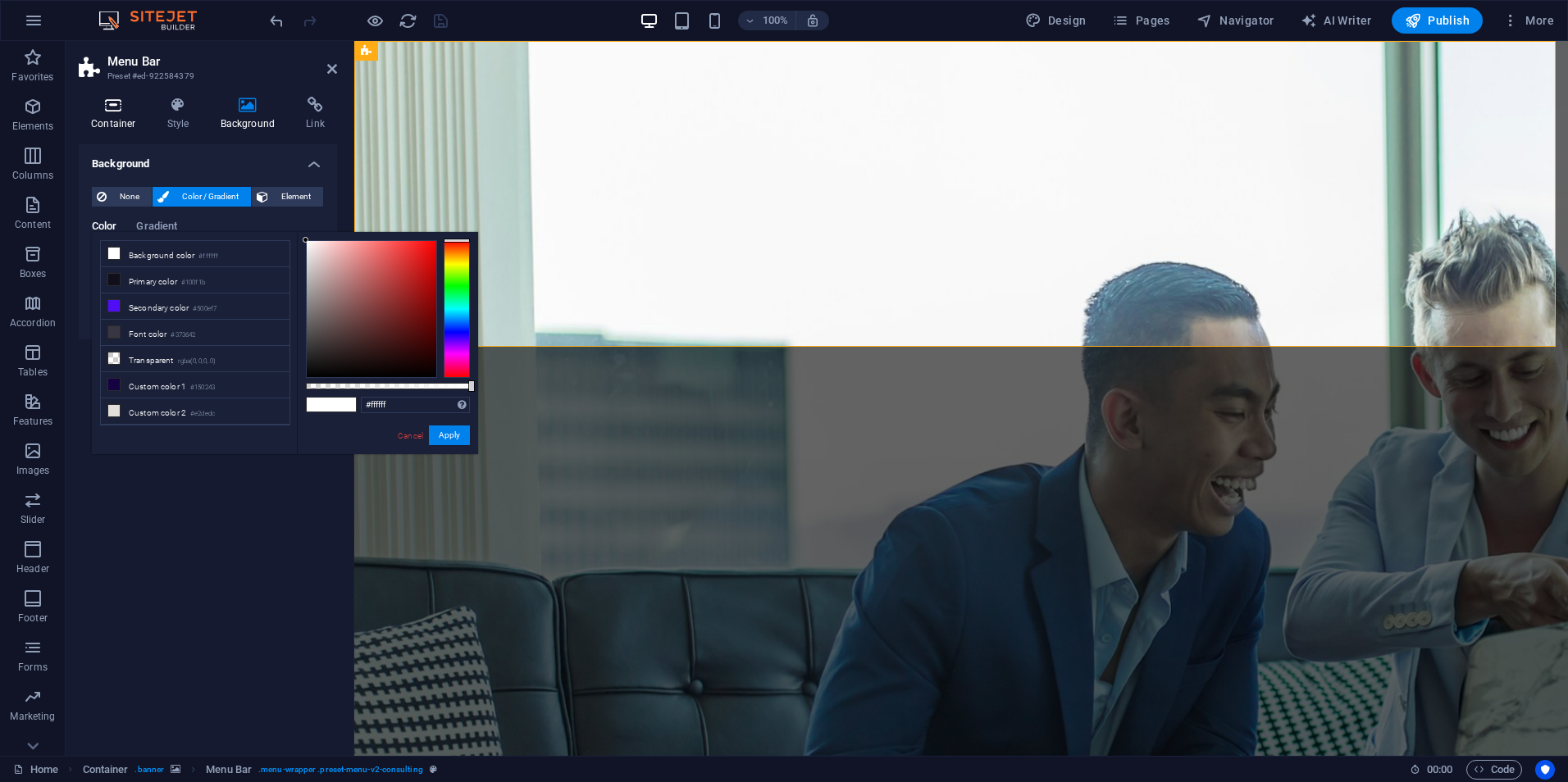
click at [117, 115] on h4 "Container" at bounding box center [116, 114] width 76 height 34
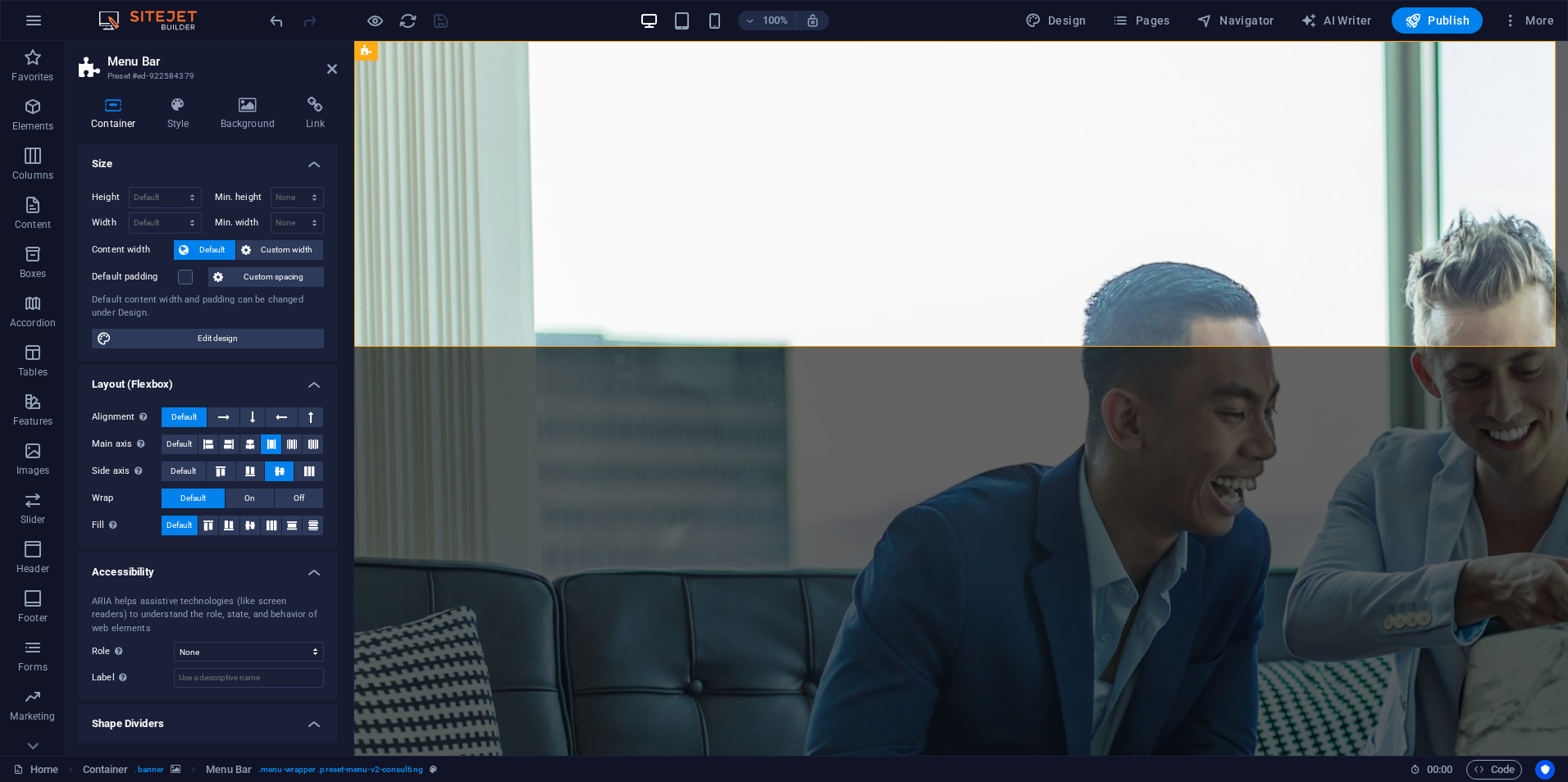
scroll to position [37, 0]
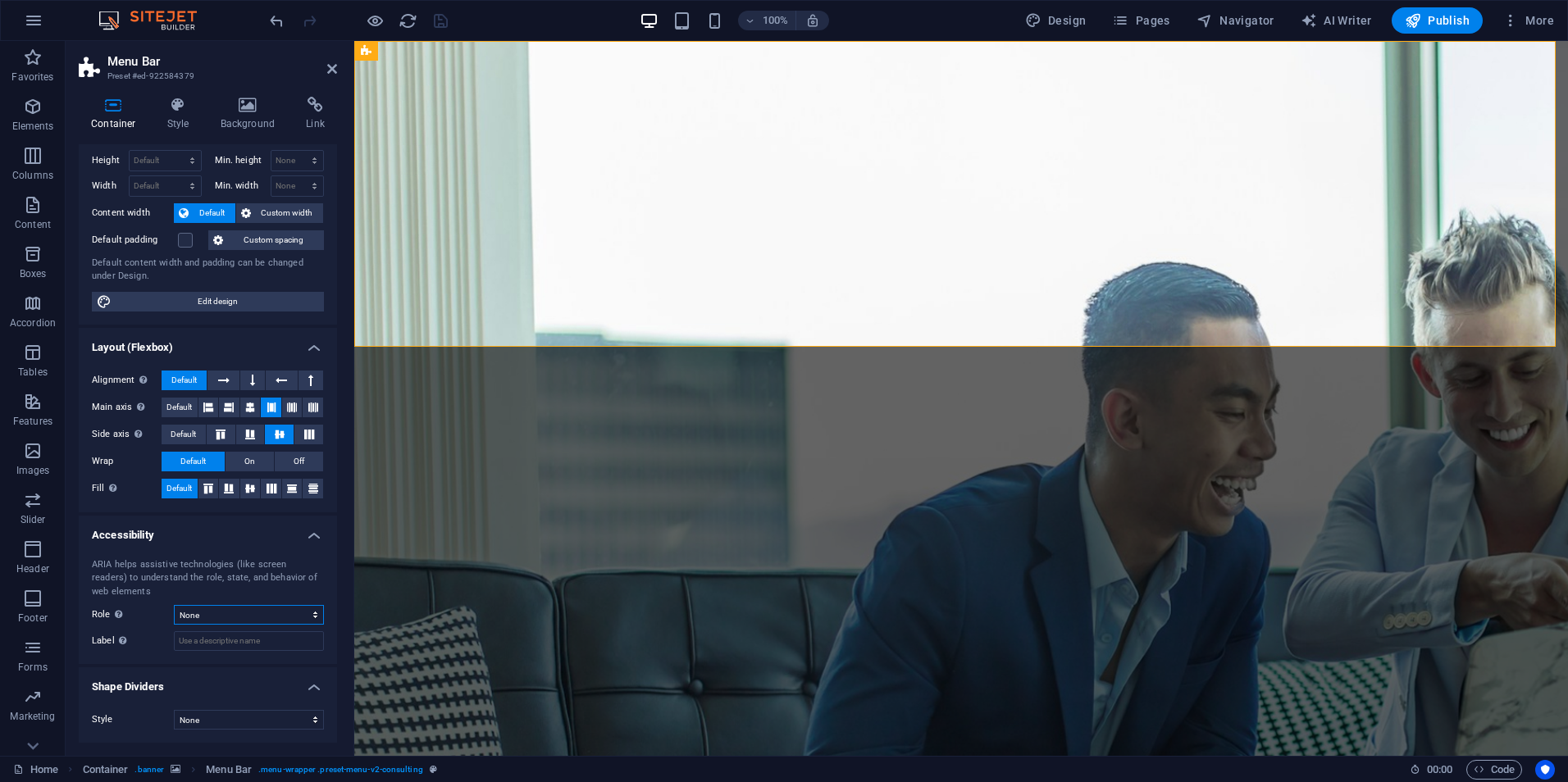
click at [185, 617] on select "None Alert Article Banner Comment Complementary Dialog Footer Header Marquee Pr…" at bounding box center [249, 616] width 150 height 20
click at [212, 717] on select "None Triangle Square Diagonal Polygon 1 Polygon 2 Zigzag Multiple Zigzags Waves…" at bounding box center [249, 720] width 150 height 20
click at [174, 710] on select "None Triangle Square Diagonal Polygon 1 Polygon 2 Zigzag Multiple Zigzags Waves…" at bounding box center [249, 720] width 150 height 20
click at [210, 715] on select "None Triangle Square Diagonal Polygon 1 Polygon 2 Zigzag Multiple Zigzags Waves…" at bounding box center [249, 720] width 150 height 20
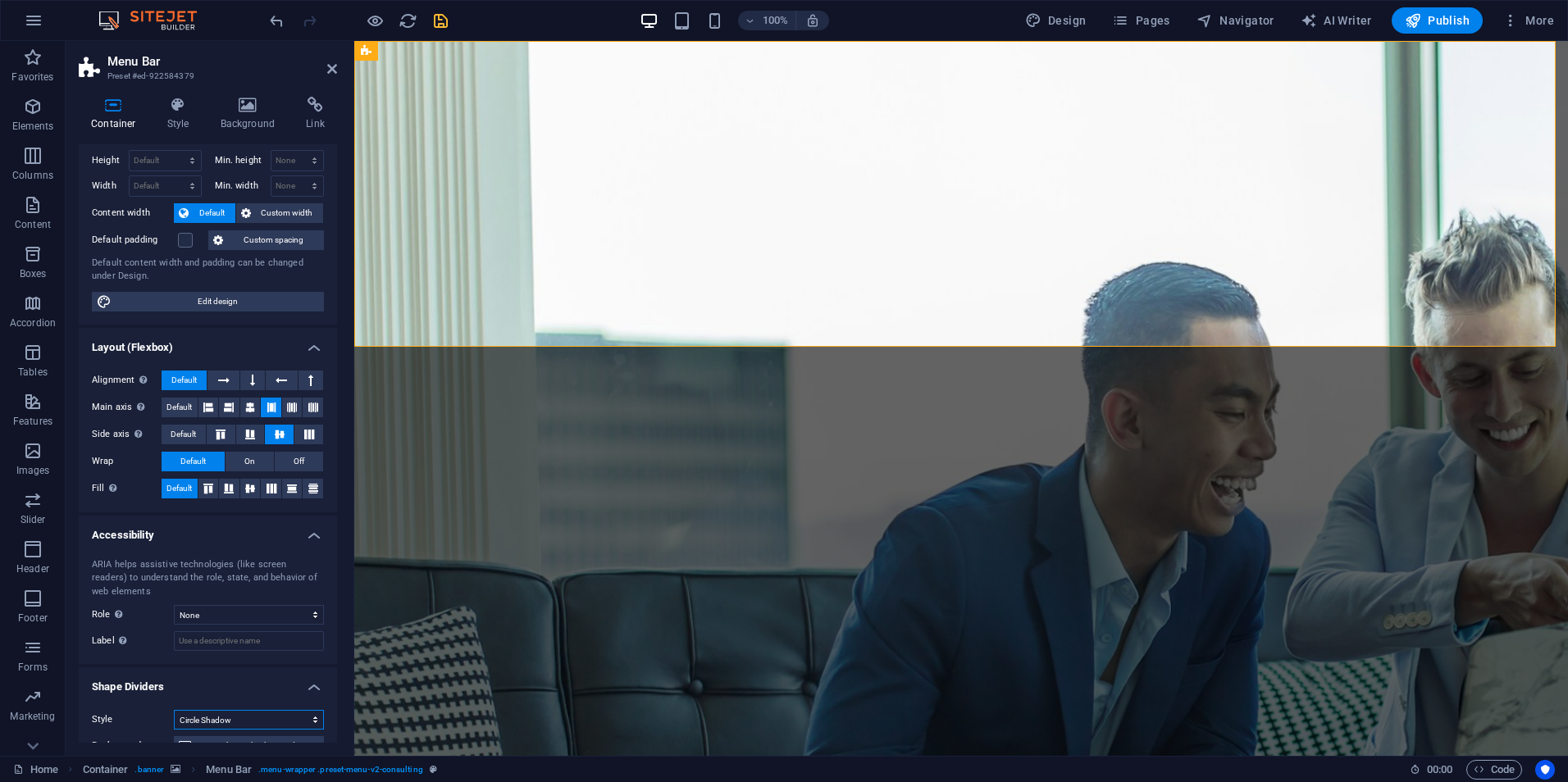
click at [174, 710] on select "None Triangle Square Diagonal Polygon 1 Polygon 2 Zigzag Multiple Zigzags Waves…" at bounding box center [249, 720] width 150 height 20
click at [203, 713] on select "None Triangle Square Diagonal Polygon 1 Polygon 2 Zigzag Multiple Zigzags Waves…" at bounding box center [249, 720] width 150 height 20
click at [174, 710] on select "None Triangle Square Diagonal Polygon 1 Polygon 2 Zigzag Multiple Zigzags Waves…" at bounding box center [249, 720] width 150 height 20
click at [207, 718] on select "None Triangle Square Diagonal Polygon 1 Polygon 2 Zigzag Multiple Zigzags Waves…" at bounding box center [249, 720] width 150 height 20
click at [174, 710] on select "None Triangle Square Diagonal Polygon 1 Polygon 2 Zigzag Multiple Zigzags Waves…" at bounding box center [249, 720] width 150 height 20
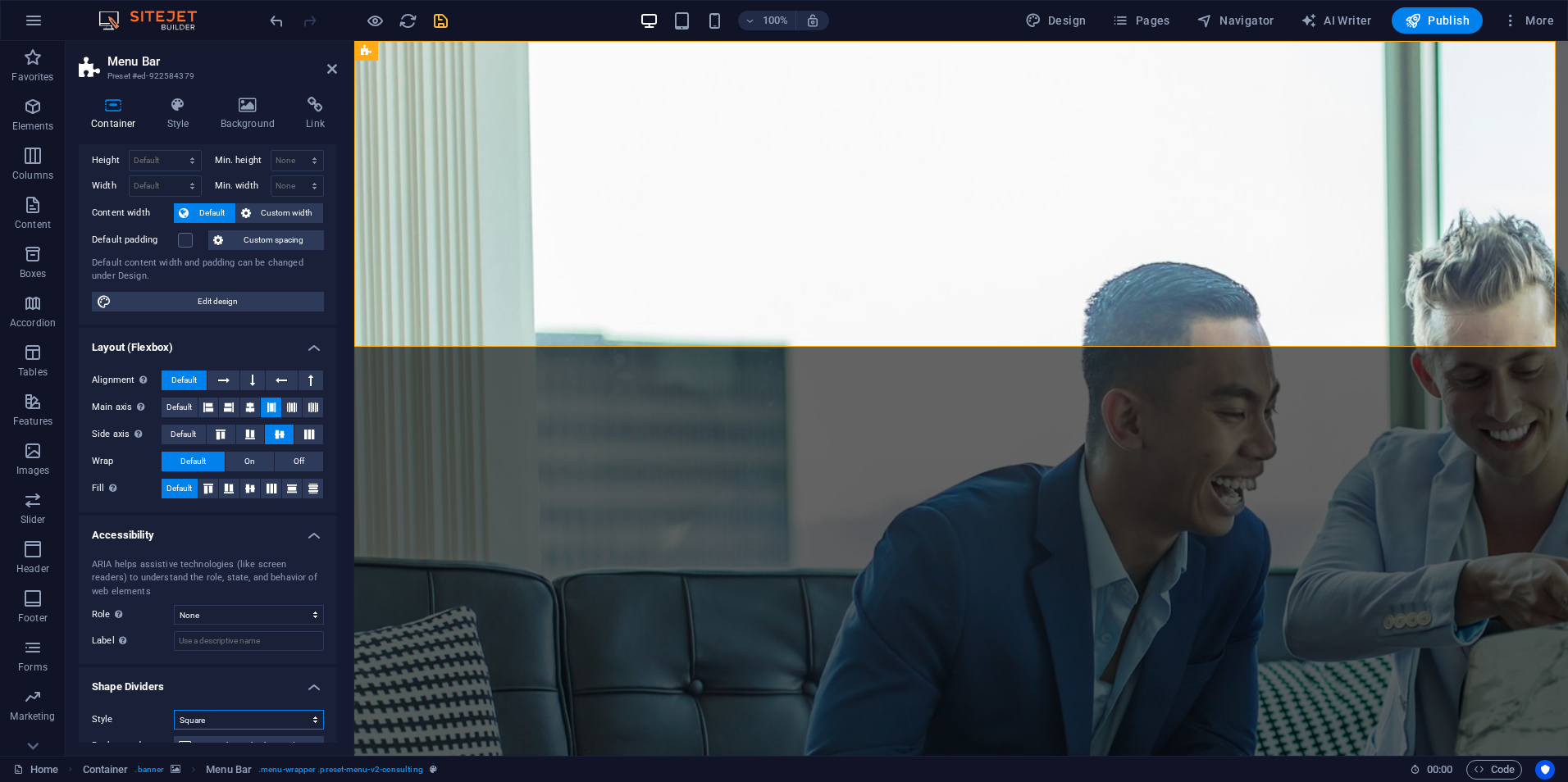
click at [238, 718] on select "None Triangle Square Diagonal Polygon 1 Polygon 2 Zigzag Multiple Zigzags Waves…" at bounding box center [249, 720] width 150 height 20
click at [174, 710] on select "None Triangle Square Diagonal Polygon 1 Polygon 2 Zigzag Multiple Zigzags Waves…" at bounding box center [249, 720] width 150 height 20
click at [212, 722] on select "None Triangle Square Diagonal Polygon 1 Polygon 2 Zigzag Multiple Zigzags Waves…" at bounding box center [249, 720] width 150 height 20
click at [174, 710] on select "None Triangle Square Diagonal Polygon 1 Polygon 2 Zigzag Multiple Zigzags Waves…" at bounding box center [249, 720] width 150 height 20
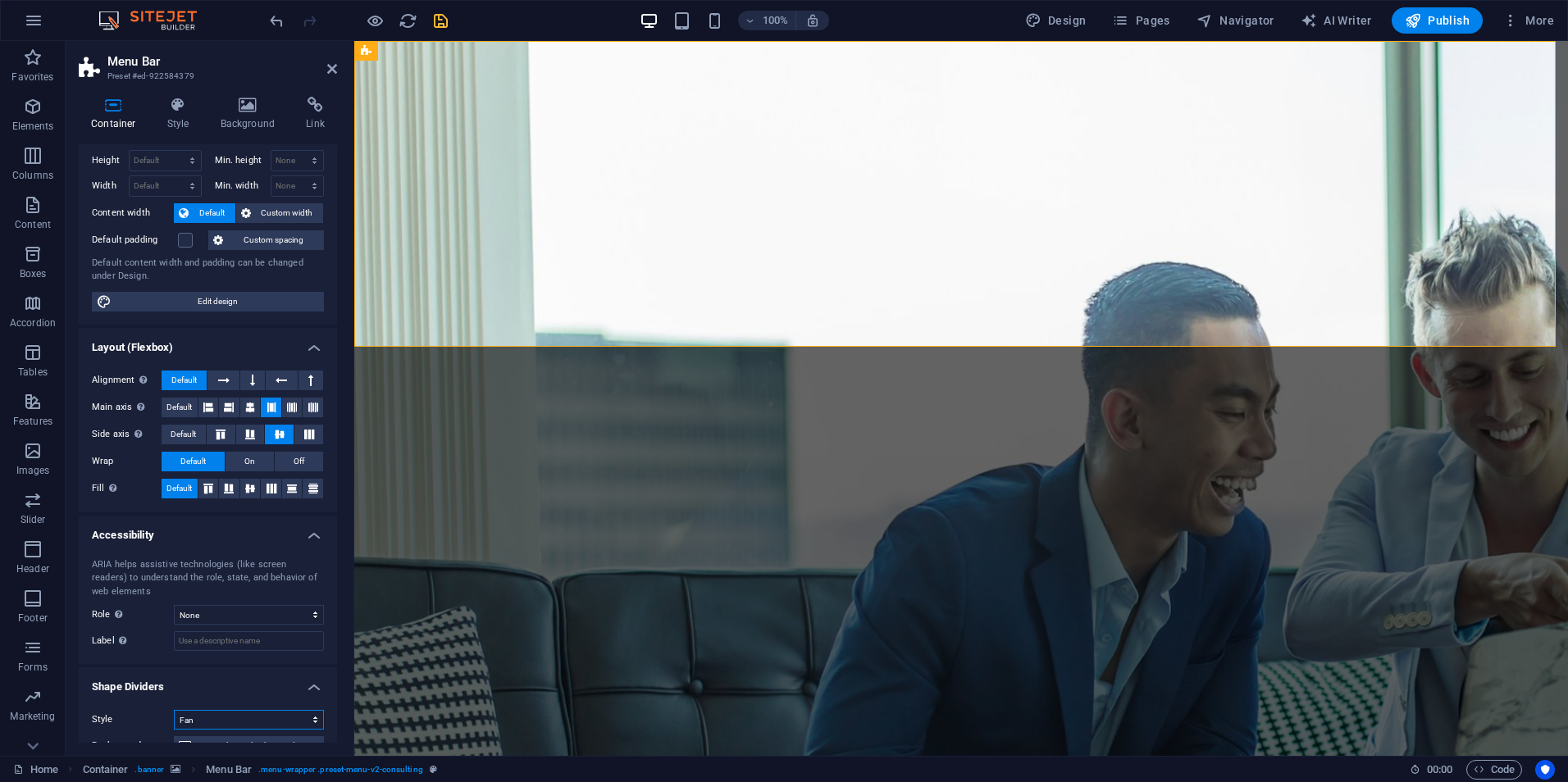
click at [234, 718] on select "None Triangle Square Diagonal Polygon 1 Polygon 2 Zigzag Multiple Zigzags Waves…" at bounding box center [249, 720] width 150 height 20
click at [174, 710] on select "None Triangle Square Diagonal Polygon 1 Polygon 2 Zigzag Multiple Zigzags Waves…" at bounding box center [249, 720] width 150 height 20
click at [204, 712] on select "None Triangle Square Diagonal Polygon 1 Polygon 2 Zigzag Multiple Zigzags Waves…" at bounding box center [249, 720] width 150 height 20
click at [174, 710] on select "None Triangle Square Diagonal Polygon 1 Polygon 2 Zigzag Multiple Zigzags Waves…" at bounding box center [249, 720] width 150 height 20
click at [195, 721] on select "None Triangle Square Diagonal Polygon 1 Polygon 2 Zigzag Multiple Zigzags Waves…" at bounding box center [249, 720] width 150 height 20
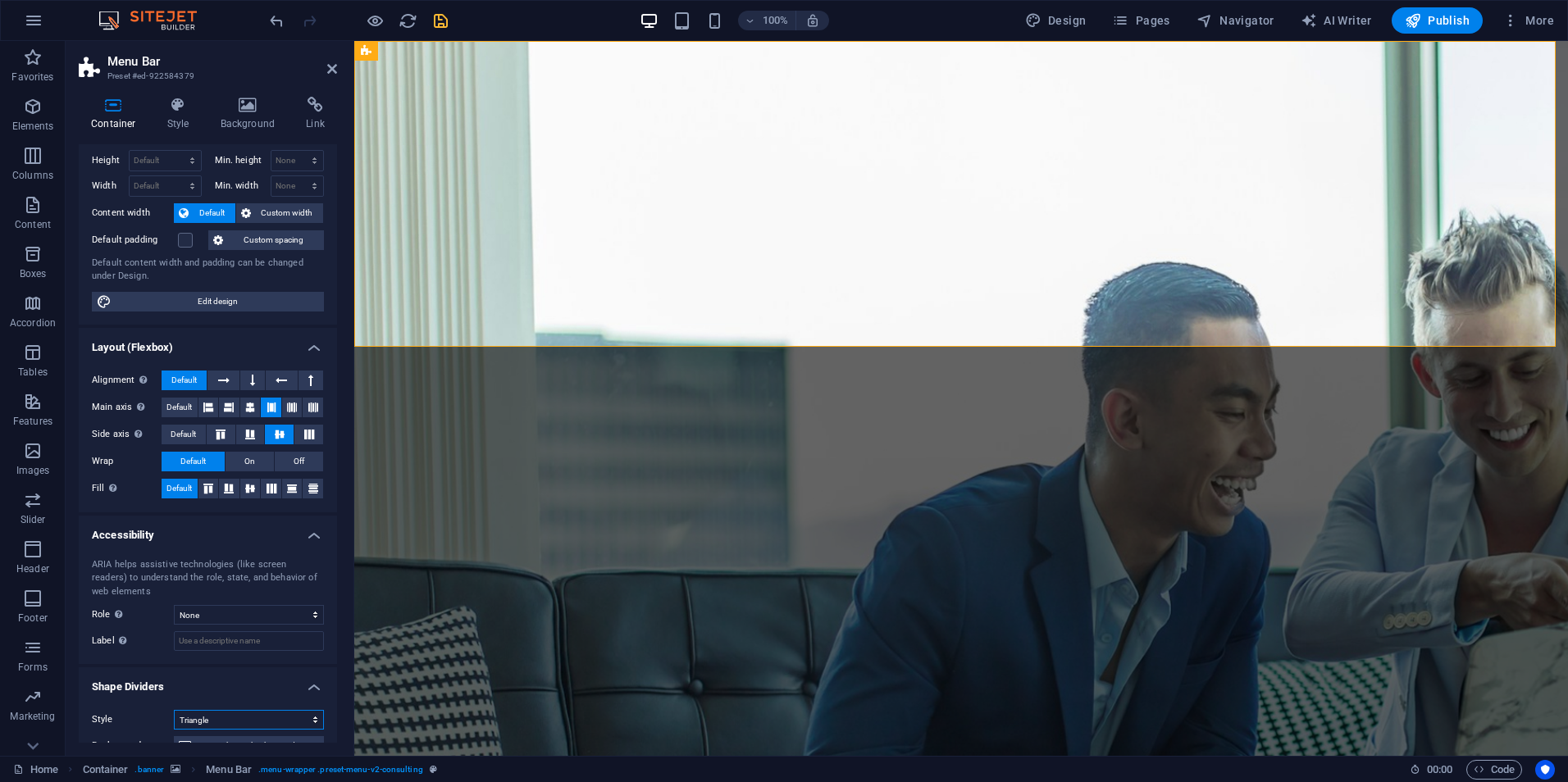
click at [174, 710] on select "None Triangle Square Diagonal Polygon 1 Polygon 2 Zigzag Multiple Zigzags Waves…" at bounding box center [249, 720] width 150 height 20
click at [208, 721] on select "None Triangle Square Diagonal Polygon 1 Polygon 2 Zigzag Multiple Zigzags Waves…" at bounding box center [249, 720] width 150 height 20
click at [174, 710] on select "None Triangle Square Diagonal Polygon 1 Polygon 2 Zigzag Multiple Zigzags Waves…" at bounding box center [249, 720] width 150 height 20
click at [207, 723] on select "None Triangle Square Diagonal Polygon 1 Polygon 2 Zigzag Multiple Zigzags Waves…" at bounding box center [249, 720] width 150 height 20
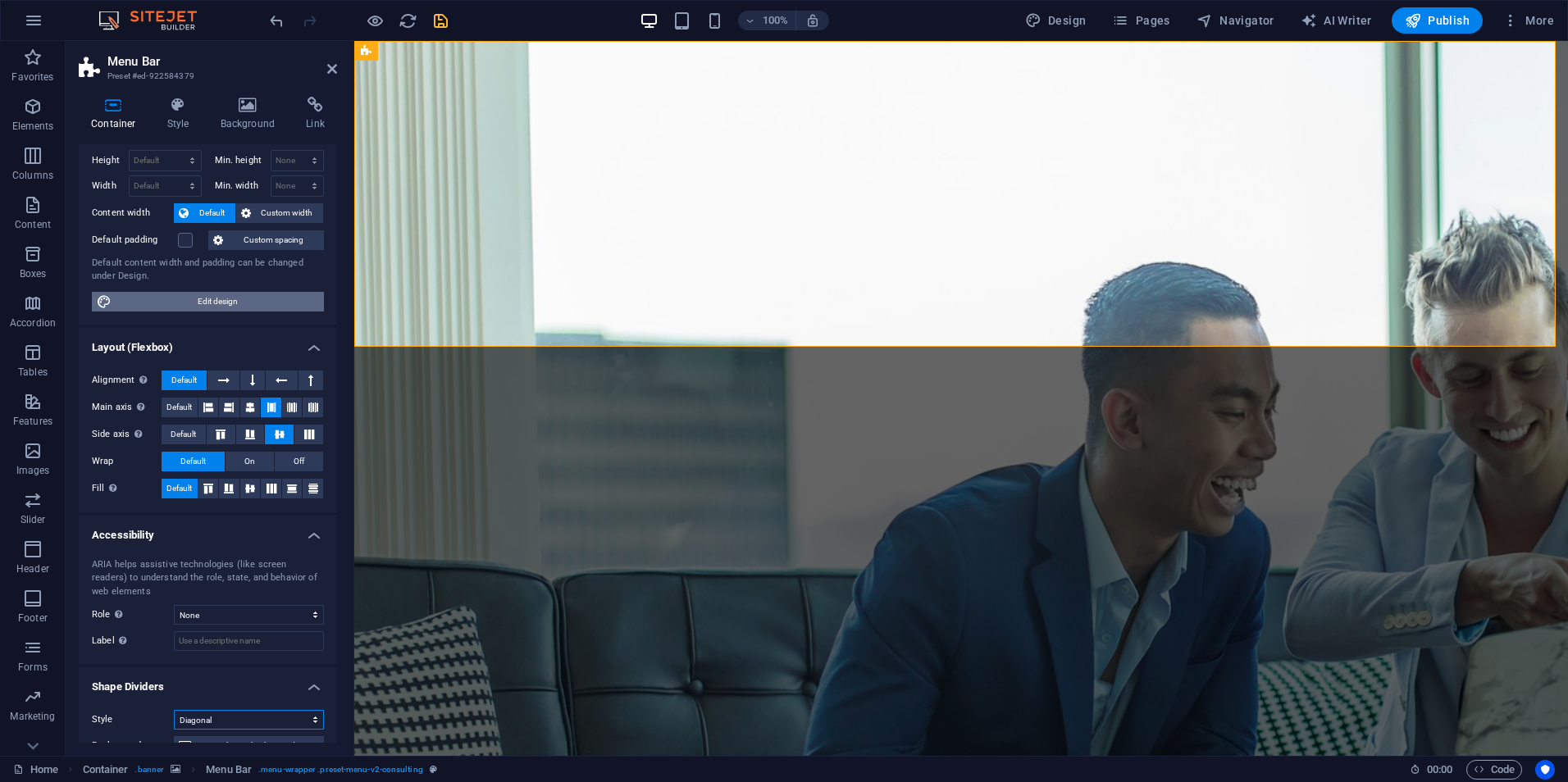
select select "none"
click at [174, 710] on select "None Triangle Square Diagonal Polygon 1 Polygon 2 Zigzag Multiple Zigzags Waves…" at bounding box center [249, 720] width 150 height 20
click at [197, 608] on select "None Alert Article Banner Comment Complementary Dialog Footer Header Marquee Pr…" at bounding box center [249, 616] width 150 height 20
click at [174, 606] on select "None Alert Article Banner Comment Complementary Dialog Footer Header Marquee Pr…" at bounding box center [249, 616] width 150 height 20
click at [194, 611] on select "None Alert Article Banner Comment Complementary Dialog Footer Header Marquee Pr…" at bounding box center [249, 616] width 150 height 20
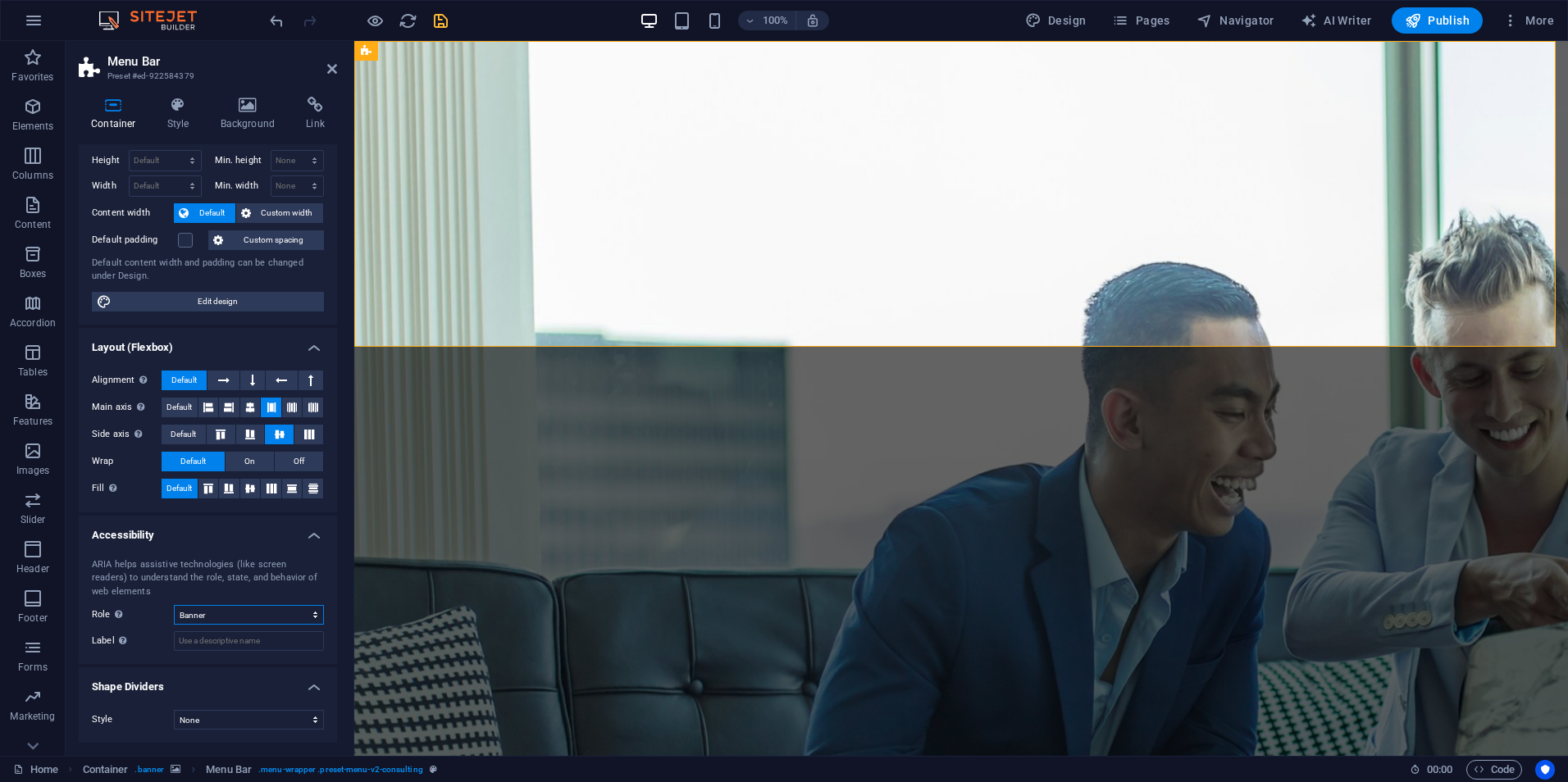
click at [174, 606] on select "None Alert Article Banner Comment Complementary Dialog Footer Header Marquee Pr…" at bounding box center [249, 616] width 150 height 20
click at [229, 615] on select "None Alert Article Banner Comment Complementary Dialog Footer Header Marquee Pr…" at bounding box center [249, 616] width 150 height 20
select select "none"
click at [174, 606] on select "None Alert Article Banner Comment Complementary Dialog Footer Header Marquee Pr…" at bounding box center [249, 616] width 150 height 20
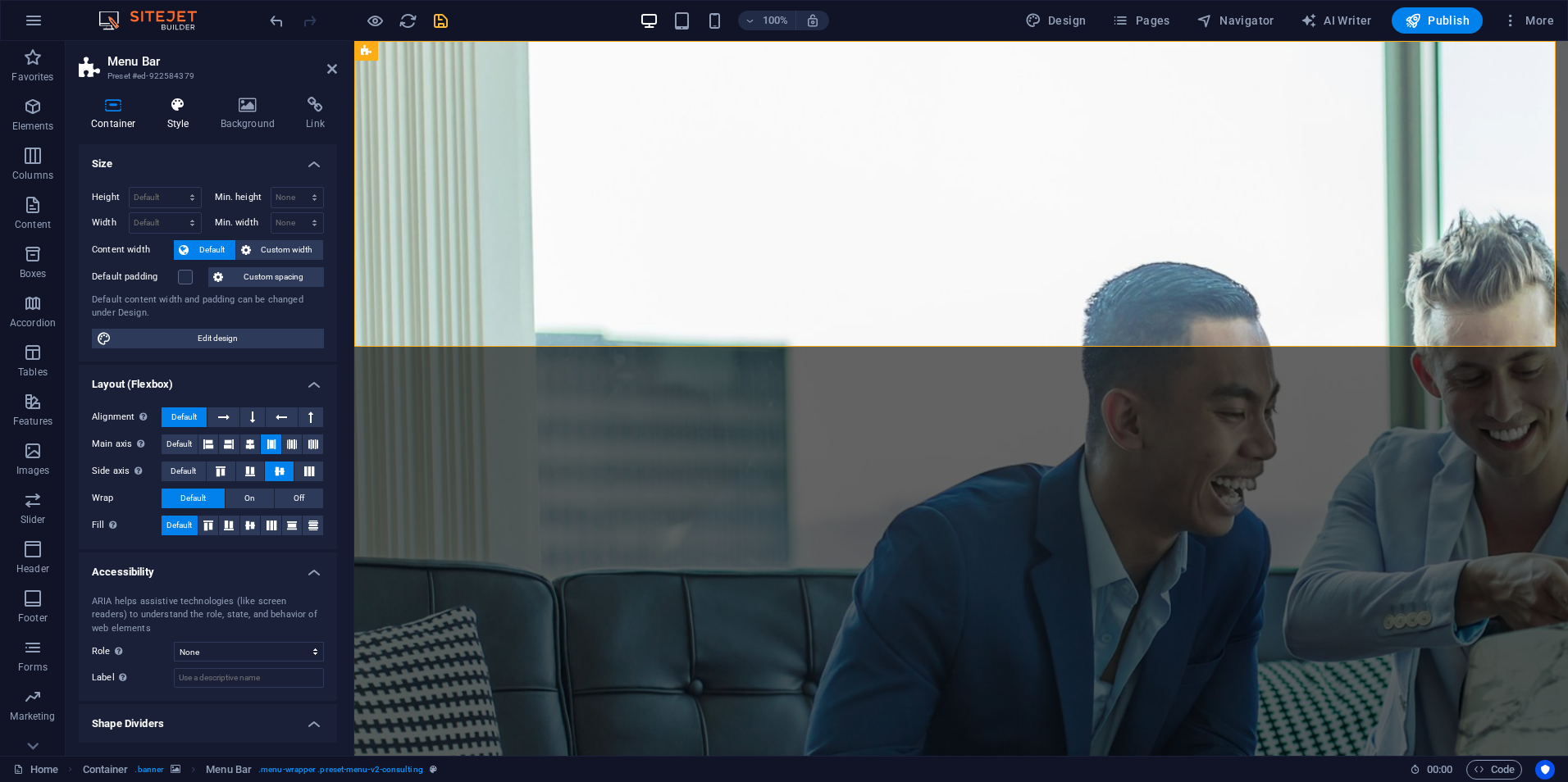
click at [180, 111] on icon at bounding box center [178, 105] width 47 height 17
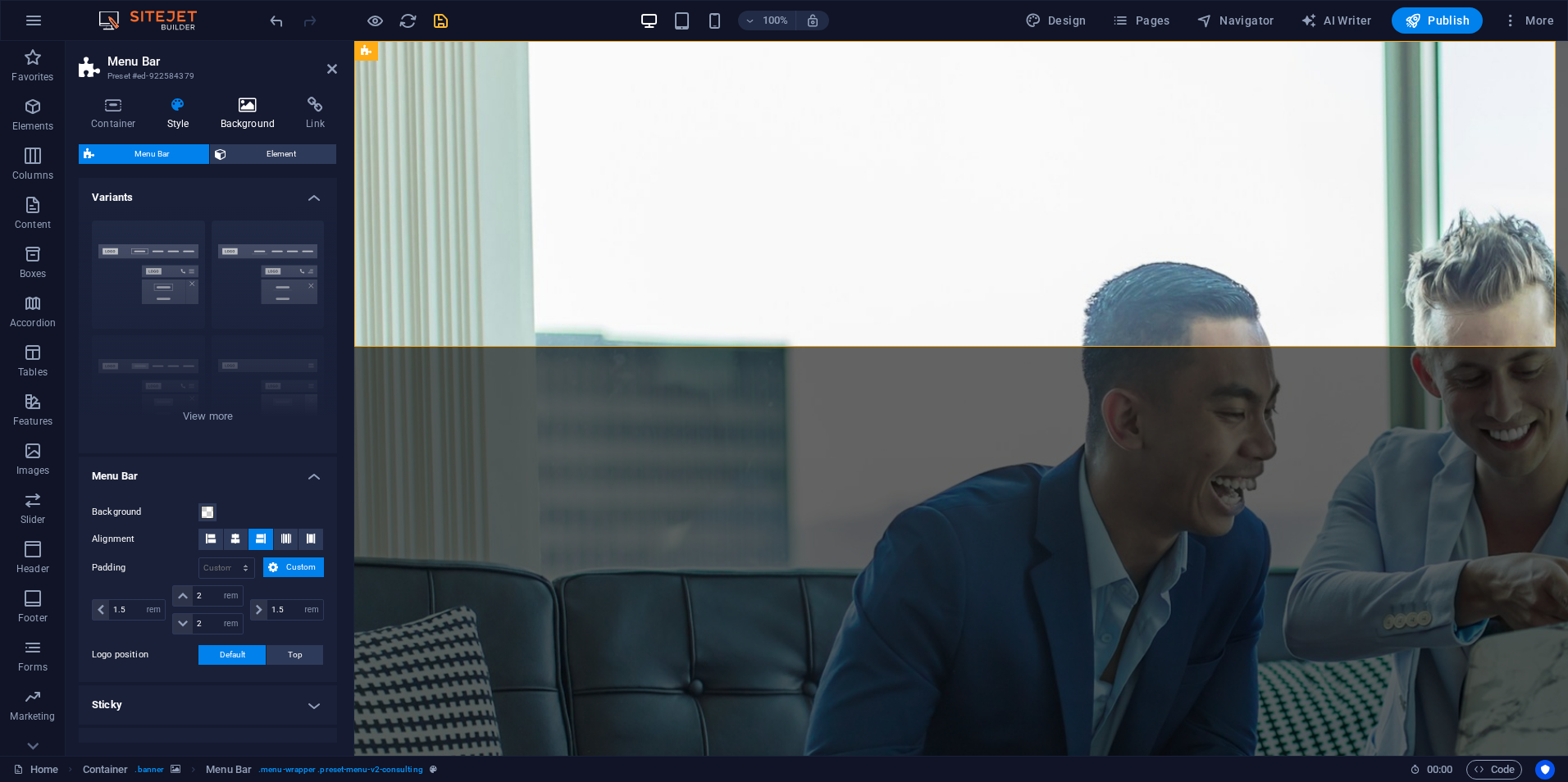
click at [245, 117] on h4 "Background" at bounding box center [251, 114] width 86 height 34
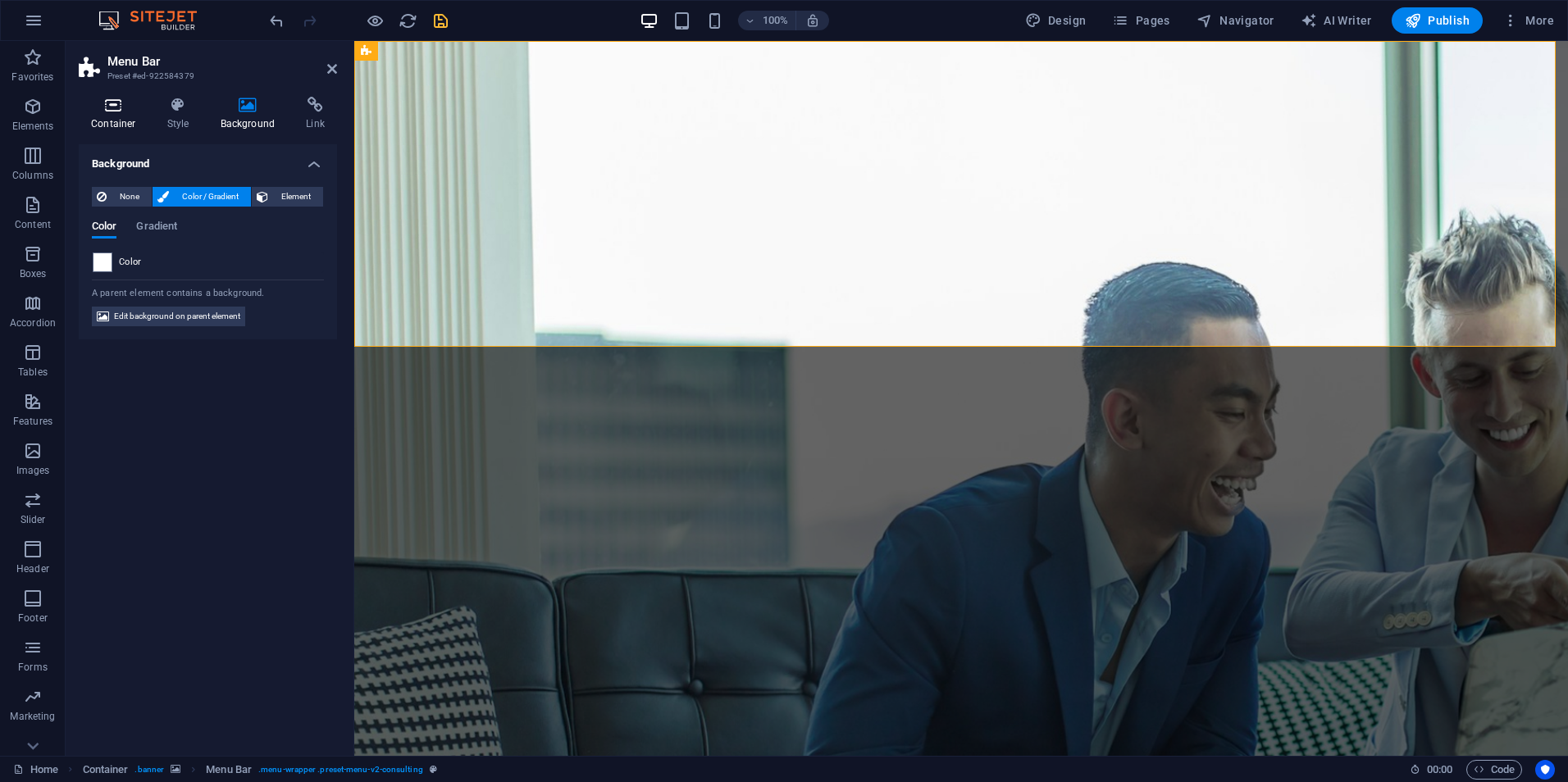
click at [112, 115] on h4 "Container" at bounding box center [116, 114] width 76 height 34
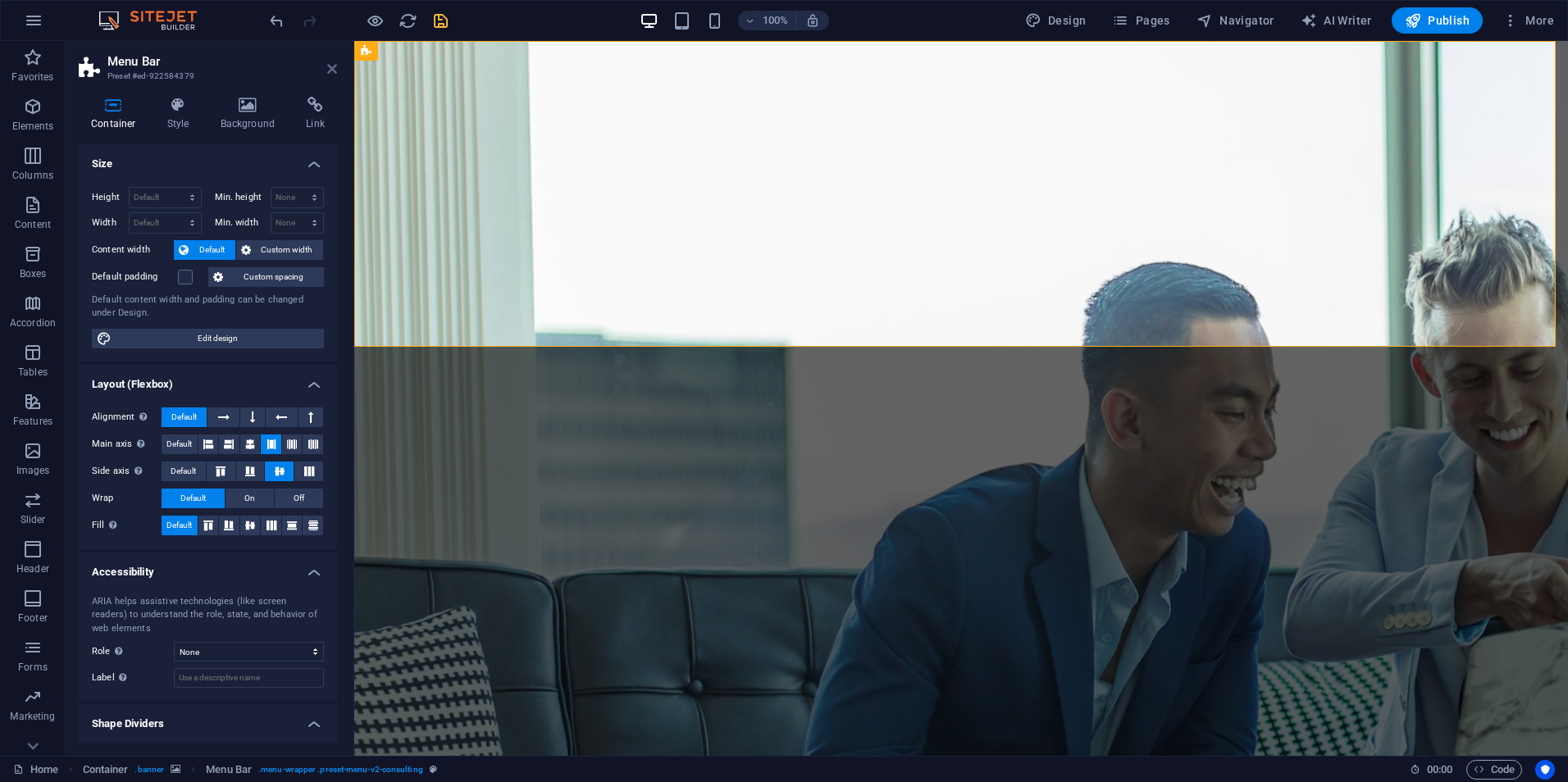
click at [327, 63] on icon at bounding box center [332, 69] width 10 height 13
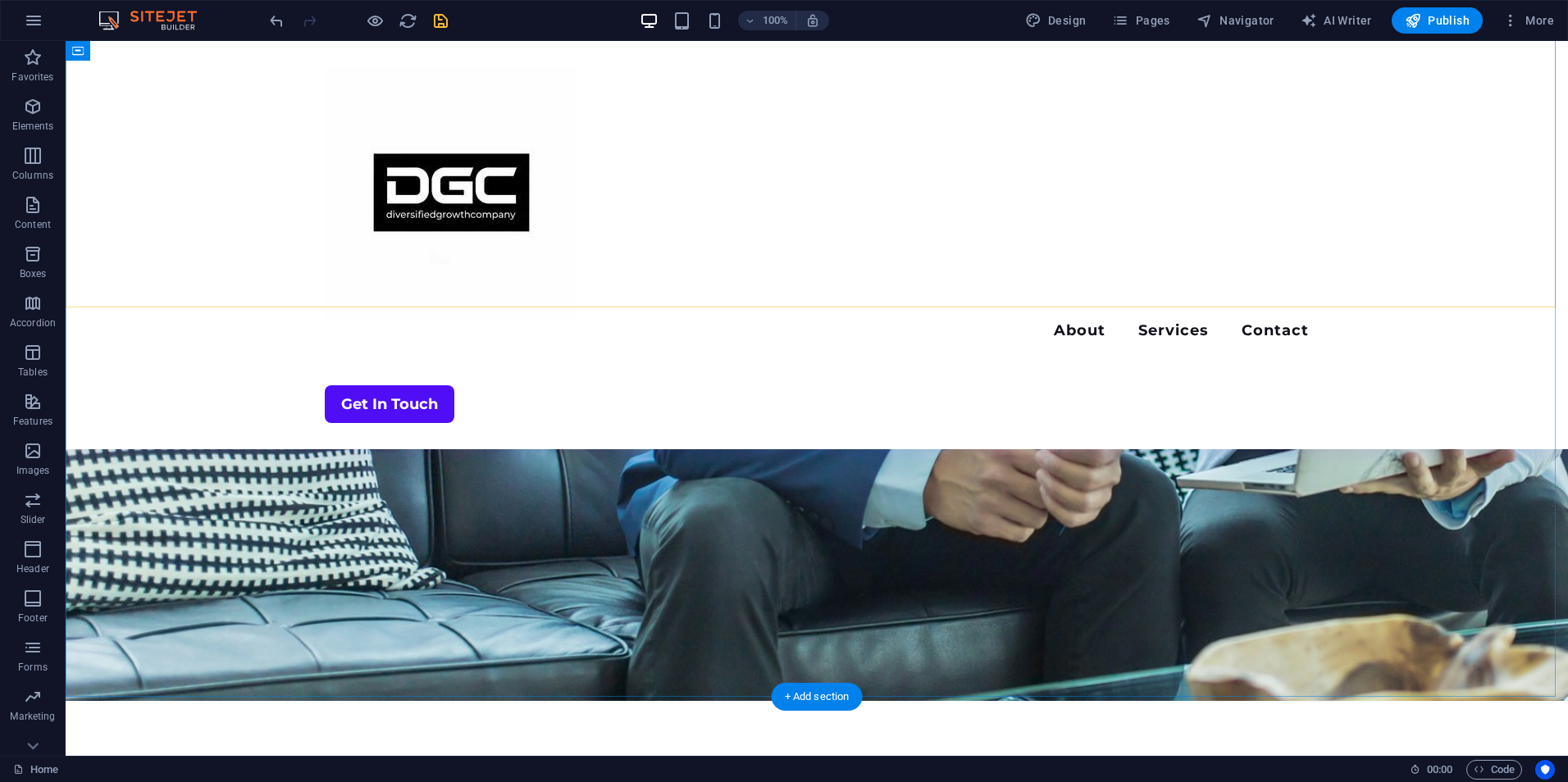
scroll to position [383, 0]
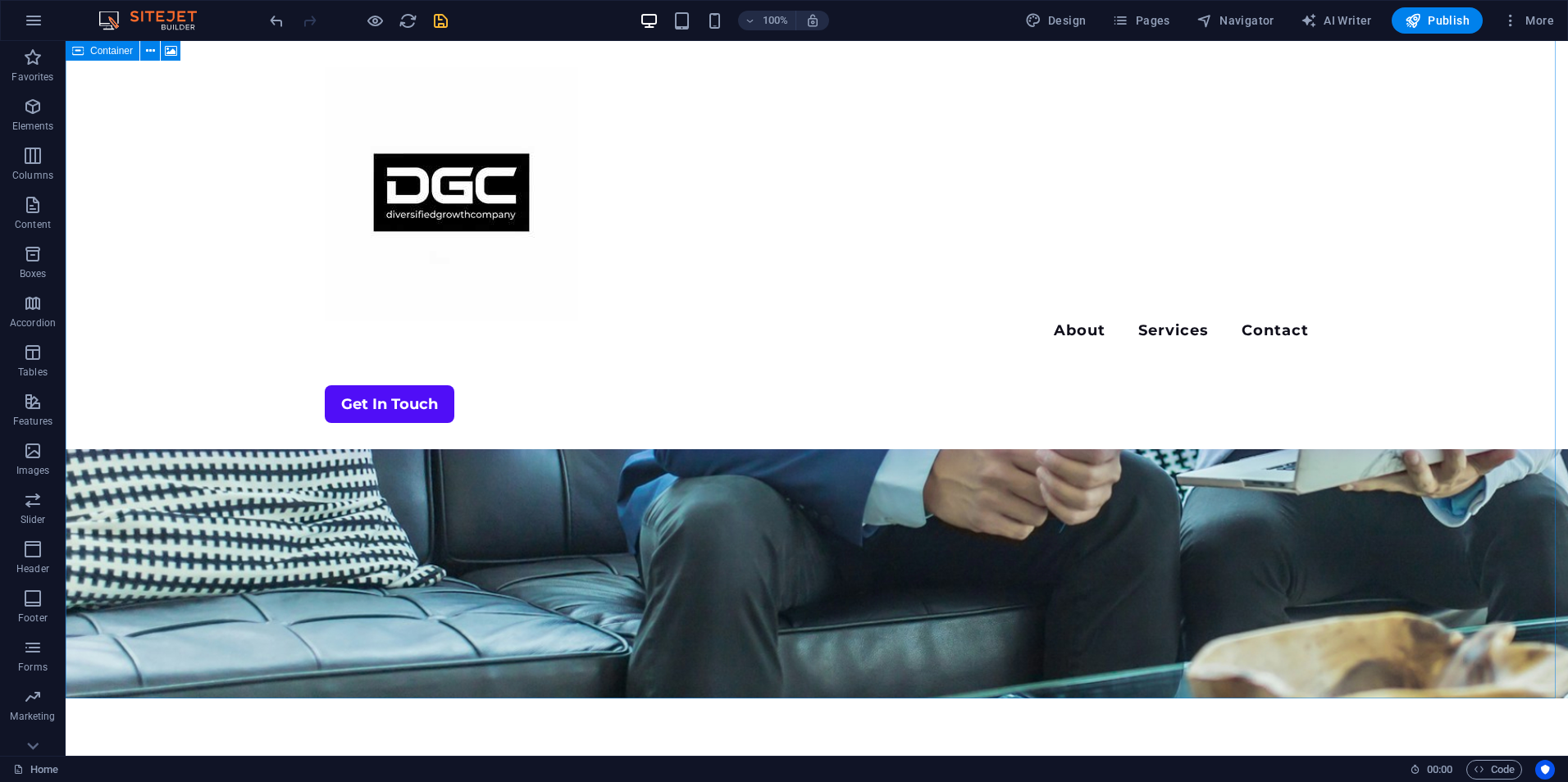
click at [79, 57] on icon at bounding box center [78, 51] width 12 height 20
click at [150, 51] on icon at bounding box center [151, 51] width 9 height 18
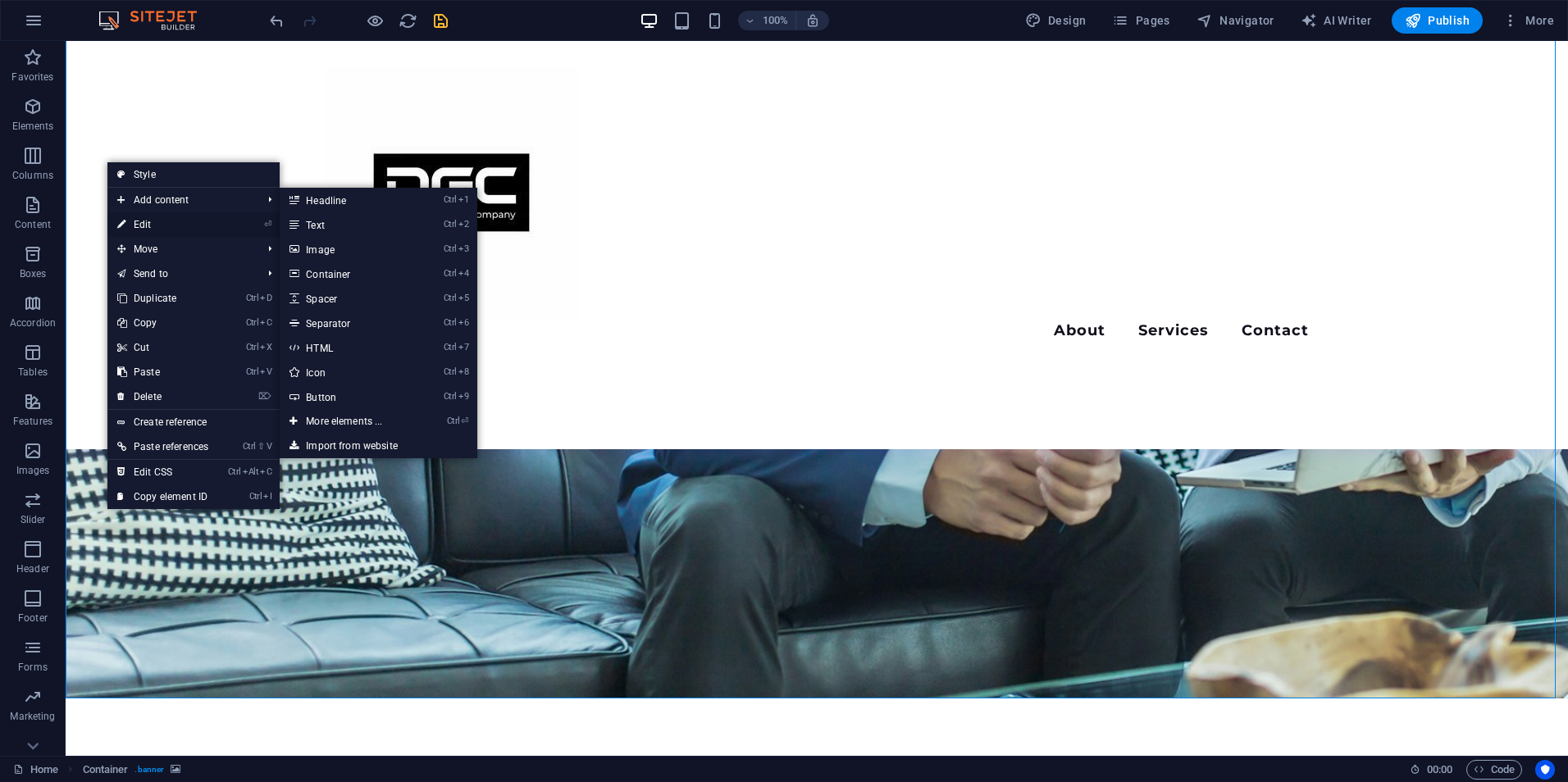
click at [151, 217] on link "⏎ Edit" at bounding box center [162, 224] width 110 height 24
select select "vh"
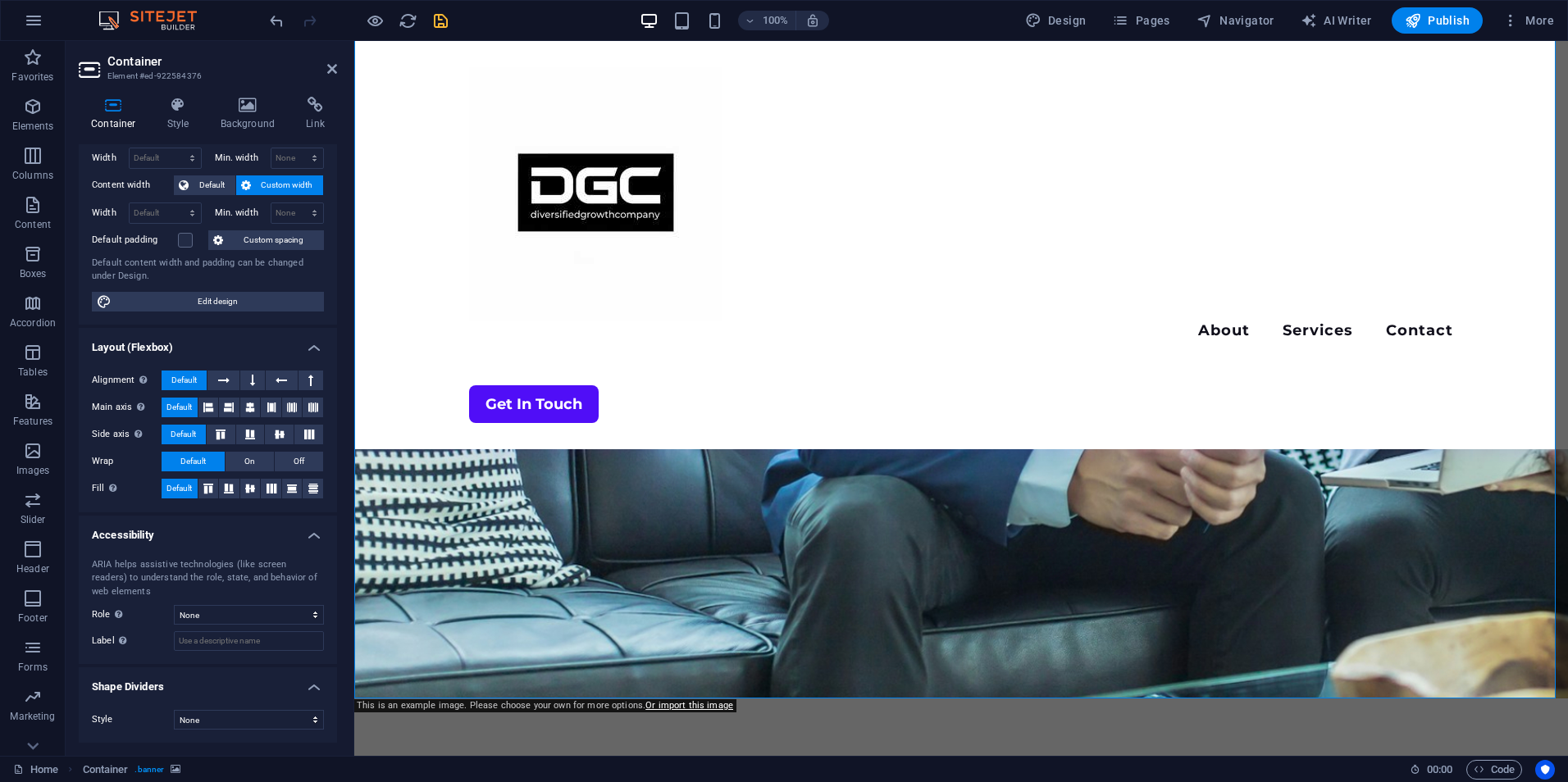
scroll to position [64, 0]
click at [330, 68] on icon at bounding box center [332, 69] width 10 height 13
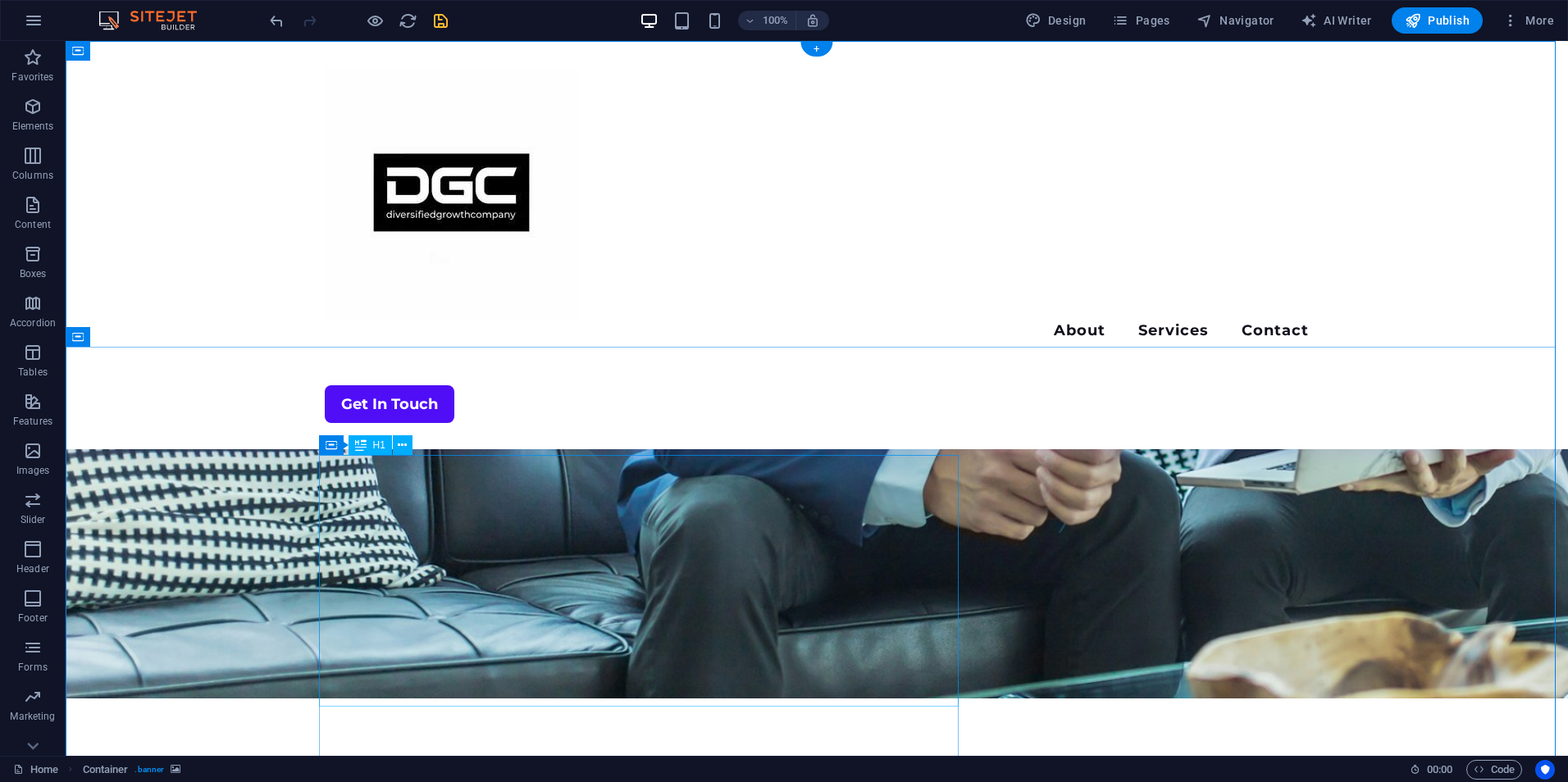
scroll to position [0, 0]
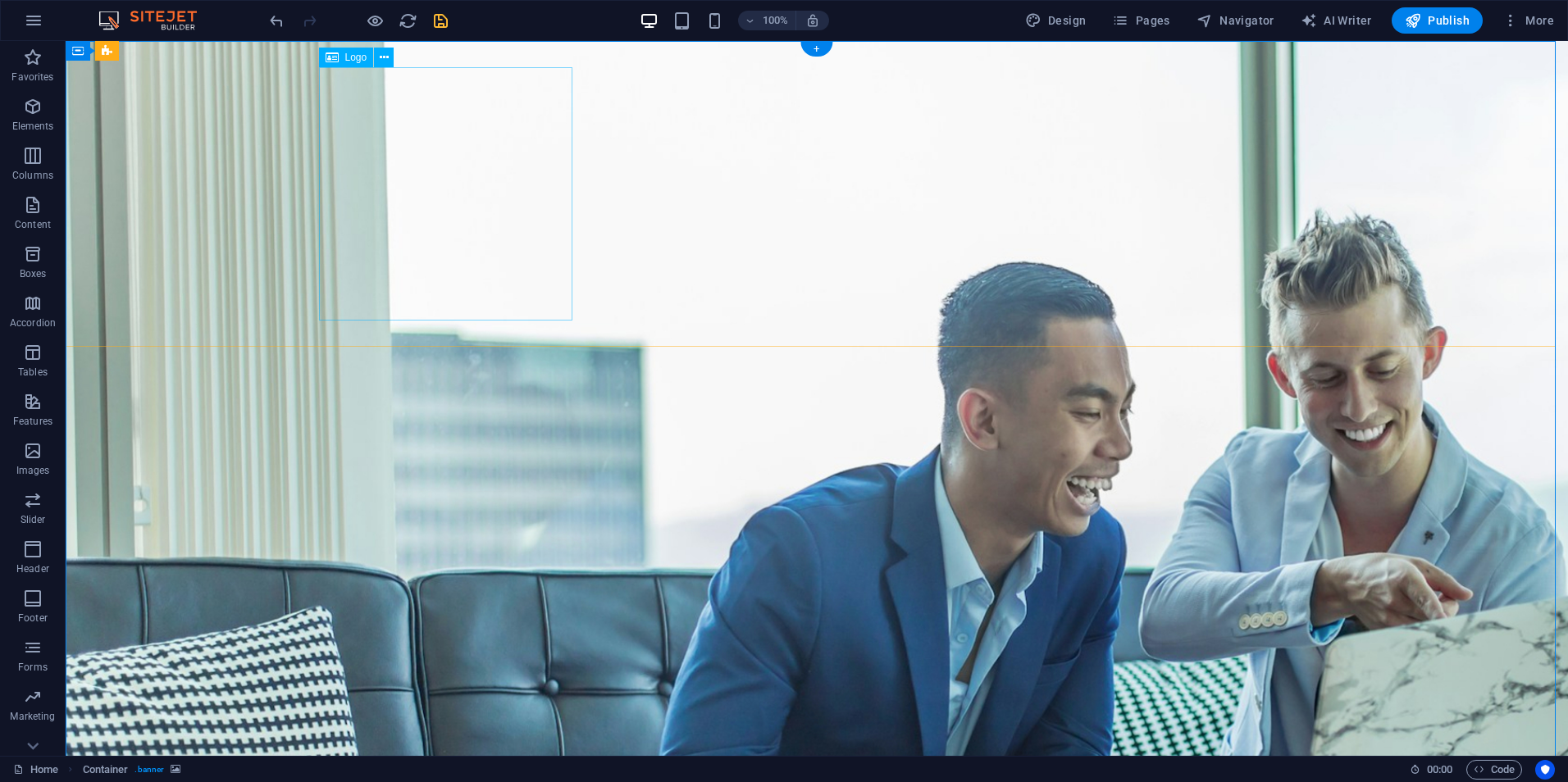
select select "px"
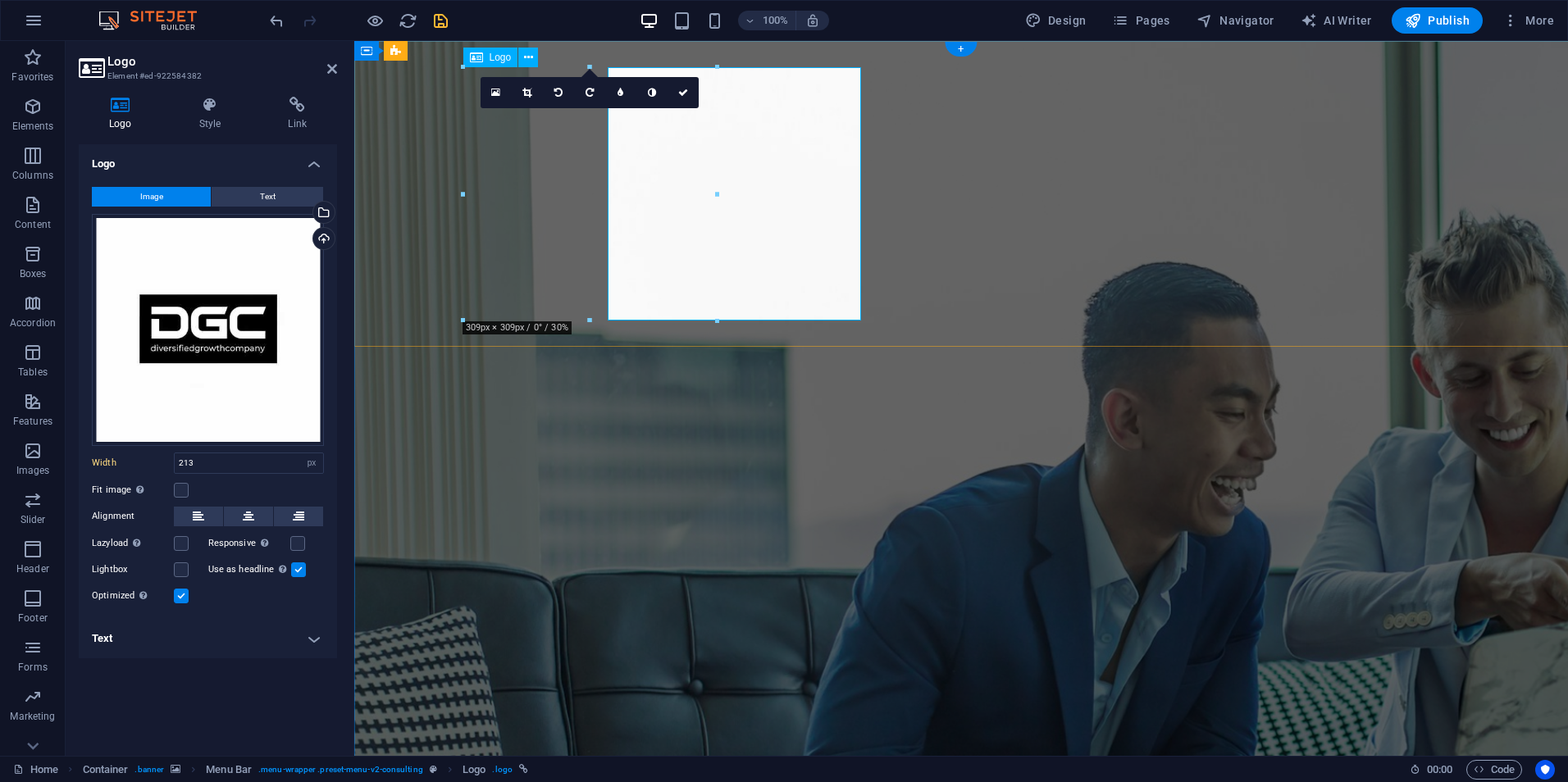
type input "309"
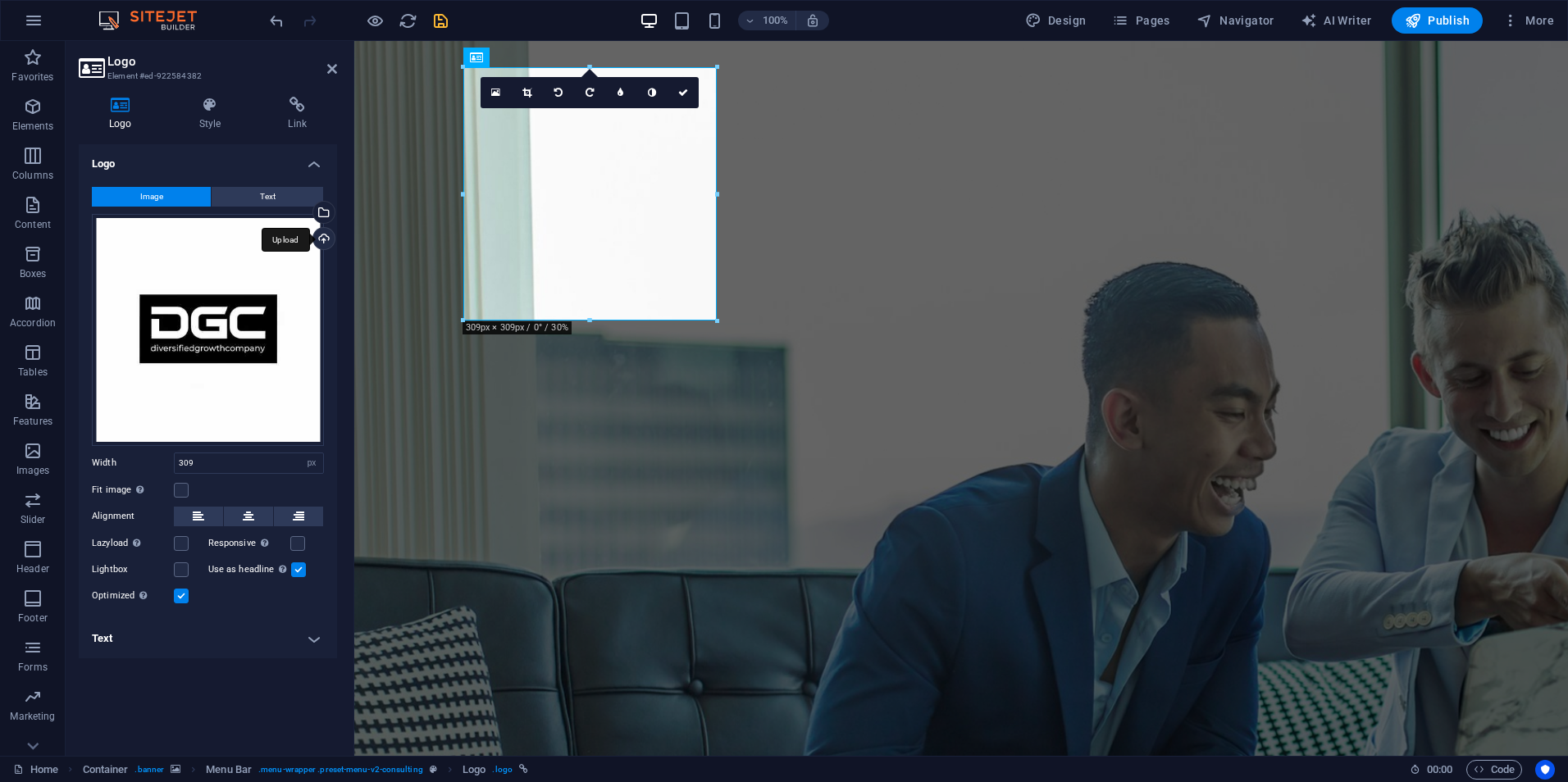
click at [317, 230] on div "Upload" at bounding box center [322, 240] width 24 height 24
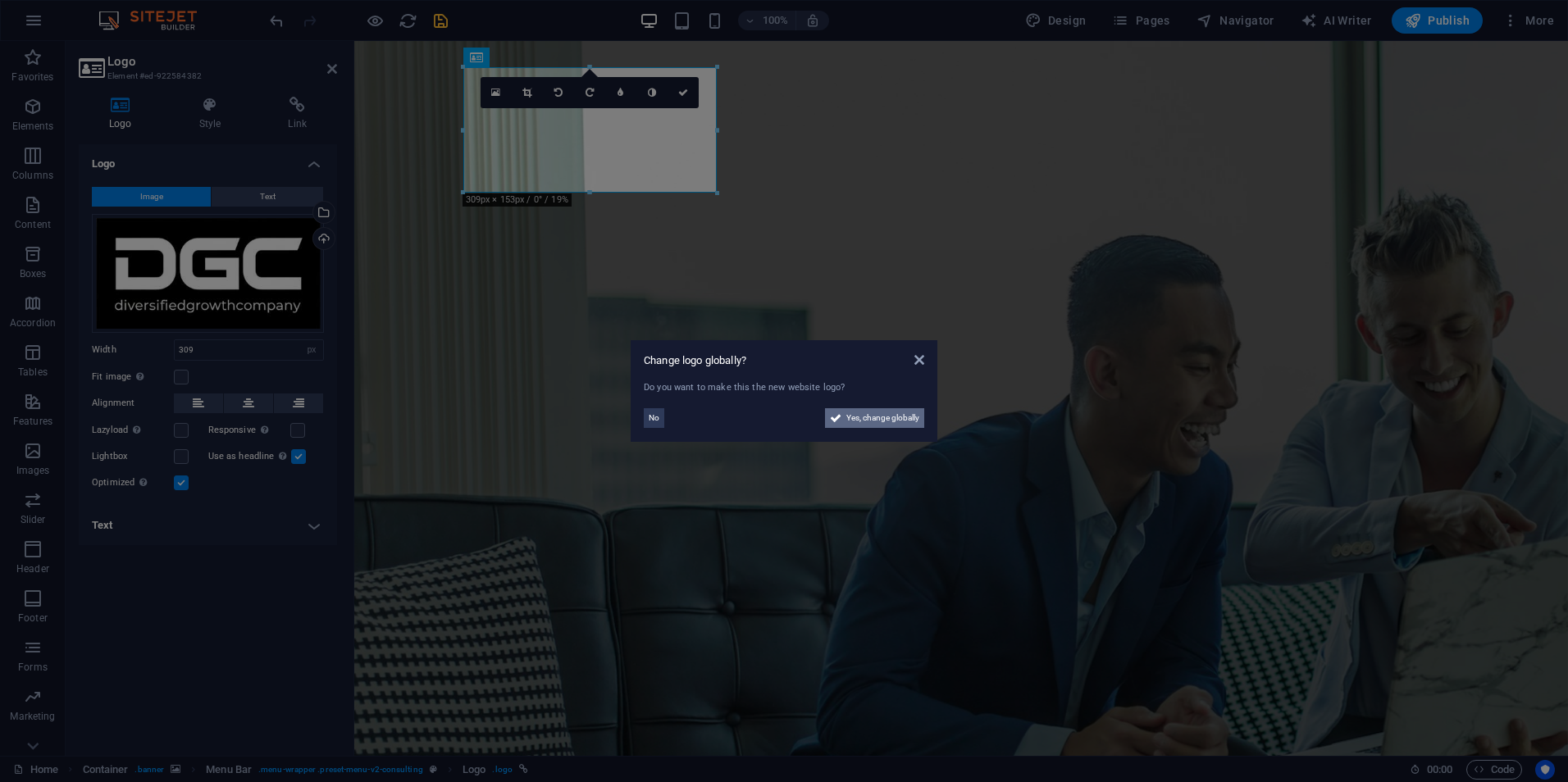
click at [876, 421] on span "Yes, change globally" at bounding box center [883, 418] width 73 height 20
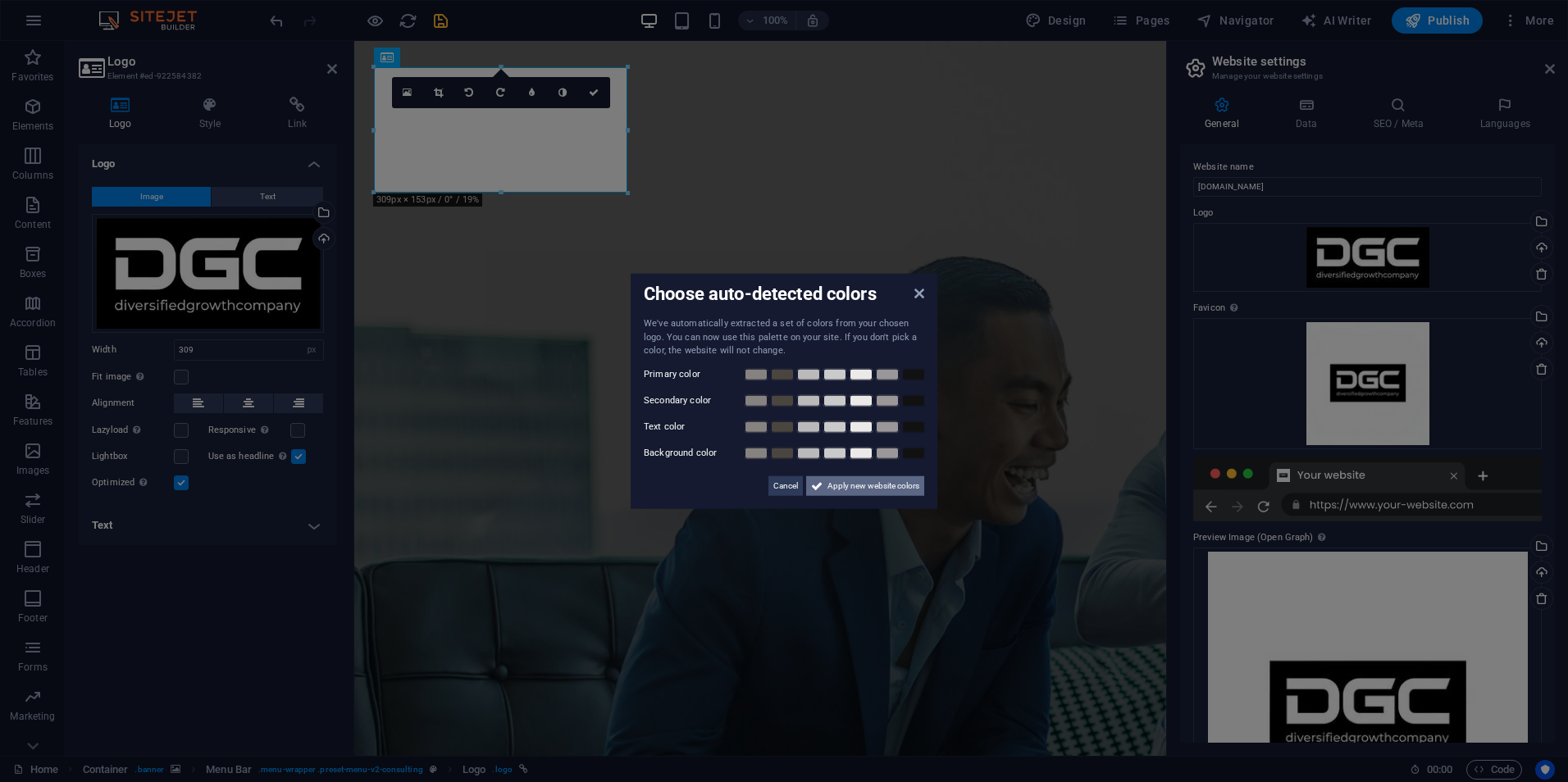
click at [858, 488] on span "Apply new website colors" at bounding box center [874, 486] width 92 height 20
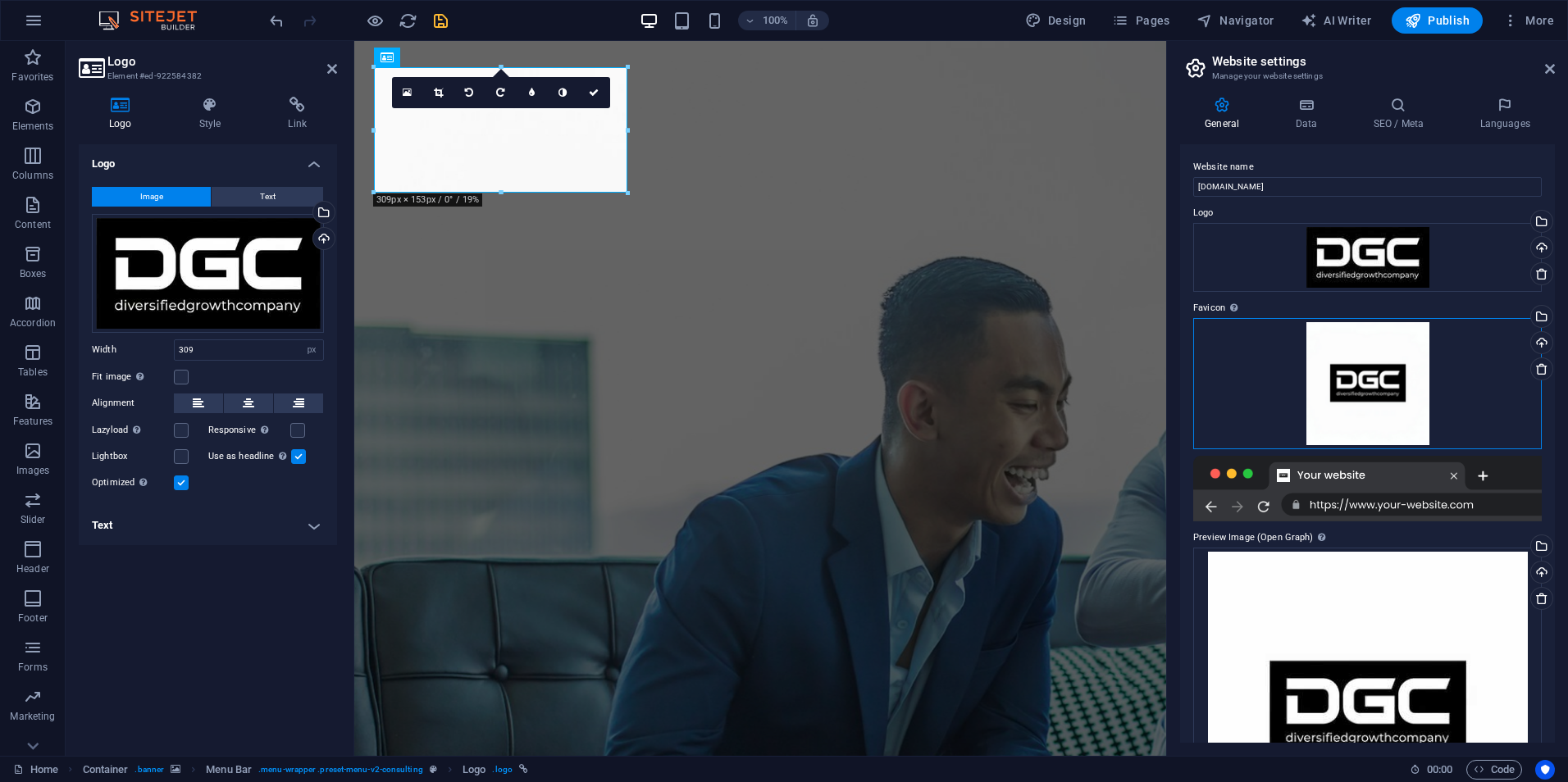
click at [1407, 346] on div "Drag files here, click to choose files or select files from Files or our free s…" at bounding box center [1367, 383] width 349 height 131
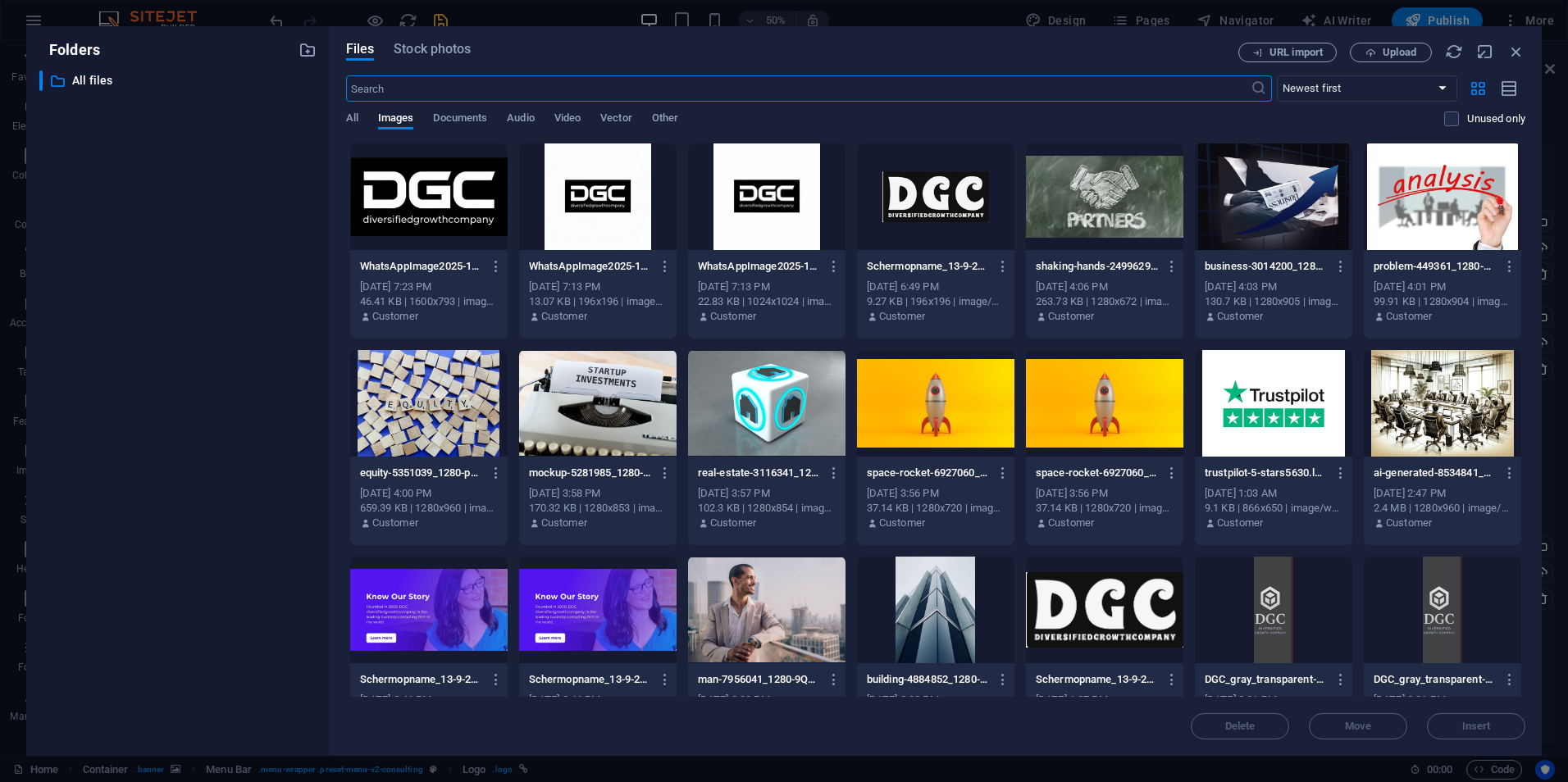
click at [455, 183] on div at bounding box center [429, 197] width 157 height 106
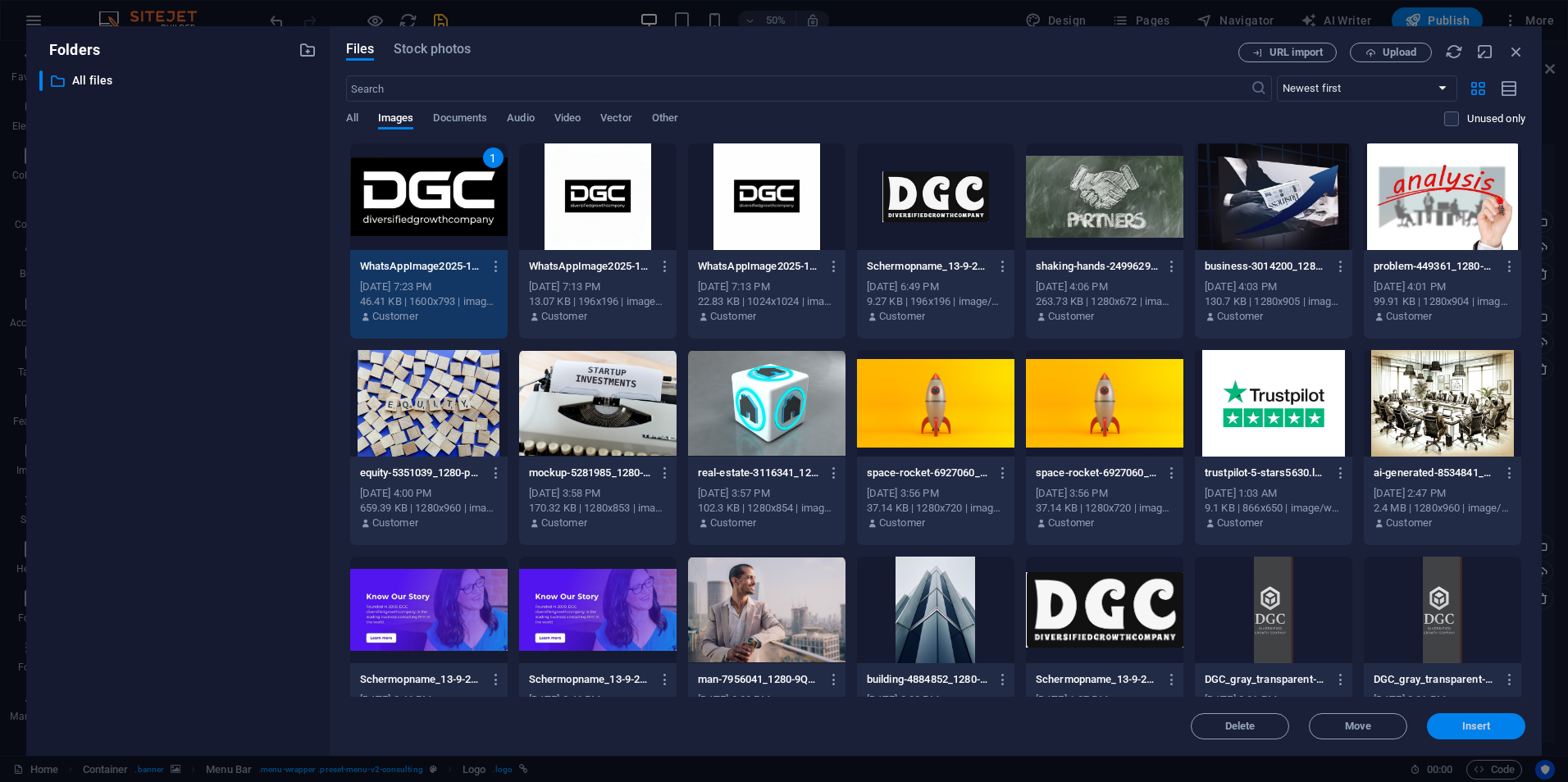
click at [1494, 722] on span "Insert" at bounding box center [1477, 727] width 85 height 10
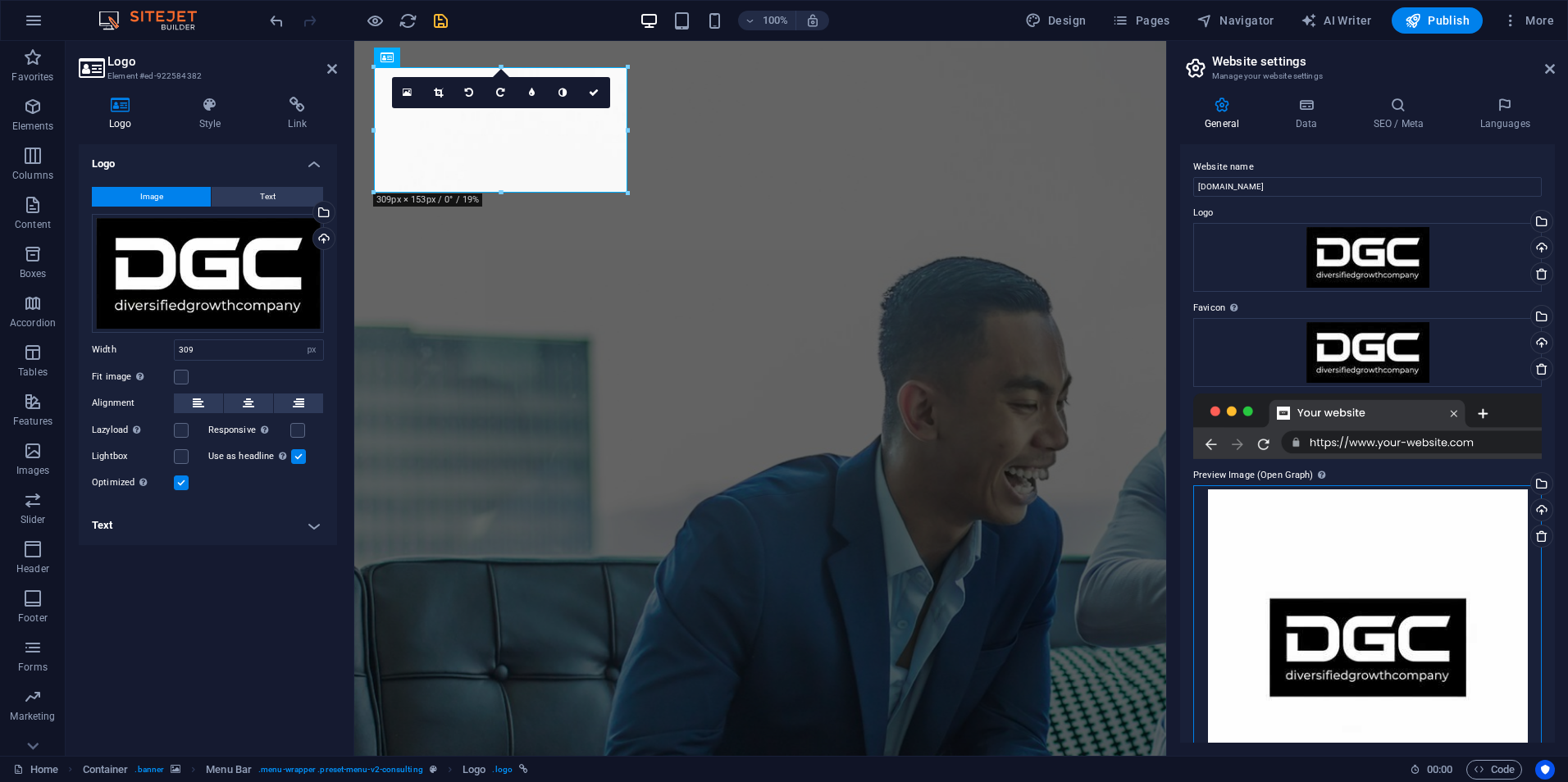
click at [1381, 651] on div "Drag files here, click to choose files or select files from Files or our free s…" at bounding box center [1367, 649] width 349 height 328
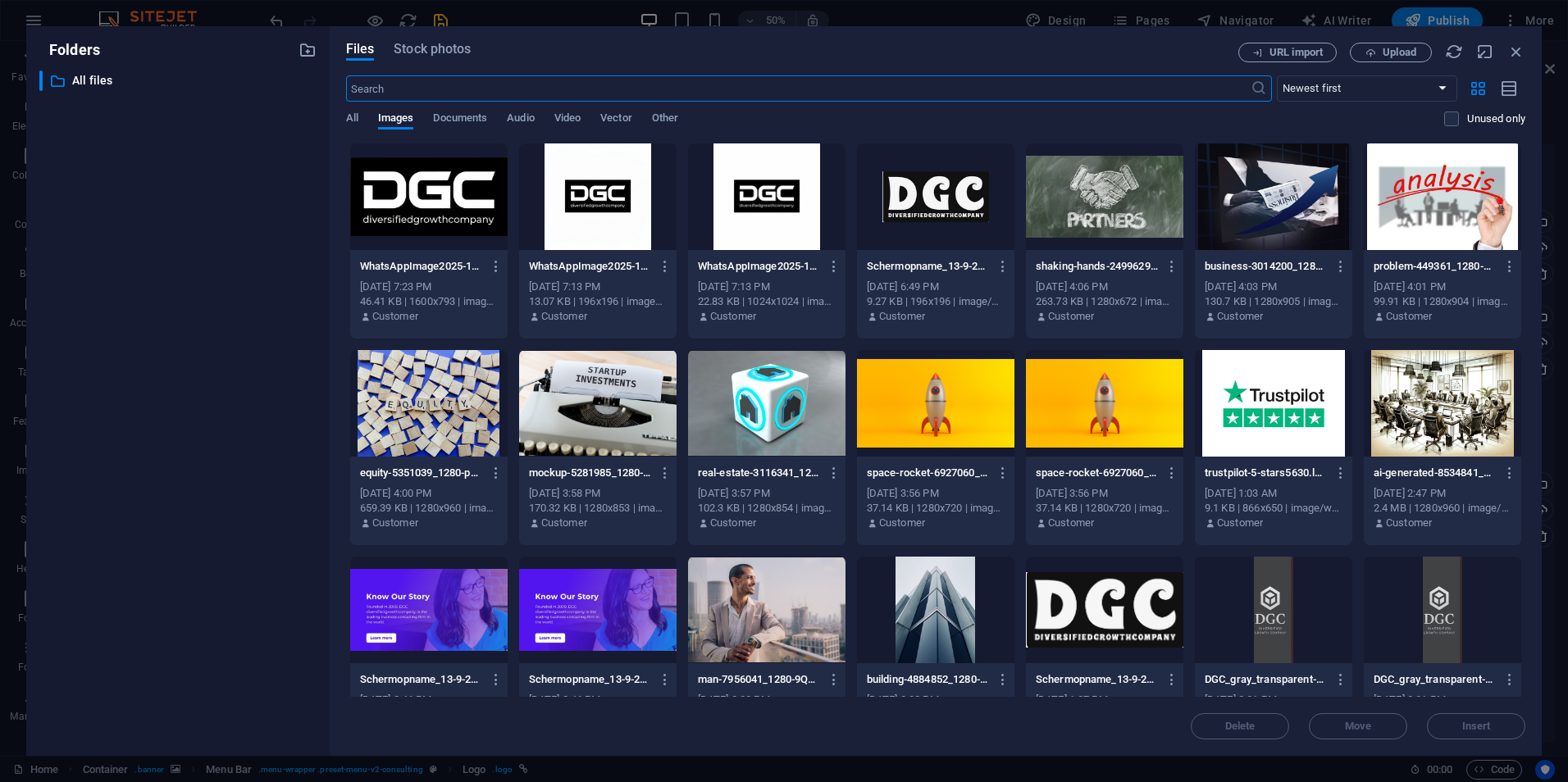
click at [438, 181] on div at bounding box center [429, 197] width 157 height 106
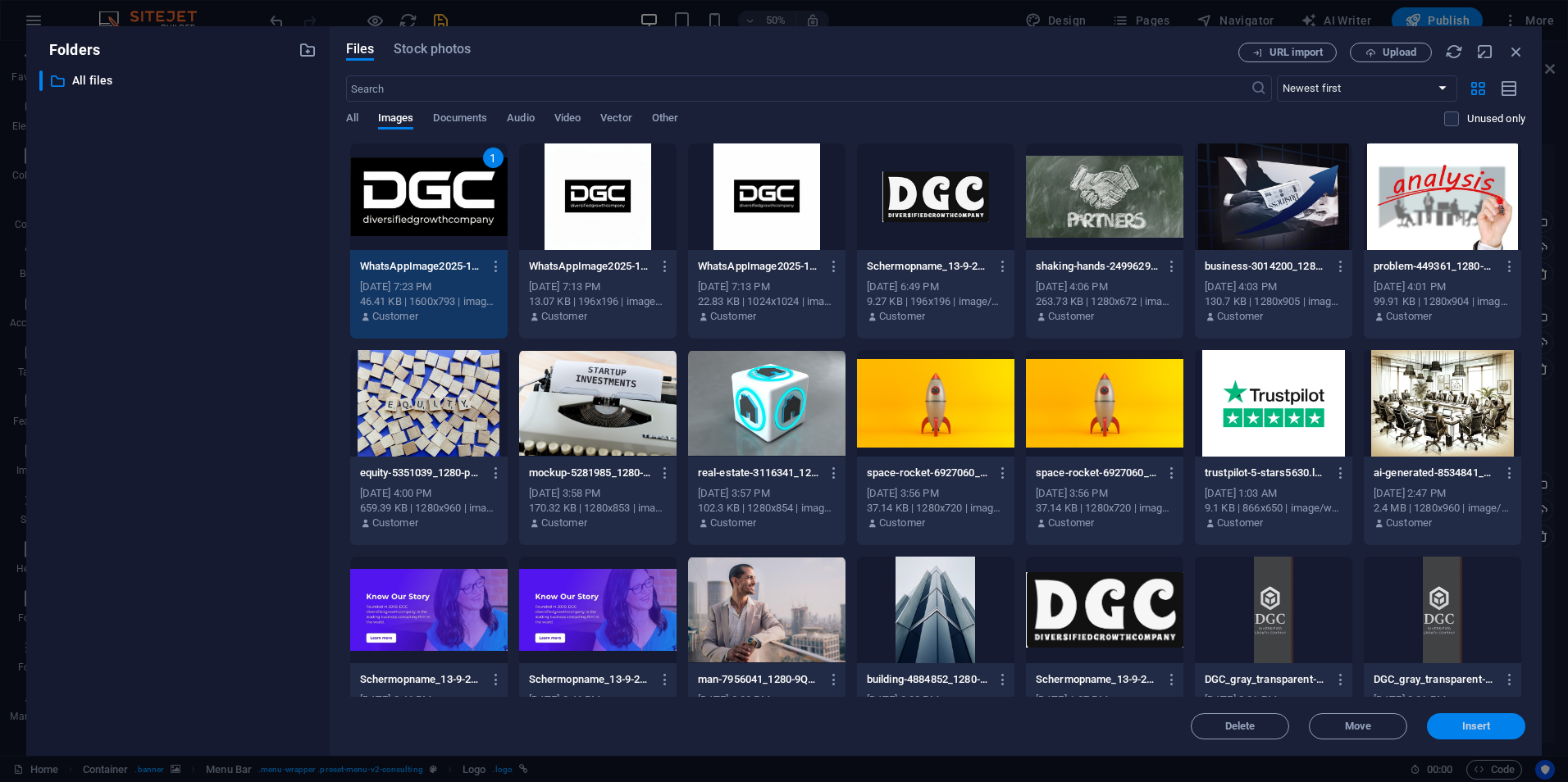
click at [1468, 728] on span "Insert" at bounding box center [1477, 727] width 28 height 10
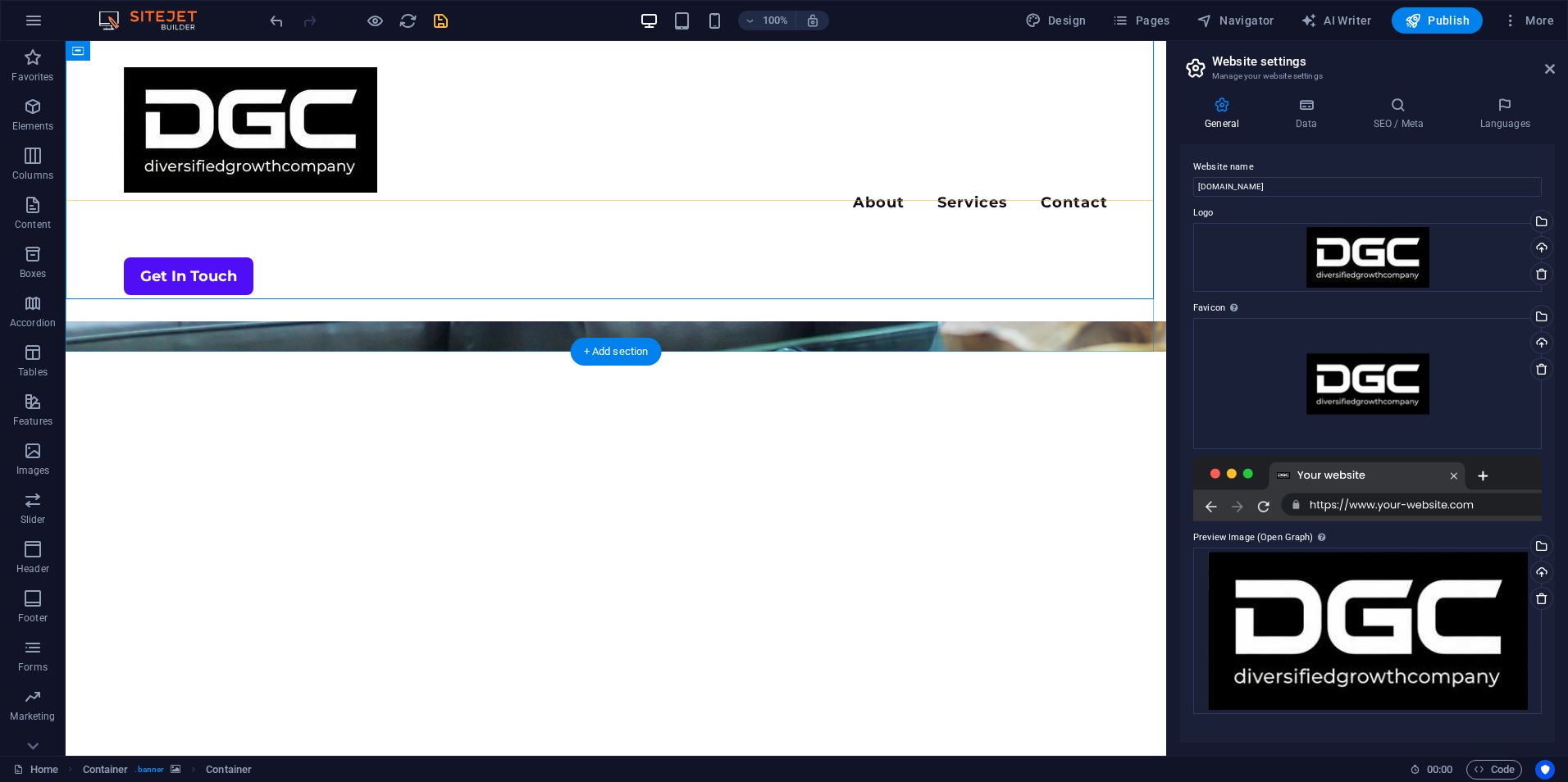
scroll to position [610, 0]
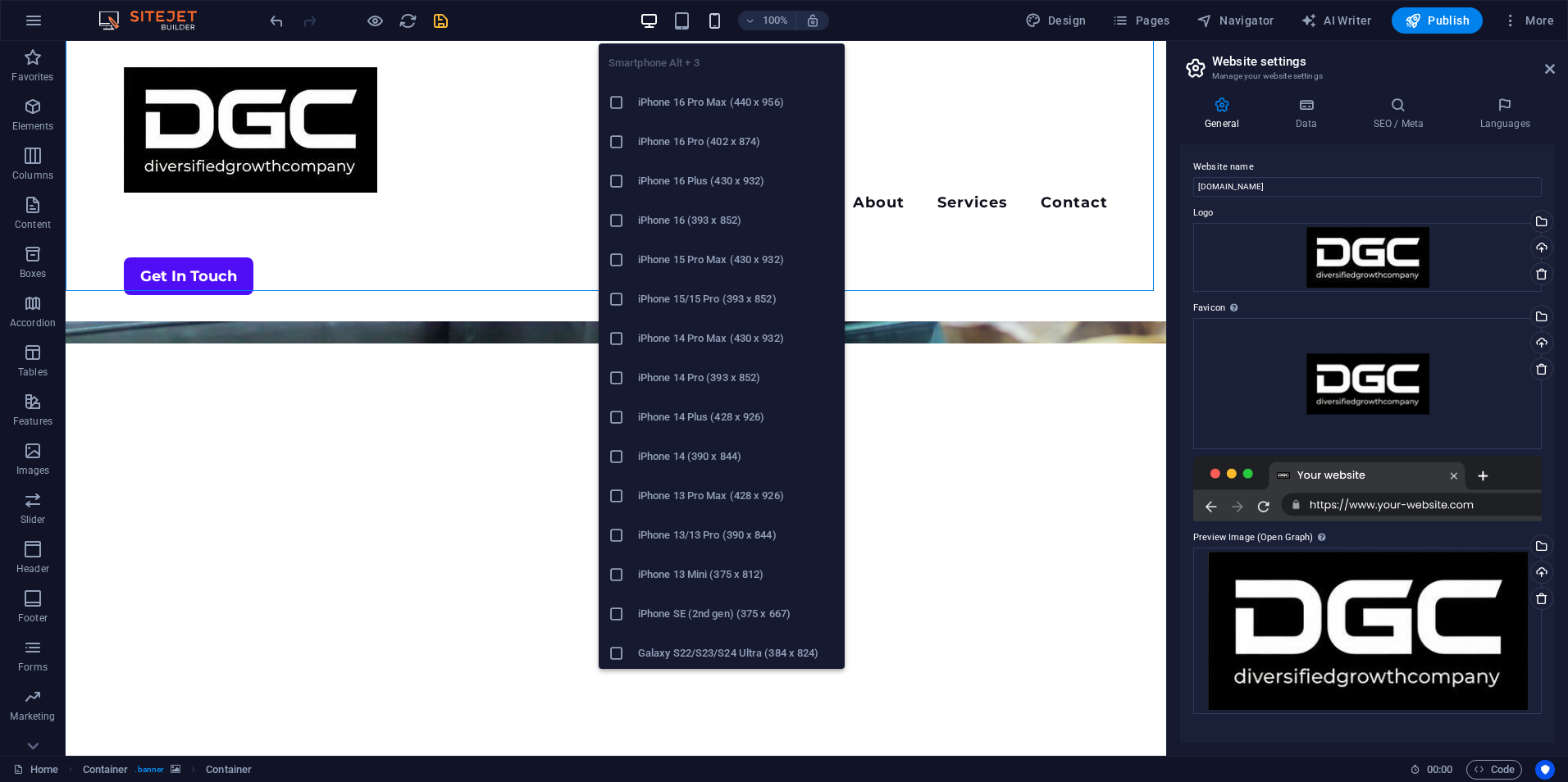
click at [723, 18] on icon "button" at bounding box center [715, 21] width 19 height 19
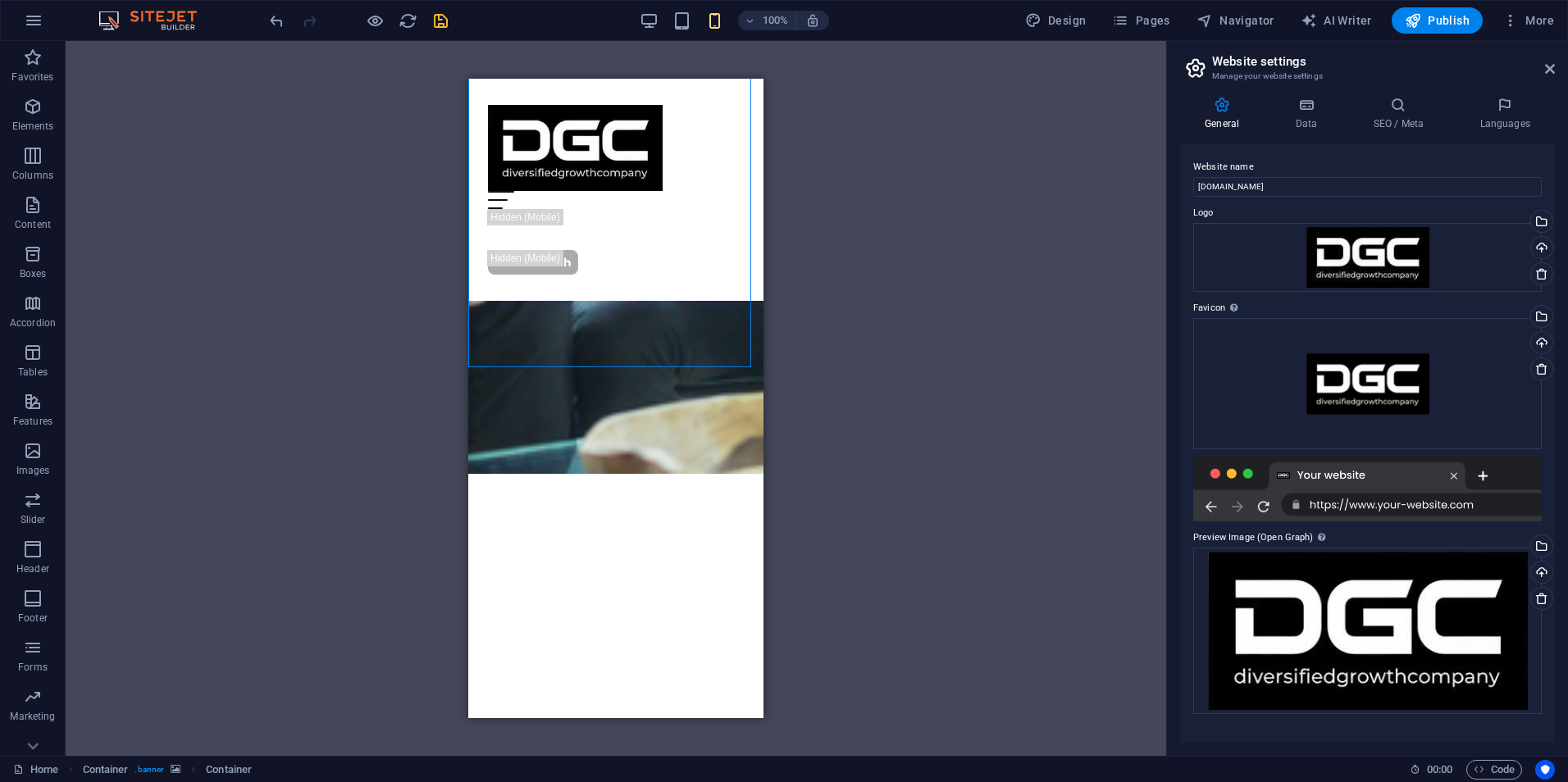
click at [336, 420] on div "Drag here to replace the existing content. Press “Ctrl” if you want to create a…" at bounding box center [616, 398] width 1101 height 715
click at [646, 165] on div at bounding box center [616, 147] width 256 height 86
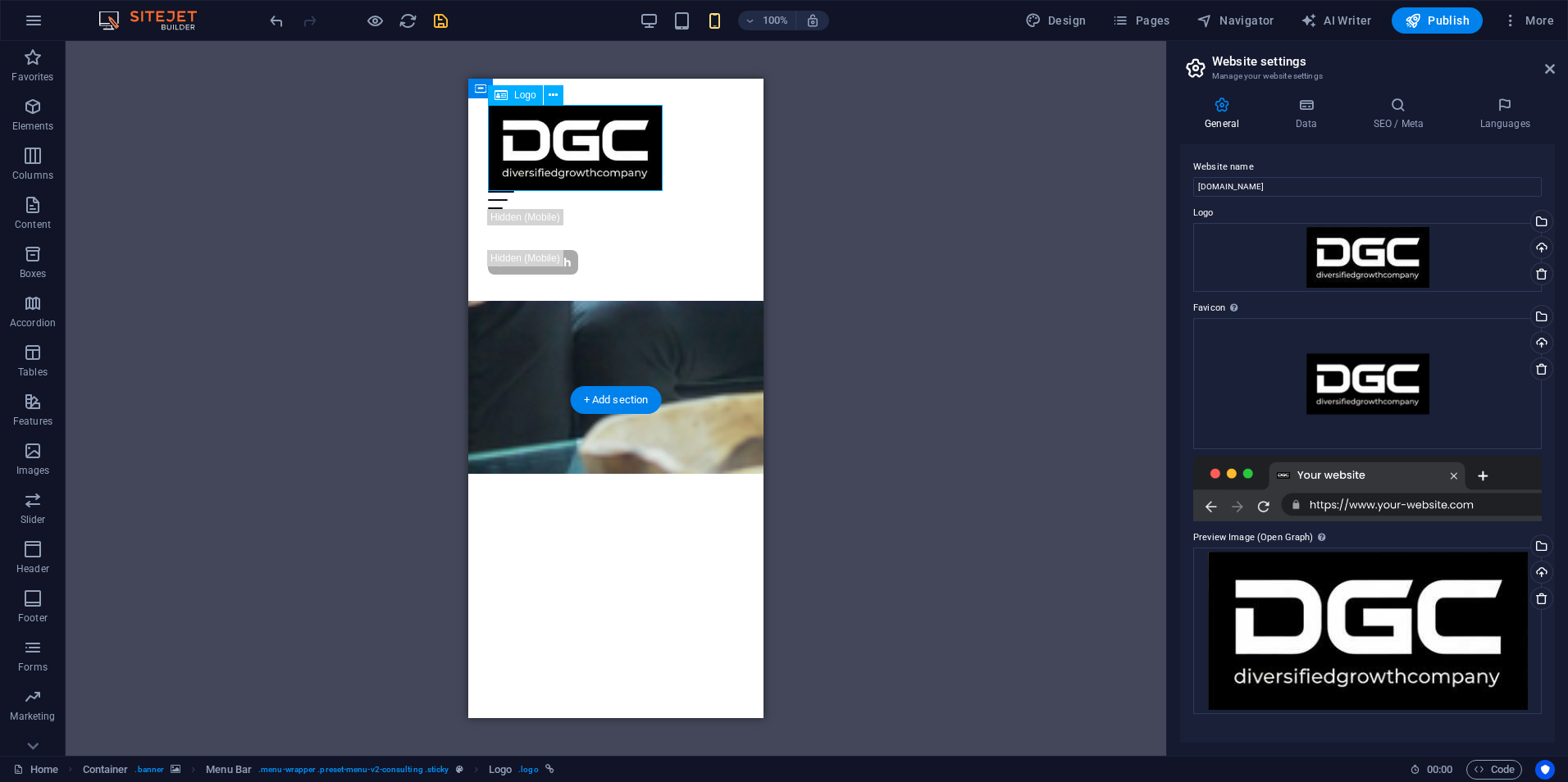
click at [636, 166] on div at bounding box center [616, 147] width 256 height 86
click at [635, 166] on div at bounding box center [616, 147] width 256 height 86
select select "px"
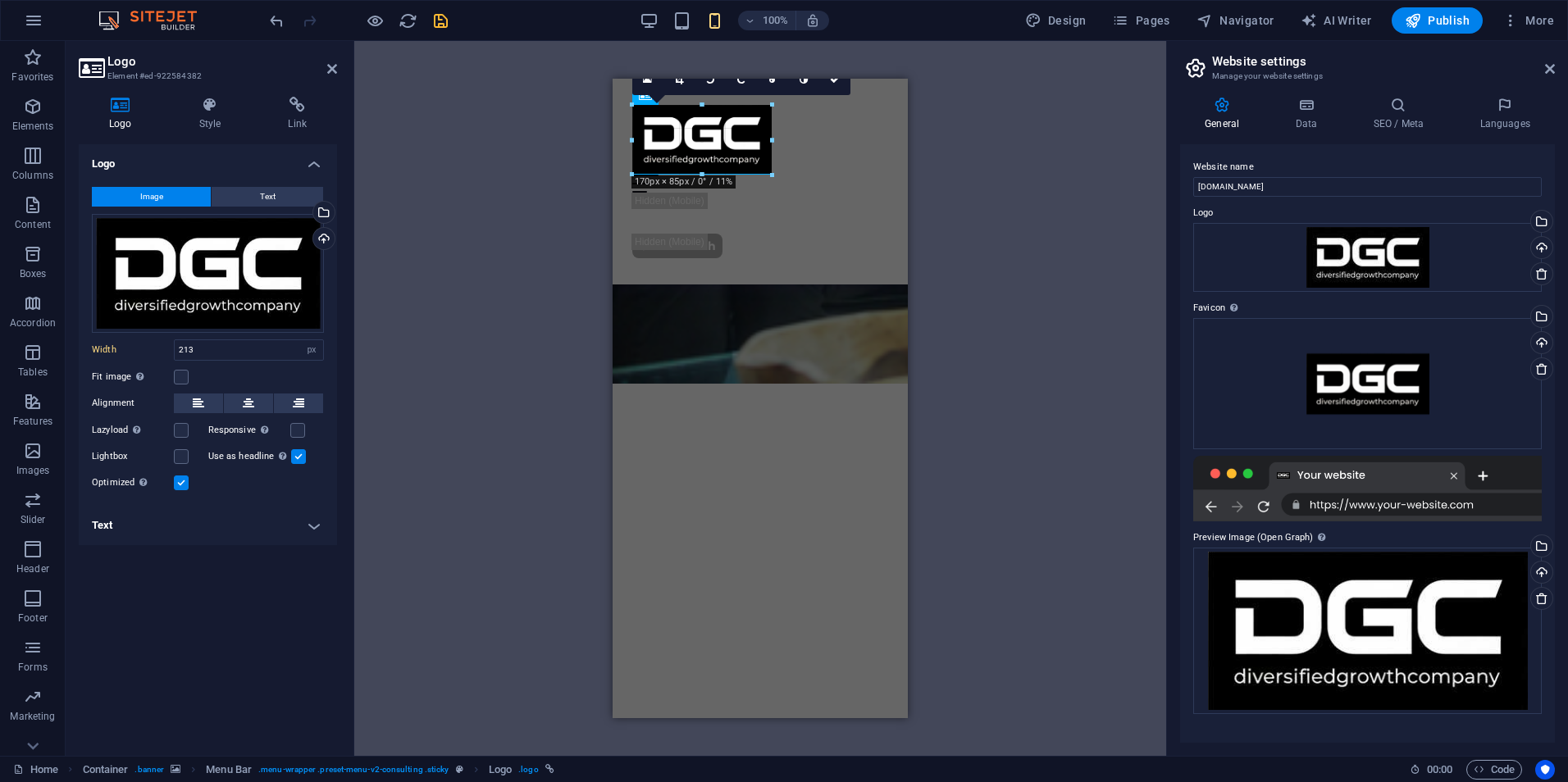
drag, startPoint x: 811, startPoint y: 193, endPoint x: 771, endPoint y: 169, distance: 46.6
type input "170"
click at [437, 25] on icon "save" at bounding box center [441, 21] width 19 height 19
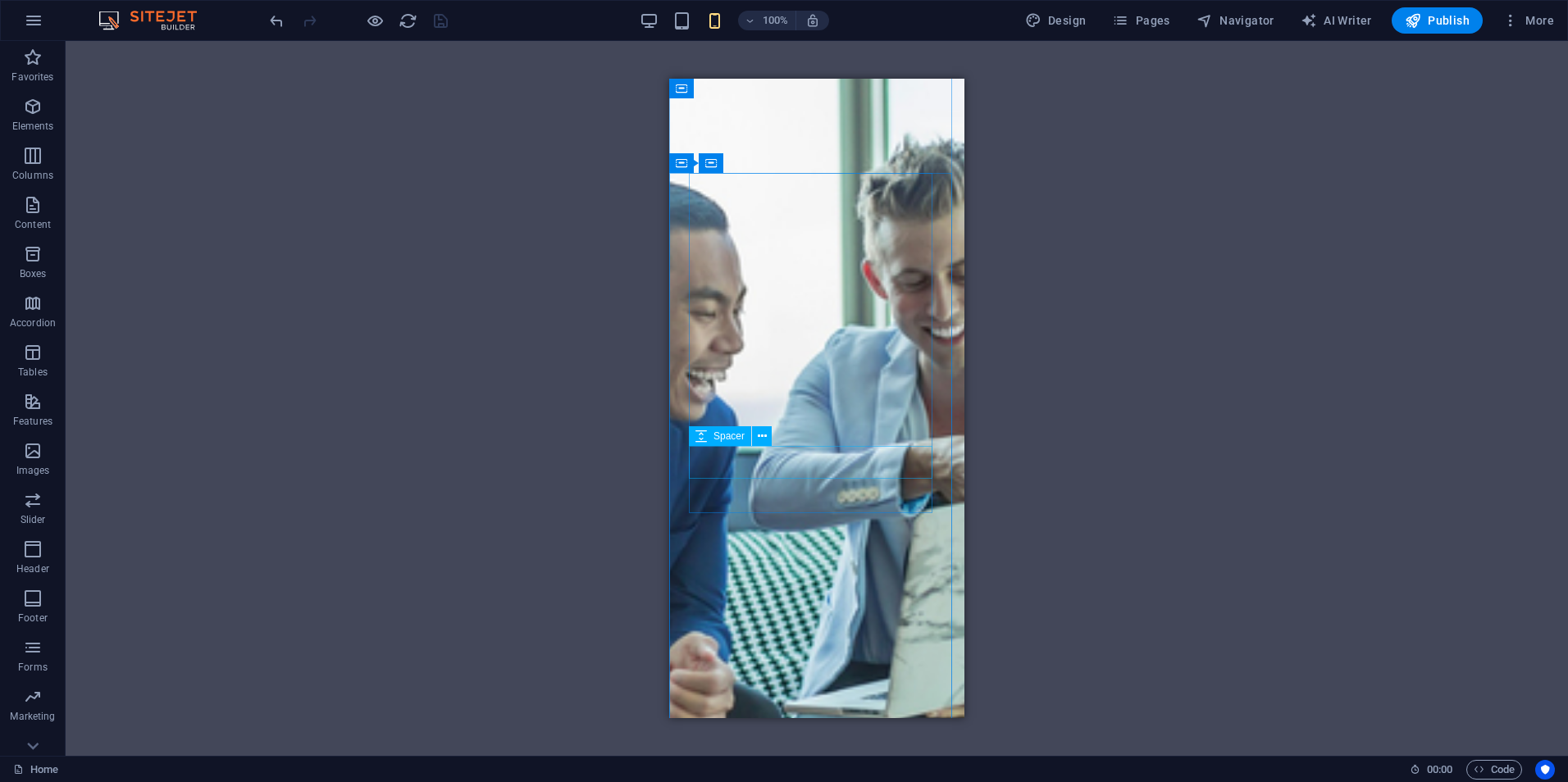
scroll to position [0, 0]
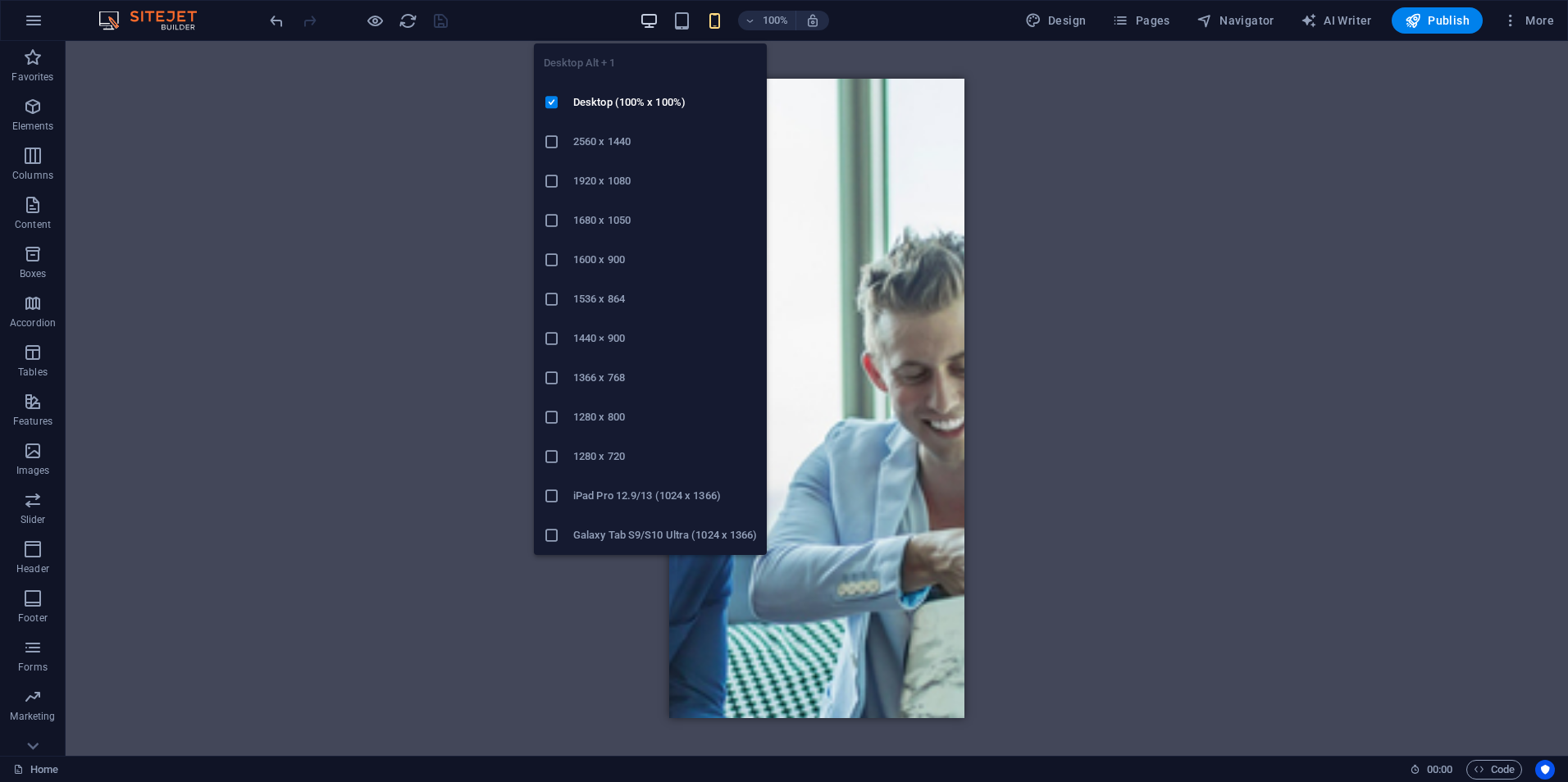
click at [645, 13] on icon "button" at bounding box center [649, 21] width 19 height 19
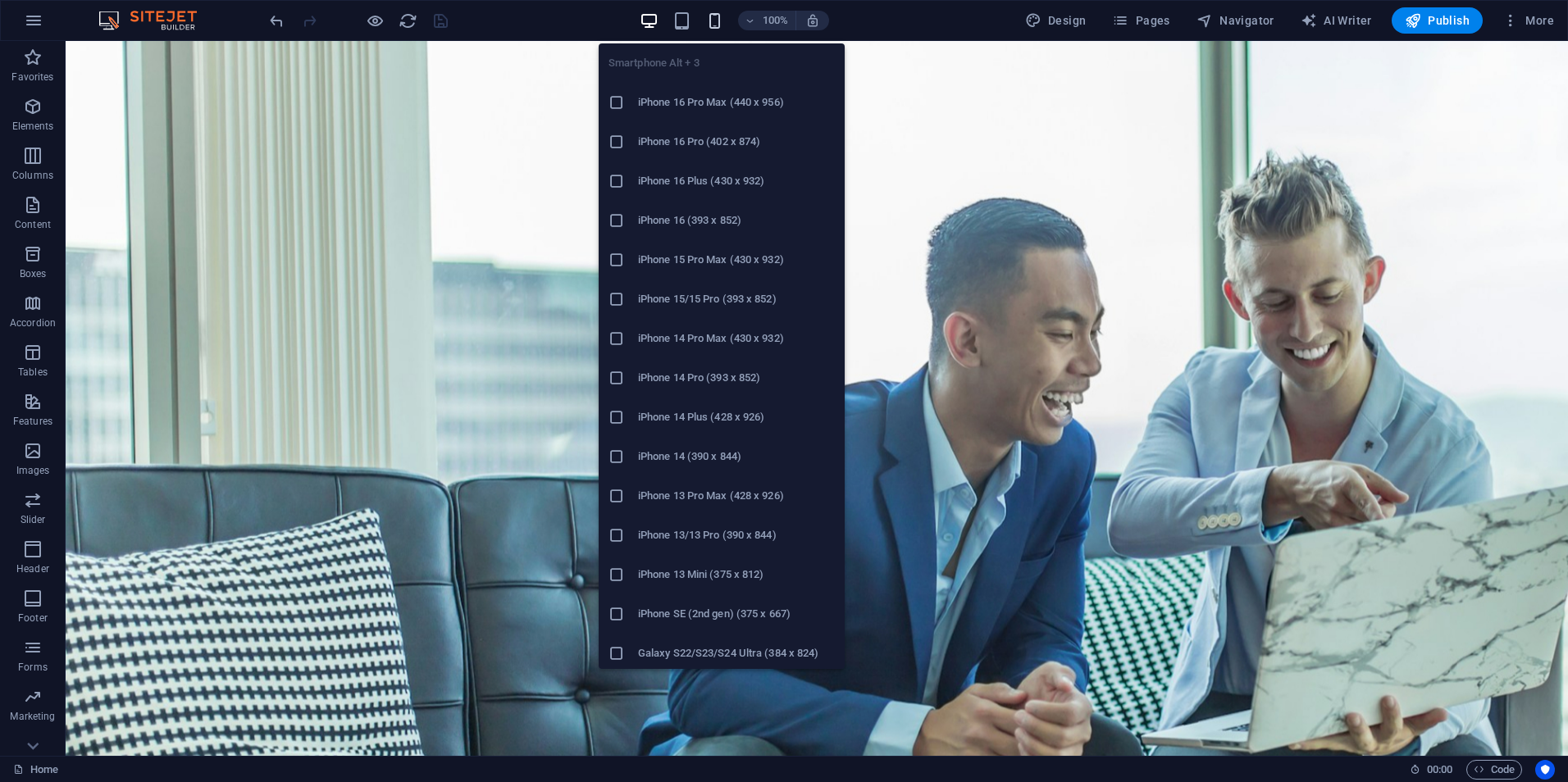
click at [724, 25] on icon "button" at bounding box center [715, 21] width 19 height 19
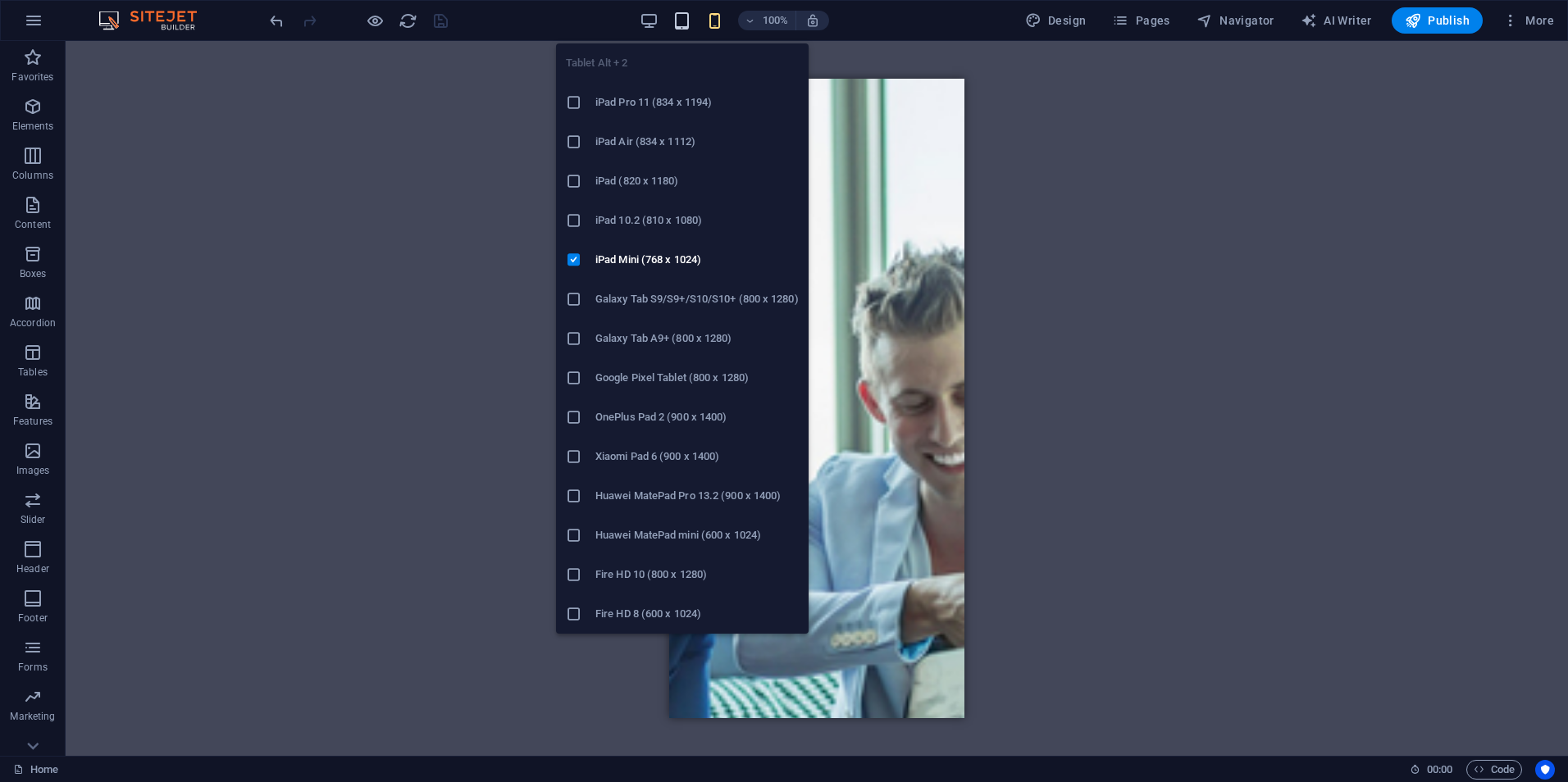
click at [686, 18] on icon "button" at bounding box center [682, 21] width 19 height 19
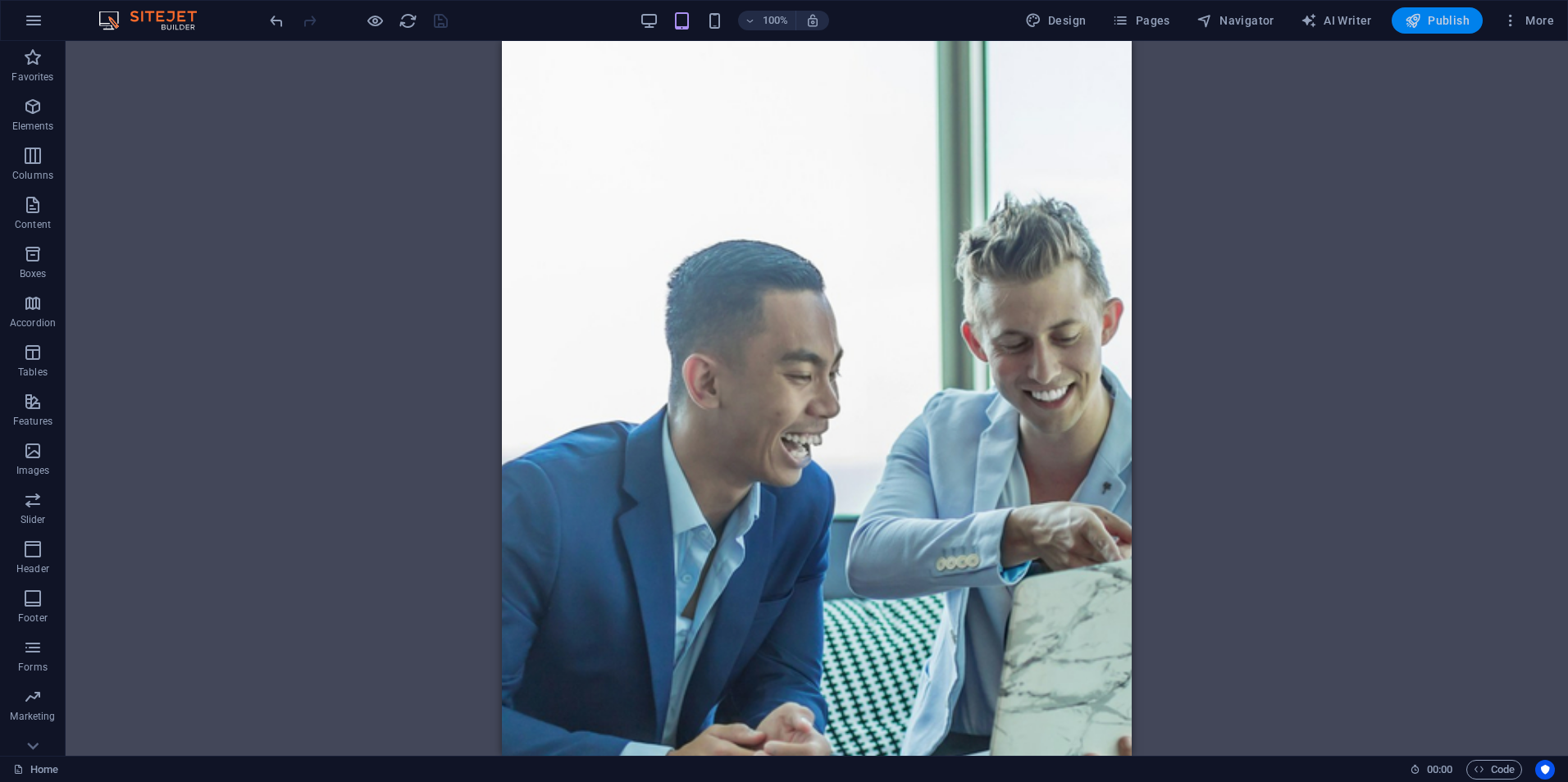
click at [1427, 18] on span "Publish" at bounding box center [1437, 21] width 64 height 17
